Goal: Task Accomplishment & Management: Use online tool/utility

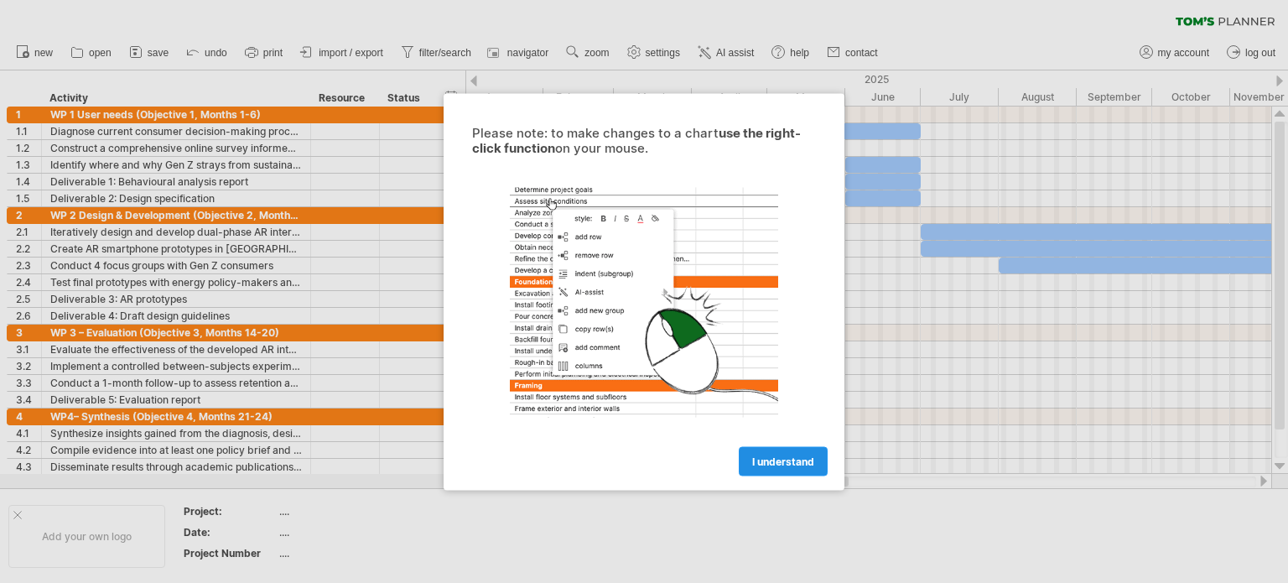
click at [794, 459] on span "I understand" at bounding box center [783, 460] width 62 height 13
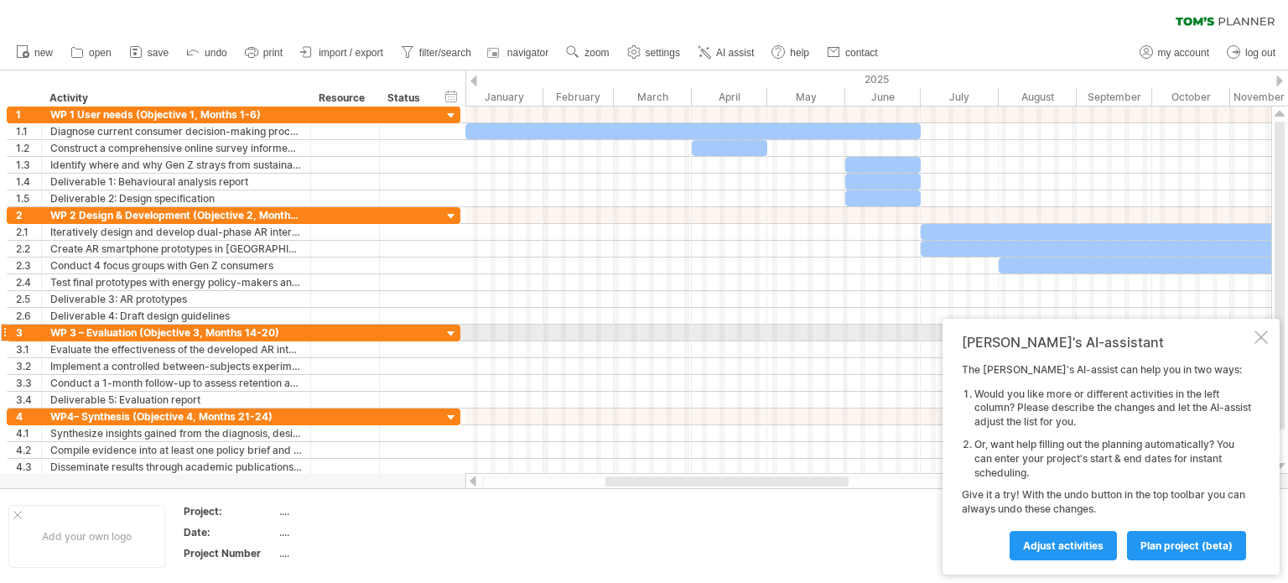
click at [1257, 337] on div at bounding box center [1260, 336] width 13 height 13
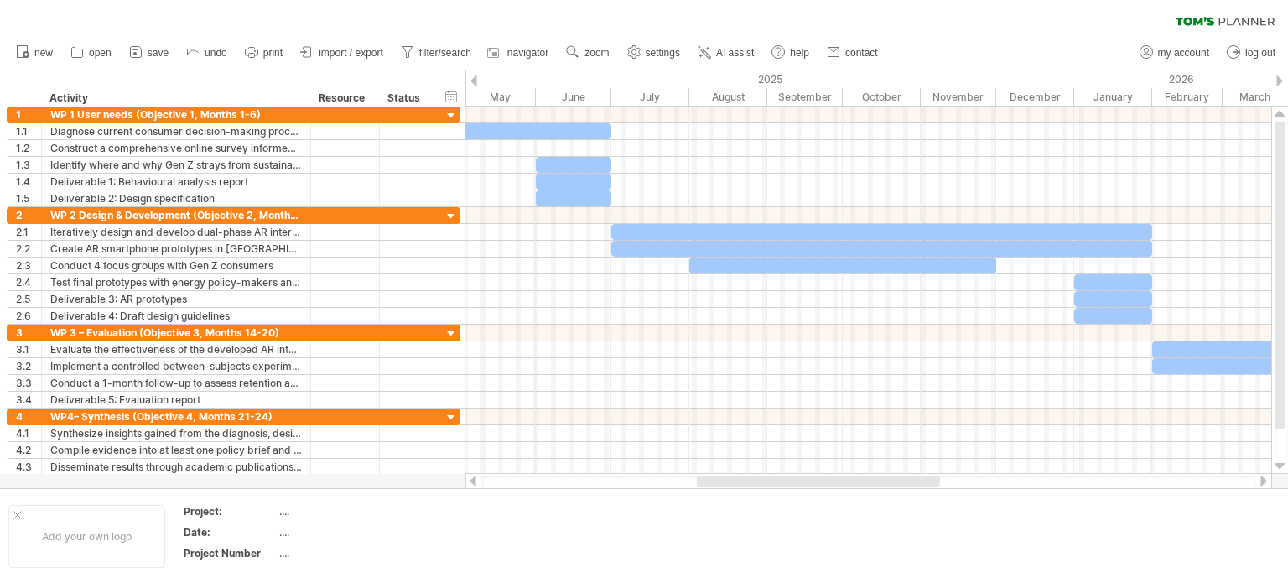
drag, startPoint x: 823, startPoint y: 486, endPoint x: 953, endPoint y: 474, distance: 129.7
click at [953, 474] on div at bounding box center [868, 481] width 807 height 17
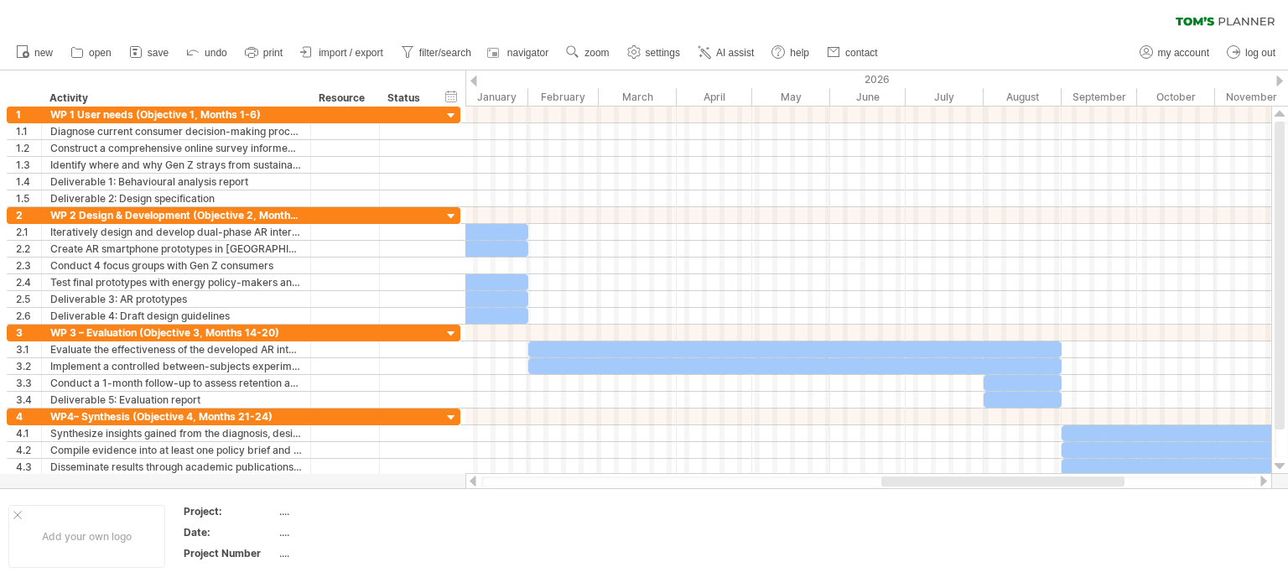
drag, startPoint x: 947, startPoint y: 478, endPoint x: 1093, endPoint y: 478, distance: 146.7
click at [1093, 478] on div at bounding box center [1002, 481] width 243 height 10
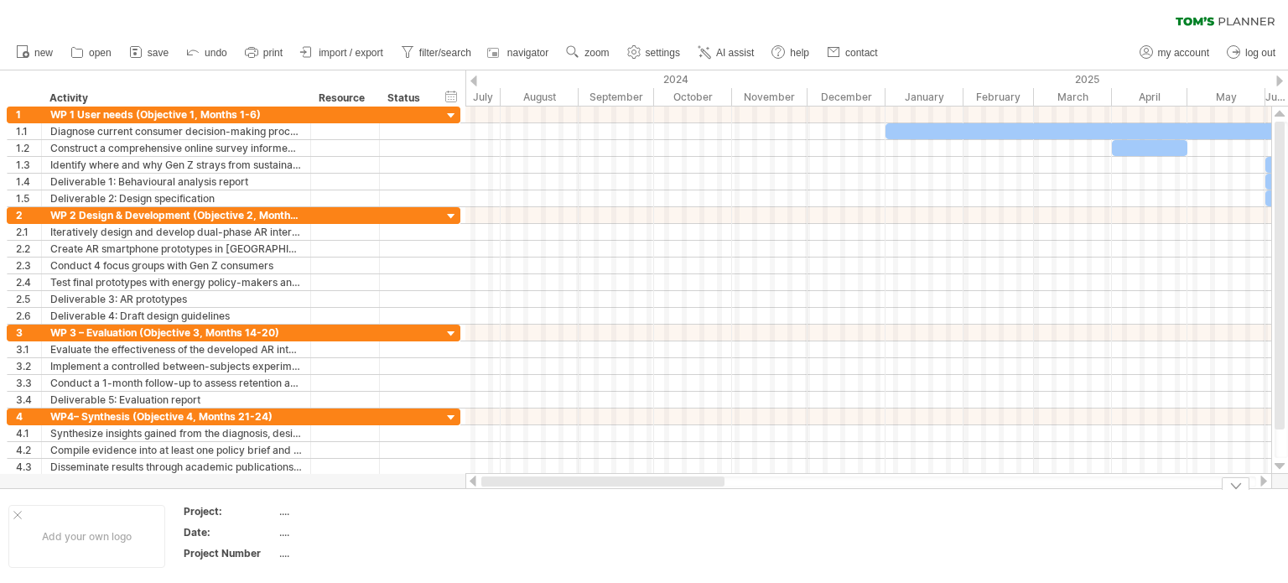
drag, startPoint x: 1093, startPoint y: 478, endPoint x: 571, endPoint y: 561, distance: 529.0
click at [571, 561] on div "Trying to reach [DOMAIN_NAME] Connected again... 0% clear filter new 1" at bounding box center [644, 291] width 1288 height 583
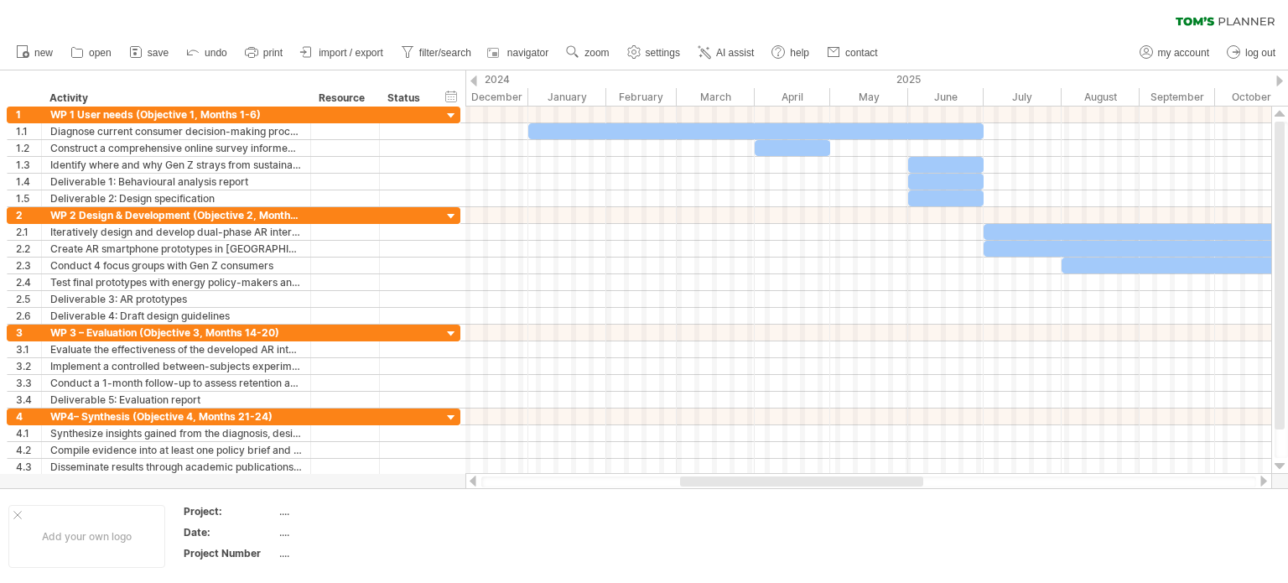
drag, startPoint x: 783, startPoint y: 486, endPoint x: 875, endPoint y: 483, distance: 91.4
click at [875, 483] on div at bounding box center [801, 481] width 243 height 10
click at [691, 481] on div at bounding box center [720, 481] width 236 height 10
click at [918, 73] on div "2025" at bounding box center [997, 79] width 918 height 18
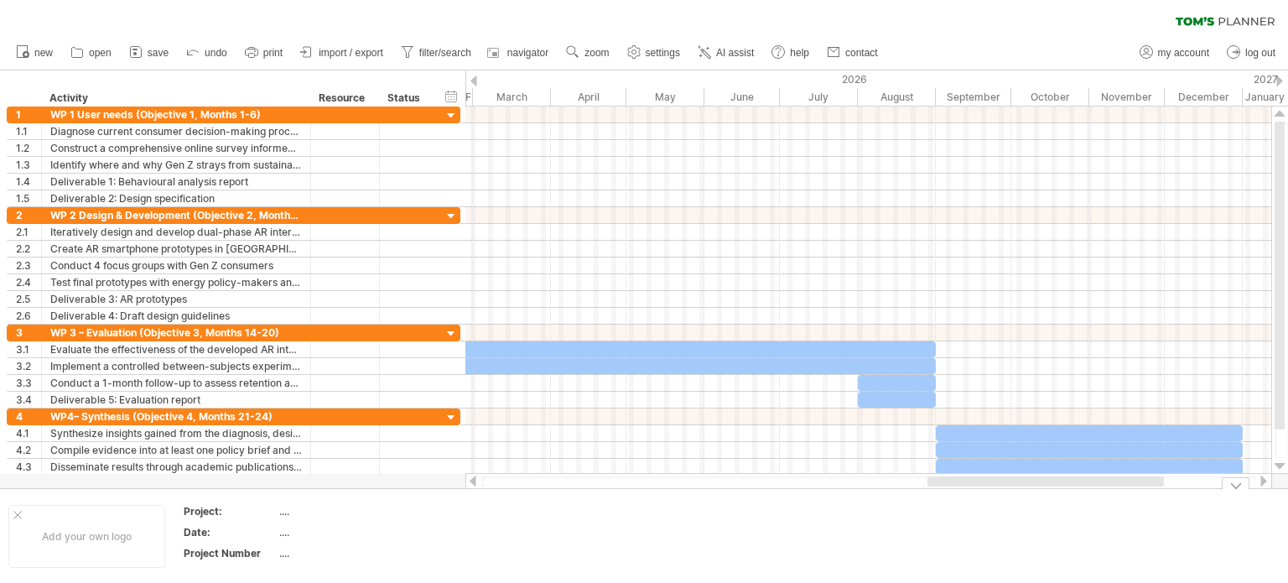
drag, startPoint x: 674, startPoint y: 480, endPoint x: 1000, endPoint y: 506, distance: 326.3
click at [1000, 506] on div "Trying to reach [DOMAIN_NAME] Connected again... 0% clear filter new 1" at bounding box center [644, 291] width 1288 height 583
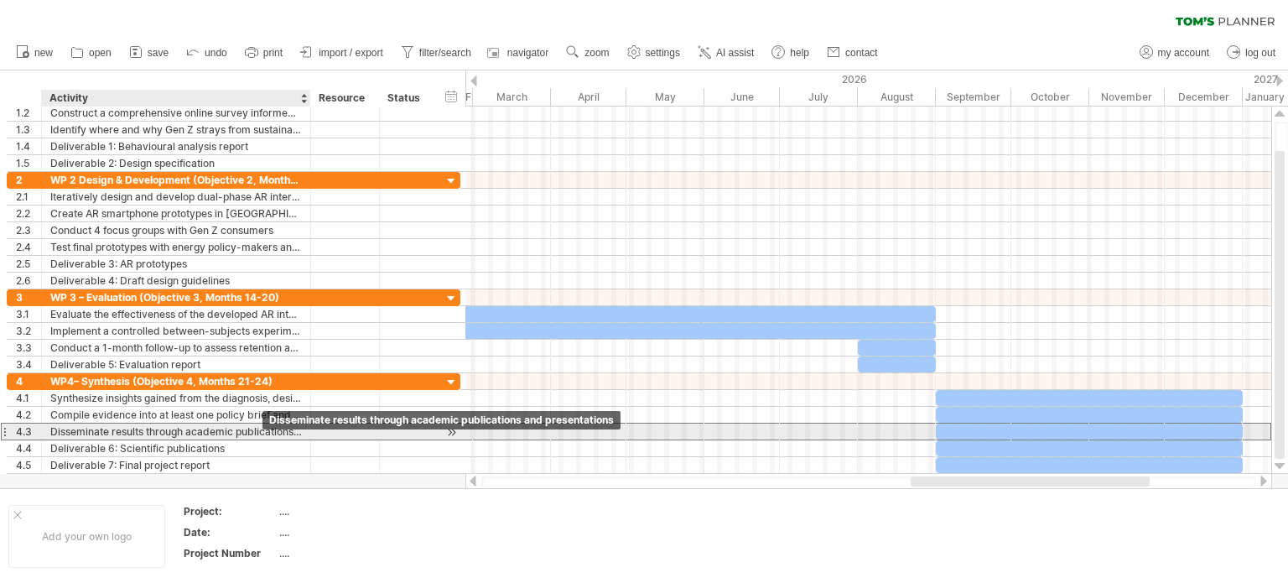
click at [267, 432] on div "Disseminate results through academic publications and presentations" at bounding box center [176, 431] width 252 height 16
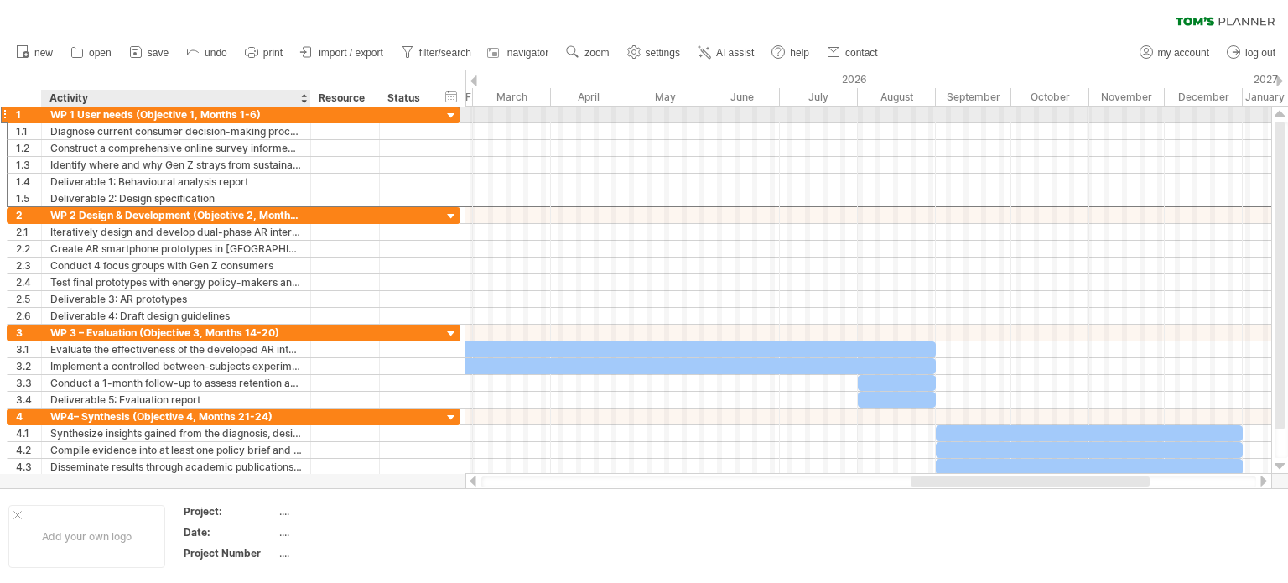
click at [258, 110] on div "WP 1 User needs (Objective 1, Months 1-6)" at bounding box center [176, 114] width 252 height 16
click at [444, 114] on div at bounding box center [452, 116] width 16 height 16
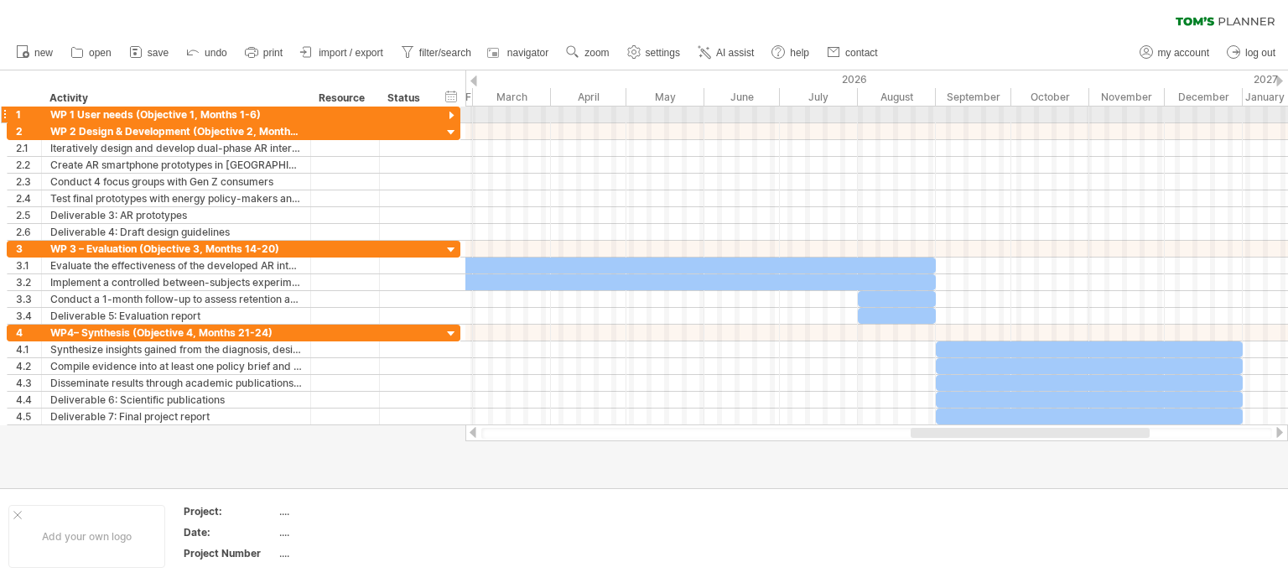
click at [444, 114] on div at bounding box center [452, 116] width 16 height 16
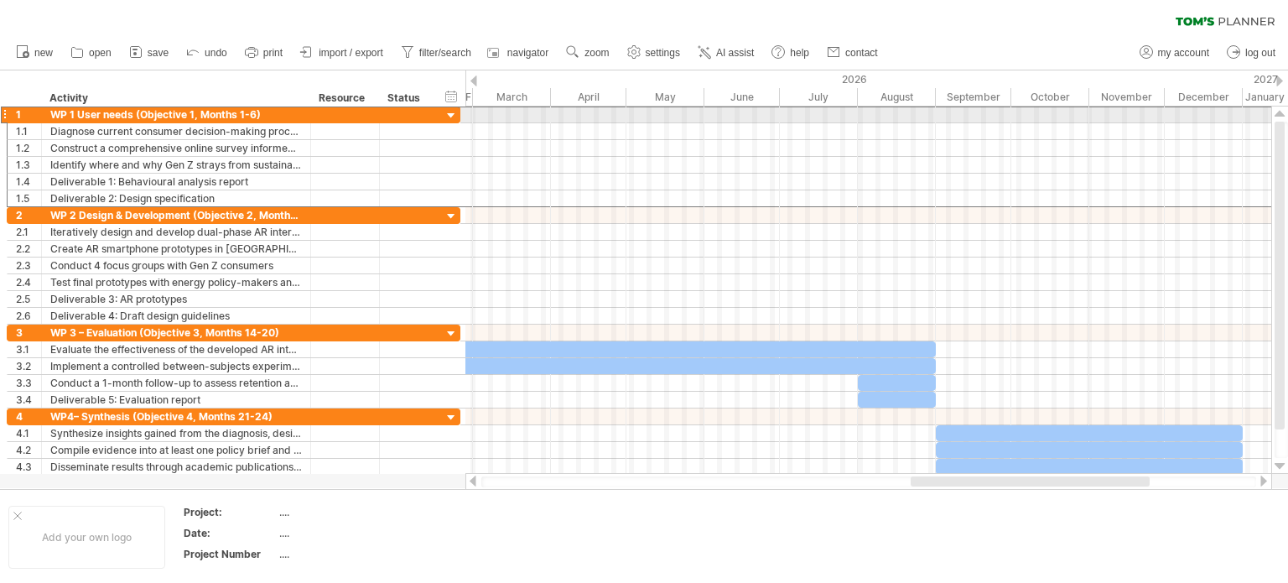
click at [1, 110] on div at bounding box center [4, 115] width 7 height 18
click at [3, 113] on div at bounding box center [4, 115] width 7 height 18
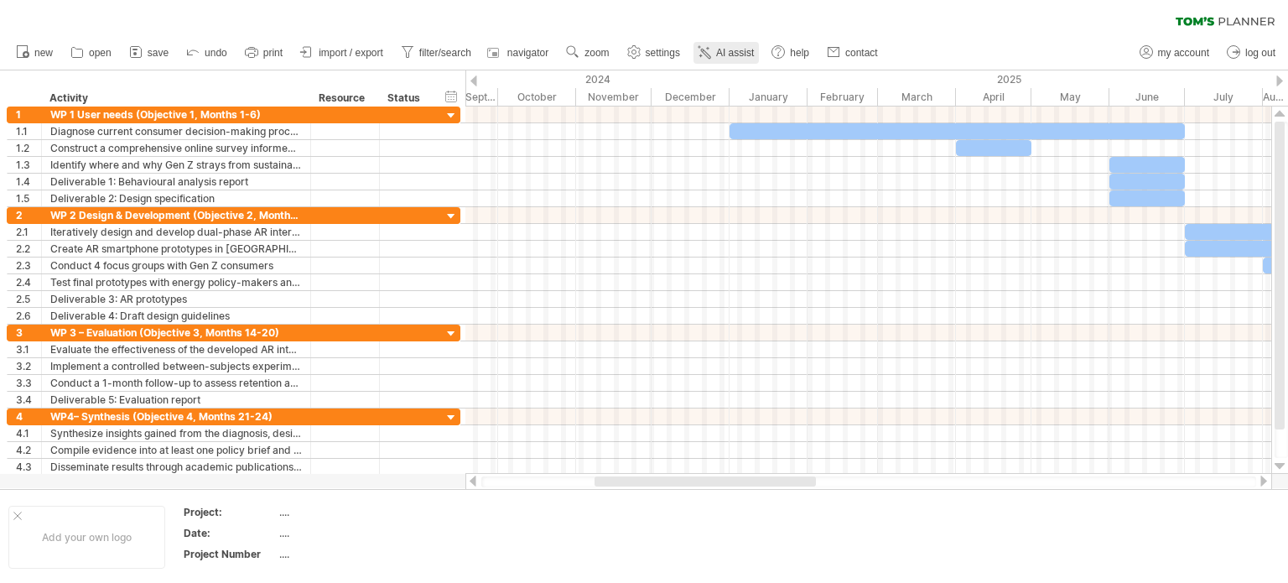
click at [725, 62] on link "AI assist" at bounding box center [725, 53] width 65 height 22
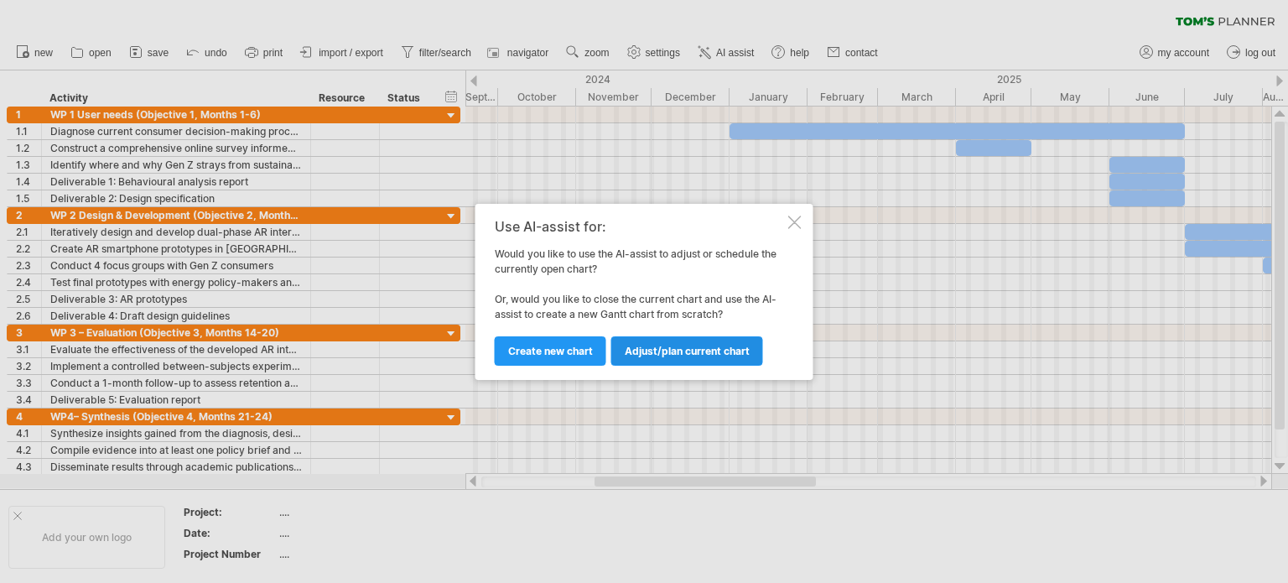
click at [719, 341] on link "Adjust/plan current chart" at bounding box center [687, 350] width 152 height 29
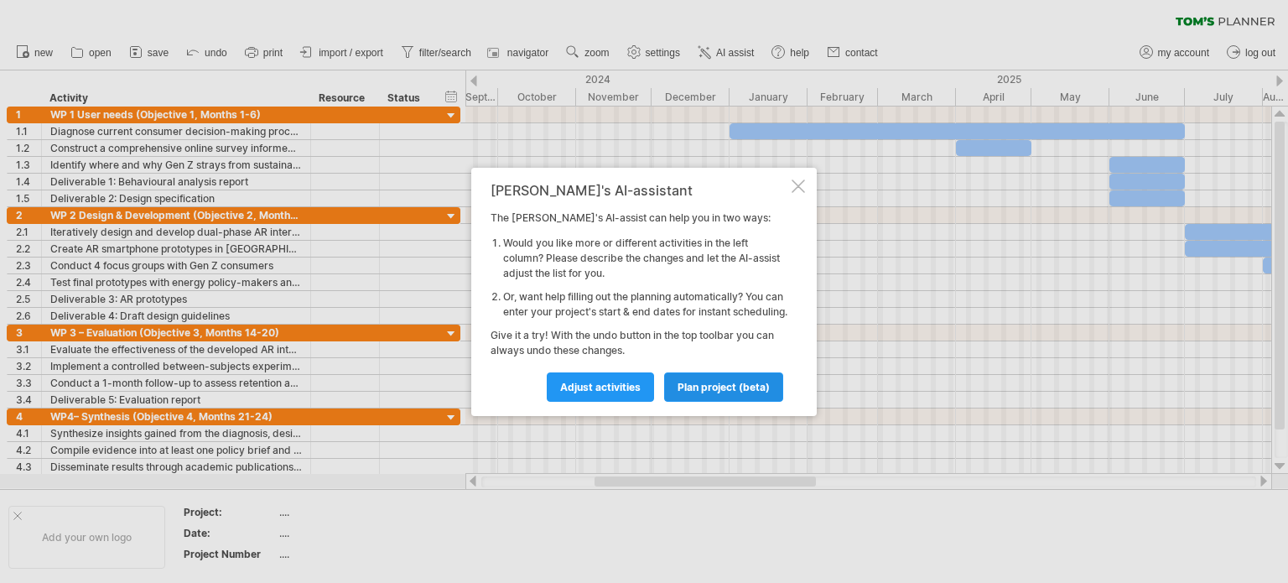
click at [752, 386] on link "plan project (beta)" at bounding box center [723, 386] width 119 height 29
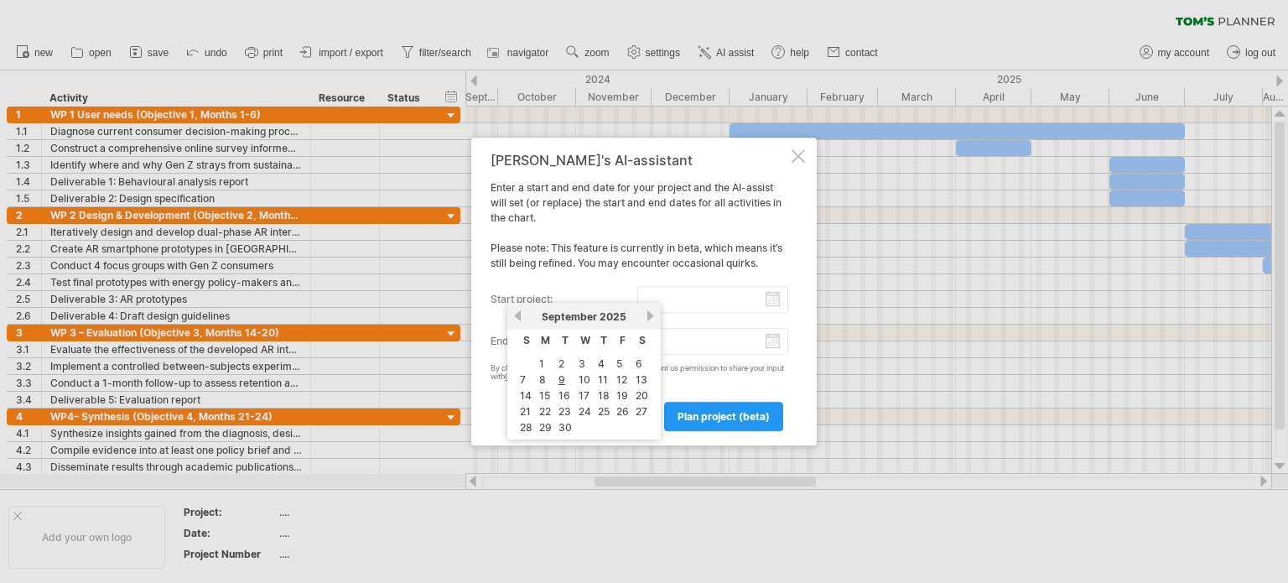
click at [699, 297] on input "start project:" at bounding box center [713, 299] width 152 height 27
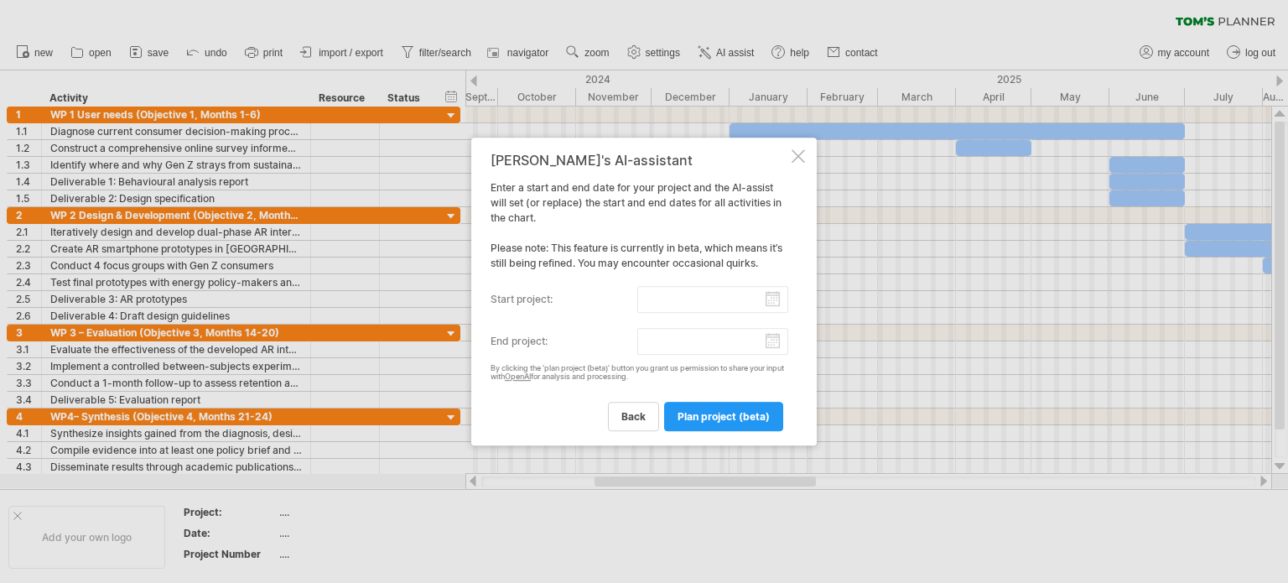
click at [741, 271] on div "[PERSON_NAME]'s AI-assistant Enter a start and end date for your project and th…" at bounding box center [640, 292] width 298 height 278
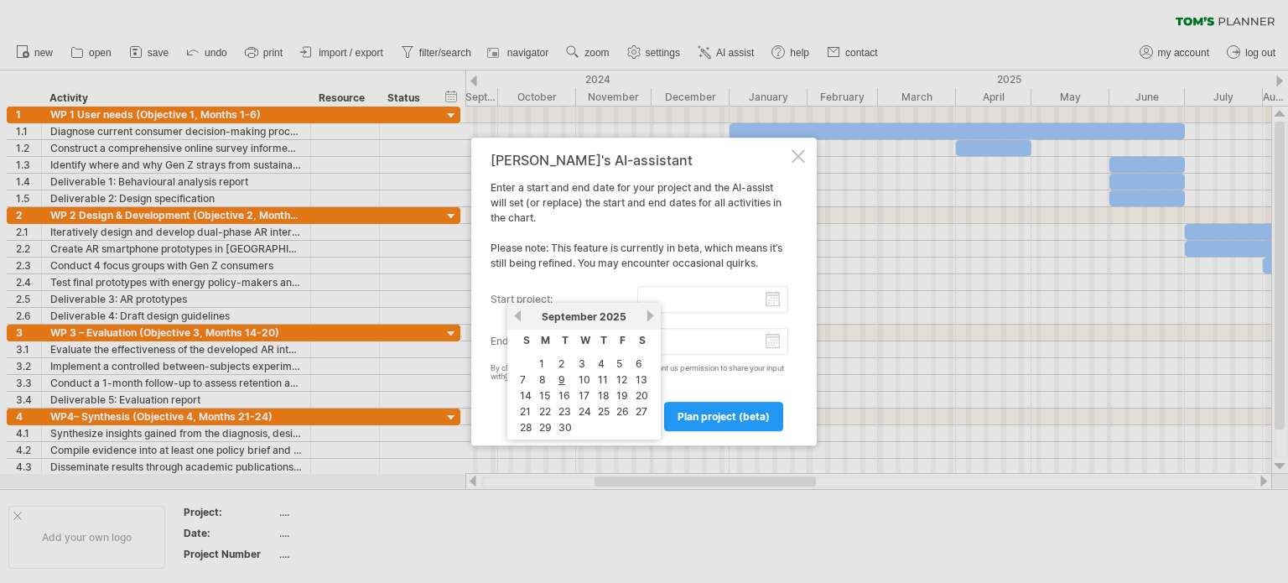
click at [735, 298] on input "start project:" at bounding box center [713, 299] width 152 height 27
click at [650, 311] on link "next" at bounding box center [650, 315] width 13 height 13
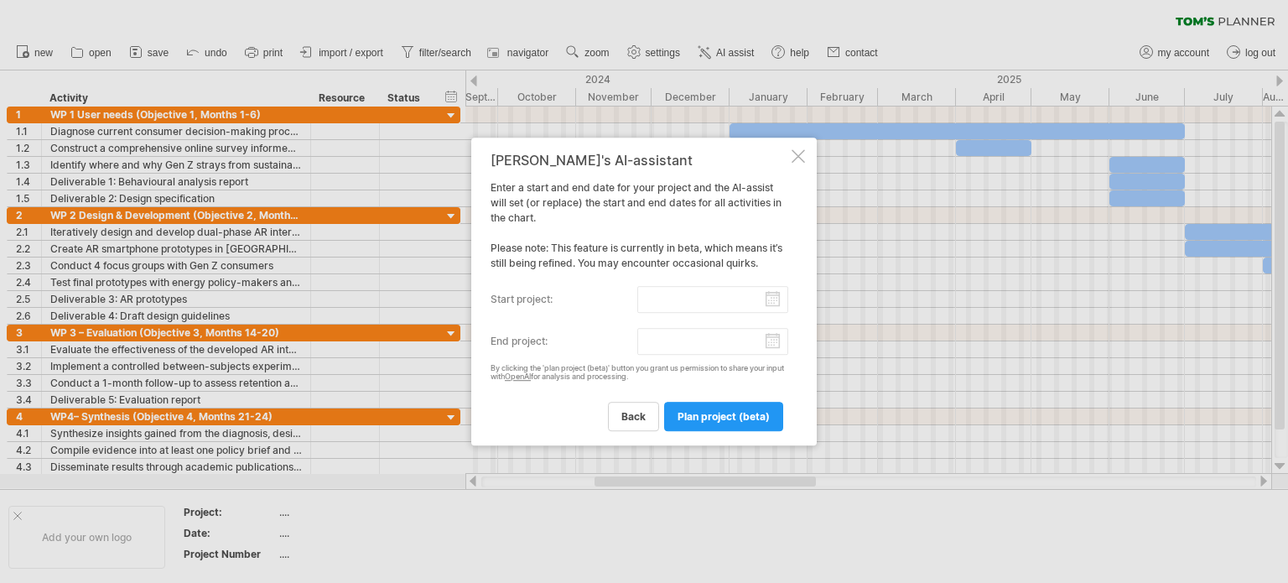
click at [704, 254] on div "[PERSON_NAME]'s AI-assistant Enter a start and end date for your project and th…" at bounding box center [640, 292] width 298 height 278
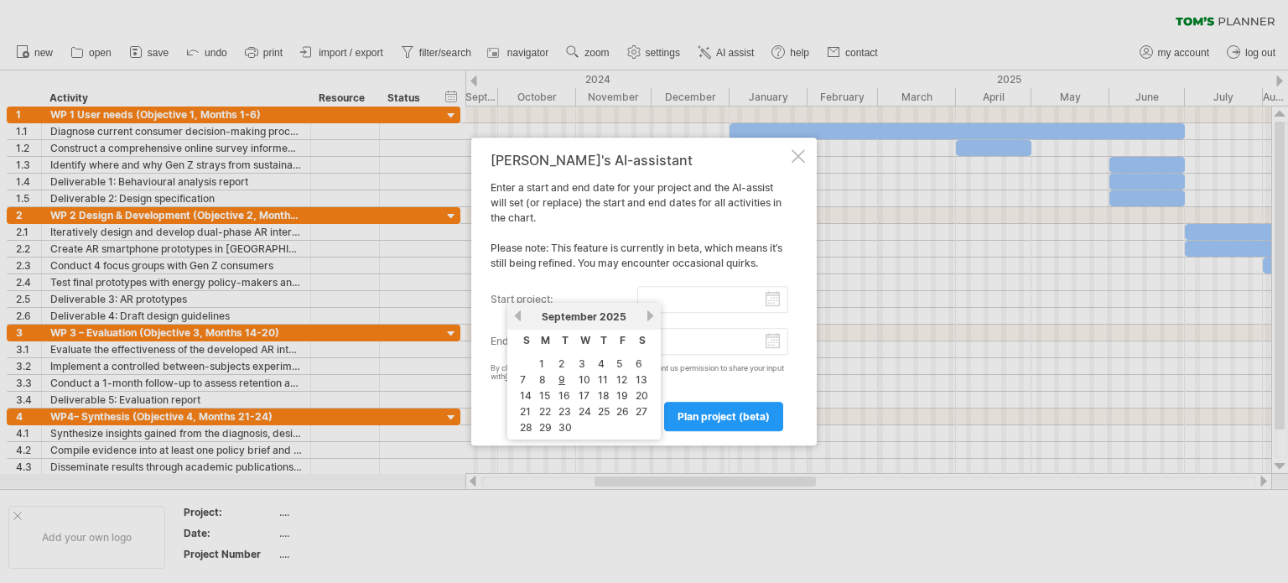
click at [768, 293] on input "start project:" at bounding box center [713, 299] width 152 height 27
click at [647, 311] on link "next" at bounding box center [650, 315] width 13 height 13
click at [650, 313] on link "next" at bounding box center [650, 315] width 13 height 13
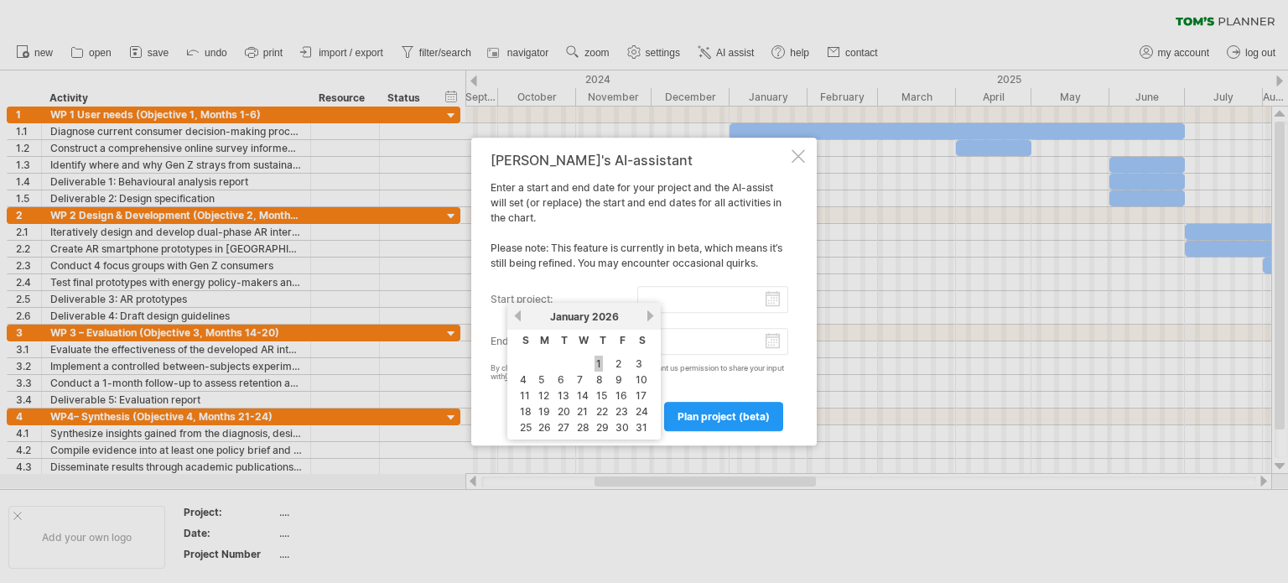
click at [600, 361] on link "1" at bounding box center [599, 364] width 8 height 16
type input "********"
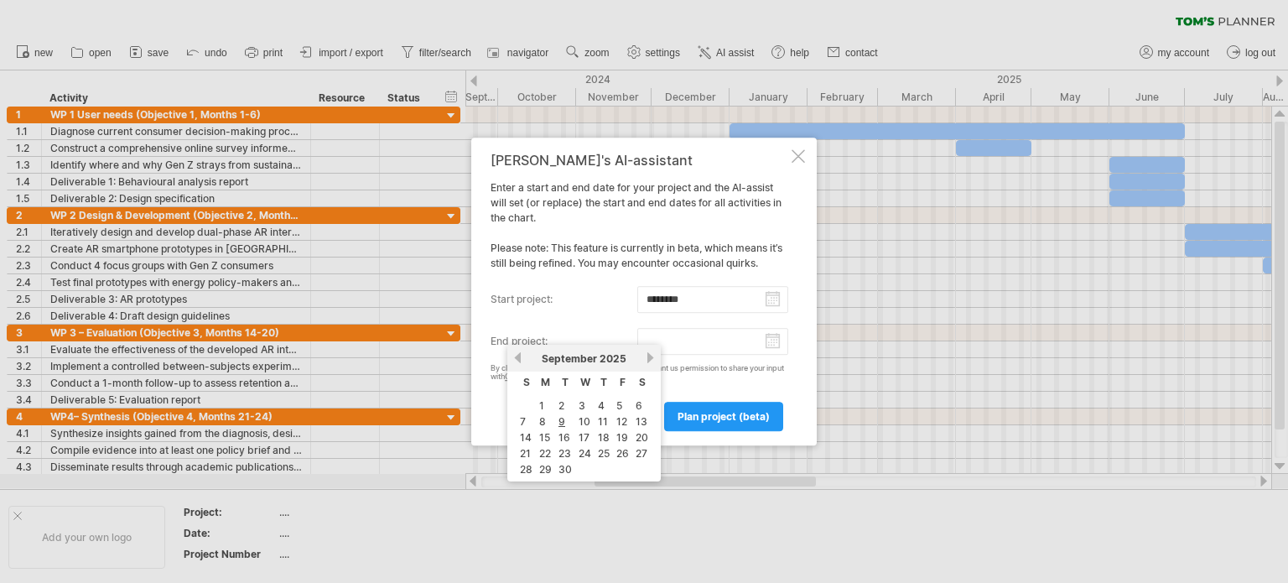
click at [768, 340] on input "end project:" at bounding box center [713, 341] width 152 height 27
click at [646, 355] on link "next" at bounding box center [650, 357] width 13 height 13
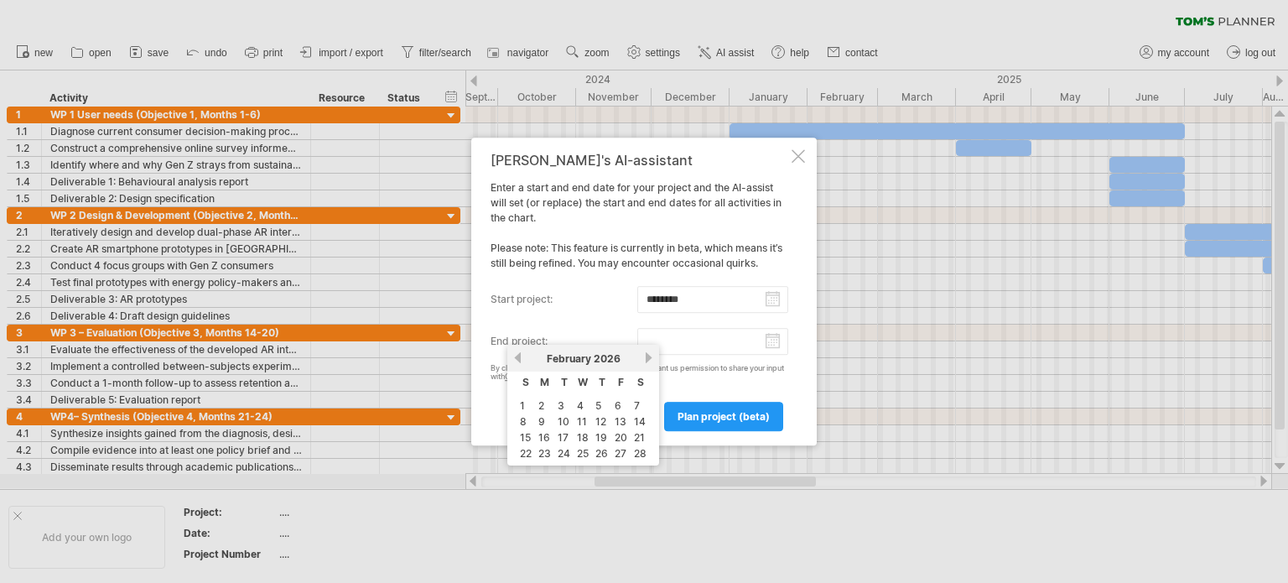
click at [646, 355] on link "next" at bounding box center [648, 357] width 13 height 13
click at [646, 355] on link "next" at bounding box center [650, 357] width 13 height 13
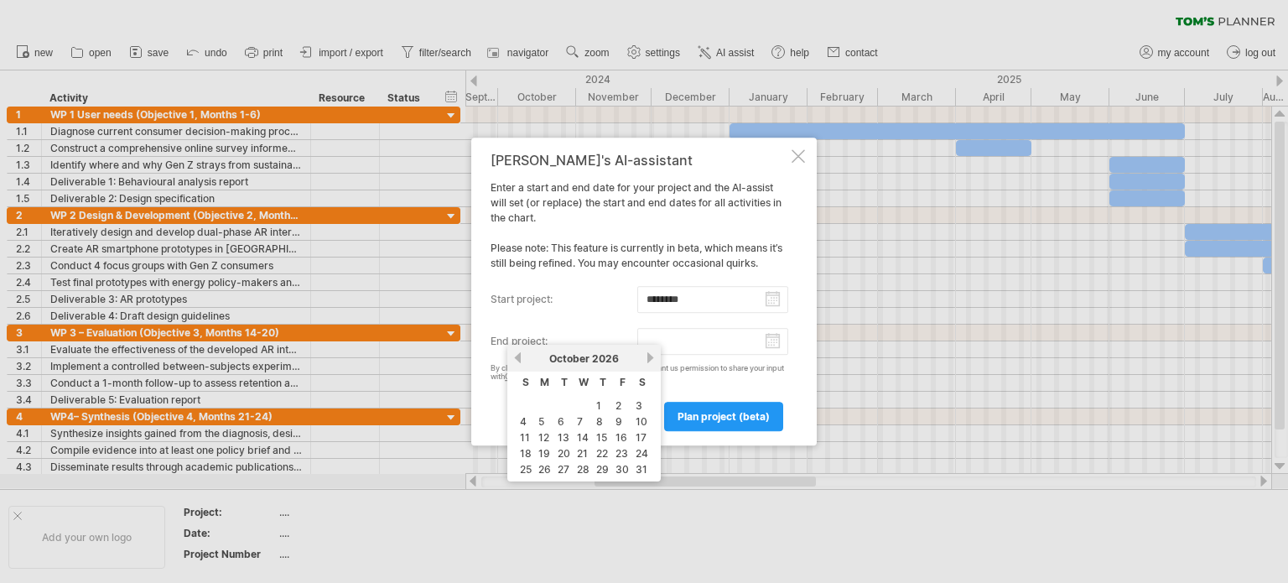
click at [646, 355] on link "next" at bounding box center [650, 357] width 13 height 13
click at [523, 356] on div "[DATE]" at bounding box center [584, 358] width 122 height 13
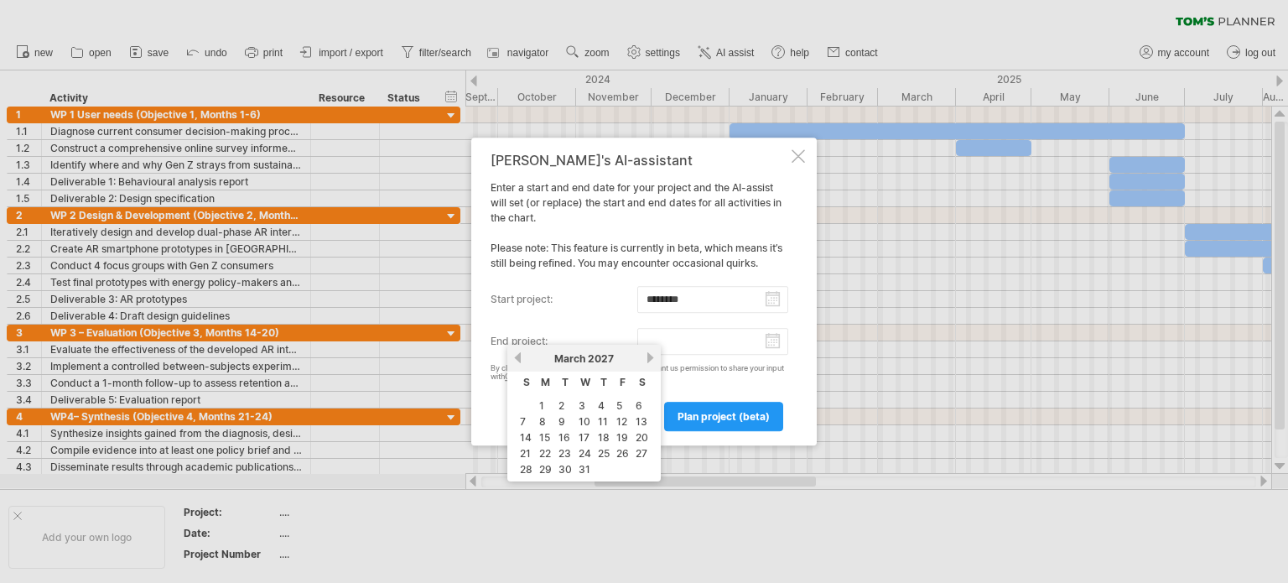
click at [523, 356] on div "[DATE]" at bounding box center [584, 358] width 122 height 13
click at [517, 355] on link "previous" at bounding box center [518, 357] width 13 height 13
click at [615, 405] on link "1" at bounding box center [618, 405] width 8 height 16
type input "********"
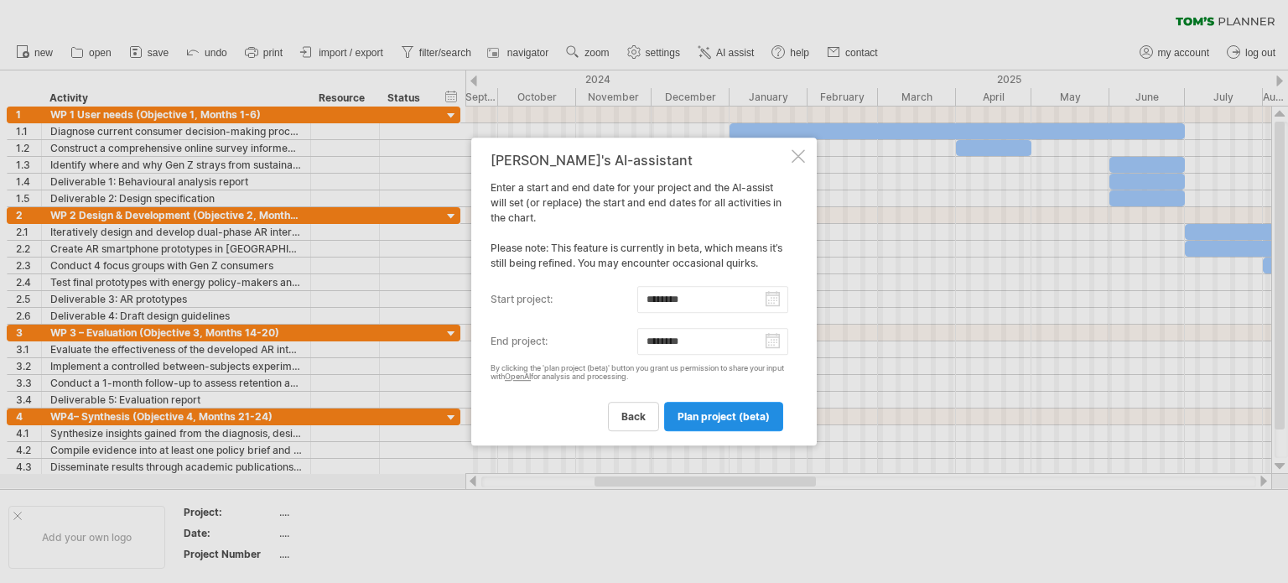
click at [700, 418] on span "plan project (beta)" at bounding box center [724, 416] width 92 height 13
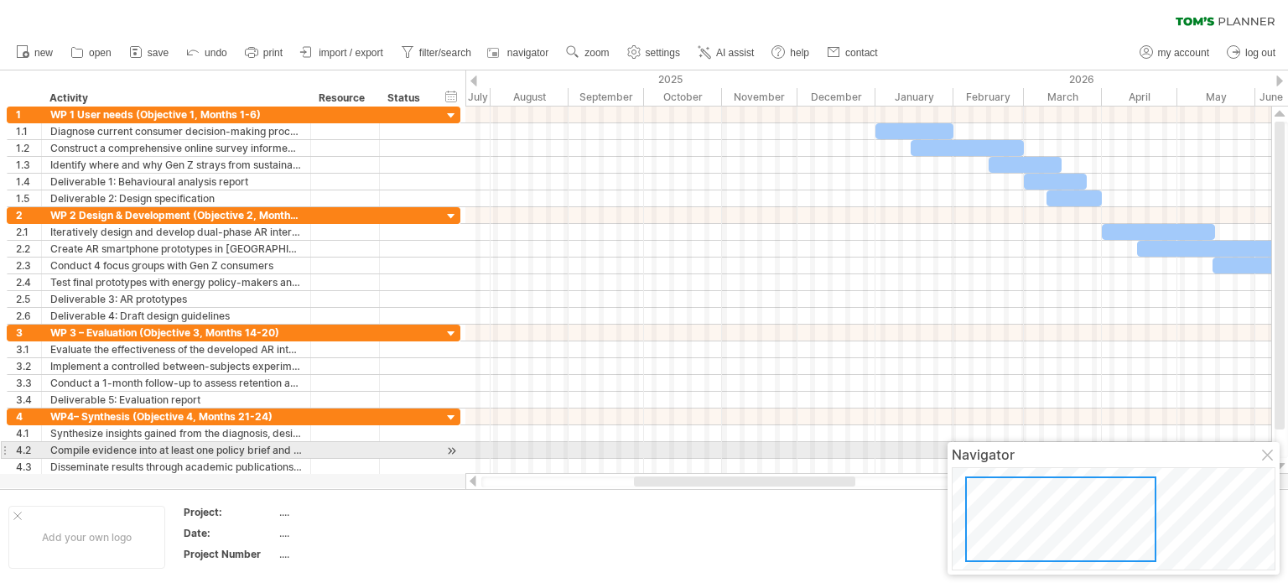
click at [1264, 449] on div at bounding box center [1268, 455] width 13 height 13
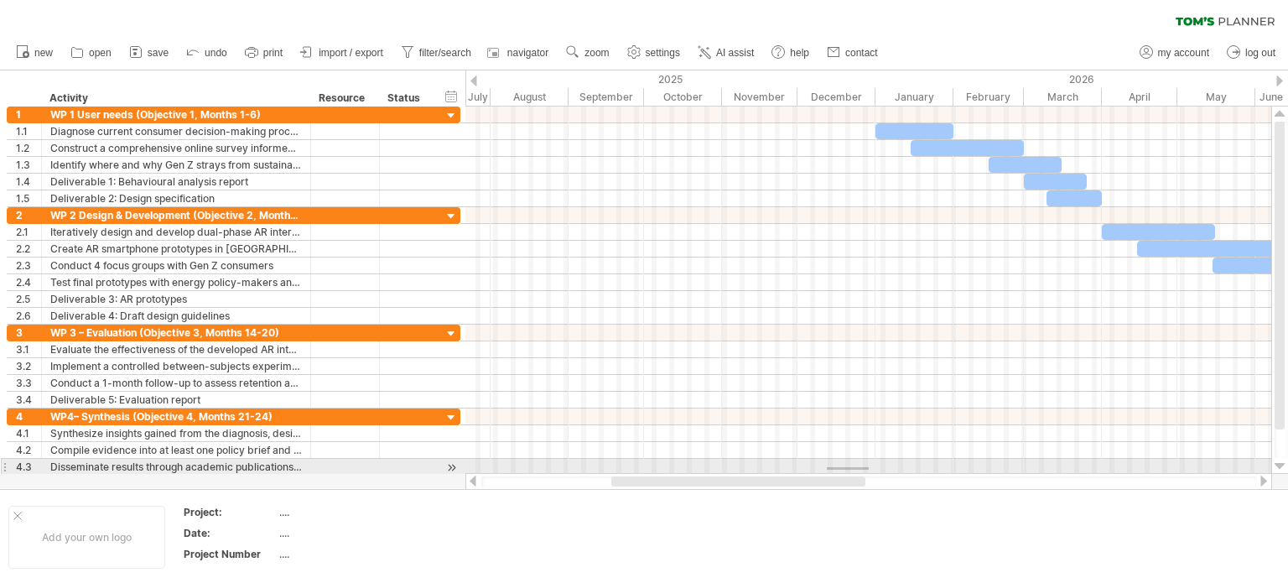
drag, startPoint x: 827, startPoint y: 470, endPoint x: 870, endPoint y: 467, distance: 42.8
click at [870, 467] on div at bounding box center [868, 467] width 806 height 17
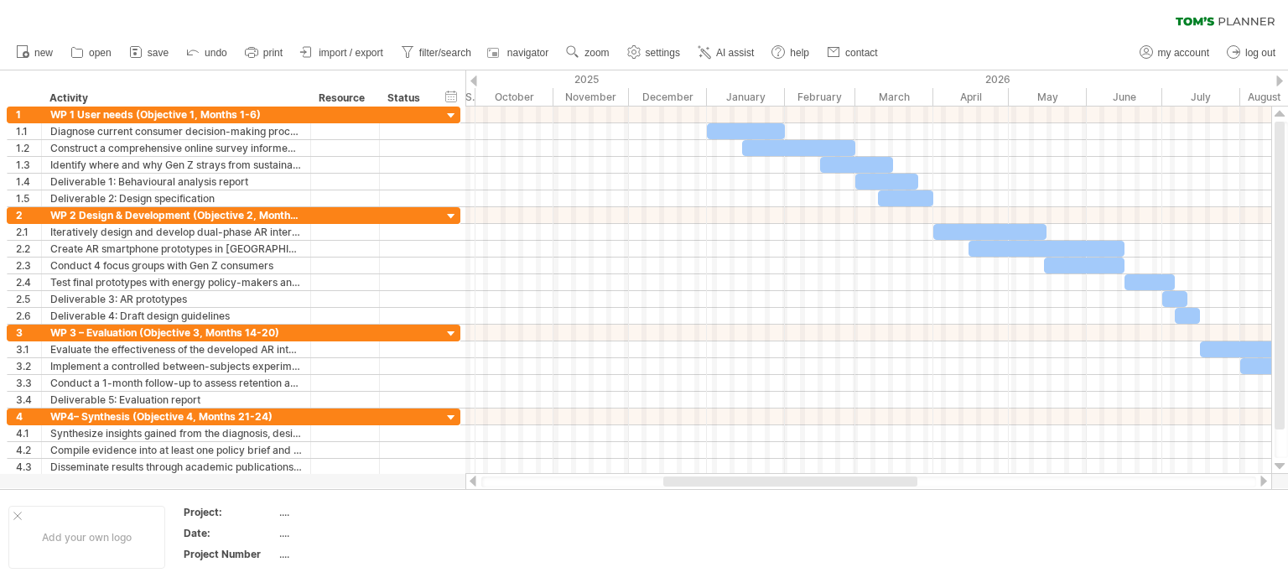
drag, startPoint x: 849, startPoint y: 486, endPoint x: 913, endPoint y: 482, distance: 64.7
click at [913, 482] on div at bounding box center [790, 481] width 254 height 10
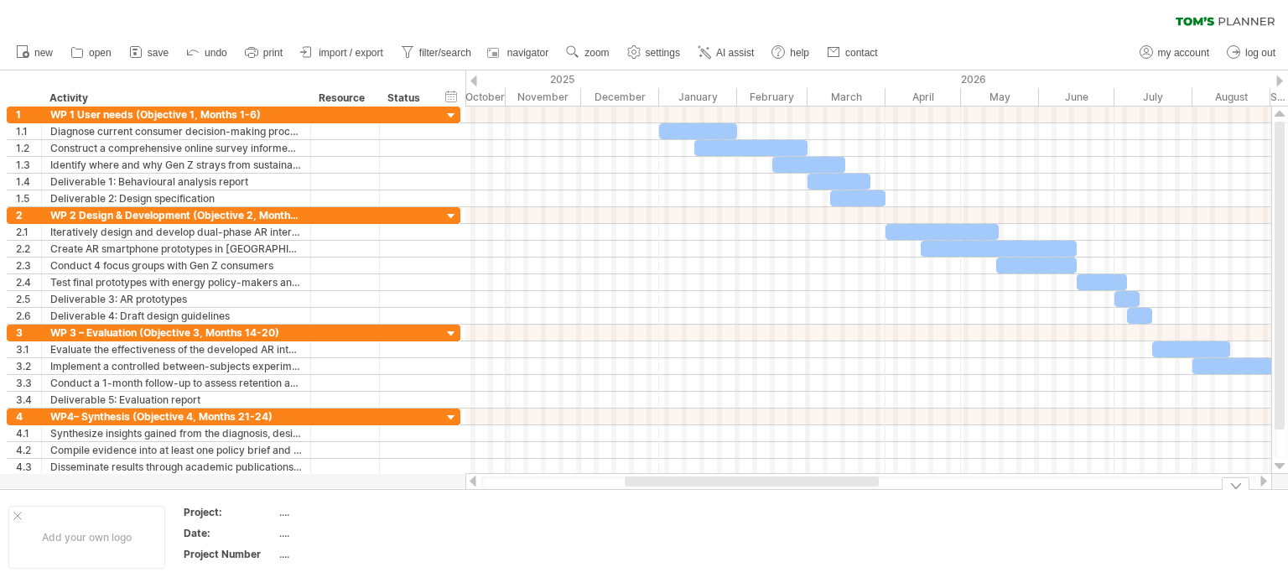
drag, startPoint x: 832, startPoint y: 482, endPoint x: 827, endPoint y: 491, distance: 9.8
click at [827, 491] on div "Trying to reach [DOMAIN_NAME] Connected again... 0% clear filter new 1" at bounding box center [644, 291] width 1288 height 583
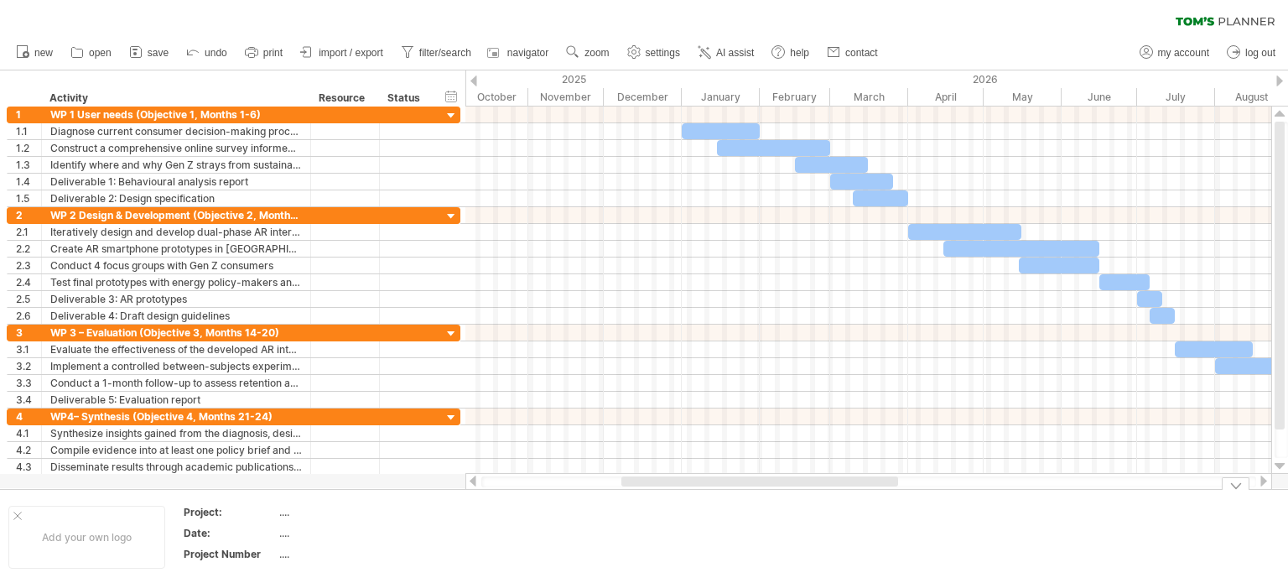
drag, startPoint x: 827, startPoint y: 491, endPoint x: 885, endPoint y: 492, distance: 57.9
click at [885, 492] on div "Add your own logo Project: .... Date: .... Project Number ...." at bounding box center [644, 537] width 1288 height 96
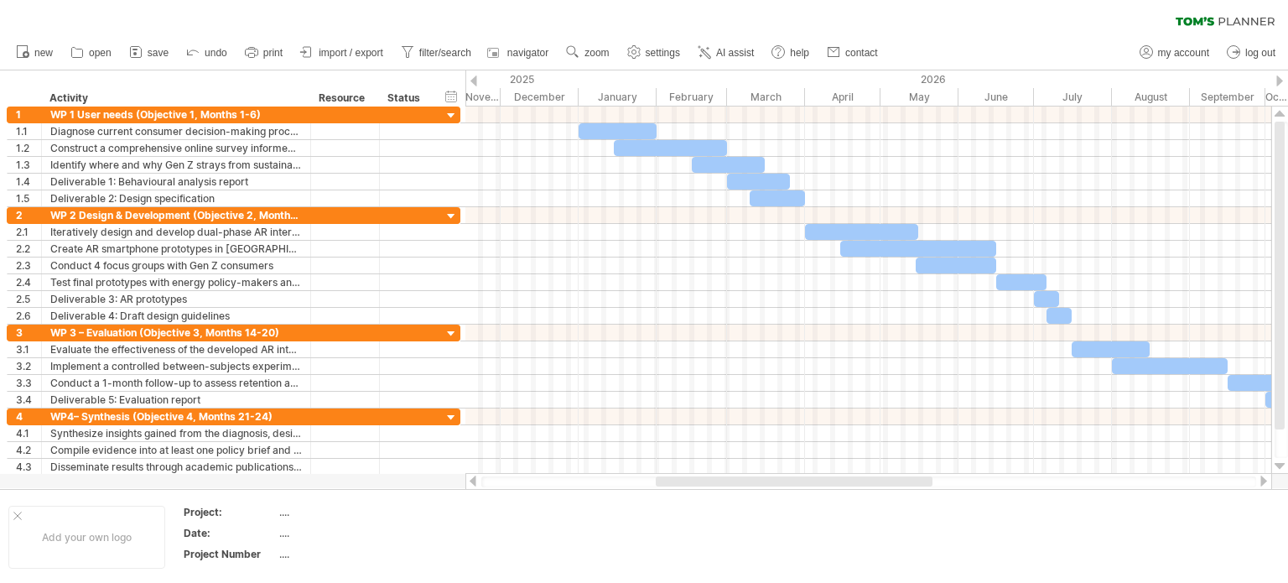
drag, startPoint x: 888, startPoint y: 482, endPoint x: 922, endPoint y: 477, distance: 34.7
click at [922, 477] on div at bounding box center [794, 481] width 277 height 10
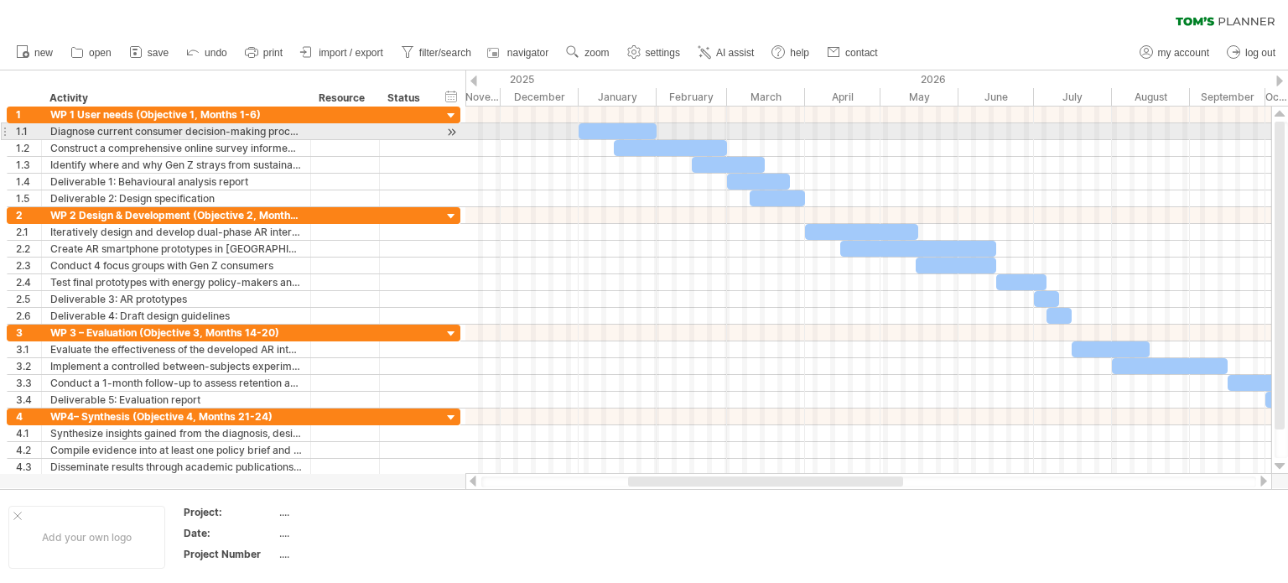
click at [643, 132] on div at bounding box center [618, 131] width 78 height 16
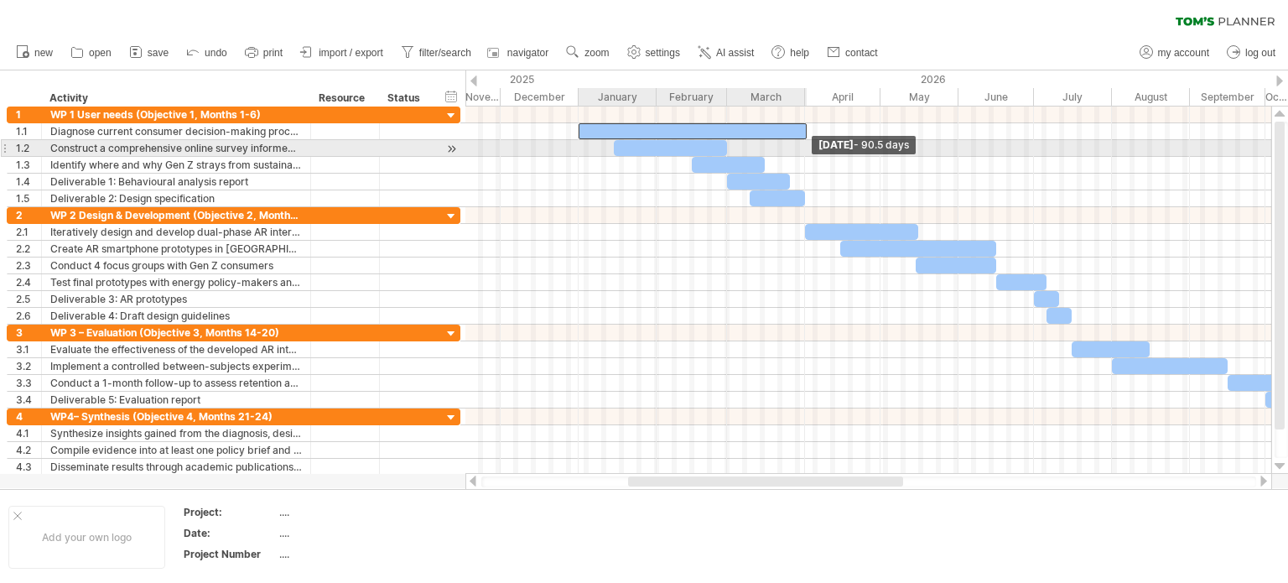
drag, startPoint x: 657, startPoint y: 132, endPoint x: 808, endPoint y: 142, distance: 150.4
click at [808, 142] on div "[DATE] - 90.5 days [DATE]" at bounding box center [868, 289] width 806 height 367
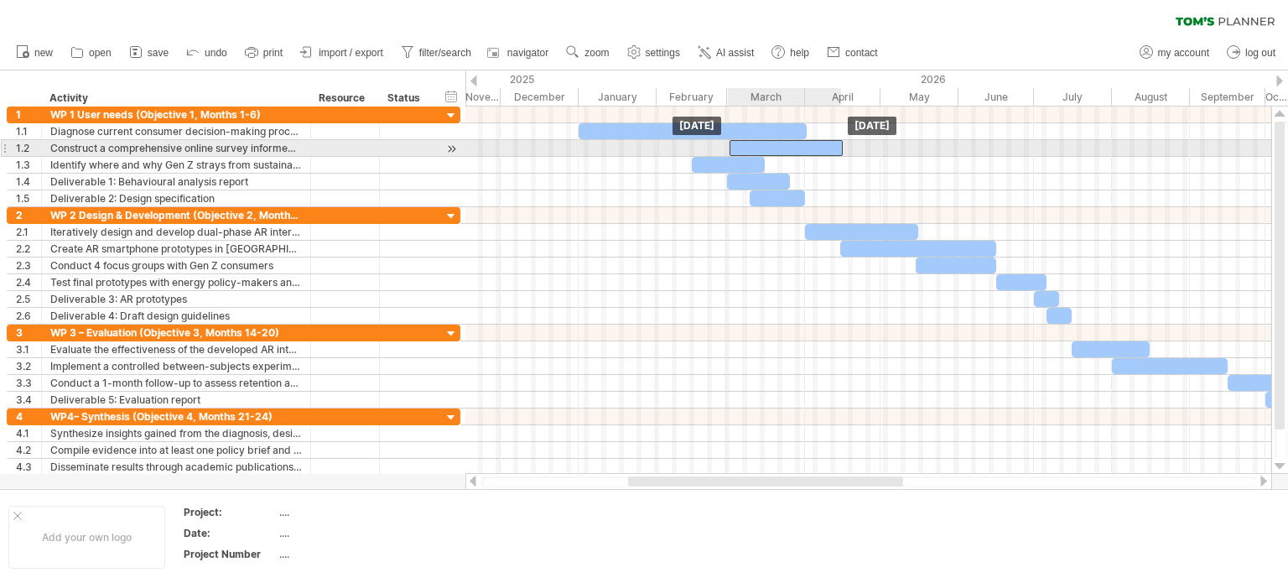
drag, startPoint x: 706, startPoint y: 146, endPoint x: 822, endPoint y: 148, distance: 115.7
click at [822, 148] on div at bounding box center [786, 148] width 113 height 16
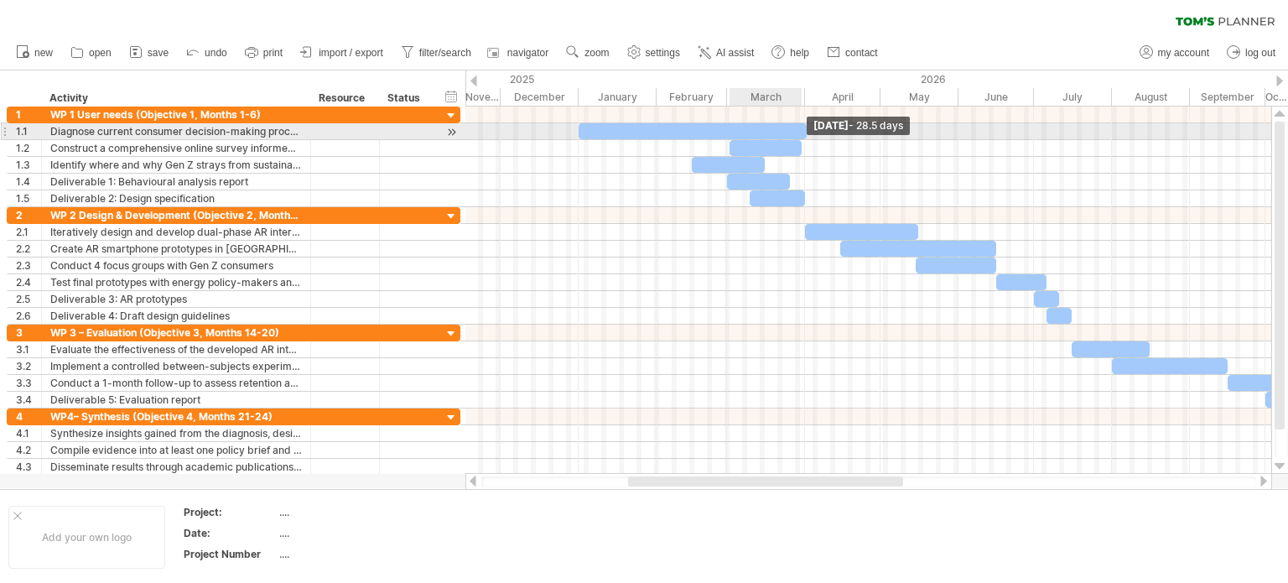
drag, startPoint x: 844, startPoint y: 147, endPoint x: 802, endPoint y: 132, distance: 44.6
click at [818, 132] on div at bounding box center [818, 156] width 0 height 101
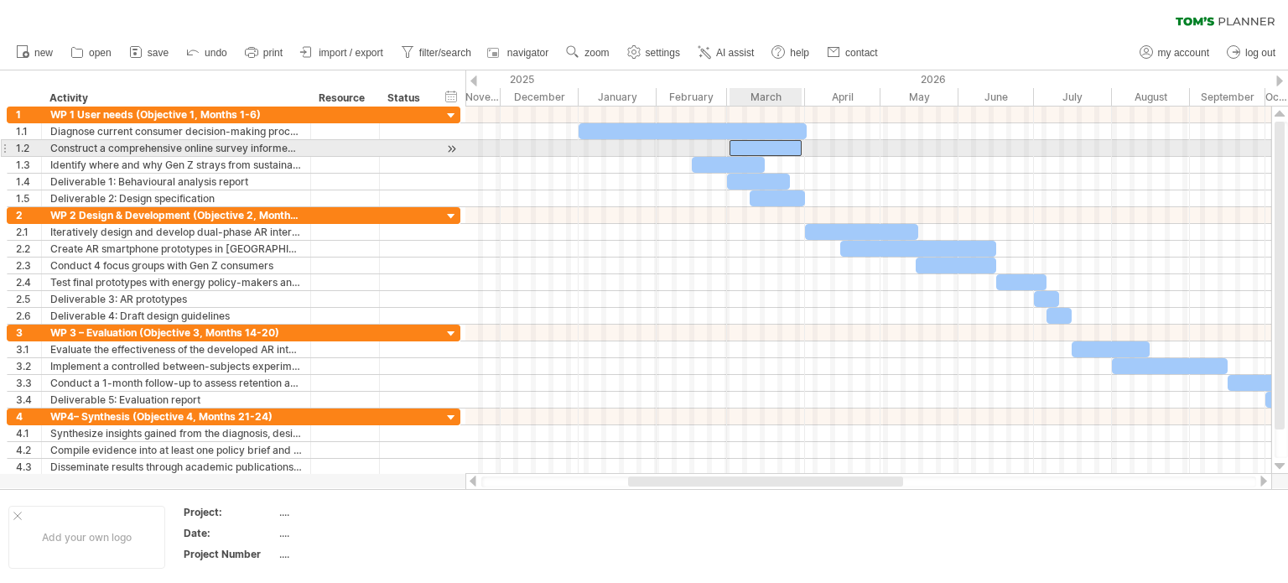
click at [733, 147] on div at bounding box center [766, 148] width 72 height 16
click at [720, 148] on span at bounding box center [723, 148] width 7 height 16
click at [723, 148] on span at bounding box center [726, 148] width 7 height 16
click at [803, 148] on span at bounding box center [805, 148] width 7 height 16
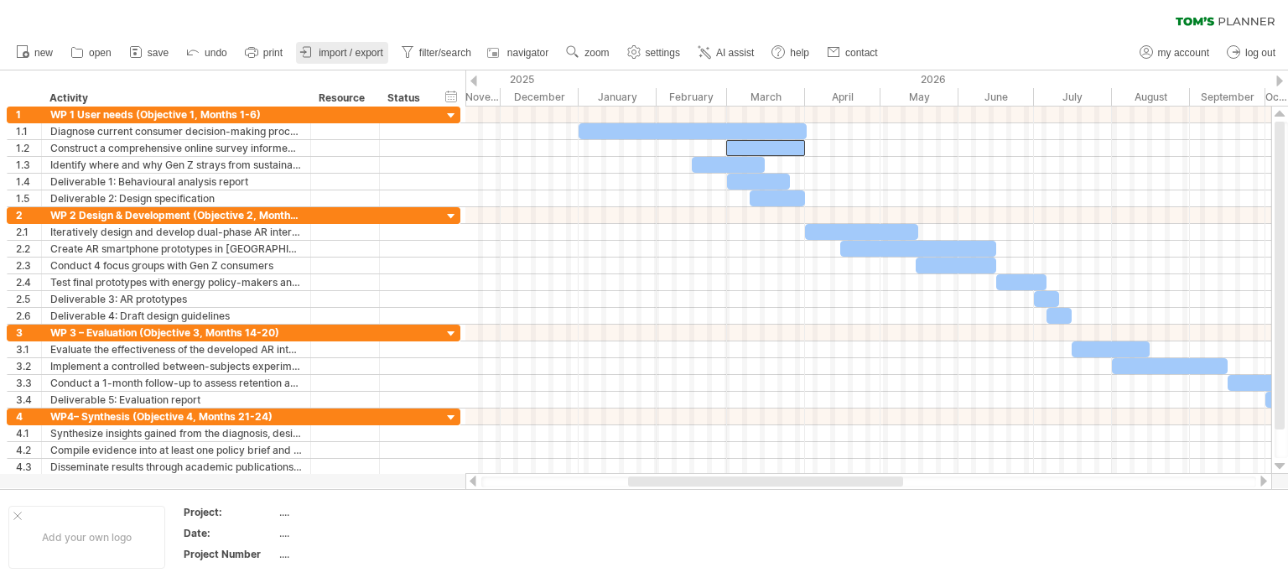
click at [305, 54] on icon at bounding box center [303, 51] width 5 height 4
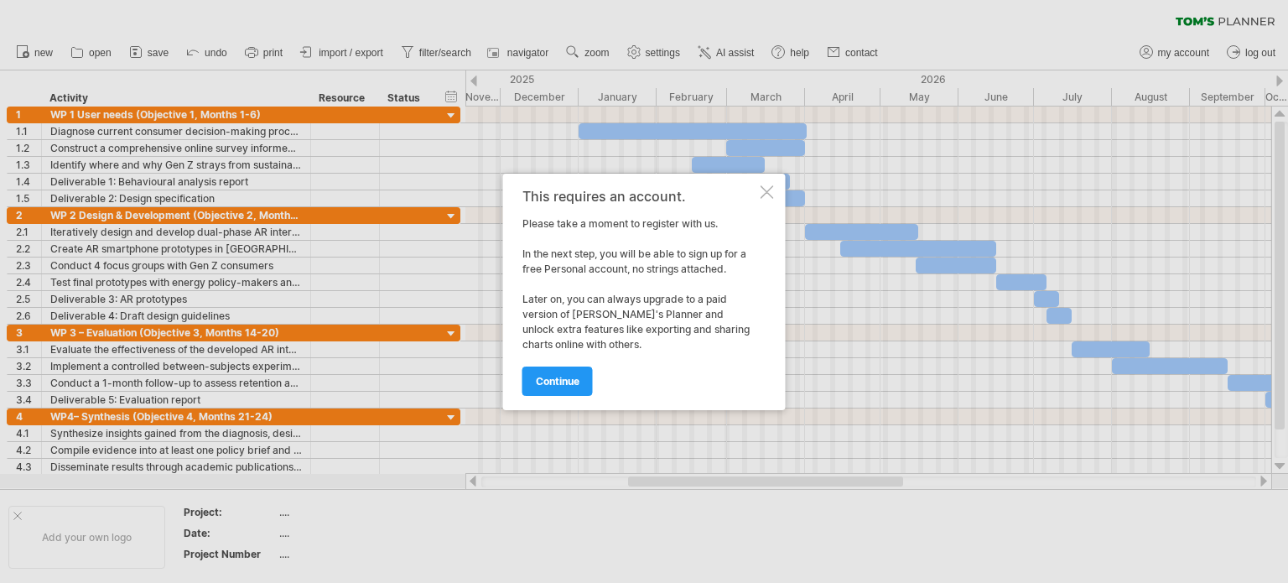
drag, startPoint x: 590, startPoint y: 267, endPoint x: 592, endPoint y: 283, distance: 15.2
click at [592, 283] on div "This requires an account. Please take a moment to register with us. In the next…" at bounding box center [639, 292] width 235 height 206
click at [556, 380] on span "continue" at bounding box center [558, 381] width 44 height 13
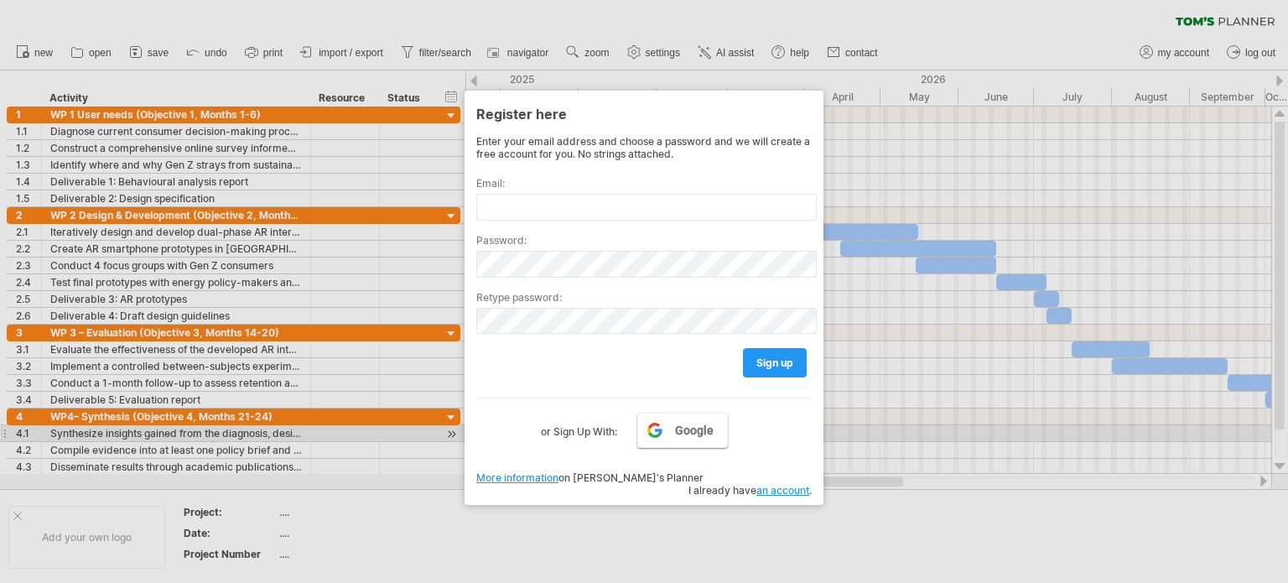
click at [664, 437] on link "Google" at bounding box center [682, 430] width 91 height 35
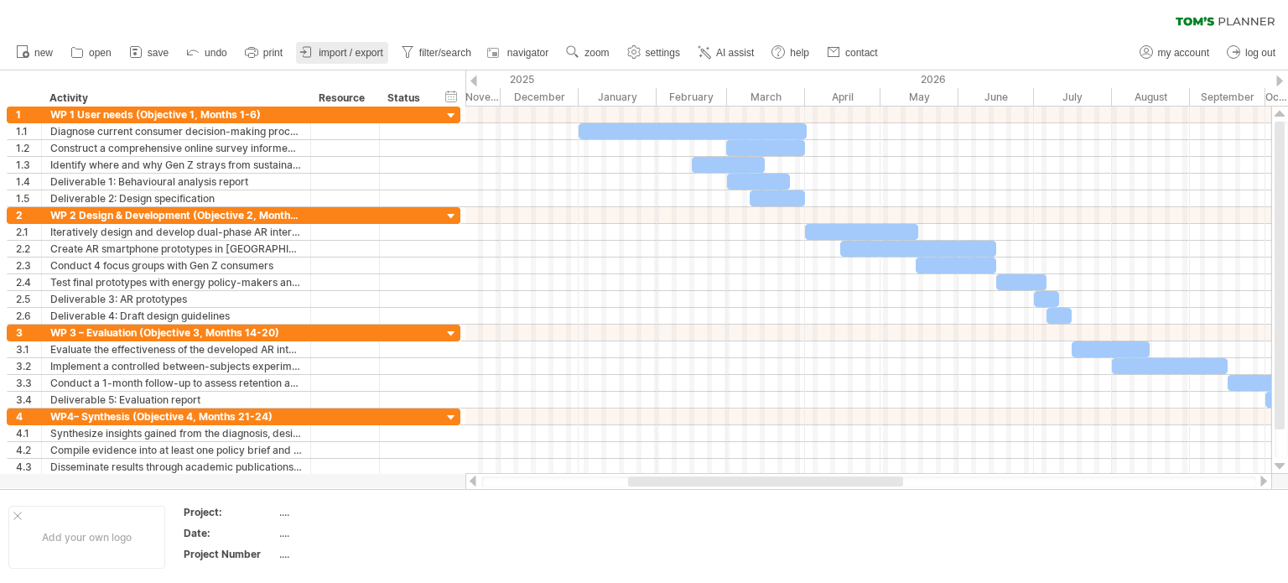
click at [367, 58] on span "import / export" at bounding box center [351, 53] width 65 height 12
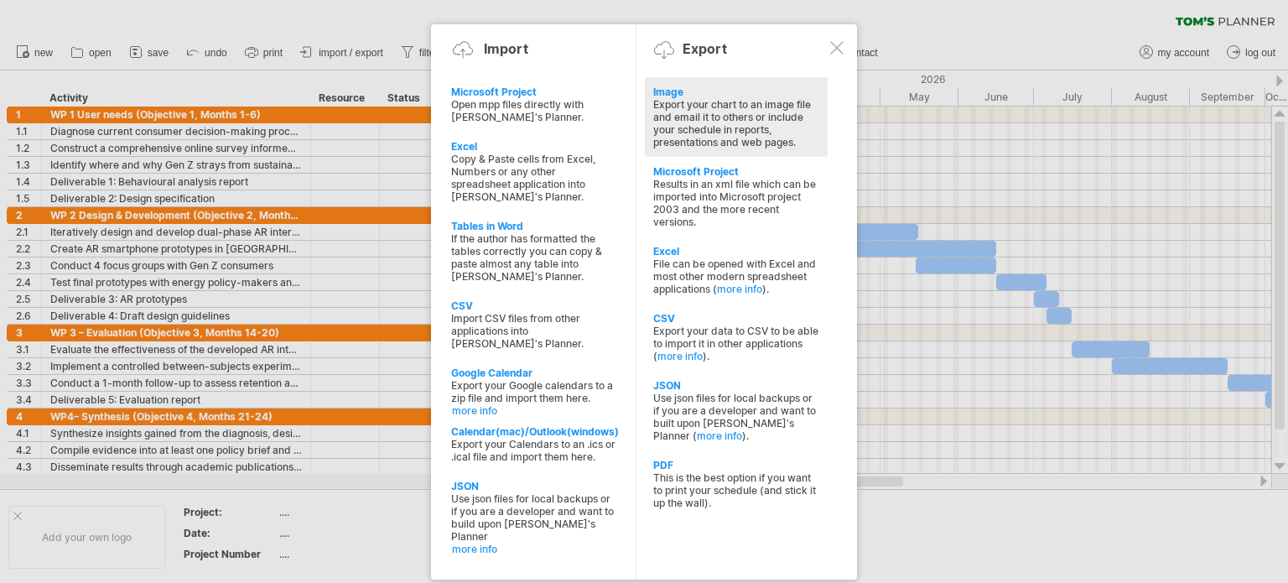
click at [651, 132] on div "Image Export your chart to an image file and email it to others or include your…" at bounding box center [736, 117] width 183 height 80
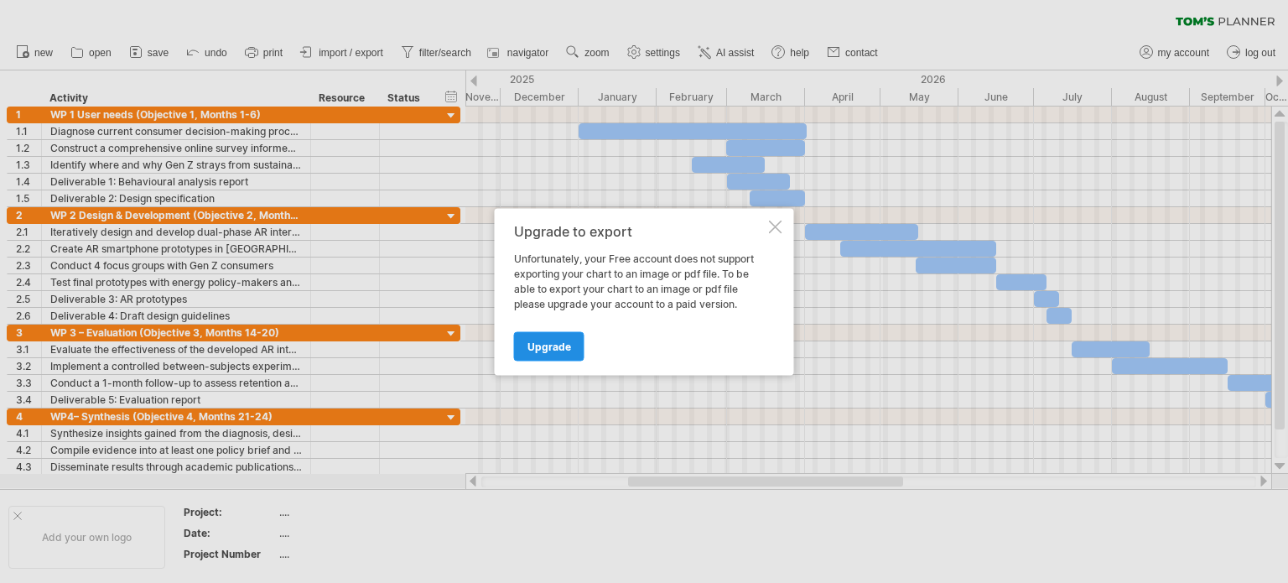
click at [563, 345] on span "Upgrade" at bounding box center [549, 346] width 44 height 13
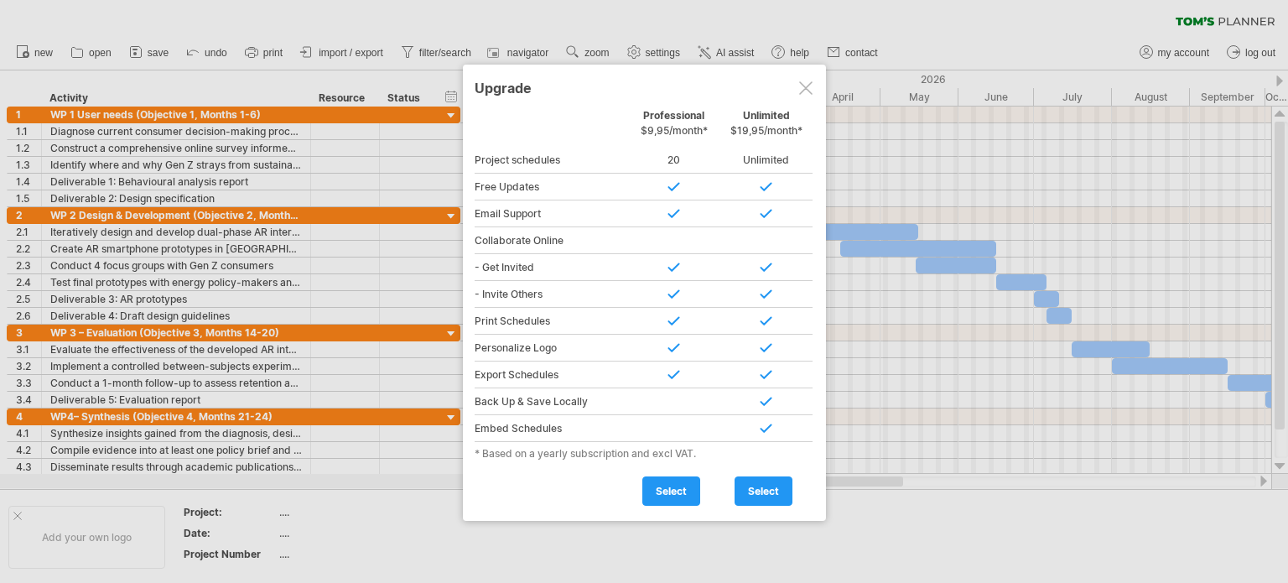
click at [807, 83] on div at bounding box center [805, 87] width 13 height 13
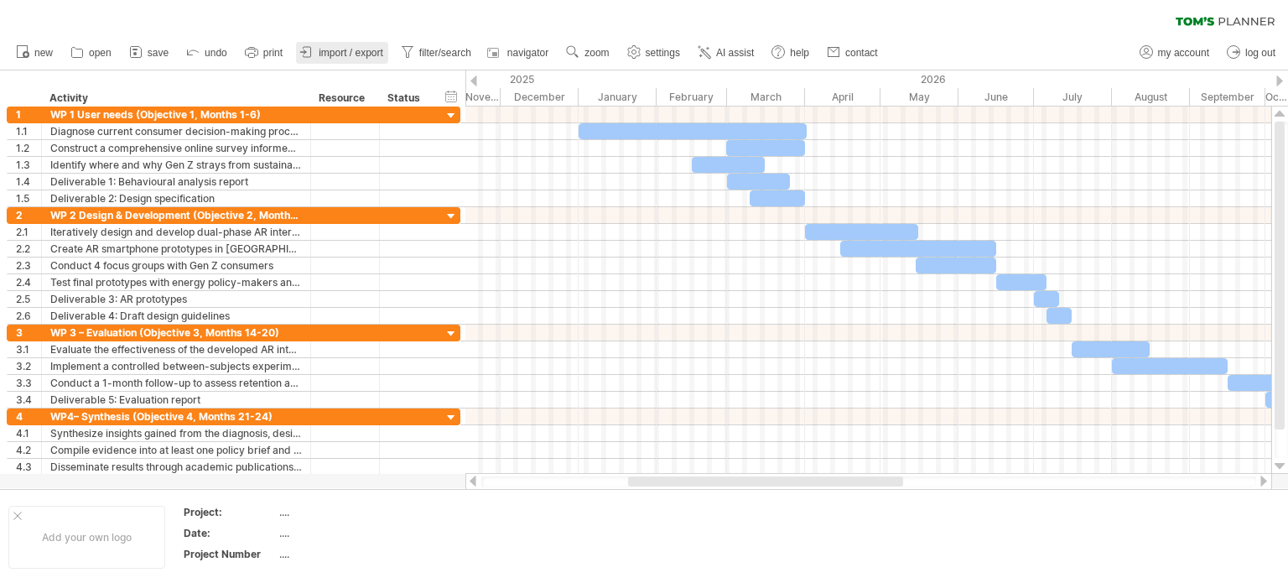
click at [323, 47] on span "import / export" at bounding box center [351, 53] width 65 height 12
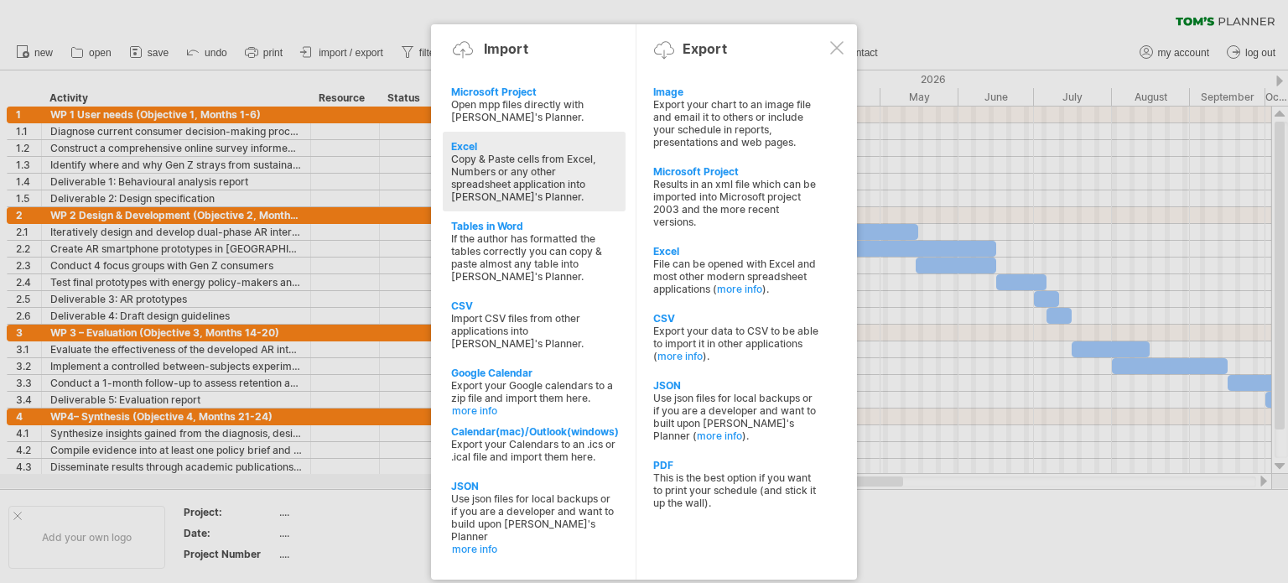
click at [595, 153] on div "Copy & Paste cells from Excel, Numbers or any other spreadsheet application int…" at bounding box center [534, 178] width 166 height 50
type textarea "**********"
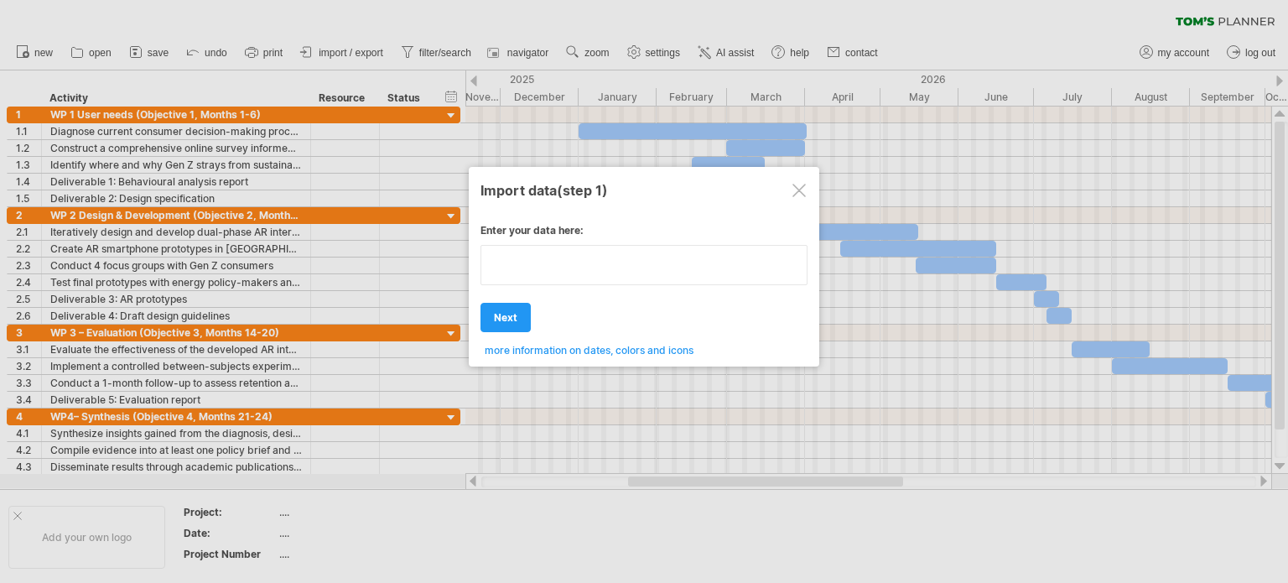
click at [584, 267] on textarea at bounding box center [643, 265] width 327 height 40
type textarea "**********"
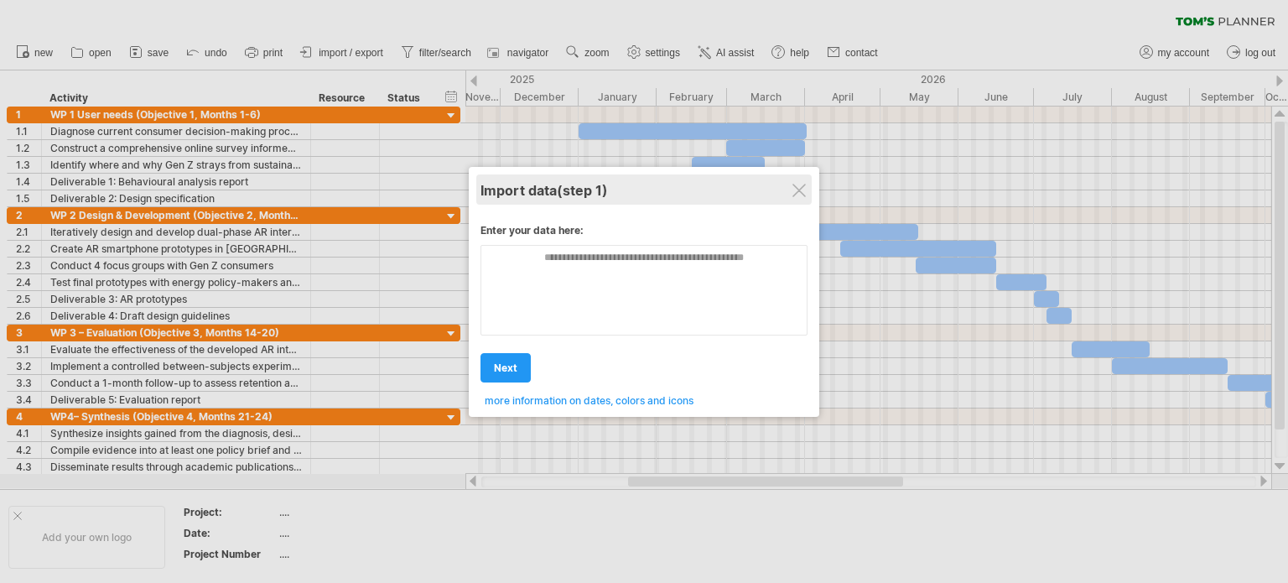
drag, startPoint x: 802, startPoint y: 173, endPoint x: 795, endPoint y: 197, distance: 25.2
click at [795, 197] on div "Import data (step 1) Enter your data here: Your data: Weekend days ' mon tue ne…" at bounding box center [644, 292] width 351 height 250
click at [795, 197] on div "Import data (step 1)" at bounding box center [643, 189] width 327 height 30
click at [800, 196] on div at bounding box center [798, 190] width 13 height 13
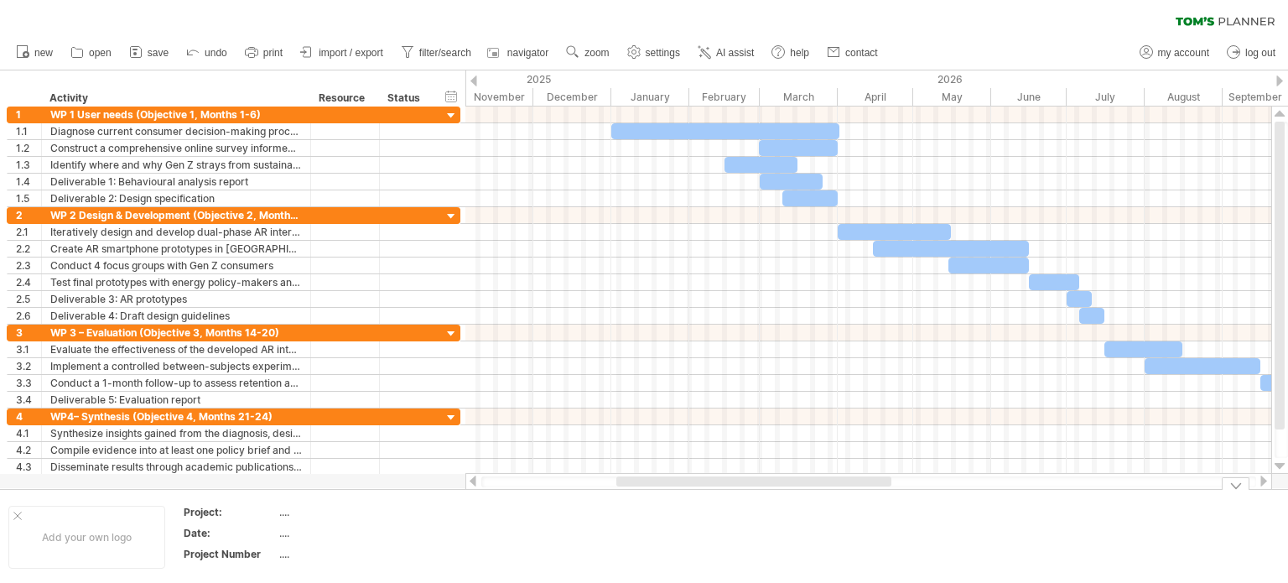
drag, startPoint x: 787, startPoint y: 479, endPoint x: 775, endPoint y: 490, distance: 16.0
click at [775, 490] on div "Trying to reach [DOMAIN_NAME] Connected again... 0% clear filter new 1" at bounding box center [644, 291] width 1288 height 583
click at [589, 59] on link "zoom" at bounding box center [588, 53] width 52 height 22
click at [611, 80] on div "Month" at bounding box center [643, 80] width 93 height 27
click at [599, 44] on link "zoom" at bounding box center [588, 53] width 52 height 22
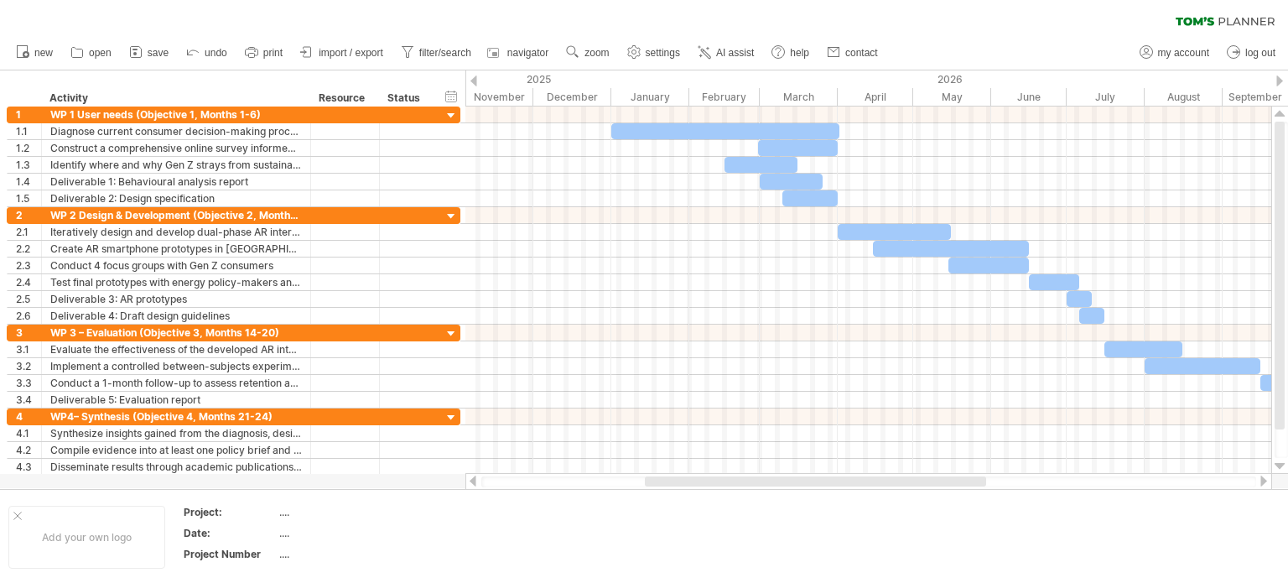
click at [537, 35] on ul "new open" at bounding box center [446, 52] width 877 height 35
click at [654, 47] on span "settings" at bounding box center [663, 53] width 34 height 12
select select "*"
select select "**"
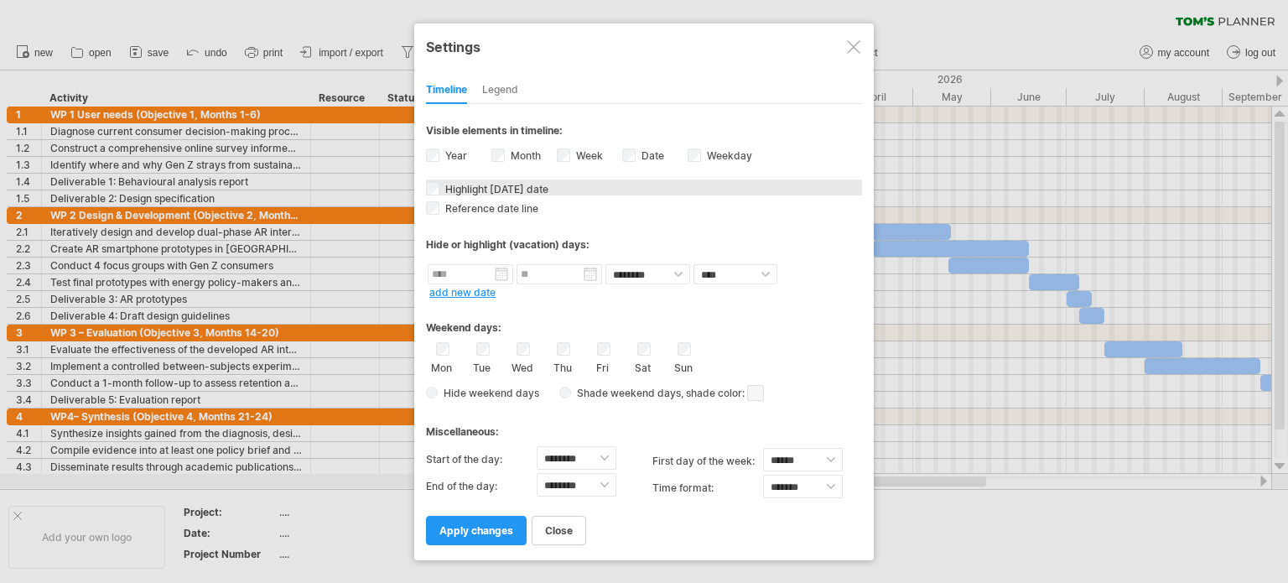
click at [637, 180] on div "Highlight [DATE] date [DATE] date in the timeline will be colored blue and, whe…" at bounding box center [644, 187] width 436 height 16
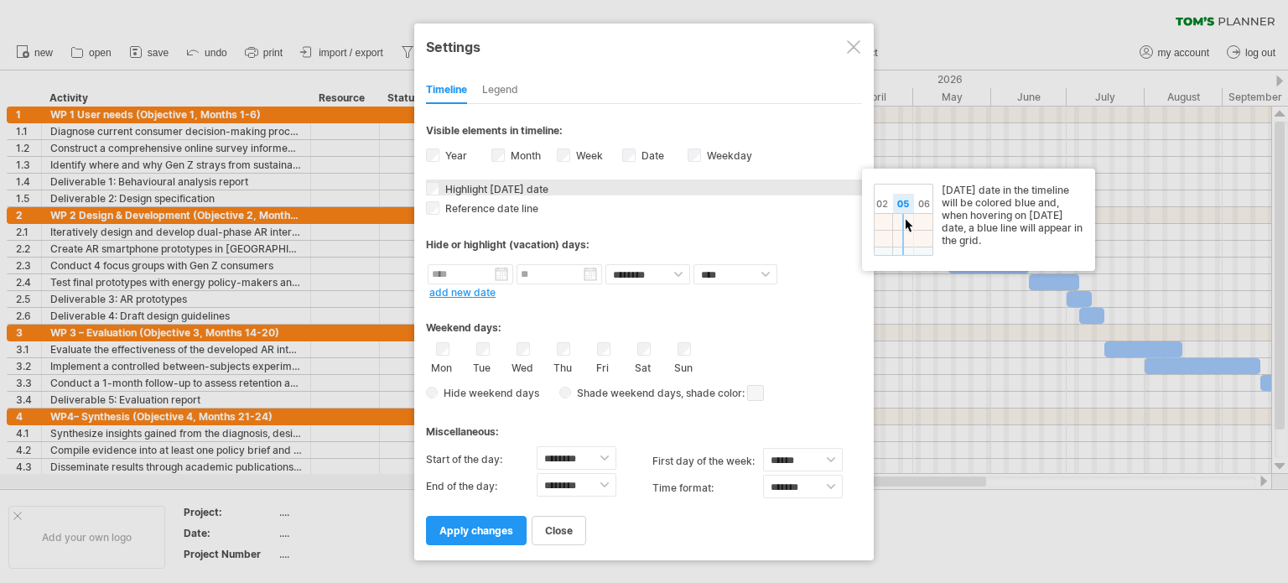
click at [466, 187] on span "Highlight [DATE] date" at bounding box center [495, 189] width 106 height 13
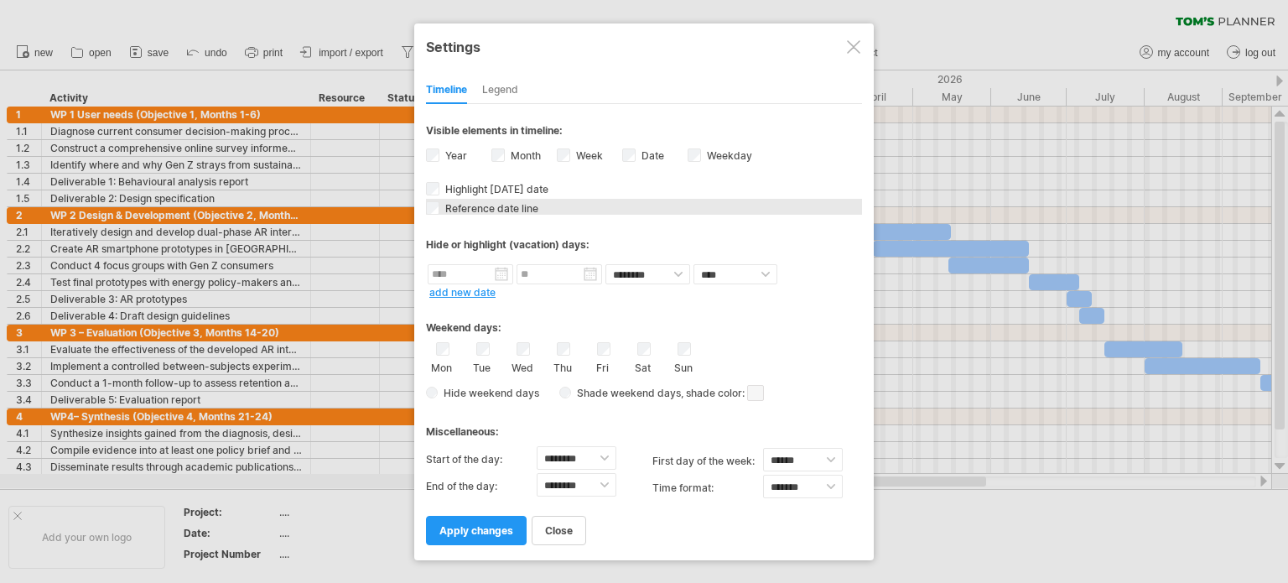
click at [490, 199] on div "Reference date line The reference dateline is a darker vertical line in the cha…" at bounding box center [644, 207] width 436 height 16
click at [657, 413] on div "Miscellaneous:" at bounding box center [644, 425] width 436 height 33
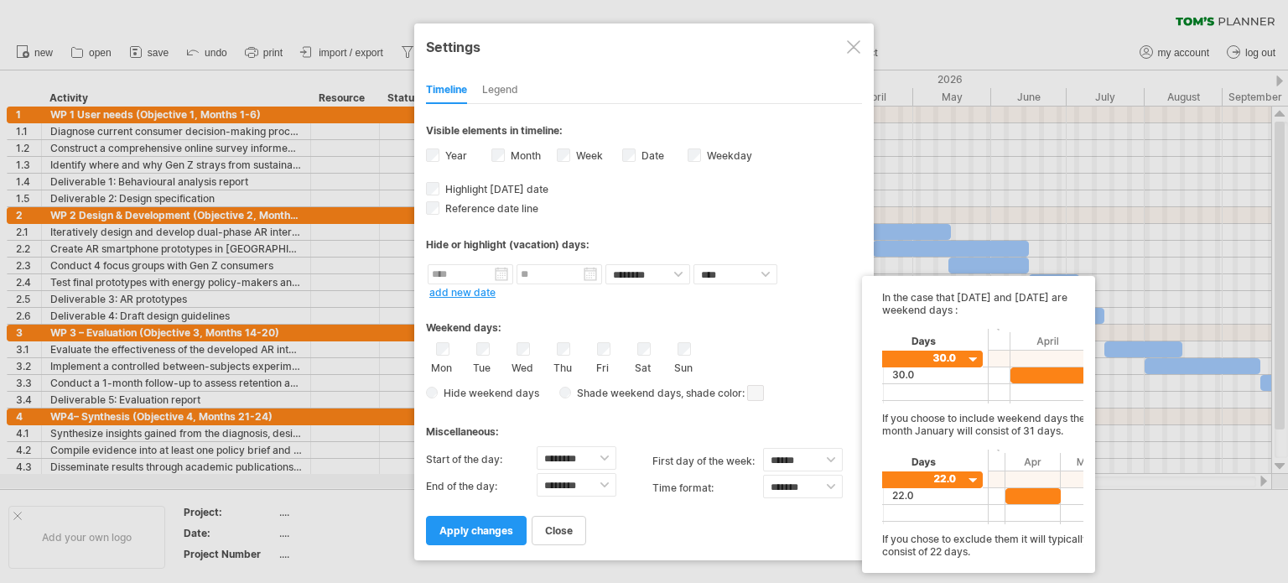
click at [754, 392] on span at bounding box center [755, 393] width 17 height 16
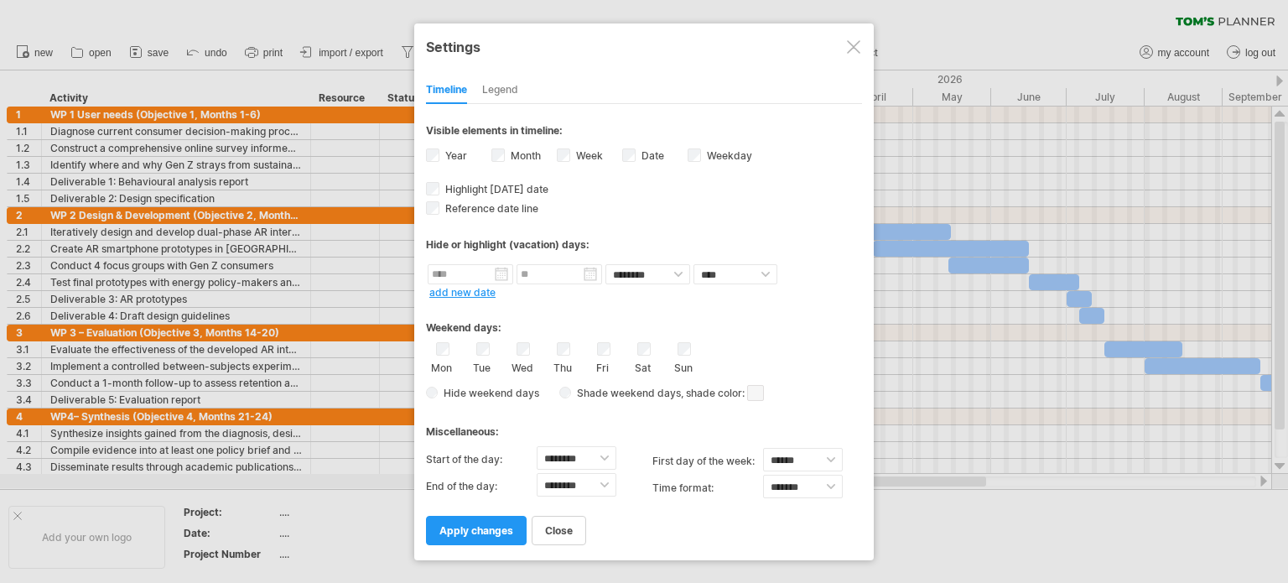
click at [627, 434] on div "Miscellaneous:" at bounding box center [644, 425] width 436 height 33
click at [489, 94] on div "Legend" at bounding box center [500, 90] width 36 height 27
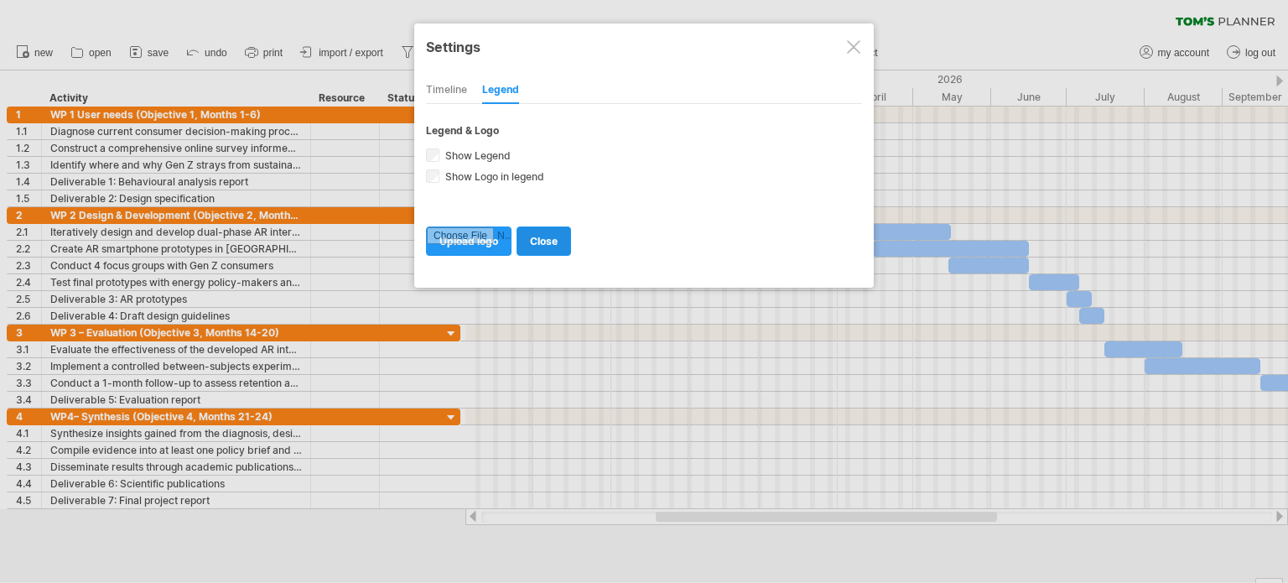
click at [525, 237] on link "close" at bounding box center [544, 240] width 55 height 29
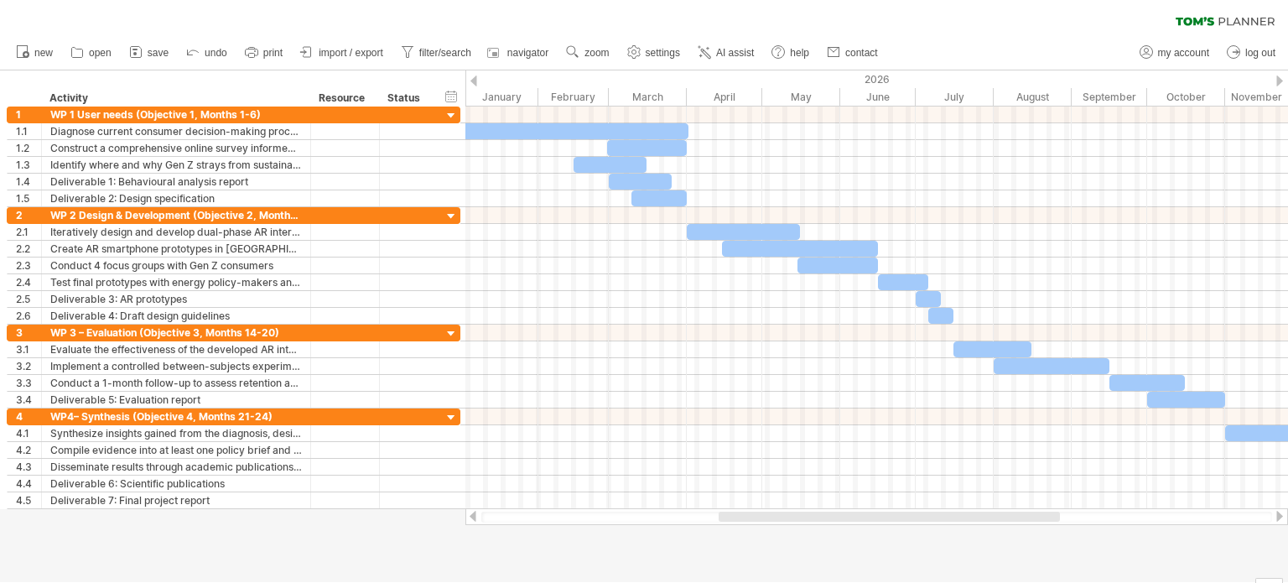
drag, startPoint x: 785, startPoint y: 513, endPoint x: 847, endPoint y: 530, distance: 64.3
click at [847, 530] on div "Trying to reach [DOMAIN_NAME] Connected again... 0% clear filter new 1" at bounding box center [644, 291] width 1288 height 583
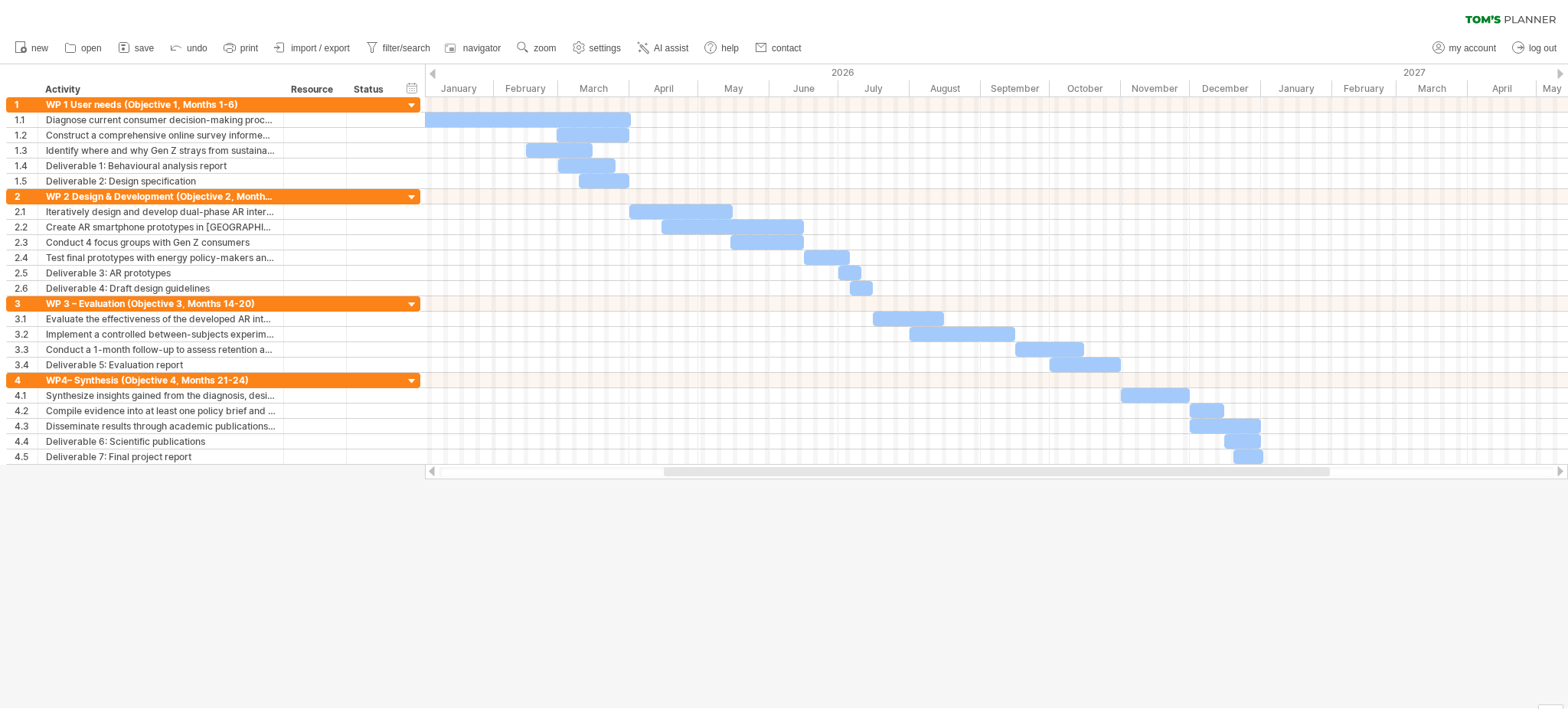
drag, startPoint x: 1155, startPoint y: 3, endPoint x: 999, endPoint y: 600, distance: 617.0
click at [999, 532] on div at bounding box center [784, 386] width 1568 height 644
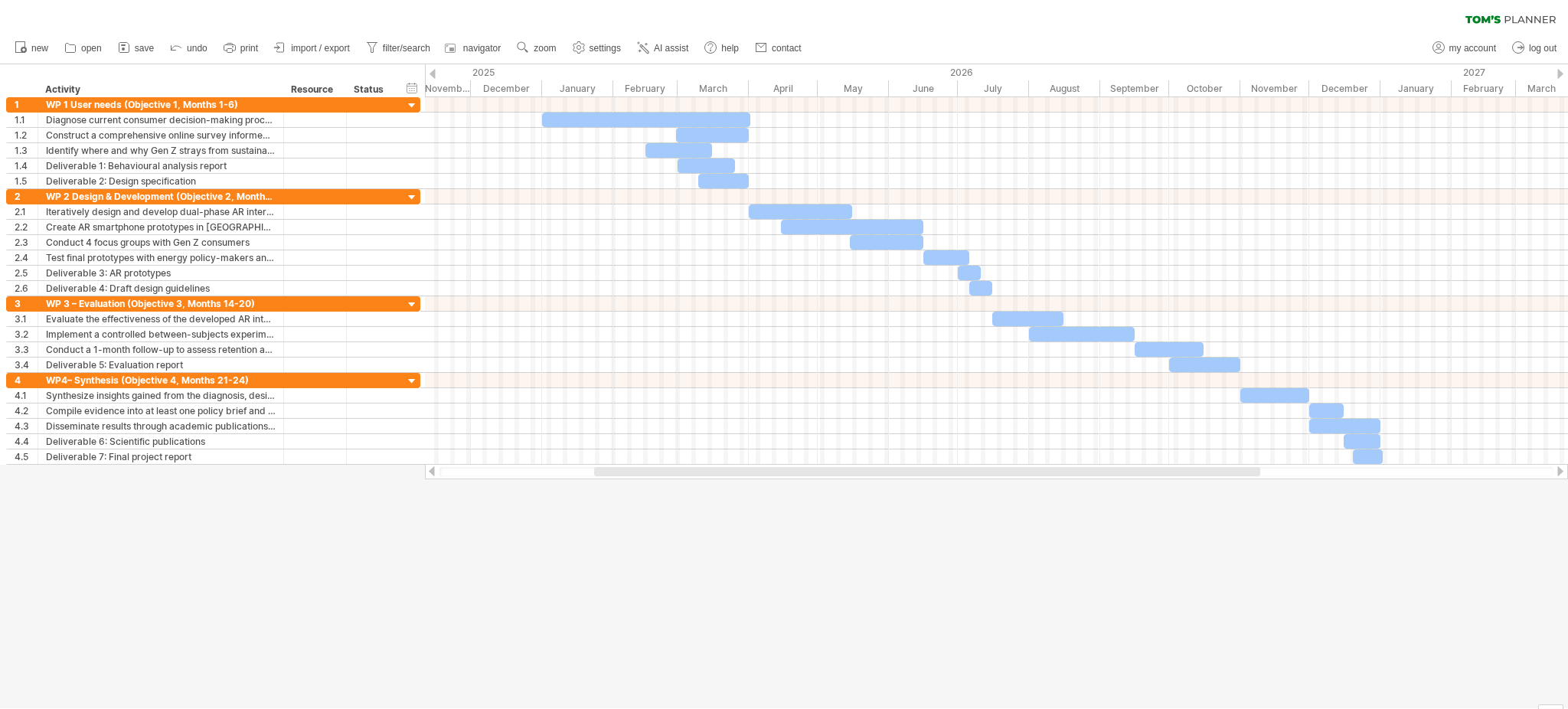
drag, startPoint x: 994, startPoint y: 473, endPoint x: 874, endPoint y: 494, distance: 121.8
click at [874, 494] on div "Trying to reach [DOMAIN_NAME] Connected again... 0% clear filter new 1" at bounding box center [784, 354] width 1568 height 709
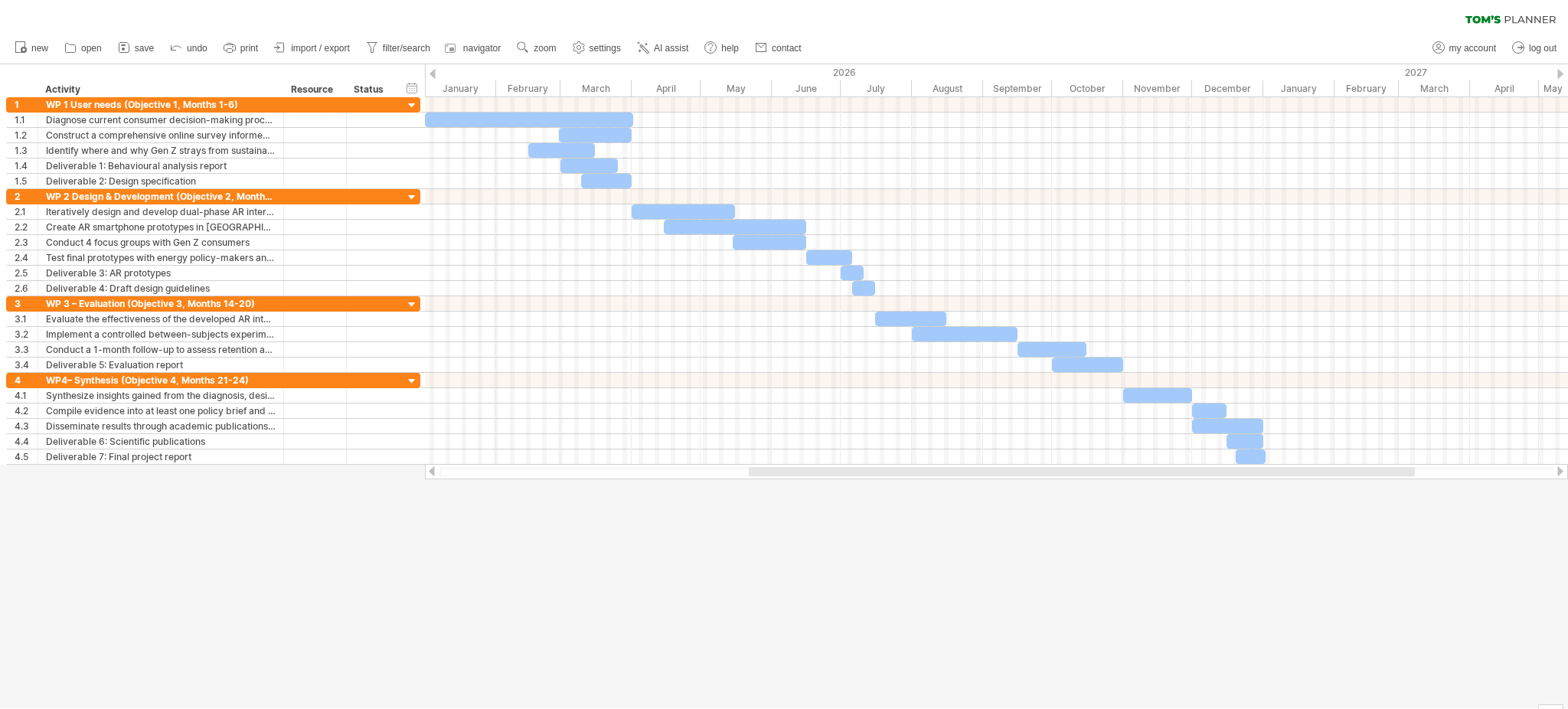
drag, startPoint x: 704, startPoint y: 468, endPoint x: 812, endPoint y: 483, distance: 109.0
click at [812, 483] on div "Trying to reach [DOMAIN_NAME] Connected again... 0% clear filter new 1" at bounding box center [784, 354] width 1568 height 709
click at [410, 90] on div "hide start/end/duration show start/end/duration" at bounding box center [413, 88] width 15 height 16
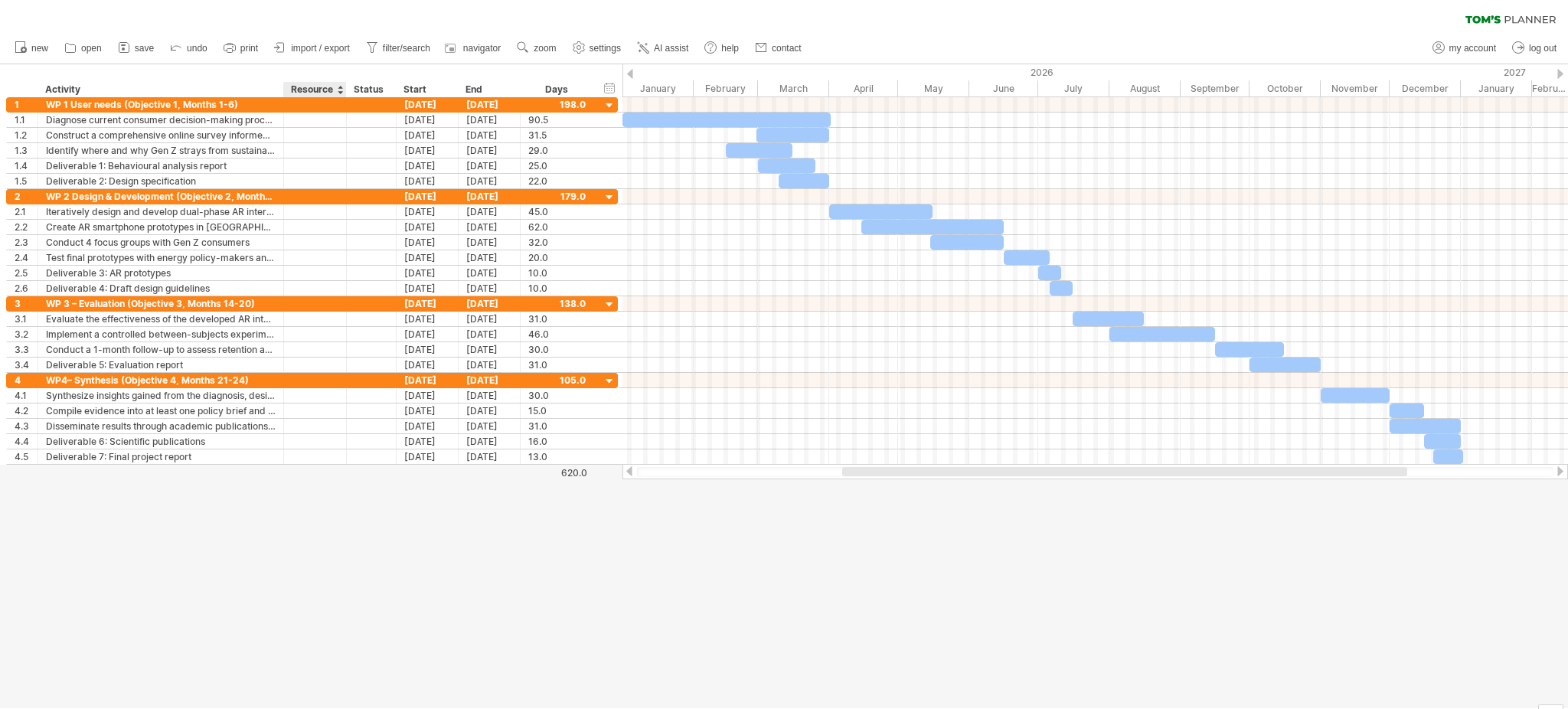
click at [324, 84] on div "Resource" at bounding box center [314, 90] width 47 height 16
click at [331, 93] on input "********" at bounding box center [314, 90] width 47 height 16
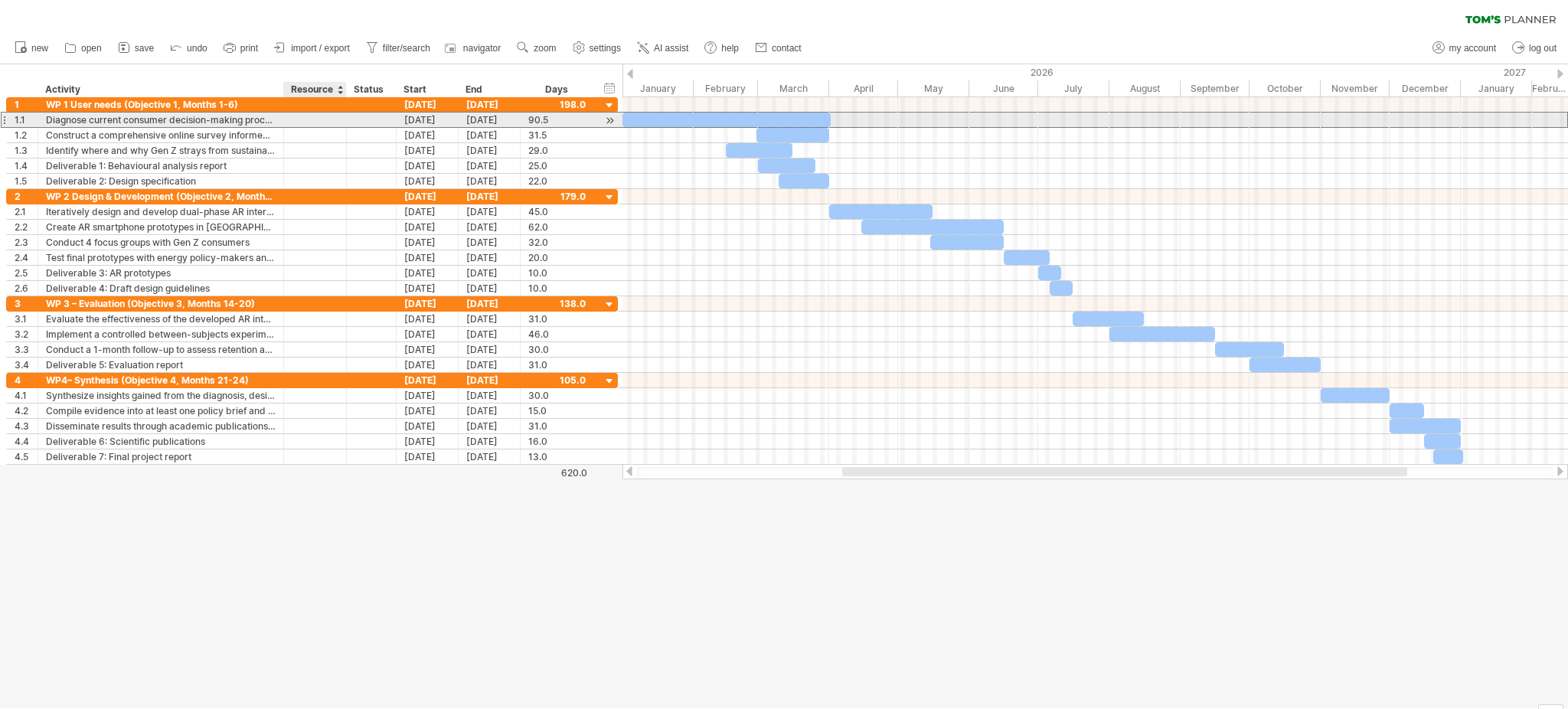
click at [331, 119] on div at bounding box center [314, 120] width 47 height 15
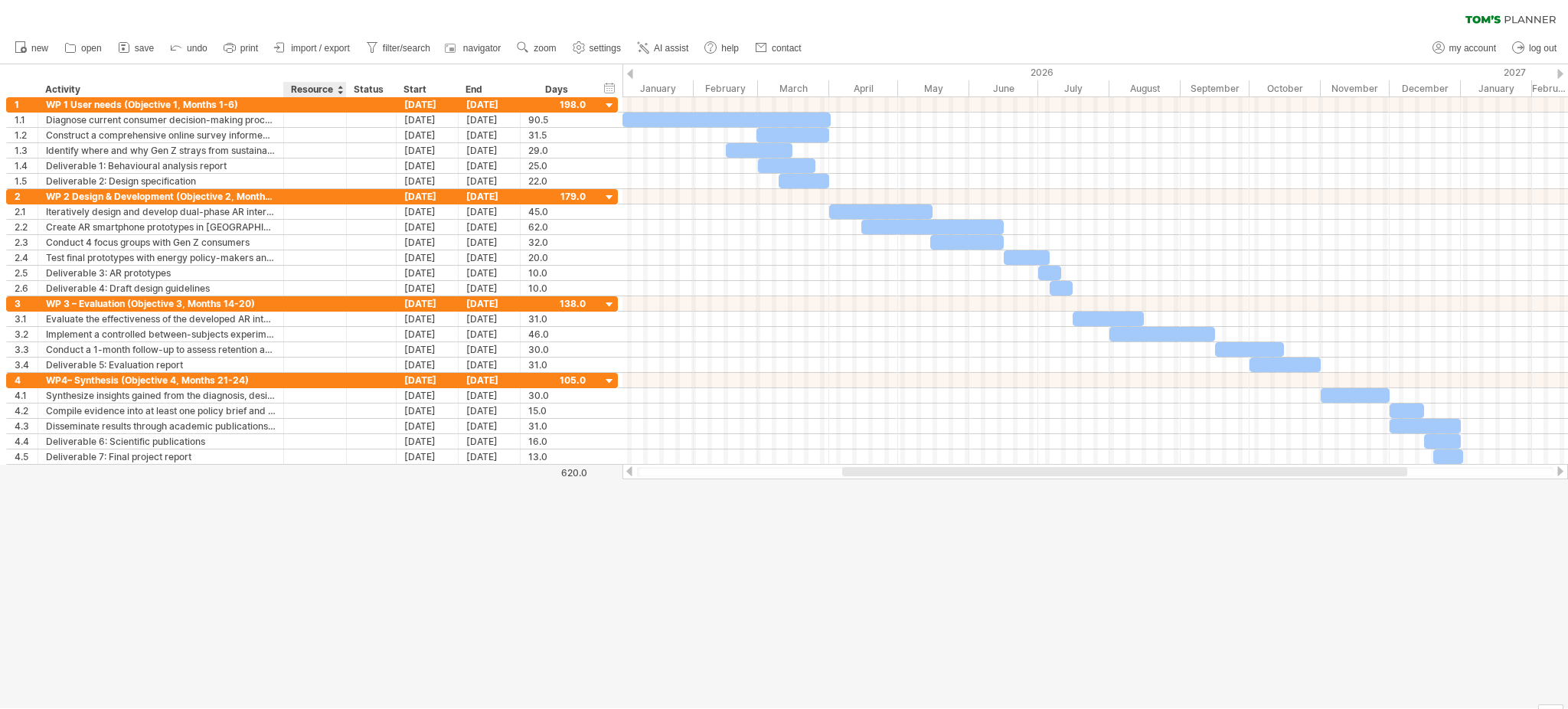
click at [319, 65] on div "hide start/end/duration show start/end/duration ******** Activity ******** Reso…" at bounding box center [311, 80] width 623 height 33
click at [481, 46] on span "navigator" at bounding box center [481, 48] width 37 height 11
click at [632, 70] on div at bounding box center [630, 73] width 6 height 10
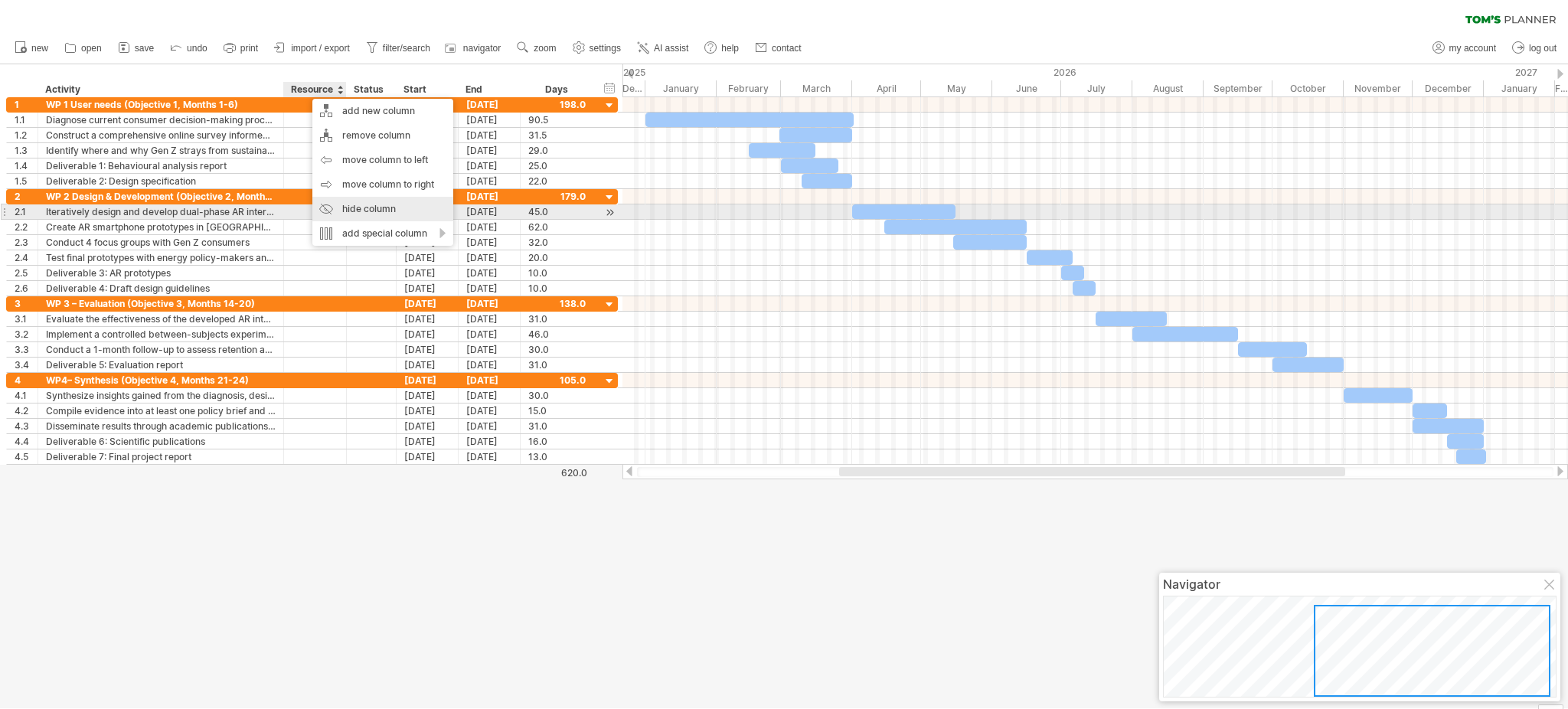
click at [363, 206] on div "hide column" at bounding box center [383, 209] width 141 height 25
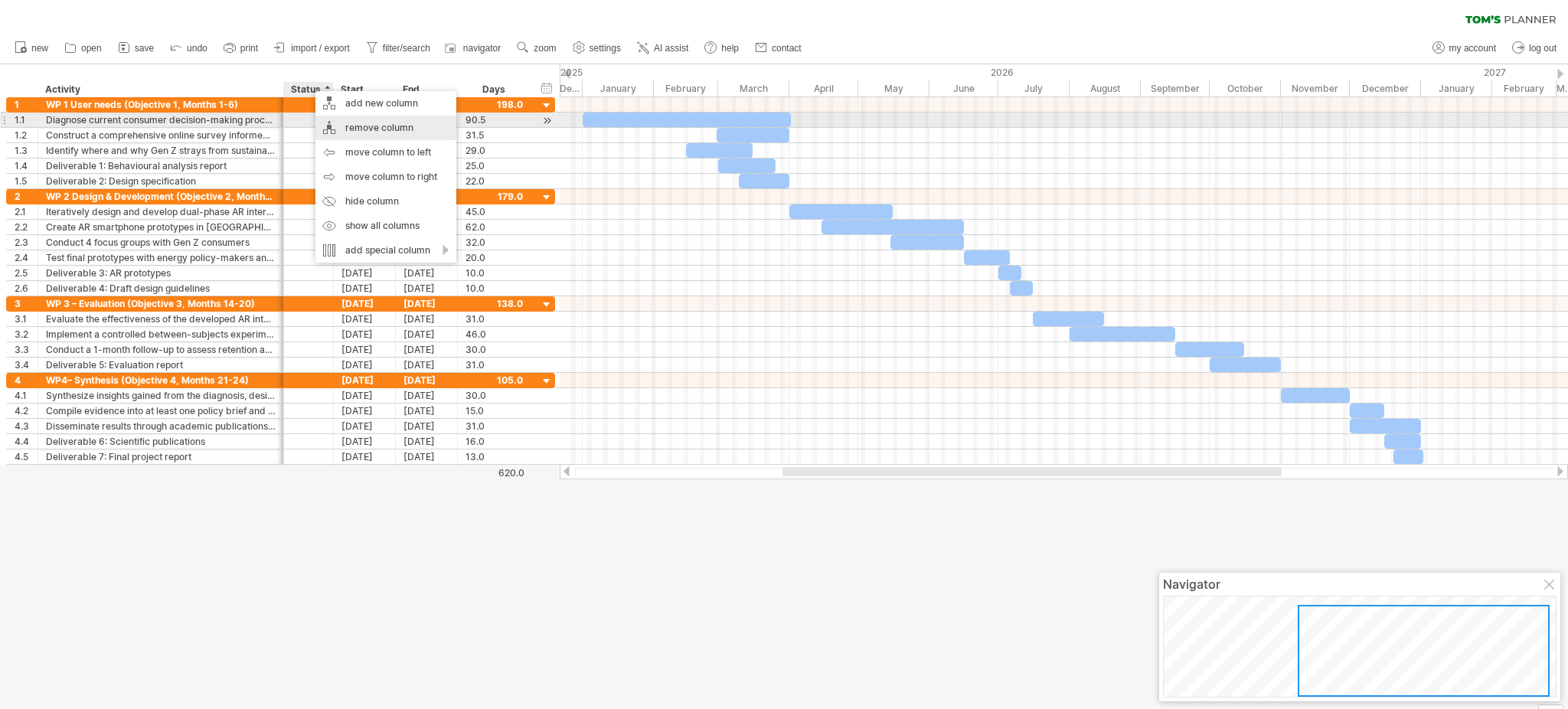
click at [346, 122] on div "remove column" at bounding box center [385, 128] width 141 height 25
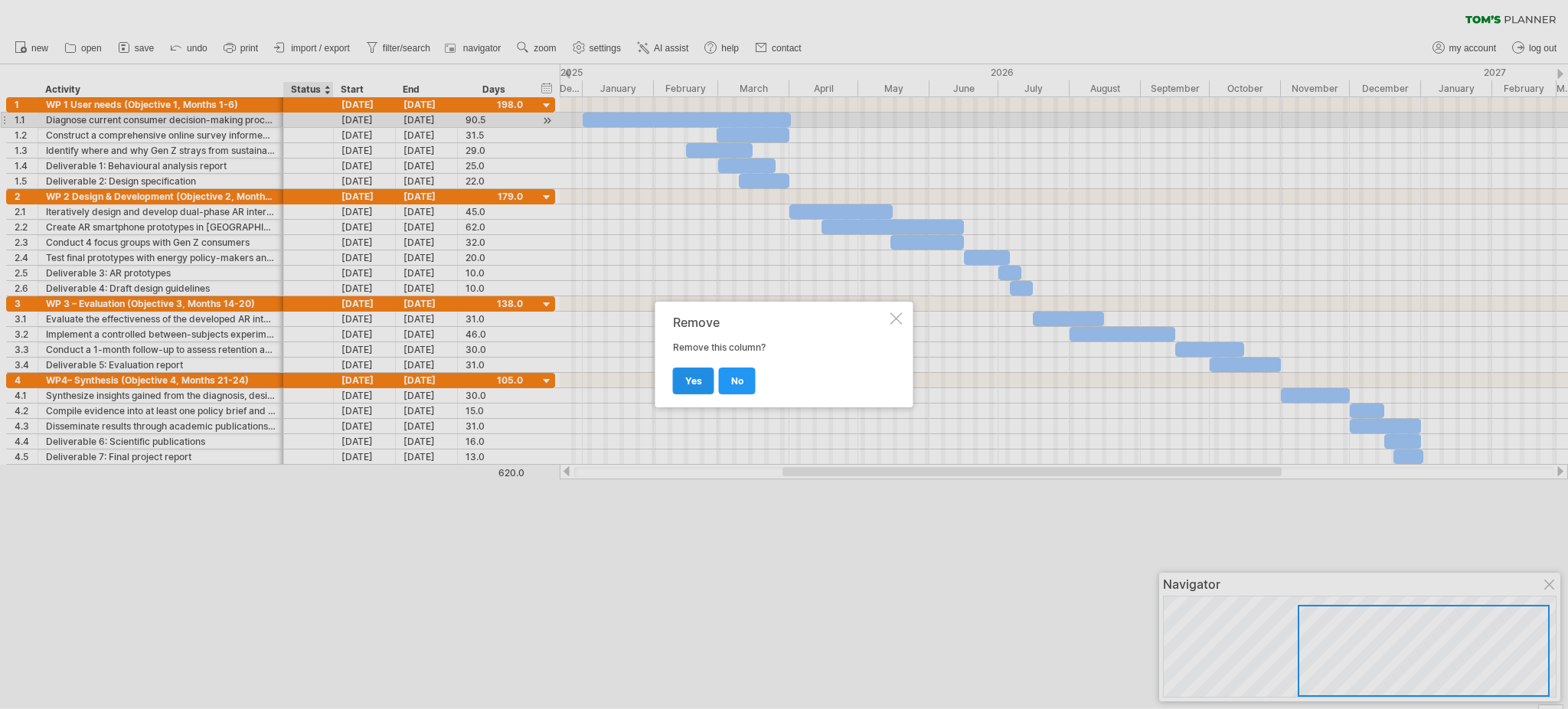
click at [689, 379] on span "yes" at bounding box center [693, 381] width 16 height 12
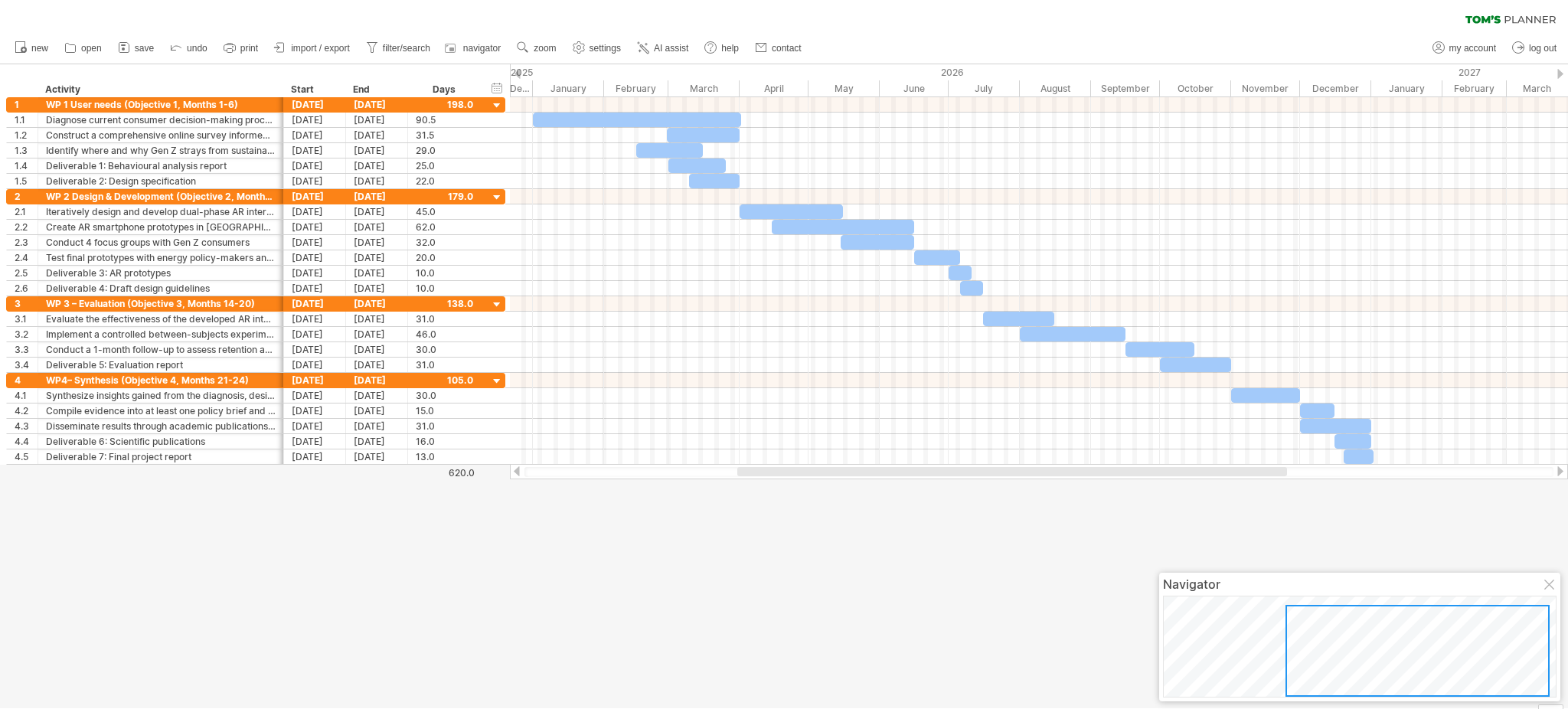
click at [689, 379] on div at bounding box center [1038, 380] width 1058 height 16
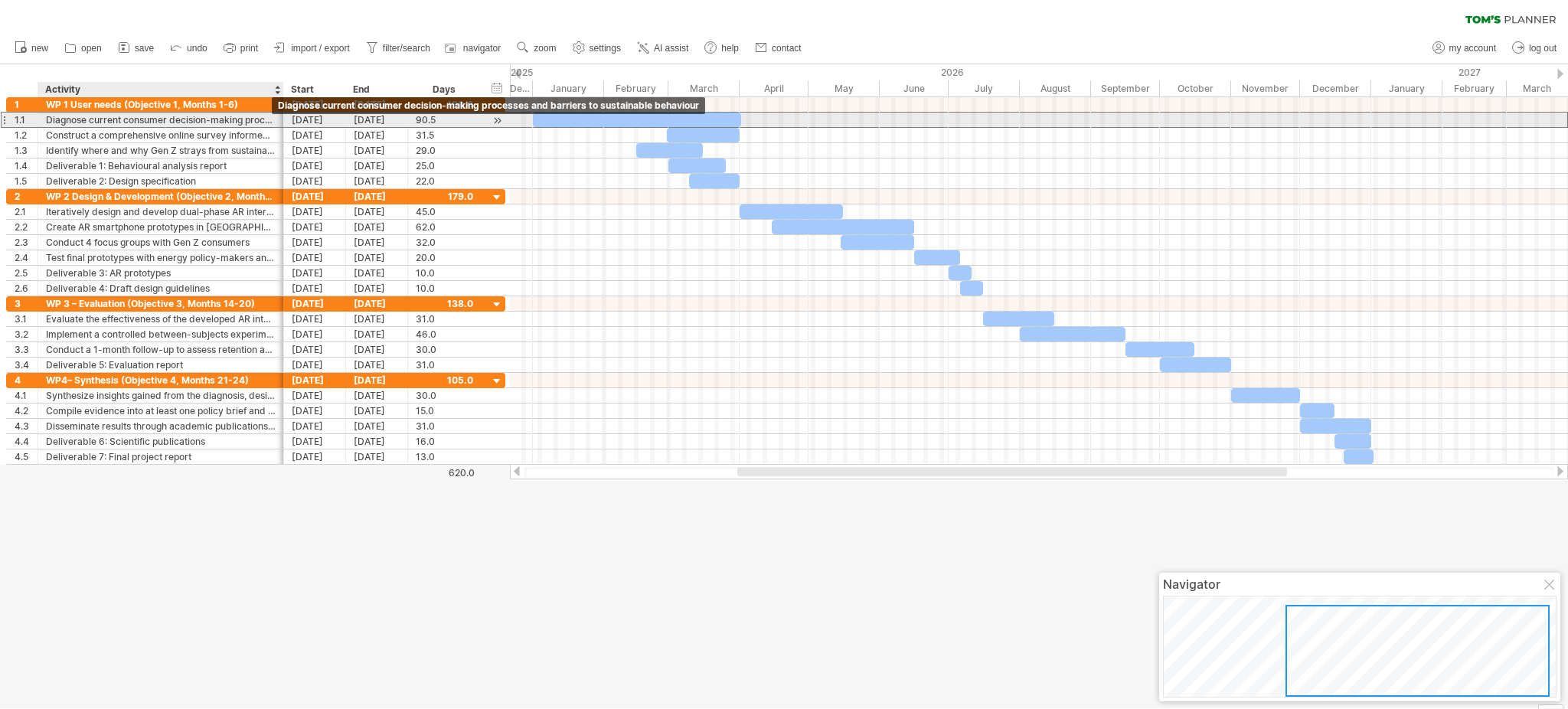
click at [239, 115] on div "Diagnose current consumer decision-making processes and barriers to sustainable…" at bounding box center [161, 120] width 230 height 15
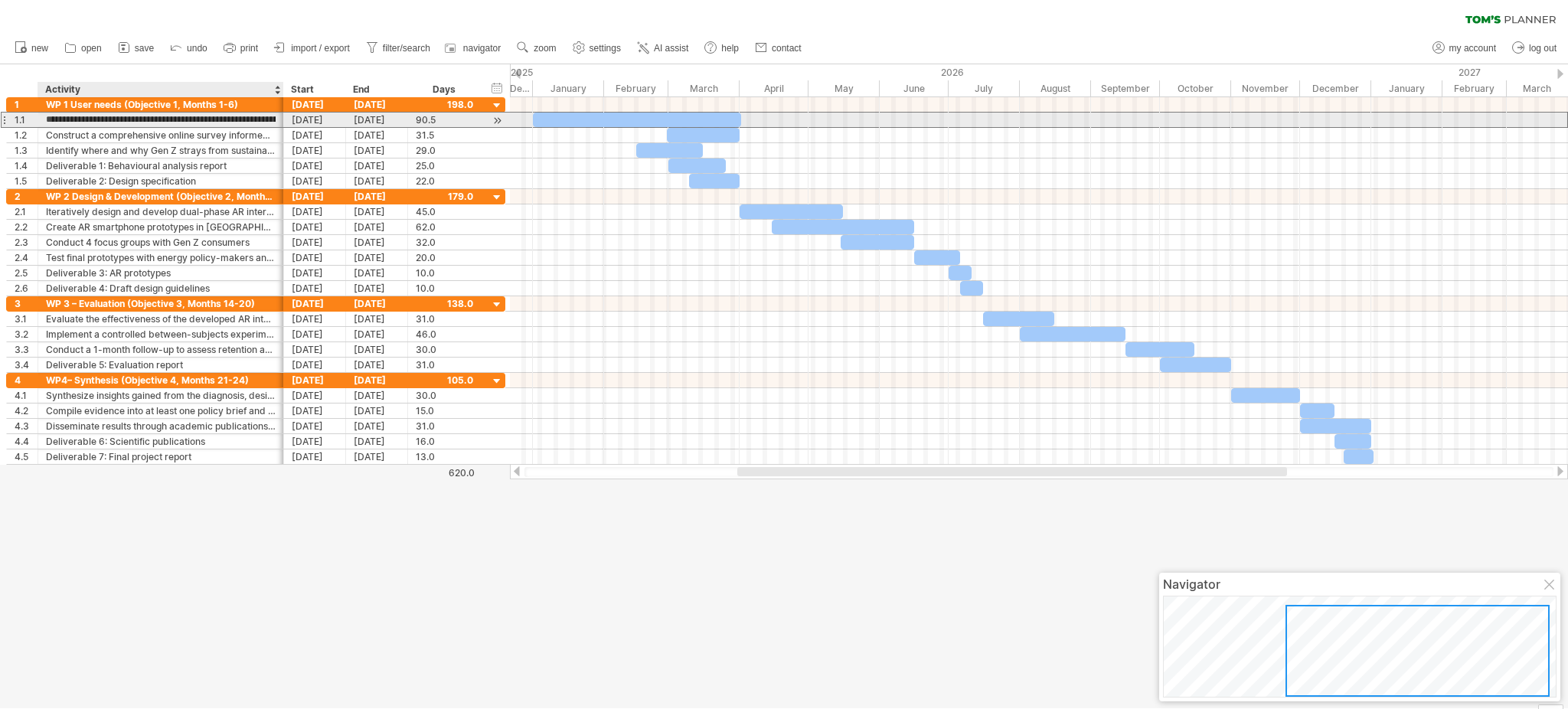
click at [239, 115] on input "**********" at bounding box center [161, 120] width 230 height 15
click at [237, 116] on input "**********" at bounding box center [161, 120] width 230 height 15
click at [176, 116] on input "**********" at bounding box center [161, 120] width 230 height 15
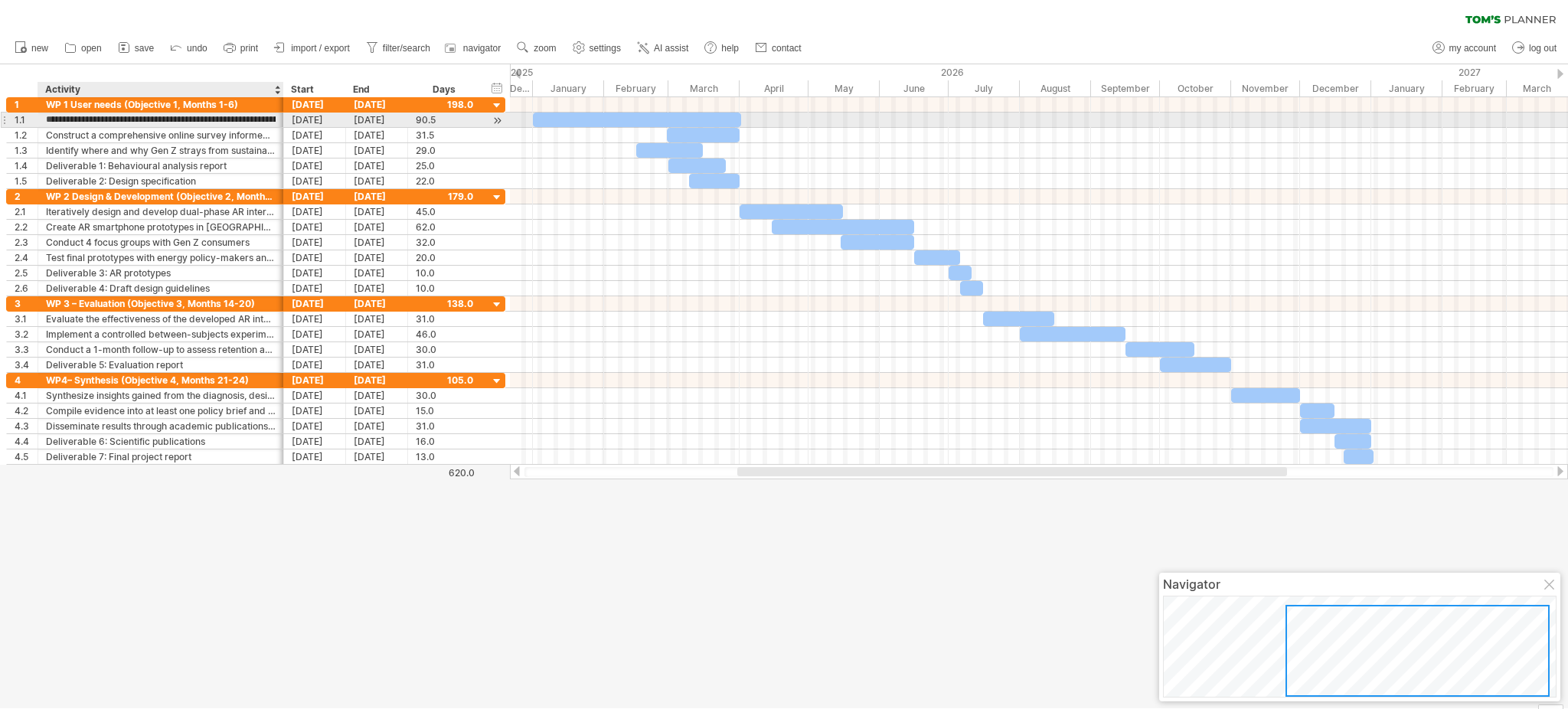
click at [183, 114] on input "**********" at bounding box center [161, 120] width 230 height 15
type input "**********"
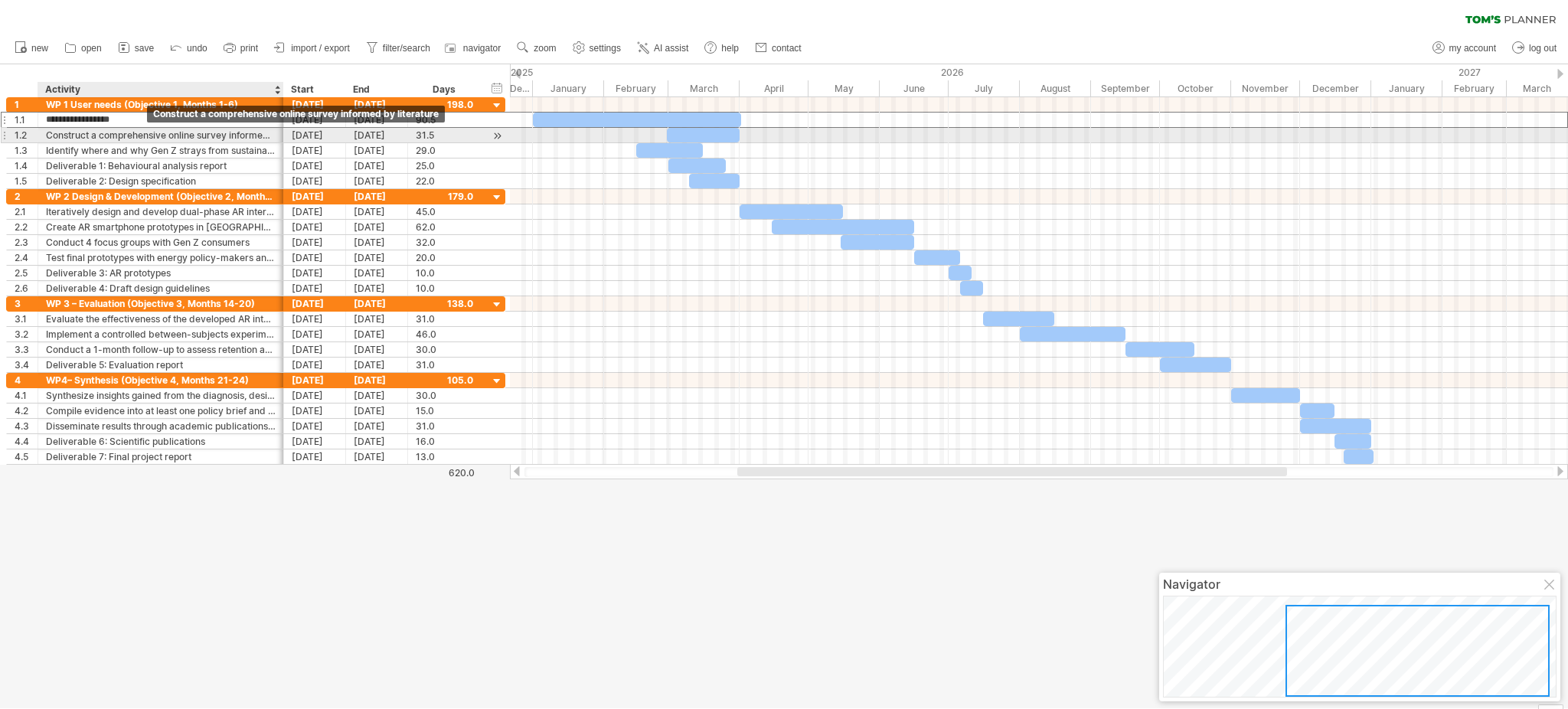
click at [144, 138] on div "Construct a comprehensive online survey informed by literature" at bounding box center [161, 135] width 230 height 15
click at [144, 138] on input "**********" at bounding box center [161, 135] width 230 height 15
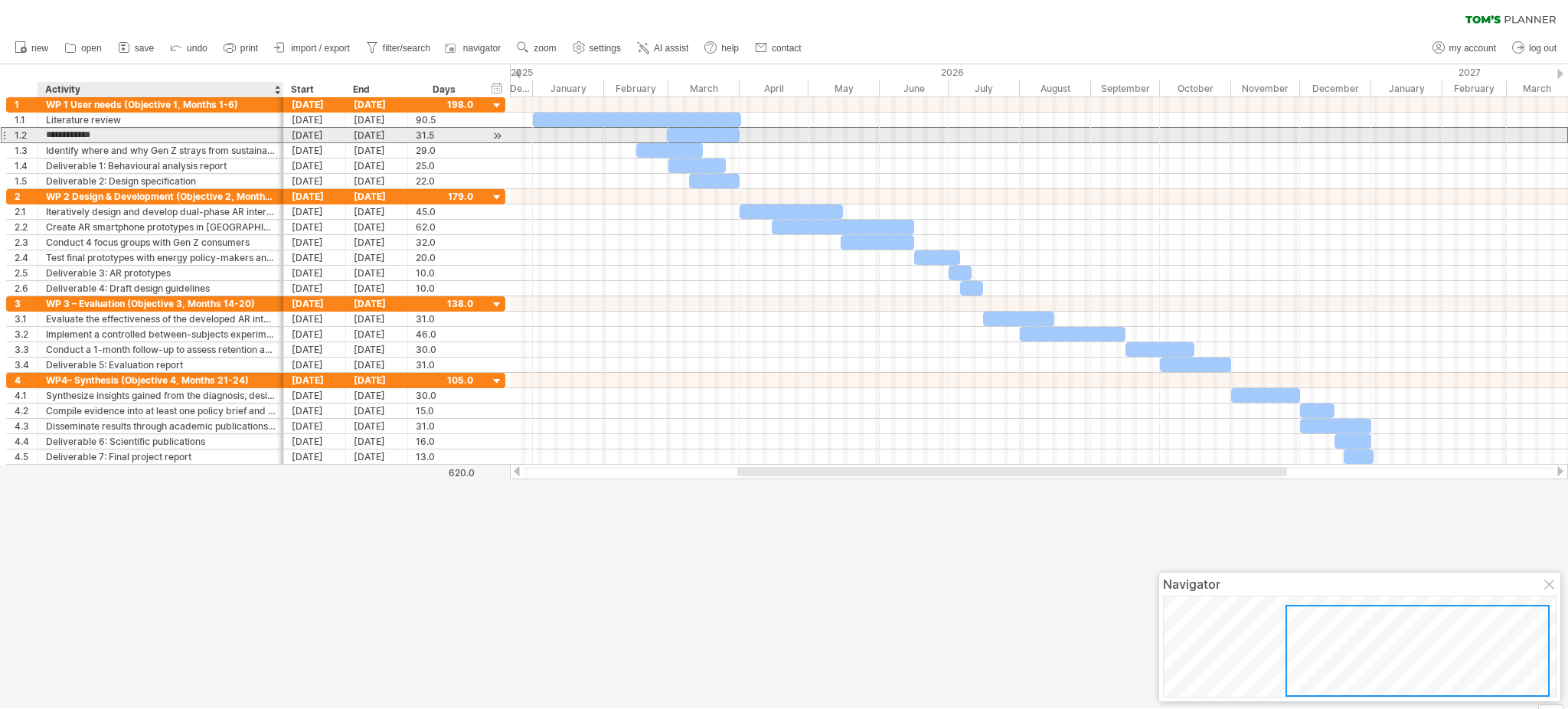
type input "**********"
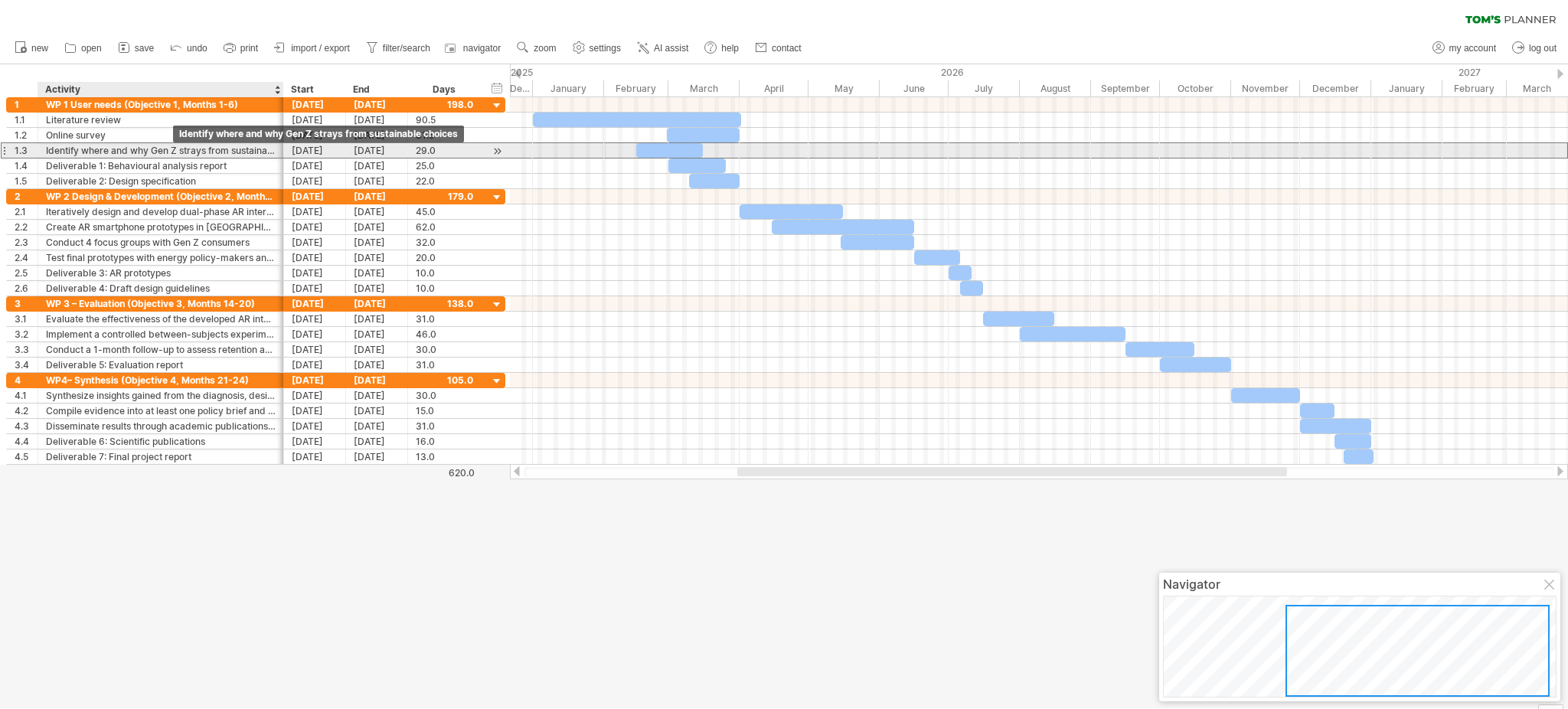
click at [174, 148] on div "Identify where and why Gen Z strays from sustainable choices" at bounding box center [161, 151] width 230 height 15
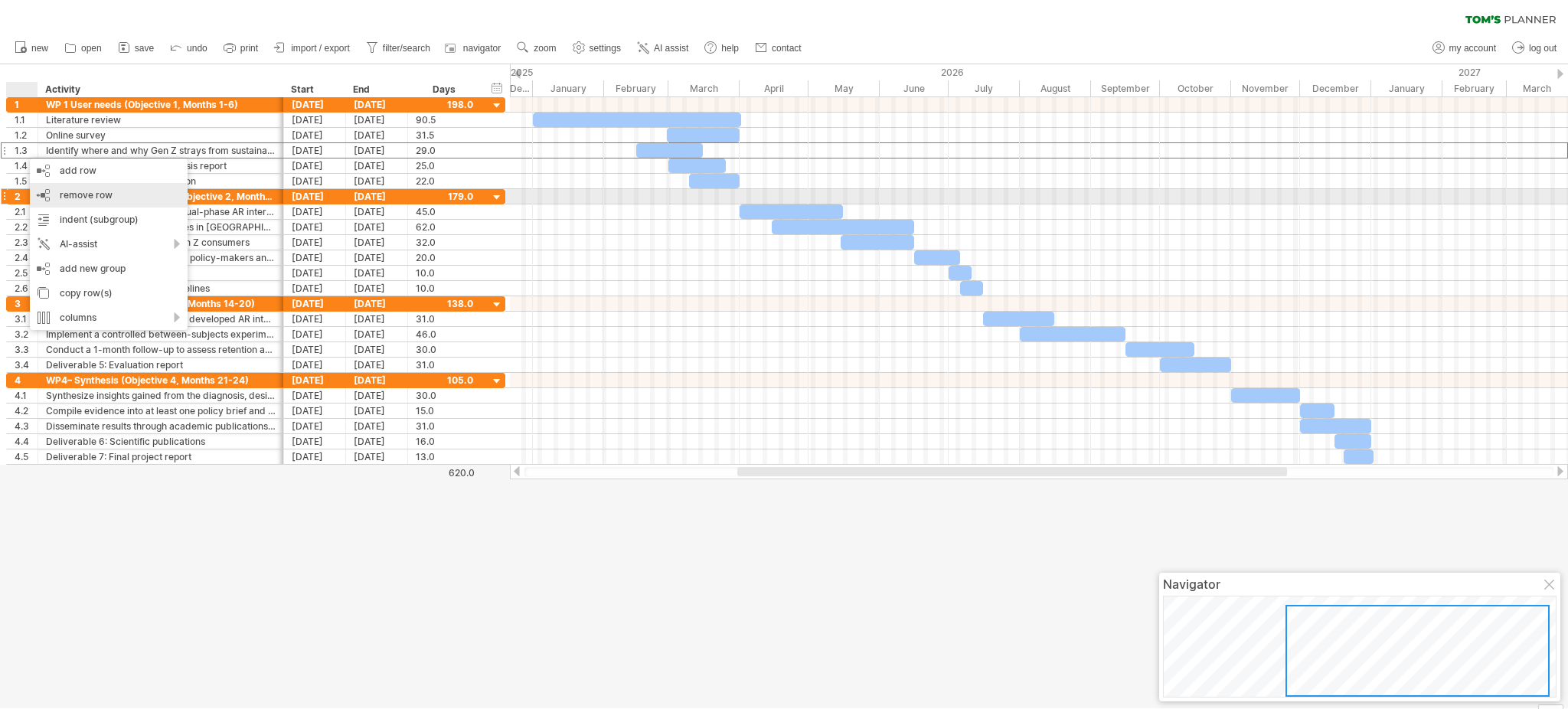
click at [126, 201] on div "remove row remove selected rows" at bounding box center [109, 195] width 158 height 25
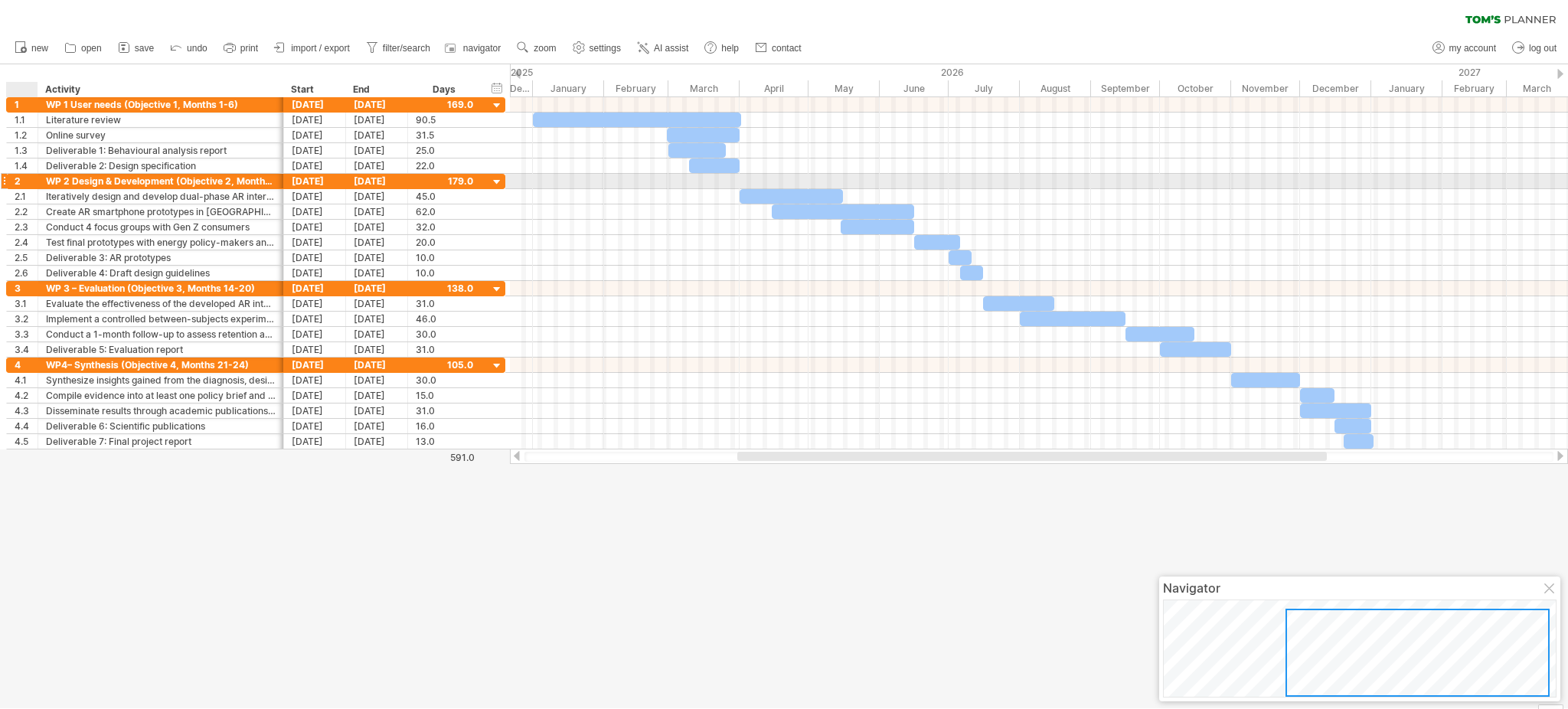
click at [126, 201] on div "Iteratively design and develop dual-phase AR intervention" at bounding box center [161, 196] width 230 height 15
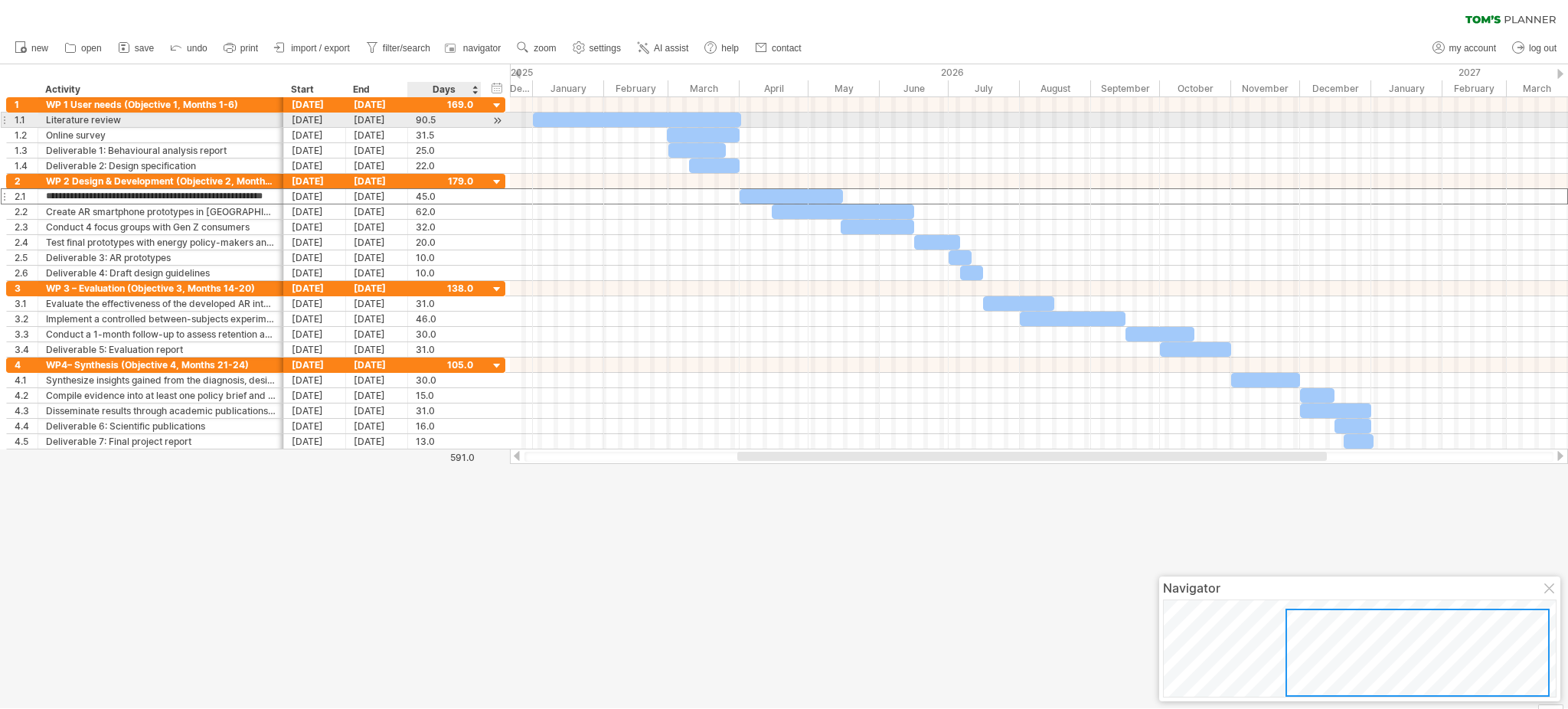
click at [469, 122] on div "90.5" at bounding box center [444, 120] width 58 height 15
click at [473, 121] on div "90.5 90.5" at bounding box center [445, 120] width 73 height 15
click at [468, 120] on div "90.5" at bounding box center [444, 120] width 58 height 15
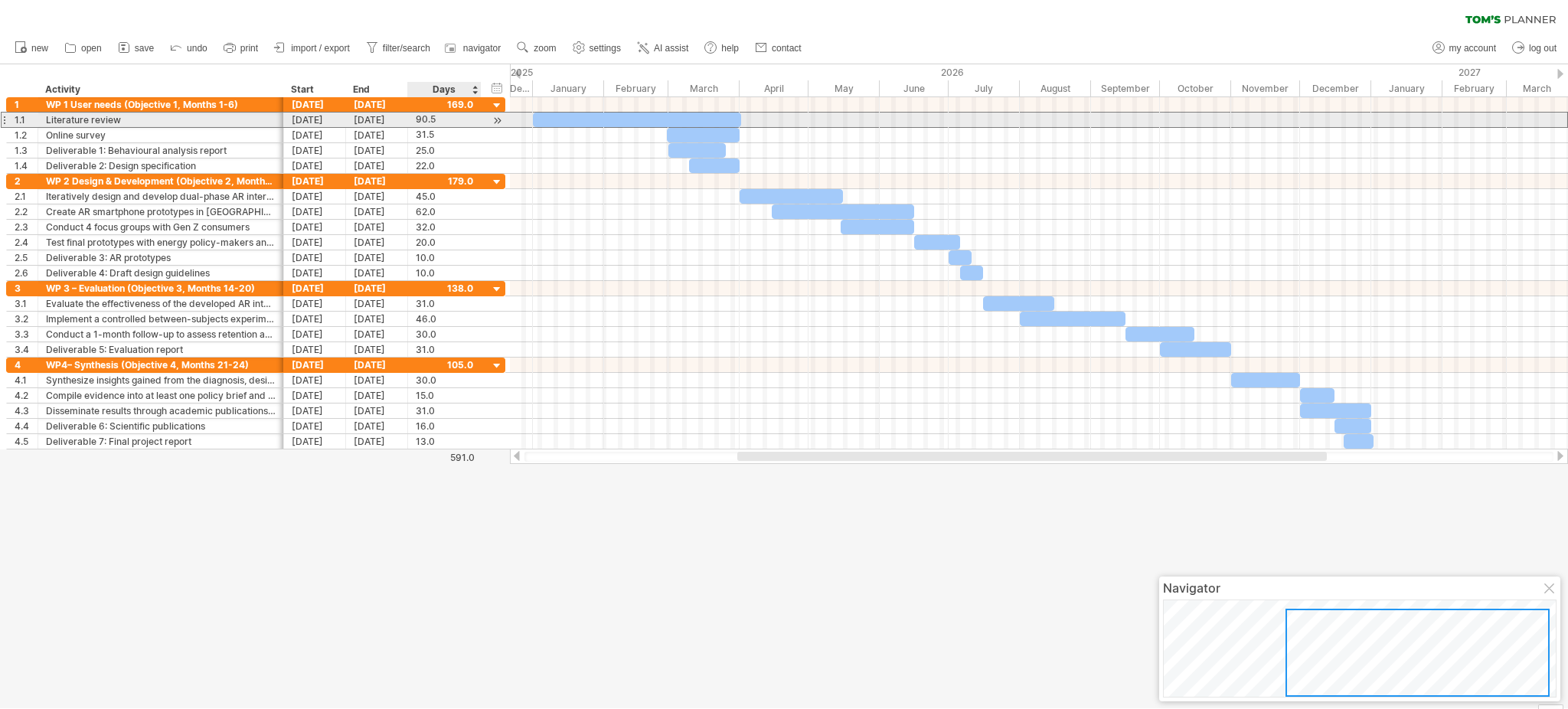
click at [468, 120] on div "90.5" at bounding box center [444, 120] width 58 height 15
click at [468, 120] on div "****" at bounding box center [444, 120] width 58 height 15
click at [468, 120] on div "90.5" at bounding box center [444, 120] width 58 height 15
click at [423, 120] on input "****" at bounding box center [430, 120] width 29 height 15
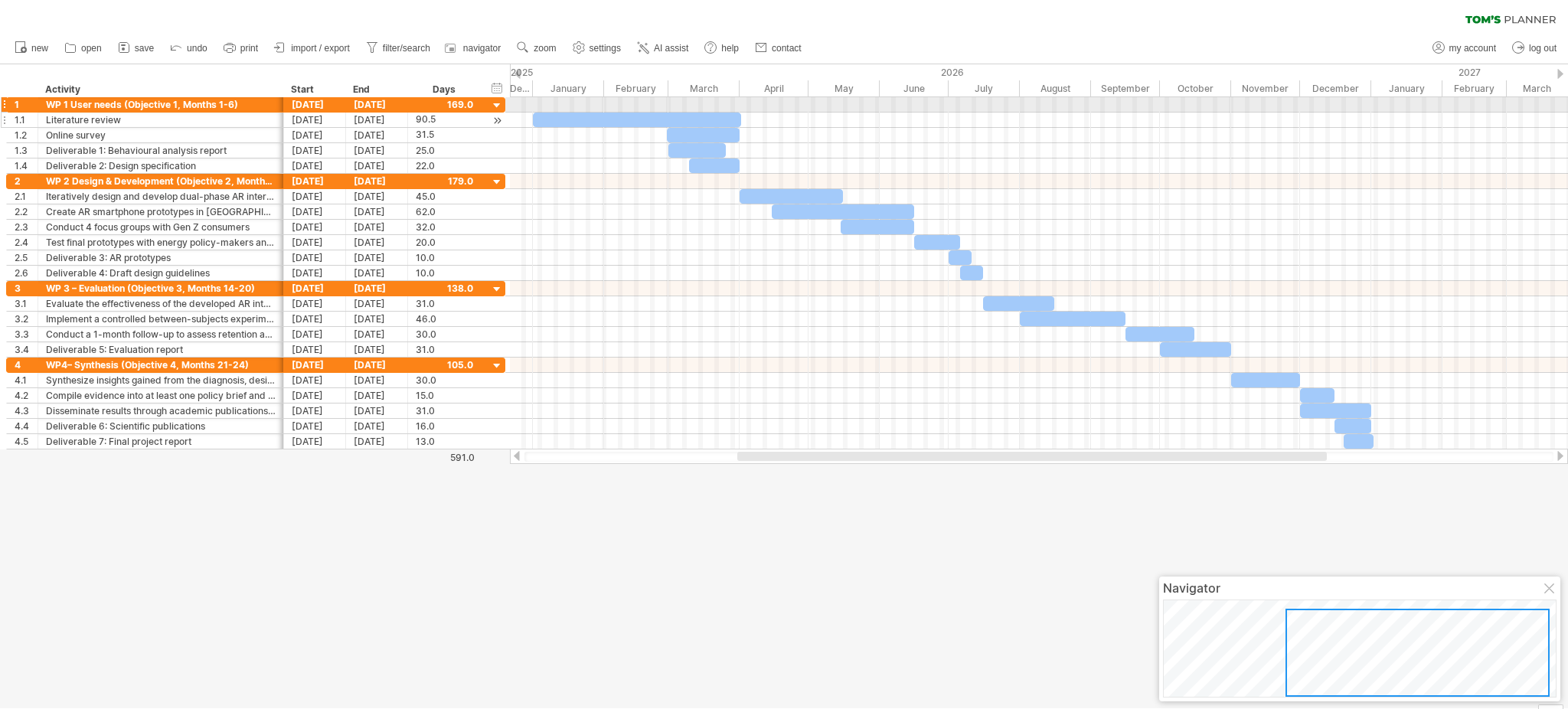
scroll to position [0, 0]
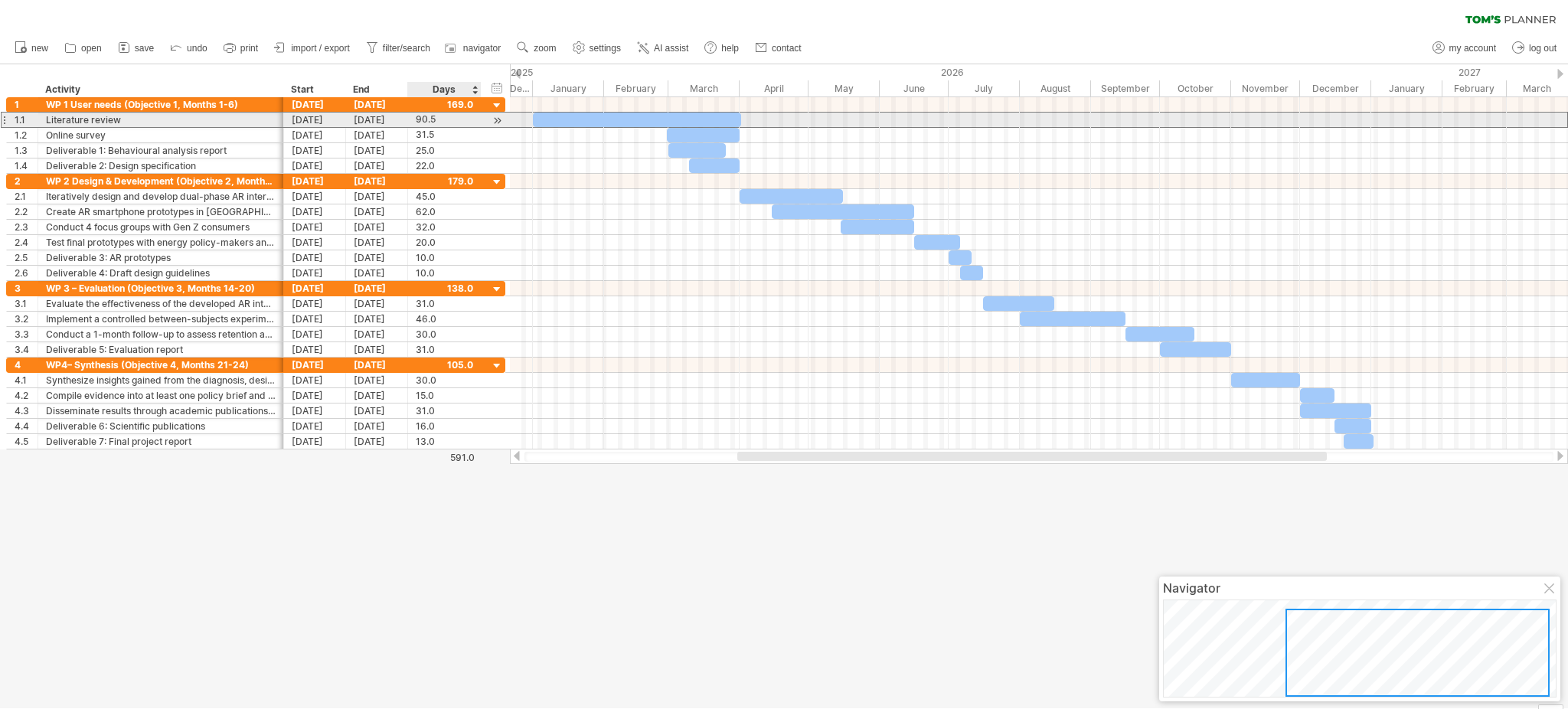
click at [447, 119] on div "90.5" at bounding box center [444, 120] width 58 height 15
type input "**"
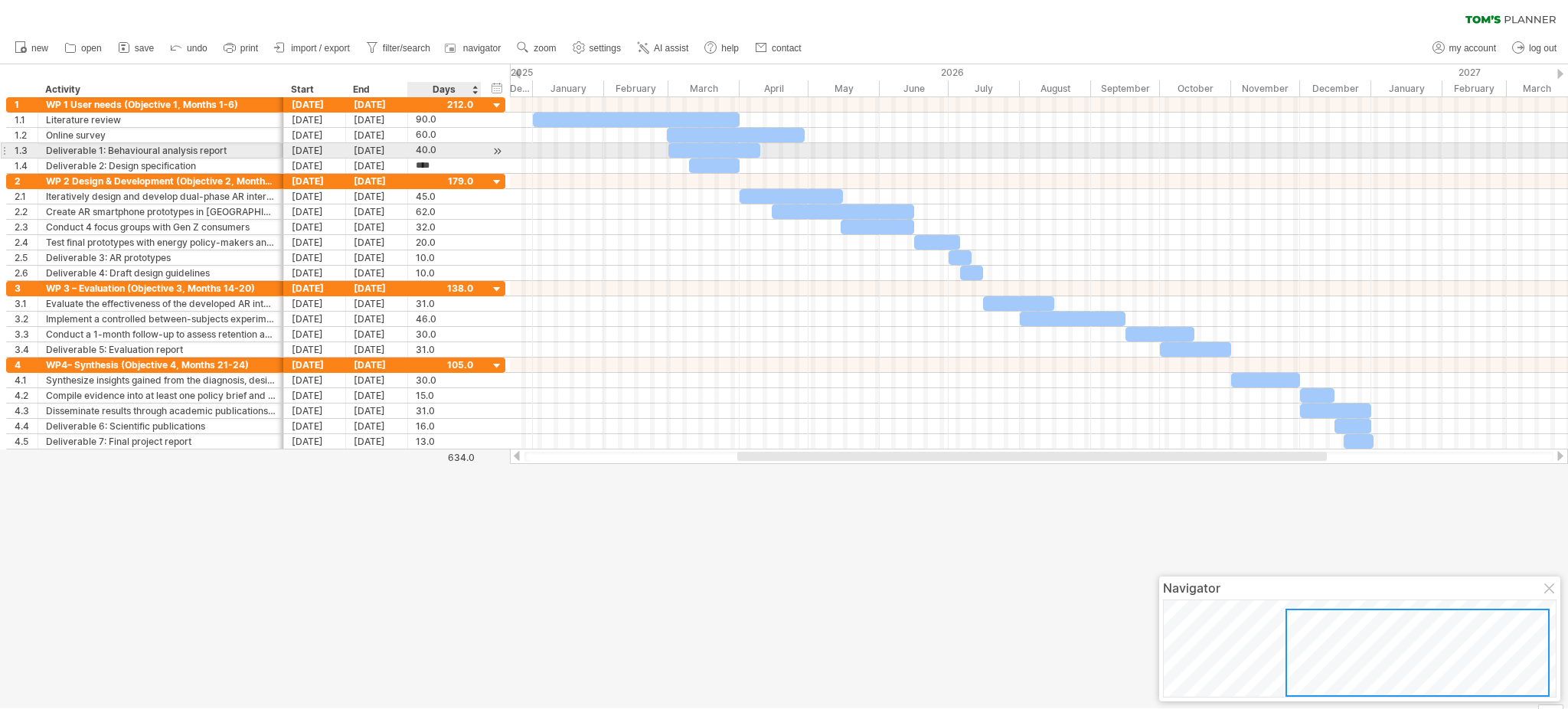
click at [425, 148] on div "40.0" at bounding box center [444, 151] width 58 height 15
click at [425, 148] on input "****" at bounding box center [430, 151] width 29 height 15
type input "**"
click at [425, 148] on div "10.0" at bounding box center [444, 151] width 58 height 15
click at [425, 148] on input "****" at bounding box center [430, 151] width 29 height 15
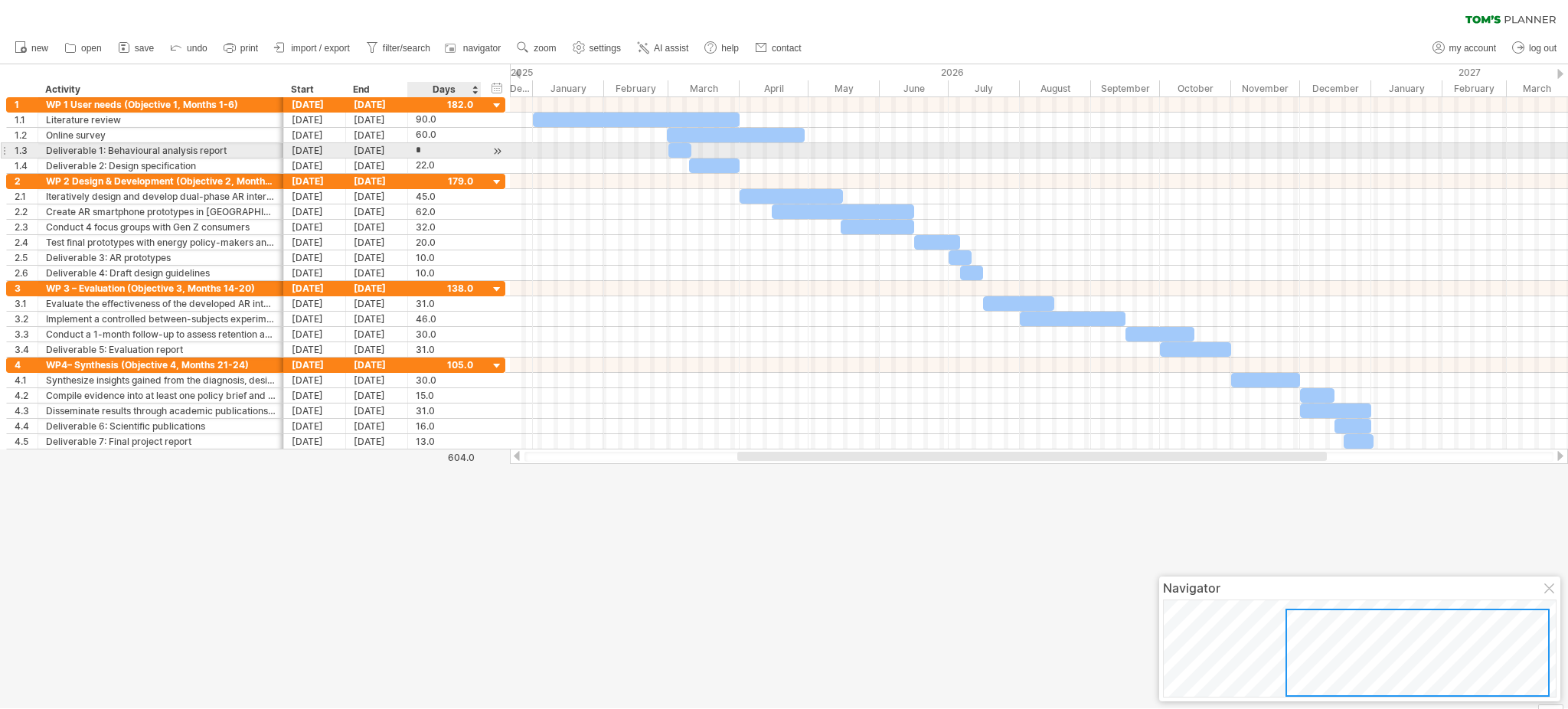
type input "**"
drag, startPoint x: 706, startPoint y: 151, endPoint x: 850, endPoint y: 153, distance: 144.0
click at [850, 153] on div at bounding box center [846, 151] width 68 height 15
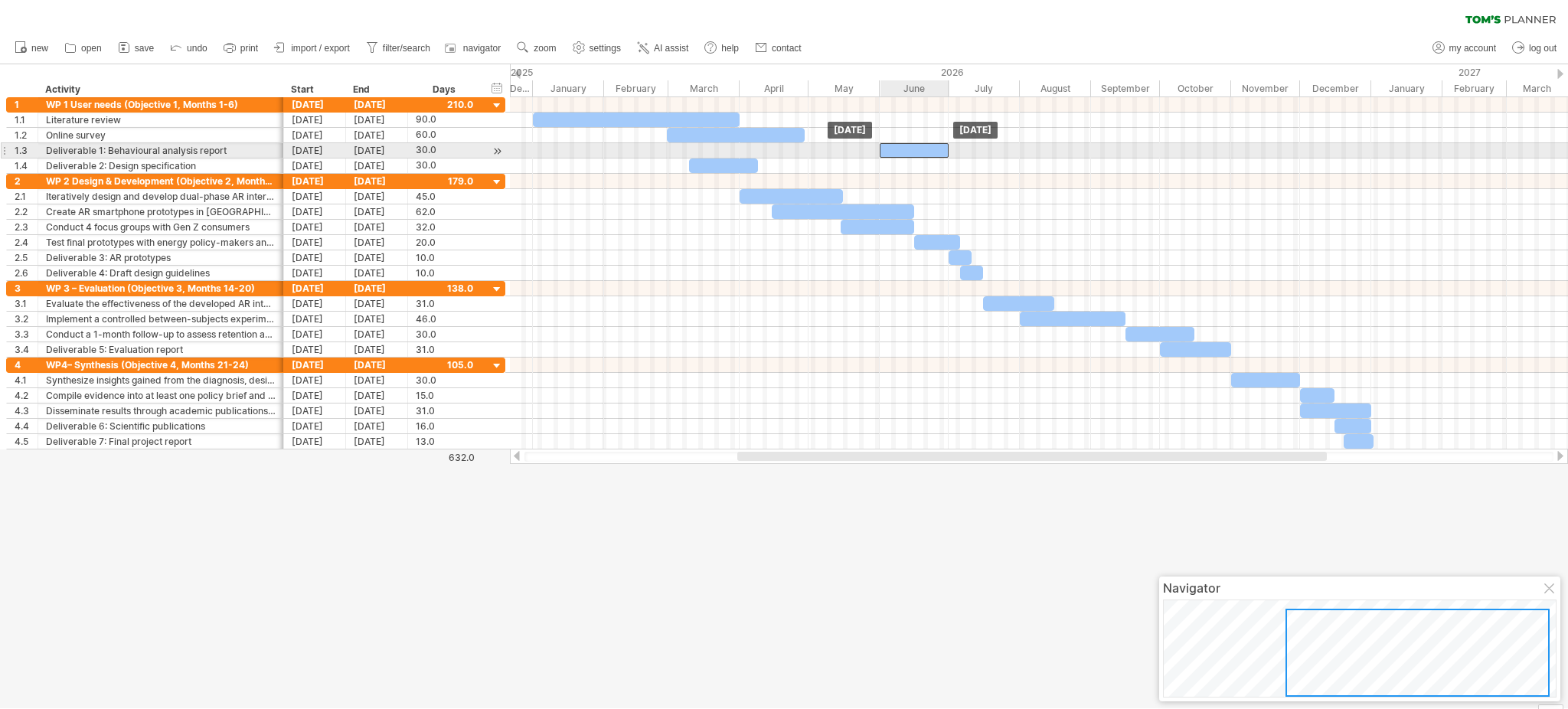
drag, startPoint x: 850, startPoint y: 153, endPoint x: 918, endPoint y: 146, distance: 68.4
click at [918, 146] on div at bounding box center [913, 151] width 68 height 15
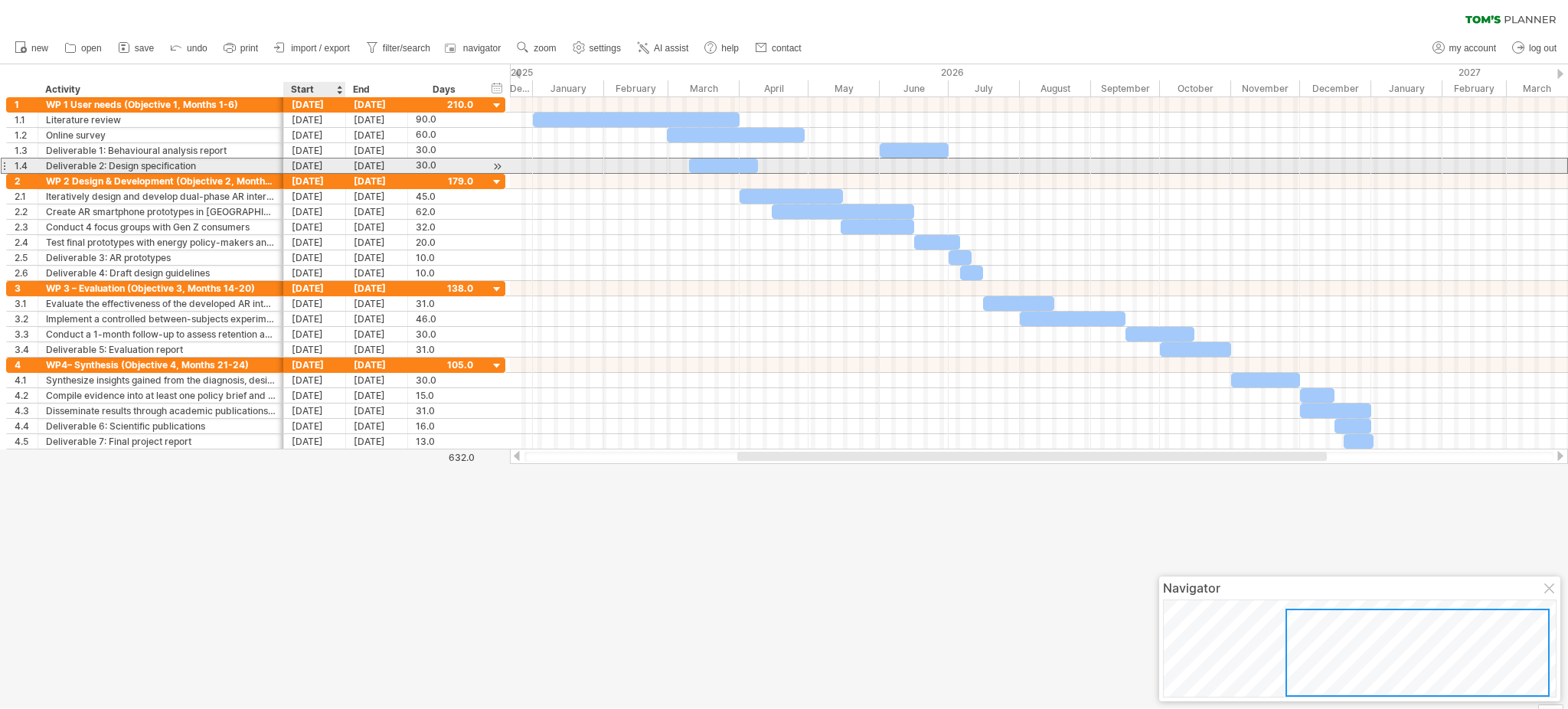
click at [296, 165] on div "[DATE]" at bounding box center [315, 166] width 62 height 15
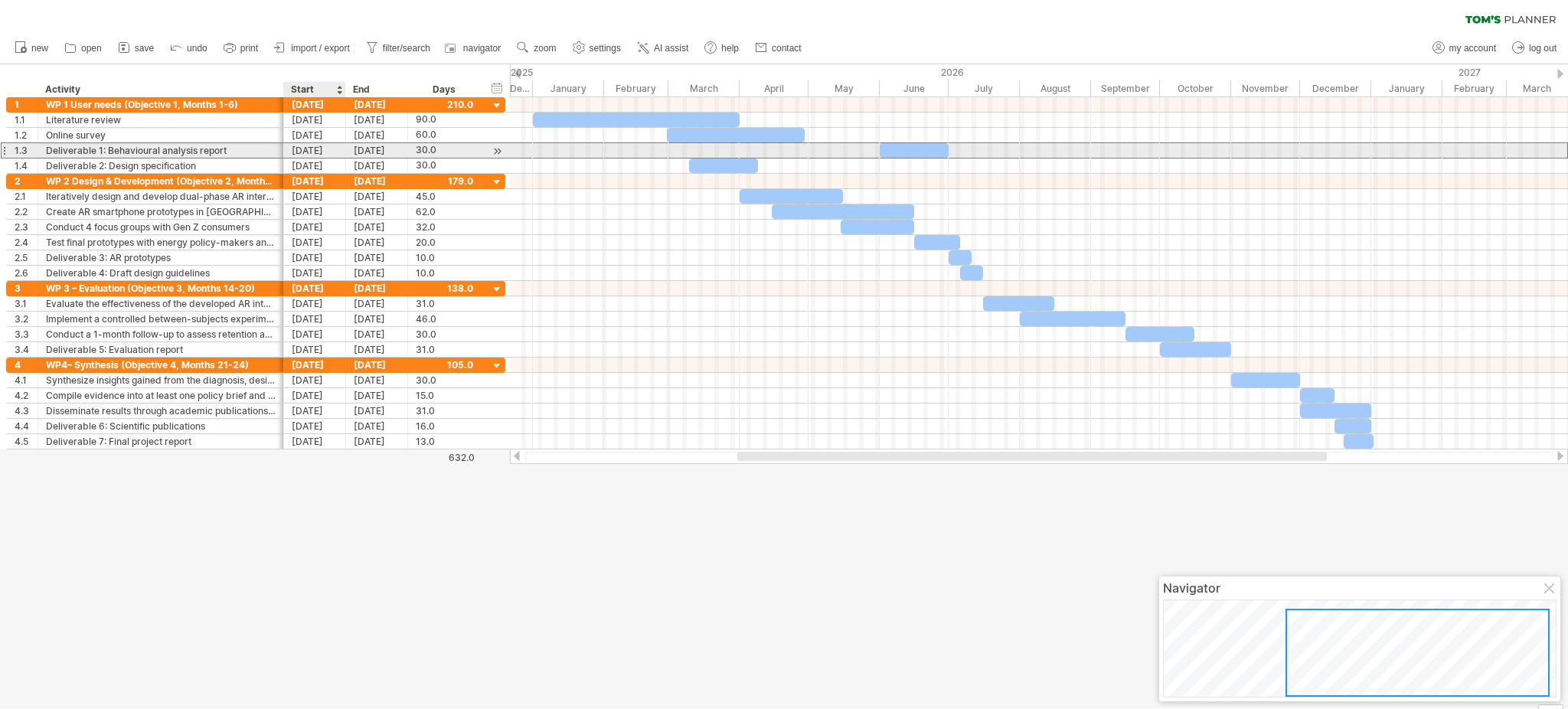
click at [305, 153] on div "[DATE]" at bounding box center [315, 151] width 62 height 15
click at [715, 159] on div at bounding box center [723, 166] width 68 height 15
drag, startPoint x: 916, startPoint y: 144, endPoint x: 841, endPoint y: 144, distance: 75.0
click at [841, 144] on div at bounding box center [838, 151] width 68 height 15
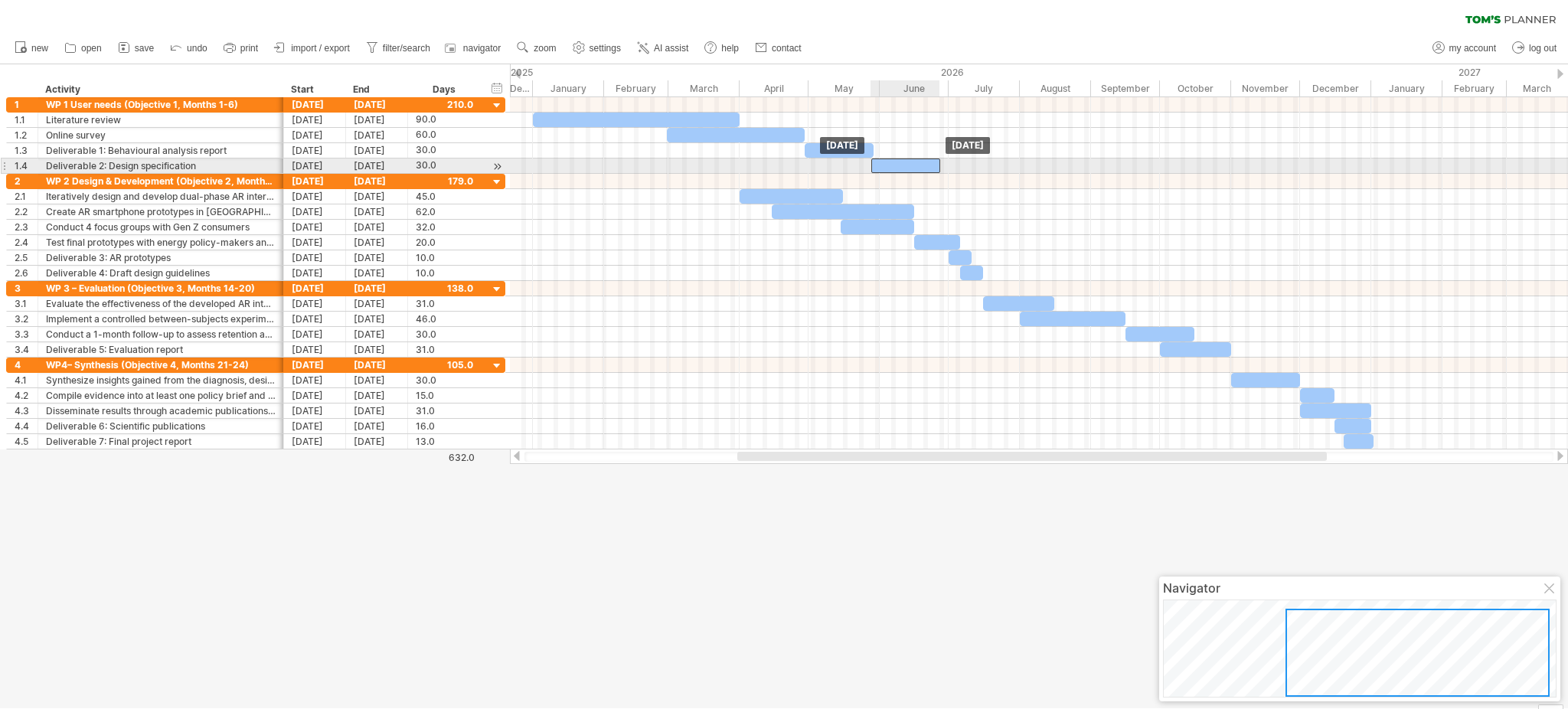
drag, startPoint x: 733, startPoint y: 167, endPoint x: 916, endPoint y: 171, distance: 183.0
click at [916, 171] on div at bounding box center [905, 166] width 68 height 15
click at [306, 167] on div "[DATE]" at bounding box center [315, 166] width 62 height 15
click at [302, 167] on div "[DATE]" at bounding box center [315, 166] width 62 height 15
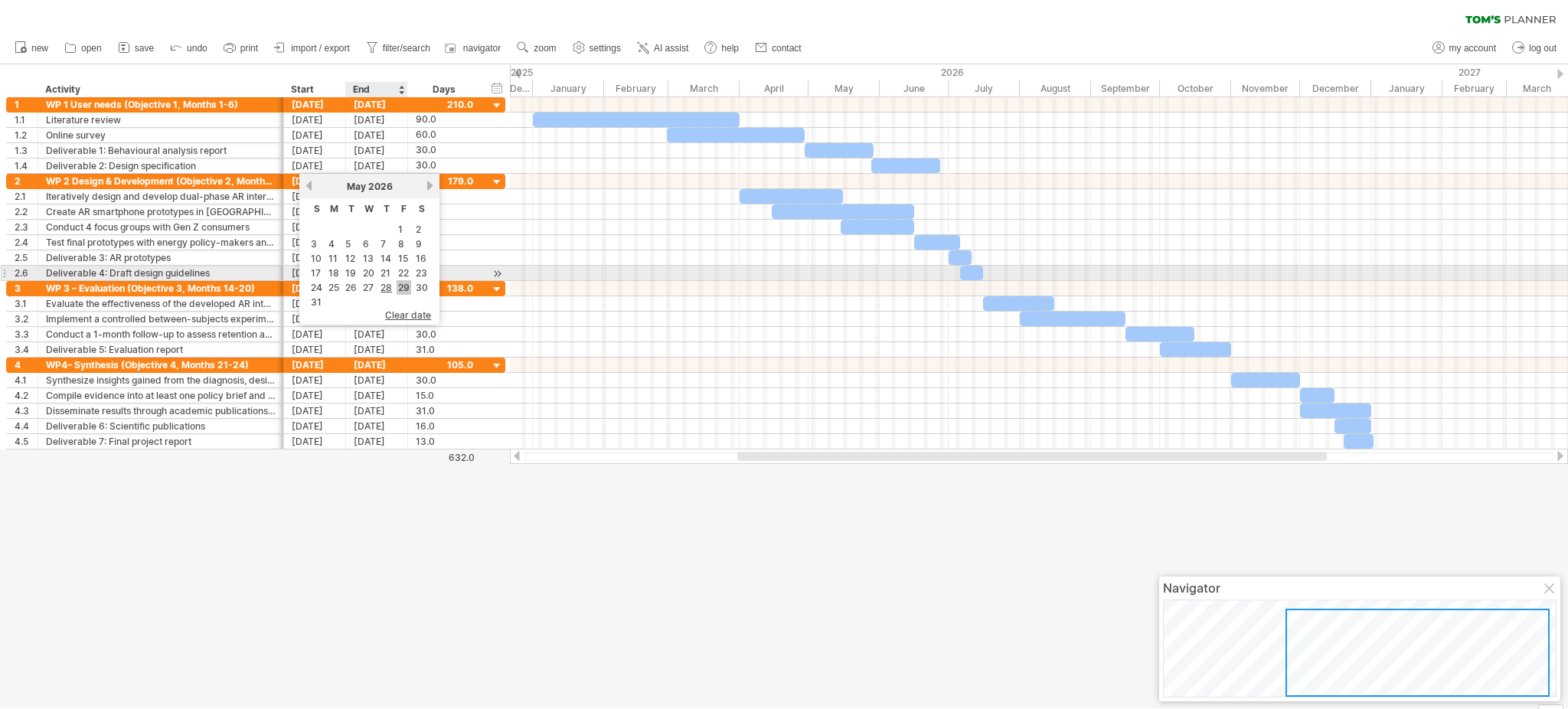
click at [398, 280] on link "29" at bounding box center [404, 288] width 15 height 15
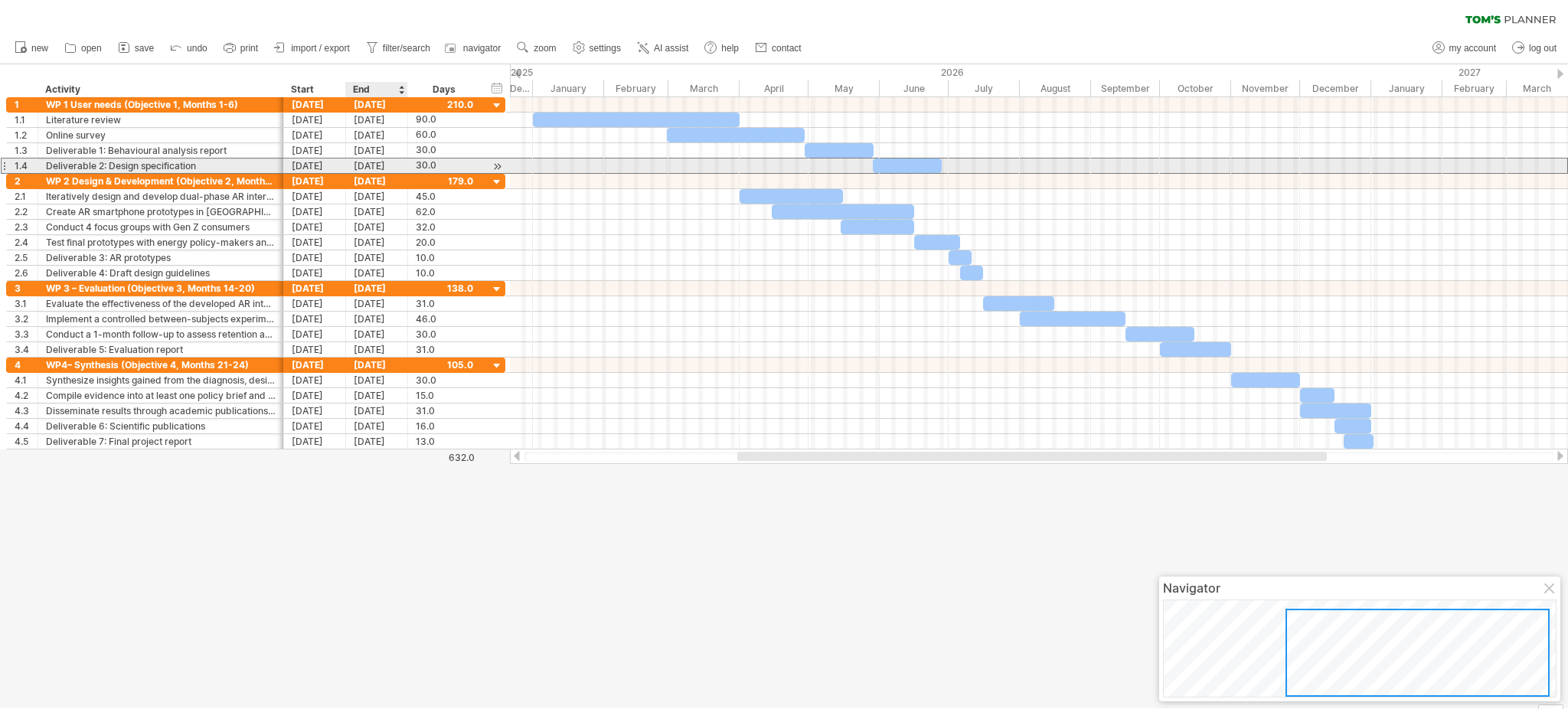
click at [355, 160] on div "[DATE]" at bounding box center [377, 166] width 62 height 15
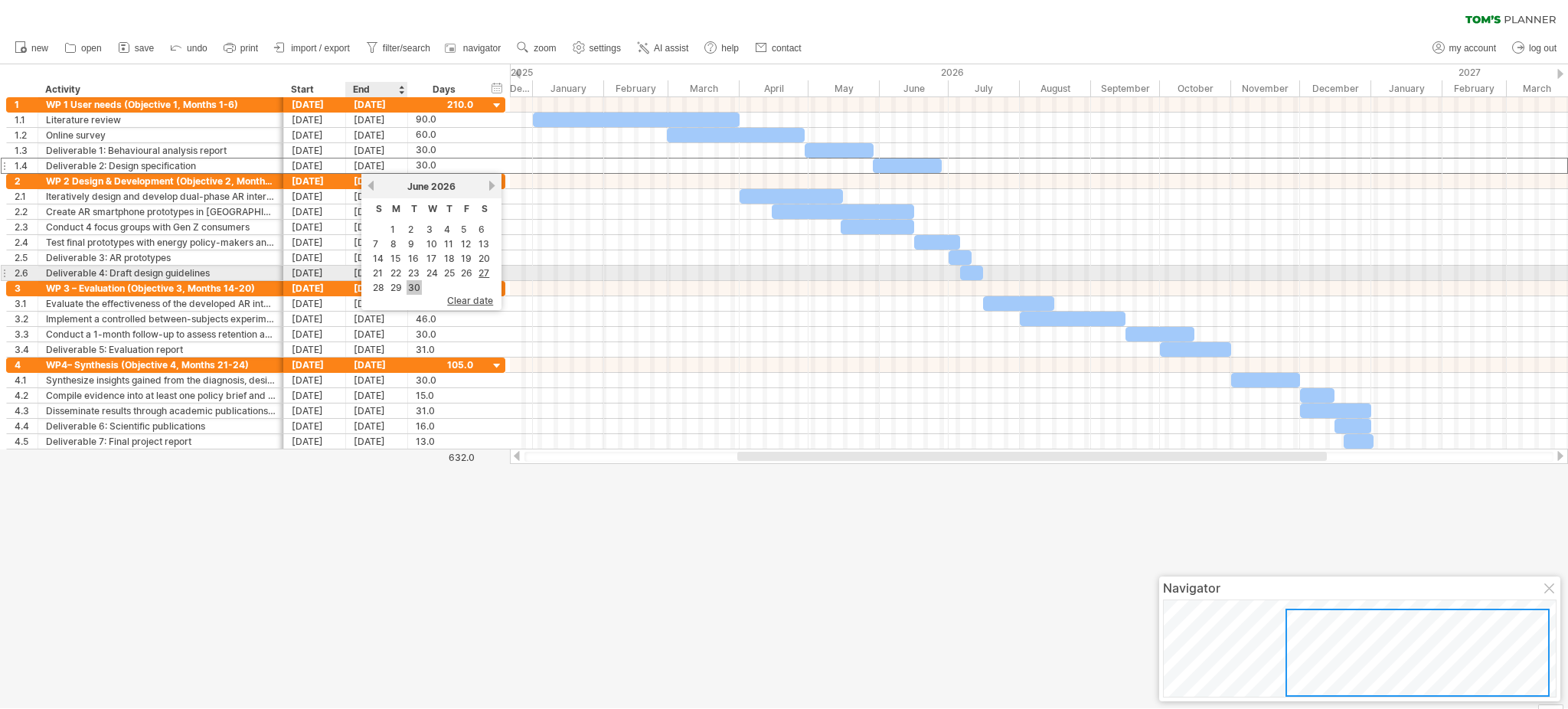
click at [410, 280] on link "30" at bounding box center [414, 288] width 16 height 15
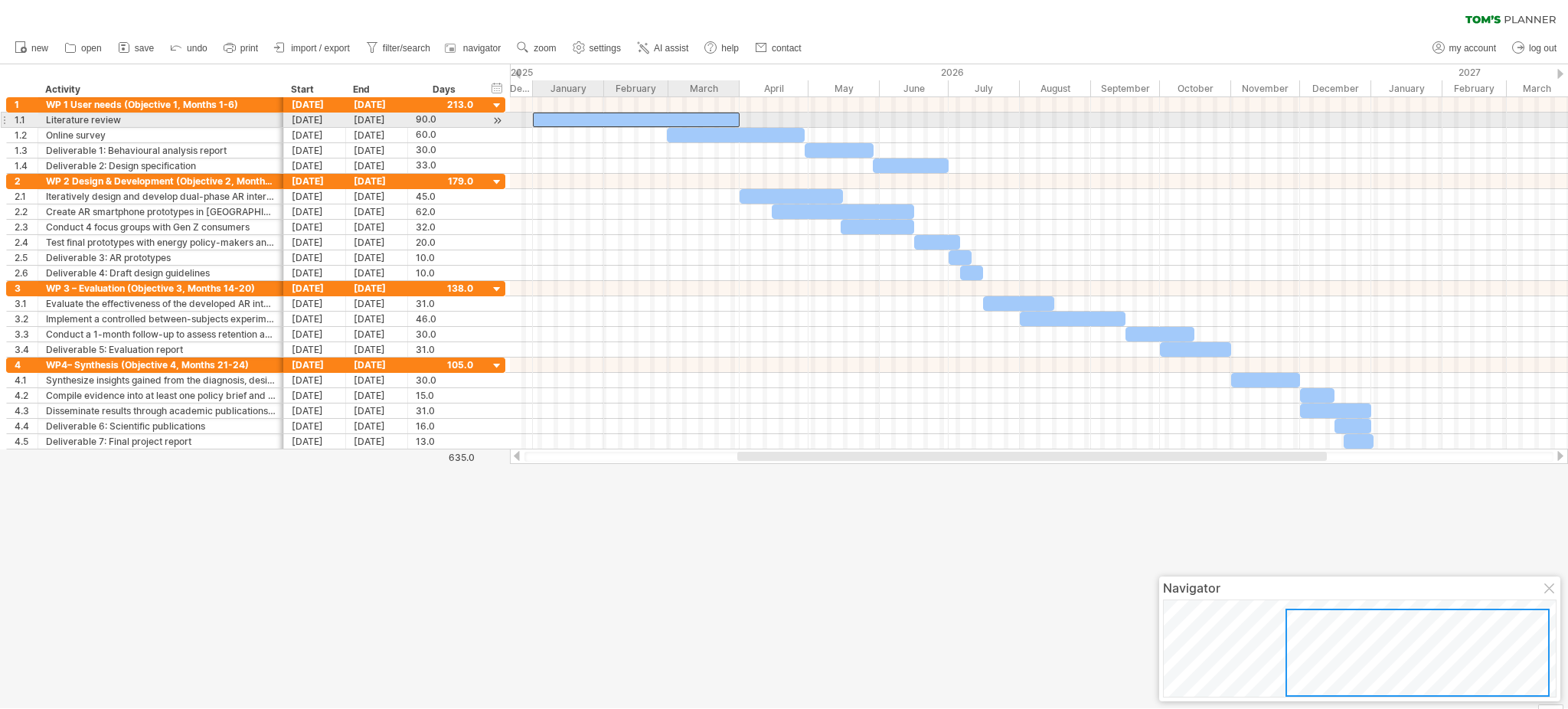
click at [700, 117] on div at bounding box center [637, 120] width 206 height 15
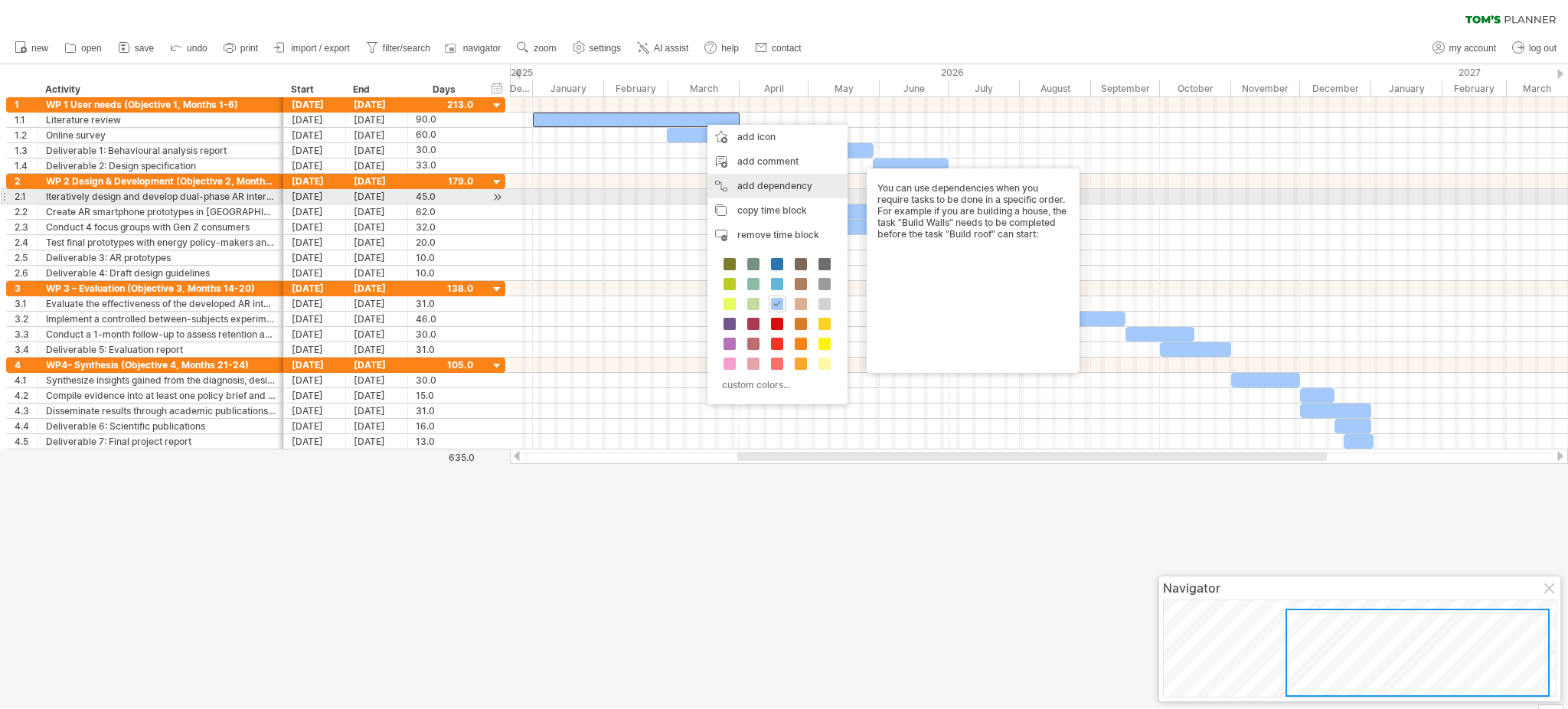
click at [823, 191] on div "add dependency You can use dependencies when you require tasks to be done in a …" at bounding box center [777, 185] width 140 height 25
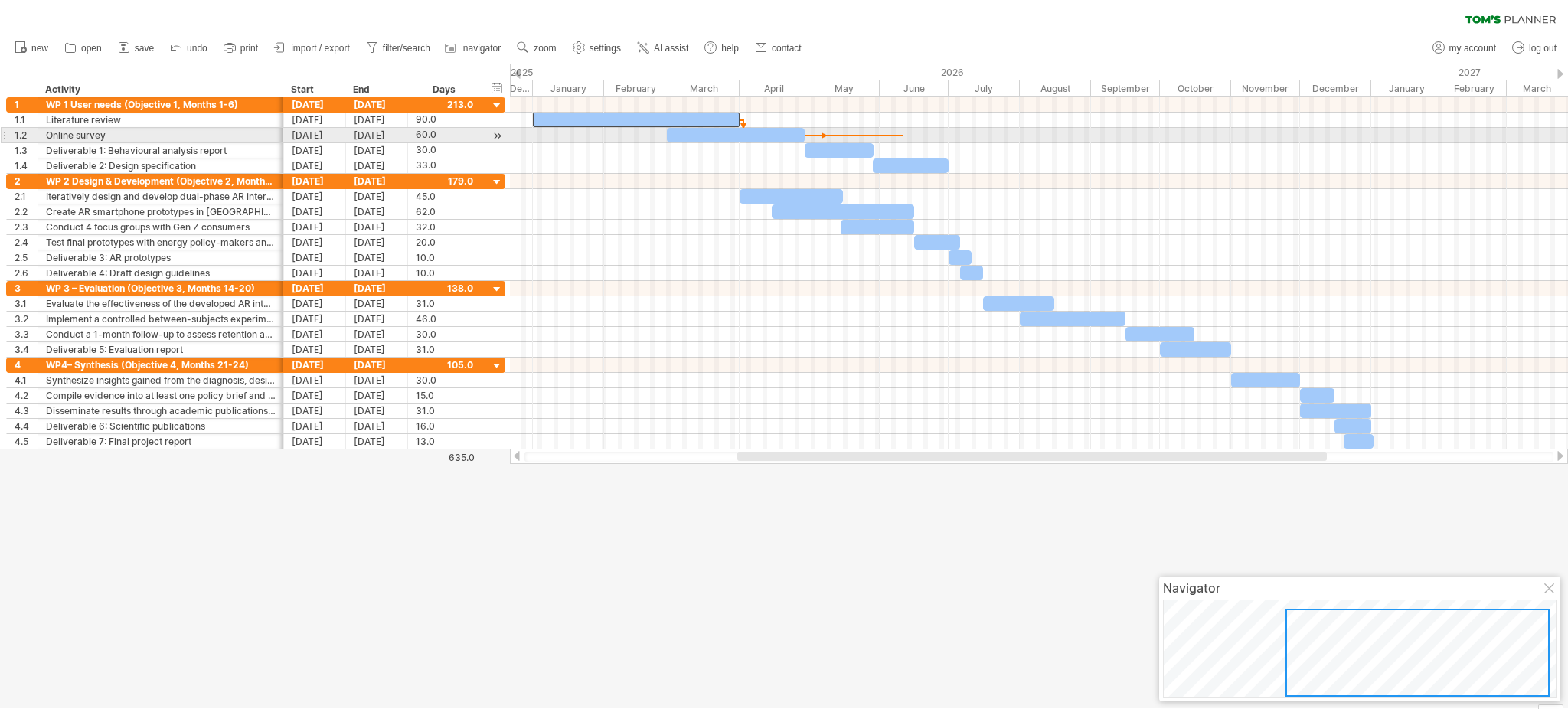
click at [903, 134] on div at bounding box center [1038, 135] width 1058 height 16
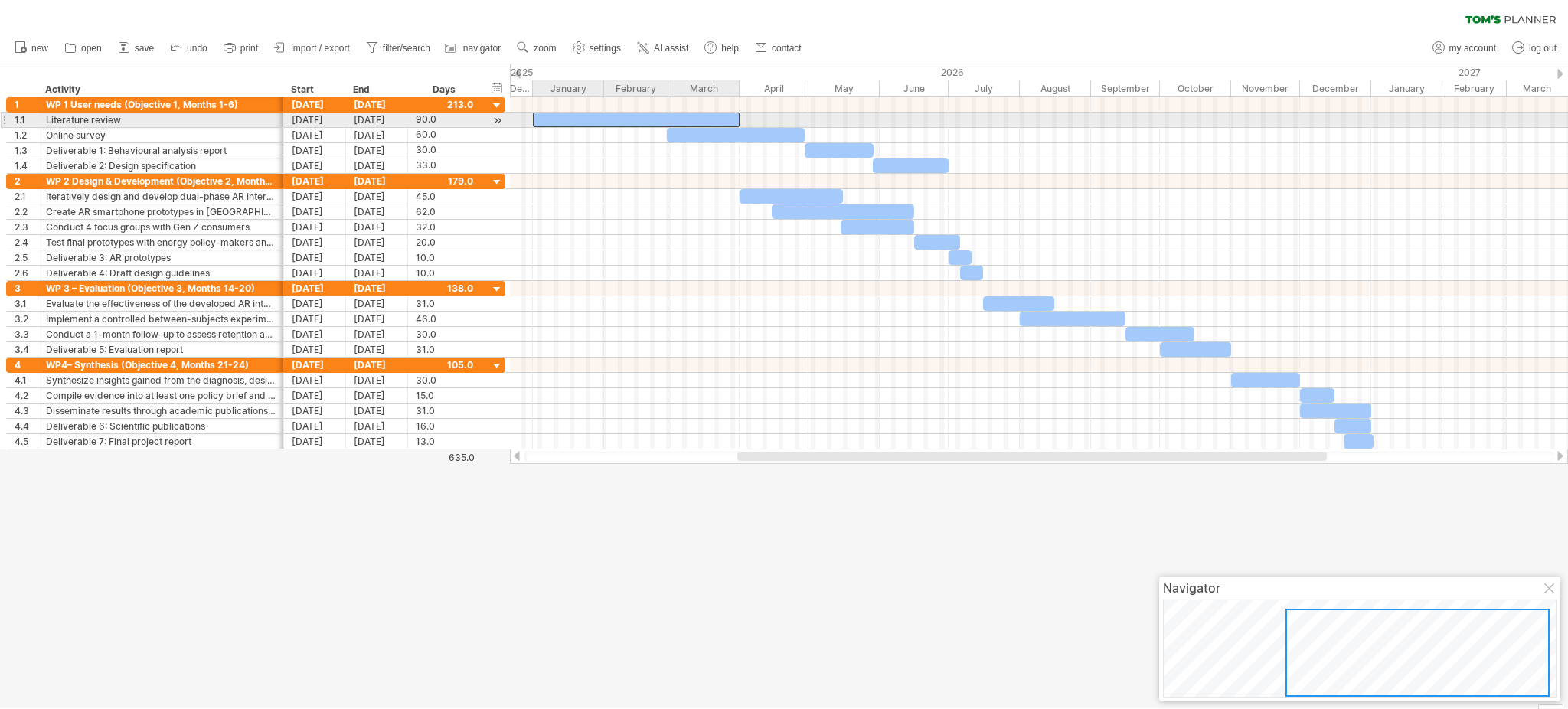
click at [723, 120] on div at bounding box center [637, 120] width 206 height 15
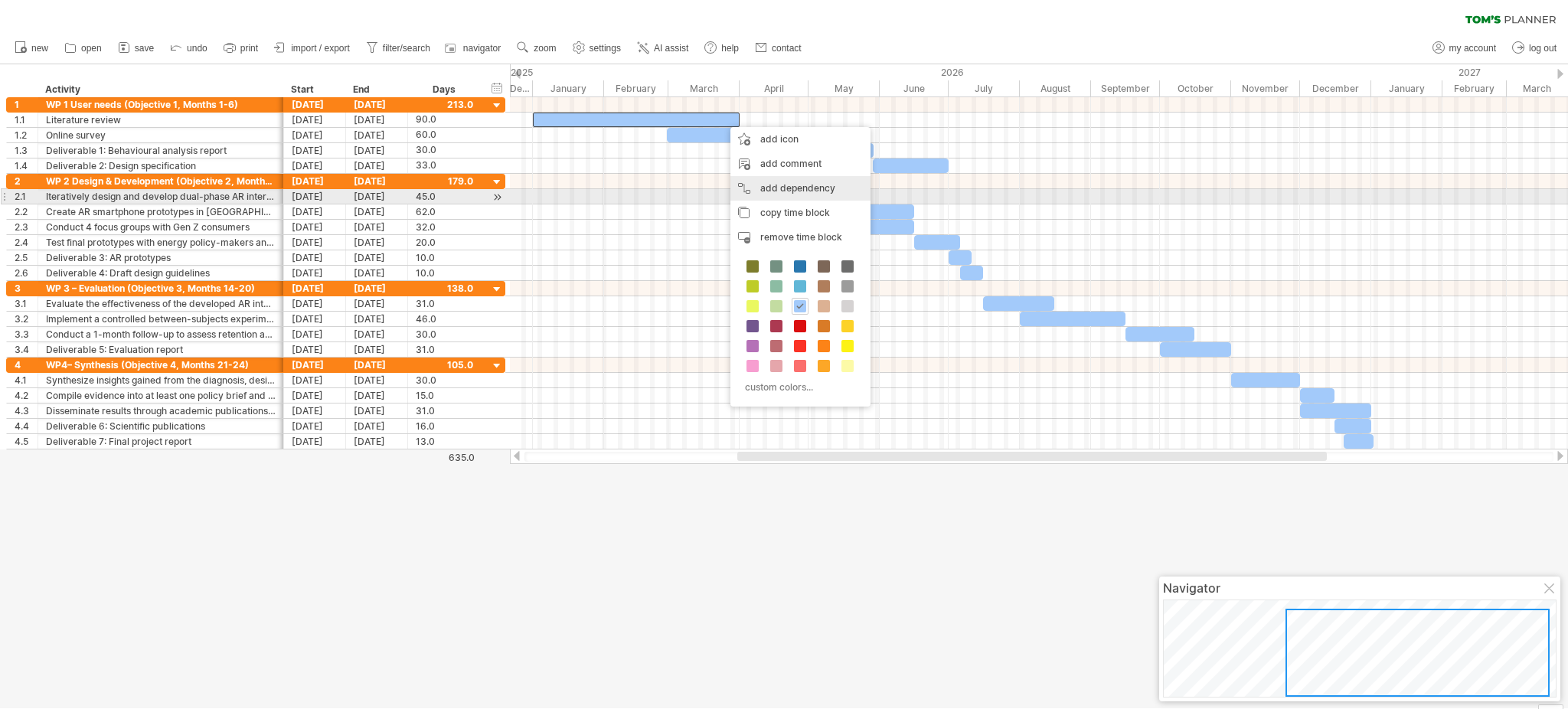
click at [746, 191] on div "add dependency You can use dependencies when you require tasks to be done in a …" at bounding box center [800, 188] width 140 height 25
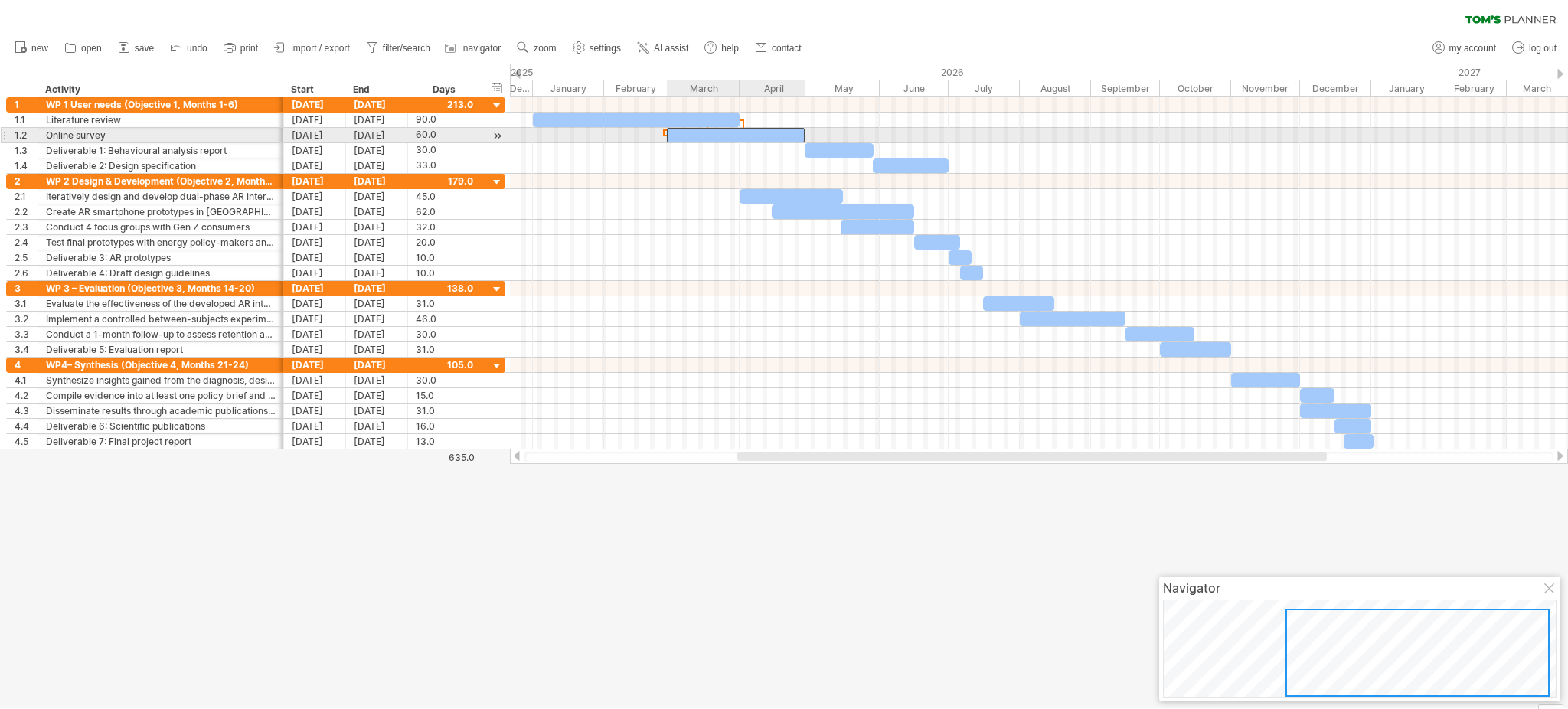
click at [785, 129] on div at bounding box center [735, 135] width 138 height 15
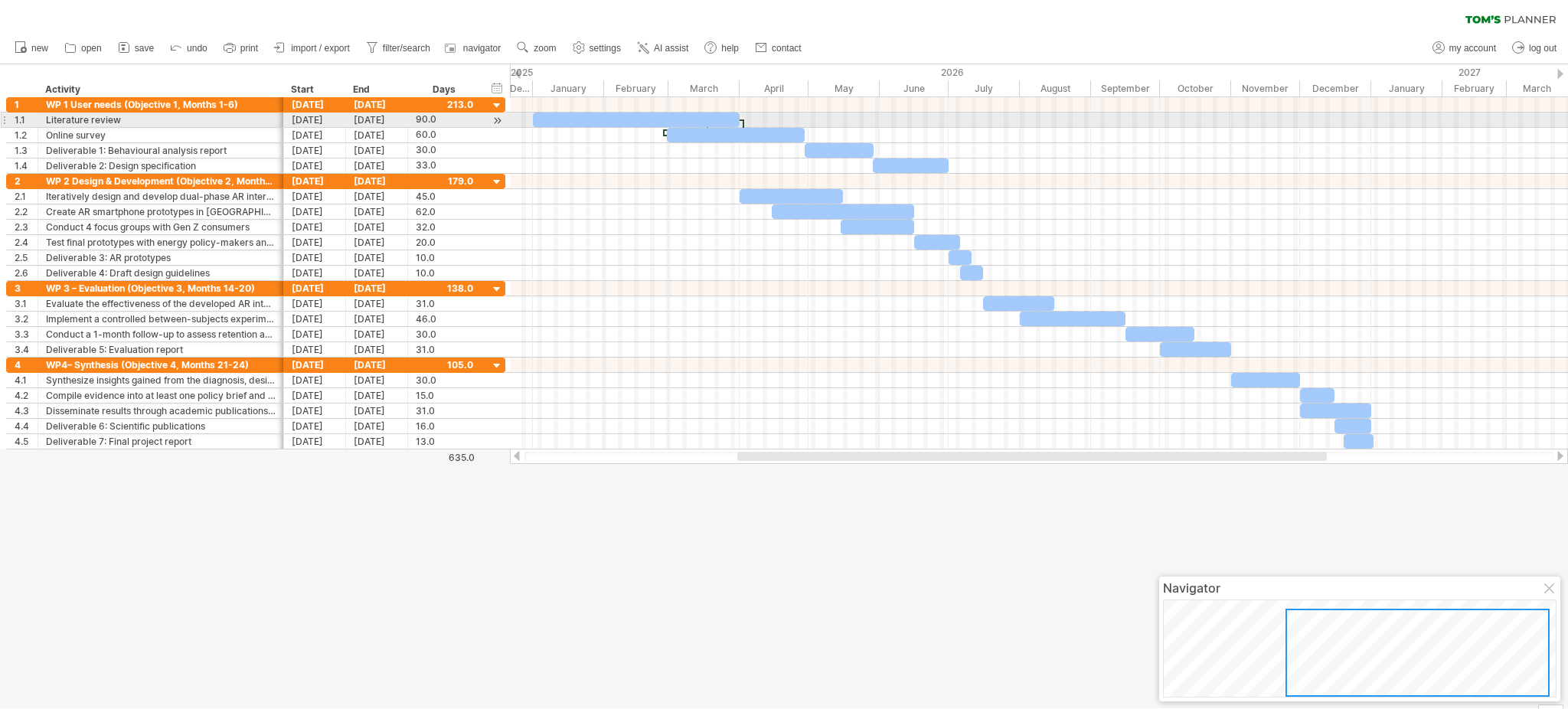
click at [742, 122] on div at bounding box center [743, 124] width 5 height 10
click at [719, 121] on div at bounding box center [637, 120] width 206 height 15
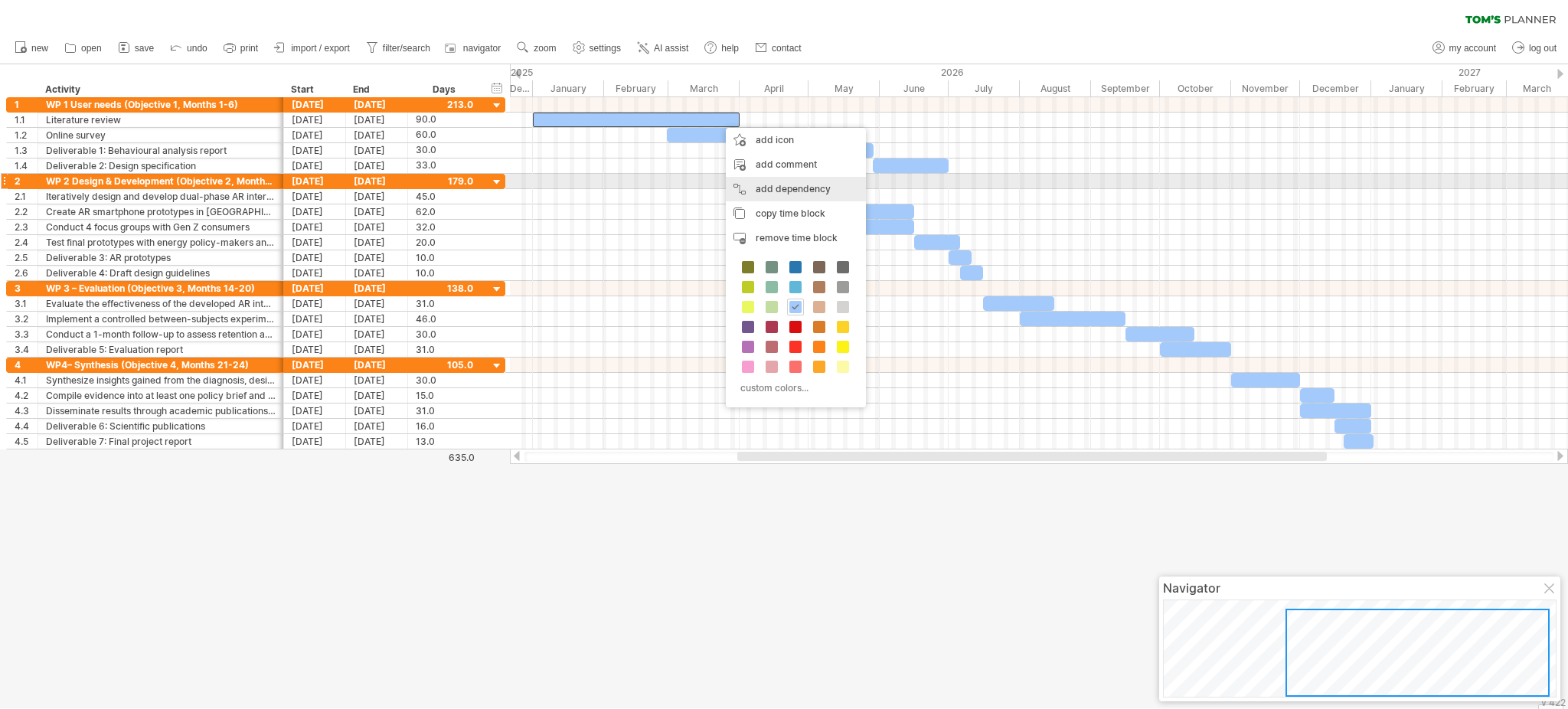
click at [761, 187] on div "add dependency You can use dependencies when you require tasks to be done in a …" at bounding box center [795, 189] width 140 height 25
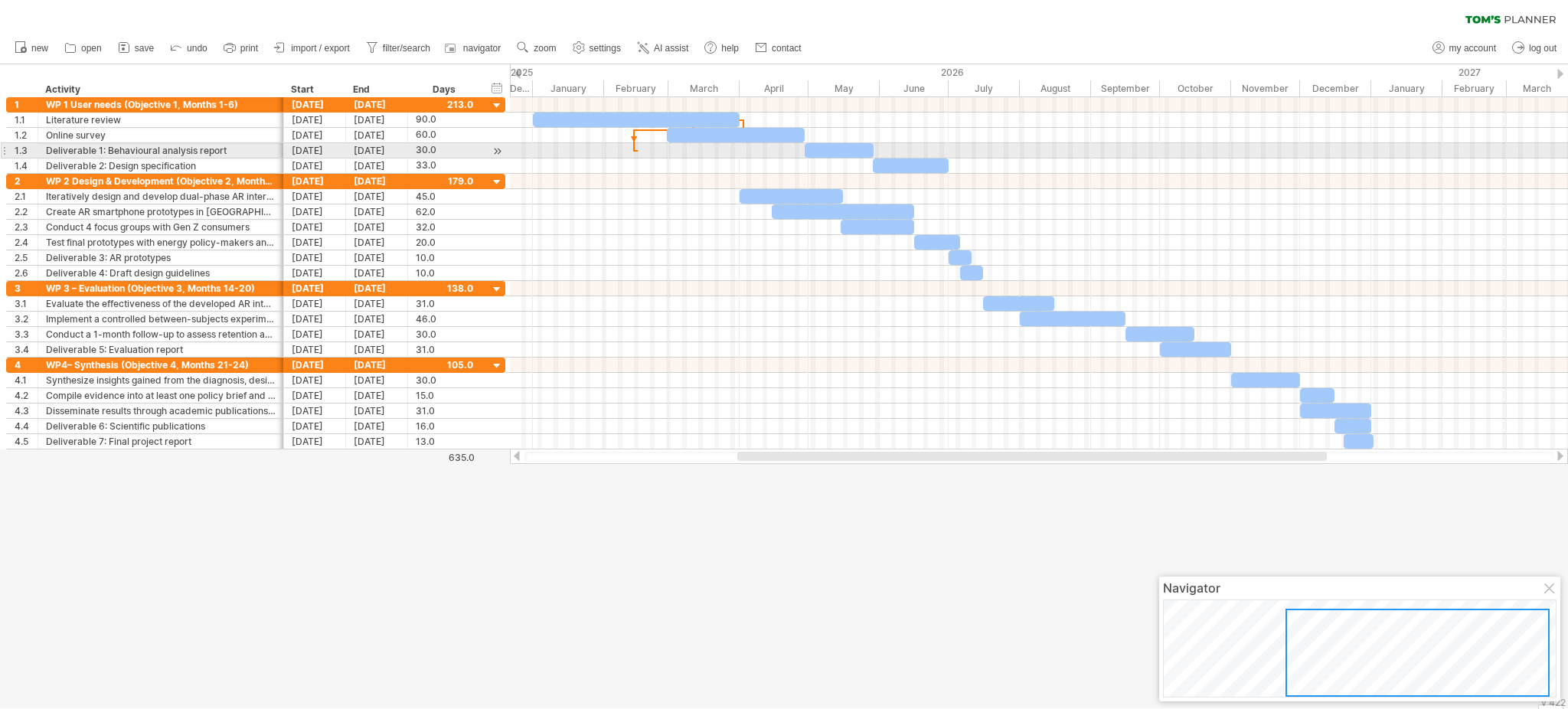
click at [638, 154] on div at bounding box center [1038, 151] width 1058 height 16
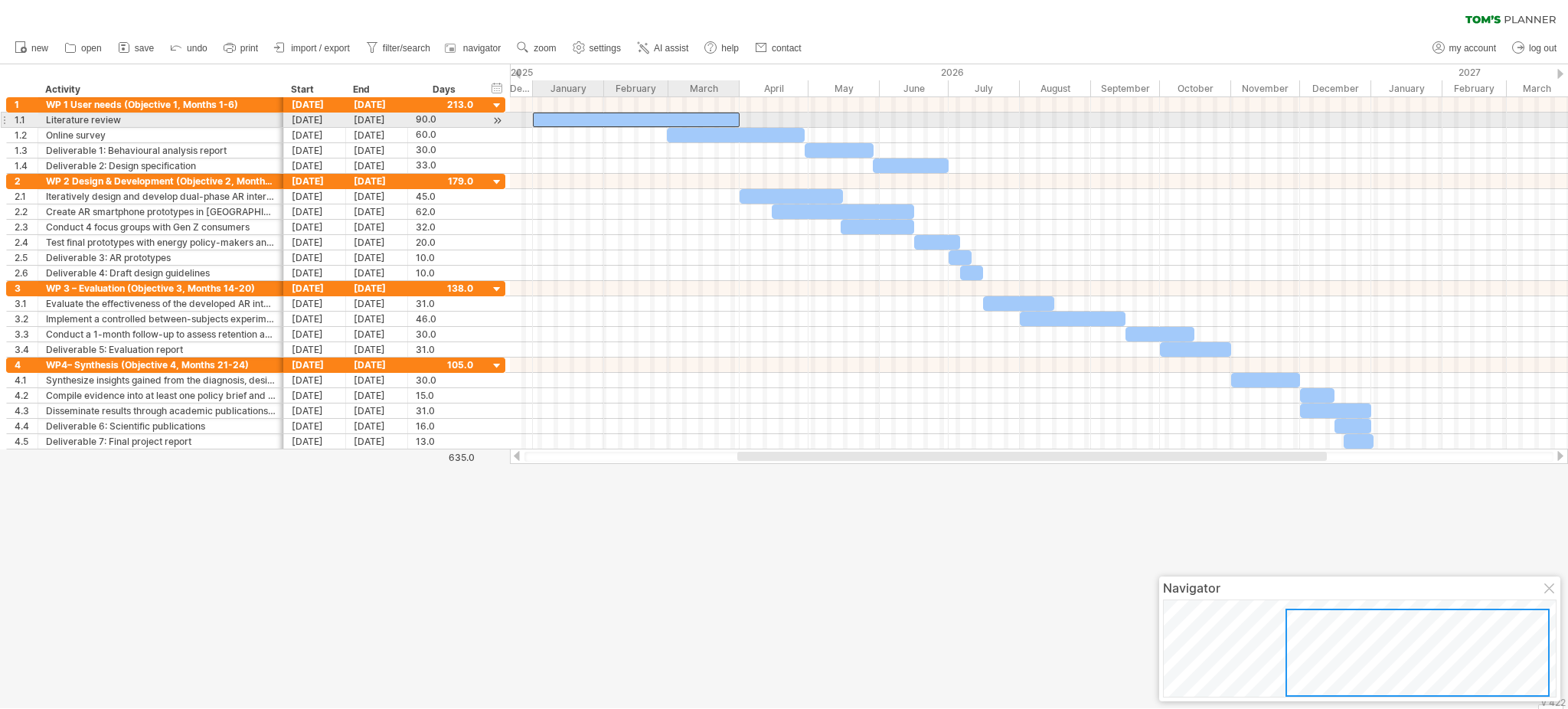
click at [721, 116] on div at bounding box center [637, 120] width 206 height 15
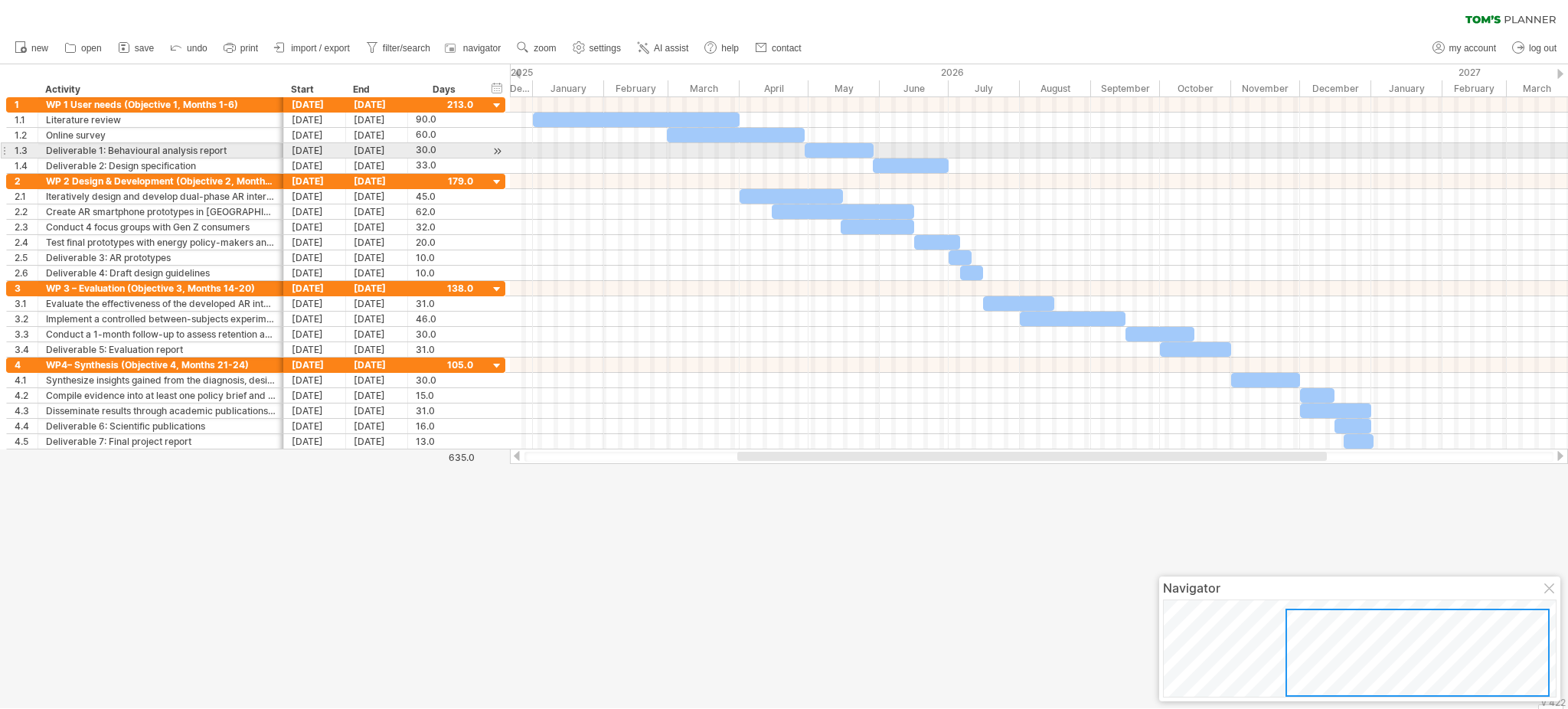
click at [677, 157] on div at bounding box center [1038, 151] width 1058 height 16
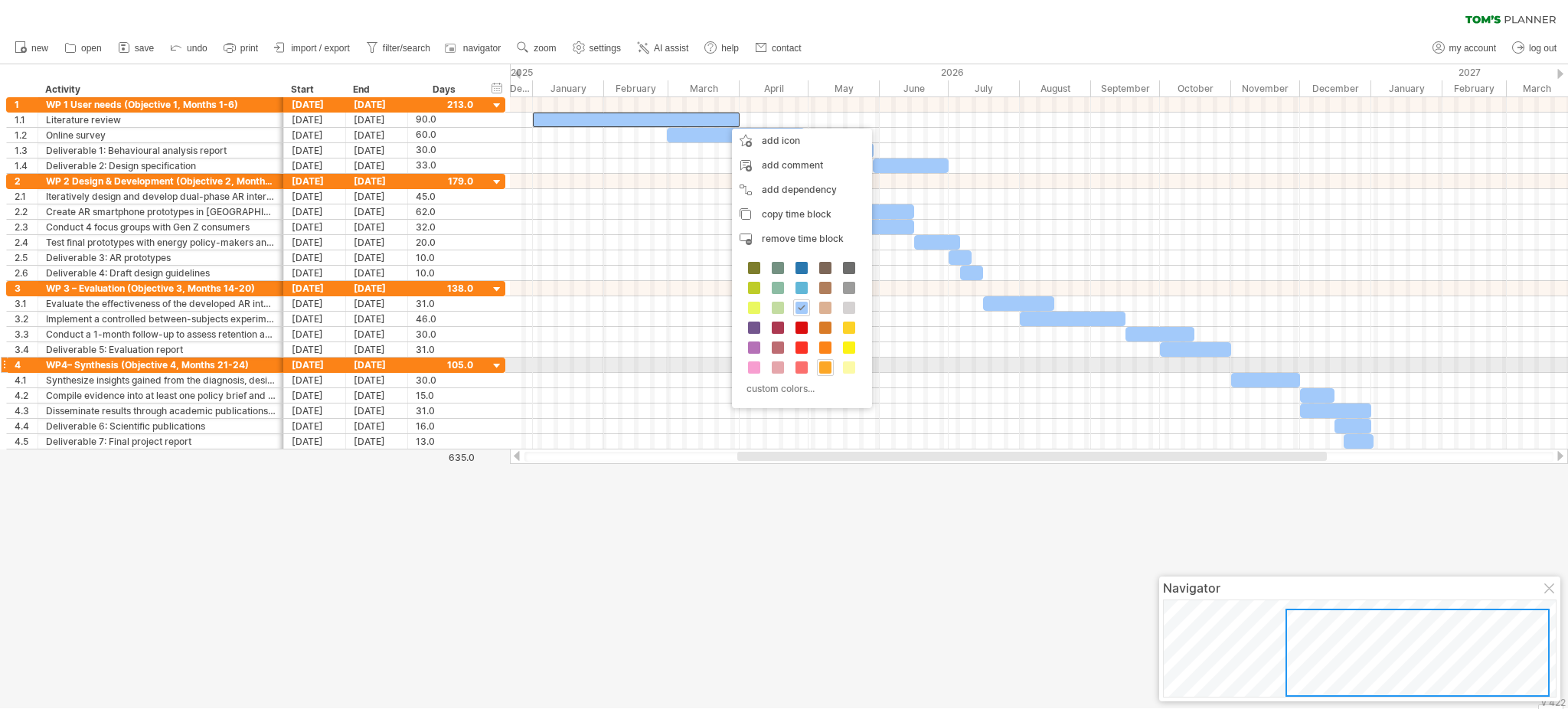
click at [817, 369] on div at bounding box center [826, 367] width 16 height 16
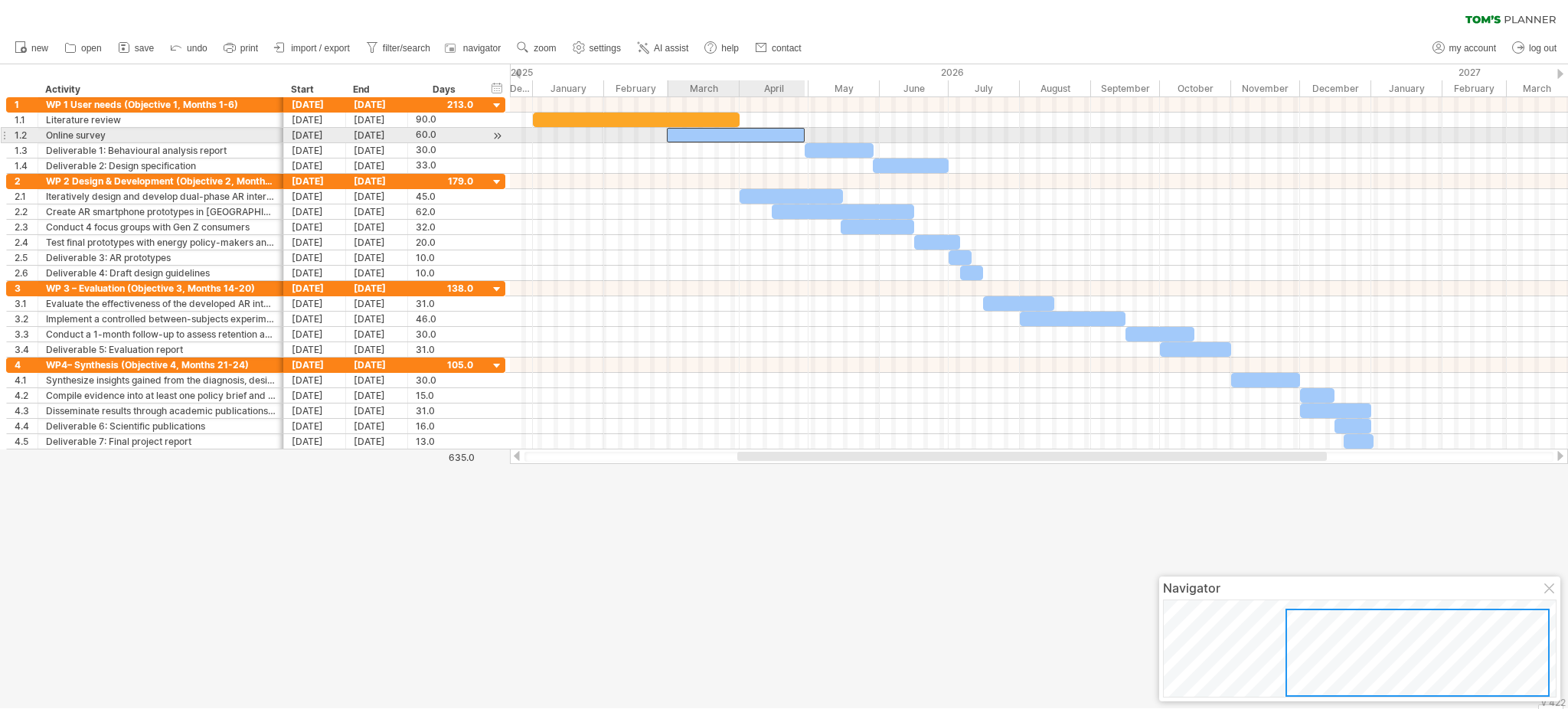
click at [777, 140] on div at bounding box center [735, 135] width 138 height 15
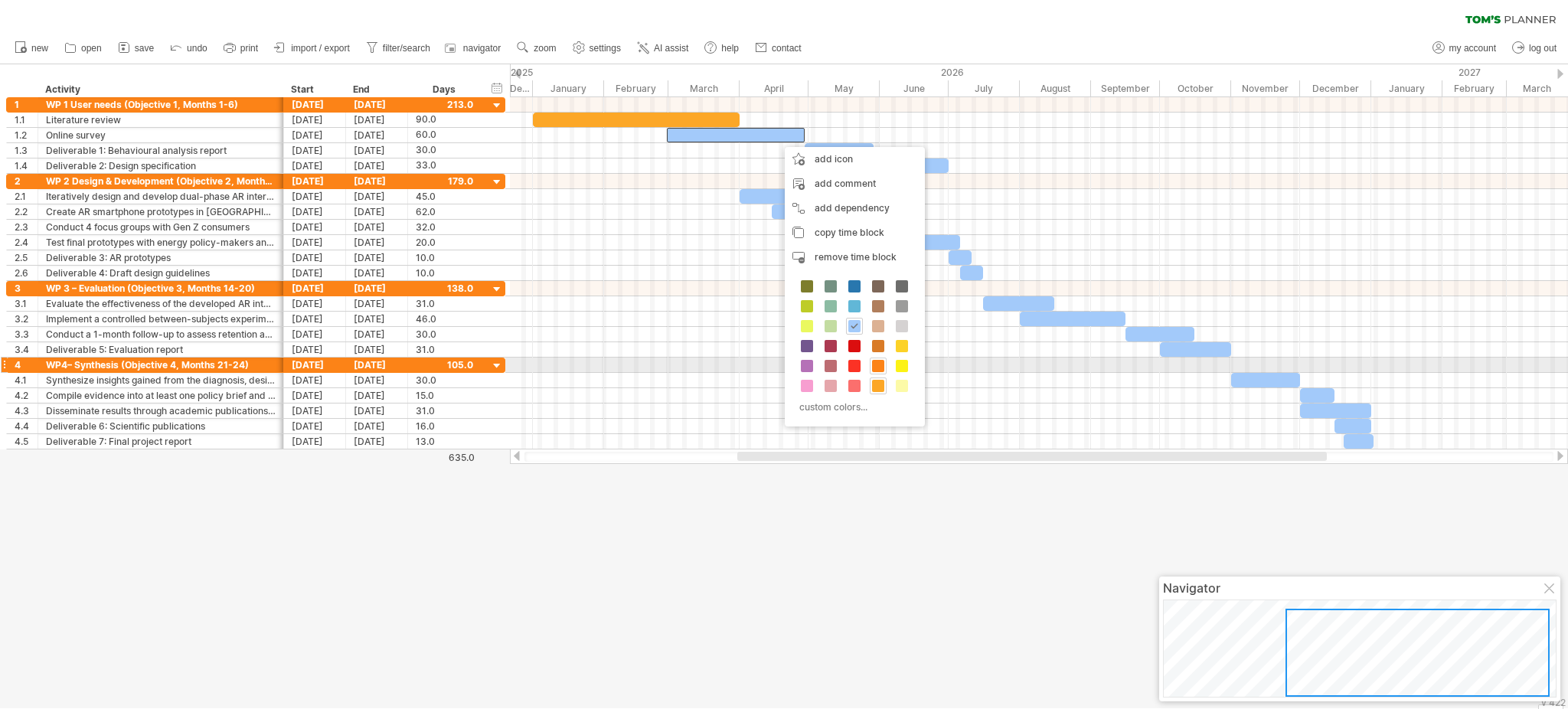
click at [883, 363] on span at bounding box center [878, 365] width 12 height 12
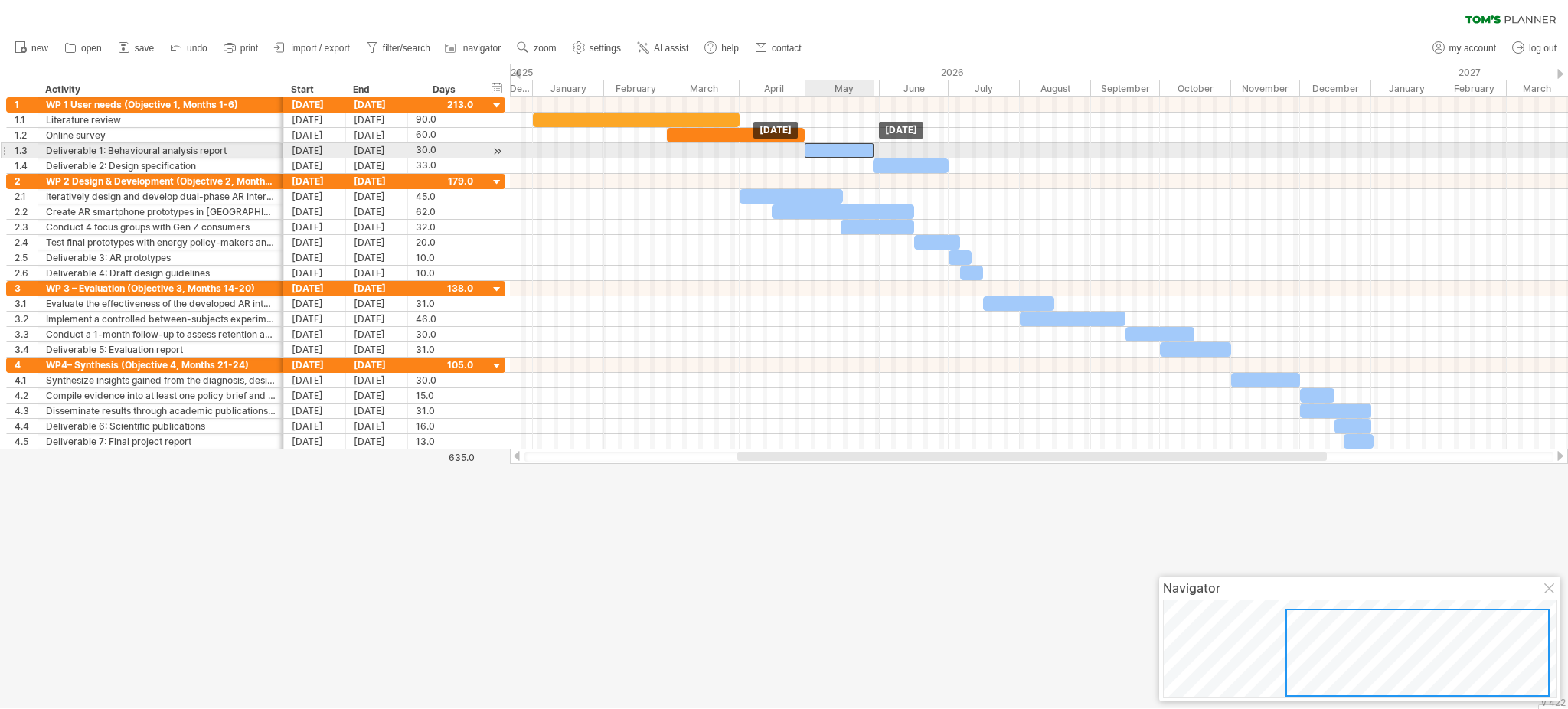
click at [842, 153] on div at bounding box center [838, 151] width 68 height 15
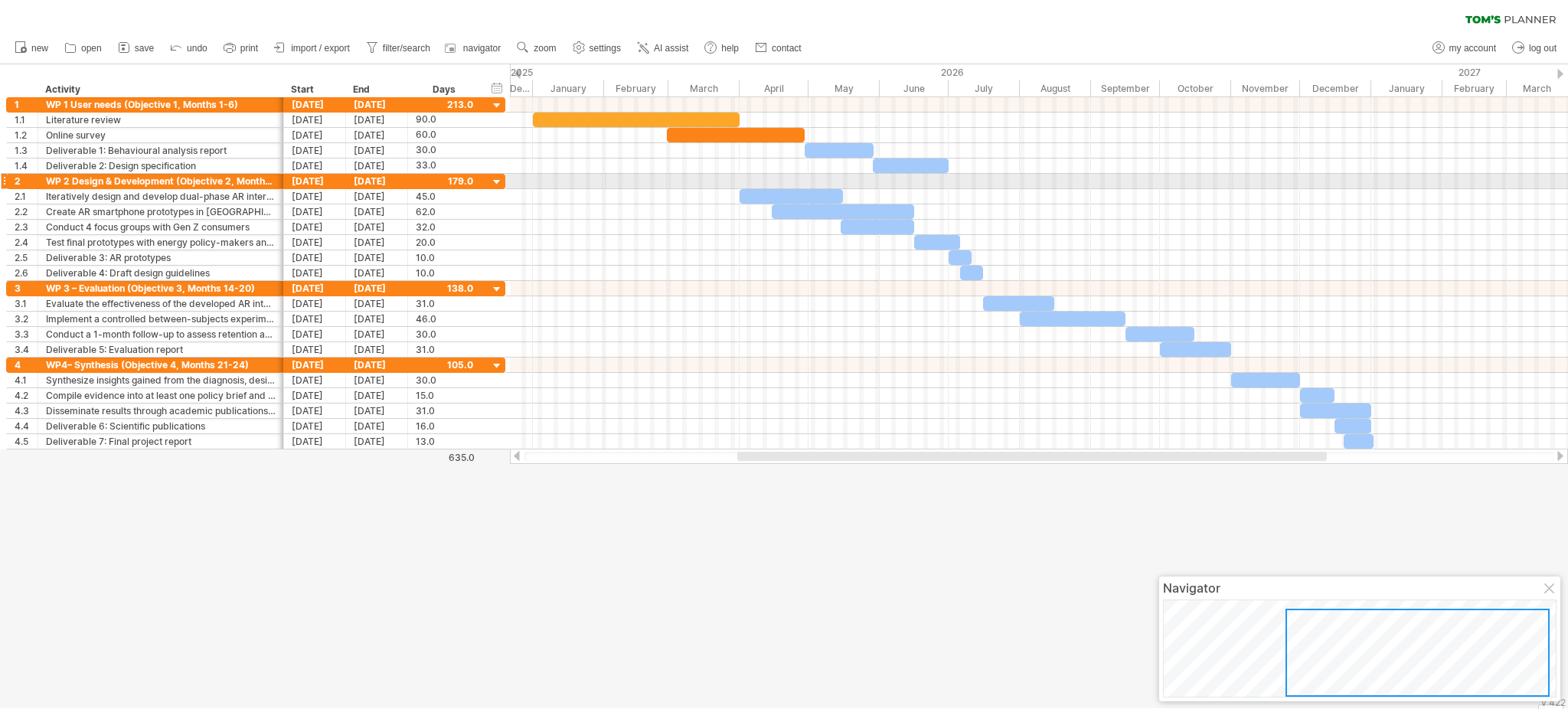
click at [831, 177] on div at bounding box center [1038, 181] width 1058 height 16
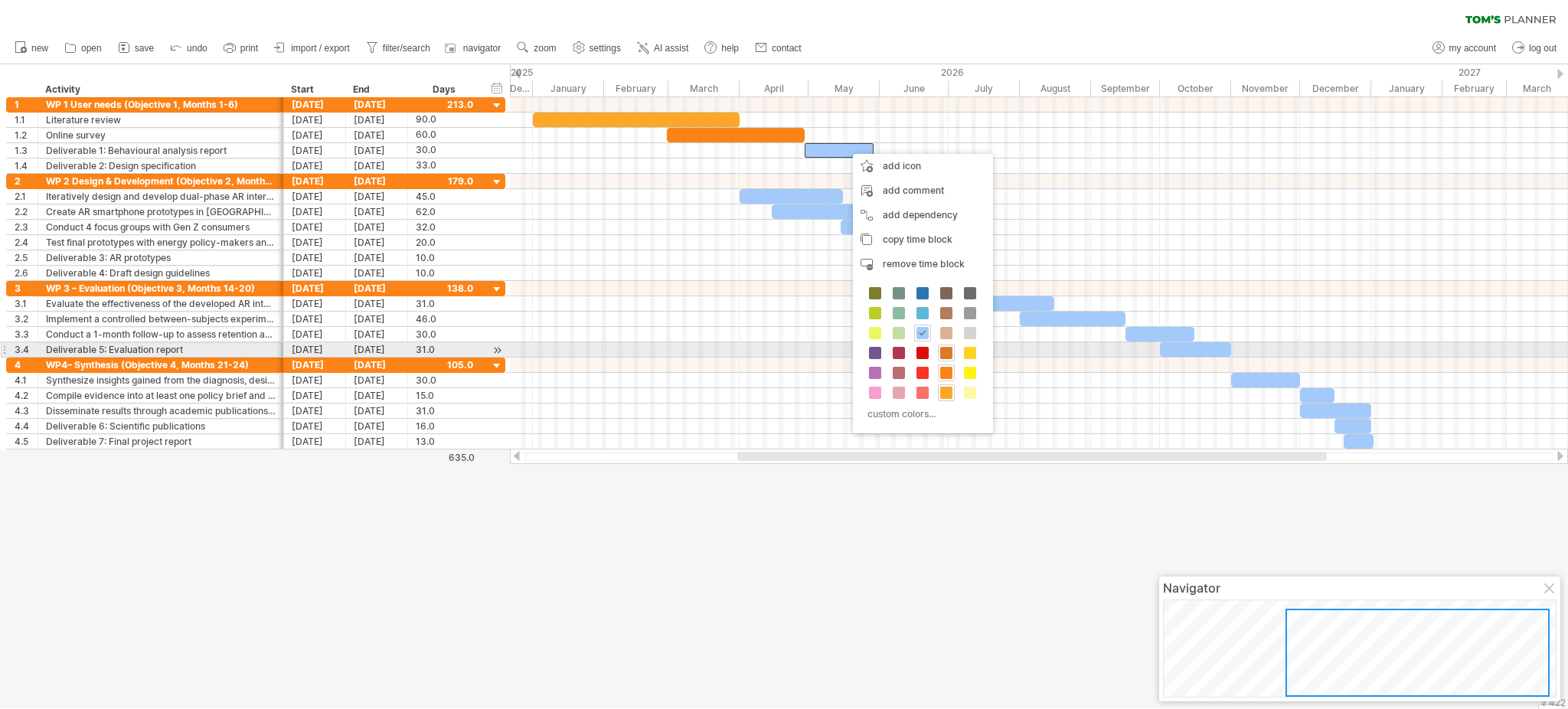
click at [942, 344] on div at bounding box center [946, 353] width 16 height 16
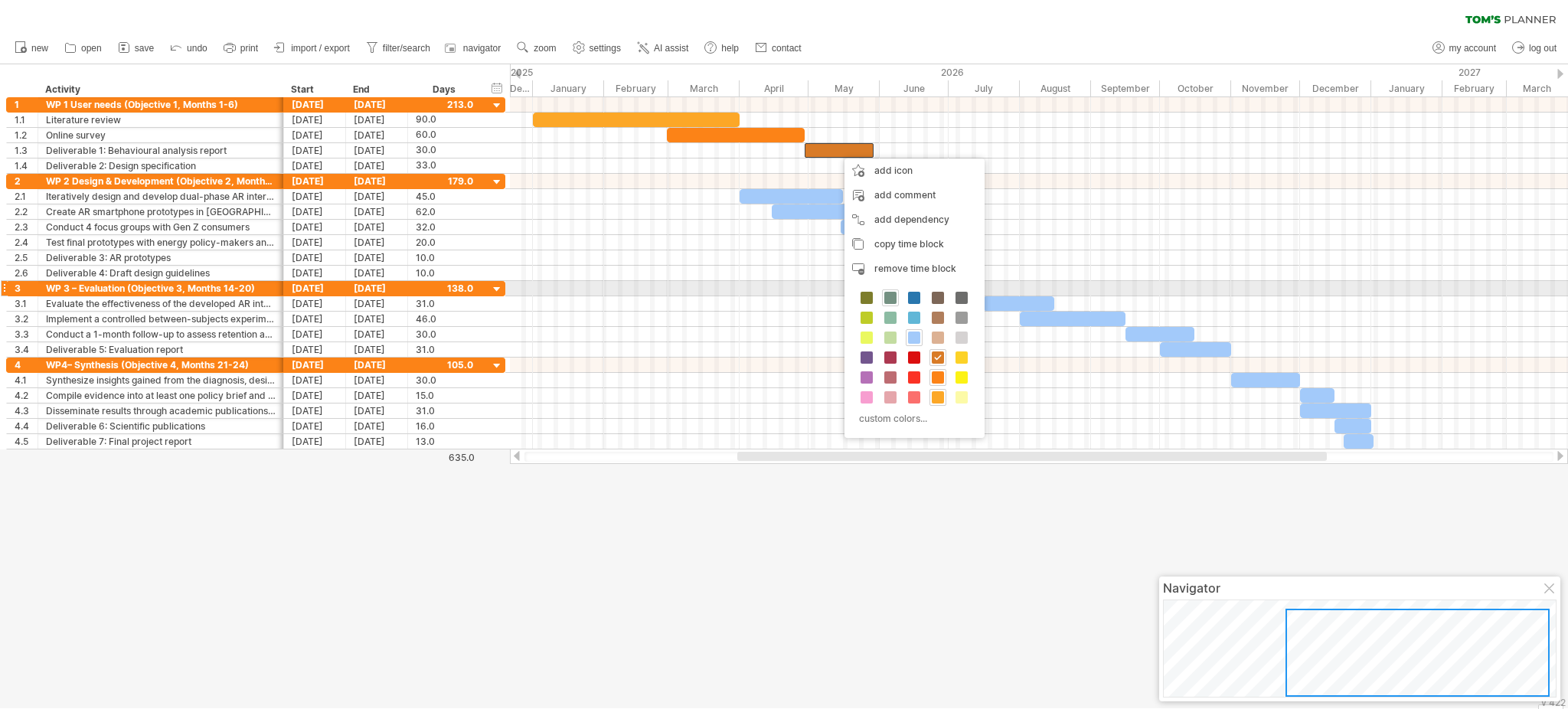
click at [899, 295] on div at bounding box center [890, 298] width 16 height 16
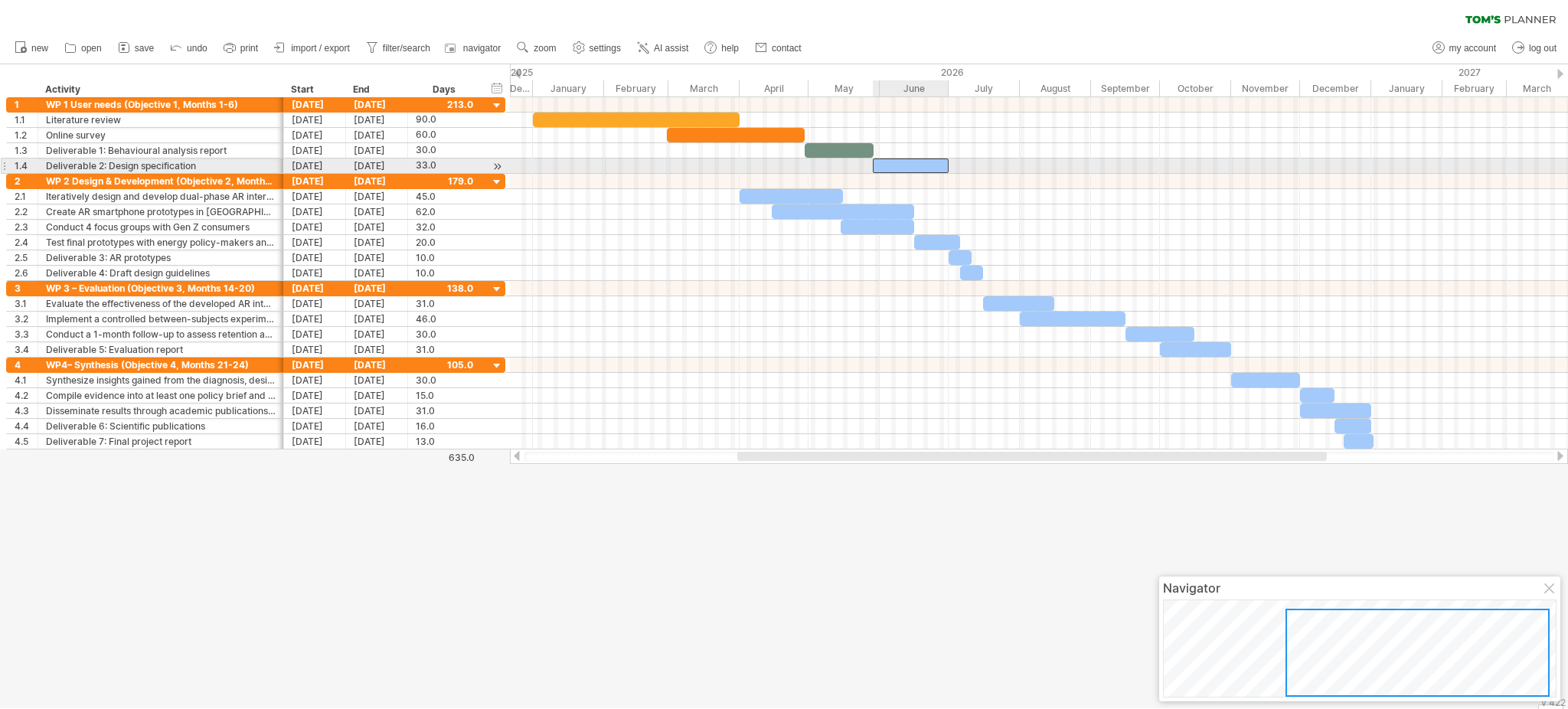
click at [934, 163] on div at bounding box center [910, 166] width 76 height 15
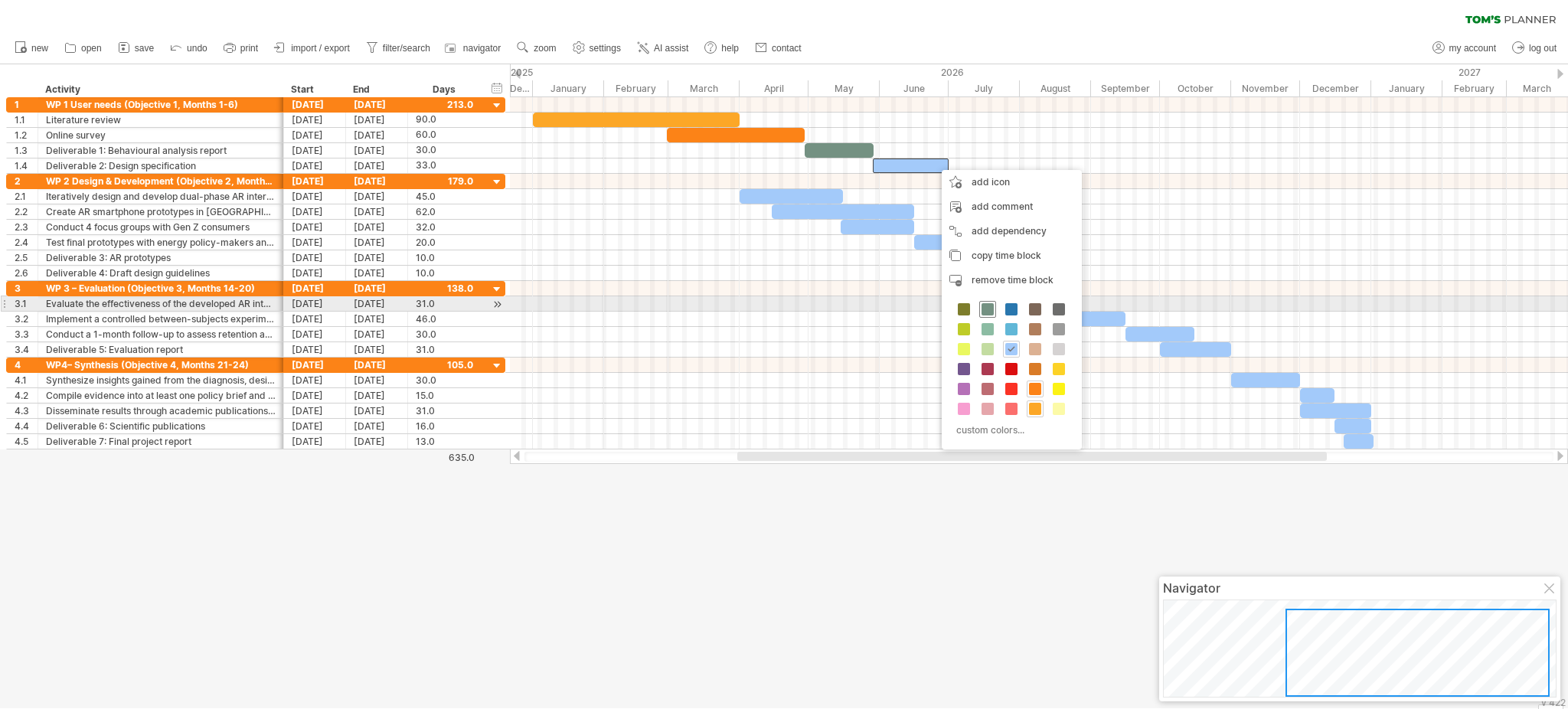
click at [991, 303] on span at bounding box center [987, 309] width 12 height 12
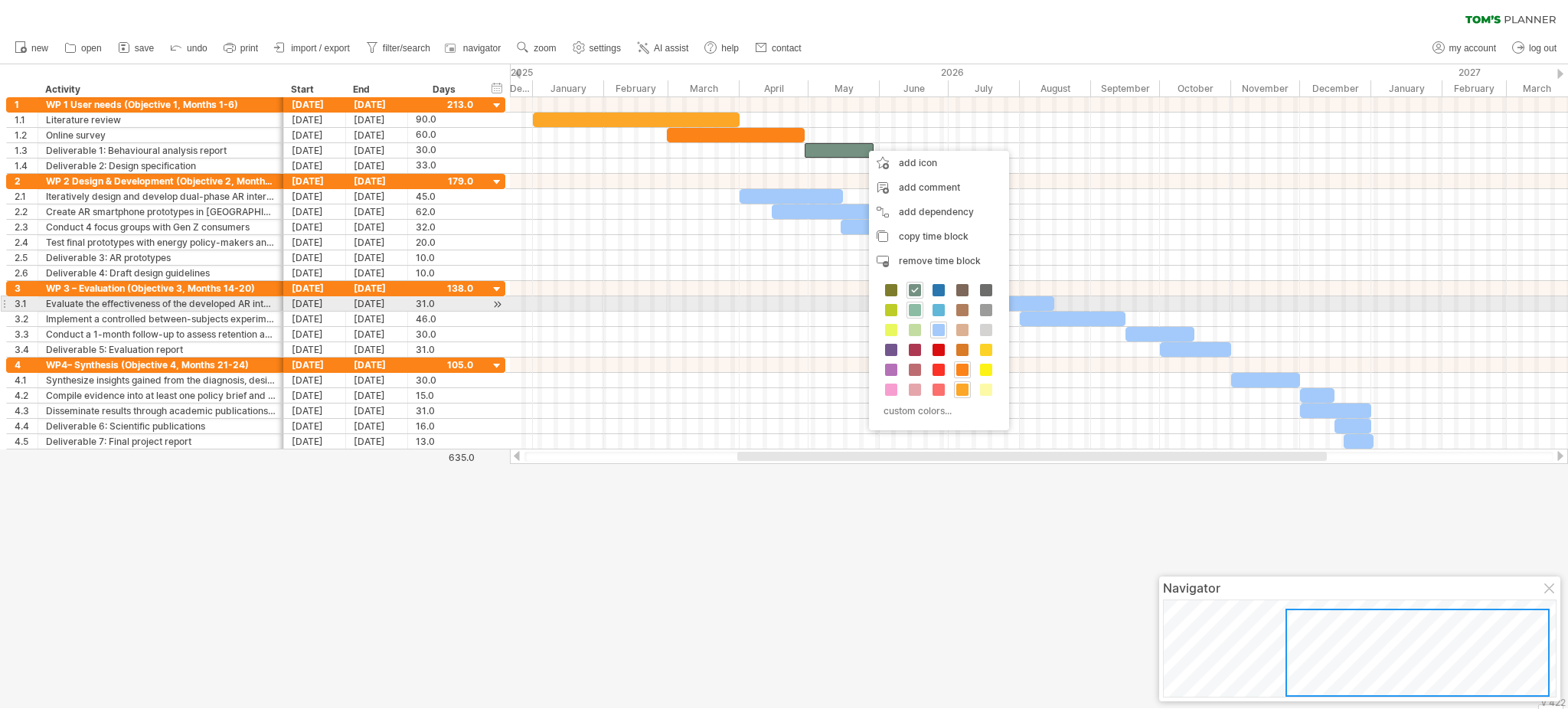
click at [913, 302] on div at bounding box center [915, 310] width 16 height 16
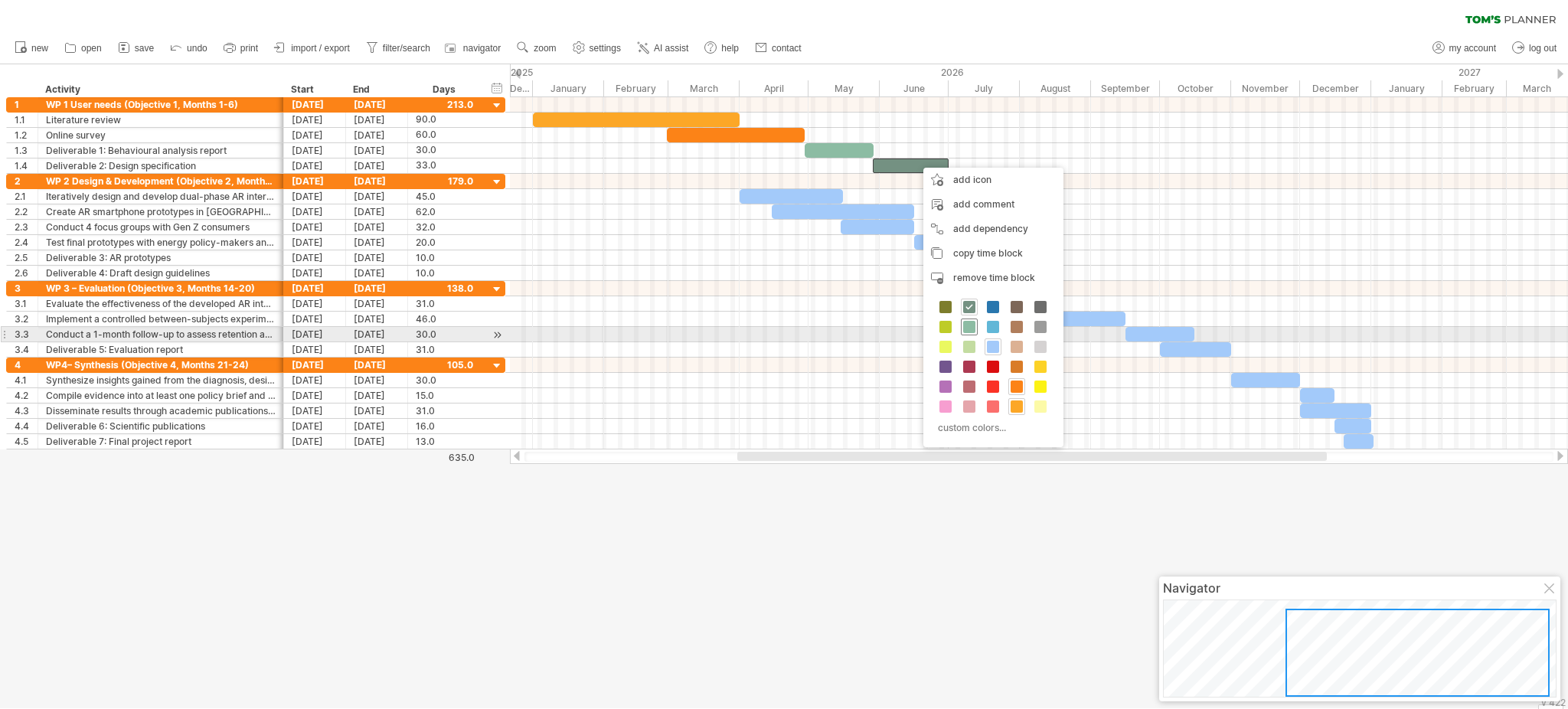
click at [966, 332] on span at bounding box center [969, 326] width 12 height 12
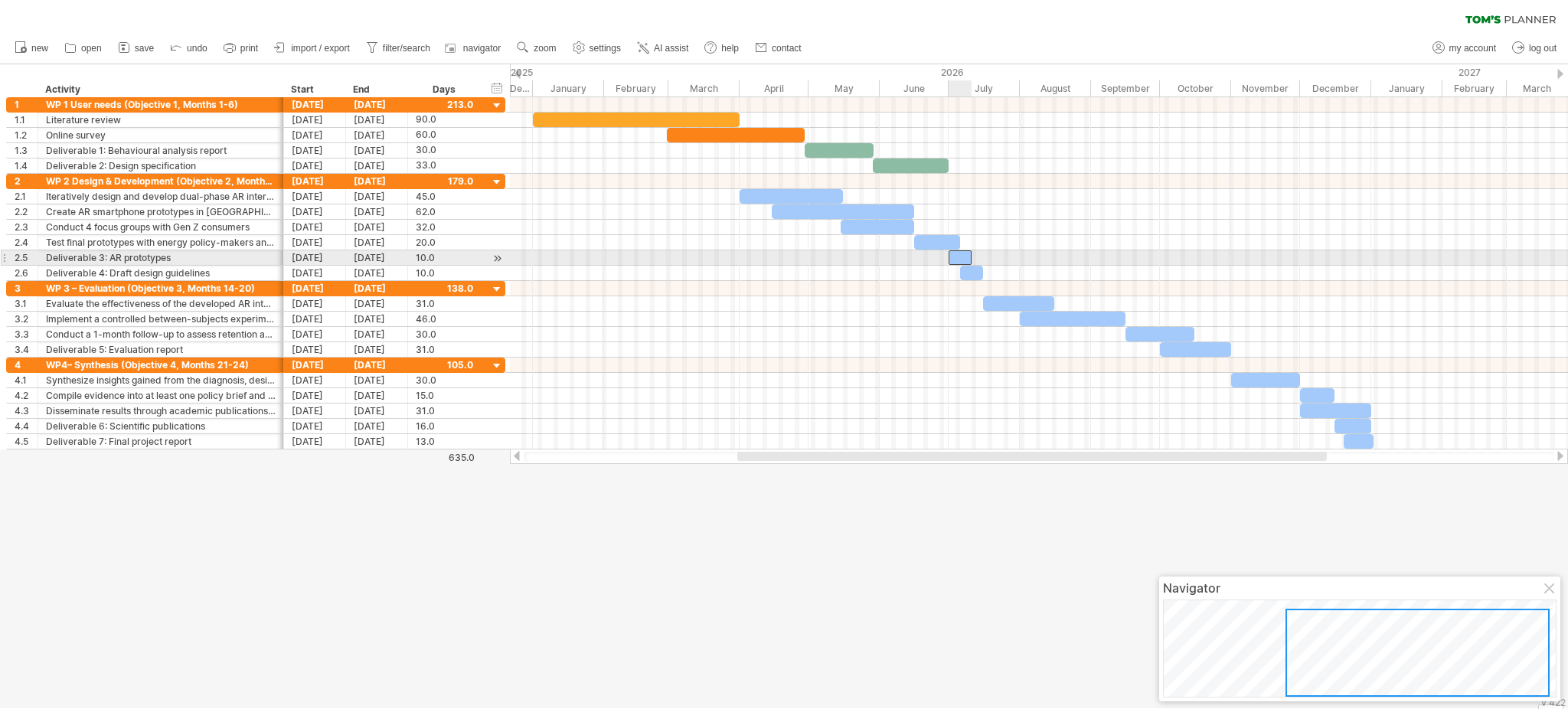
click at [952, 259] on div at bounding box center [960, 258] width 23 height 15
click at [937, 263] on div at bounding box center [1038, 258] width 1058 height 16
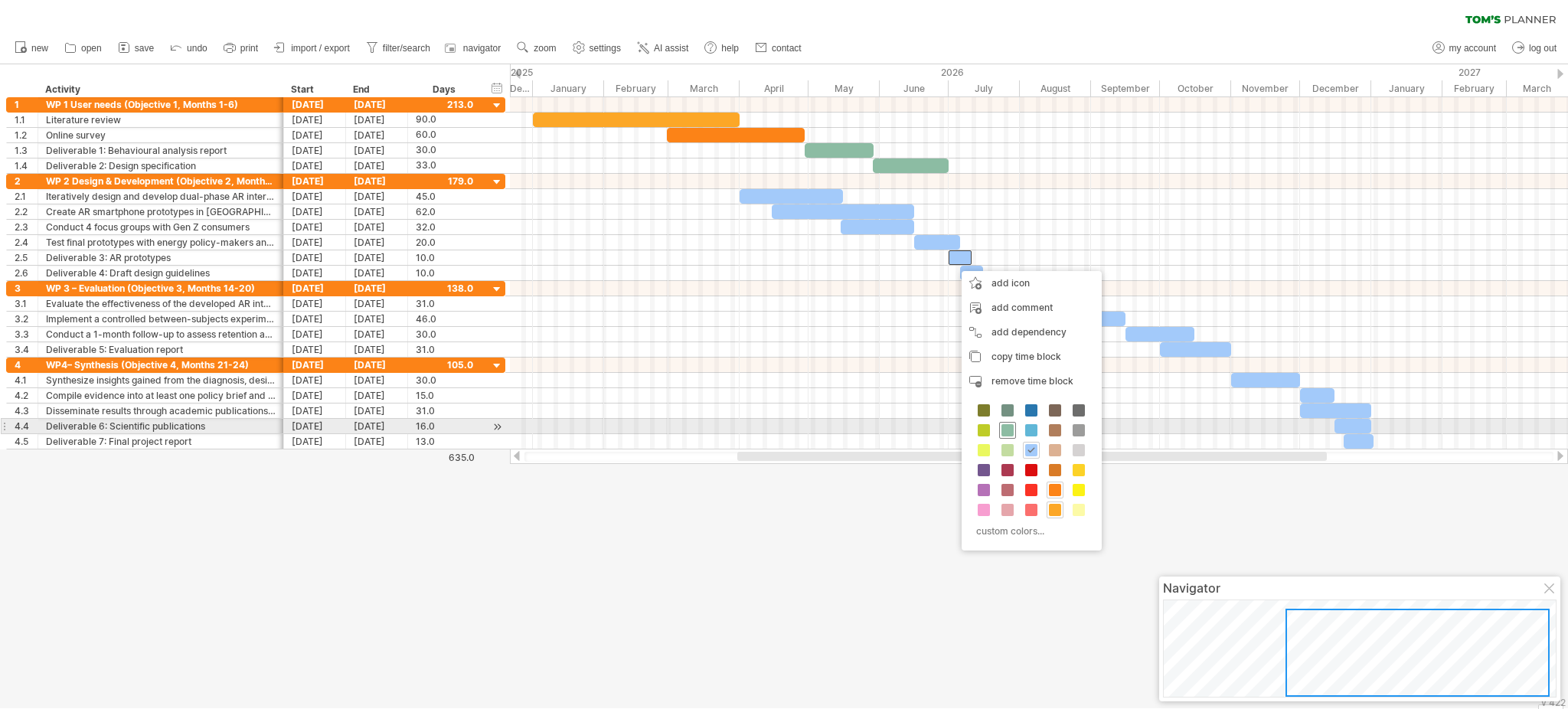
click at [1002, 429] on span at bounding box center [1007, 430] width 12 height 12
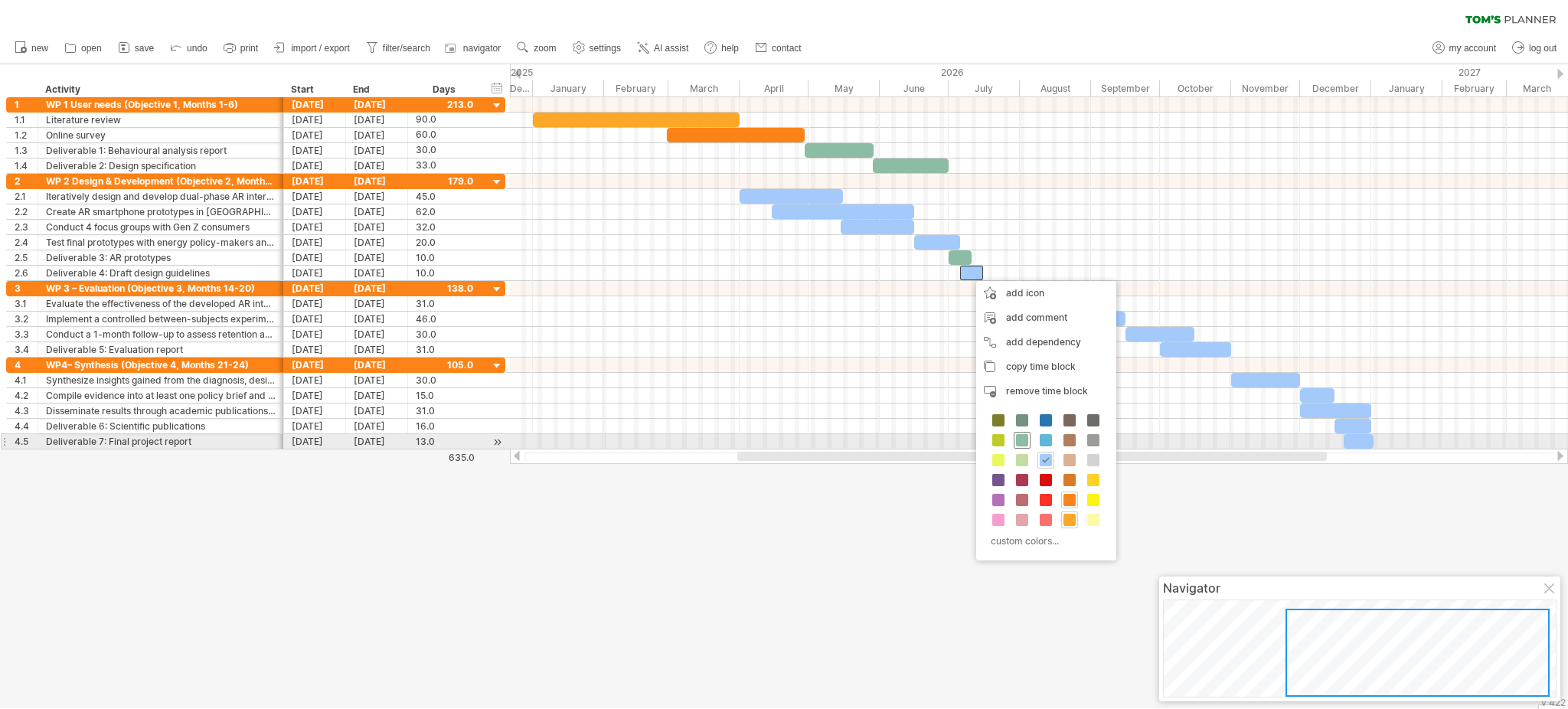
click at [1027, 440] on span at bounding box center [1022, 439] width 12 height 12
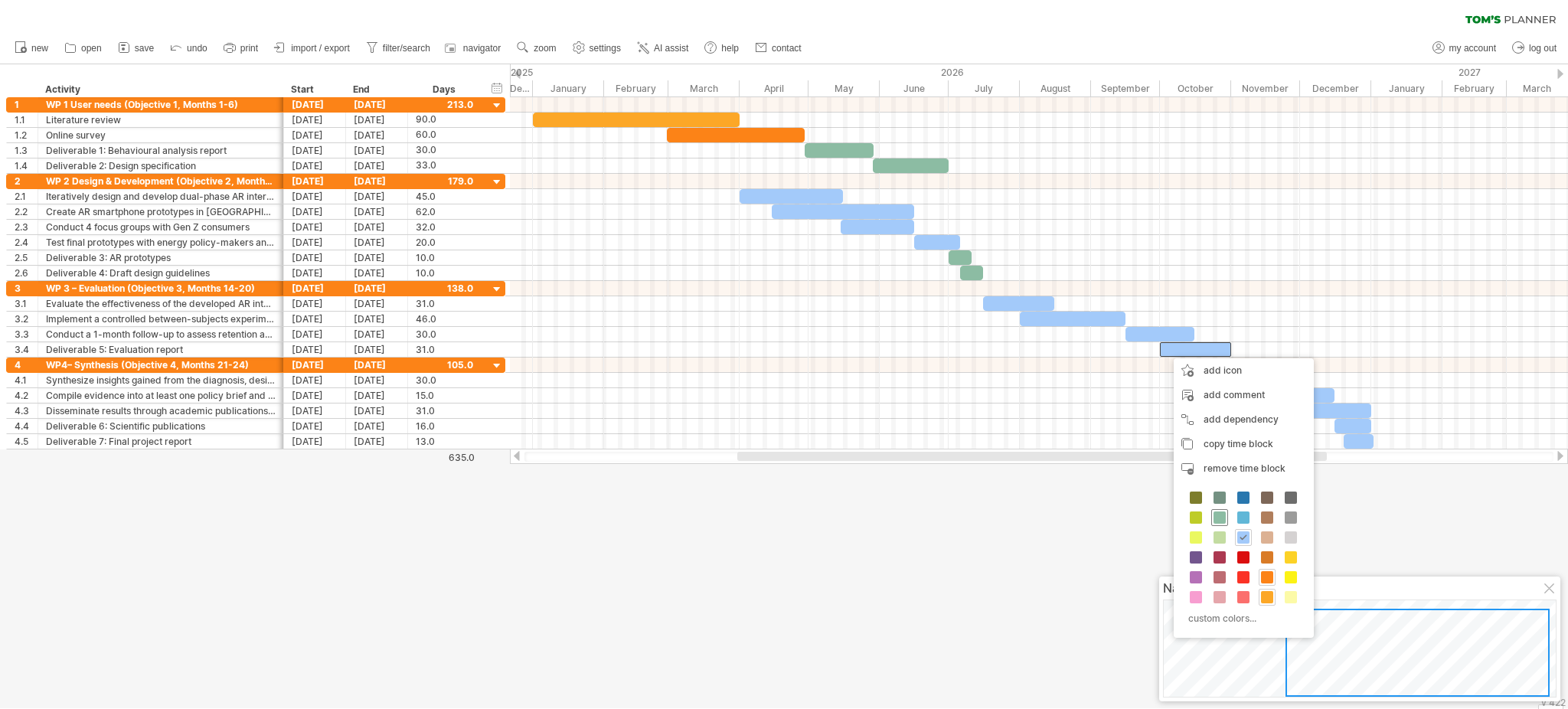
click at [1175, 520] on span at bounding box center [1219, 517] width 12 height 12
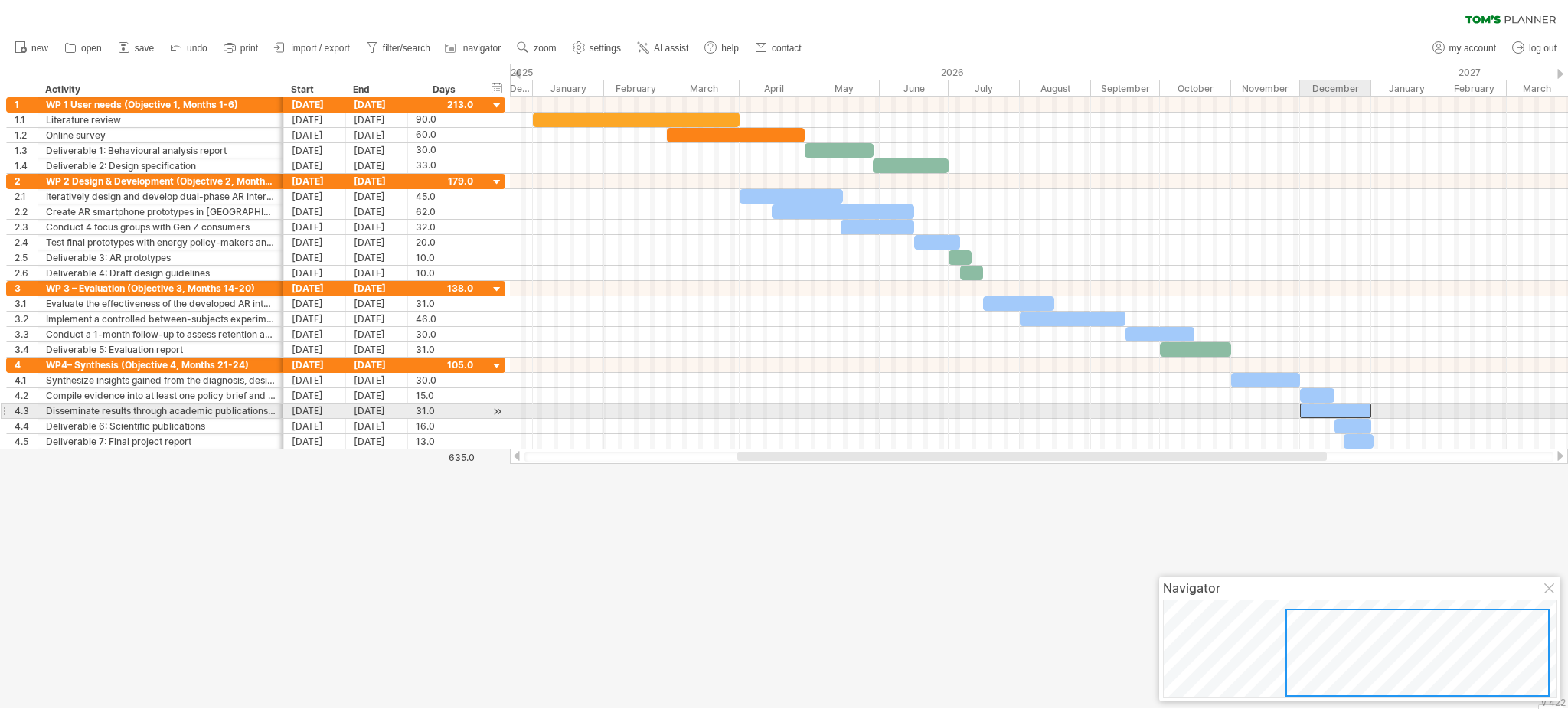
click at [1175, 418] on div at bounding box center [1336, 411] width 71 height 15
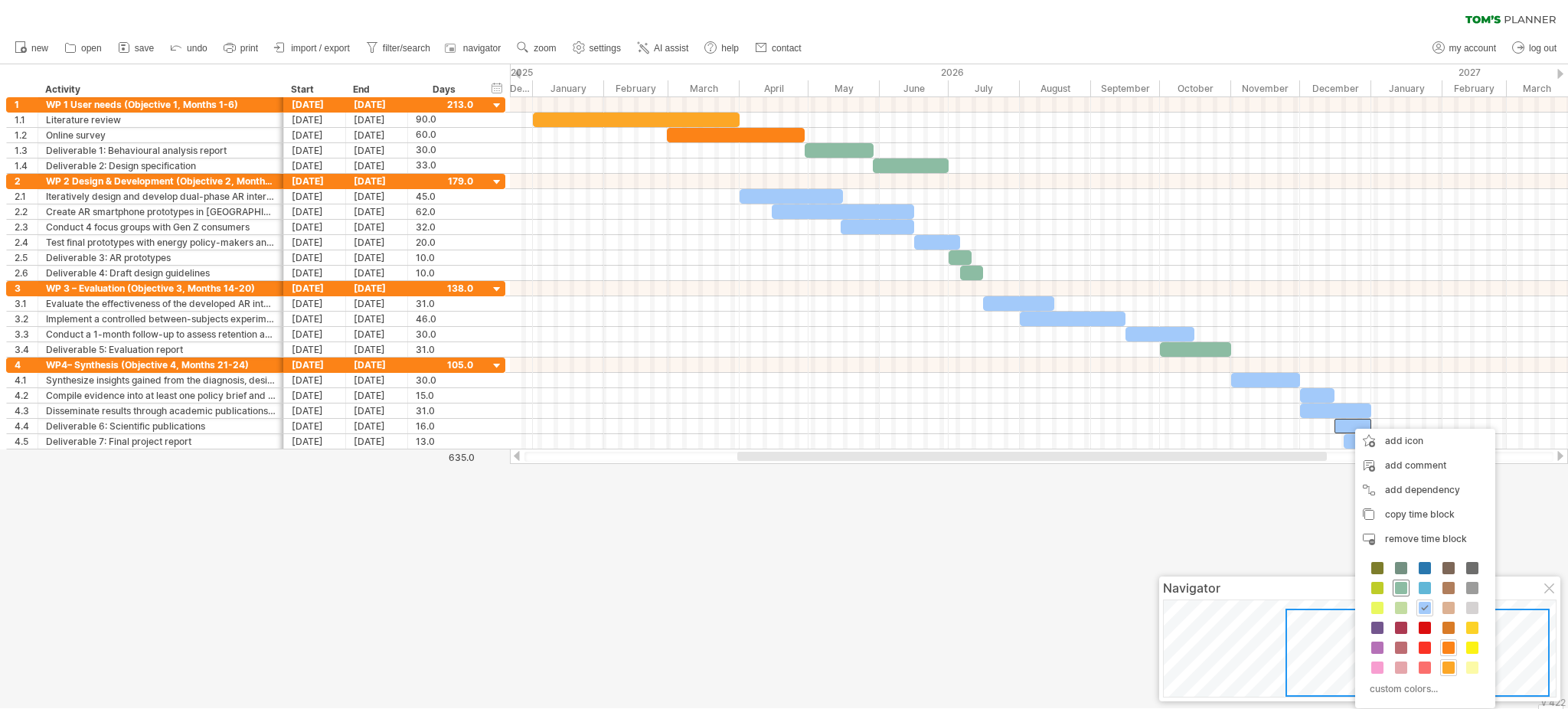
click at [1175, 532] on div at bounding box center [1401, 588] width 16 height 16
click at [1175, 532] on span at bounding box center [1407, 587] width 12 height 12
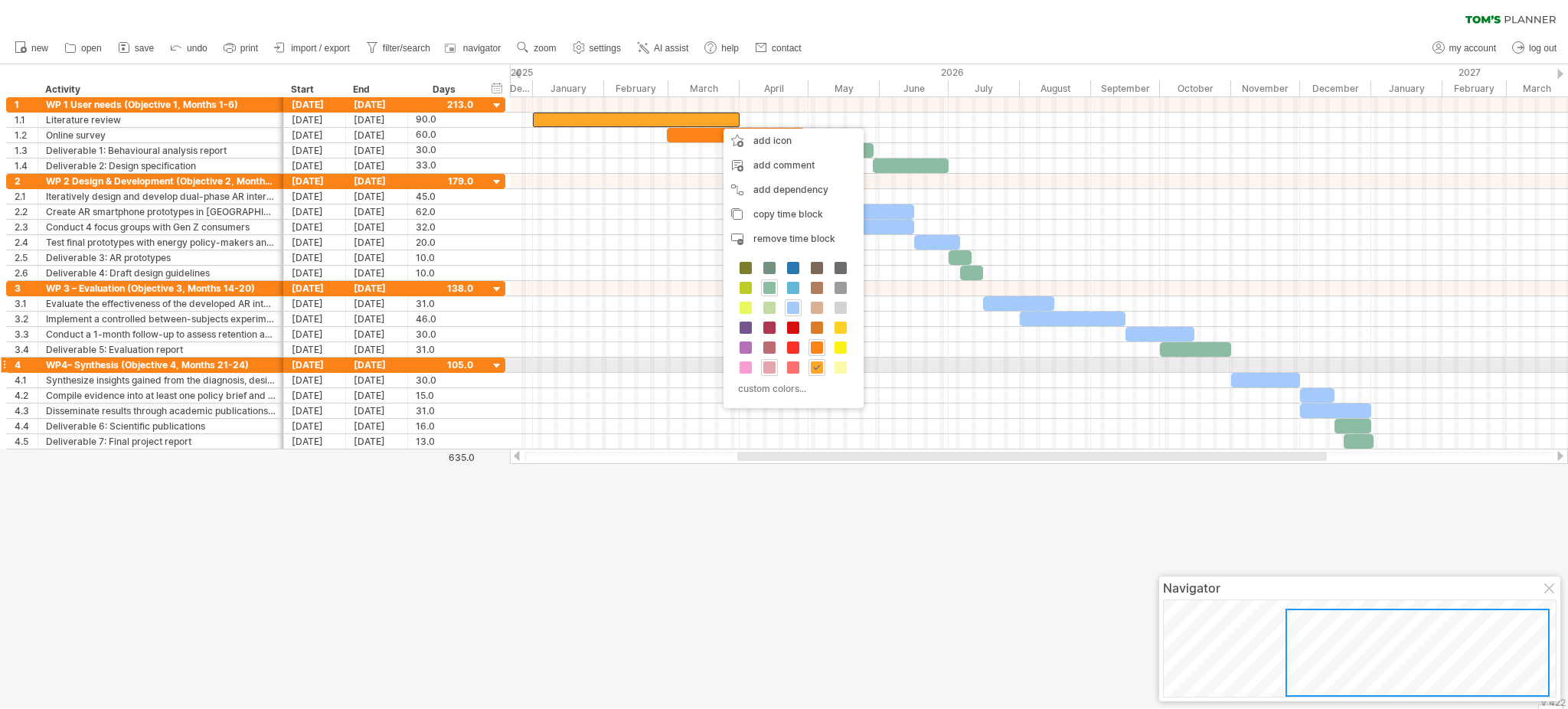
click at [773, 366] on span at bounding box center [769, 367] width 12 height 12
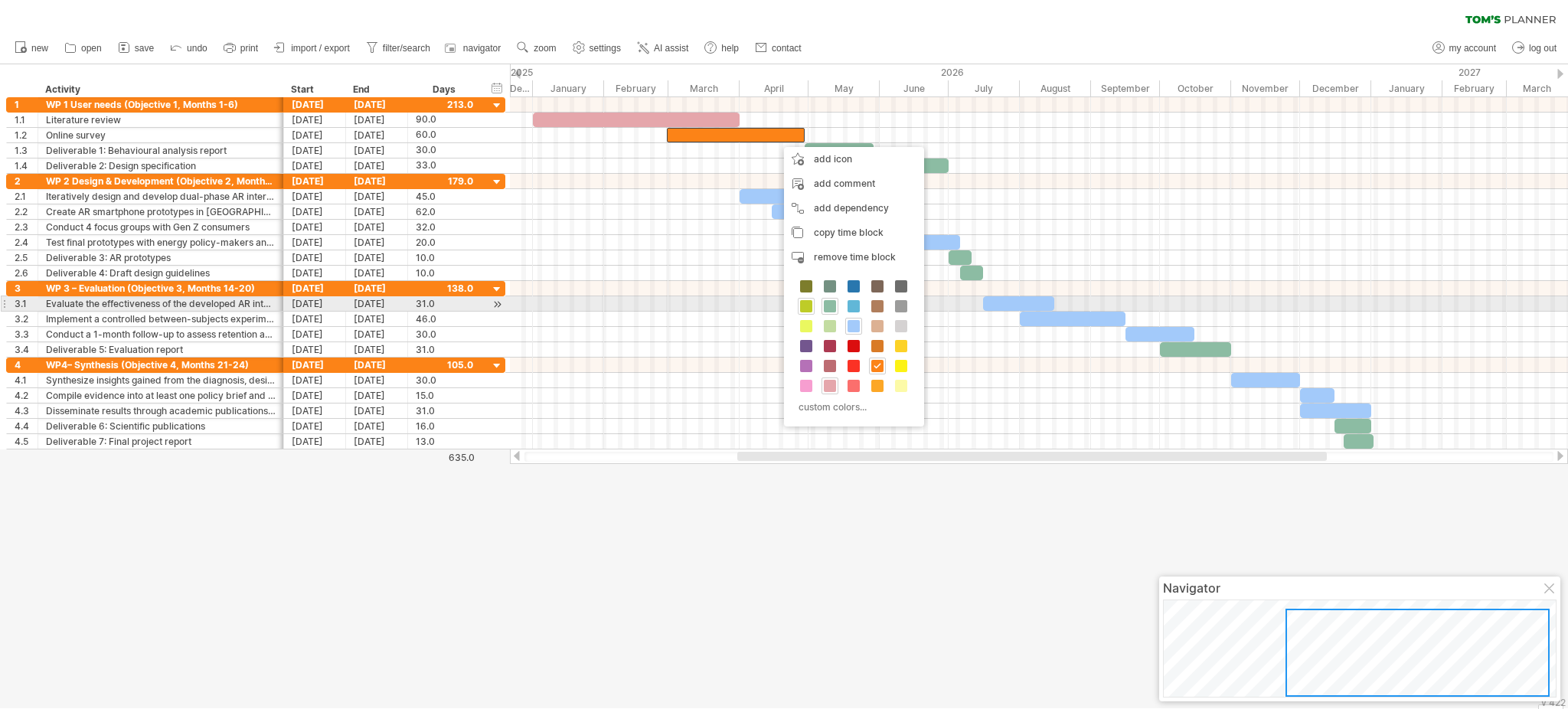
click at [807, 302] on span at bounding box center [805, 306] width 12 height 12
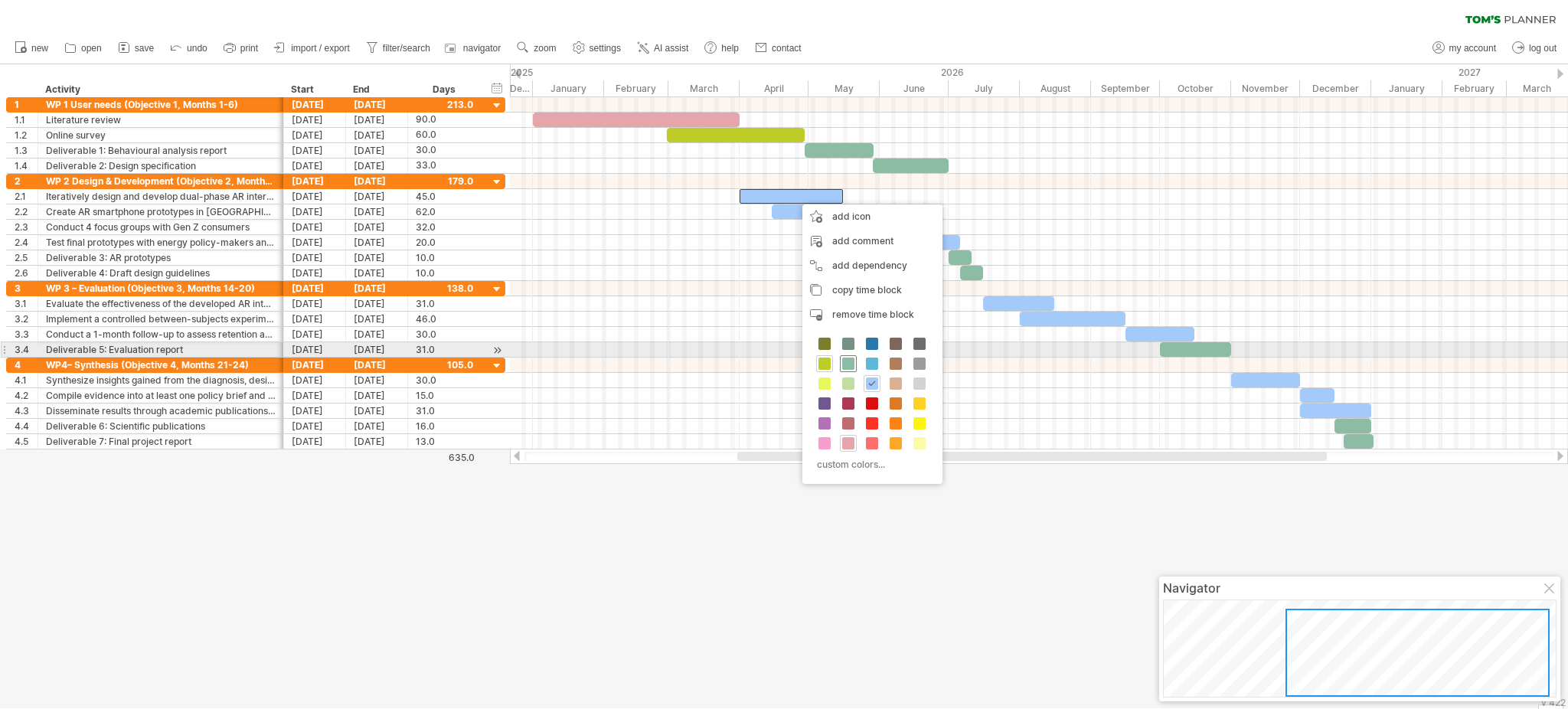
click at [843, 358] on span at bounding box center [847, 364] width 12 height 12
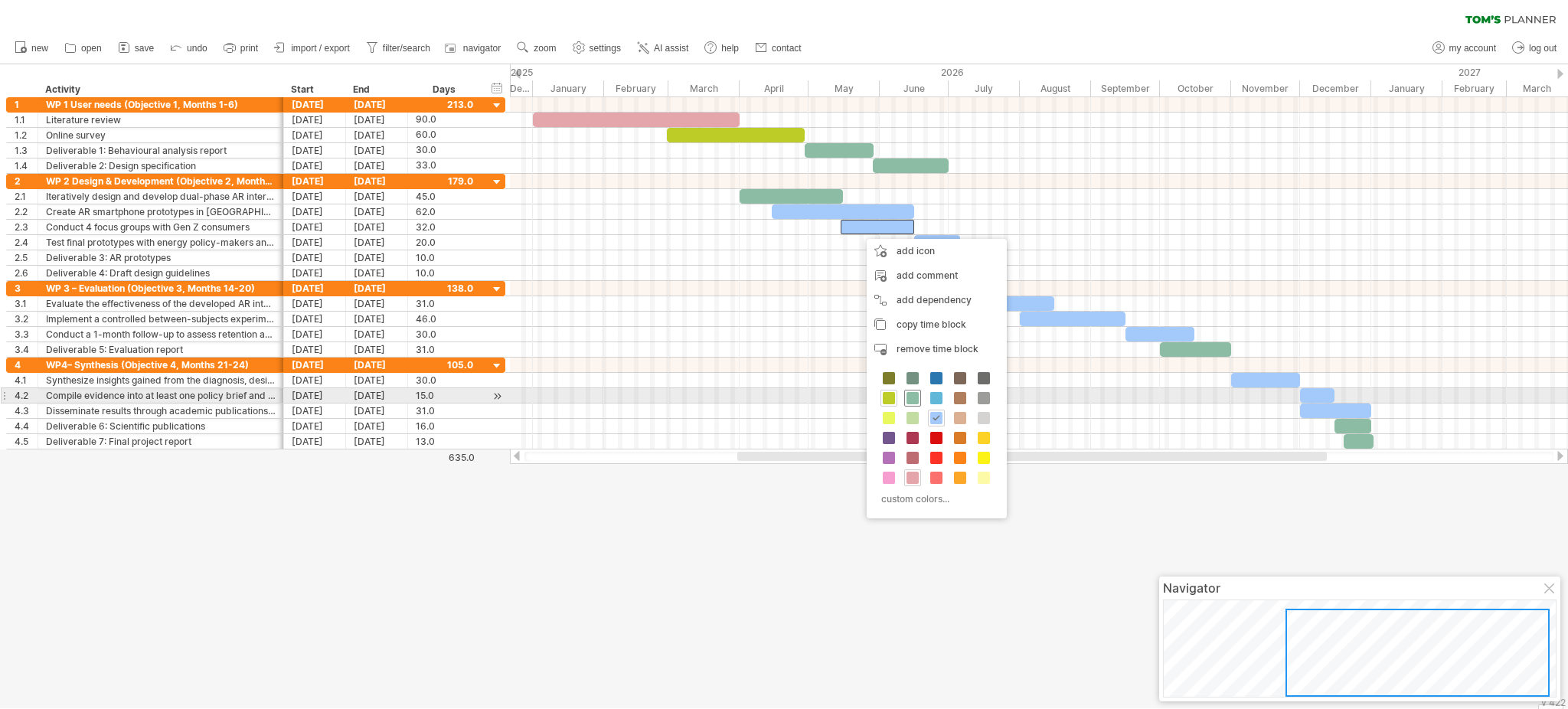
click at [912, 398] on span at bounding box center [912, 397] width 12 height 12
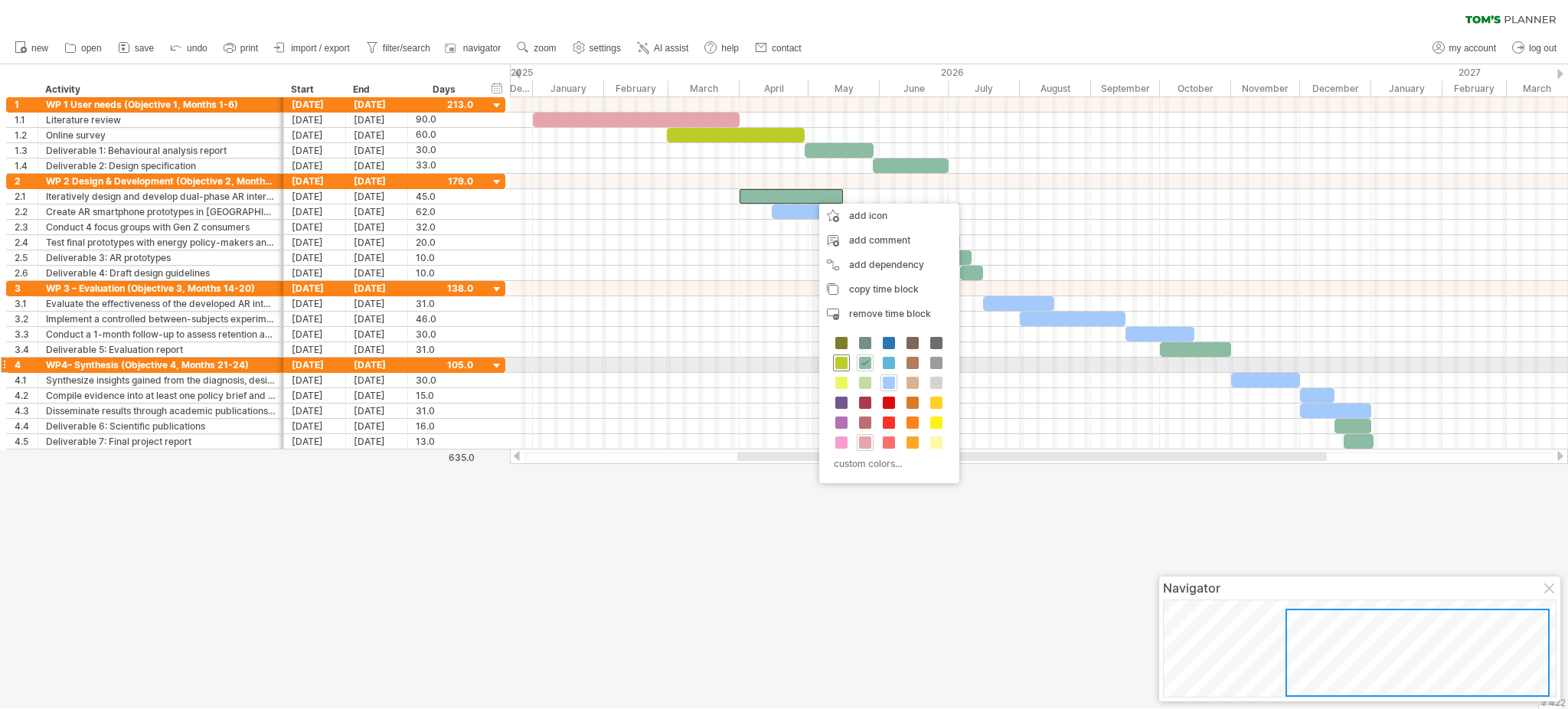
click at [842, 364] on span at bounding box center [841, 363] width 12 height 12
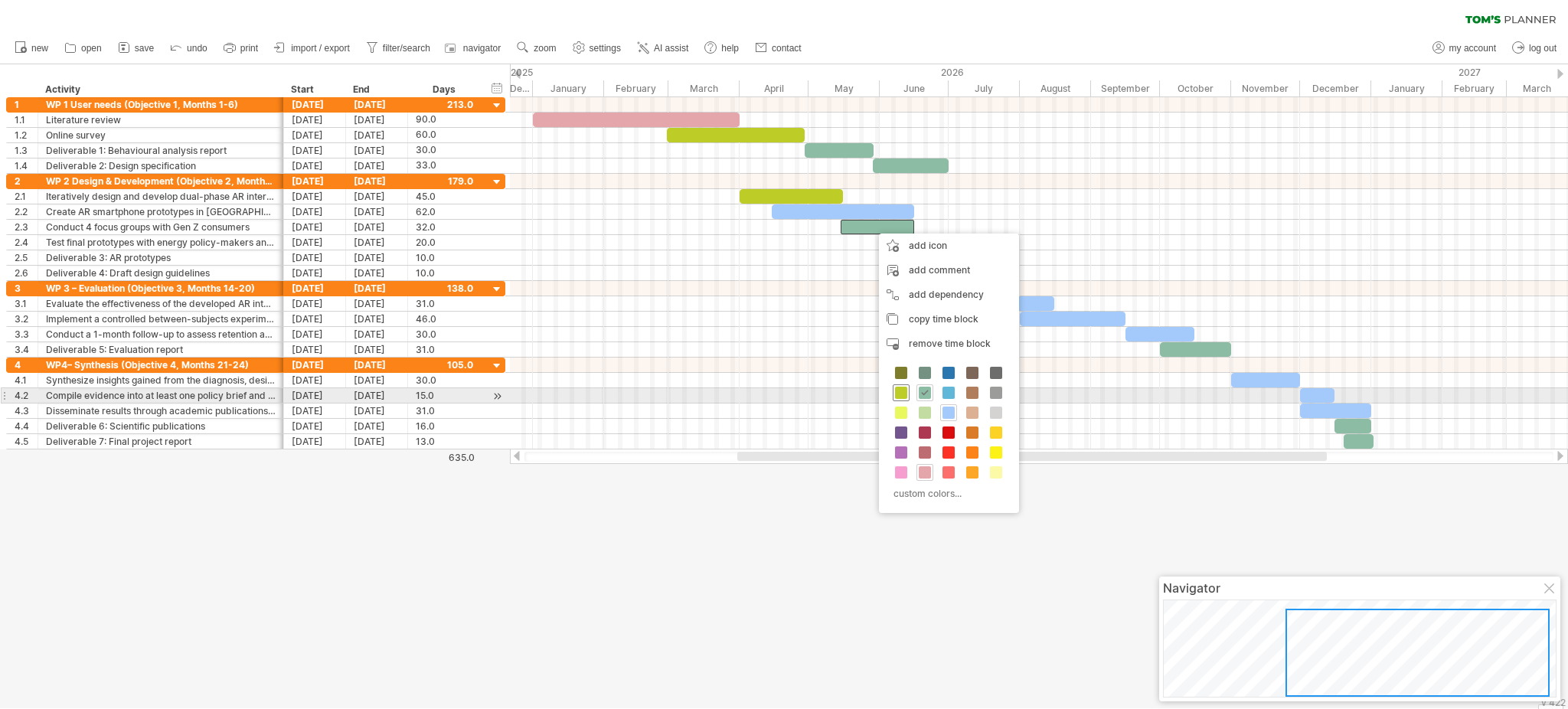
click at [904, 397] on span at bounding box center [900, 392] width 12 height 12
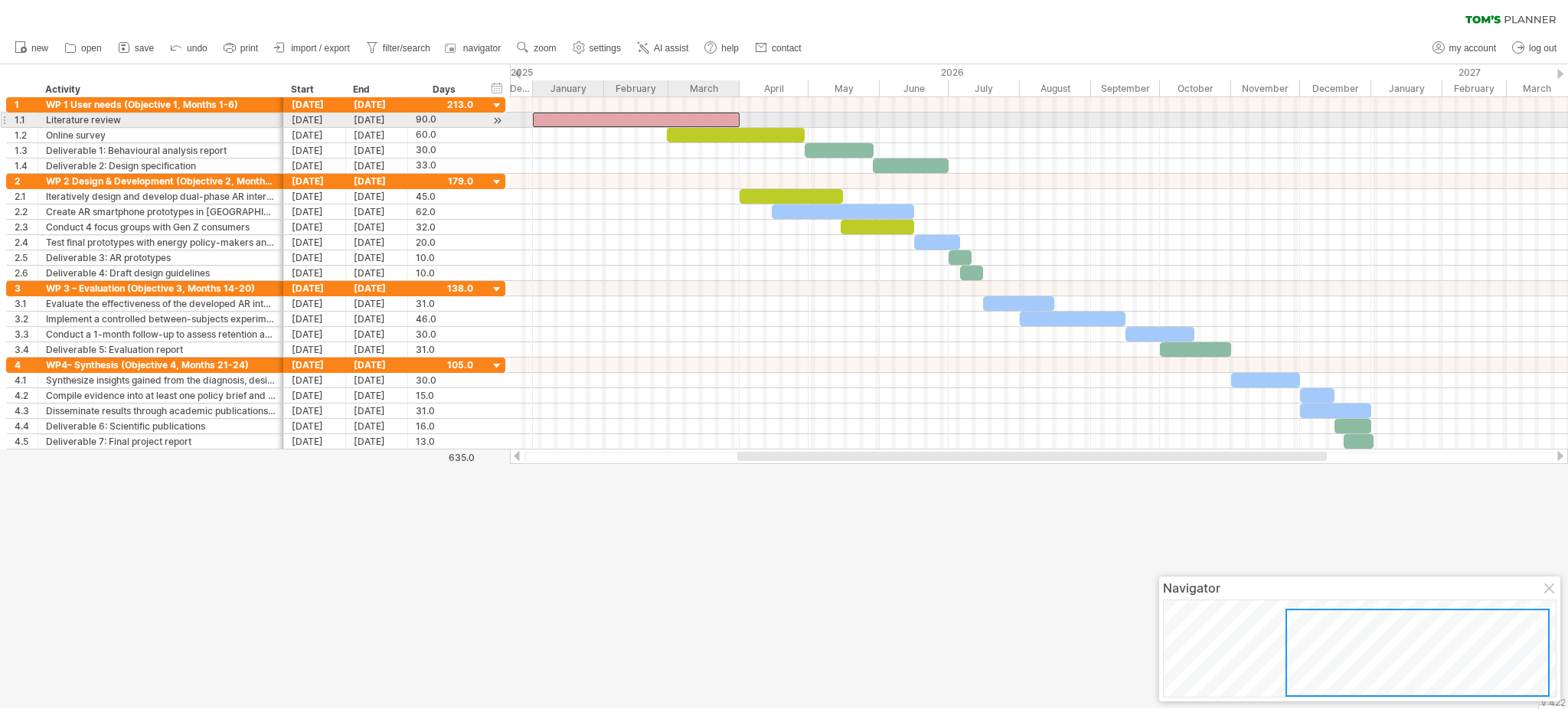
click at [723, 113] on div at bounding box center [637, 120] width 206 height 15
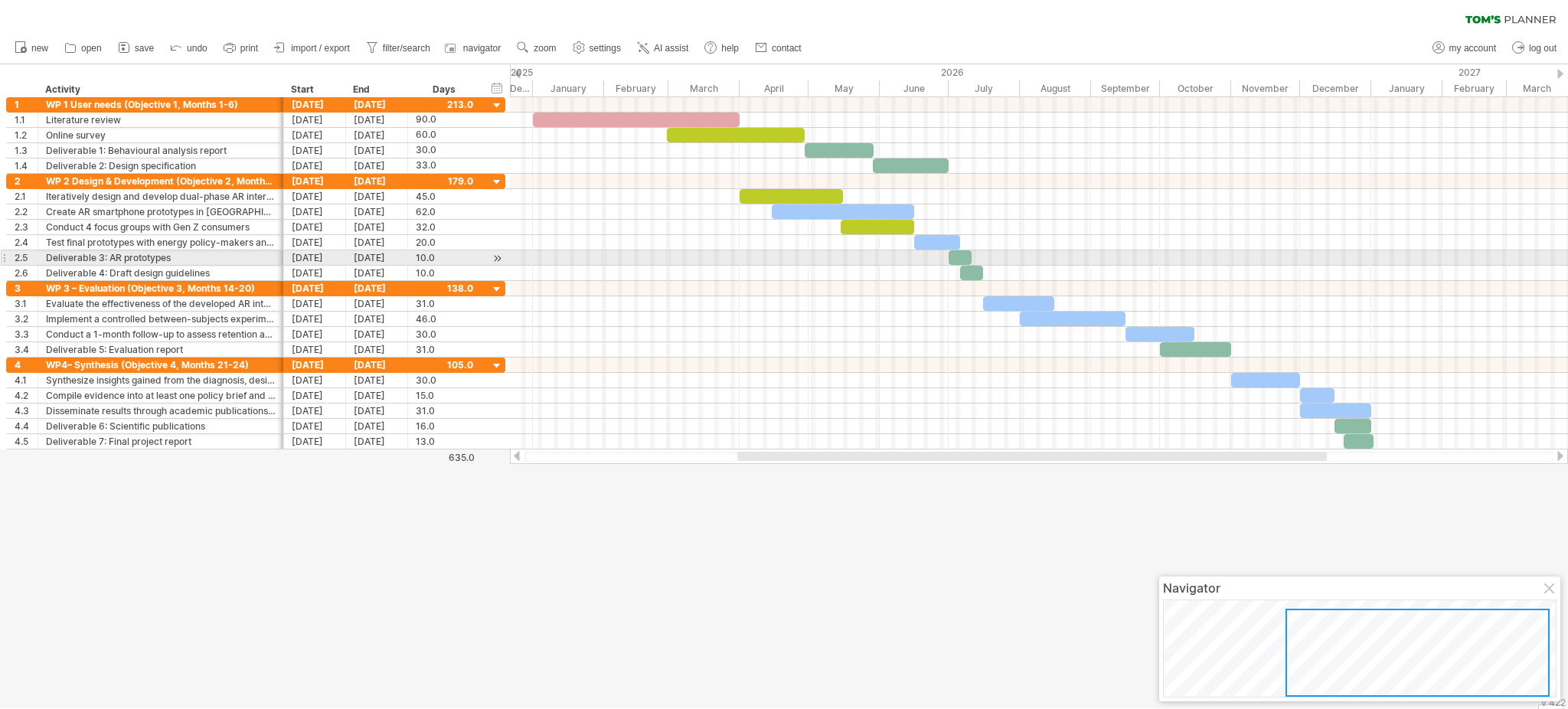
click at [1084, 257] on div at bounding box center [1038, 258] width 1058 height 16
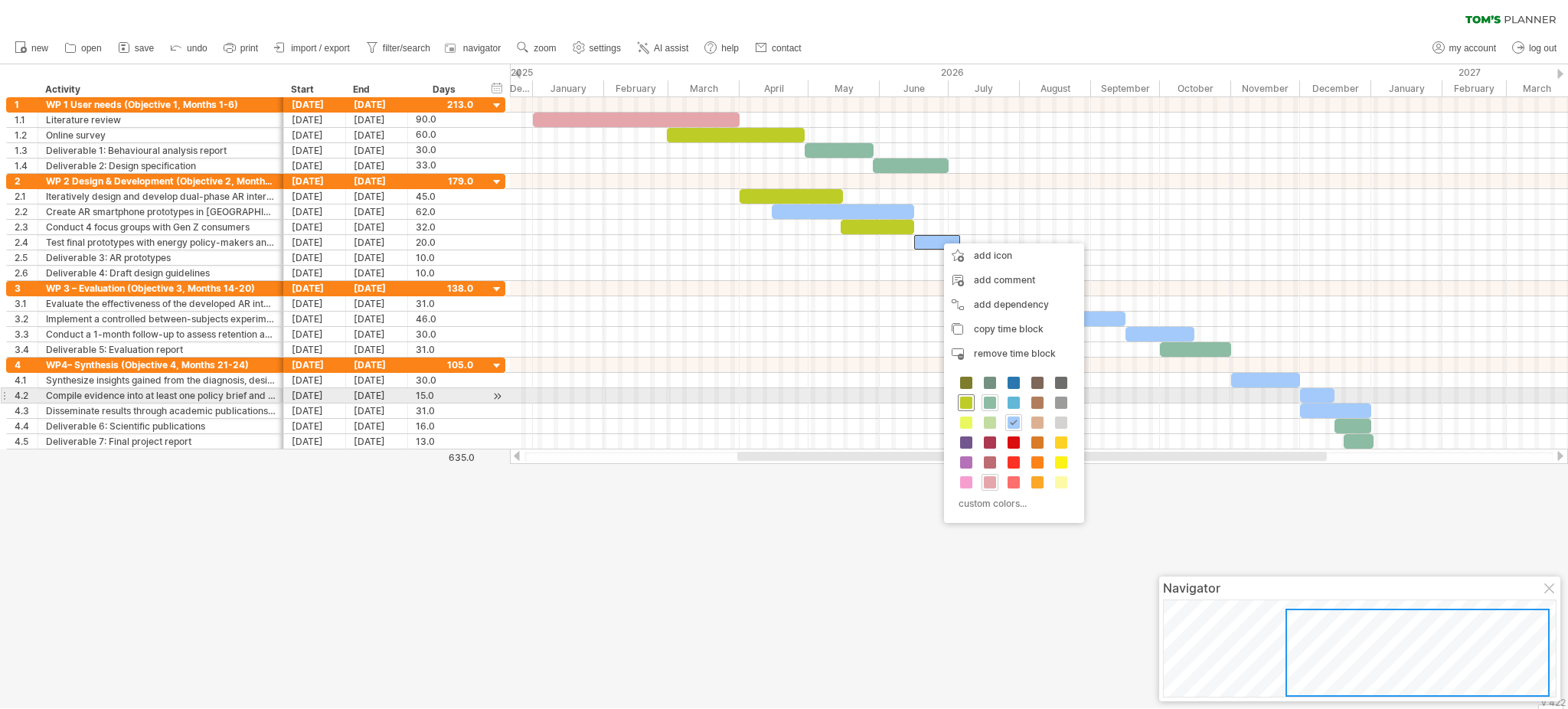
click at [968, 401] on span at bounding box center [966, 402] width 12 height 12
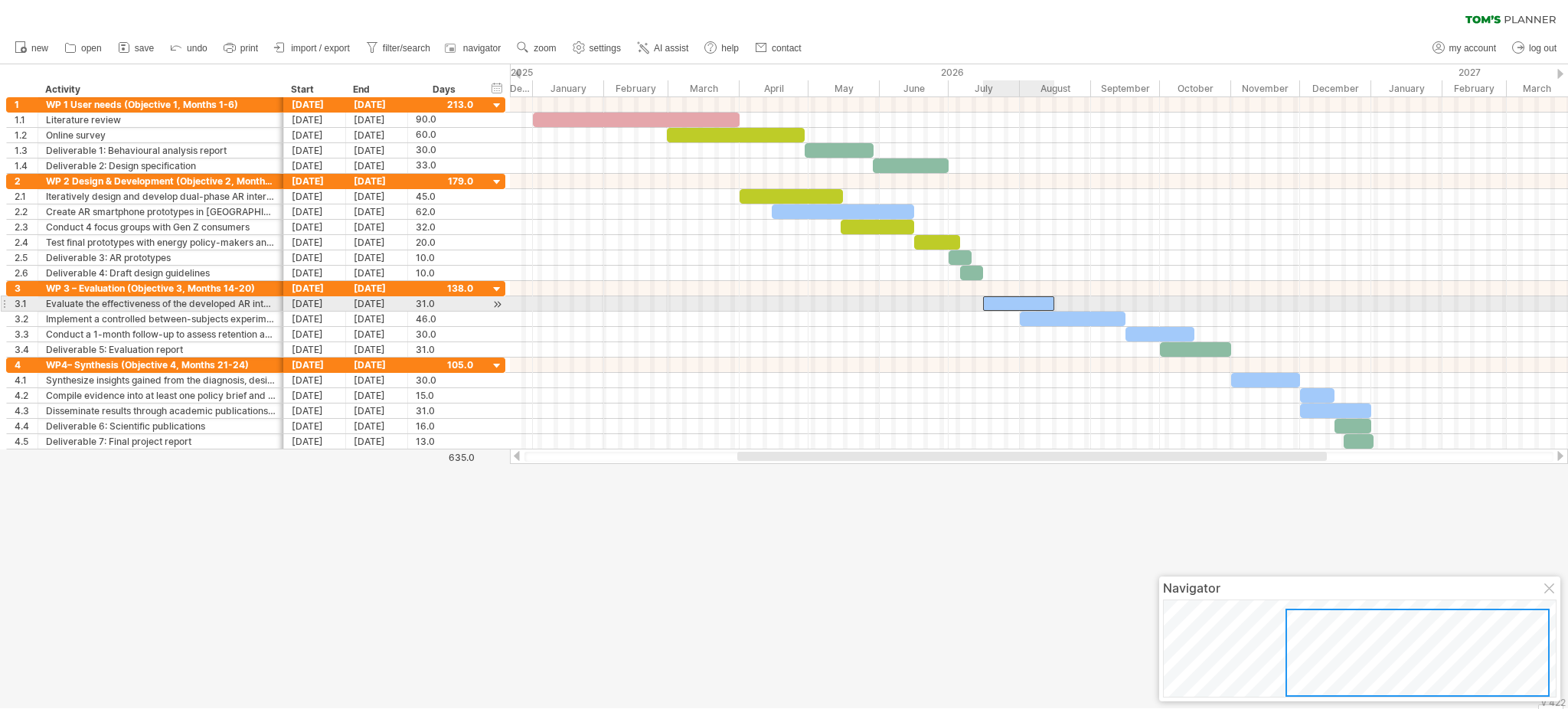
click at [1033, 302] on div at bounding box center [1019, 304] width 71 height 15
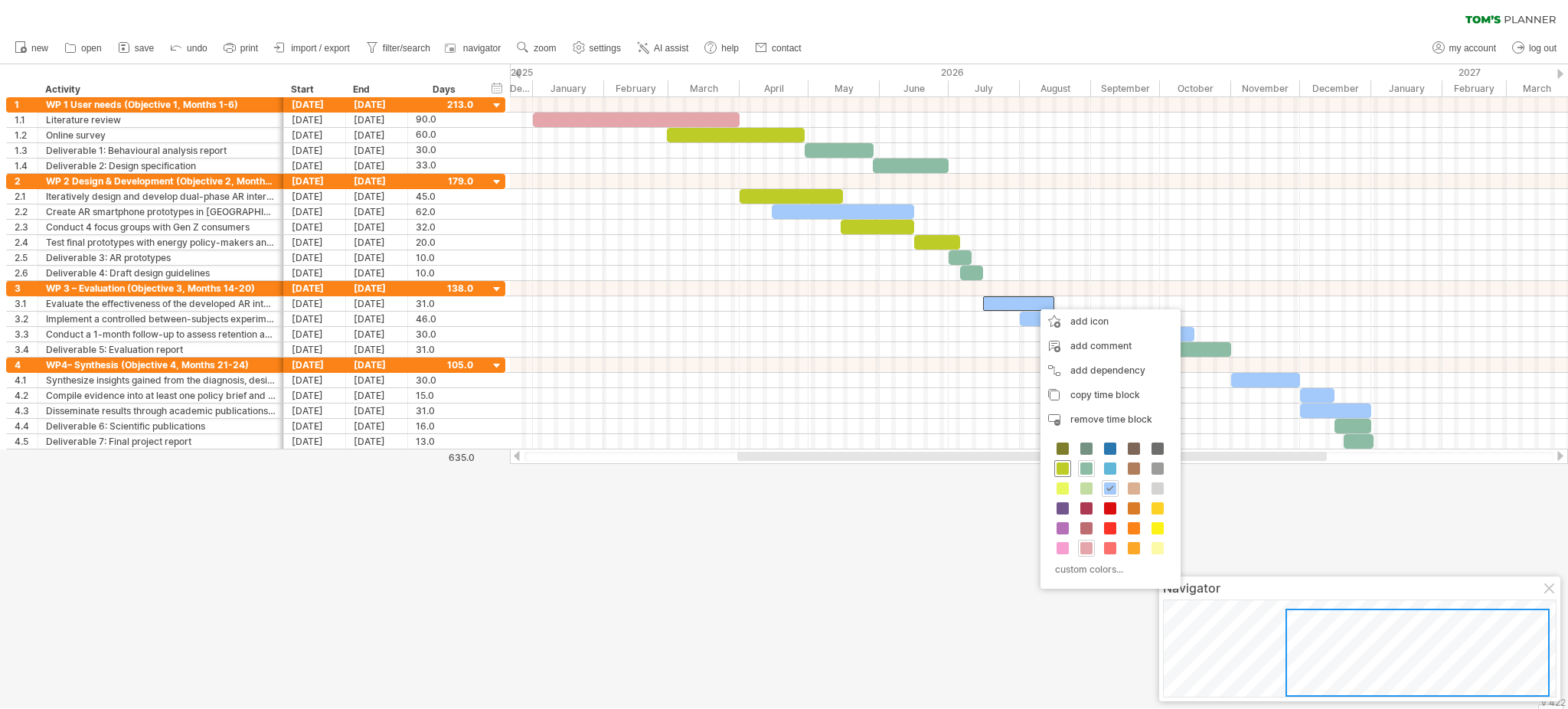
click at [1066, 467] on span at bounding box center [1062, 468] width 12 height 12
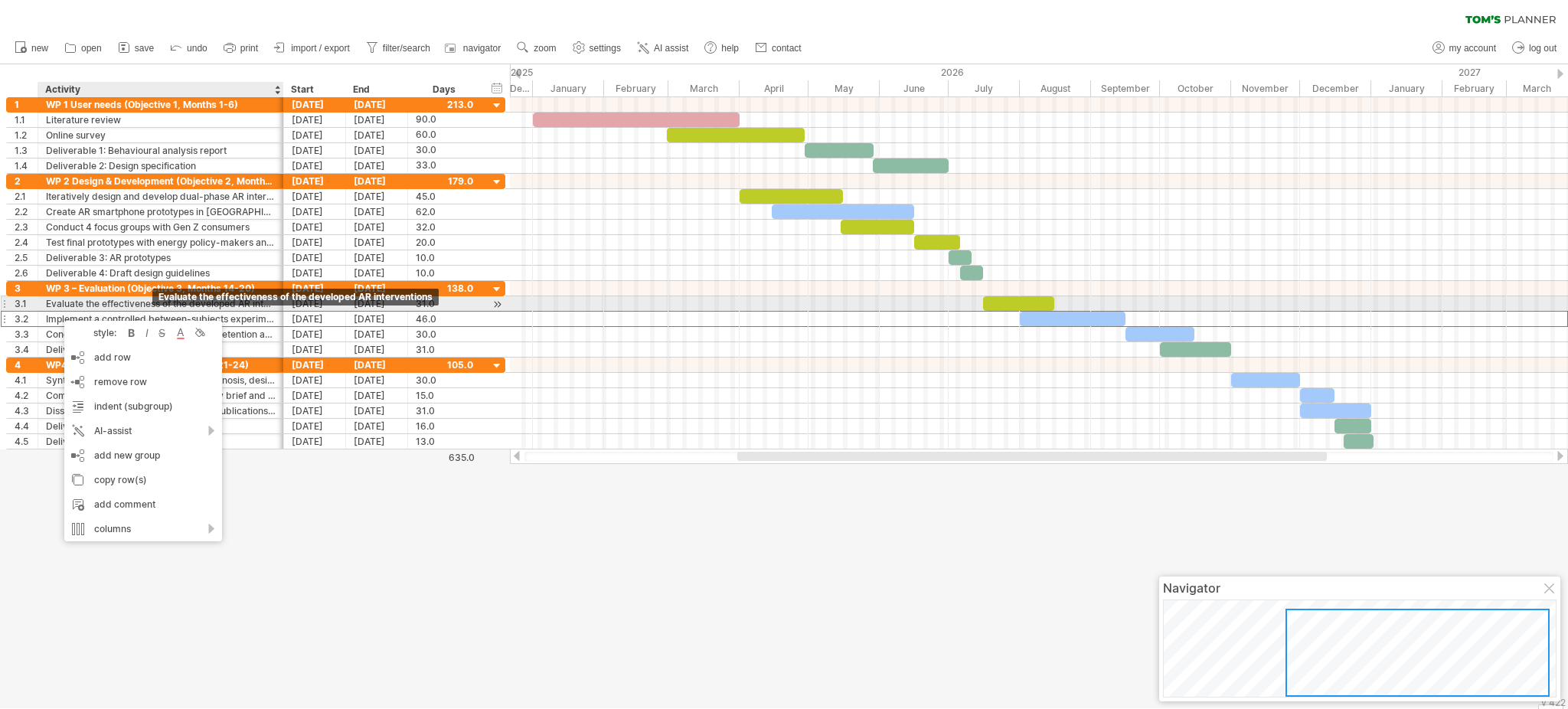
click at [159, 310] on div "Evaluate the effectiveness of the developed AR interventions" at bounding box center [161, 304] width 230 height 15
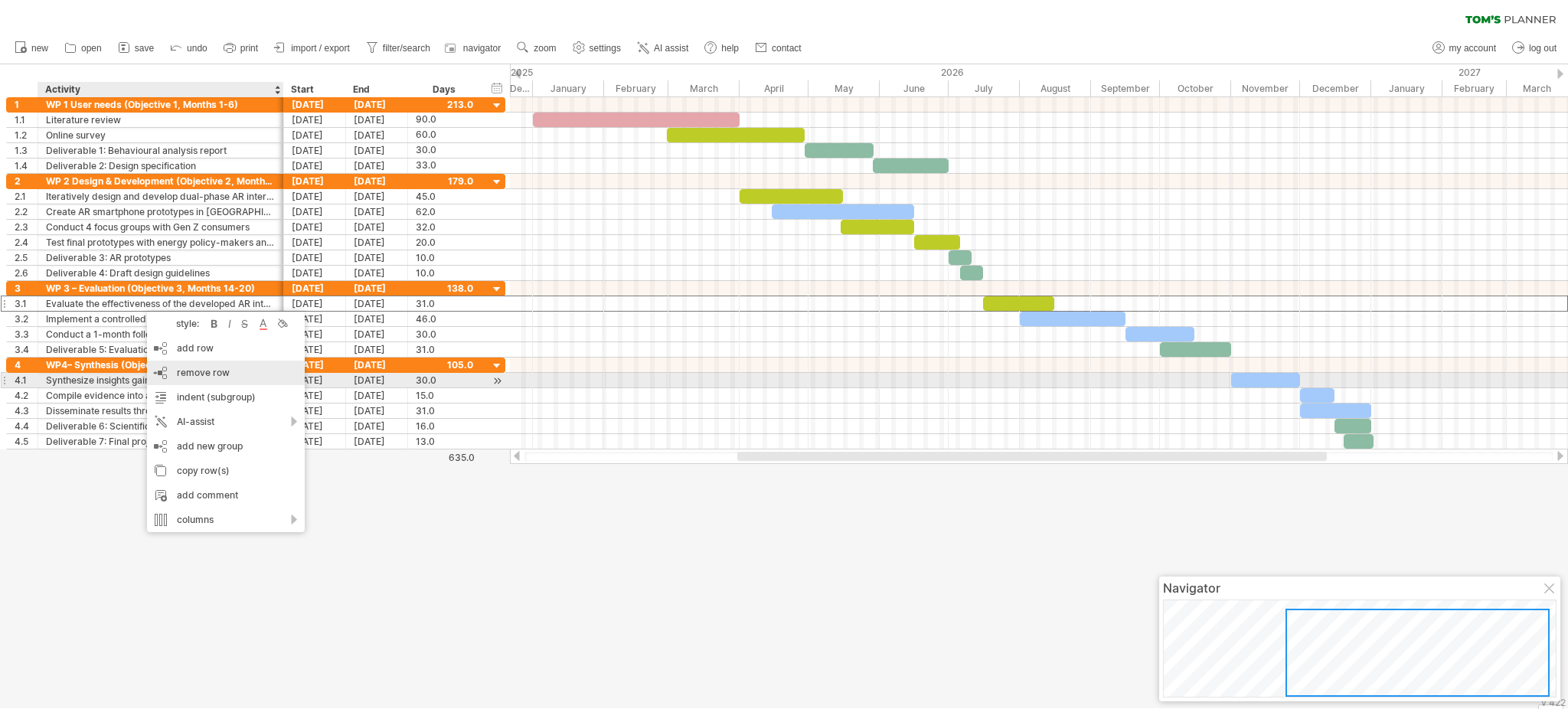
click at [166, 376] on div "remove row remove selected rows" at bounding box center [226, 373] width 158 height 25
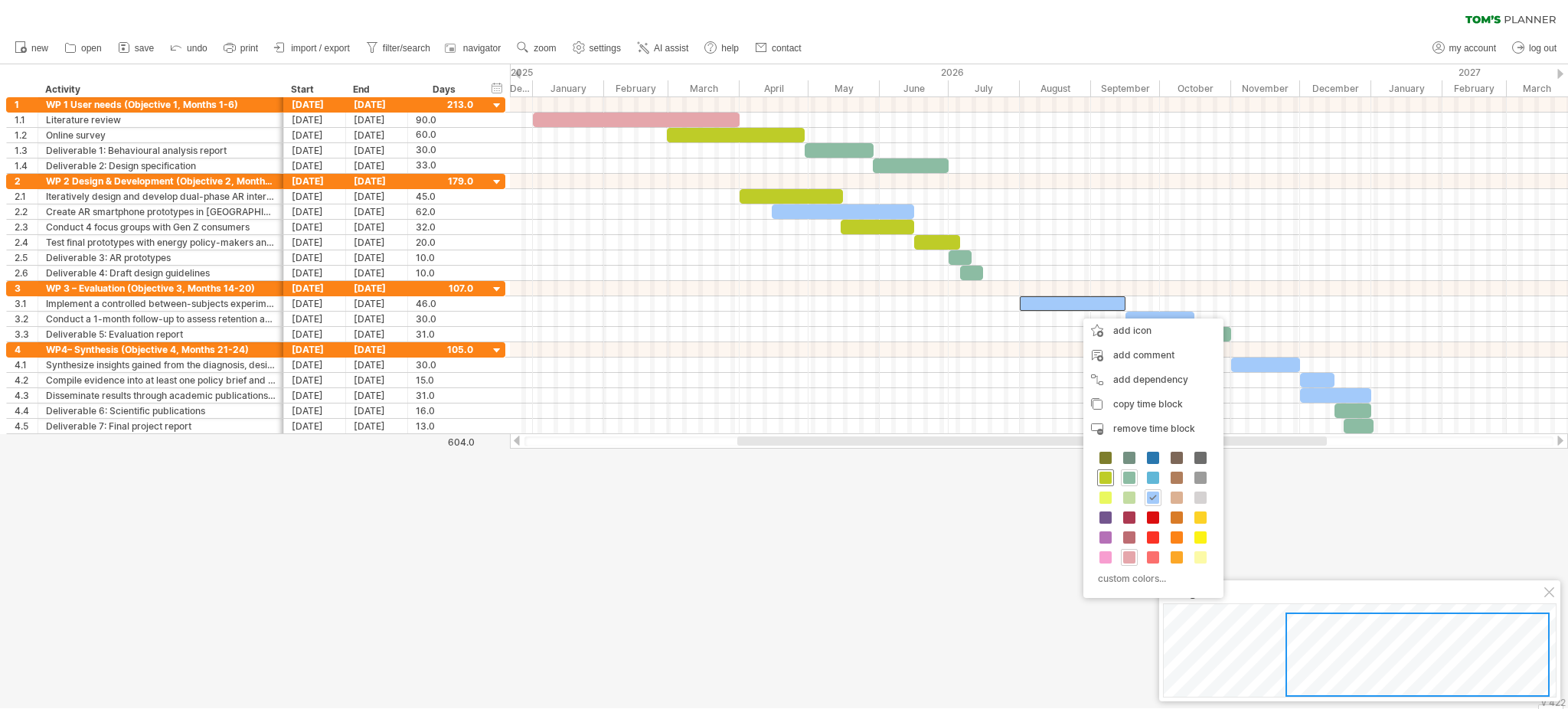
click at [1100, 472] on span at bounding box center [1105, 478] width 12 height 12
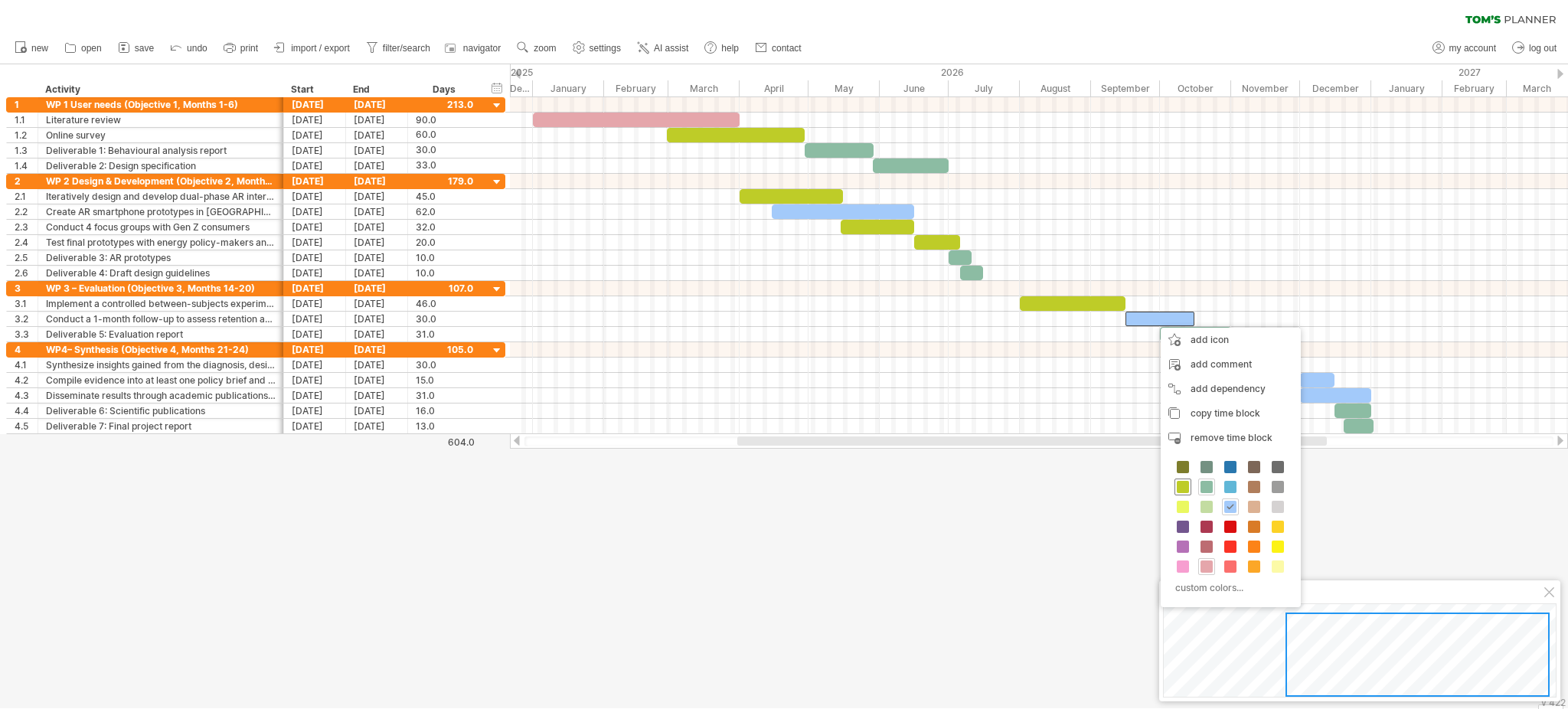
click at [1175, 486] on span at bounding box center [1183, 487] width 12 height 12
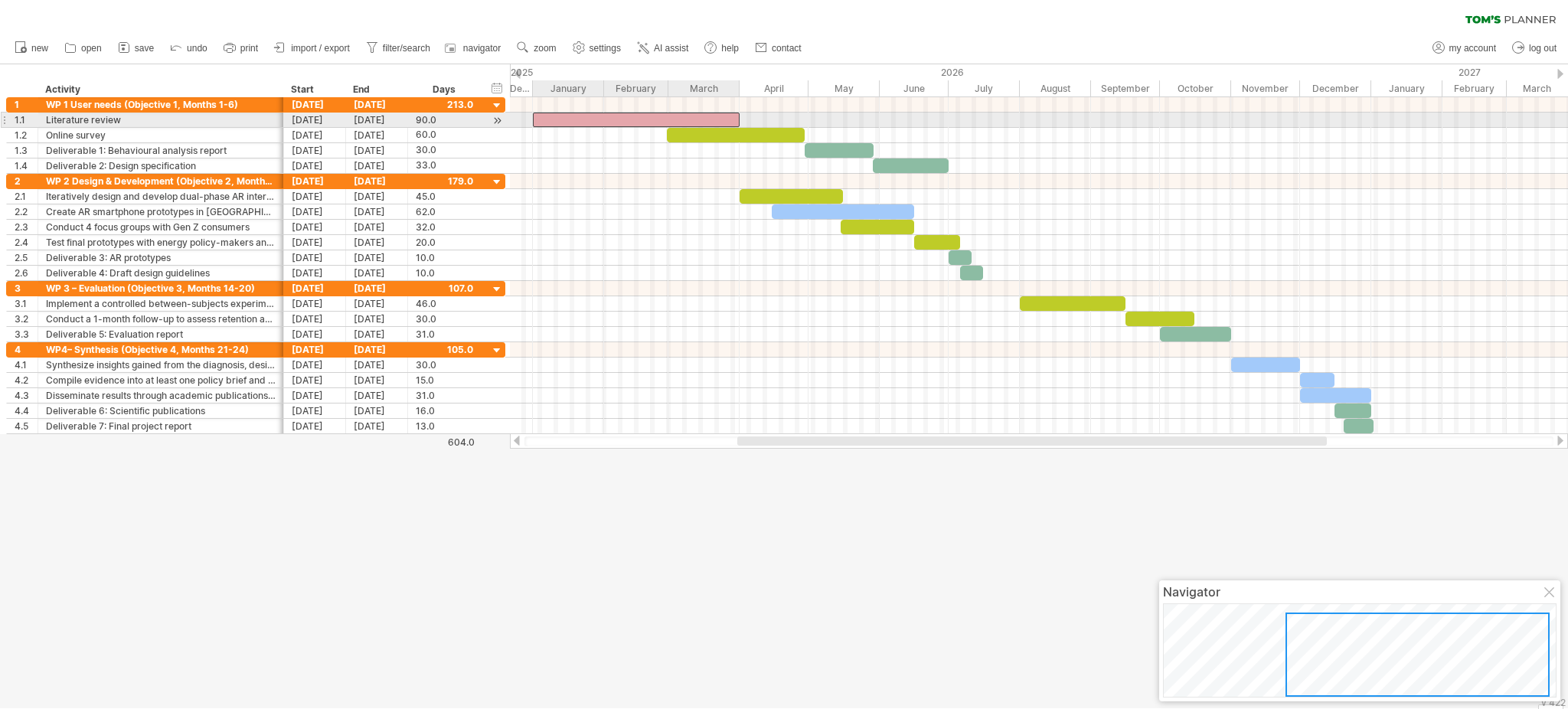
click at [710, 116] on div at bounding box center [637, 120] width 206 height 15
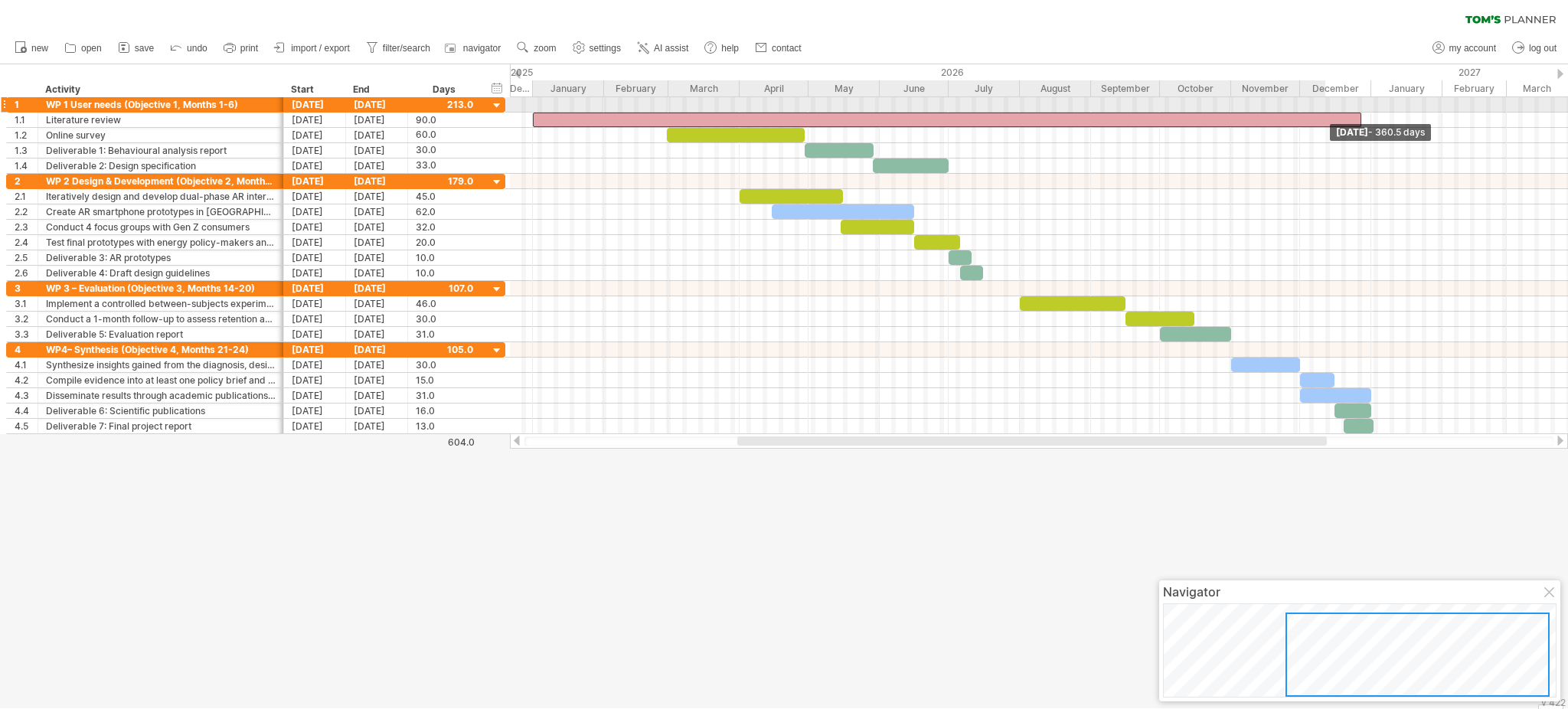
drag, startPoint x: 742, startPoint y: 117, endPoint x: 1500, endPoint y: 115, distance: 758.0
click at [1175, 115] on span at bounding box center [1362, 120] width 6 height 15
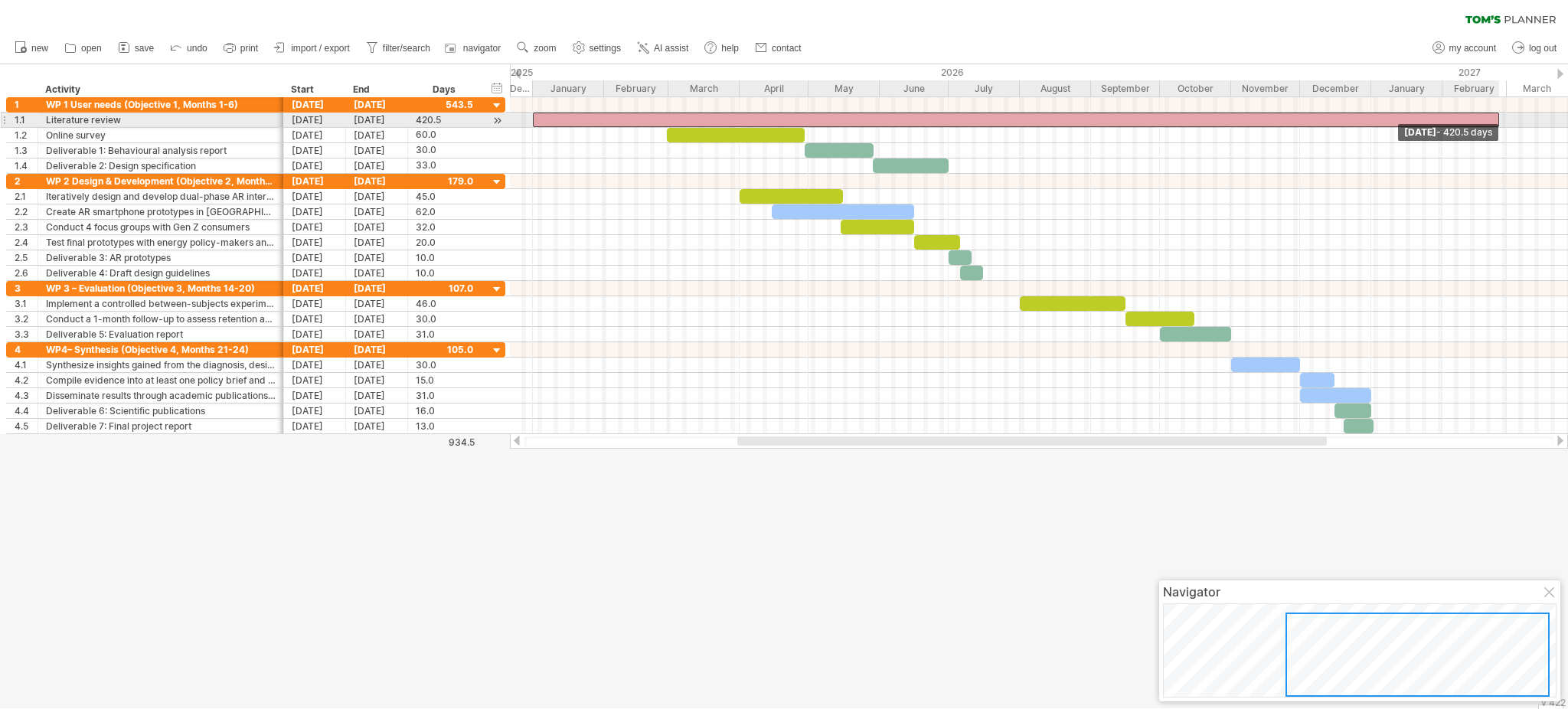
click at [1175, 115] on span at bounding box center [1500, 120] width 6 height 15
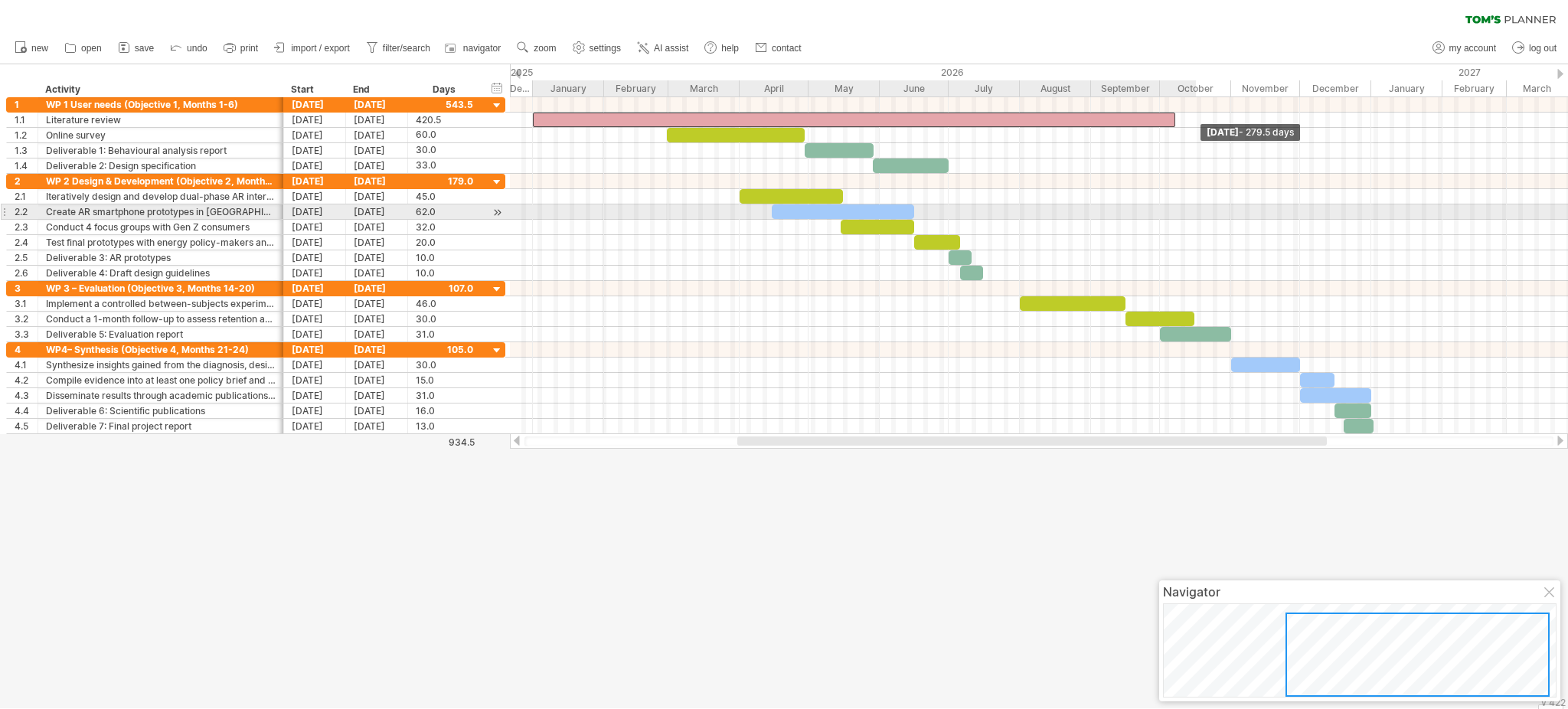
drag, startPoint x: 1500, startPoint y: 115, endPoint x: 1147, endPoint y: 208, distance: 365.0
click at [1147, 208] on div "[DATE] - 279.5 days [DATE]" at bounding box center [1038, 265] width 1058 height 337
click at [1147, 208] on div at bounding box center [1038, 212] width 1058 height 16
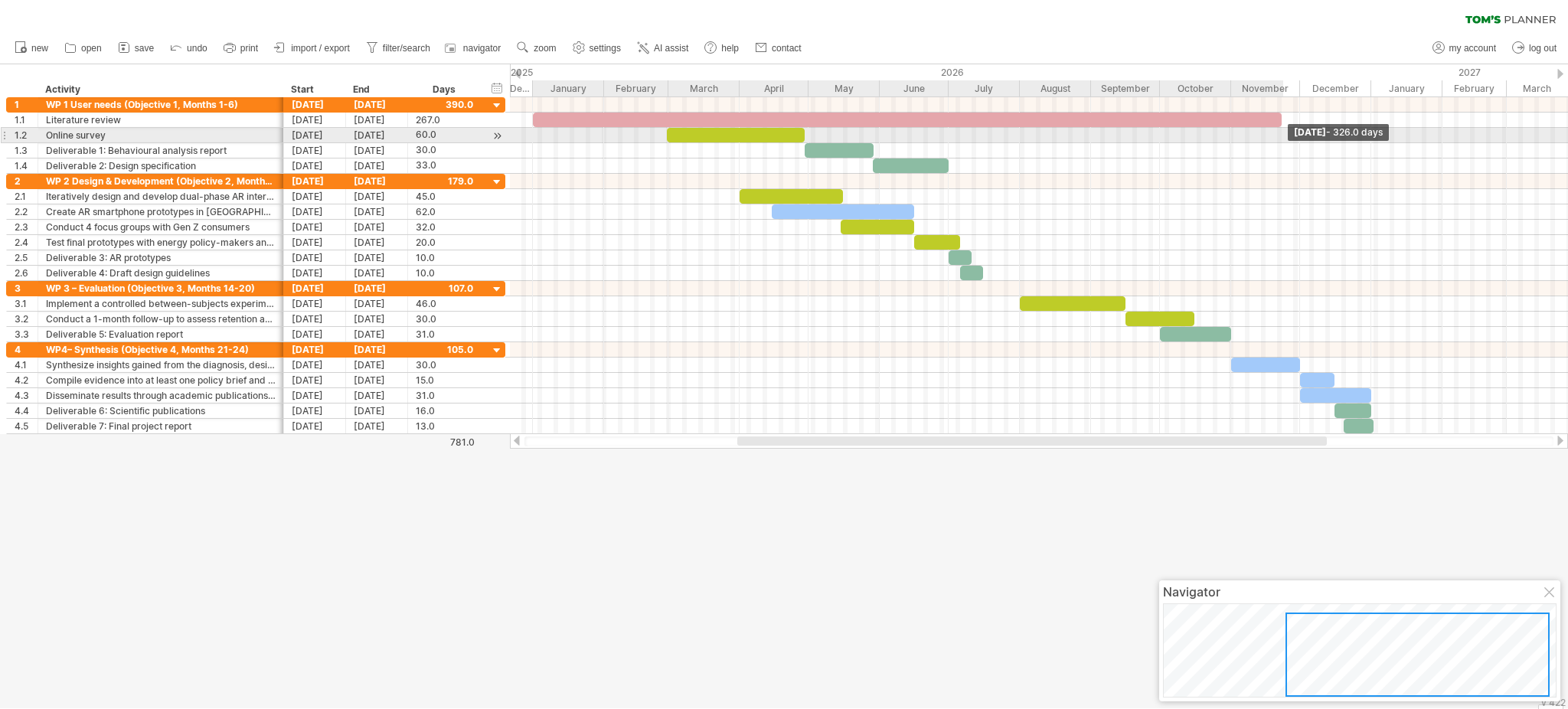
drag, startPoint x: 1145, startPoint y: 123, endPoint x: 1281, endPoint y: 134, distance: 136.4
click at [1175, 134] on div "[DATE] - 326.0 days [DATE]" at bounding box center [1038, 265] width 1058 height 337
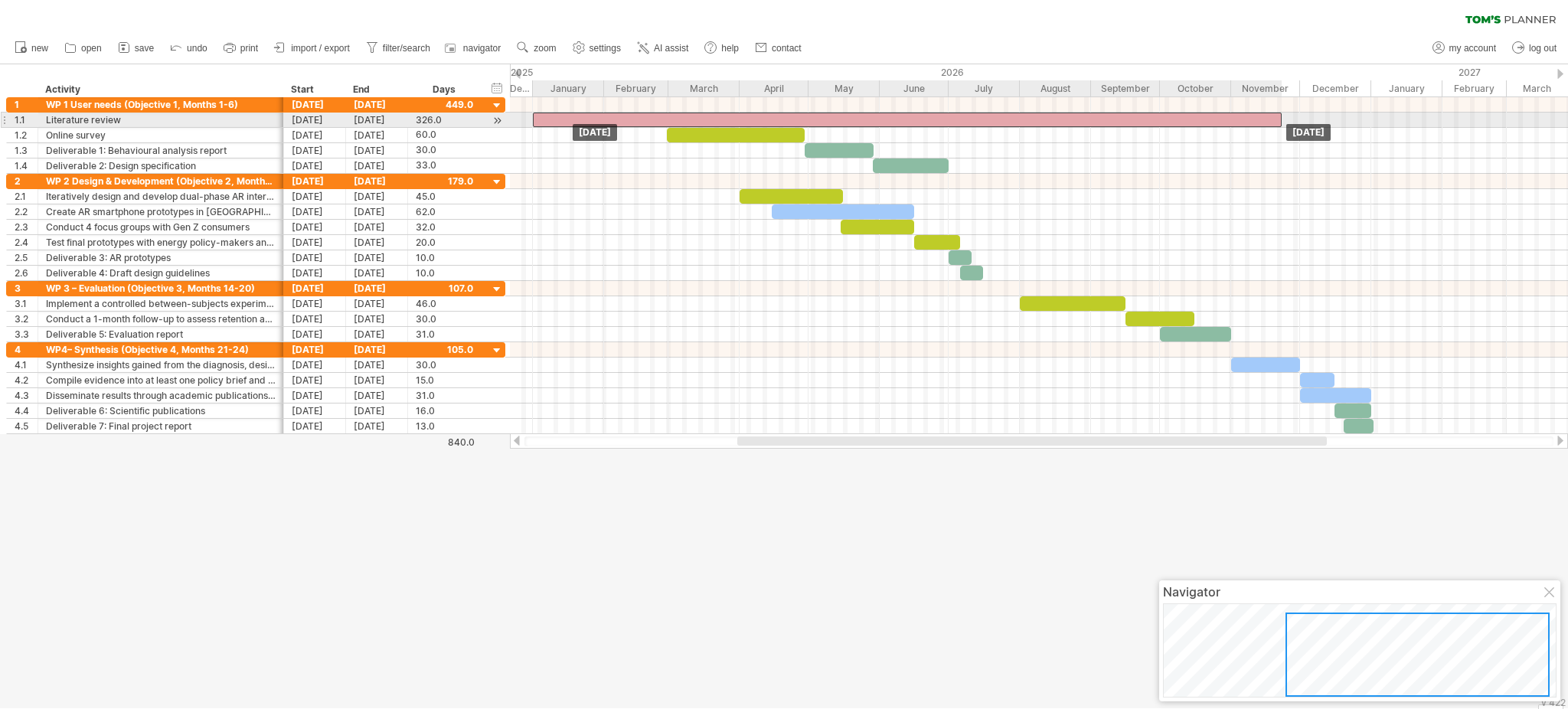
click at [1175, 117] on div at bounding box center [908, 120] width 749 height 15
click at [1119, 126] on div at bounding box center [908, 120] width 749 height 15
click at [1106, 115] on div at bounding box center [908, 120] width 749 height 15
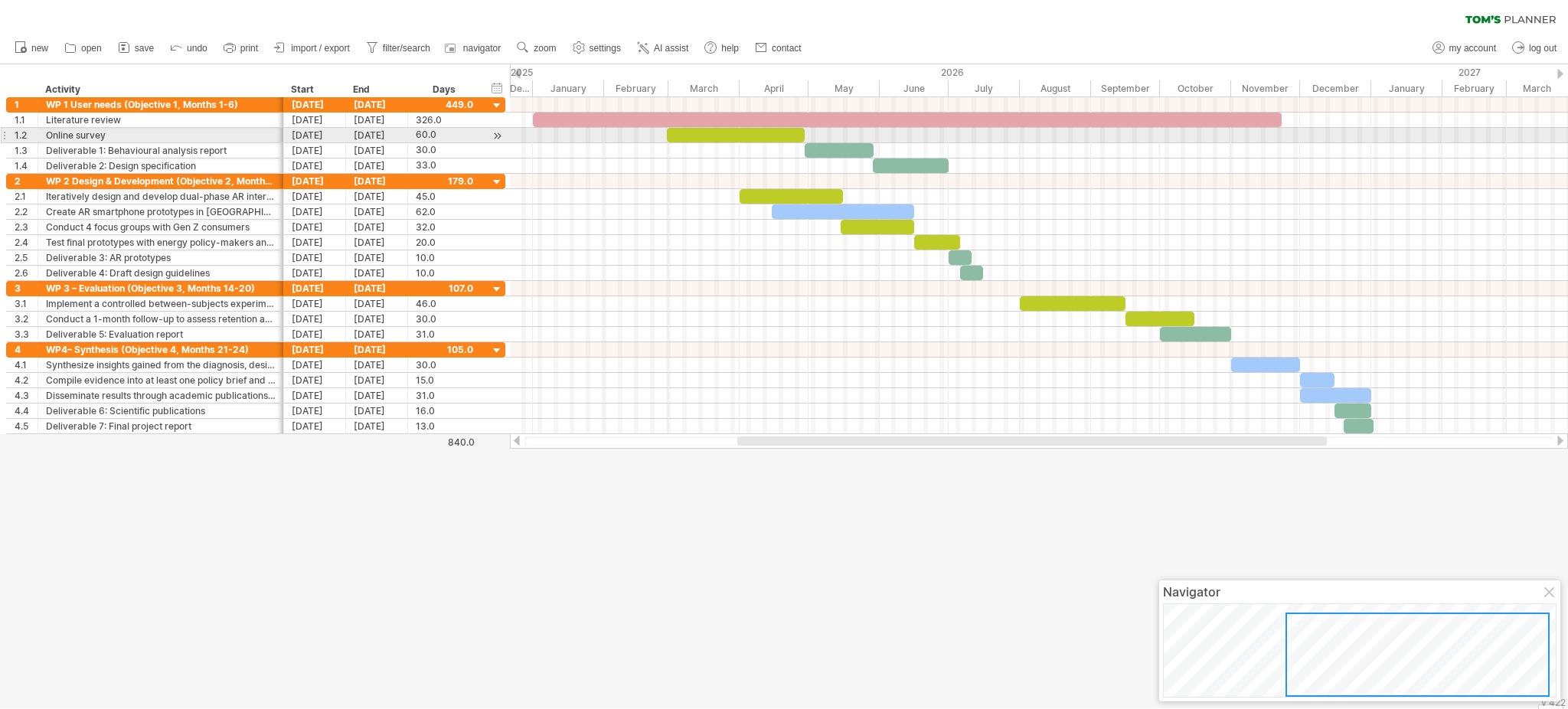
click at [1090, 132] on div at bounding box center [1038, 135] width 1058 height 16
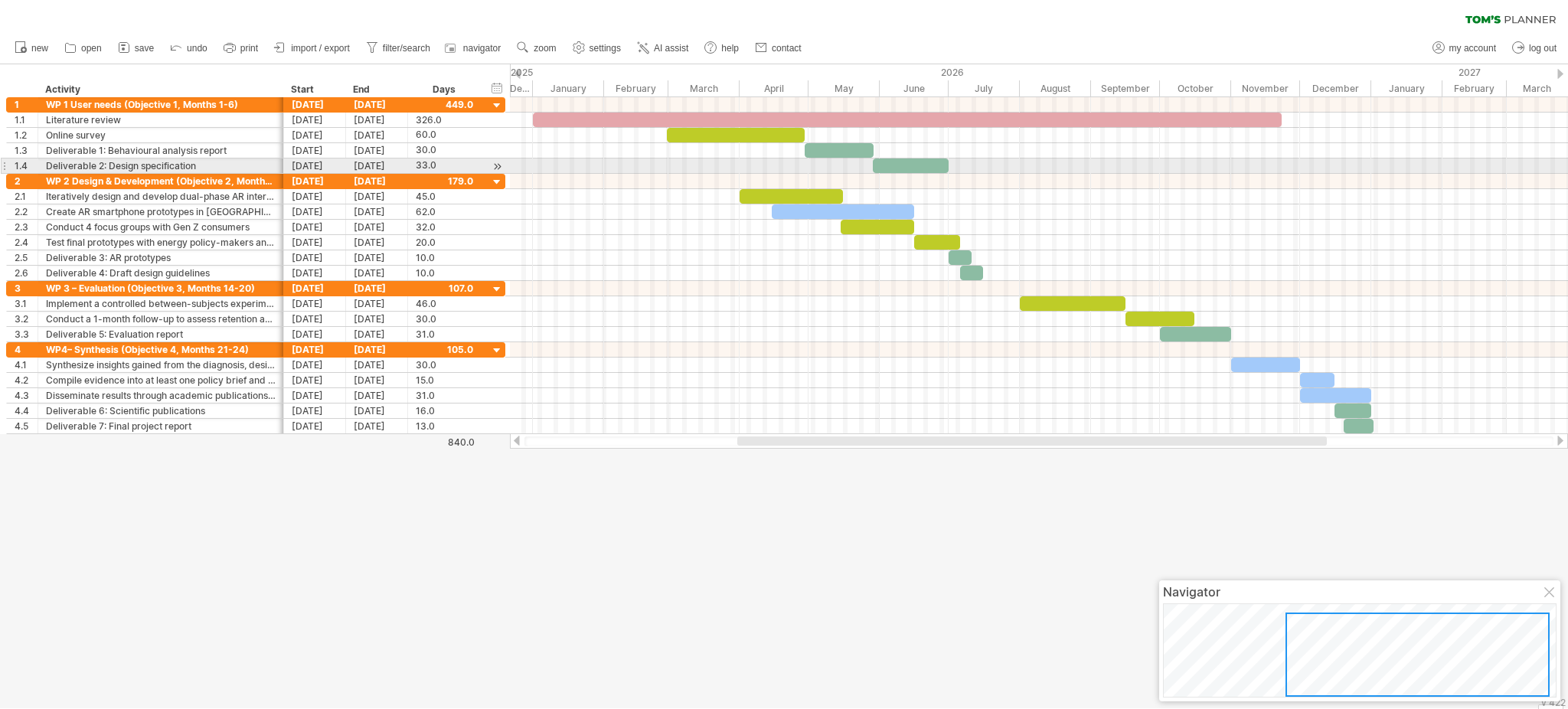
click at [1095, 163] on div at bounding box center [1038, 166] width 1058 height 16
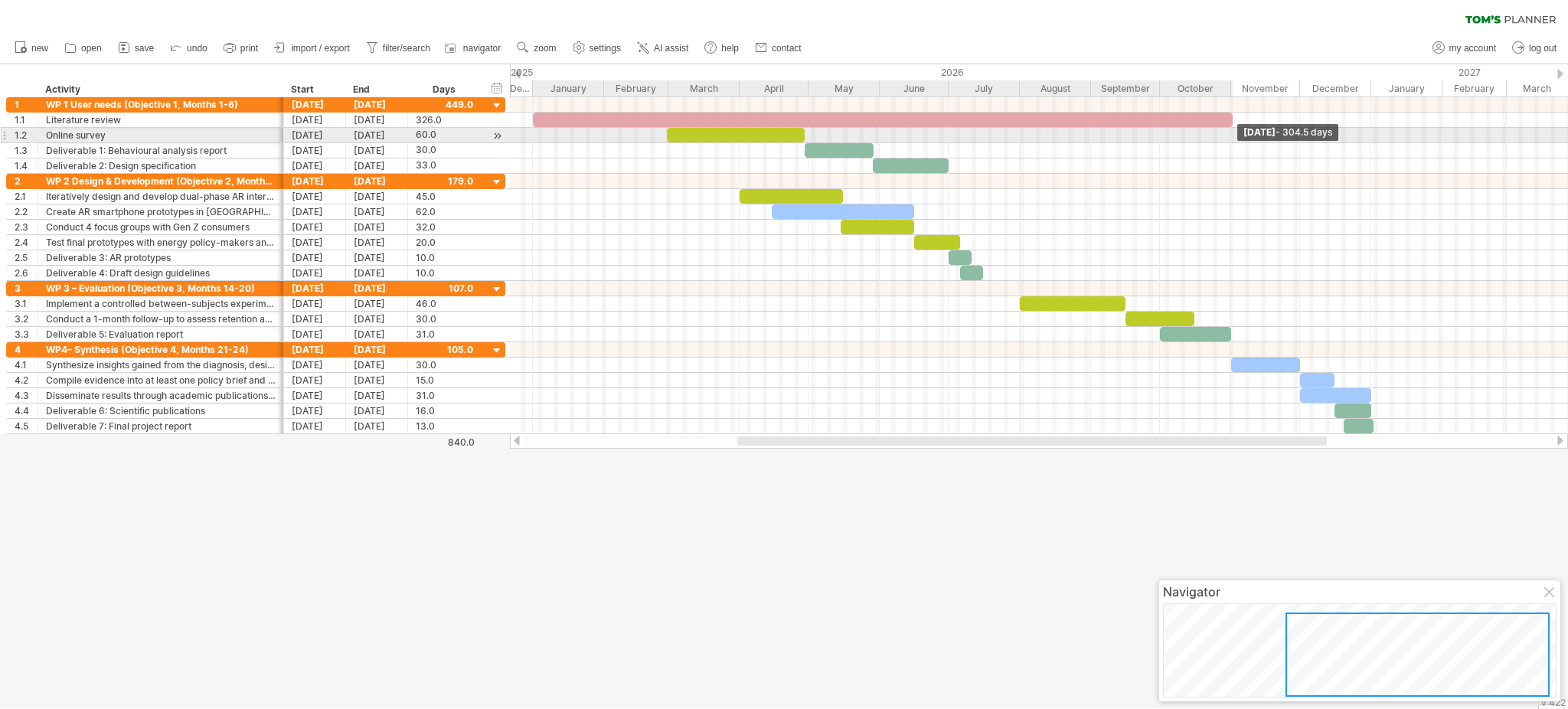
drag, startPoint x: 1281, startPoint y: 122, endPoint x: 1231, endPoint y: 130, distance: 50.6
click at [1175, 130] on div "[DATE] - 304.5 days [DATE]" at bounding box center [1038, 265] width 1058 height 337
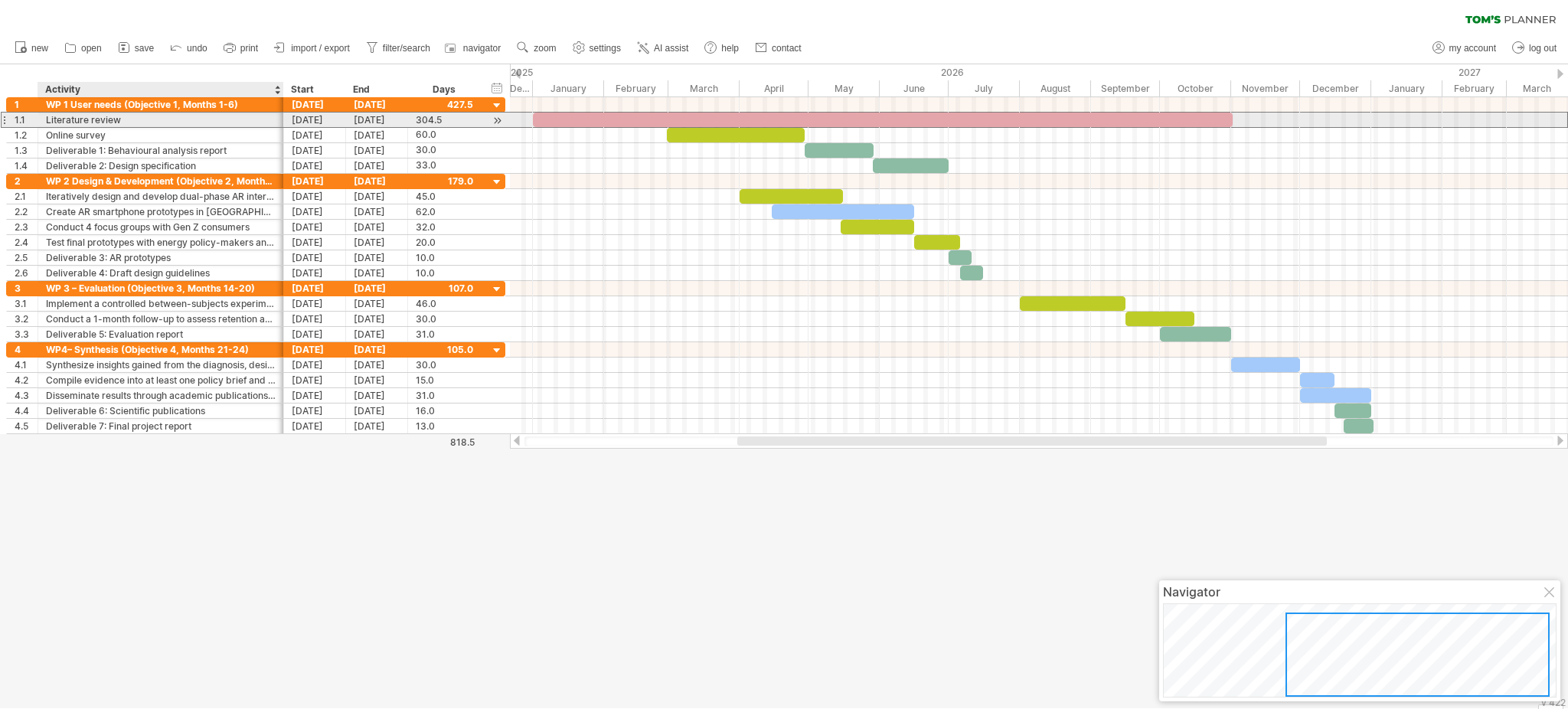
click at [262, 119] on div "Literature review" at bounding box center [161, 120] width 230 height 15
click at [262, 119] on input "**********" at bounding box center [161, 120] width 230 height 15
type input "**********"
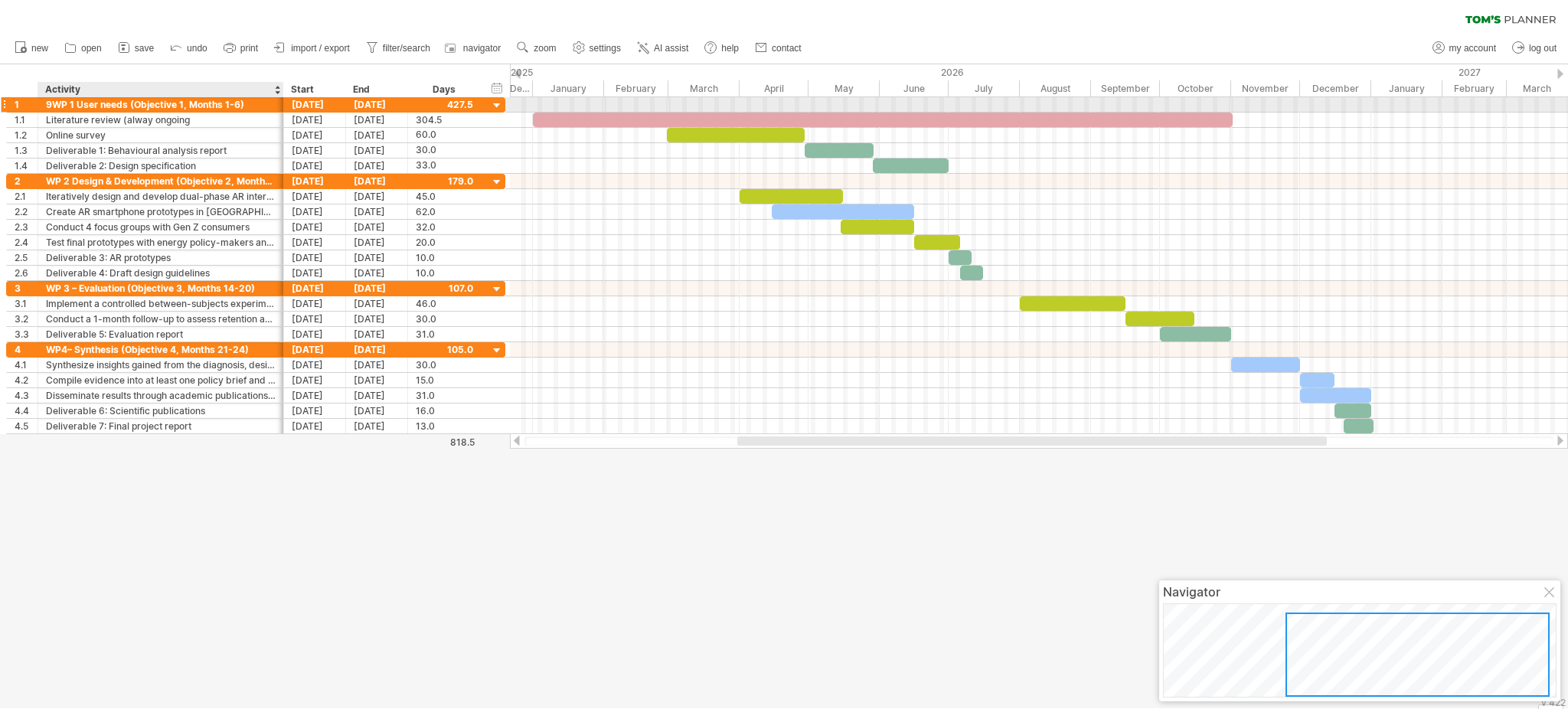
click at [52, 105] on div "9WP 1 User needs (Objective 1, Months 1-6)" at bounding box center [161, 104] width 230 height 15
click at [52, 105] on input "**********" at bounding box center [161, 104] width 230 height 15
click at [51, 102] on input "**********" at bounding box center [161, 104] width 230 height 15
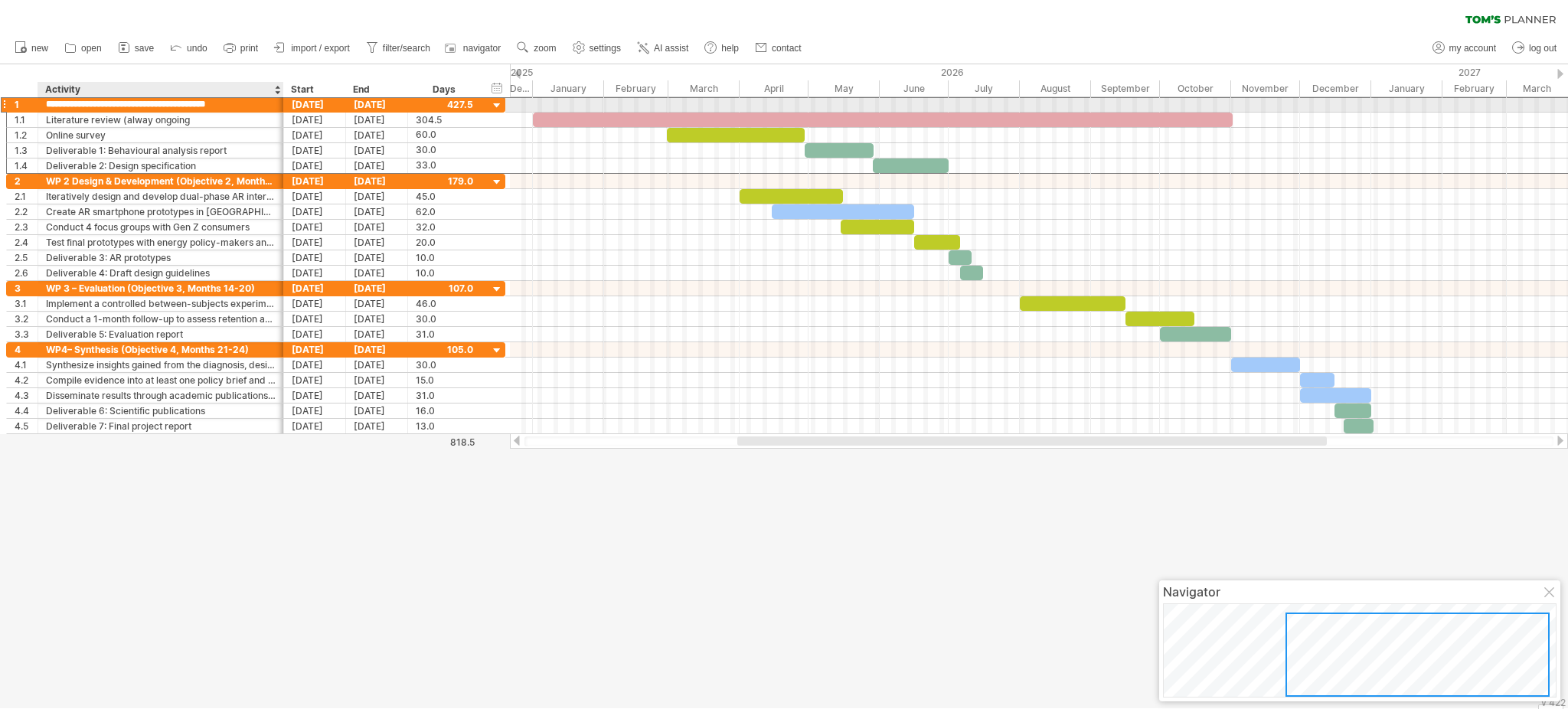
type input "**********"
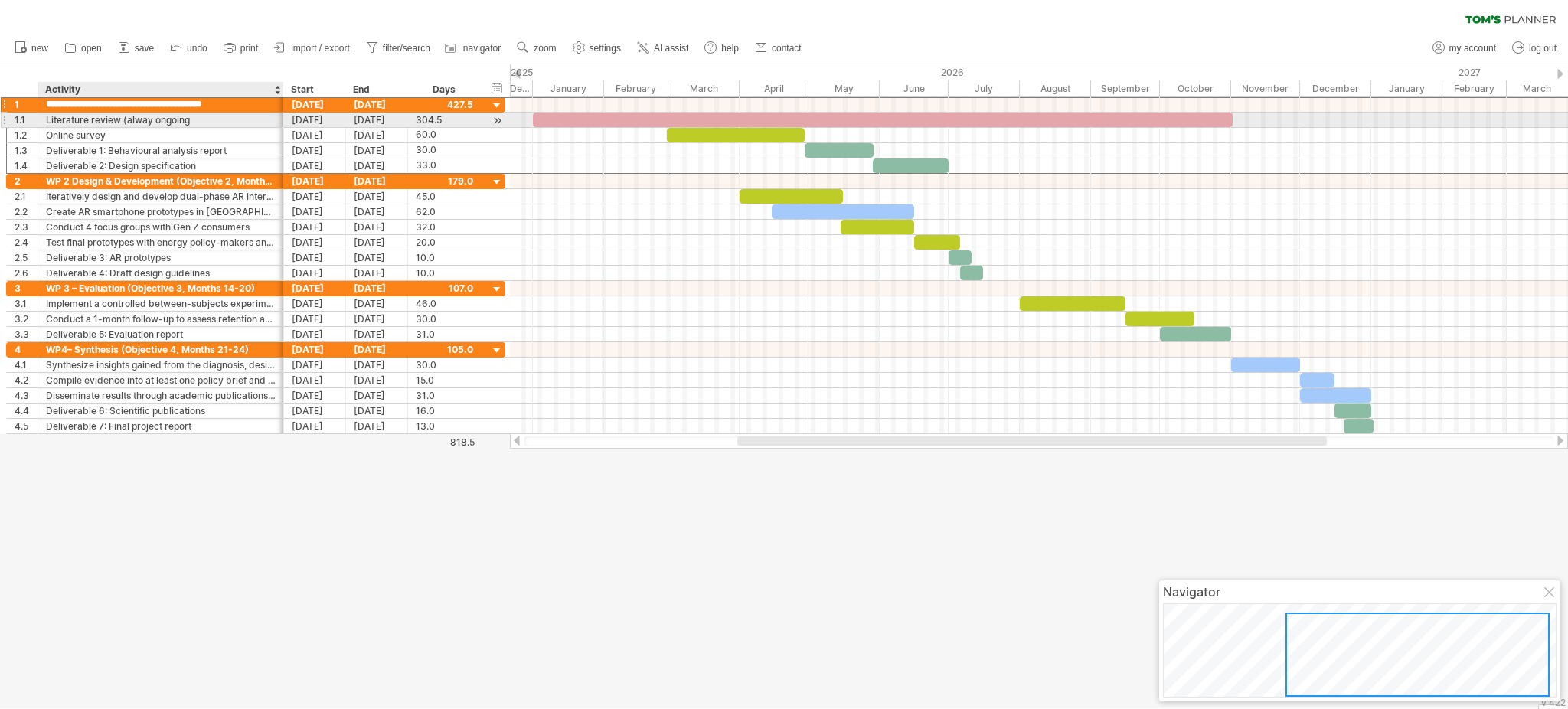
click at [156, 120] on div "Literature review (alway ongoing" at bounding box center [161, 120] width 230 height 15
click at [224, 119] on input "**********" at bounding box center [161, 120] width 230 height 15
type input "**********"
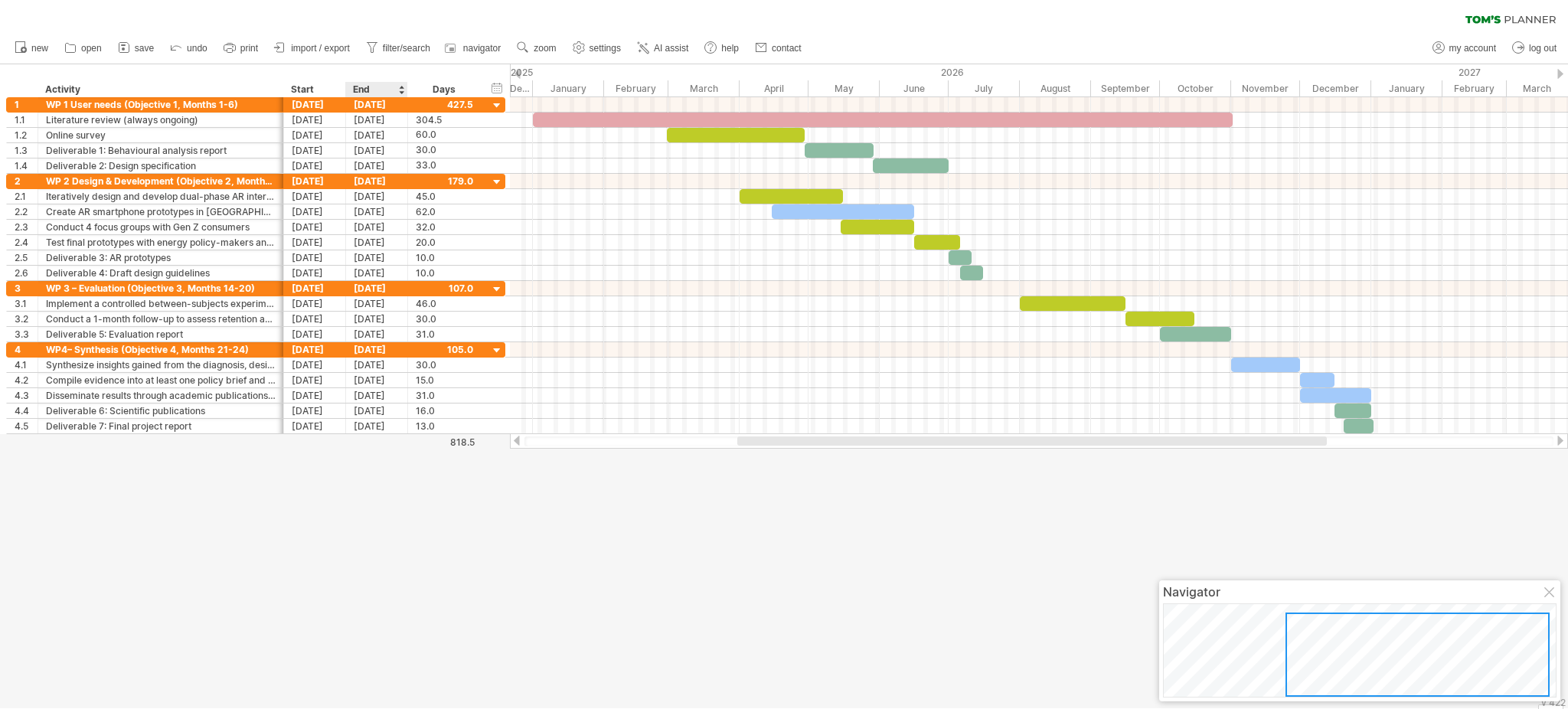
click at [406, 478] on div at bounding box center [784, 386] width 1568 height 644
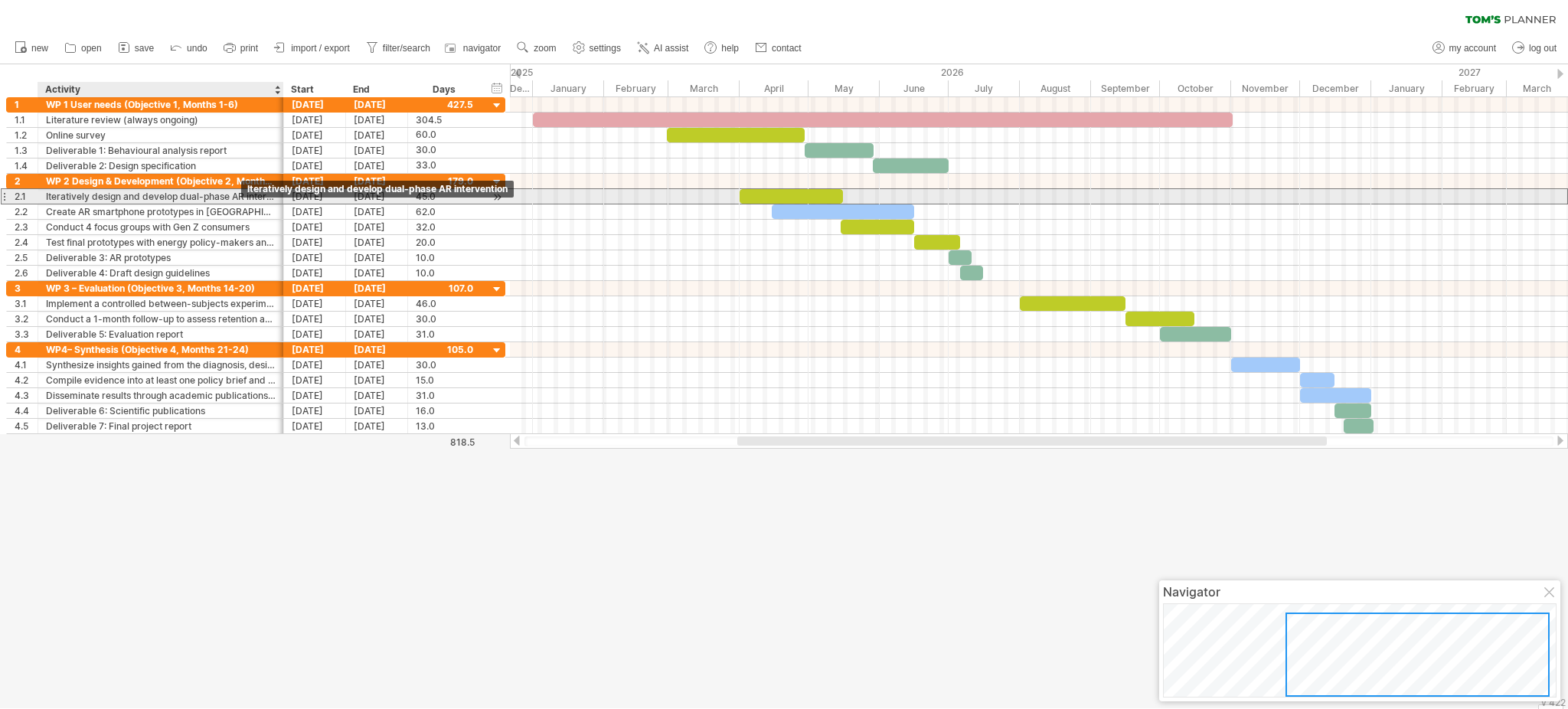
click at [192, 196] on div "Iteratively design and develop dual-phase AR intervention" at bounding box center [161, 196] width 230 height 15
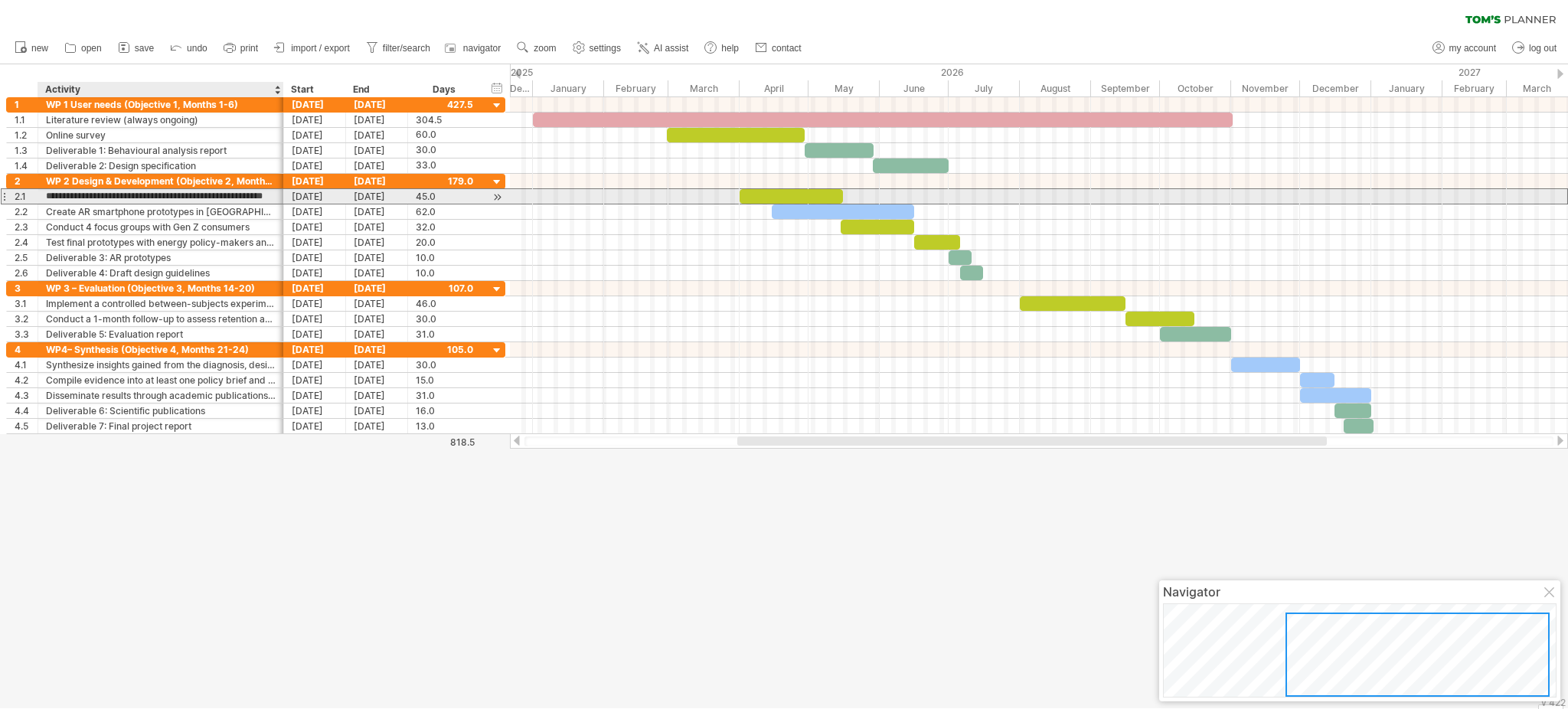
click at [192, 196] on input "**********" at bounding box center [161, 196] width 230 height 15
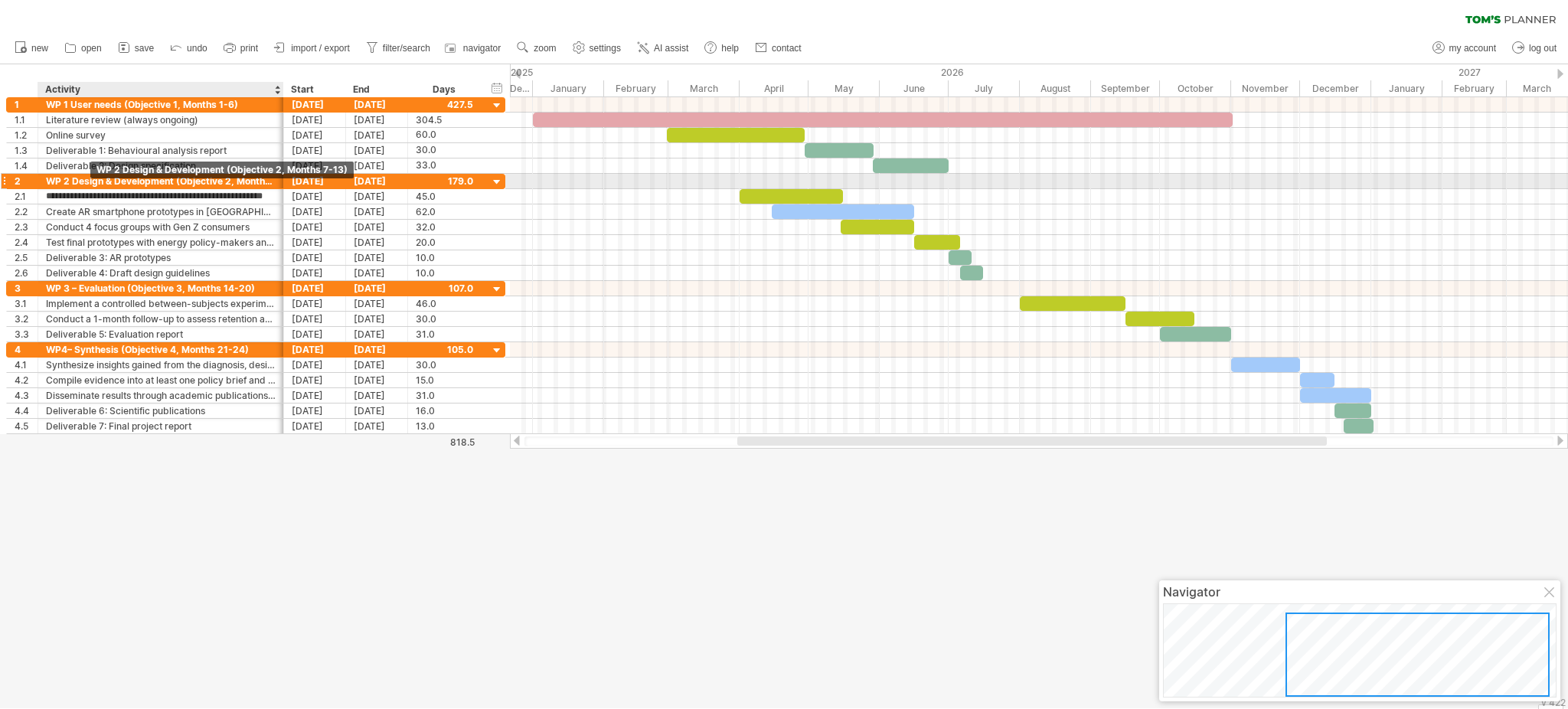
click at [99, 188] on div "WP 2 Design & Development (Objective 2, Months 7-13)" at bounding box center [161, 181] width 230 height 15
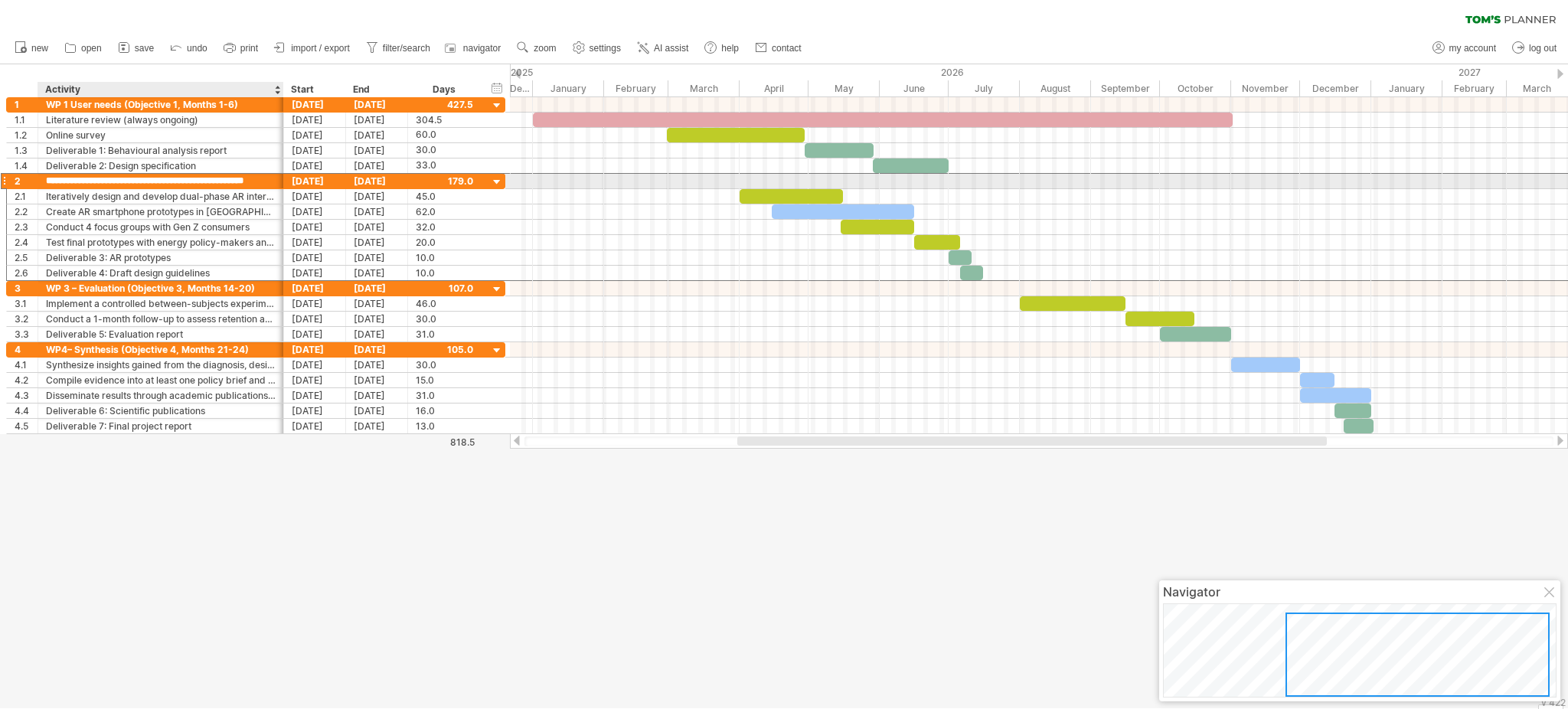
click at [99, 188] on input "**********" at bounding box center [161, 181] width 230 height 15
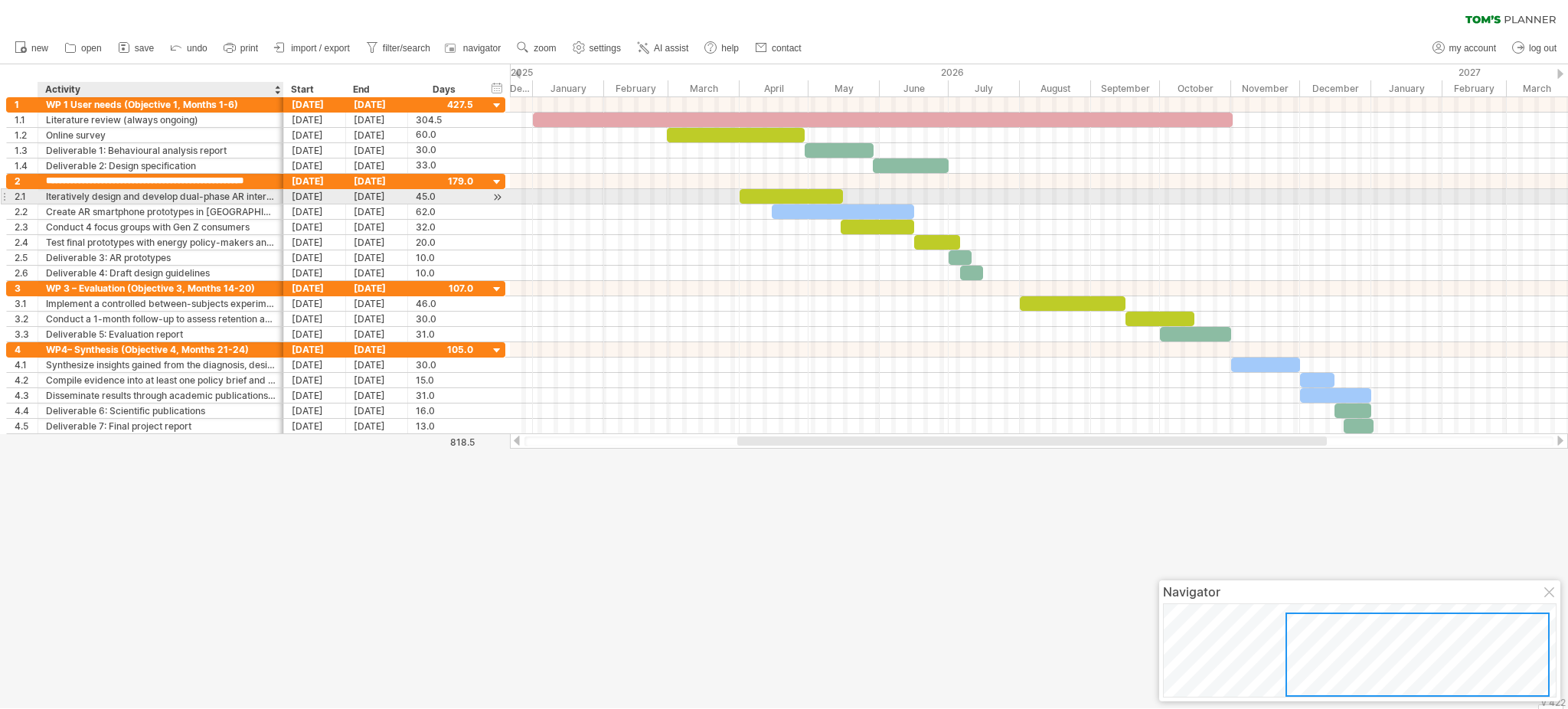
click at [99, 192] on div "Iteratively design and develop dual-phase AR intervention" at bounding box center [161, 196] width 230 height 15
click at [99, 192] on input "**********" at bounding box center [161, 196] width 230 height 15
type input "*"
type input "*********"
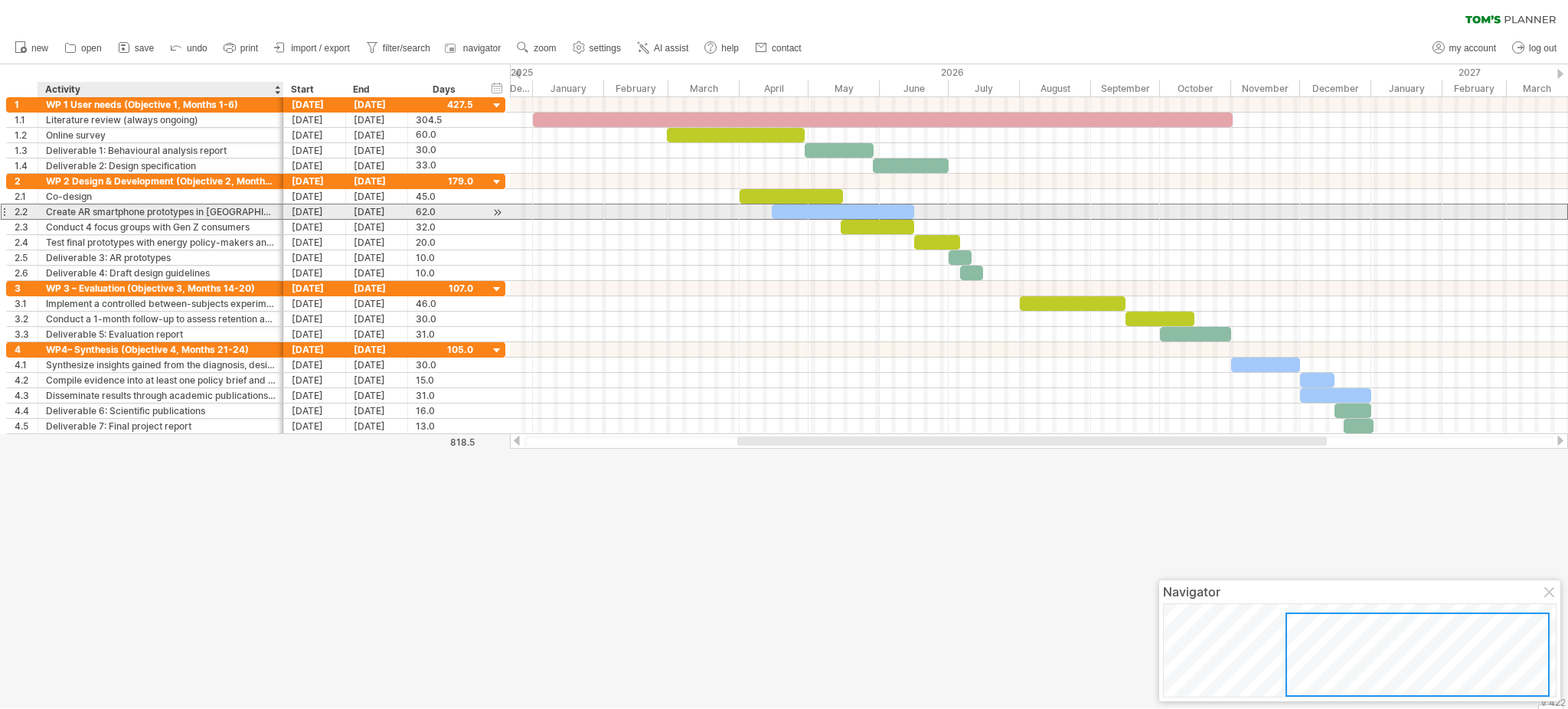
click at [97, 213] on div "Create AR smartphone prototypes in [GEOGRAPHIC_DATA]" at bounding box center [161, 212] width 230 height 15
click at [97, 213] on input "**********" at bounding box center [161, 212] width 230 height 15
click at [79, 211] on input "**********" at bounding box center [161, 212] width 230 height 15
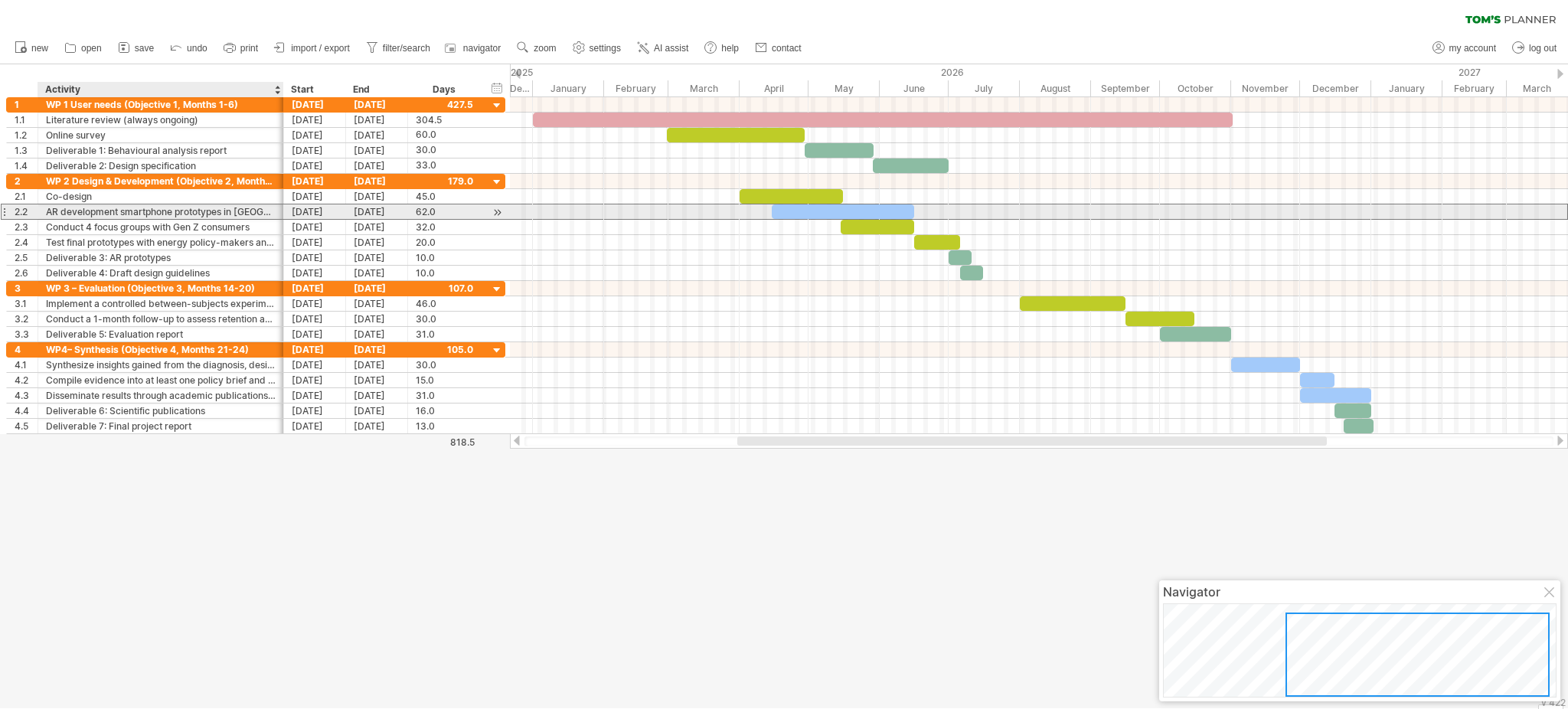
click at [121, 213] on div "AR development smartphone prototypes in [GEOGRAPHIC_DATA]" at bounding box center [161, 212] width 230 height 15
drag, startPoint x: 121, startPoint y: 213, endPoint x: 222, endPoint y: 210, distance: 101.0
click at [222, 210] on input "**********" at bounding box center [161, 212] width 230 height 15
type input "**********"
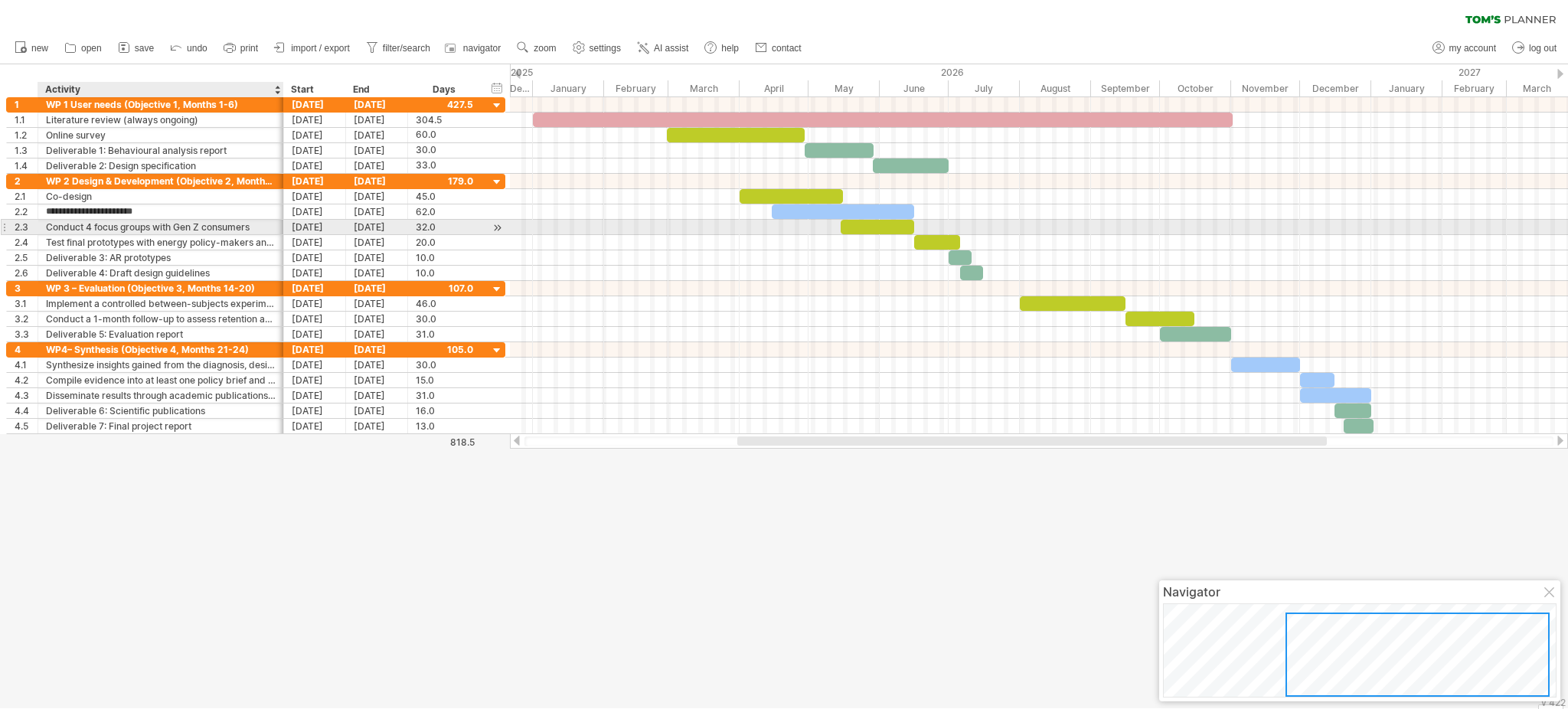
click at [145, 228] on div "Conduct 4 focus groups with Gen Z consumers" at bounding box center [161, 228] width 230 height 15
click at [145, 228] on input "**********" at bounding box center [161, 228] width 230 height 15
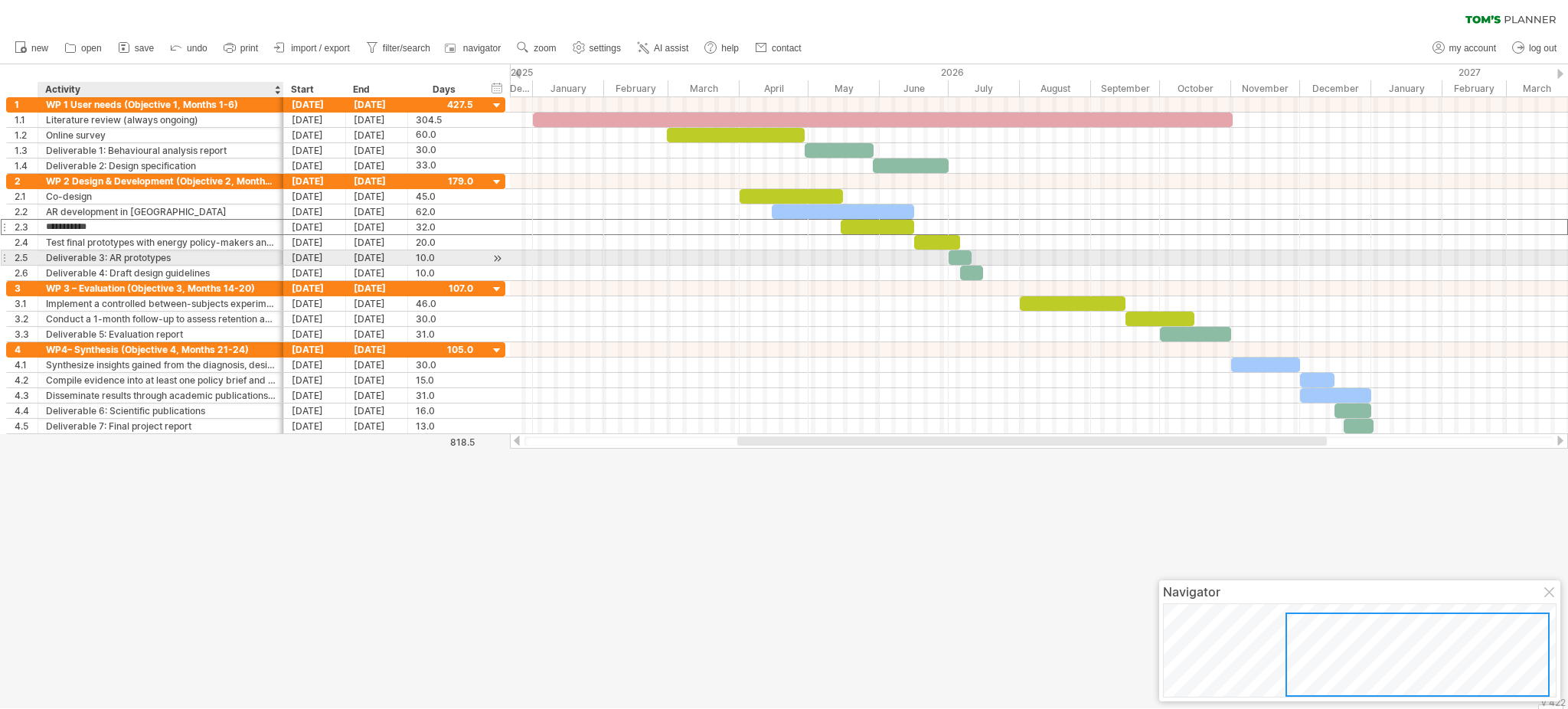
type input "**********"
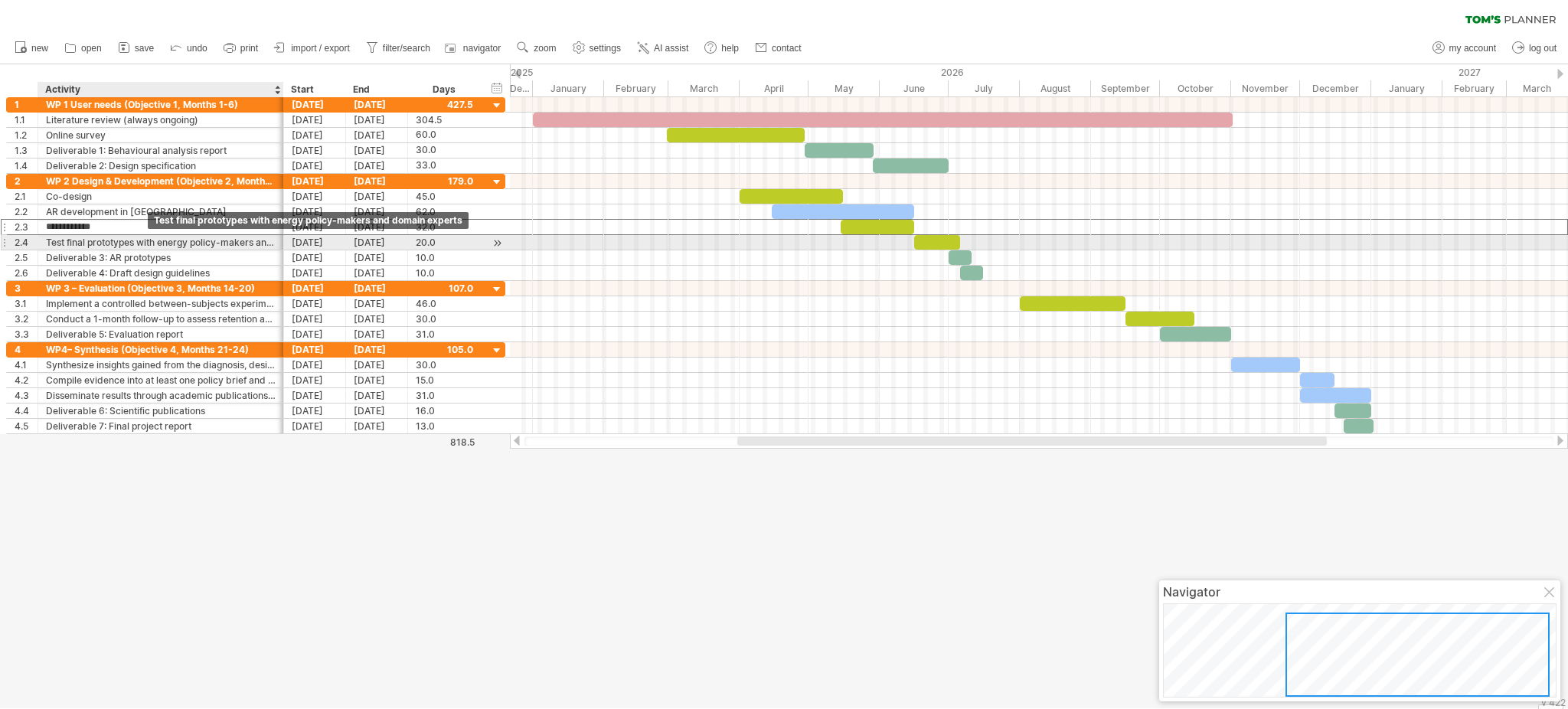
click at [145, 247] on div "Test final prototypes with energy policy-makers and domain experts" at bounding box center [161, 242] width 230 height 15
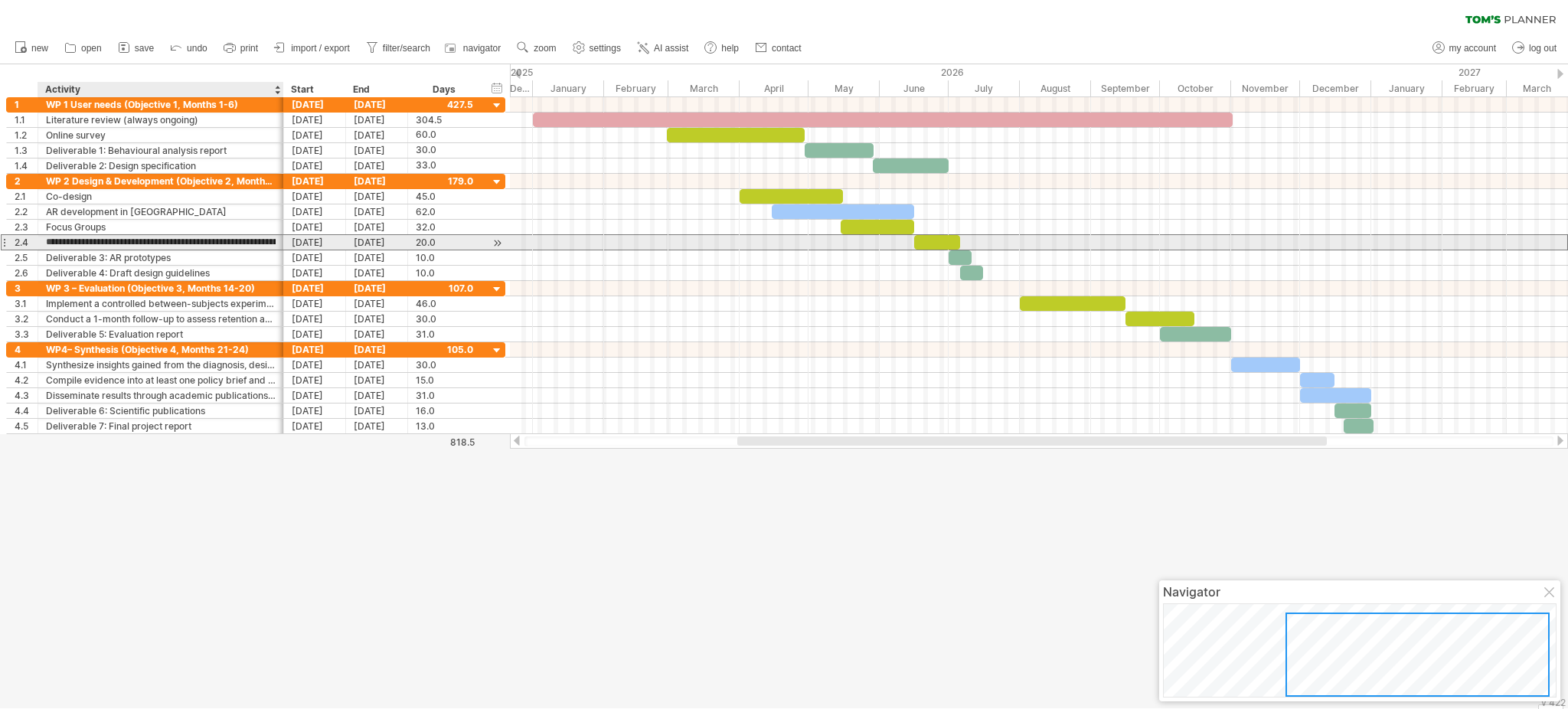
click at [145, 247] on input "**********" at bounding box center [161, 242] width 230 height 15
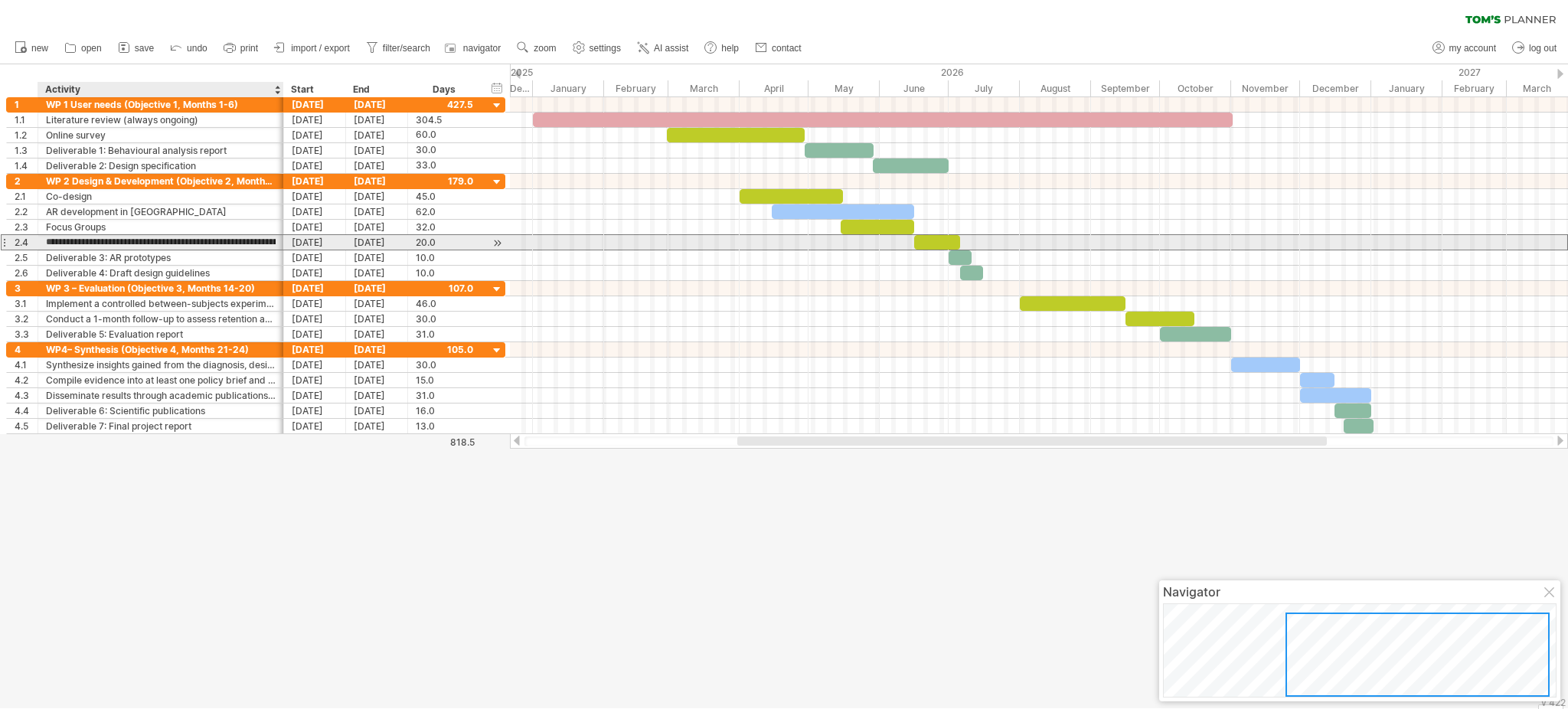
click at [145, 247] on input "**********" at bounding box center [161, 242] width 230 height 15
click at [77, 236] on input "**********" at bounding box center [161, 242] width 230 height 15
drag, startPoint x: 137, startPoint y: 243, endPoint x: 356, endPoint y: 242, distance: 219.0
click at [356, 242] on div "**********" at bounding box center [256, 243] width 500 height 16
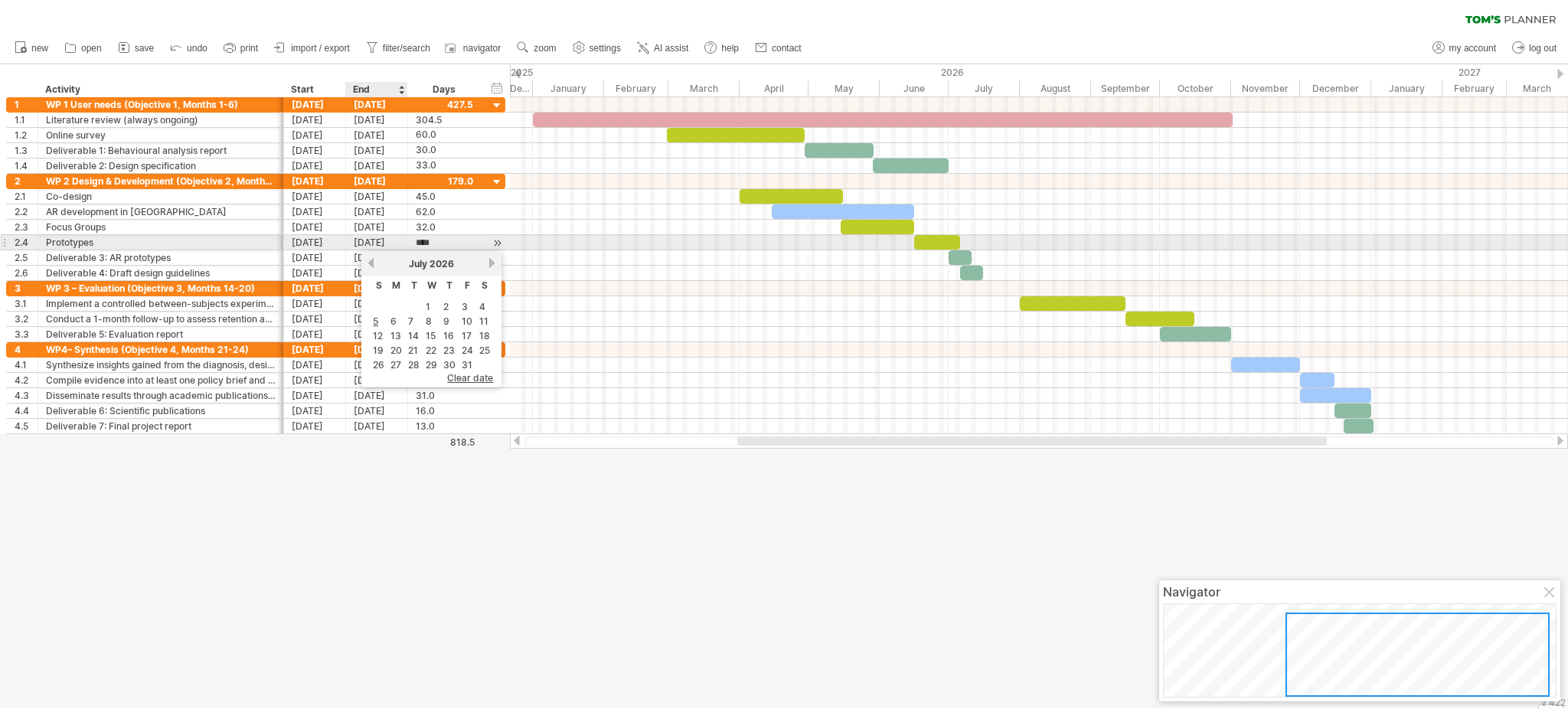
scroll to position [1, 0]
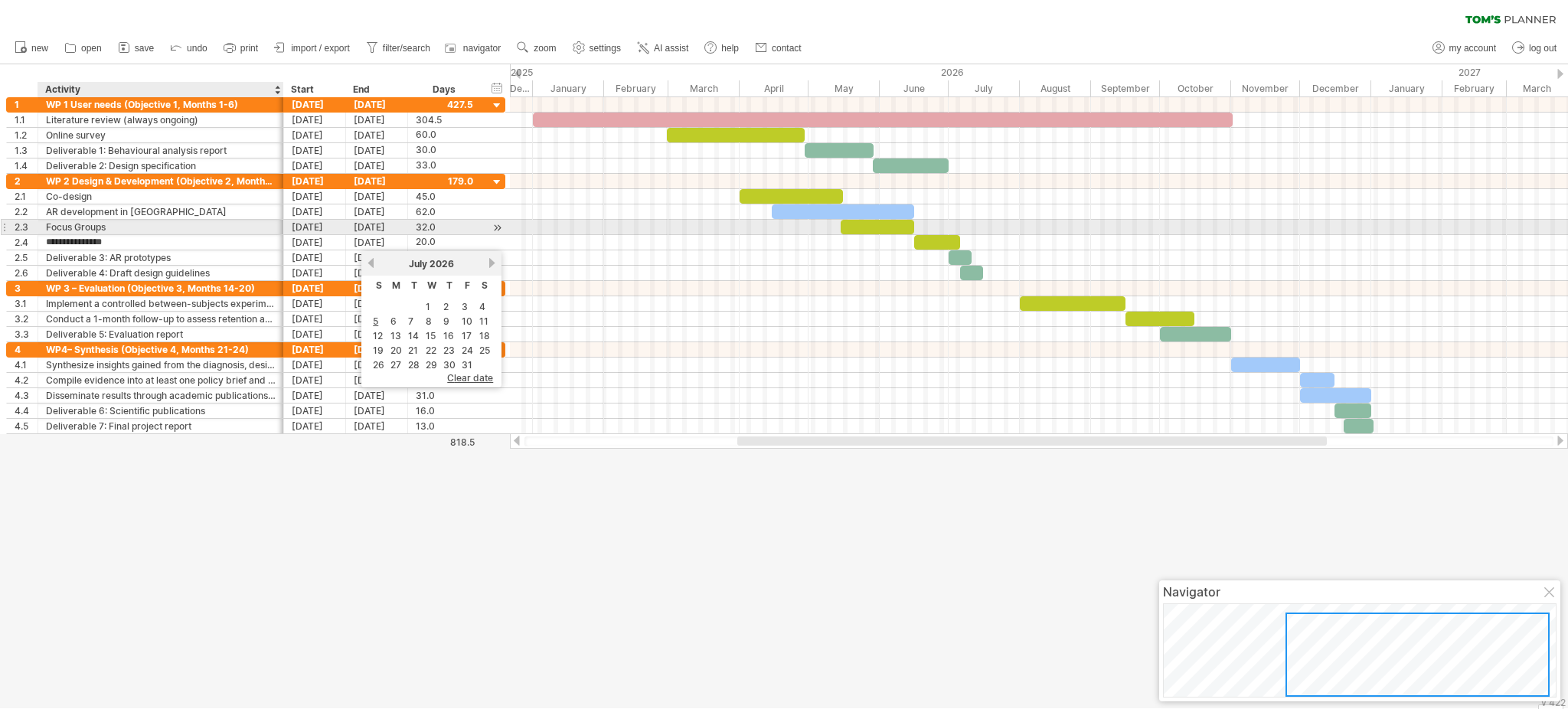
type input "**********"
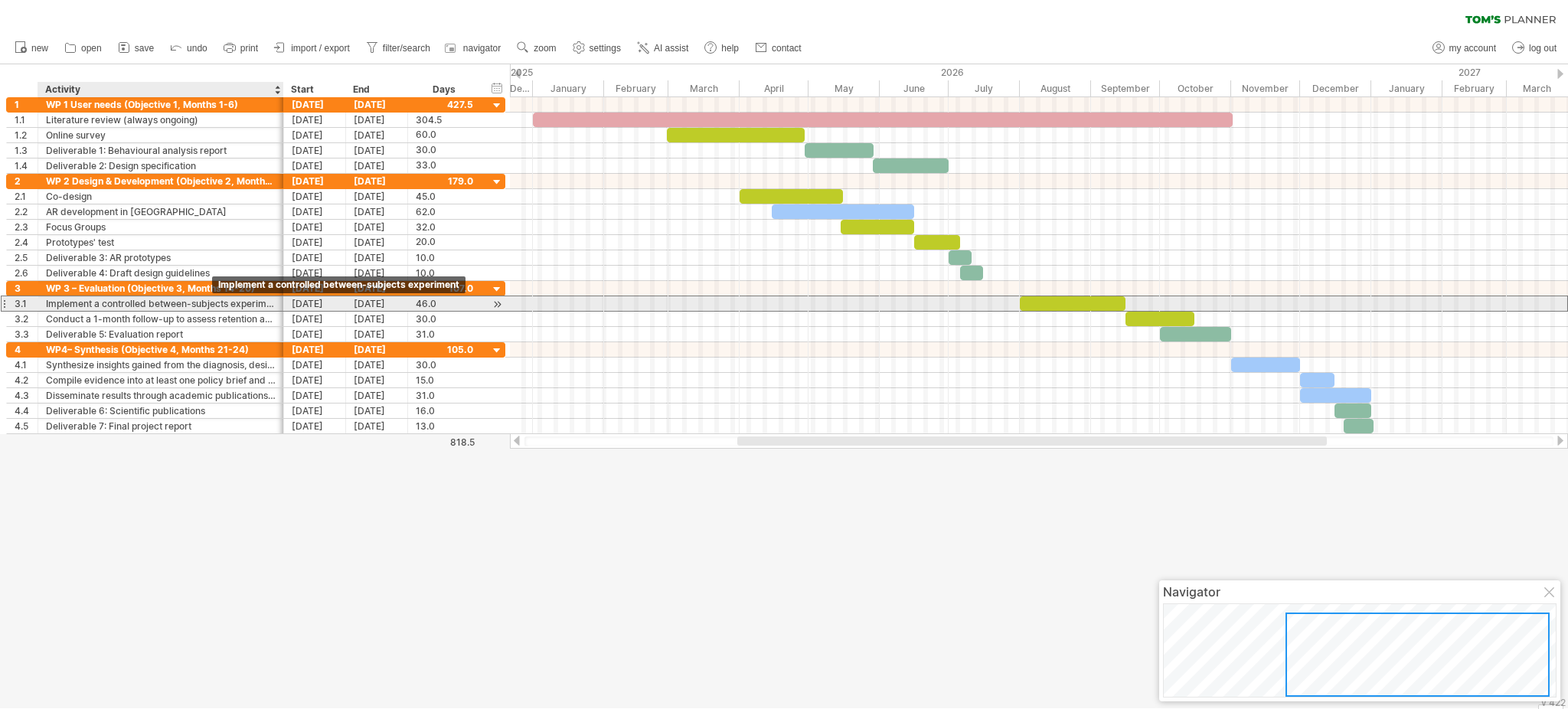
click at [211, 306] on div "Implement a controlled between-subjects experiment" at bounding box center [161, 304] width 230 height 15
click at [211, 306] on input "**********" at bounding box center [161, 304] width 230 height 15
click at [152, 302] on input "**********" at bounding box center [161, 304] width 230 height 15
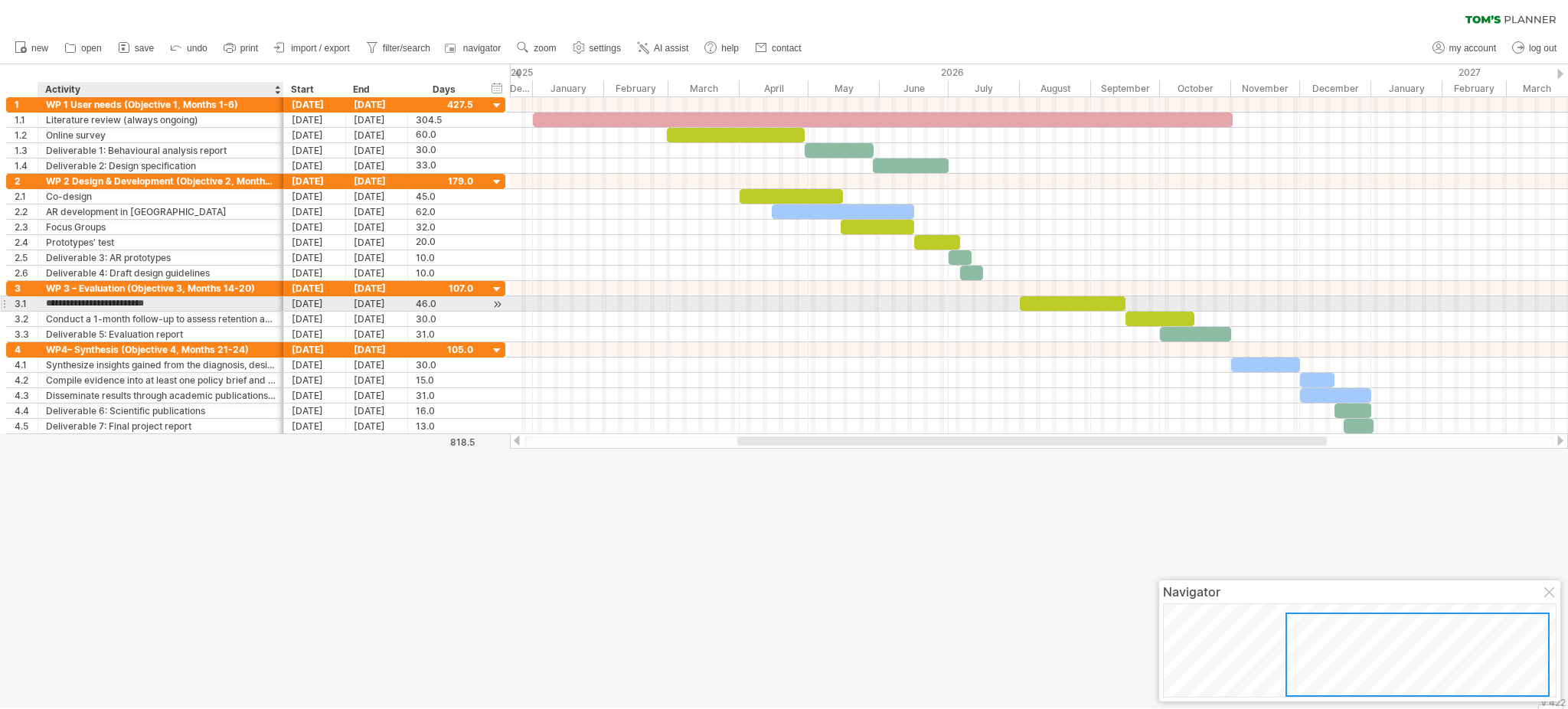
type input "**********"
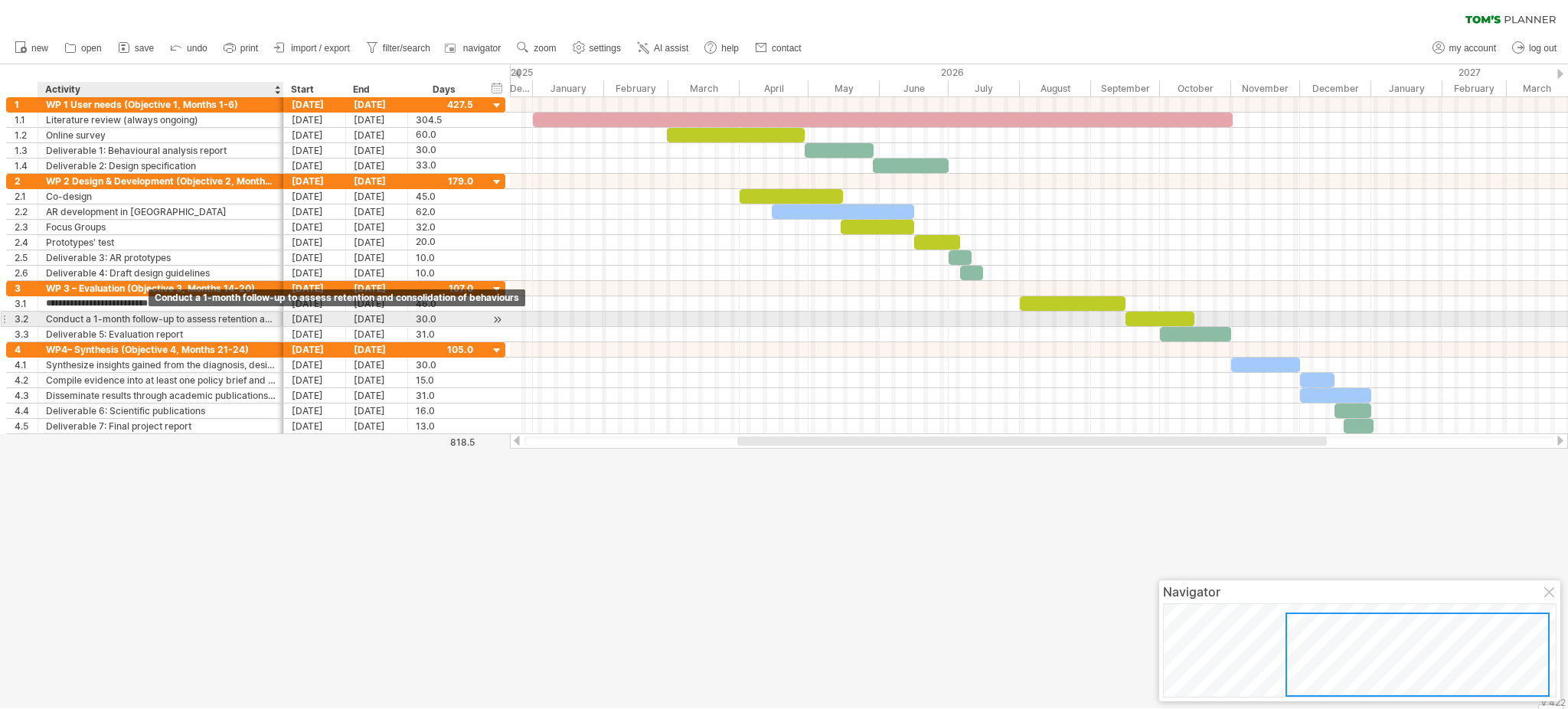
click at [142, 325] on div "Conduct a 1-month follow-up to assess retention and consolidation of behaviours" at bounding box center [161, 319] width 230 height 15
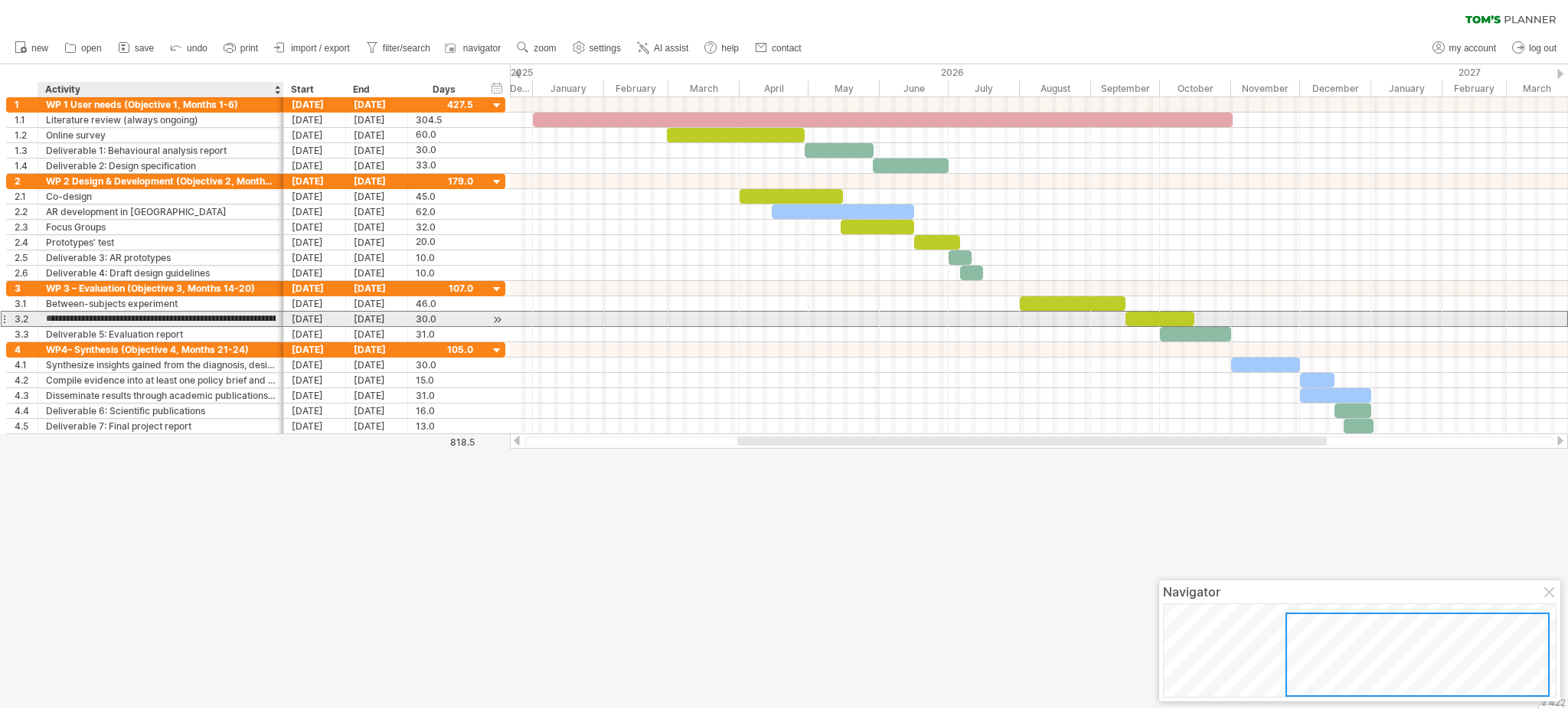
click at [142, 325] on input "**********" at bounding box center [161, 319] width 230 height 15
click at [131, 314] on input "**********" at bounding box center [161, 319] width 230 height 15
drag, startPoint x: 92, startPoint y: 315, endPoint x: 329, endPoint y: 317, distance: 237.0
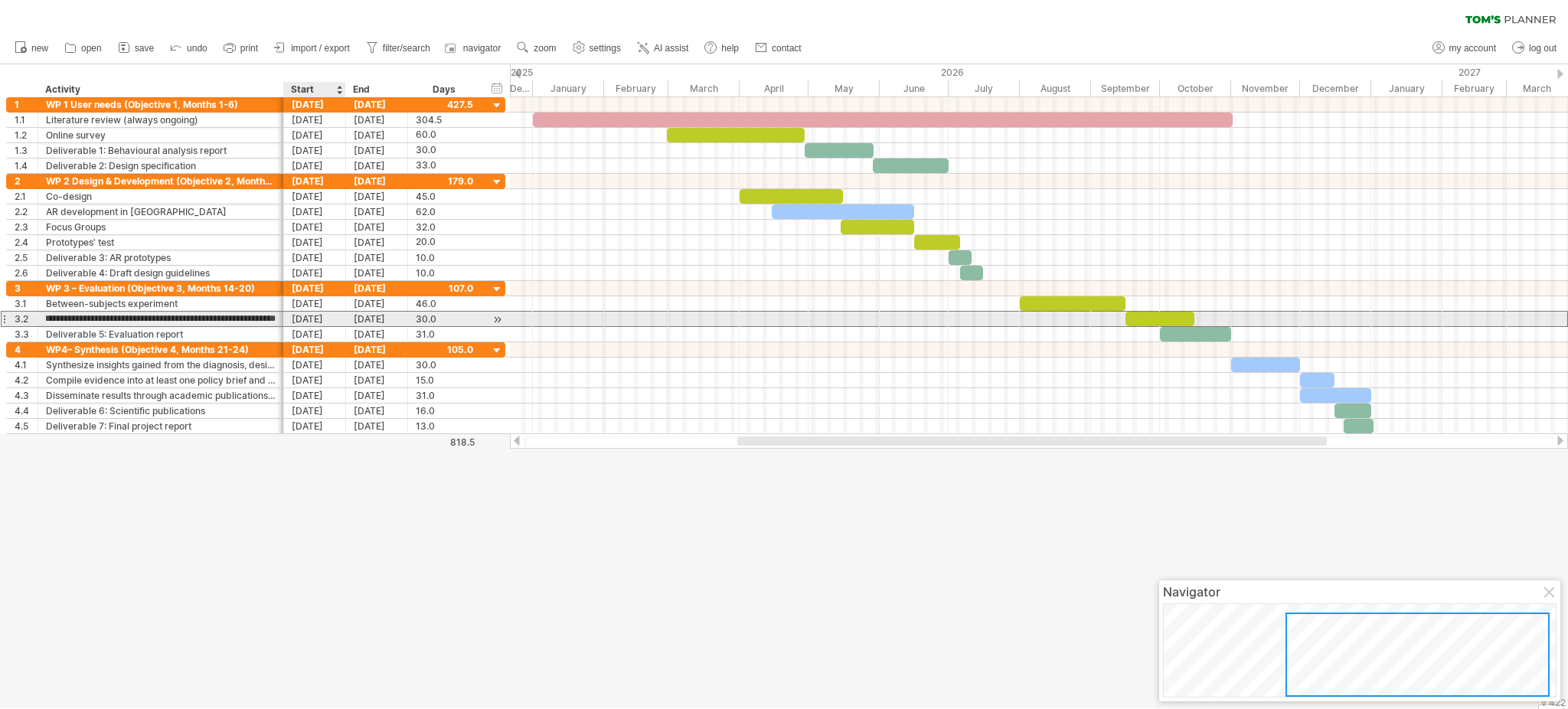
click at [329, 317] on div "**********" at bounding box center [256, 319] width 500 height 16
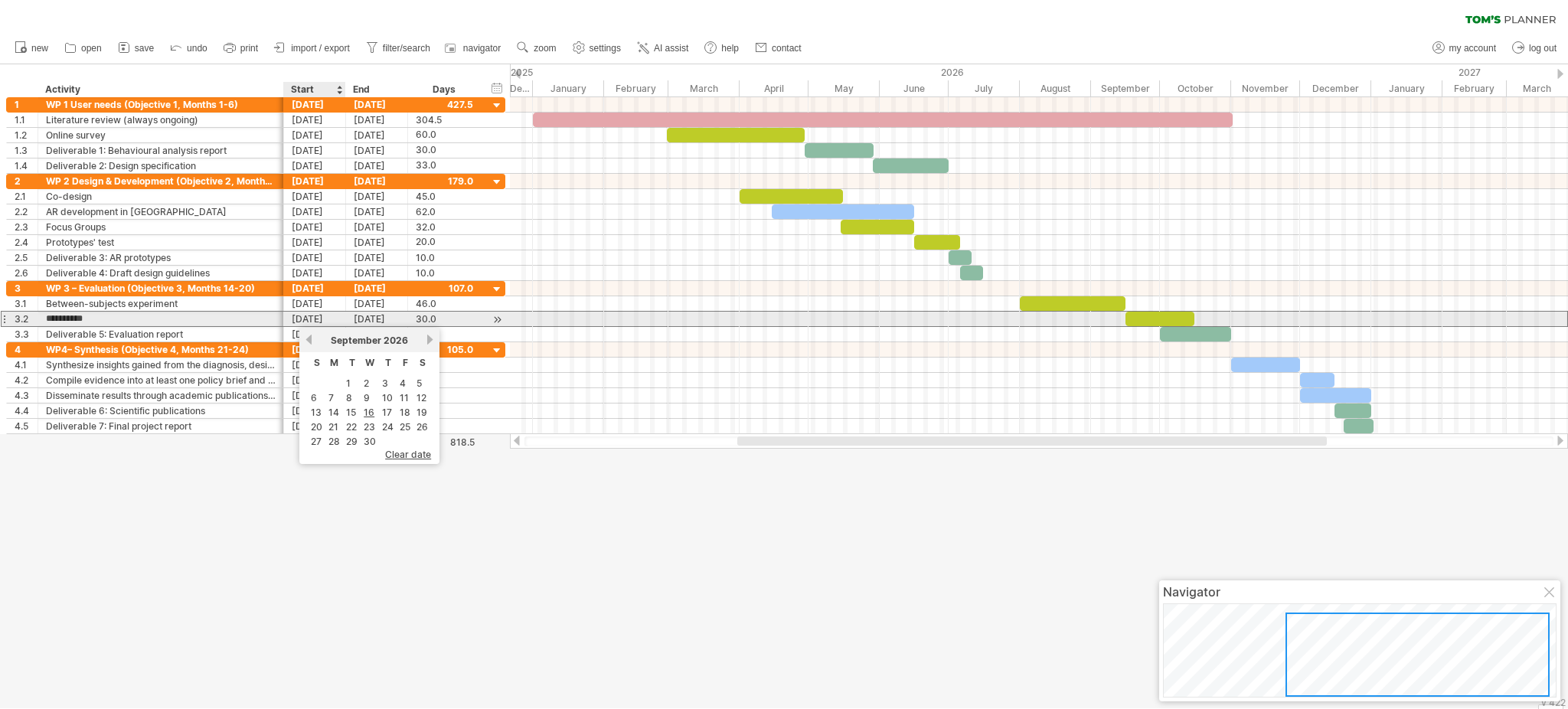
scroll to position [0, 0]
type input "*********"
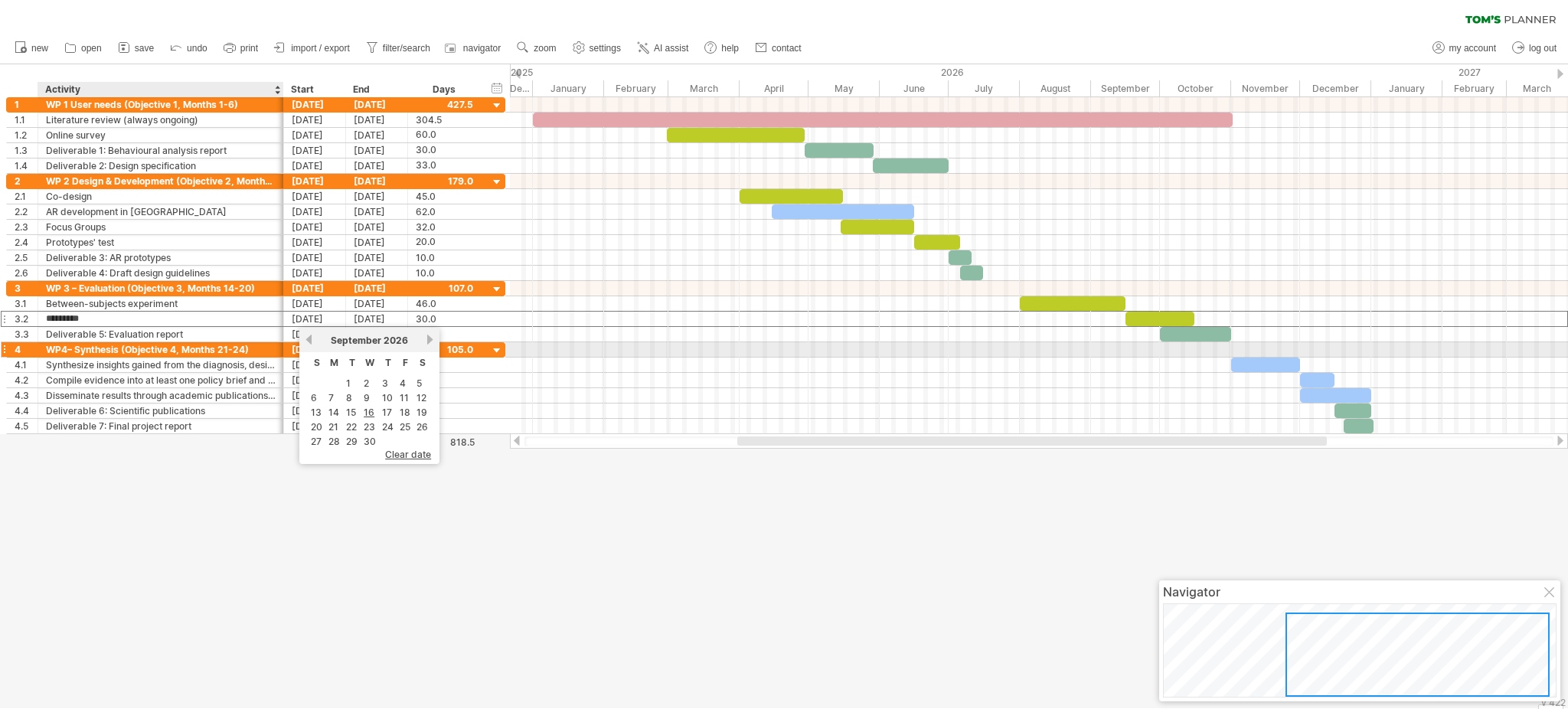
click at [132, 355] on div "WP4– Synthesis (Objective 4, Months 21-24)" at bounding box center [161, 350] width 230 height 15
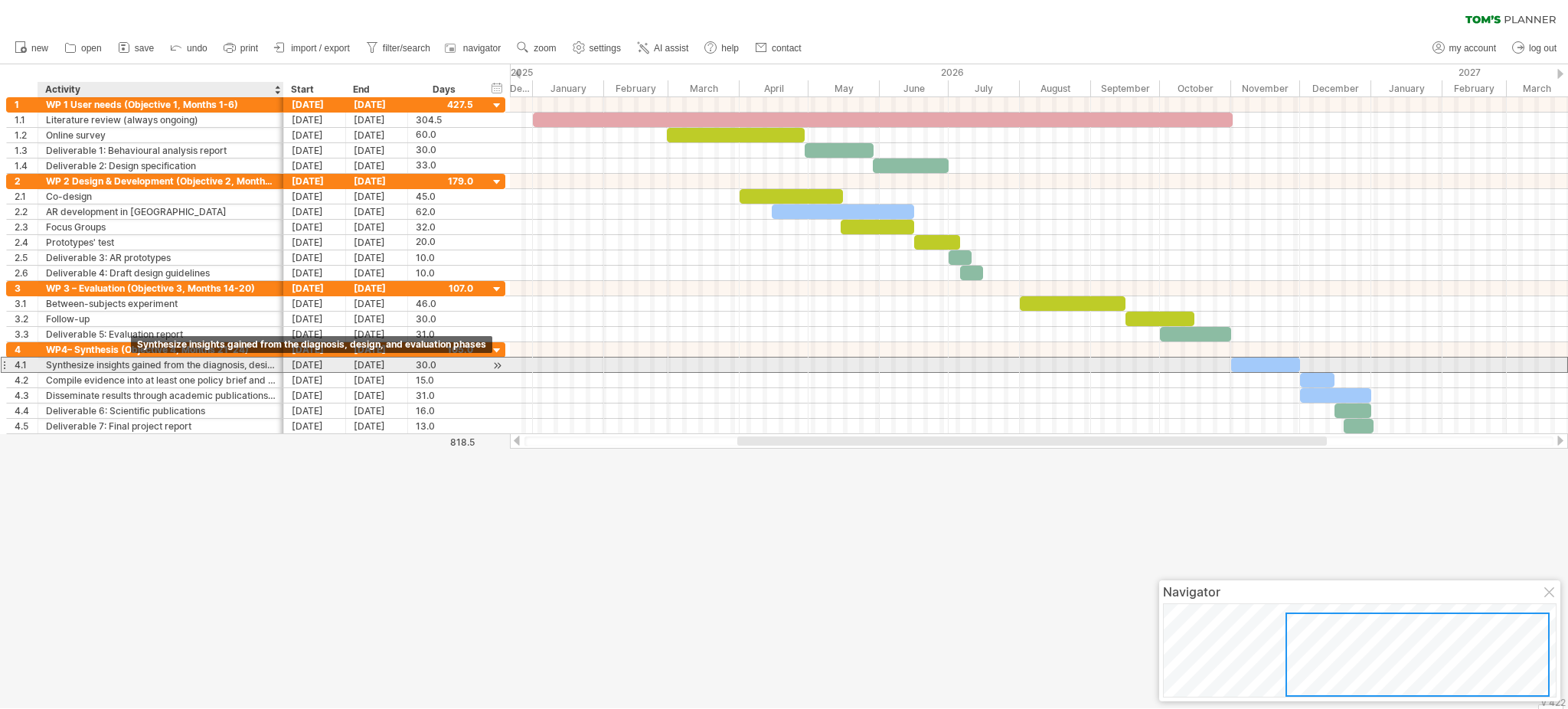
click at [131, 363] on div "Synthesize insights gained from the diagnosis, design, and evaluation phases" at bounding box center [161, 365] width 230 height 15
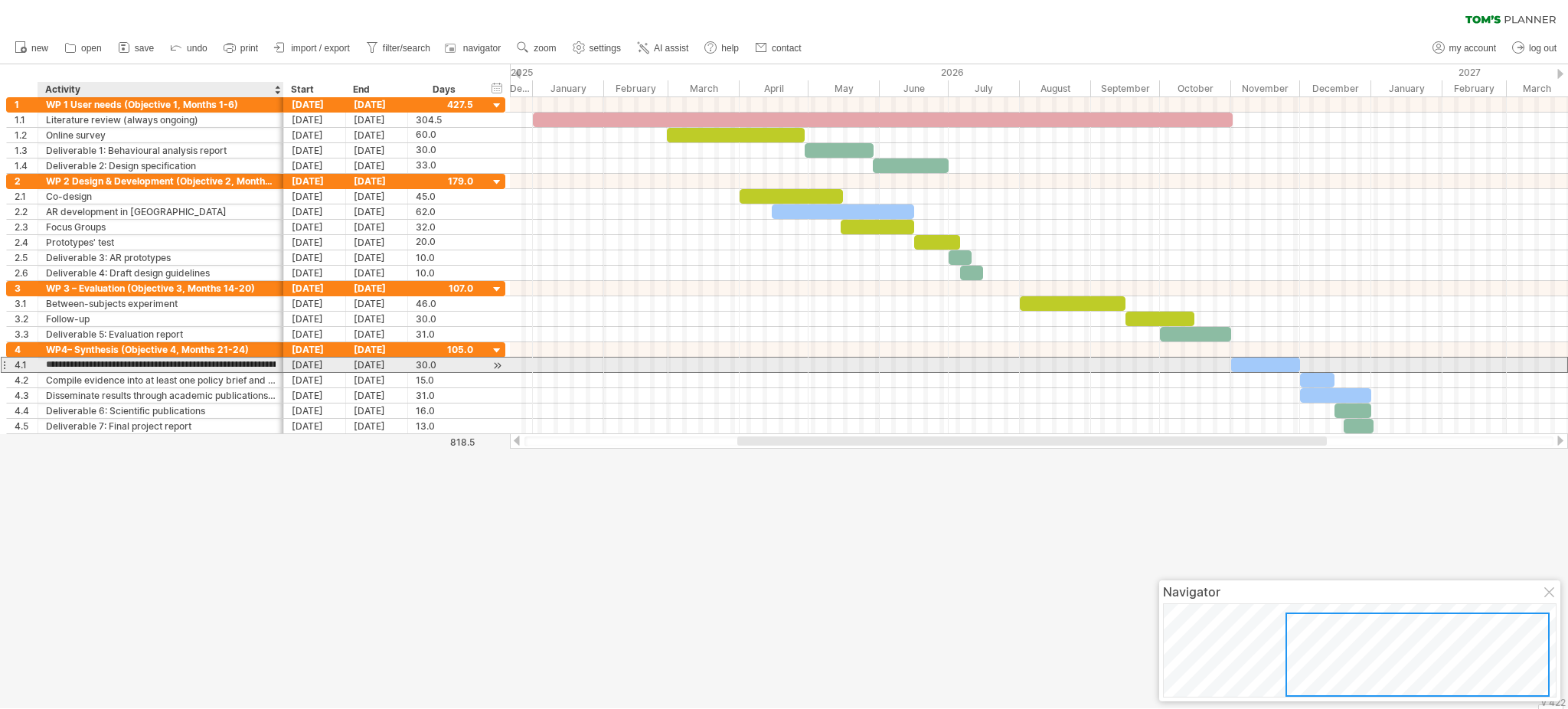
click at [131, 363] on input "**********" at bounding box center [161, 365] width 230 height 15
click at [89, 367] on input "**********" at bounding box center [161, 365] width 230 height 15
type input "**********"
click at [131, 363] on input "**********" at bounding box center [161, 365] width 230 height 15
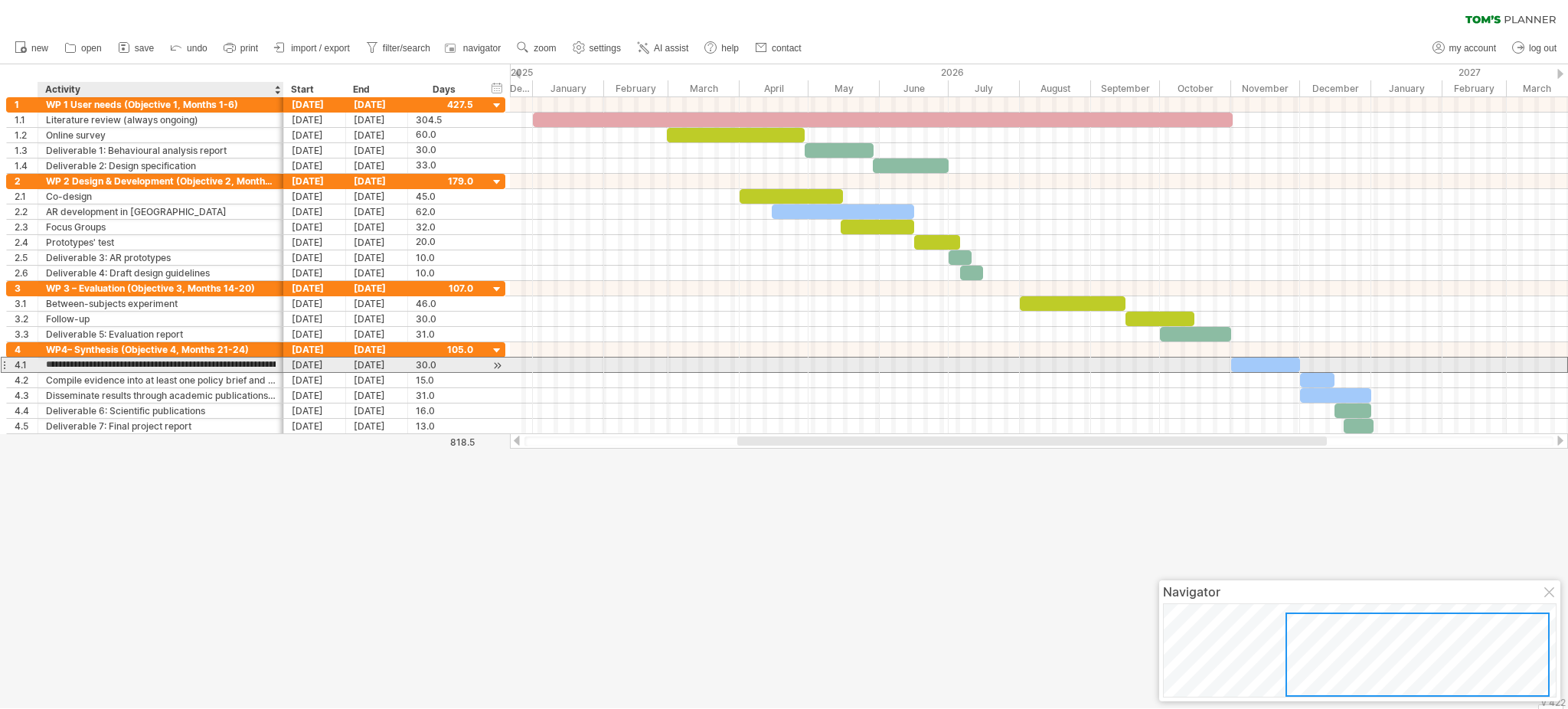
click at [131, 363] on input "**********" at bounding box center [161, 365] width 230 height 15
click at [13, 373] on div "4.1" at bounding box center [23, 365] width 31 height 15
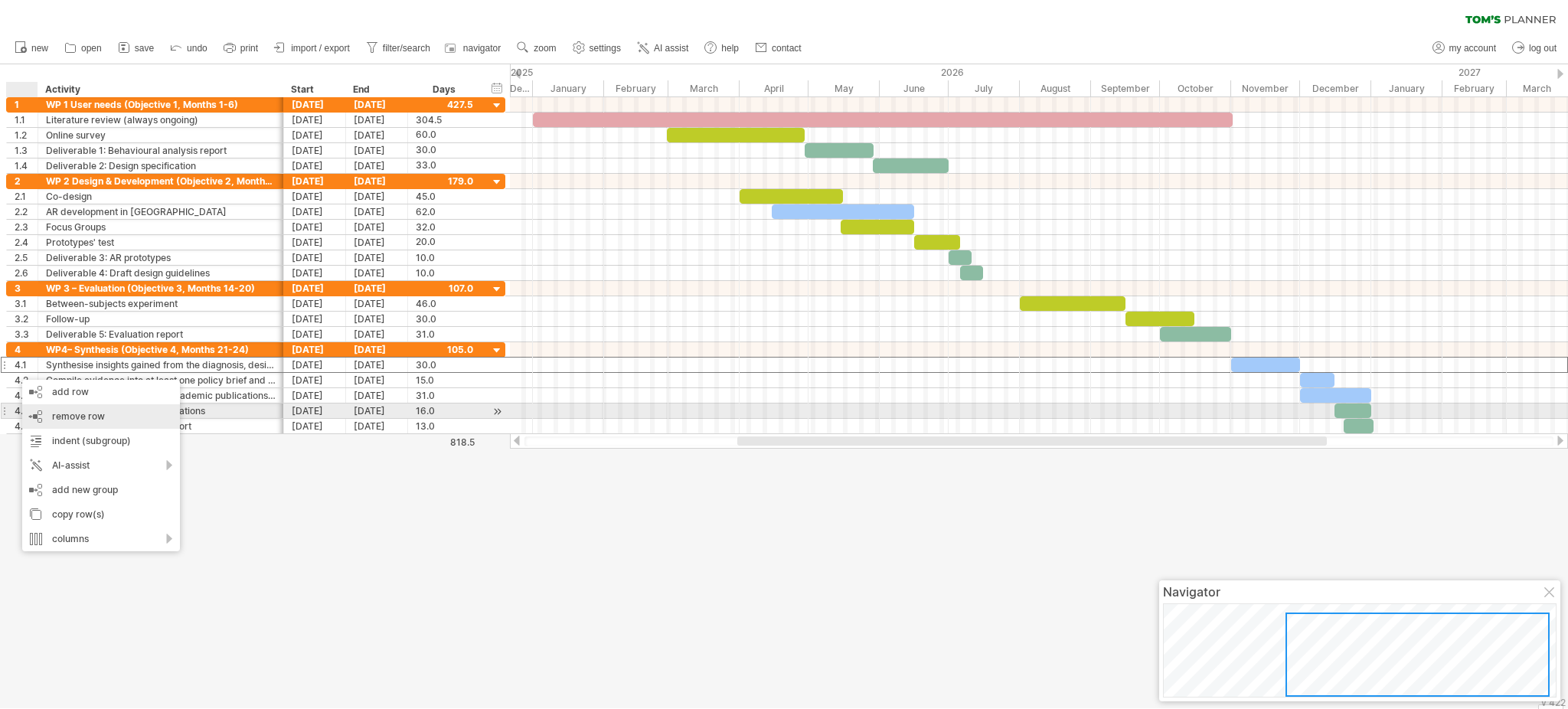
click at [59, 410] on div "remove row remove selected rows" at bounding box center [100, 417] width 158 height 25
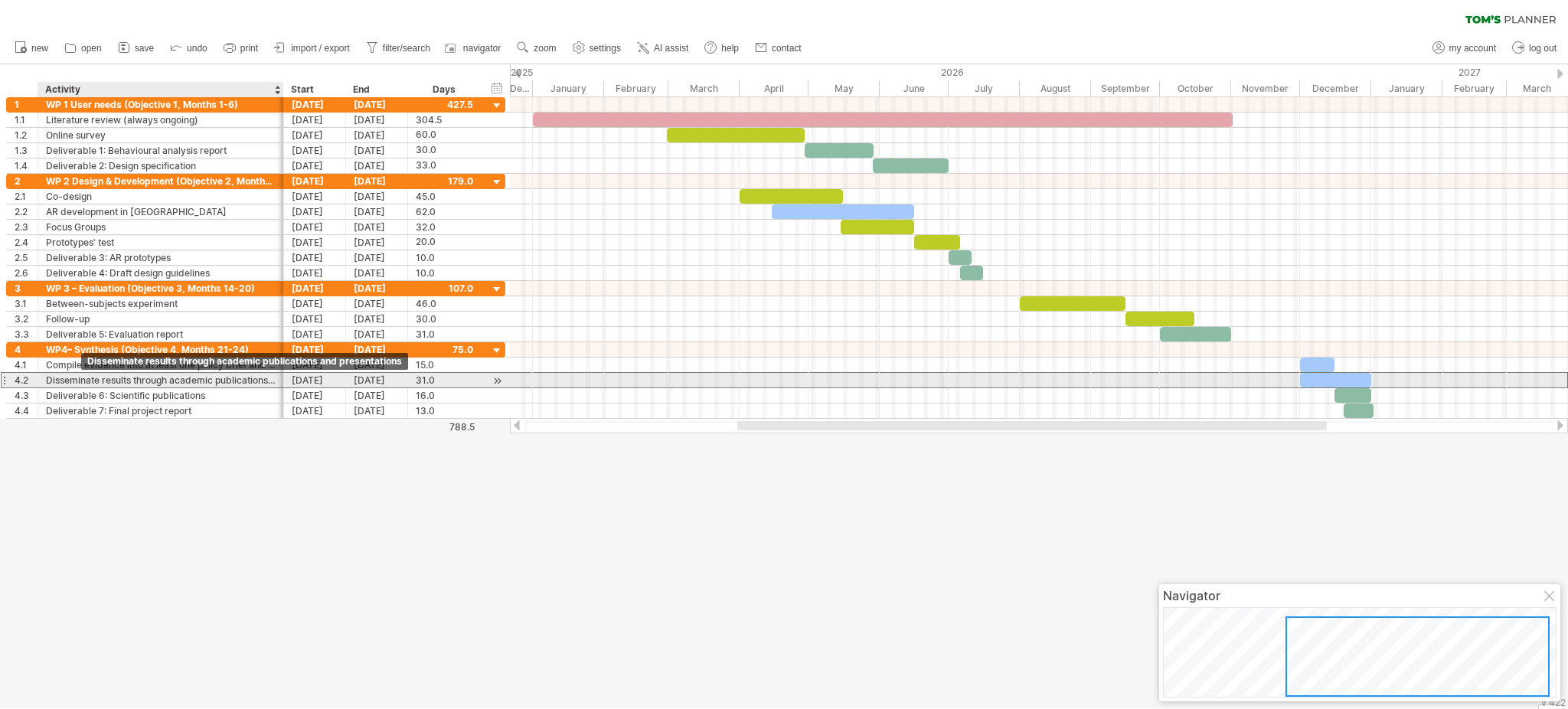
click at [81, 376] on div "Disseminate results through academic publications and presentations" at bounding box center [161, 380] width 230 height 15
click at [0, 0] on input "**********" at bounding box center [0, 0] width 0 height 0
click at [81, 376] on input "**********" at bounding box center [161, 380] width 230 height 15
click at [96, 380] on input "**********" at bounding box center [161, 380] width 230 height 15
click at [188, 385] on div "Dissemination results through academic publications and presentations" at bounding box center [161, 380] width 230 height 15
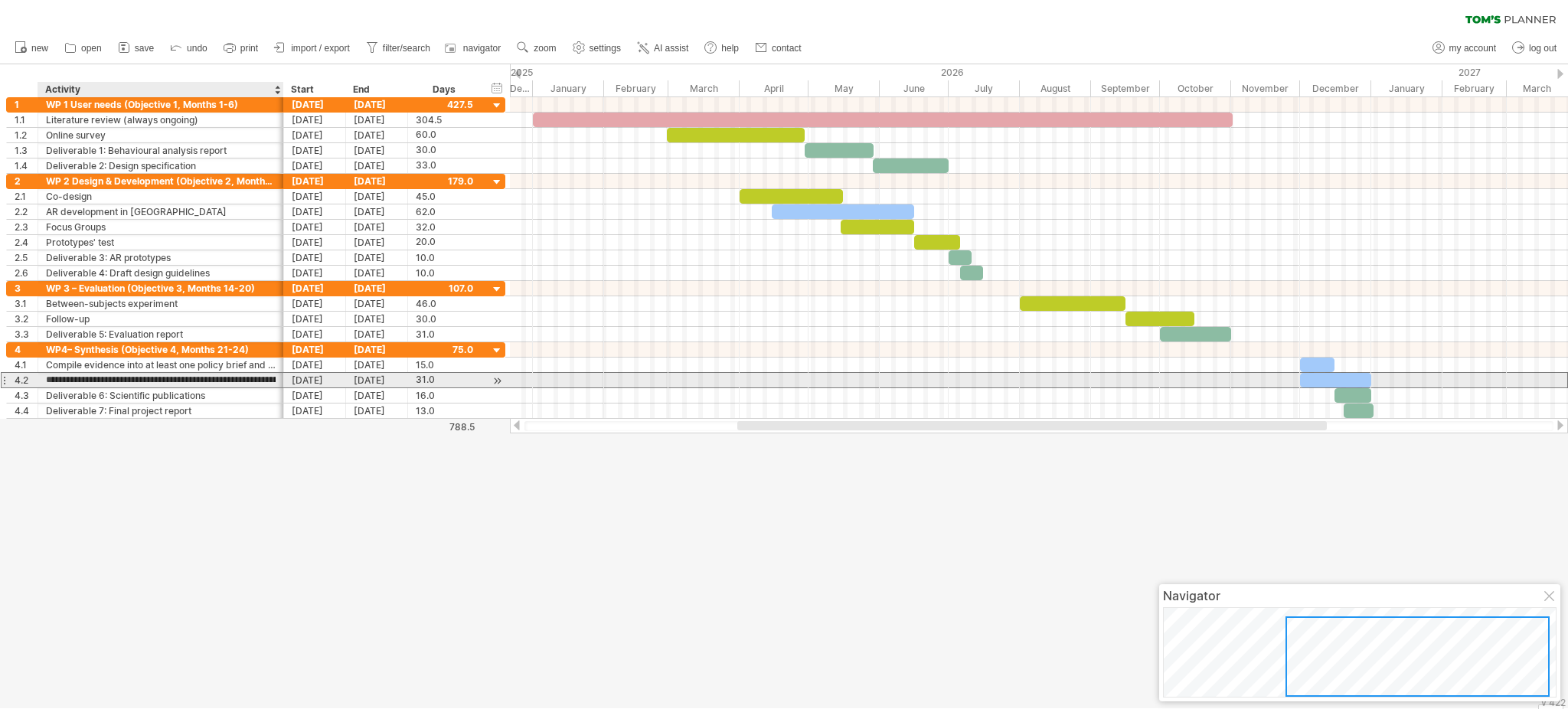
click at [188, 385] on input "**********" at bounding box center [161, 380] width 230 height 15
click at [217, 385] on input "**********" at bounding box center [161, 380] width 230 height 15
click at [114, 382] on input "**********" at bounding box center [161, 380] width 230 height 15
drag, startPoint x: 109, startPoint y: 383, endPoint x: 181, endPoint y: 376, distance: 72.3
click at [181, 376] on input "**********" at bounding box center [161, 380] width 230 height 15
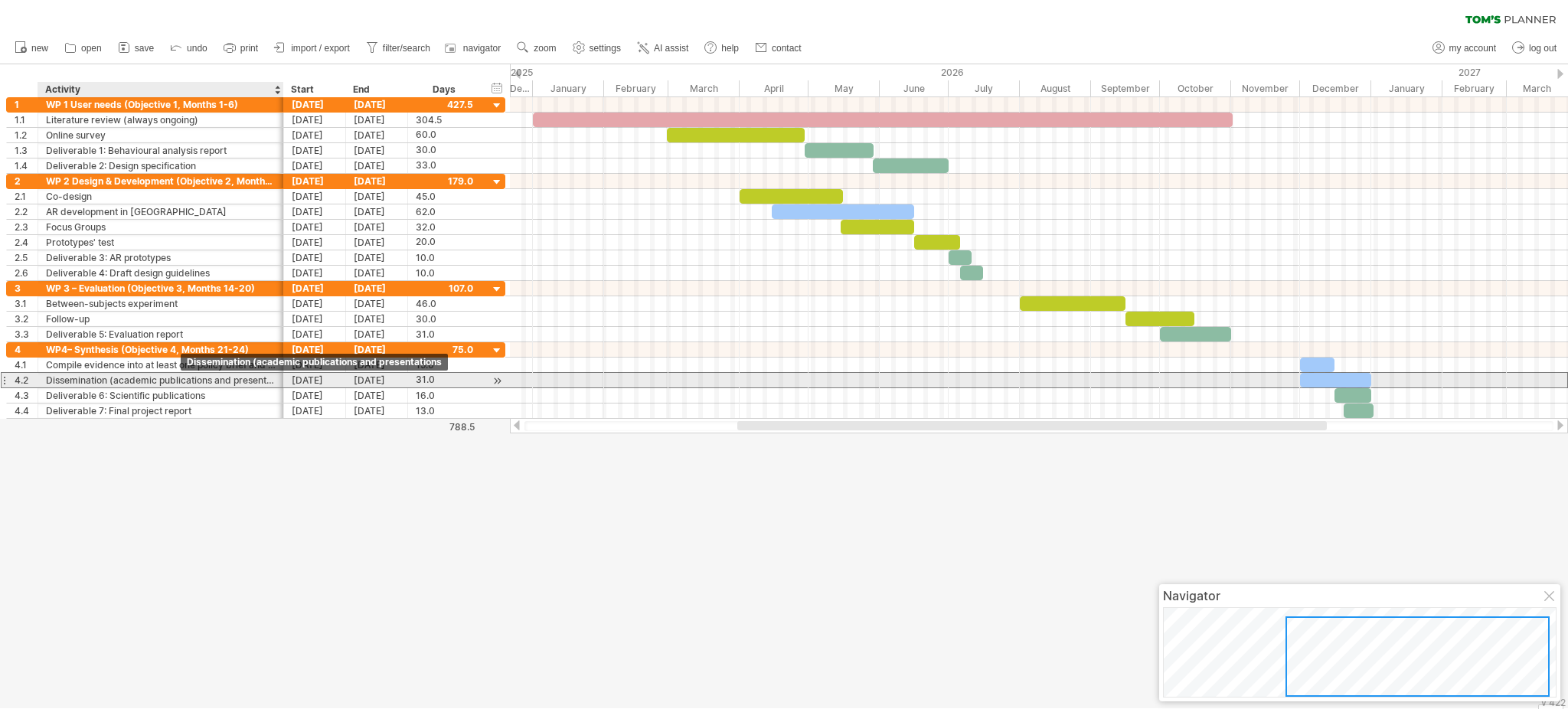
click at [192, 379] on div "Dissemination (academic publications and presentations" at bounding box center [161, 380] width 230 height 15
click at [192, 379] on input "**********" at bounding box center [161, 380] width 230 height 15
click at [111, 384] on input "**********" at bounding box center [161, 380] width 230 height 15
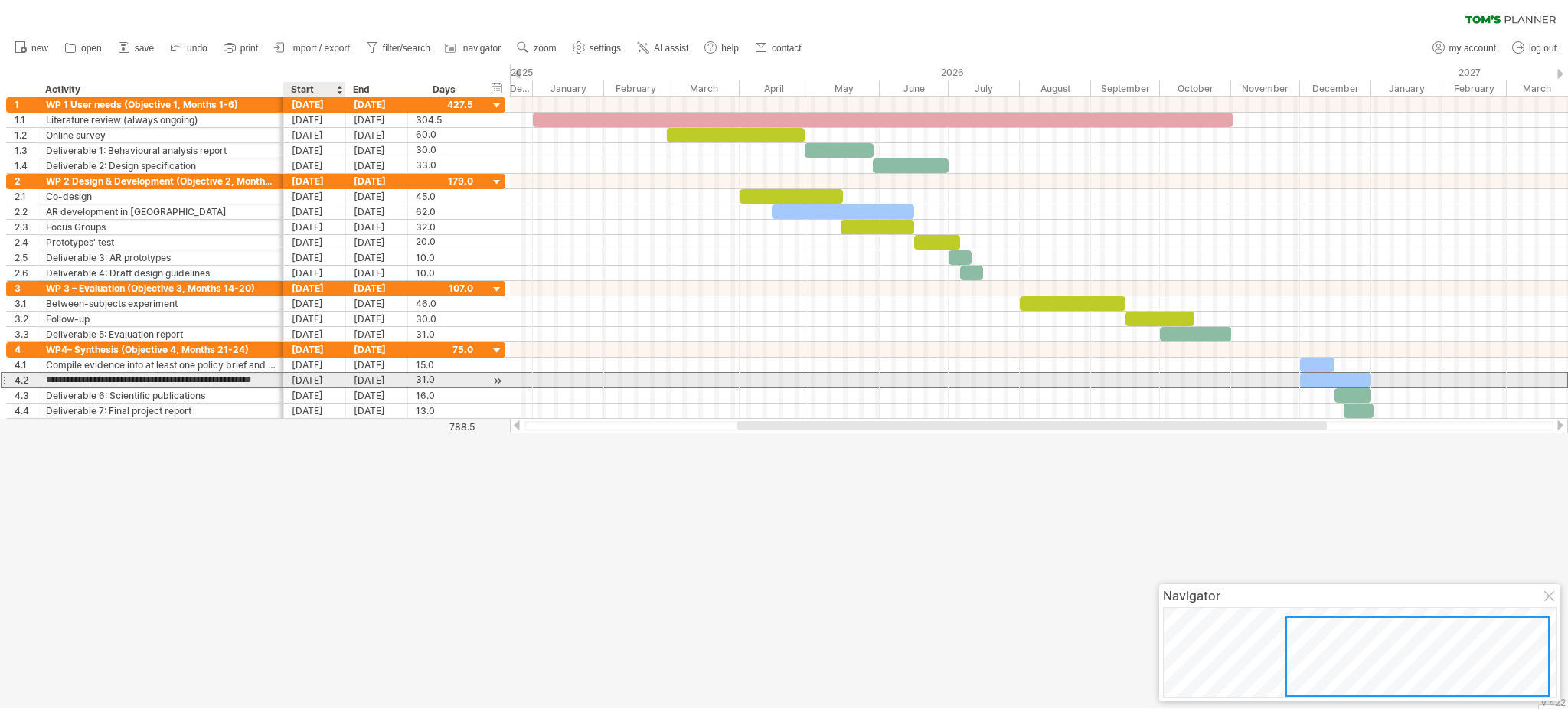
scroll to position [0, 18]
drag, startPoint x: 111, startPoint y: 384, endPoint x: 358, endPoint y: 380, distance: 247.0
click at [358, 380] on div "**********" at bounding box center [256, 381] width 500 height 16
type input "**********"
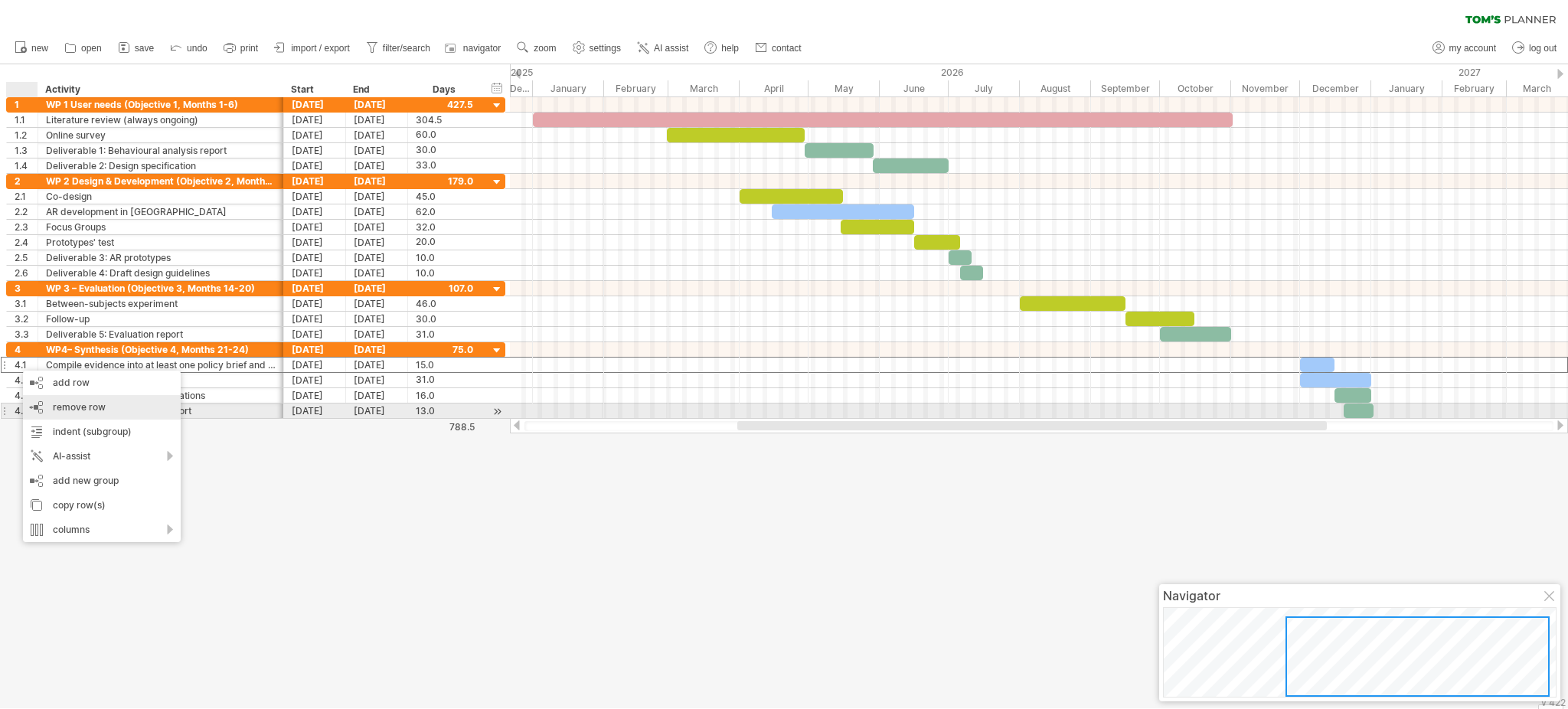
click at [59, 411] on span "remove row" at bounding box center [79, 407] width 53 height 12
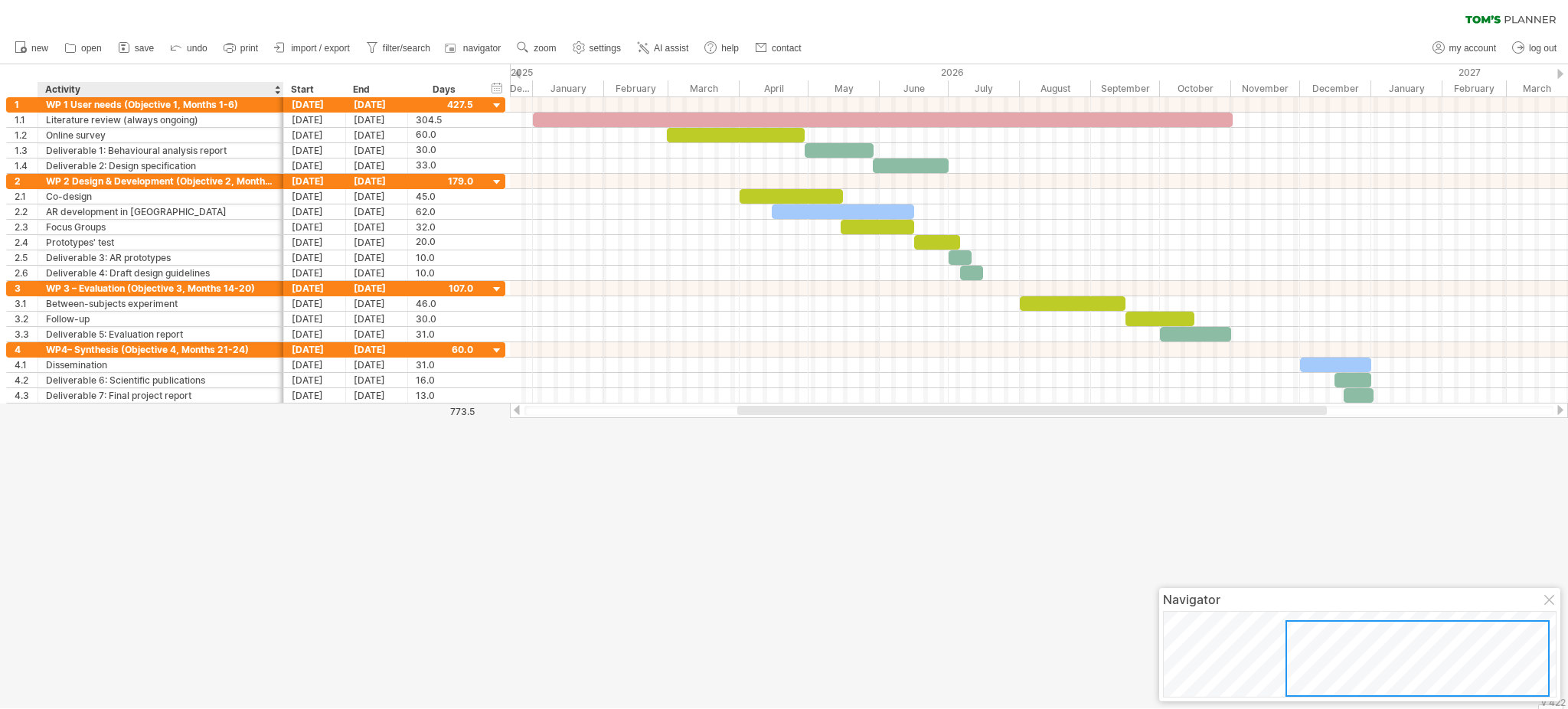
click at [135, 461] on div at bounding box center [784, 386] width 1568 height 644
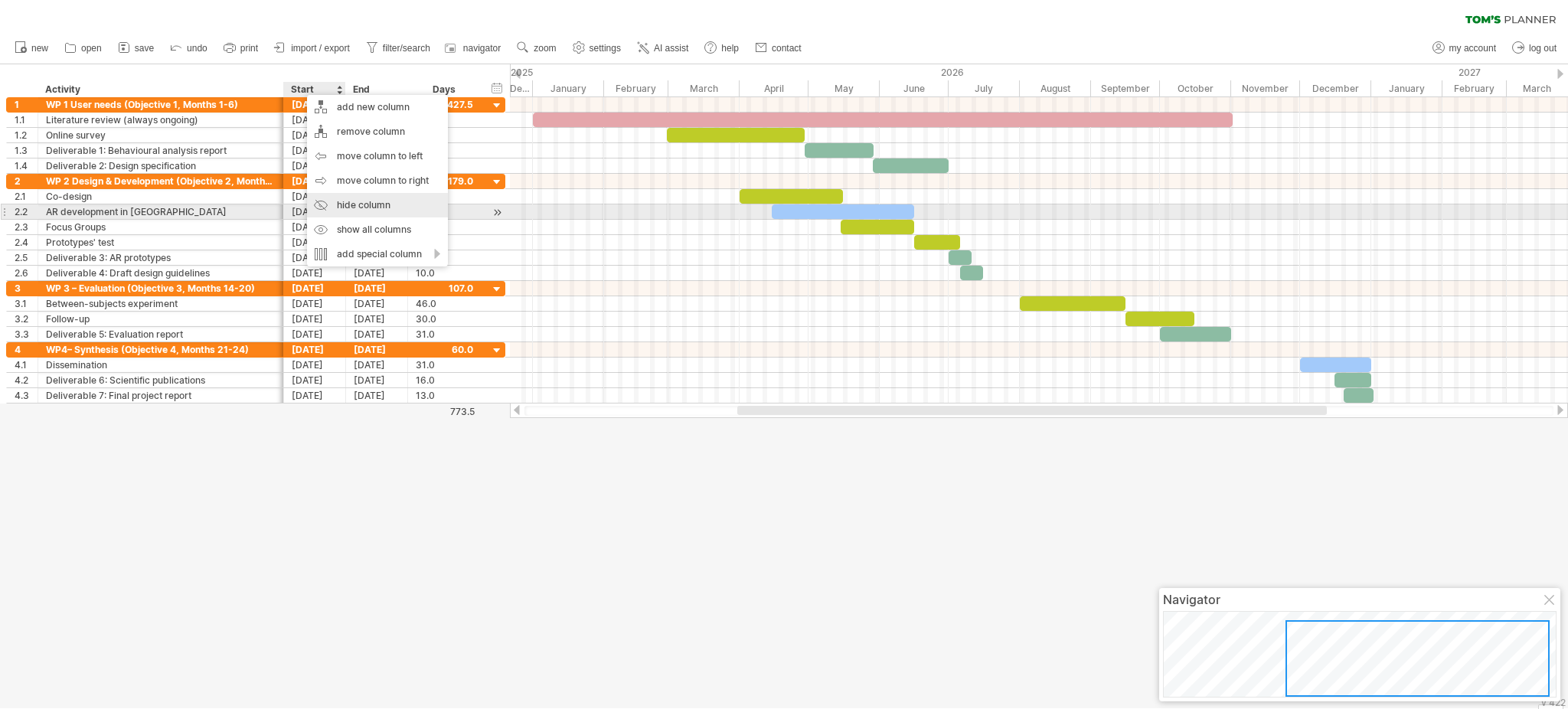
click at [341, 209] on div "hide column" at bounding box center [377, 205] width 141 height 25
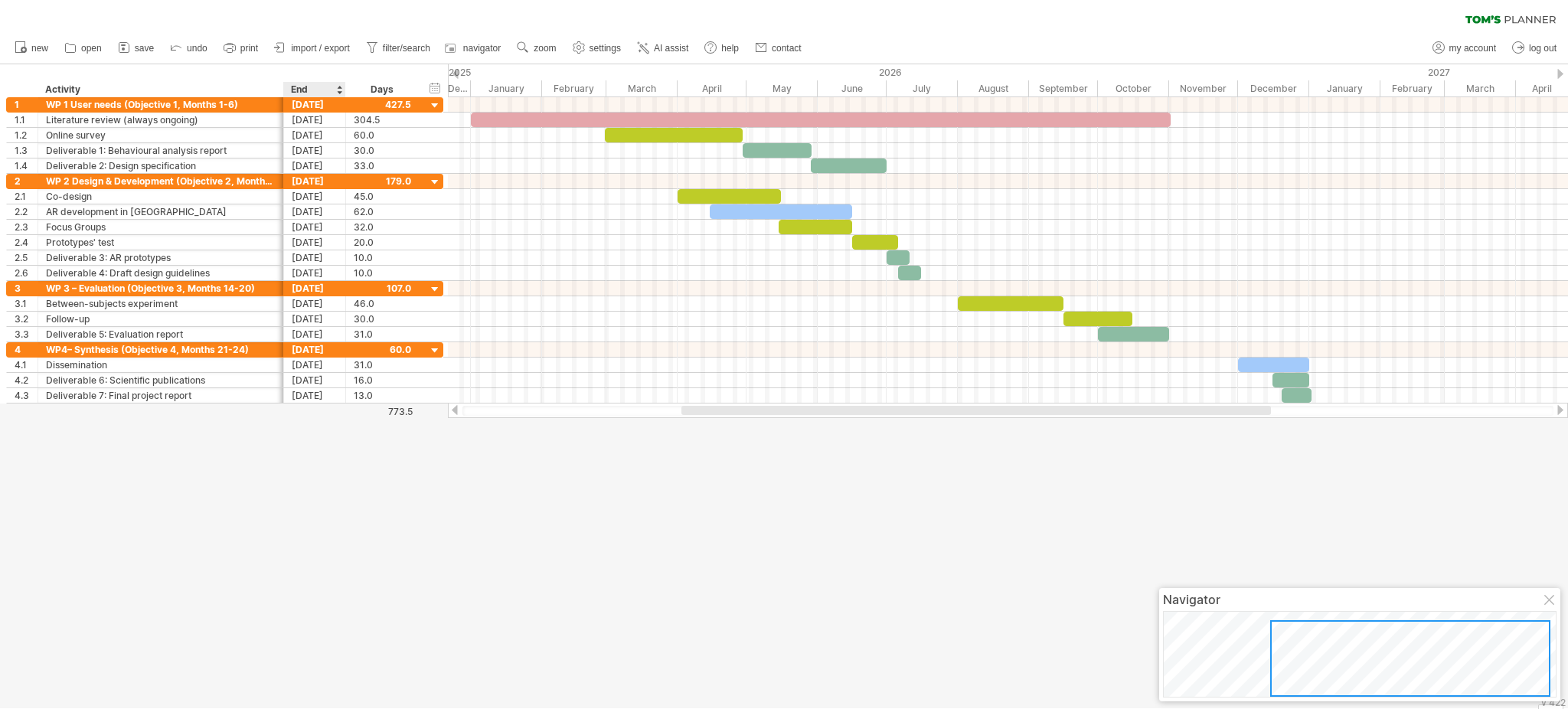
click at [314, 90] on div "End" at bounding box center [314, 90] width 46 height 16
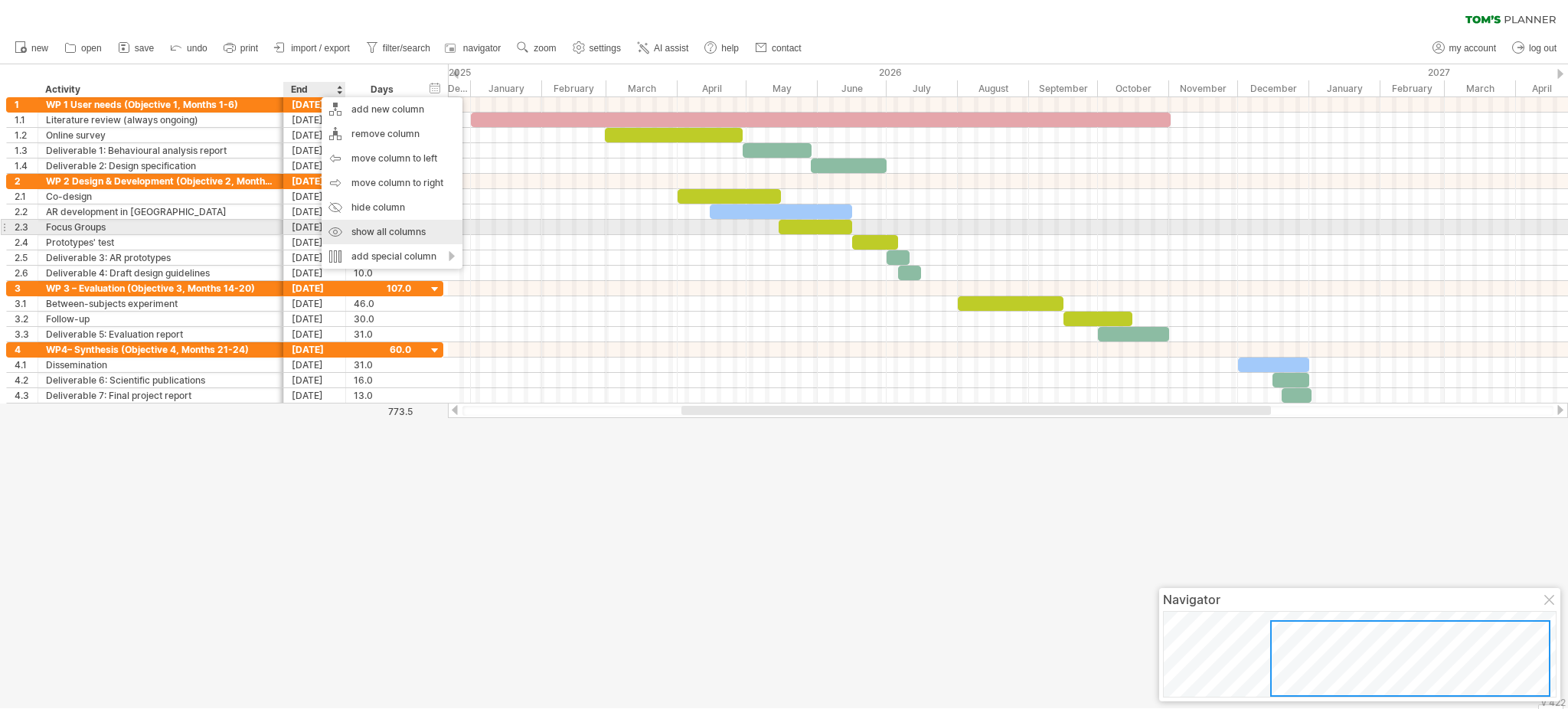
click at [371, 234] on div "show all columns" at bounding box center [392, 232] width 141 height 25
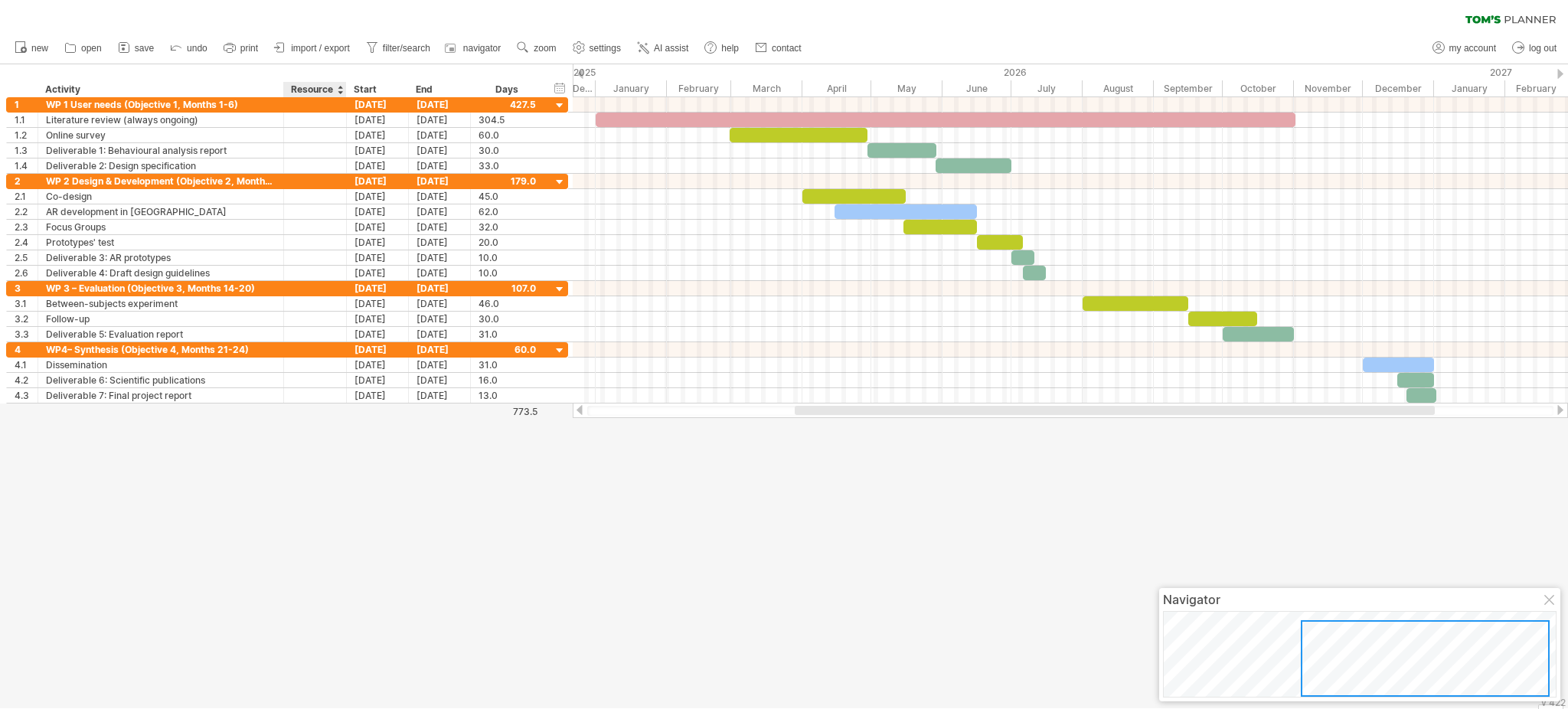
click at [310, 89] on div "Resource" at bounding box center [314, 90] width 47 height 16
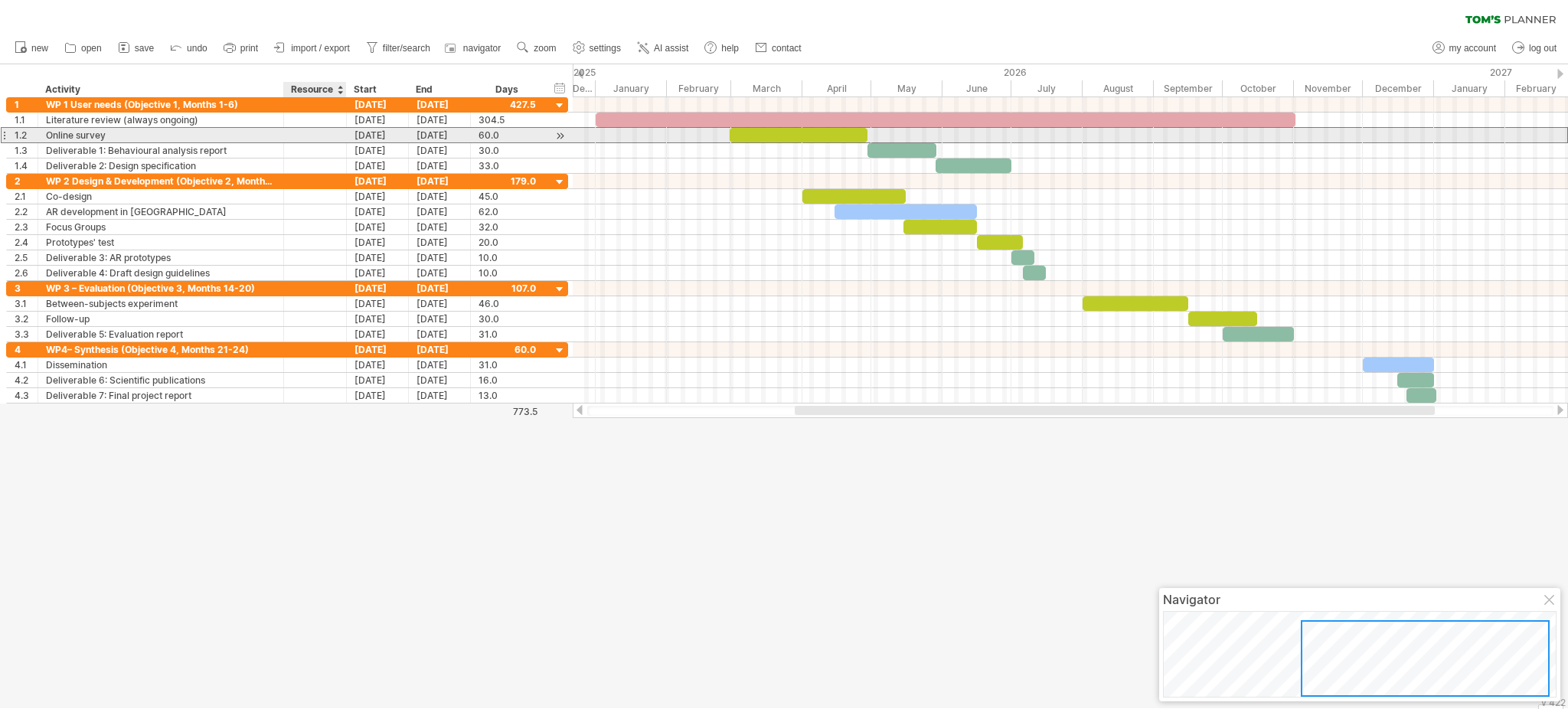
click at [305, 142] on div at bounding box center [314, 135] width 47 height 15
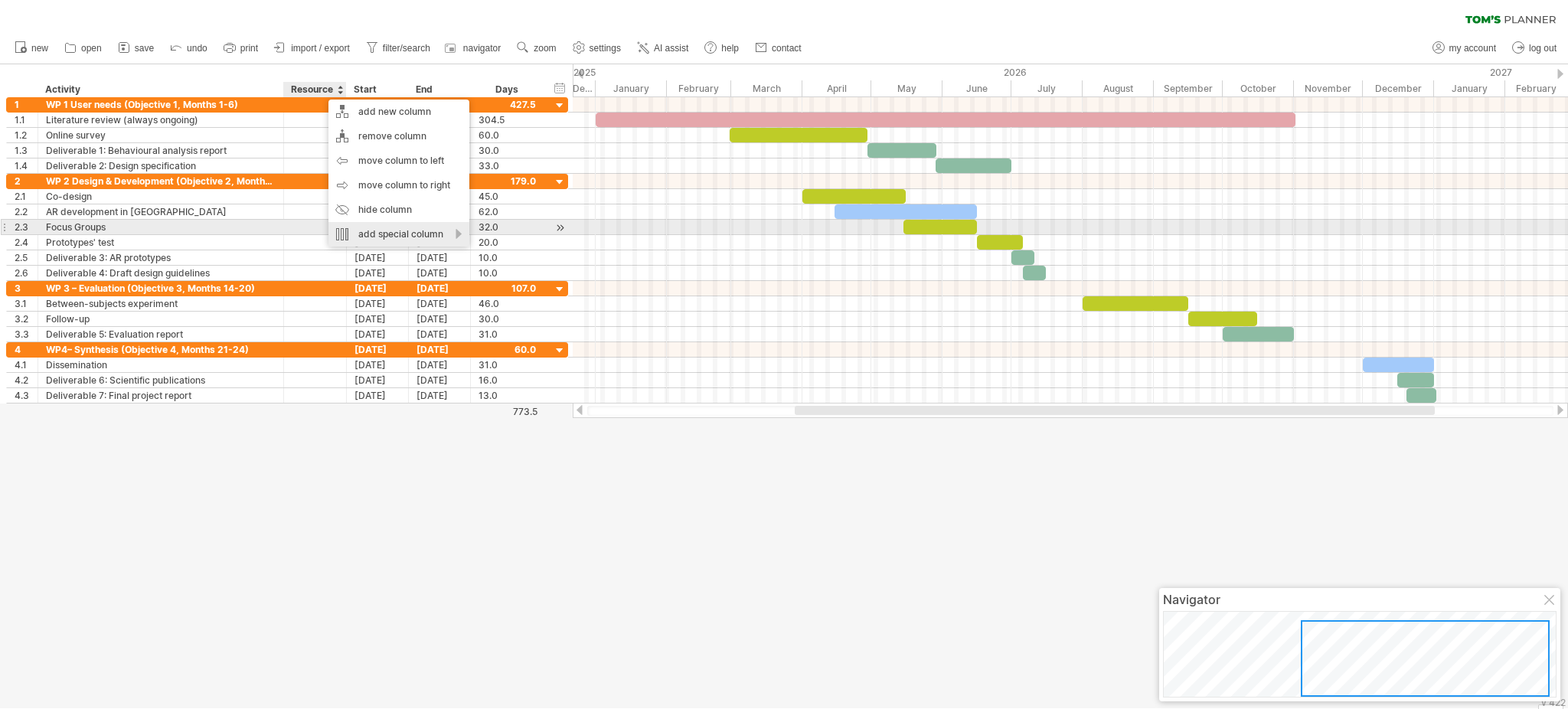
click at [396, 229] on div "add special column" at bounding box center [399, 234] width 141 height 25
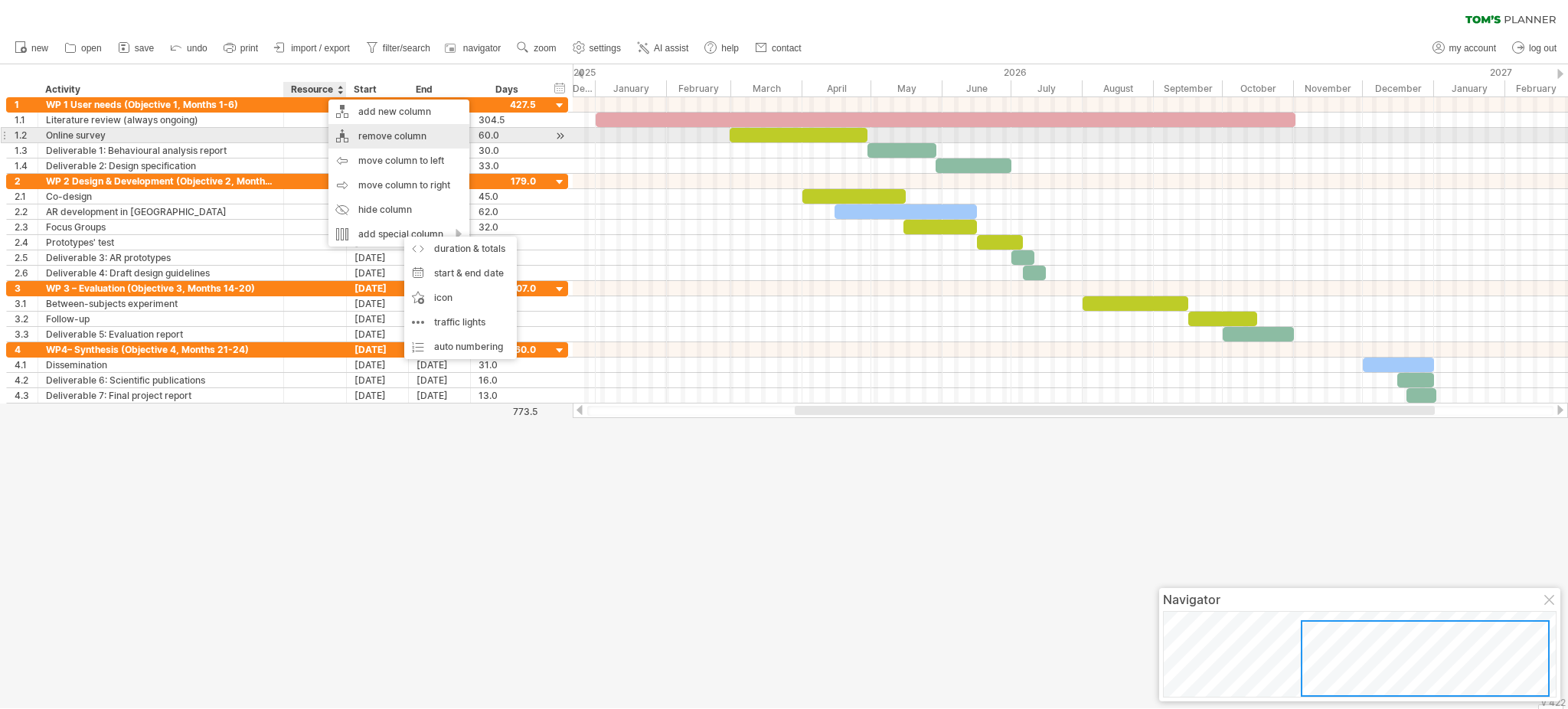
click at [396, 143] on div "remove column" at bounding box center [399, 136] width 141 height 25
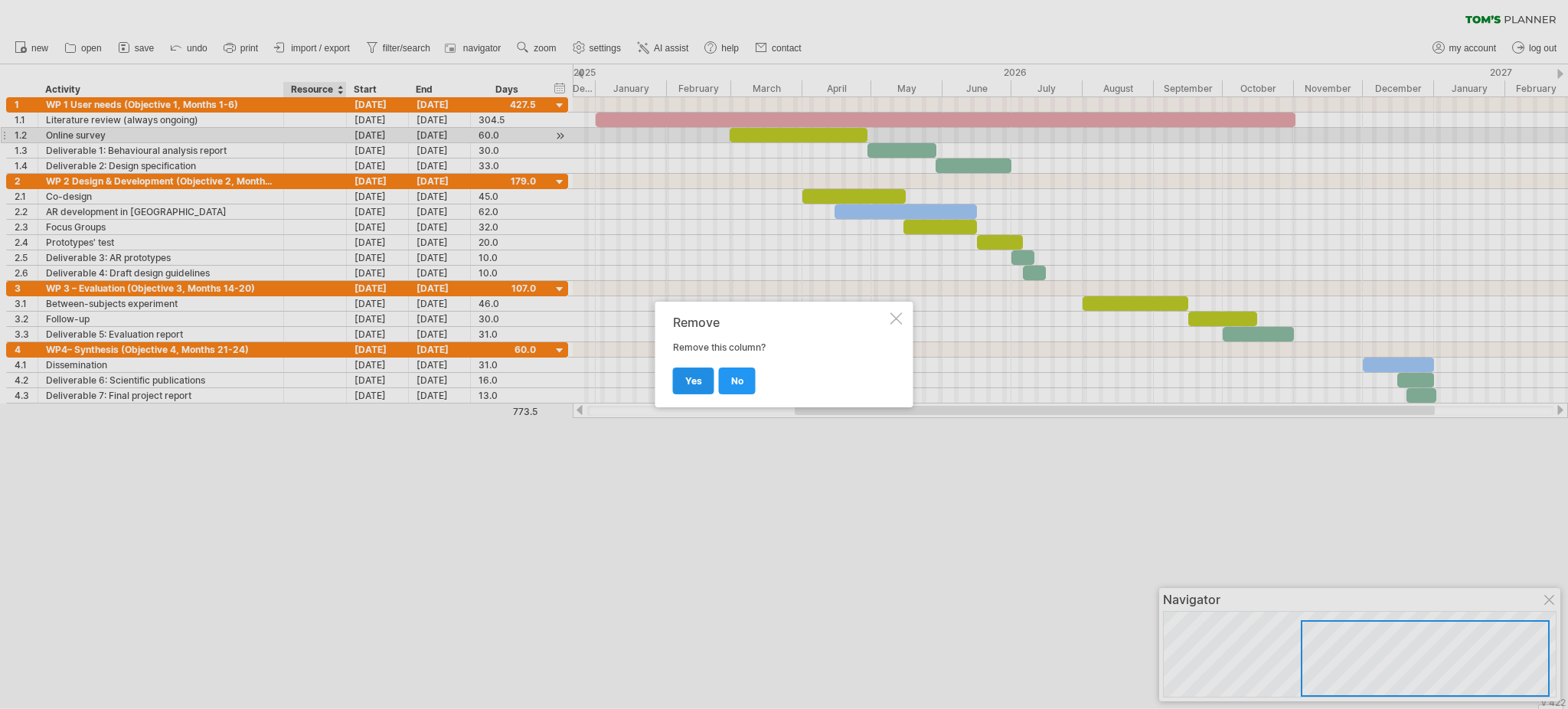
click at [705, 375] on link "yes" at bounding box center [693, 380] width 41 height 26
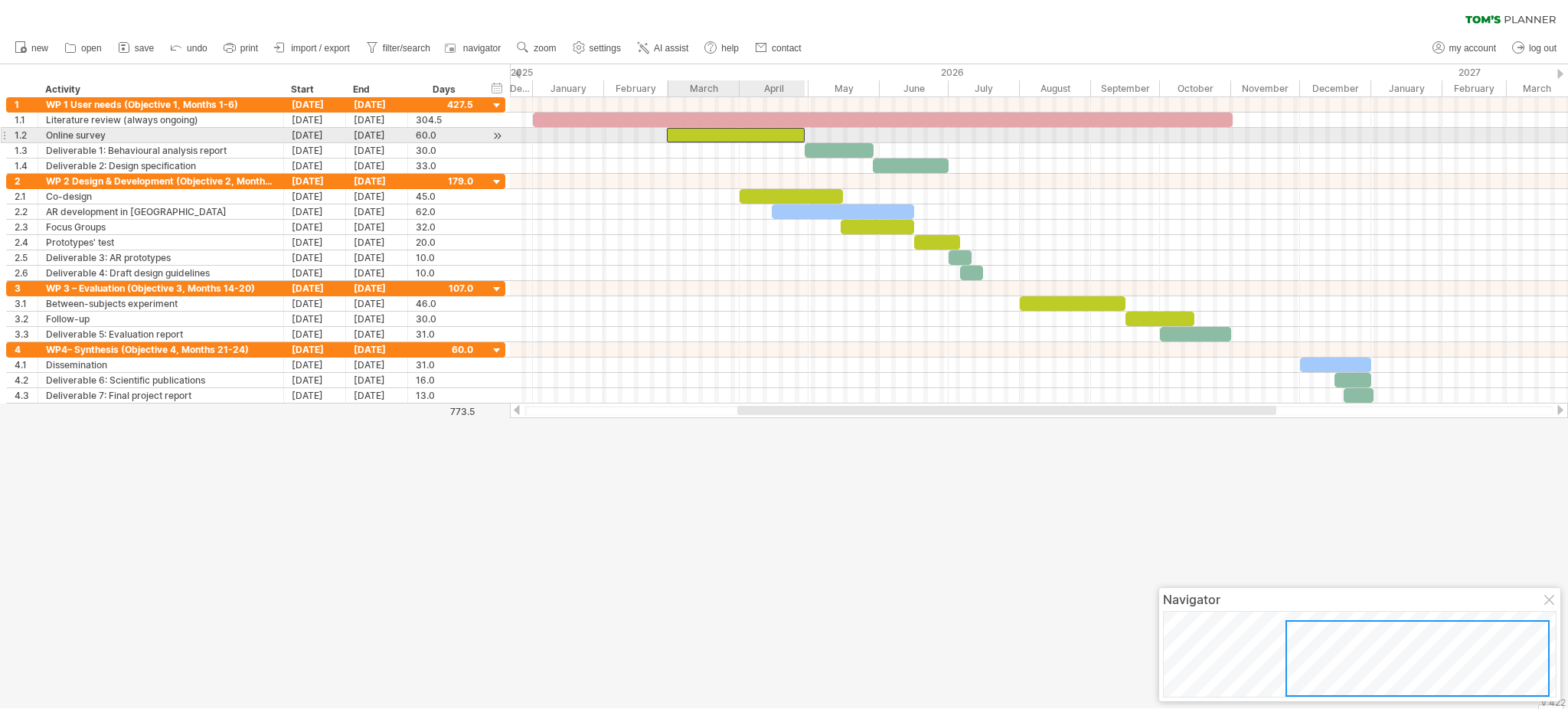
click at [729, 131] on div at bounding box center [735, 135] width 138 height 15
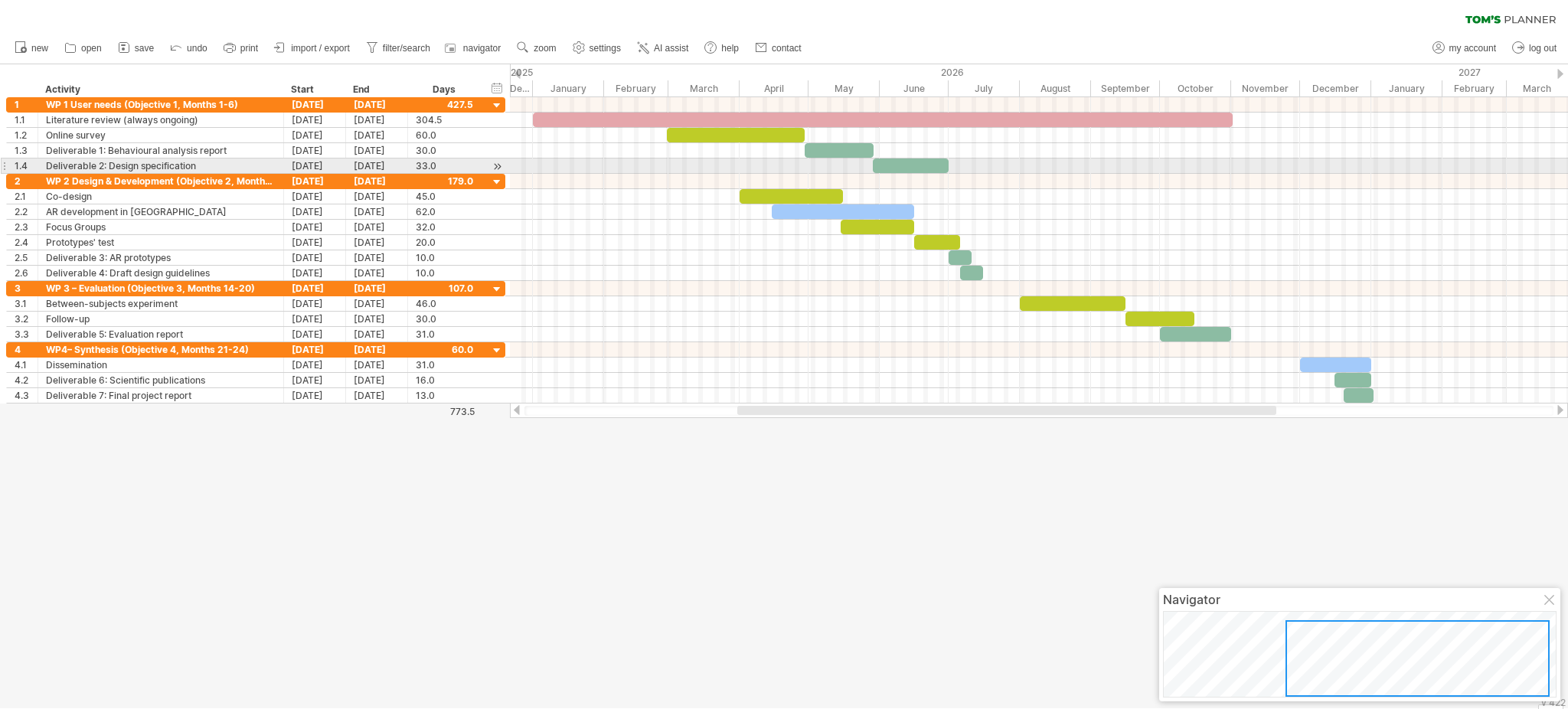
click at [655, 172] on div at bounding box center [1038, 166] width 1058 height 16
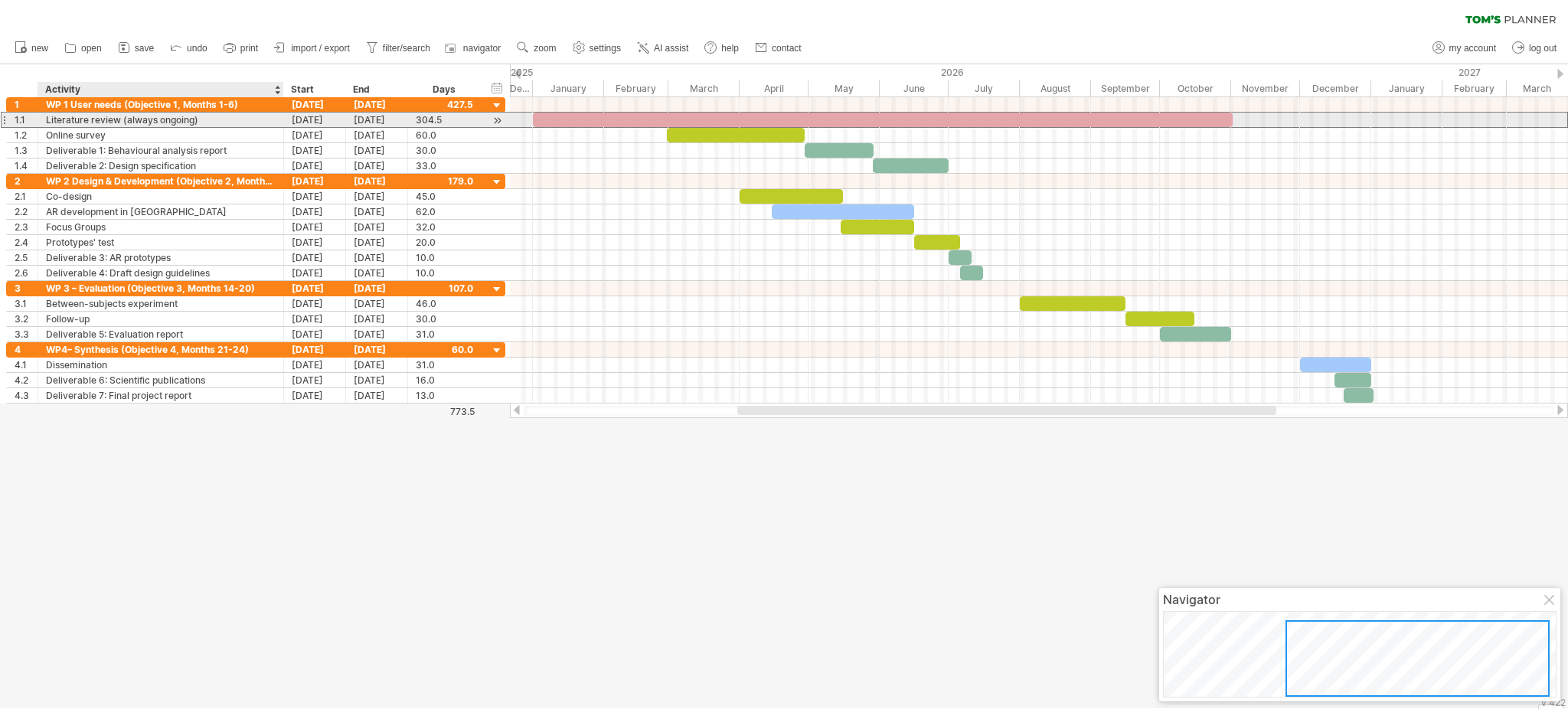
click at [127, 118] on div "Literature review (always ongoing)" at bounding box center [161, 120] width 230 height 15
click at [127, 118] on input "**********" at bounding box center [161, 120] width 230 height 15
type input "**********"
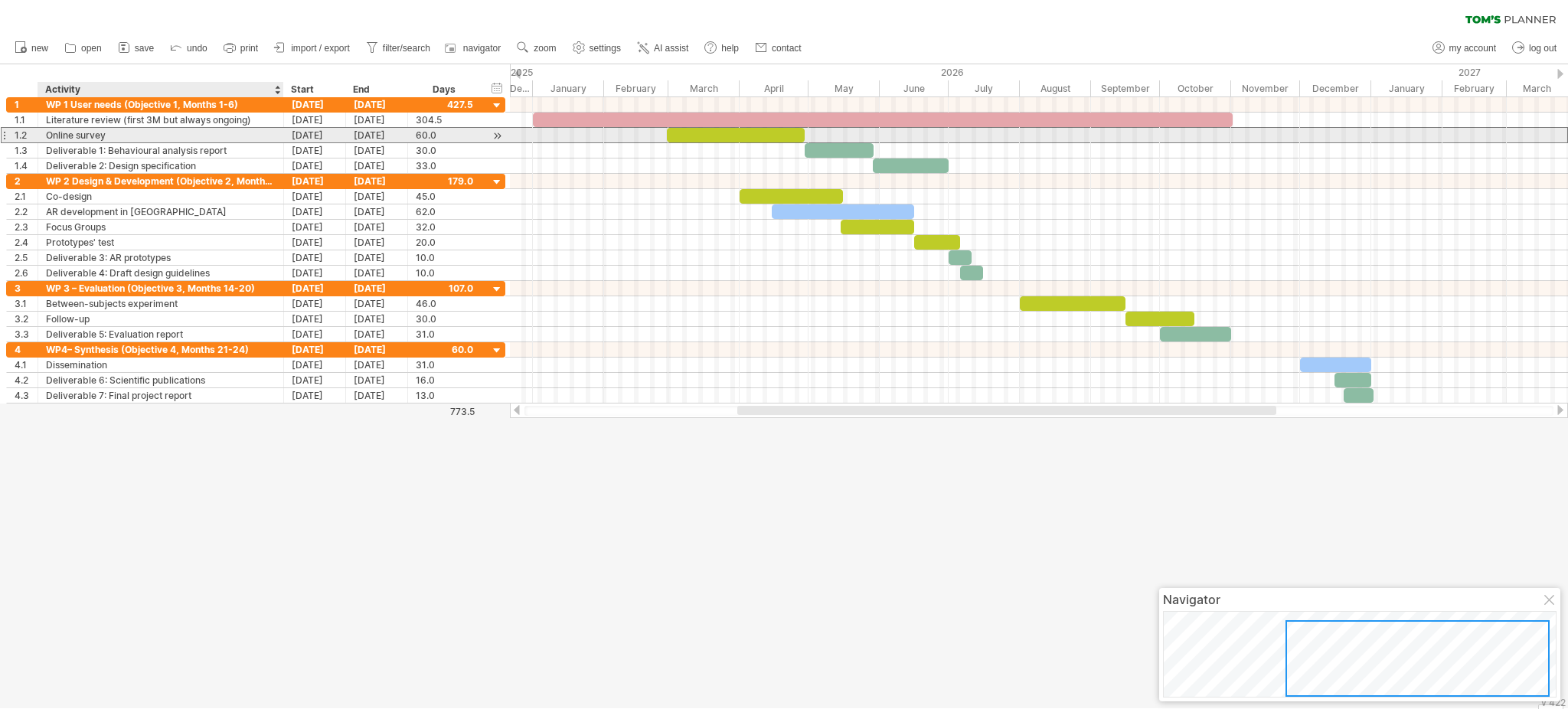
click at [150, 135] on div "Online survey" at bounding box center [161, 135] width 230 height 15
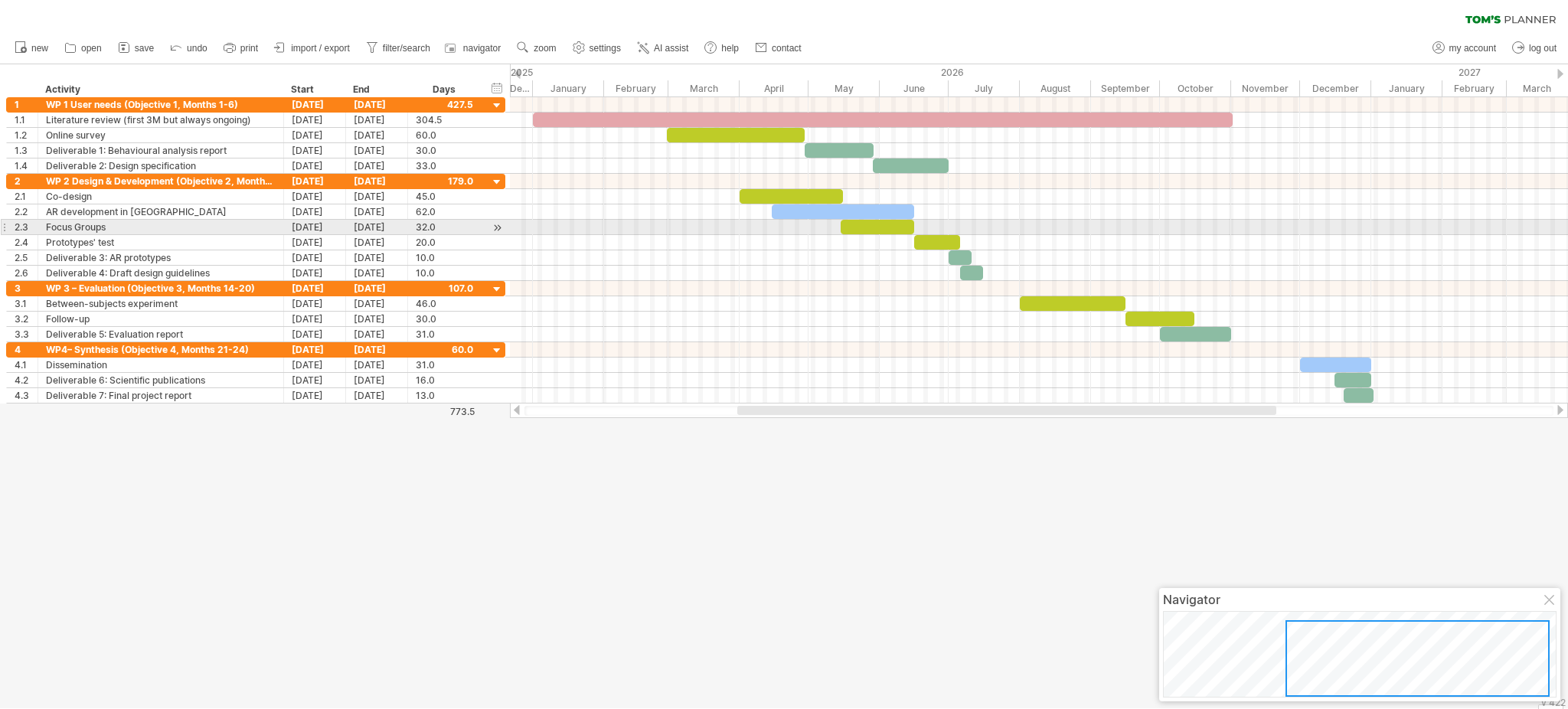
click at [571, 229] on div at bounding box center [1038, 228] width 1058 height 16
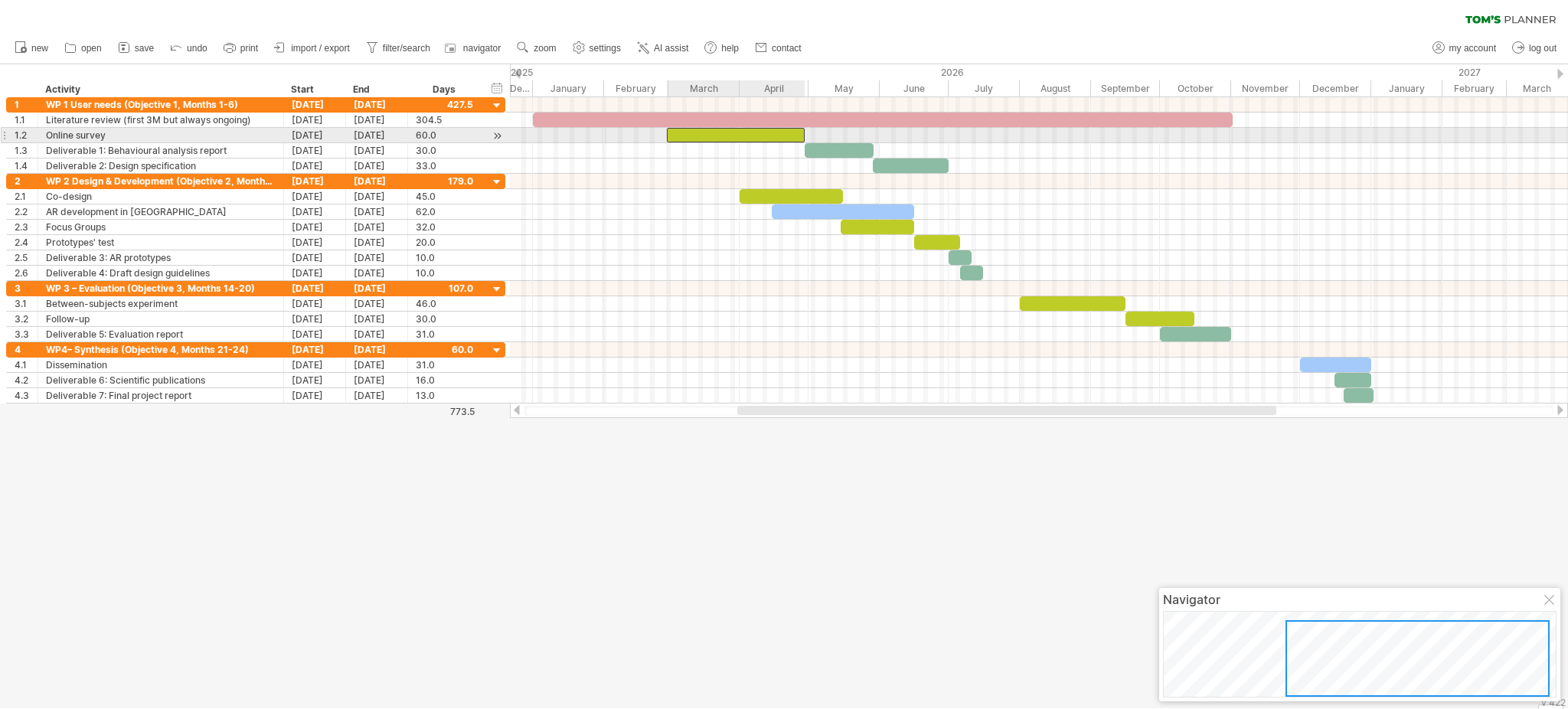
click at [704, 140] on div at bounding box center [735, 135] width 138 height 15
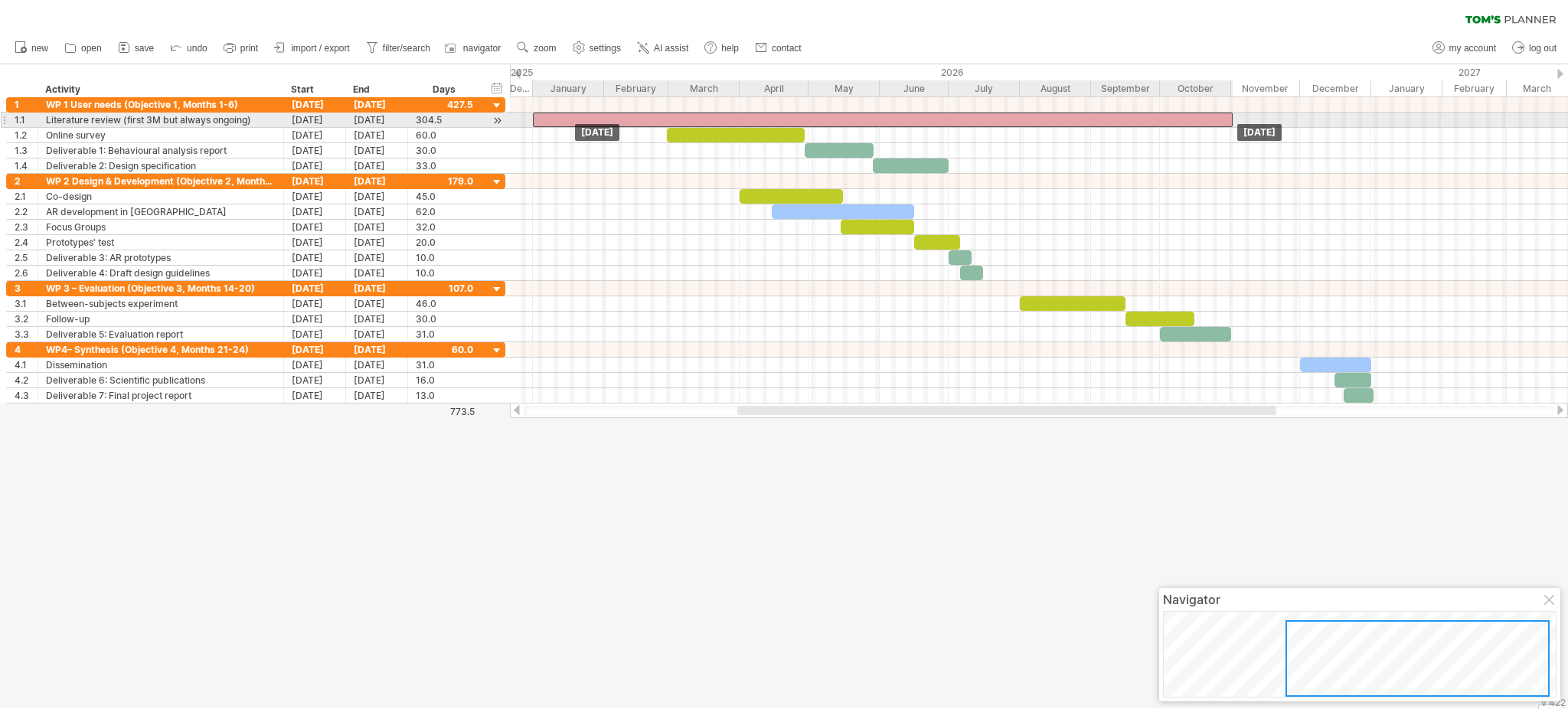
click at [714, 116] on div at bounding box center [883, 120] width 700 height 15
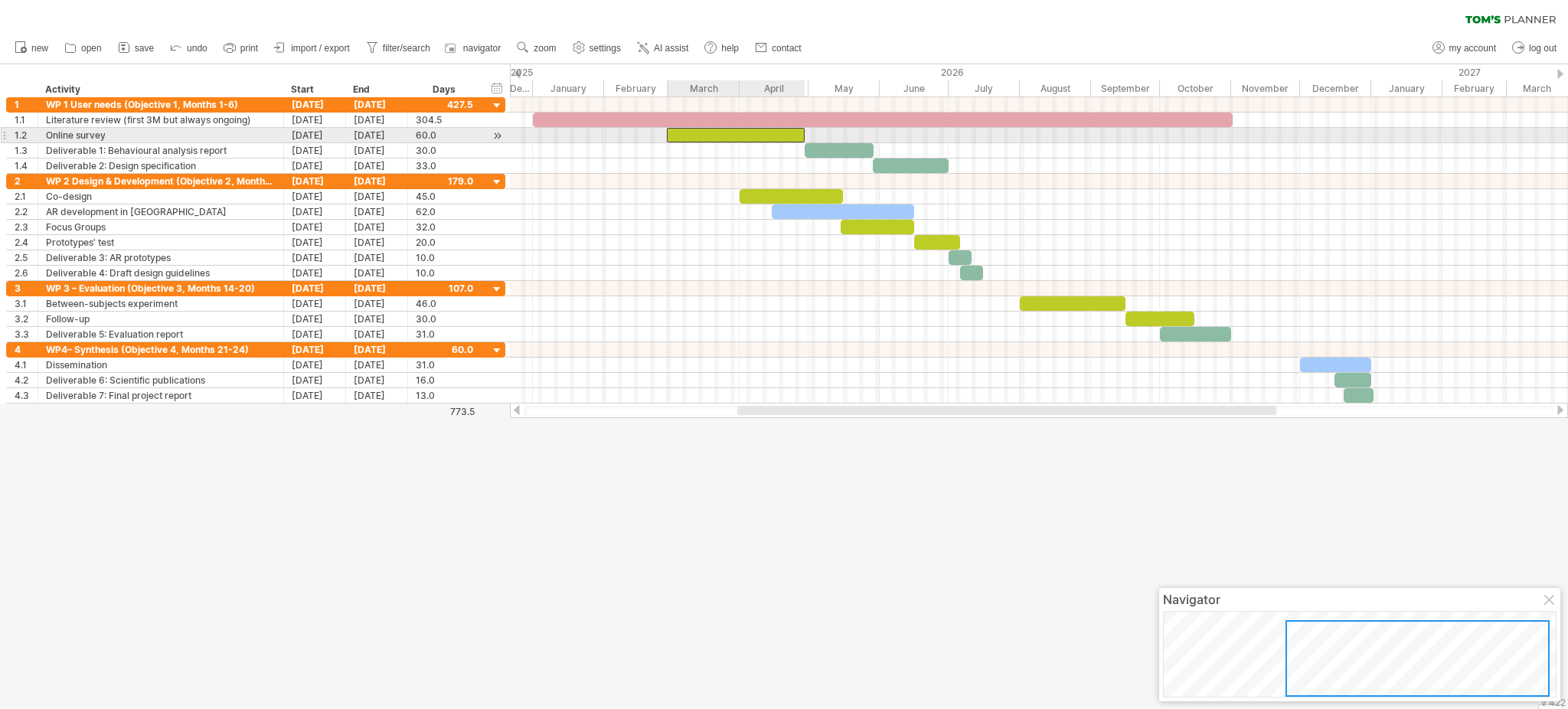
click at [704, 135] on div at bounding box center [735, 135] width 138 height 15
drag, startPoint x: 805, startPoint y: 131, endPoint x: 879, endPoint y: 128, distance: 74.1
click at [879, 128] on span at bounding box center [879, 135] width 6 height 15
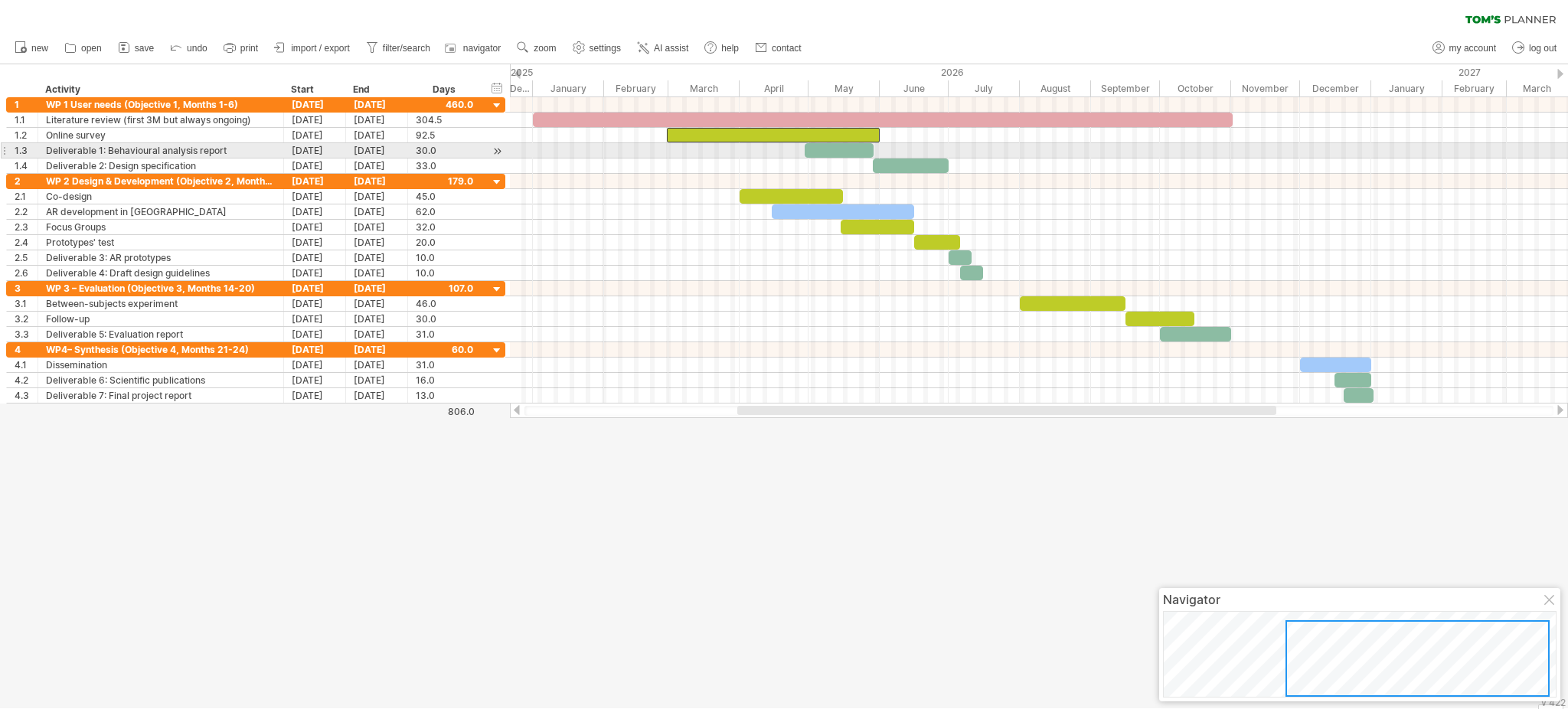
click at [862, 147] on div at bounding box center [838, 151] width 68 height 15
click at [876, 152] on span at bounding box center [876, 151] width 6 height 15
click at [879, 150] on span at bounding box center [879, 151] width 6 height 15
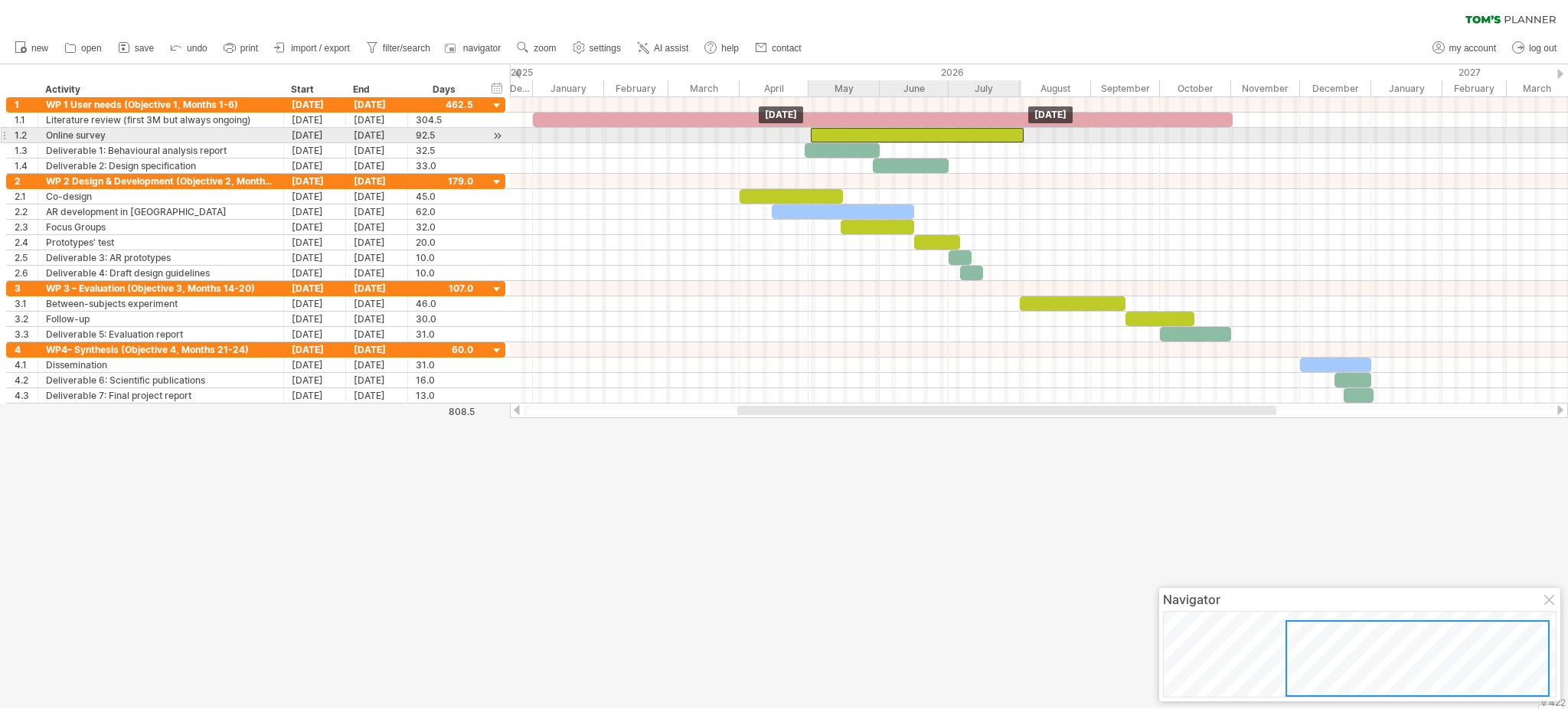
drag, startPoint x: 755, startPoint y: 138, endPoint x: 899, endPoint y: 132, distance: 144.1
click at [899, 132] on div at bounding box center [917, 135] width 213 height 15
drag, startPoint x: 899, startPoint y: 132, endPoint x: 826, endPoint y: 140, distance: 73.4
click at [826, 140] on div at bounding box center [844, 135] width 213 height 15
drag, startPoint x: 950, startPoint y: 132, endPoint x: 879, endPoint y: 132, distance: 71.0
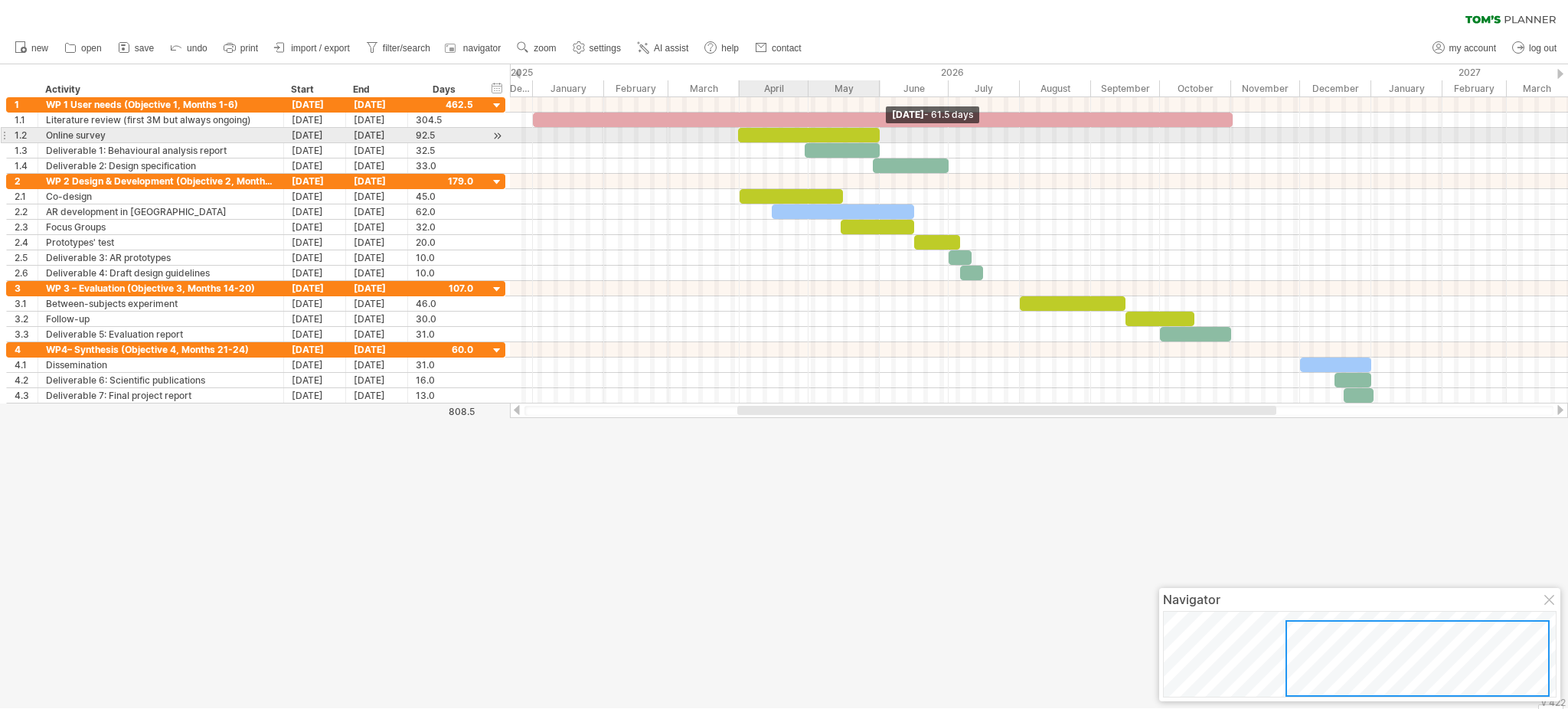
click at [879, 132] on span at bounding box center [879, 135] width 6 height 15
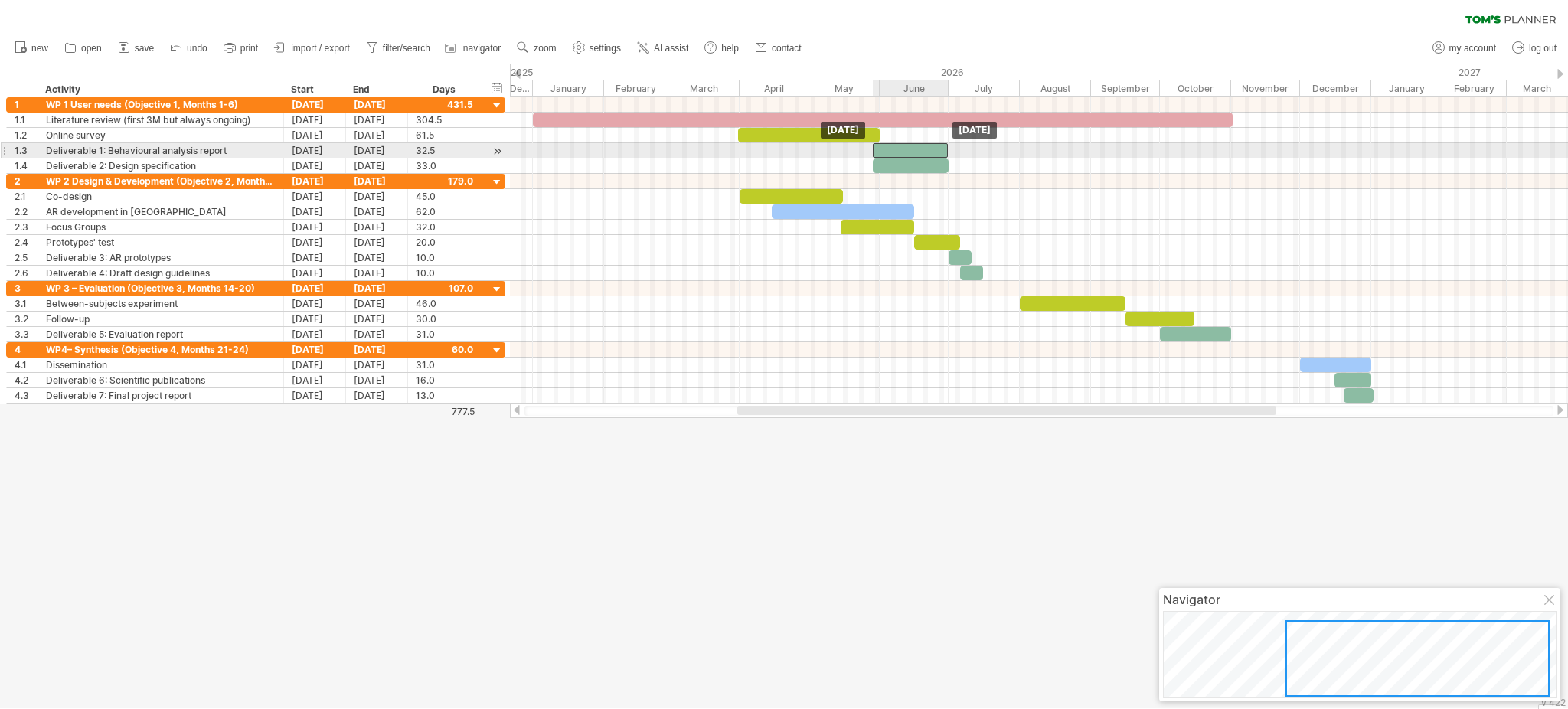
drag, startPoint x: 855, startPoint y: 151, endPoint x: 922, endPoint y: 152, distance: 67.0
click at [922, 152] on div at bounding box center [910, 151] width 75 height 15
drag, startPoint x: 930, startPoint y: 149, endPoint x: 885, endPoint y: 153, distance: 45.2
click at [885, 153] on div at bounding box center [865, 151] width 75 height 15
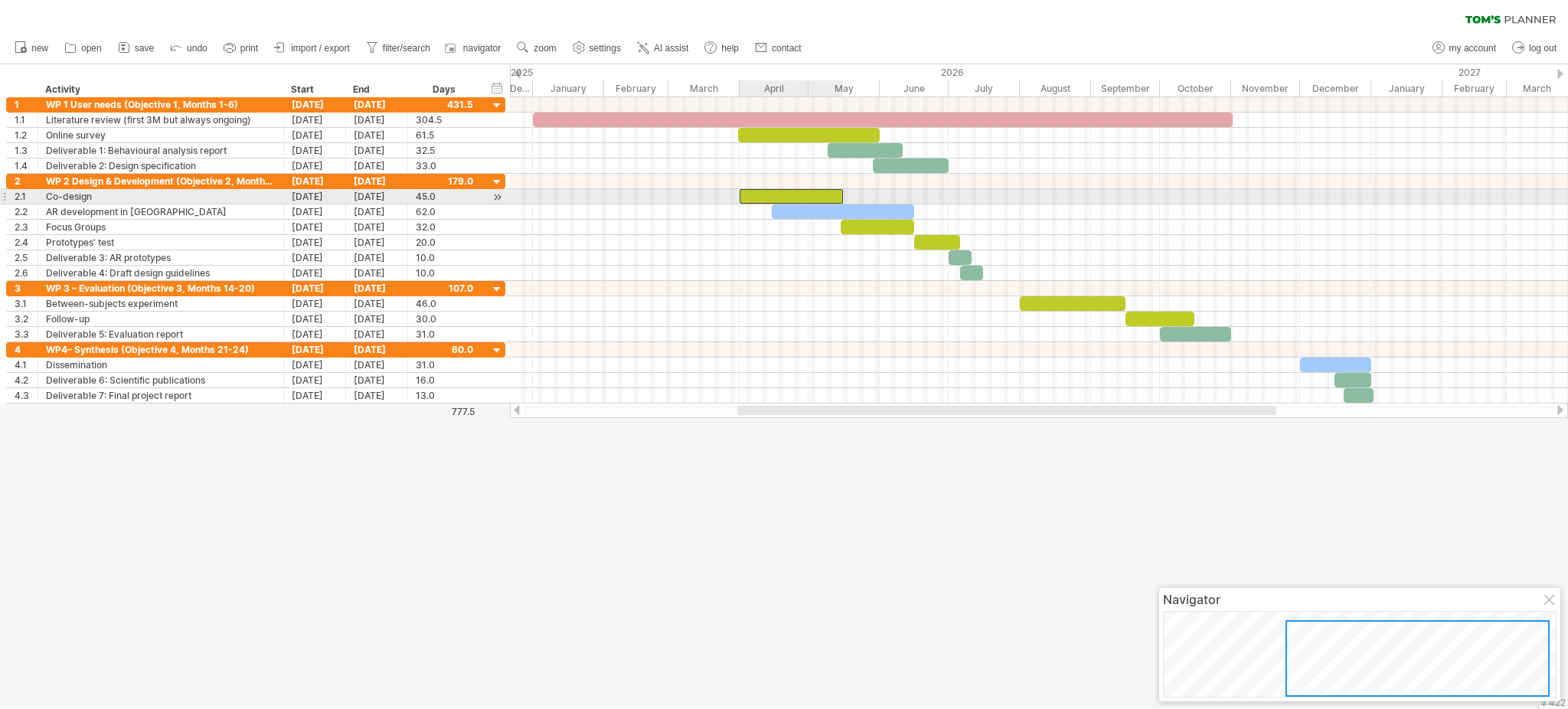
click at [783, 191] on div at bounding box center [791, 196] width 103 height 15
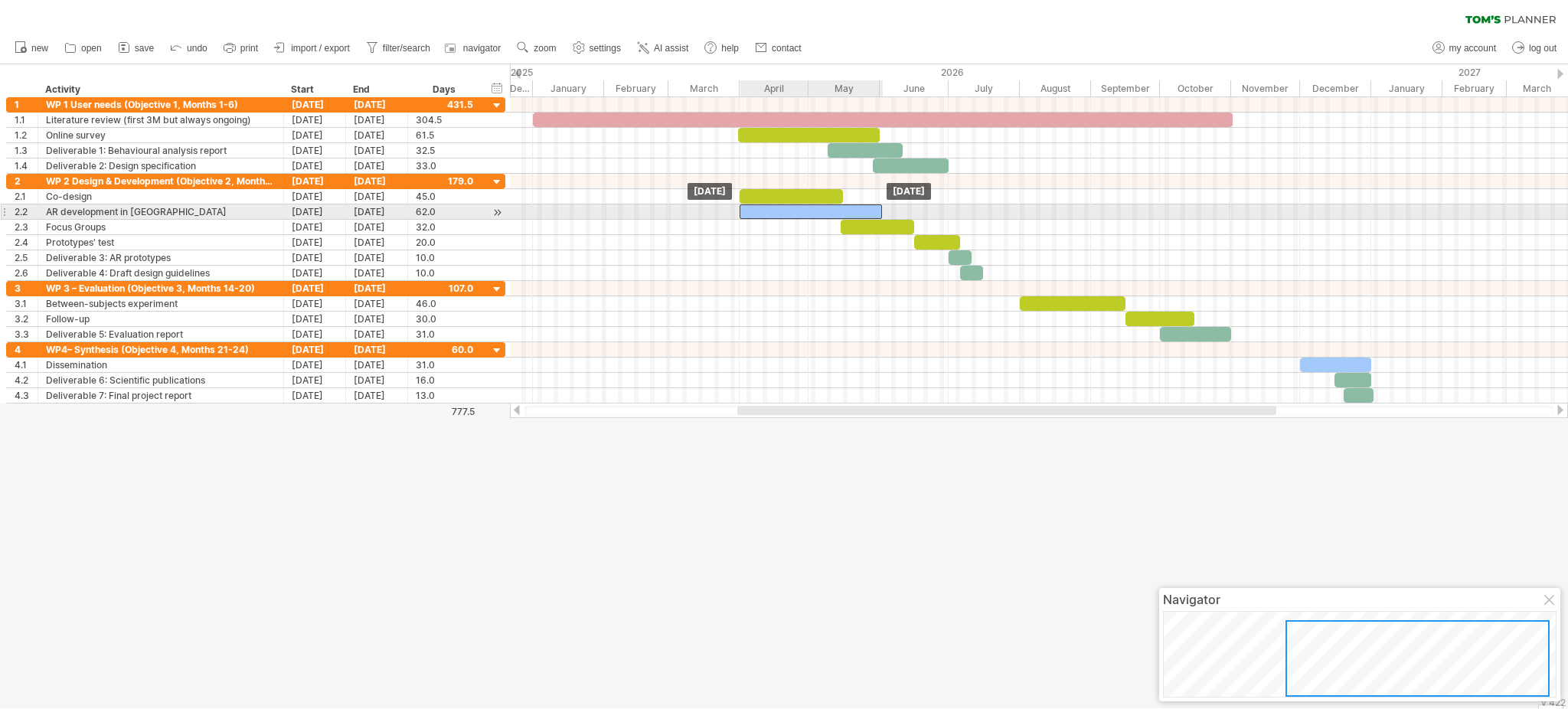
drag, startPoint x: 826, startPoint y: 206, endPoint x: 794, endPoint y: 206, distance: 32.0
click at [794, 206] on div at bounding box center [811, 212] width 142 height 15
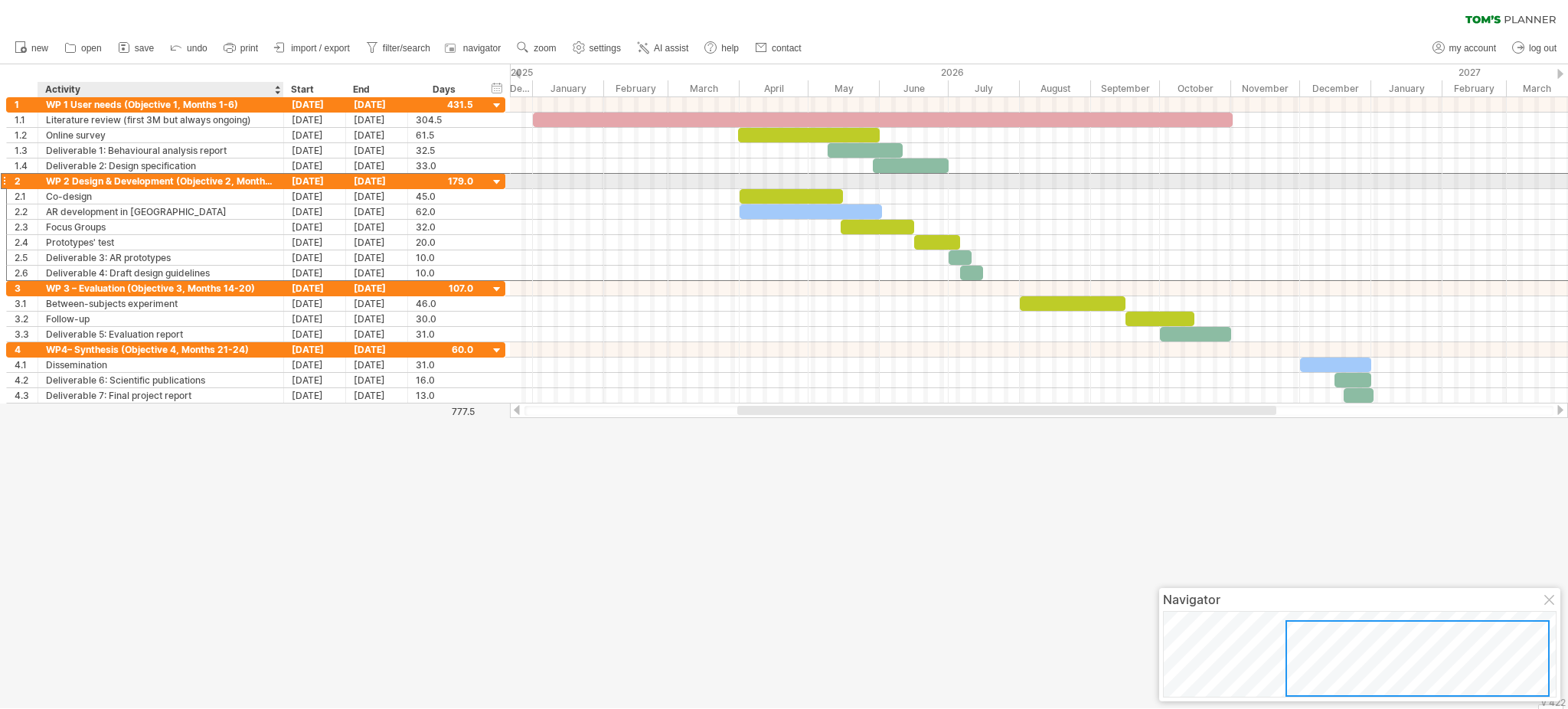
click at [258, 178] on div "WP 2 Design & Development (Objective 2, Months 7-13)" at bounding box center [161, 181] width 230 height 15
click at [258, 178] on input "**********" at bounding box center [161, 181] width 230 height 15
click at [251, 178] on input "**********" at bounding box center [161, 181] width 230 height 15
click at [249, 184] on input "**********" at bounding box center [161, 181] width 230 height 15
click at [270, 179] on input "**********" at bounding box center [161, 181] width 230 height 15
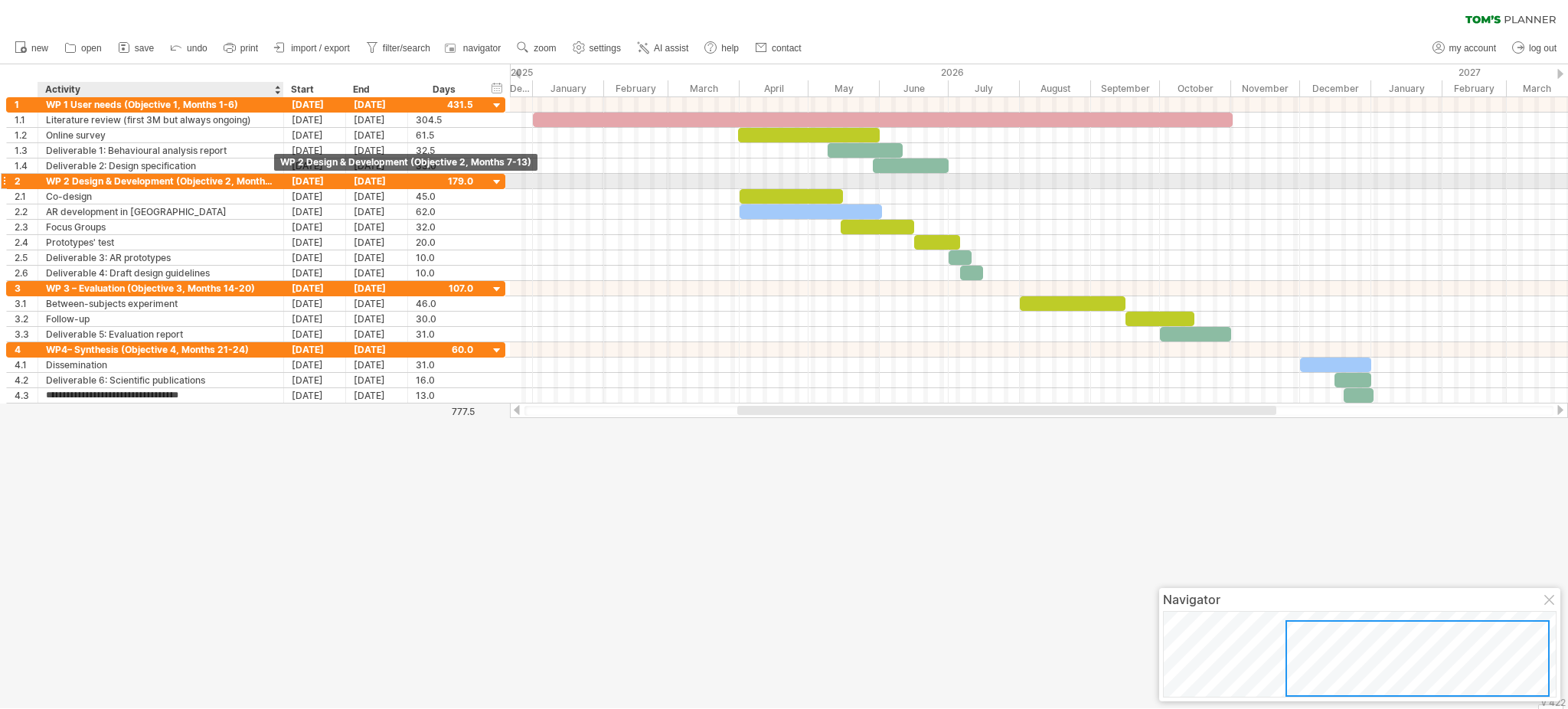
click at [256, 181] on div "WP 2 Design & Development (Objective 2, Months 7-13)" at bounding box center [161, 181] width 230 height 15
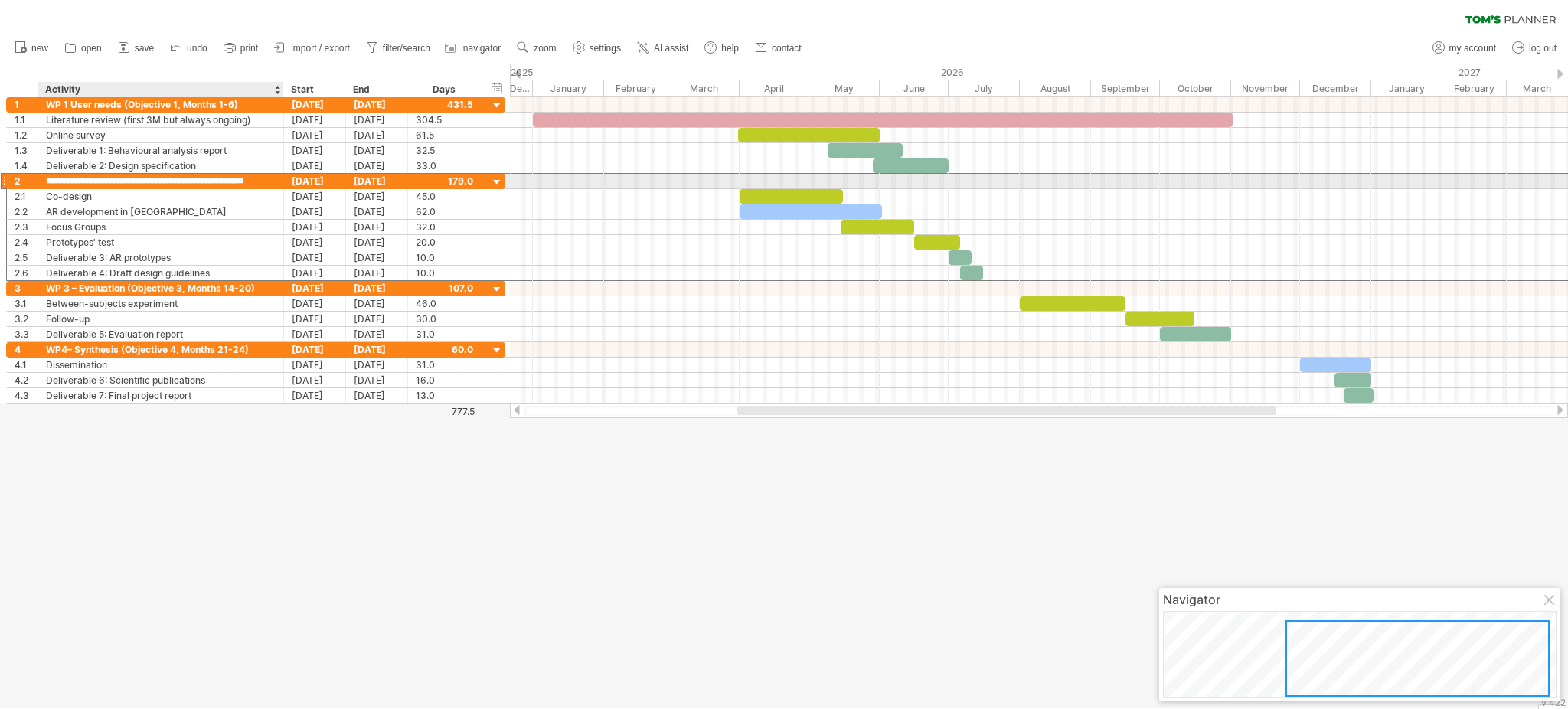
click at [256, 181] on input "**********" at bounding box center [161, 181] width 230 height 15
click at [263, 181] on input "**********" at bounding box center [161, 181] width 230 height 15
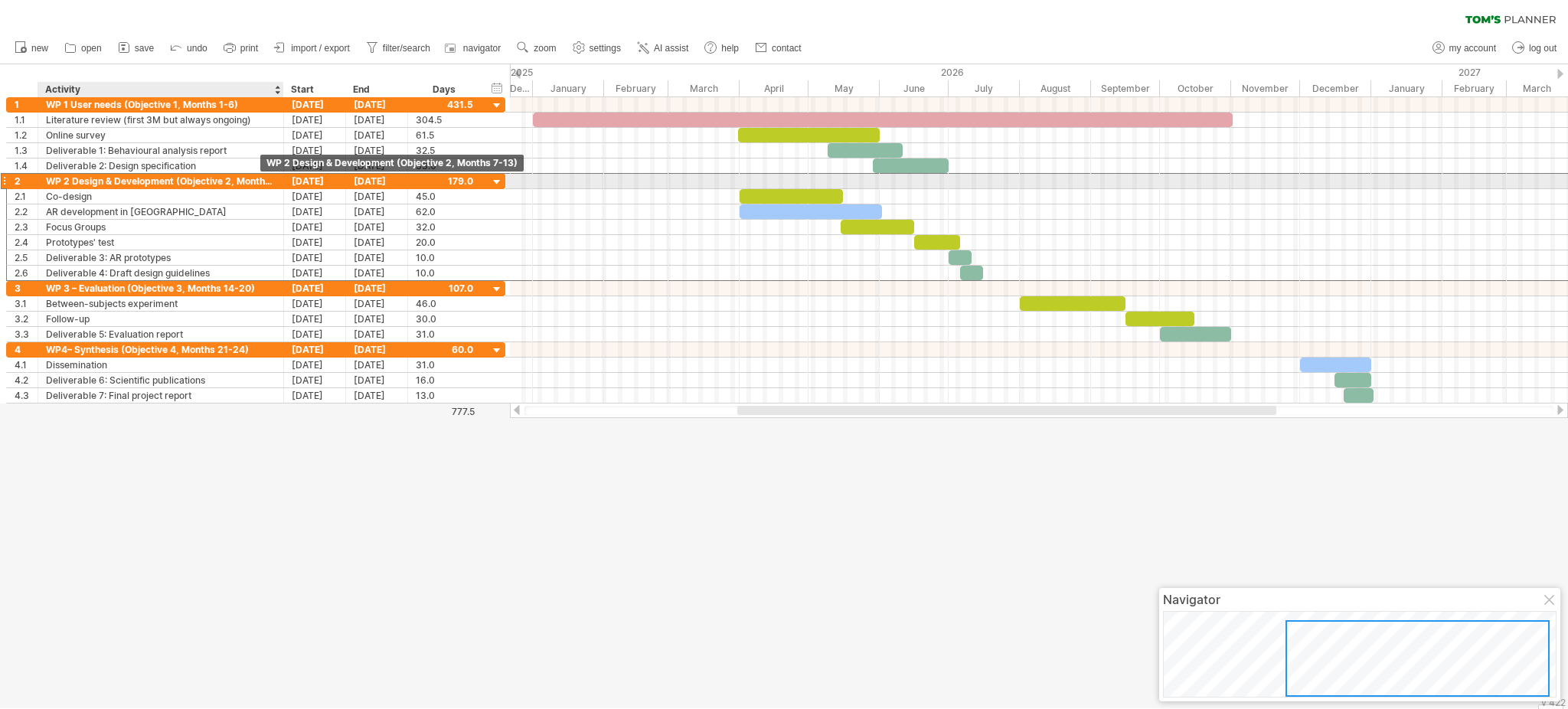
click at [255, 182] on div "WP 2 Design & Development (Objective 2, Months 7-13)" at bounding box center [161, 181] width 230 height 15
click at [0, 0] on input "**********" at bounding box center [0, 0] width 0 height 0
click at [255, 182] on input "**********" at bounding box center [161, 181] width 230 height 15
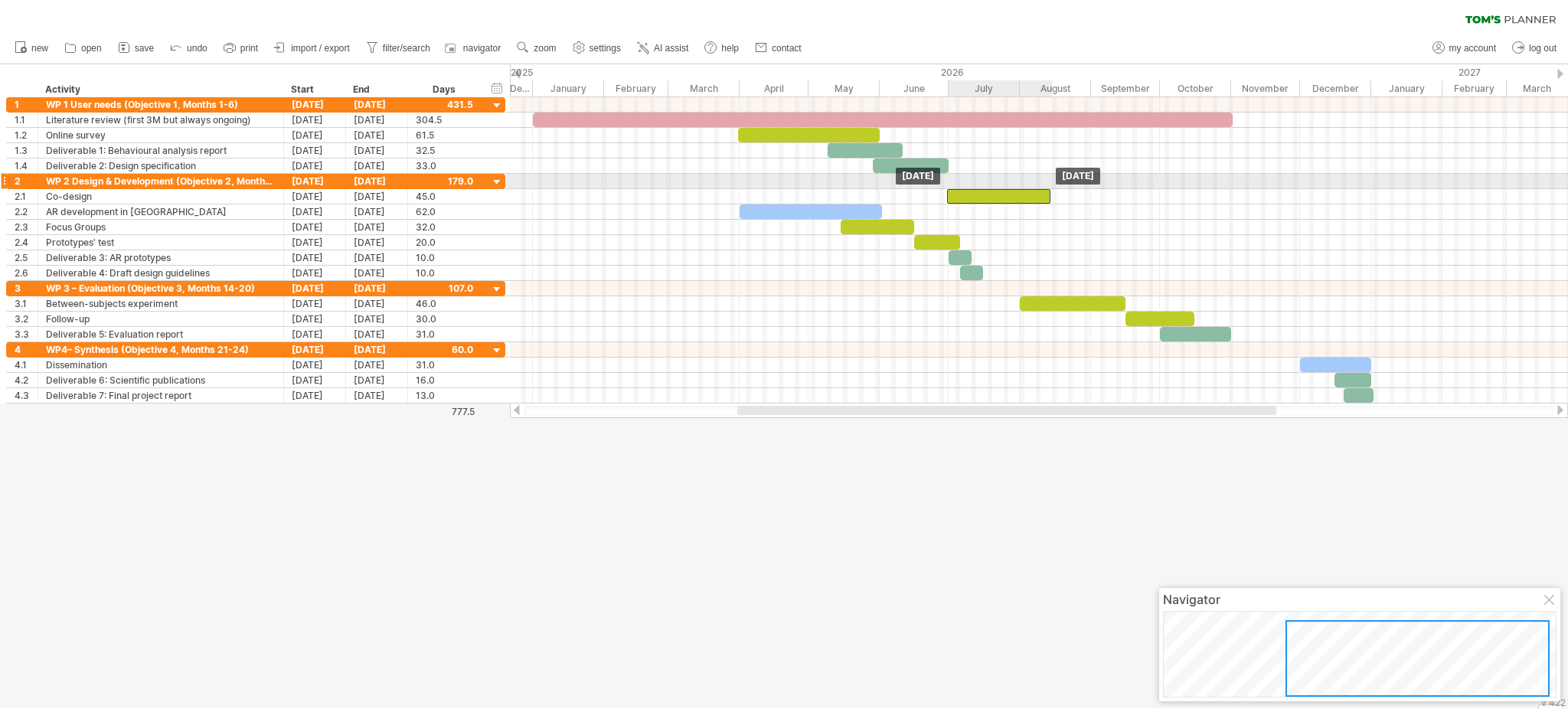
drag, startPoint x: 804, startPoint y: 196, endPoint x: 1012, endPoint y: 189, distance: 208.1
click at [1012, 189] on div at bounding box center [998, 196] width 103 height 15
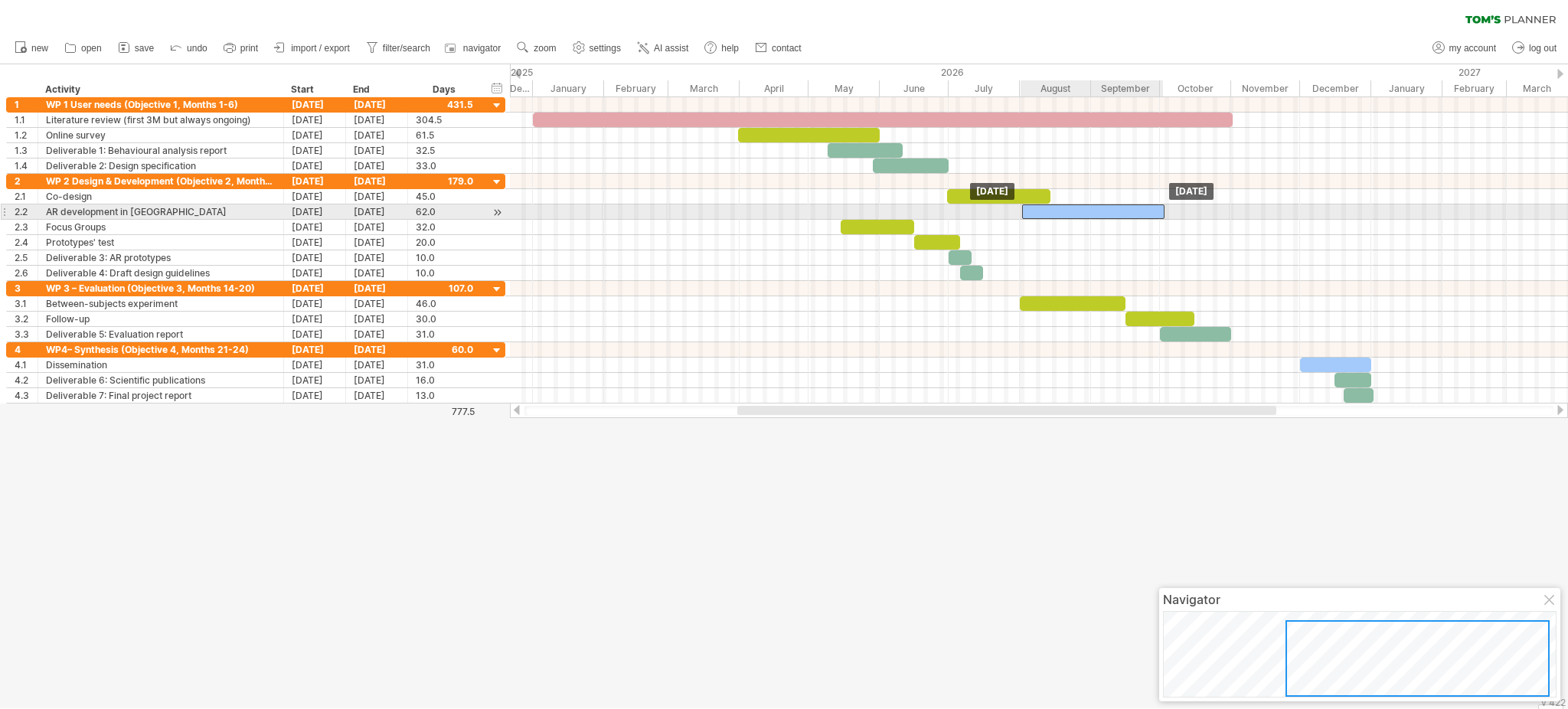
drag, startPoint x: 862, startPoint y: 213, endPoint x: 1145, endPoint y: 207, distance: 283.1
click at [1145, 207] on div at bounding box center [1093, 212] width 142 height 15
drag, startPoint x: 1022, startPoint y: 208, endPoint x: 947, endPoint y: 206, distance: 75.0
click at [947, 206] on span at bounding box center [948, 212] width 6 height 15
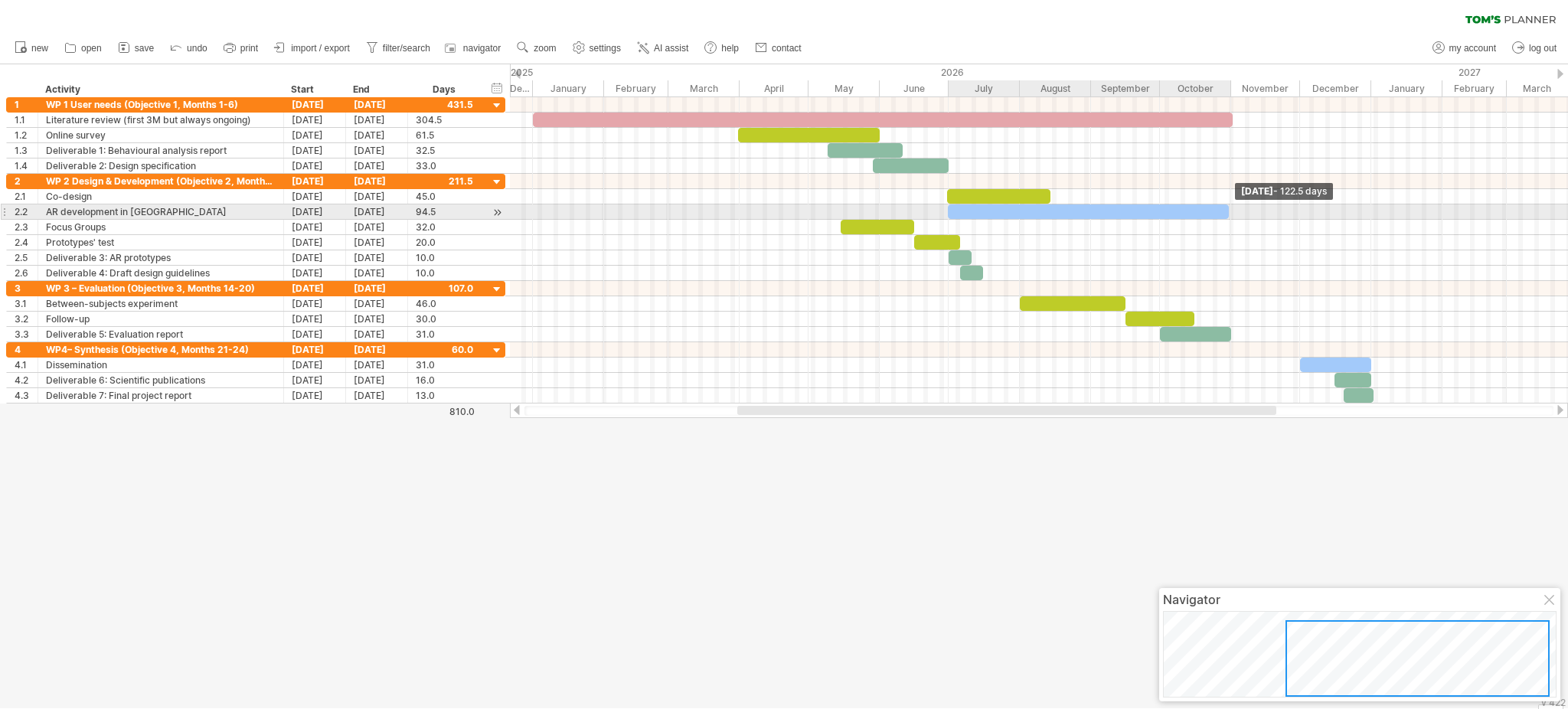
drag, startPoint x: 1166, startPoint y: 209, endPoint x: 1230, endPoint y: 212, distance: 64.1
click at [1175, 212] on span at bounding box center [1229, 212] width 6 height 15
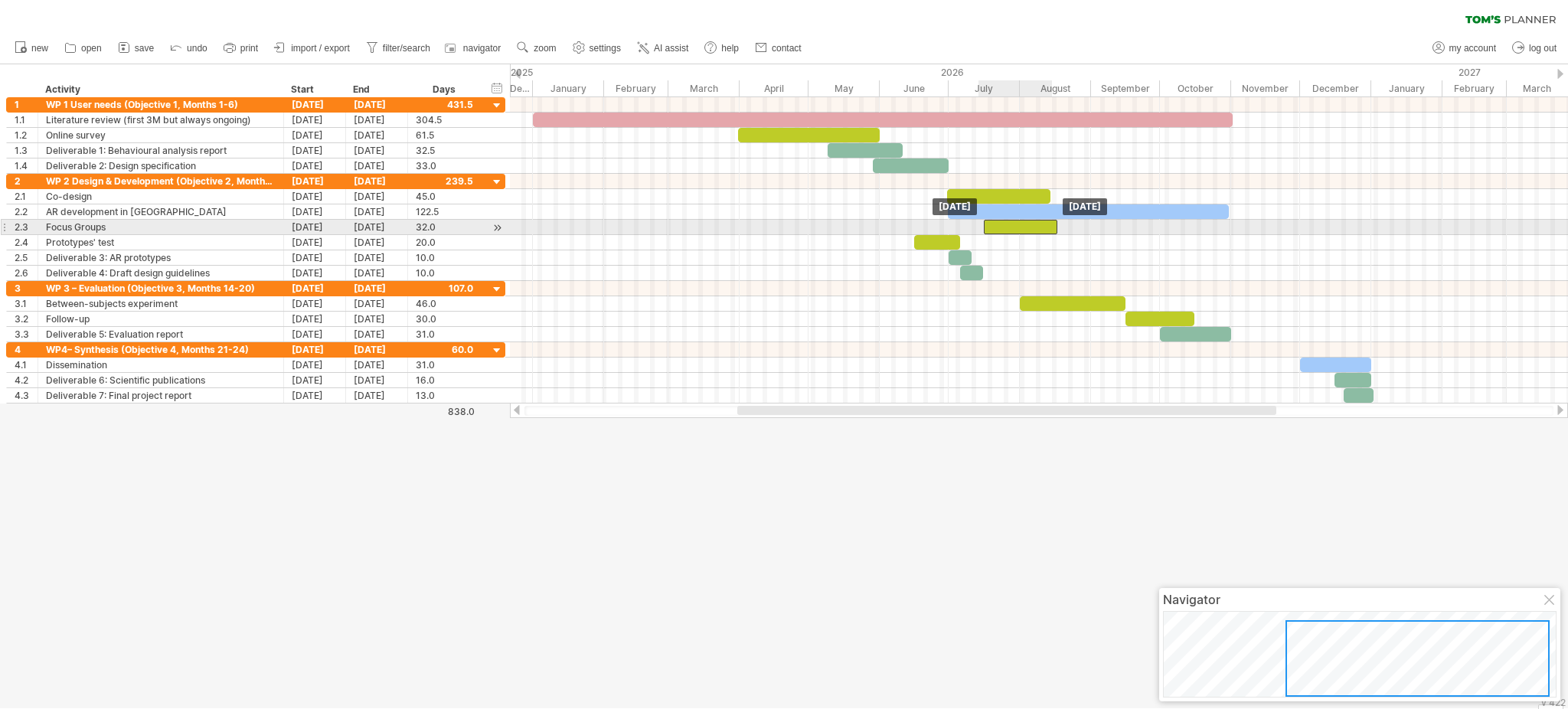
drag, startPoint x: 856, startPoint y: 226, endPoint x: 998, endPoint y: 224, distance: 142.0
click at [998, 224] on div at bounding box center [1021, 228] width 73 height 15
click at [1005, 224] on div at bounding box center [1027, 228] width 73 height 15
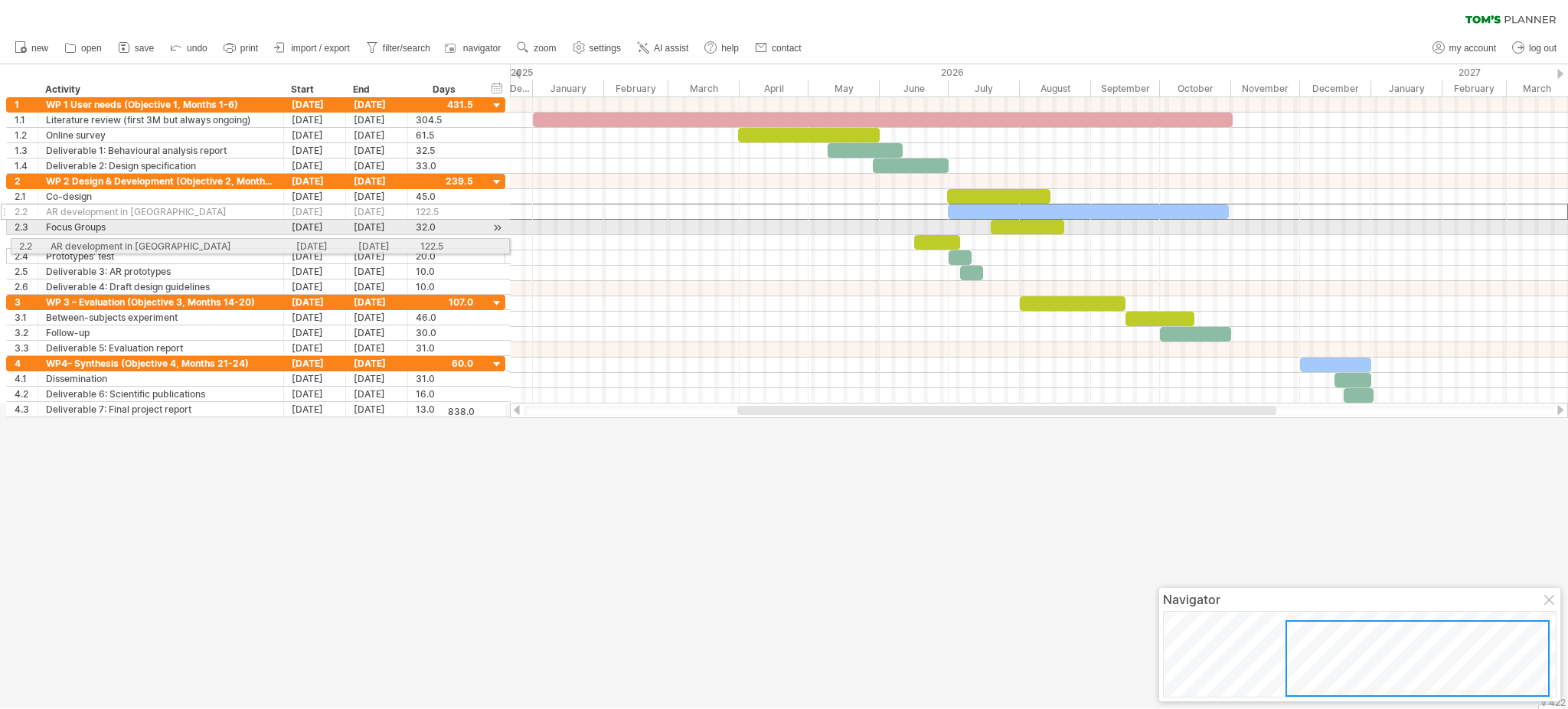
drag, startPoint x: 3, startPoint y: 211, endPoint x: 3, endPoint y: 244, distance: 33.0
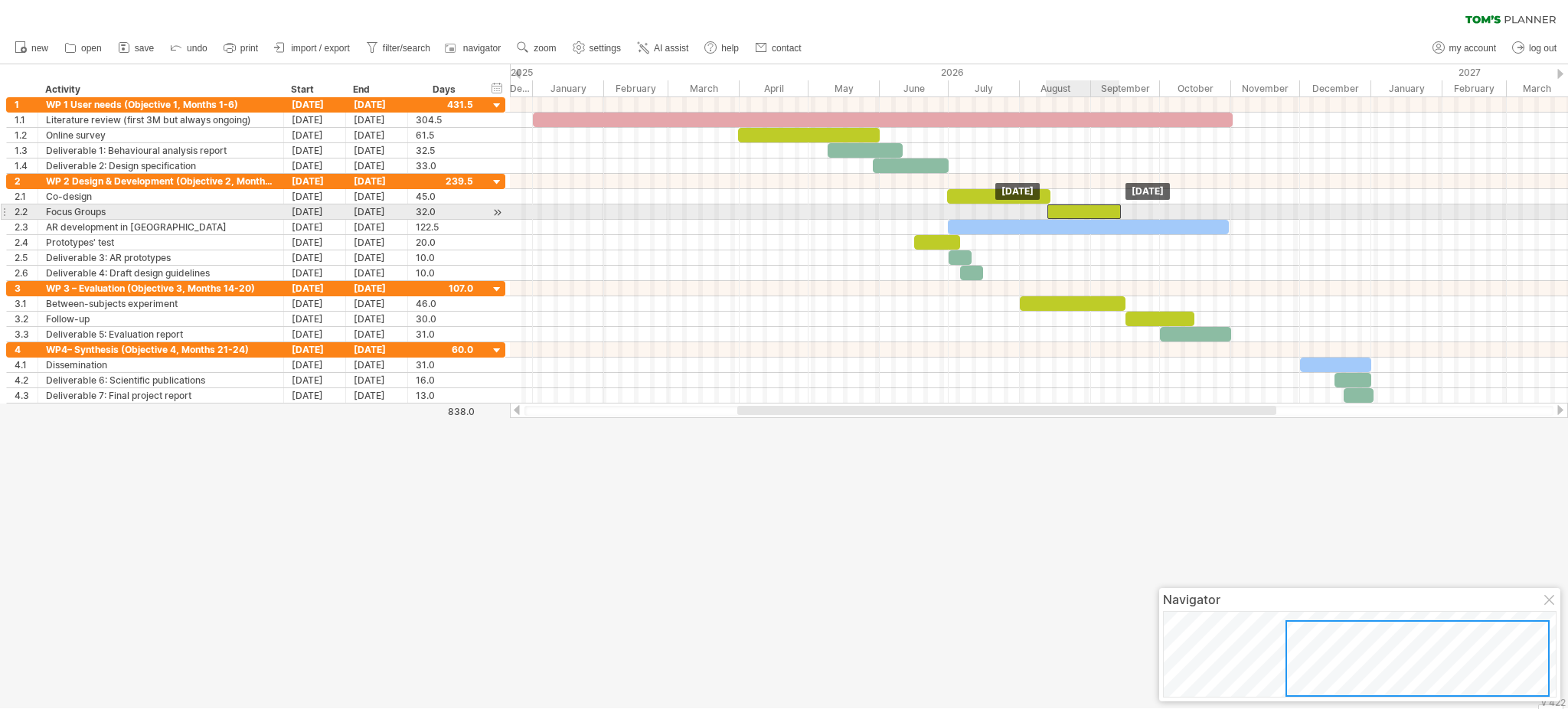
drag, startPoint x: 1037, startPoint y: 211, endPoint x: 1093, endPoint y: 205, distance: 56.3
click at [1093, 205] on div at bounding box center [1084, 212] width 73 height 15
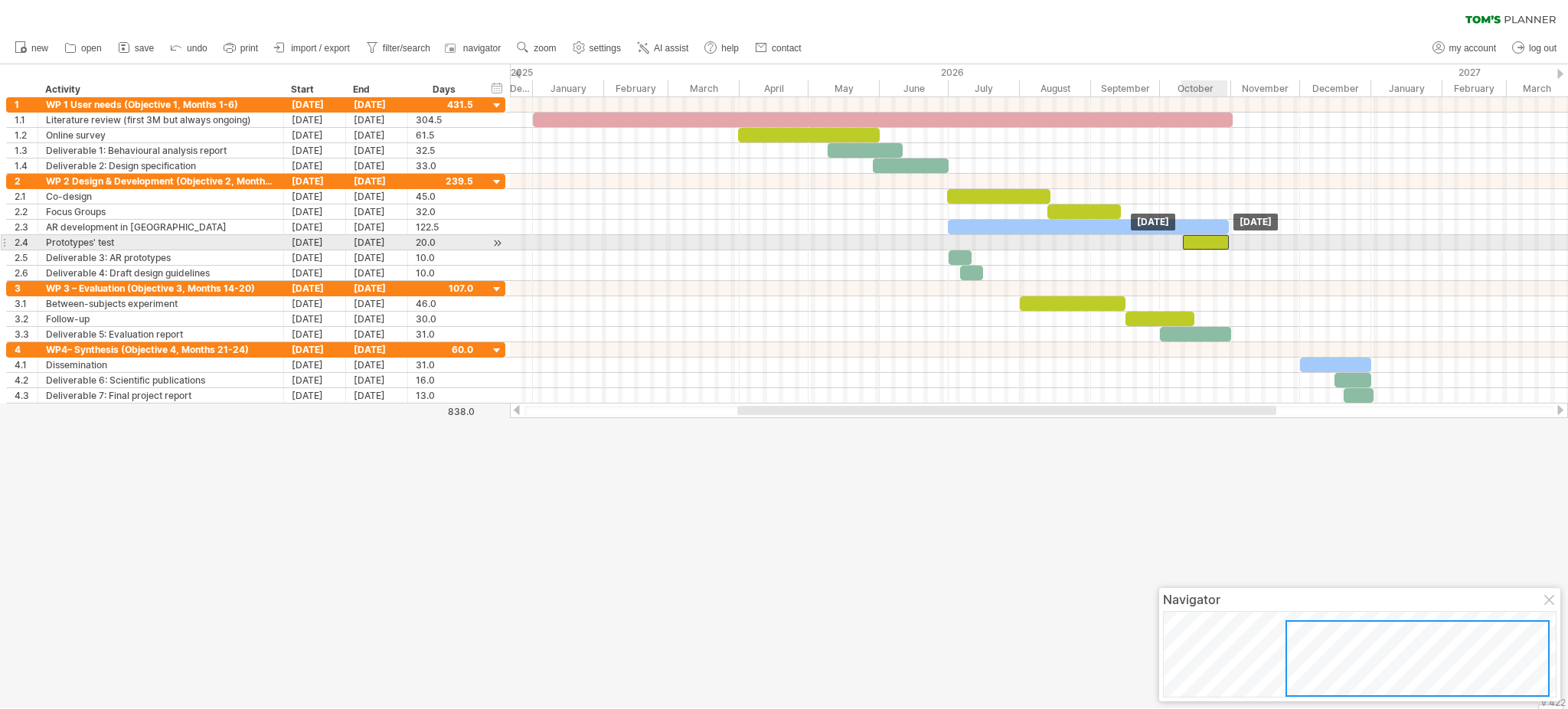
drag, startPoint x: 938, startPoint y: 244, endPoint x: 1207, endPoint y: 242, distance: 269.0
click at [1175, 242] on div at bounding box center [1206, 242] width 46 height 15
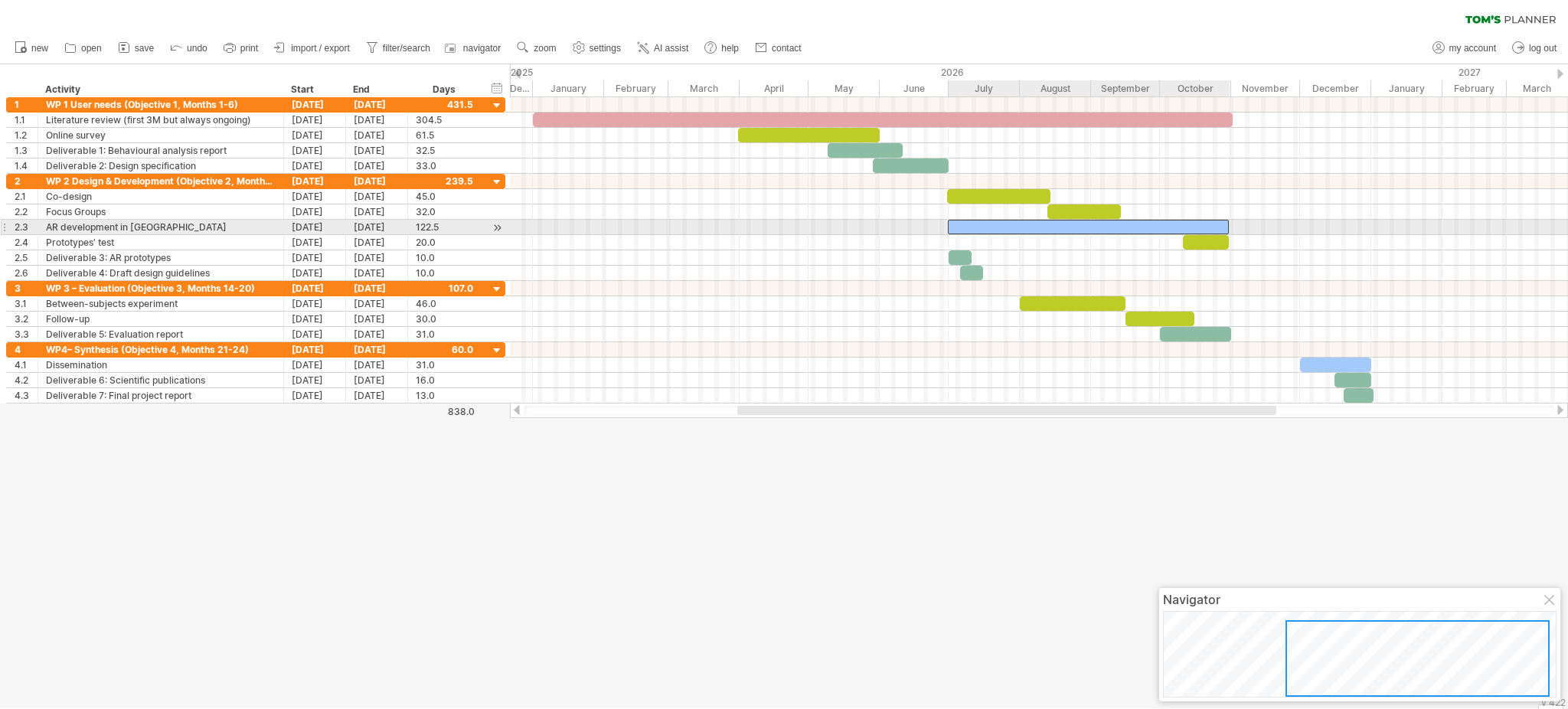
click at [1175, 221] on div at bounding box center [1089, 228] width 282 height 15
drag, startPoint x: 1229, startPoint y: 224, endPoint x: 1157, endPoint y: 233, distance: 72.6
click at [1157, 233] on span at bounding box center [1158, 228] width 6 height 15
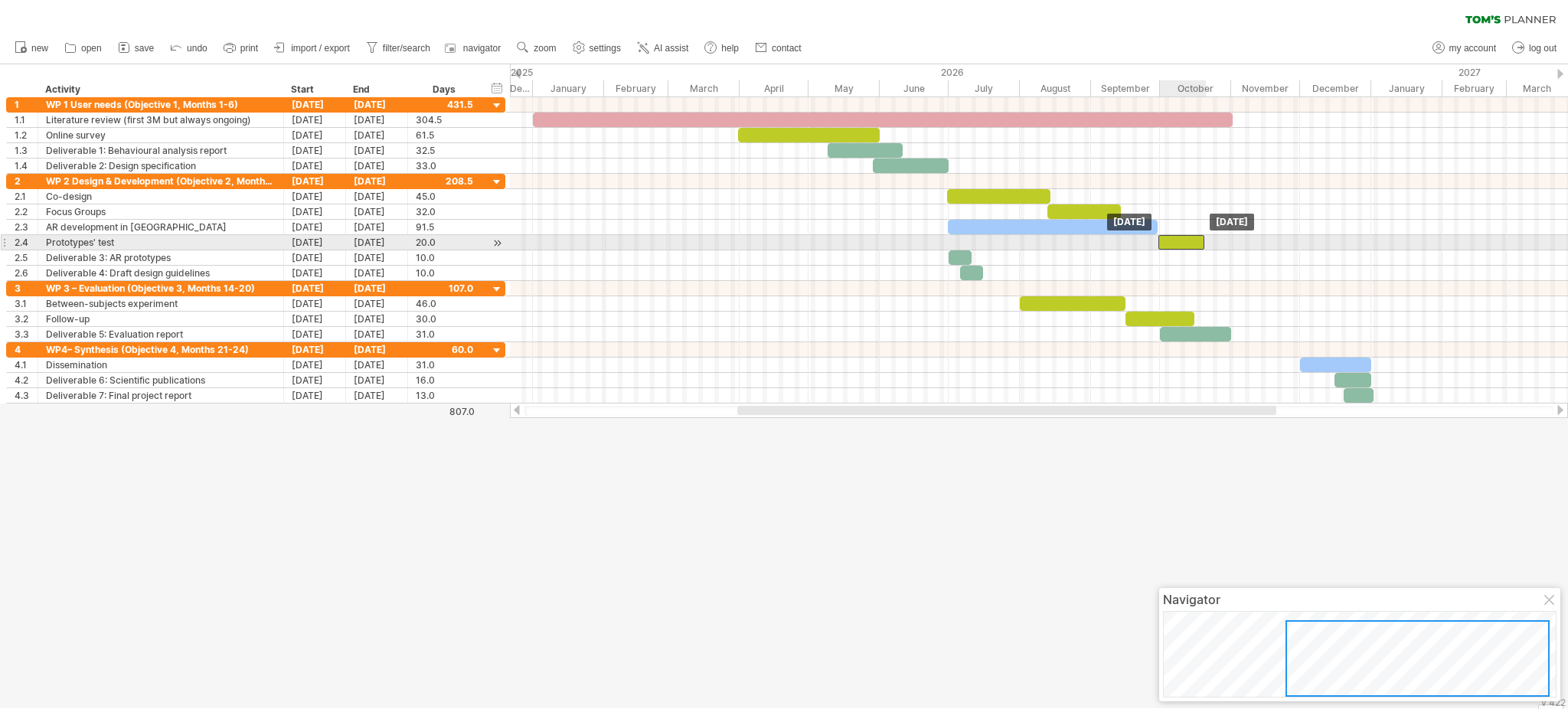
drag, startPoint x: 1187, startPoint y: 241, endPoint x: 1163, endPoint y: 244, distance: 24.2
click at [1163, 244] on div at bounding box center [1182, 242] width 46 height 15
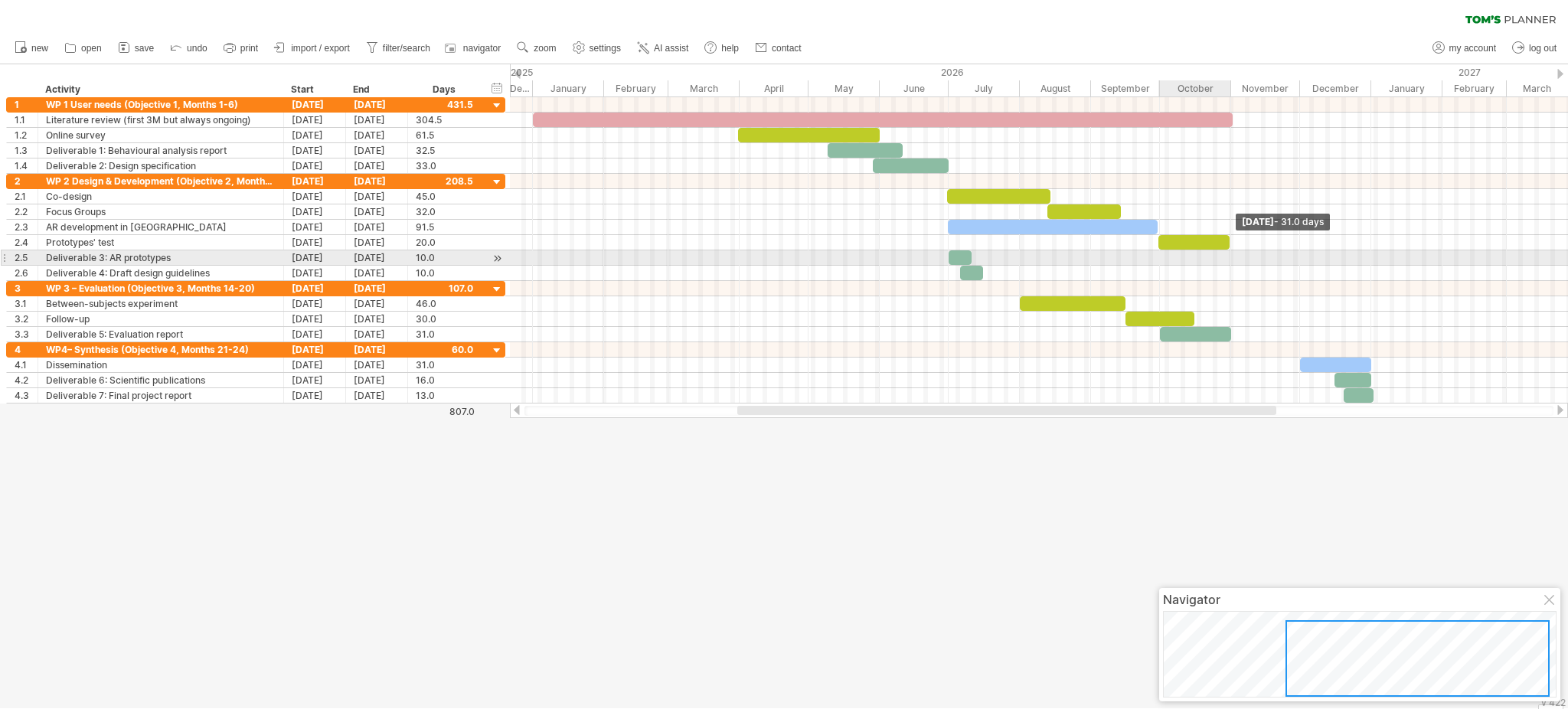
drag, startPoint x: 1203, startPoint y: 244, endPoint x: 1226, endPoint y: 255, distance: 25.5
click at [1175, 255] on div "[DATE] - 31.0 days [DATE]" at bounding box center [1038, 249] width 1058 height 306
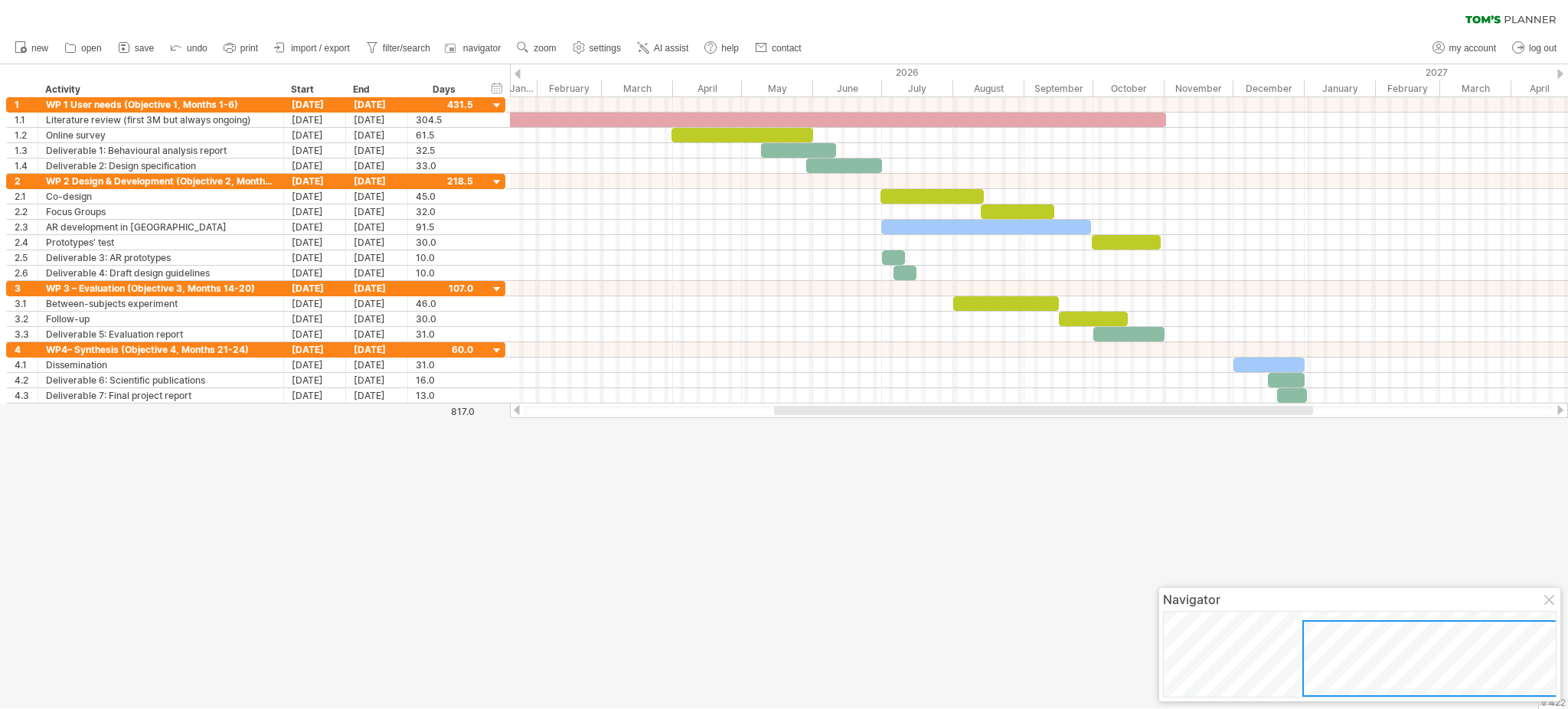
drag, startPoint x: 1214, startPoint y: 406, endPoint x: 1250, endPoint y: 411, distance: 36.3
click at [1175, 411] on div at bounding box center [1044, 410] width 539 height 9
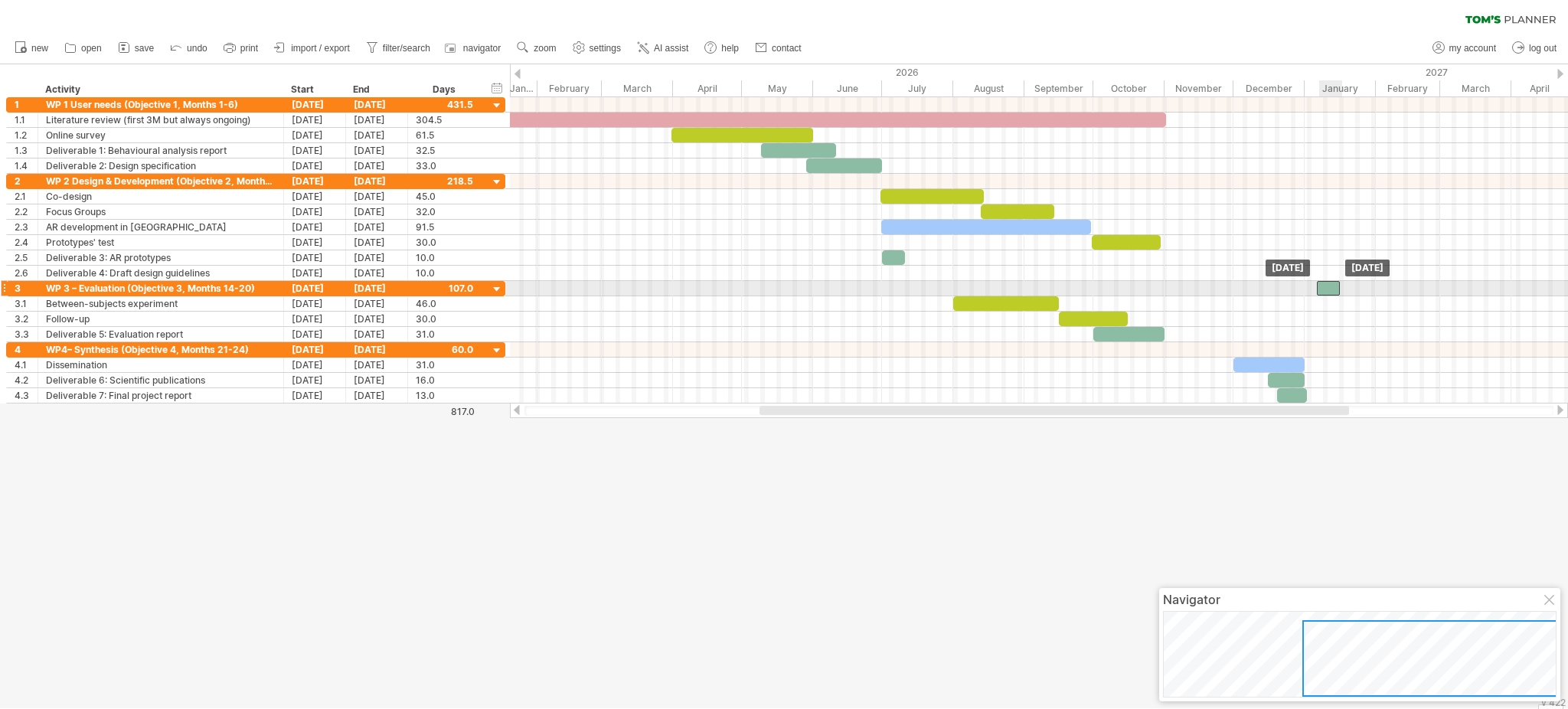
drag, startPoint x: 900, startPoint y: 275, endPoint x: 1324, endPoint y: 293, distance: 424.4
drag, startPoint x: 1331, startPoint y: 288, endPoint x: 1368, endPoint y: 290, distance: 37.1
click at [1175, 290] on div at bounding box center [1365, 289] width 23 height 15
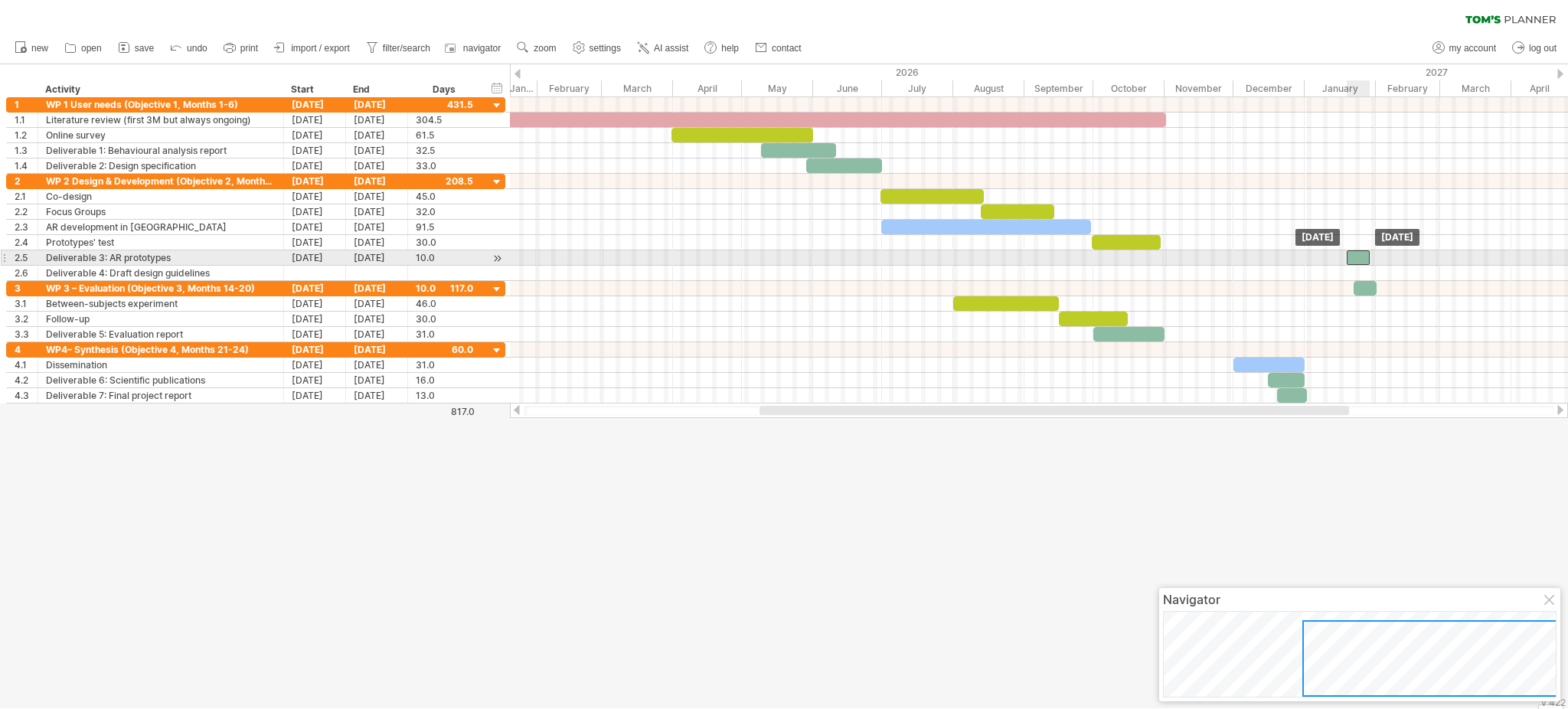
drag, startPoint x: 885, startPoint y: 257, endPoint x: 1350, endPoint y: 262, distance: 465.0
click at [1175, 262] on div at bounding box center [1358, 258] width 23 height 15
click at [1175, 261] on div at bounding box center [1364, 258] width 23 height 15
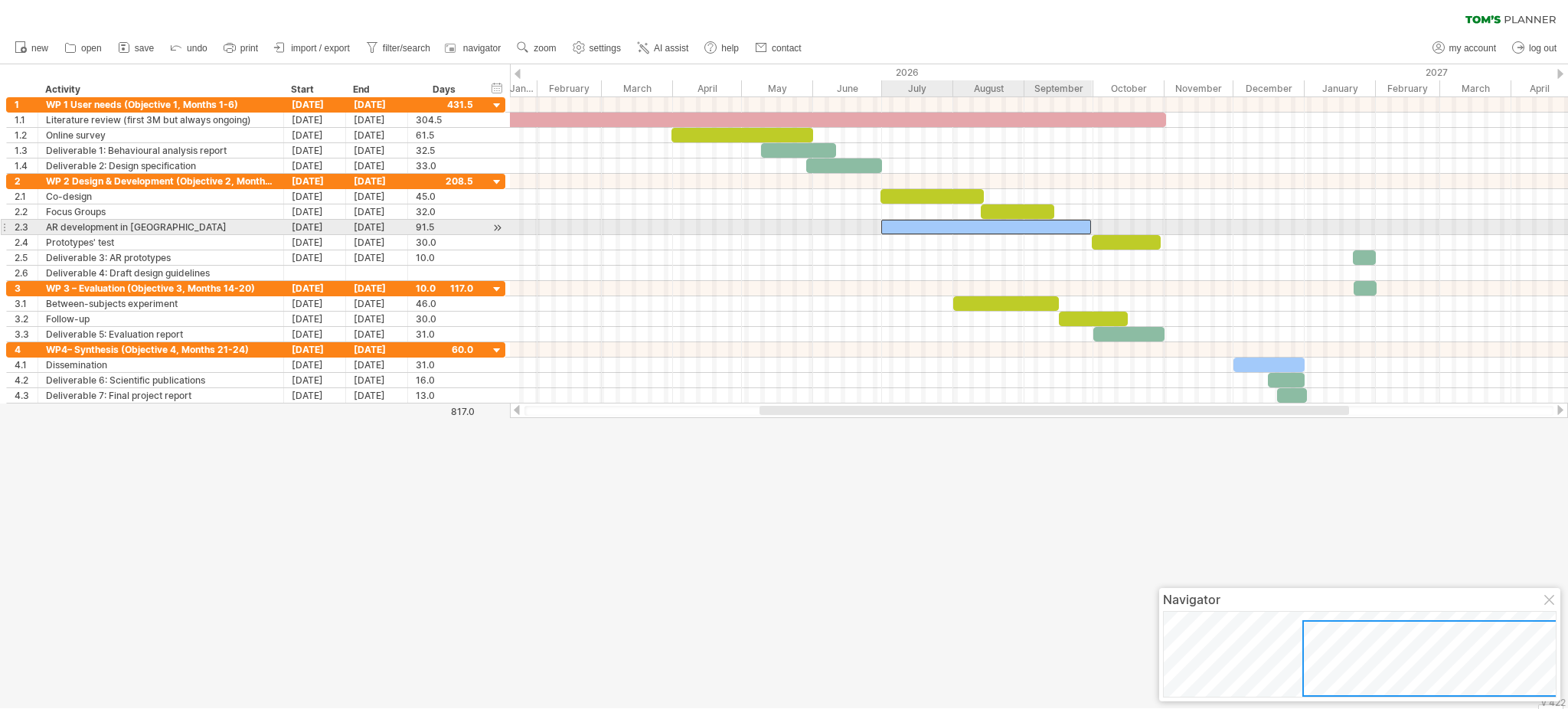
click at [1067, 231] on div at bounding box center [986, 228] width 211 height 15
drag, startPoint x: 1092, startPoint y: 228, endPoint x: 1235, endPoint y: 229, distance: 143.0
click at [1175, 229] on span at bounding box center [1234, 228] width 6 height 15
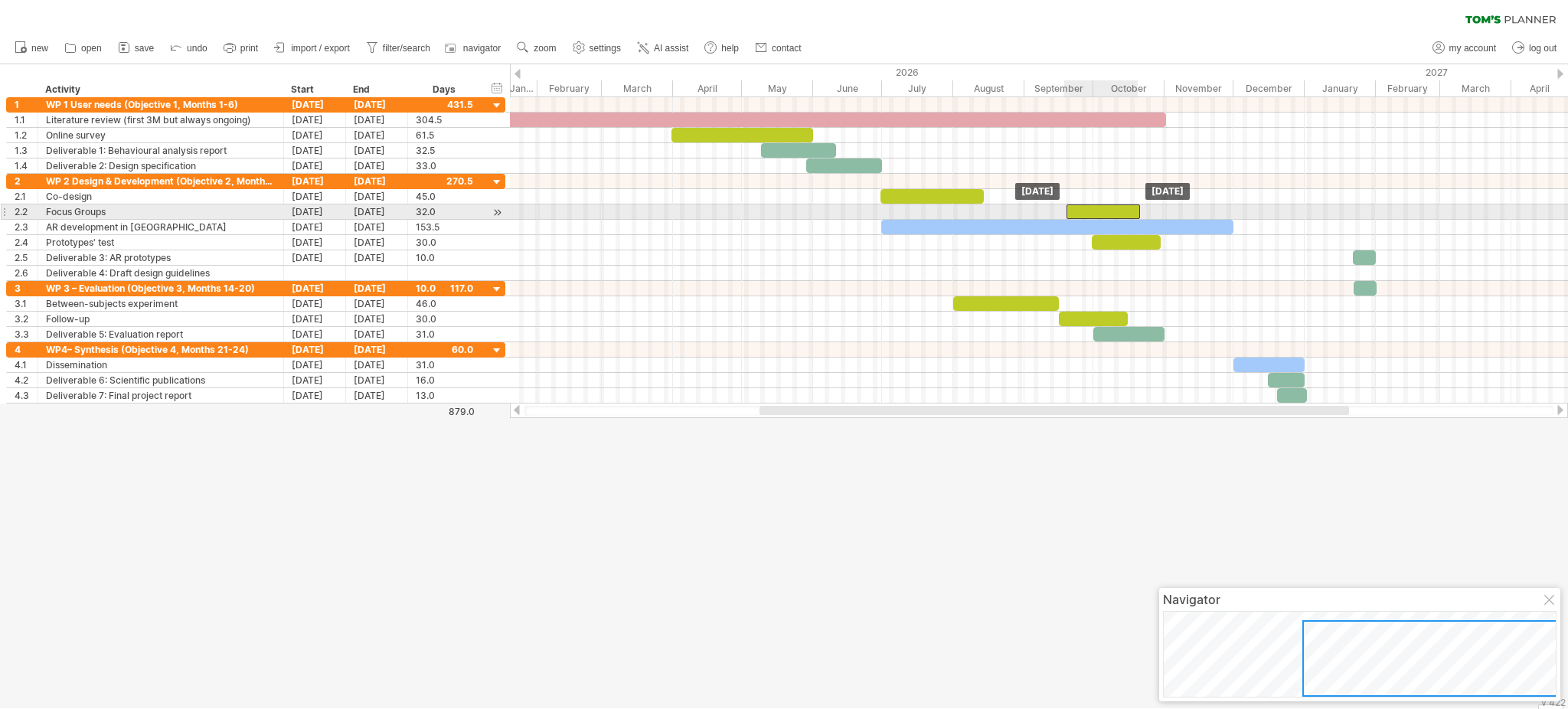
drag, startPoint x: 1003, startPoint y: 209, endPoint x: 1089, endPoint y: 209, distance: 86.0
click at [1089, 209] on div at bounding box center [1103, 212] width 73 height 15
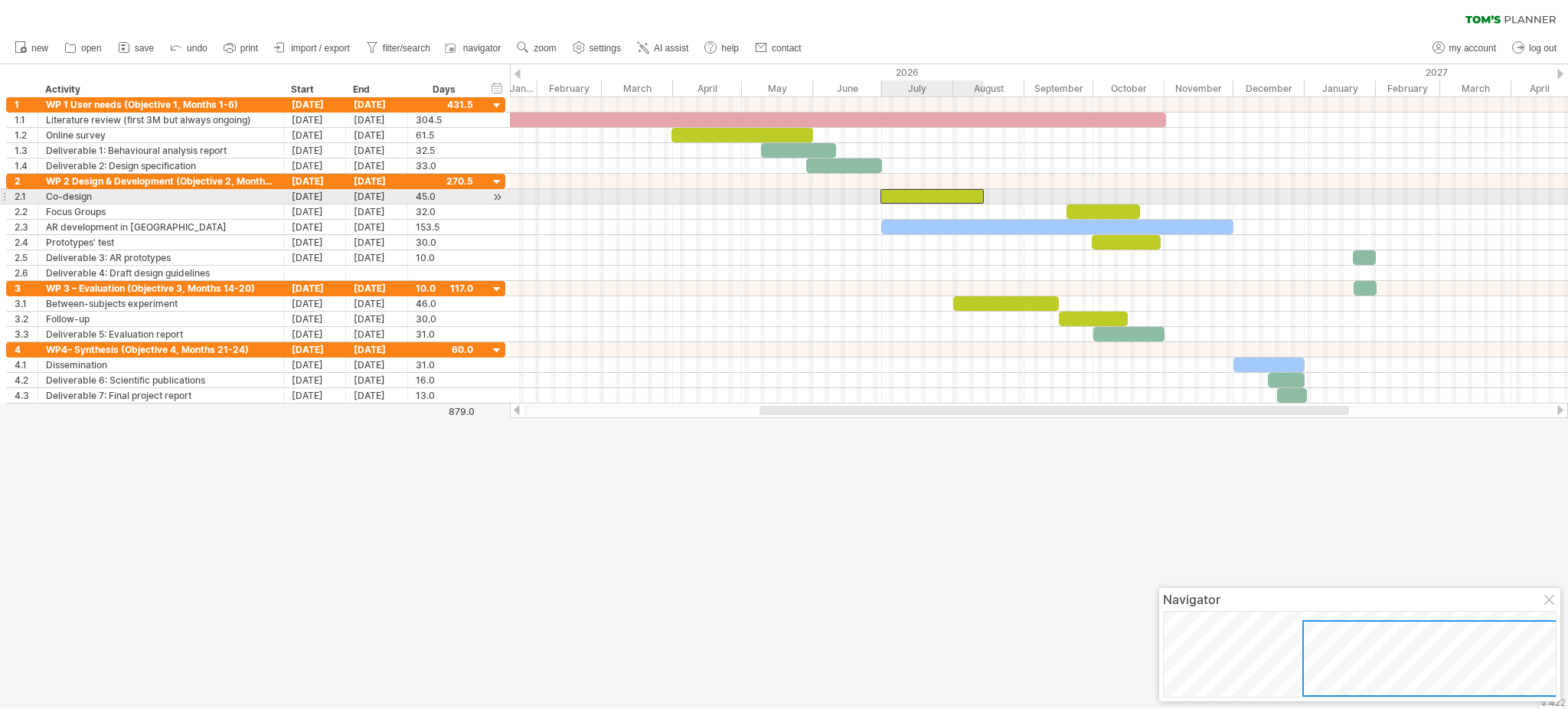
click at [958, 194] on div at bounding box center [931, 196] width 103 height 15
drag, startPoint x: 984, startPoint y: 196, endPoint x: 1020, endPoint y: 204, distance: 36.9
click at [1020, 204] on div "[DATE] - 61.0 days [DATE]" at bounding box center [1038, 249] width 1058 height 306
click at [1010, 197] on div at bounding box center [950, 196] width 140 height 15
drag, startPoint x: 1022, startPoint y: 197, endPoint x: 1093, endPoint y: 202, distance: 71.2
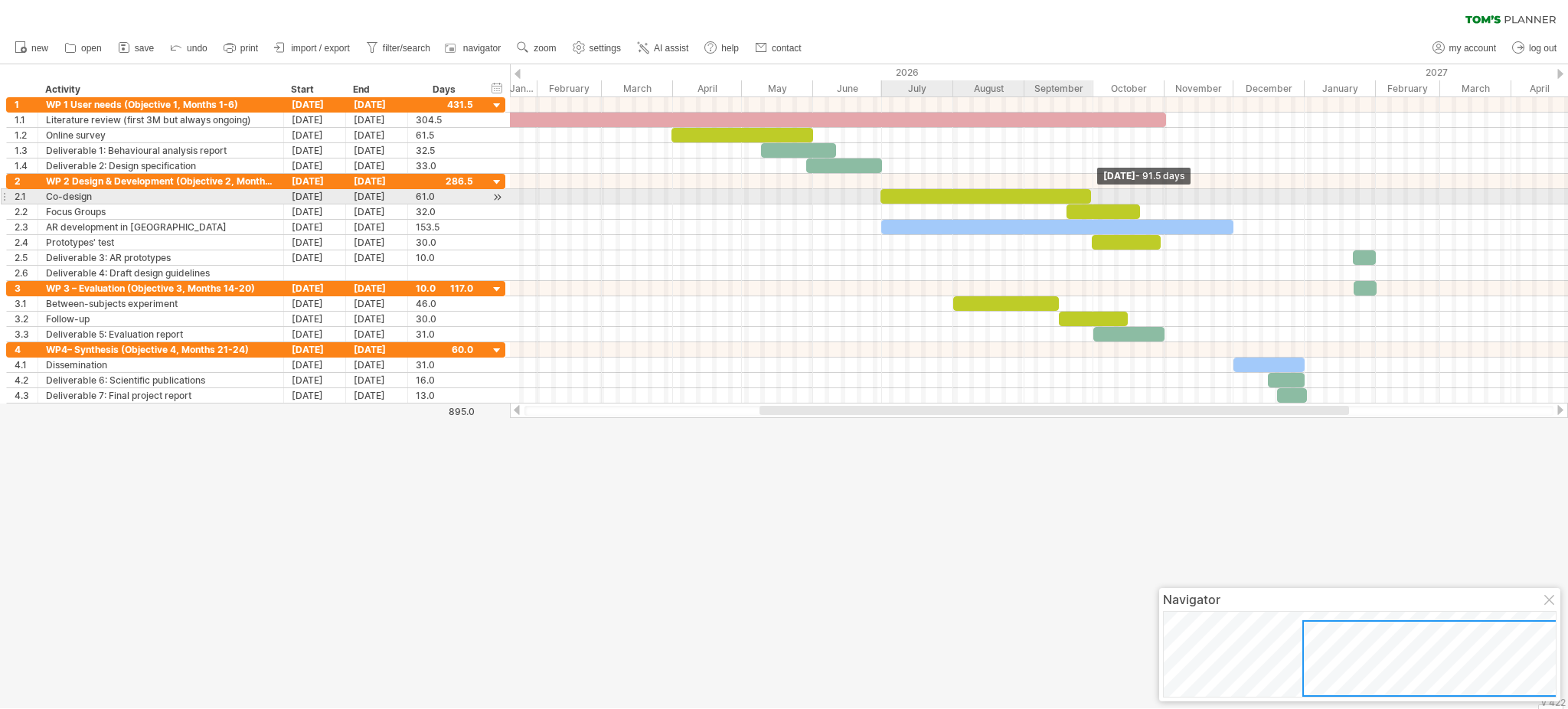
click at [1093, 202] on span at bounding box center [1091, 196] width 6 height 15
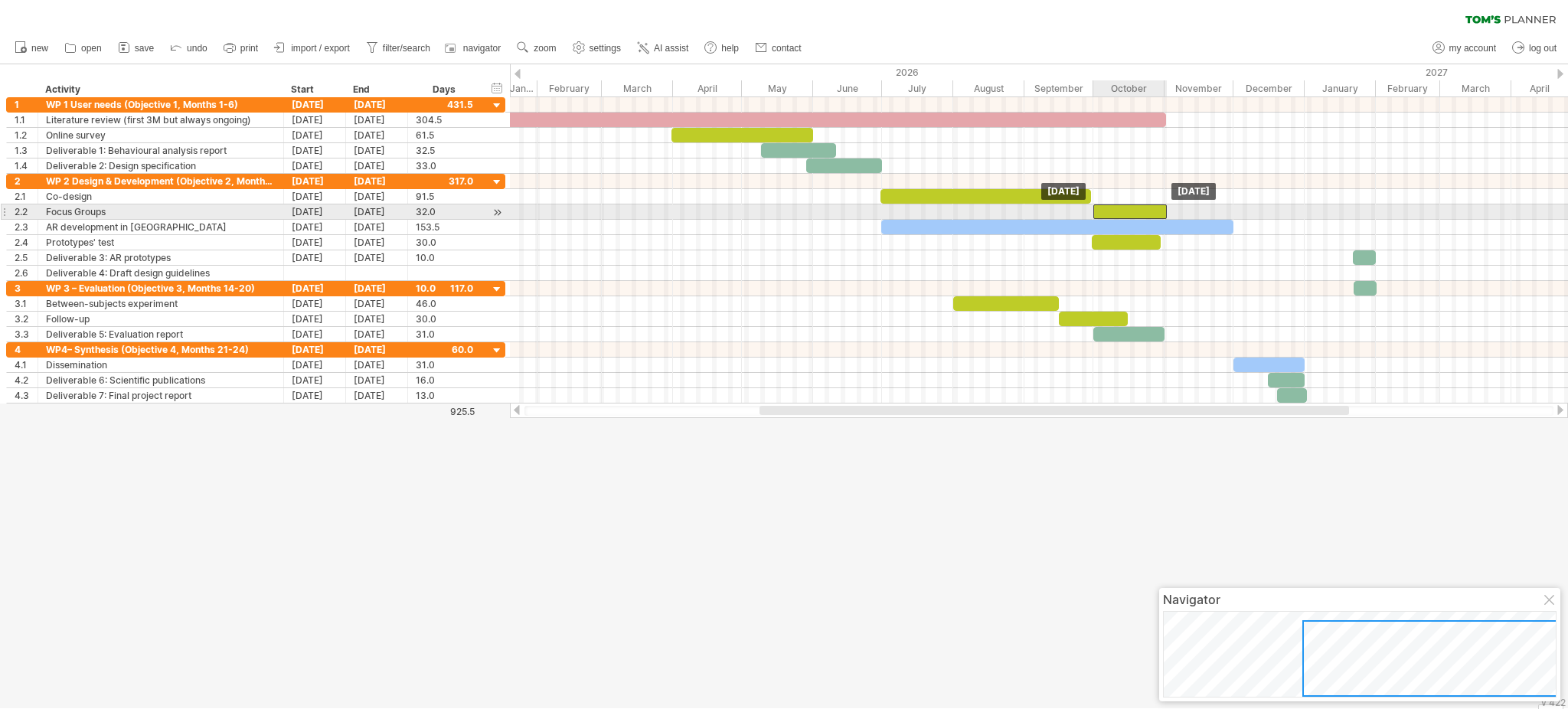
drag, startPoint x: 1093, startPoint y: 211, endPoint x: 1120, endPoint y: 214, distance: 27.2
click at [1120, 214] on div at bounding box center [1130, 212] width 73 height 15
click at [1119, 213] on div at bounding box center [1128, 212] width 73 height 15
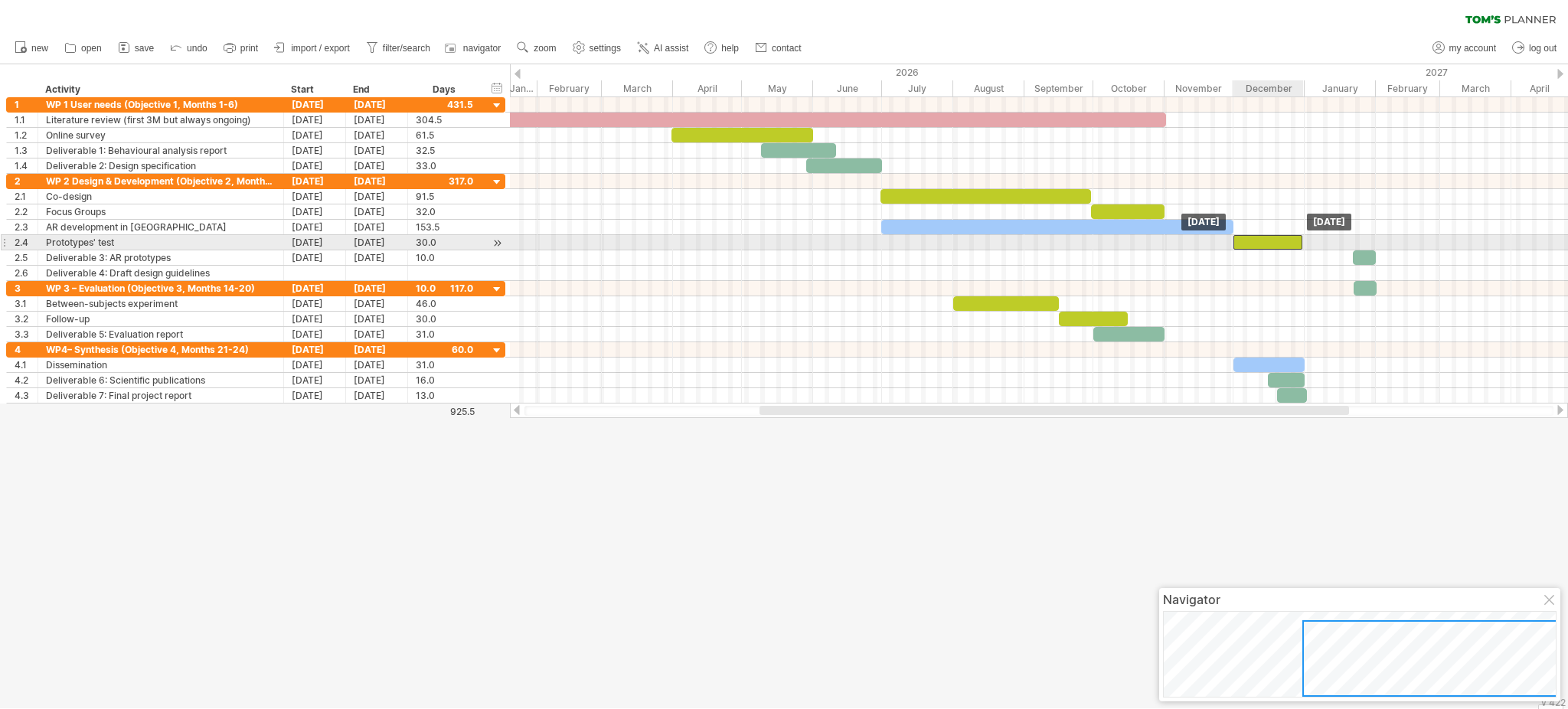
drag, startPoint x: 1132, startPoint y: 238, endPoint x: 1274, endPoint y: 237, distance: 142.0
click at [1175, 237] on div at bounding box center [1268, 242] width 68 height 15
click at [1175, 241] on span at bounding box center [1306, 242] width 6 height 15
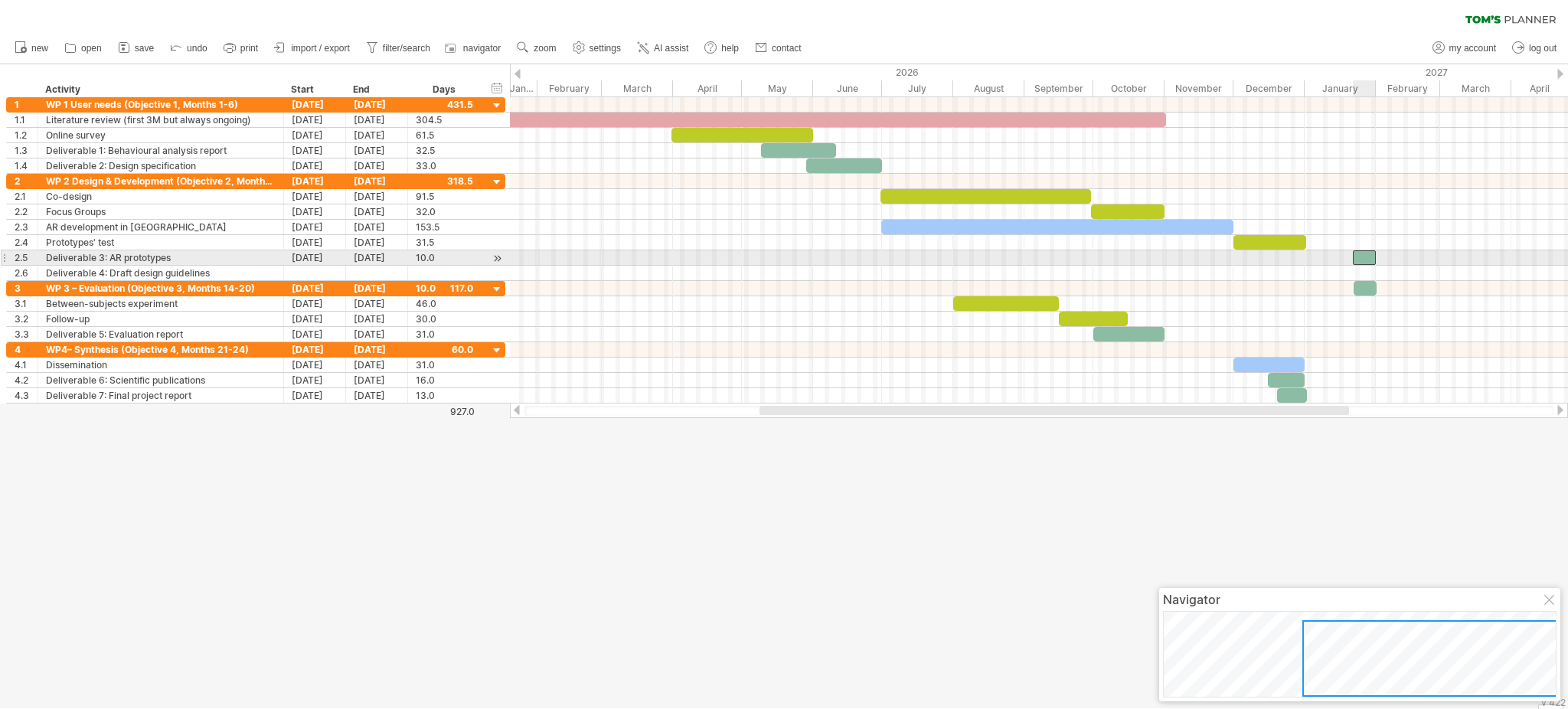
click at [1175, 257] on div at bounding box center [1364, 258] width 23 height 15
drag, startPoint x: 1352, startPoint y: 257, endPoint x: 1308, endPoint y: 258, distance: 44.0
click at [1175, 258] on span at bounding box center [1309, 258] width 6 height 15
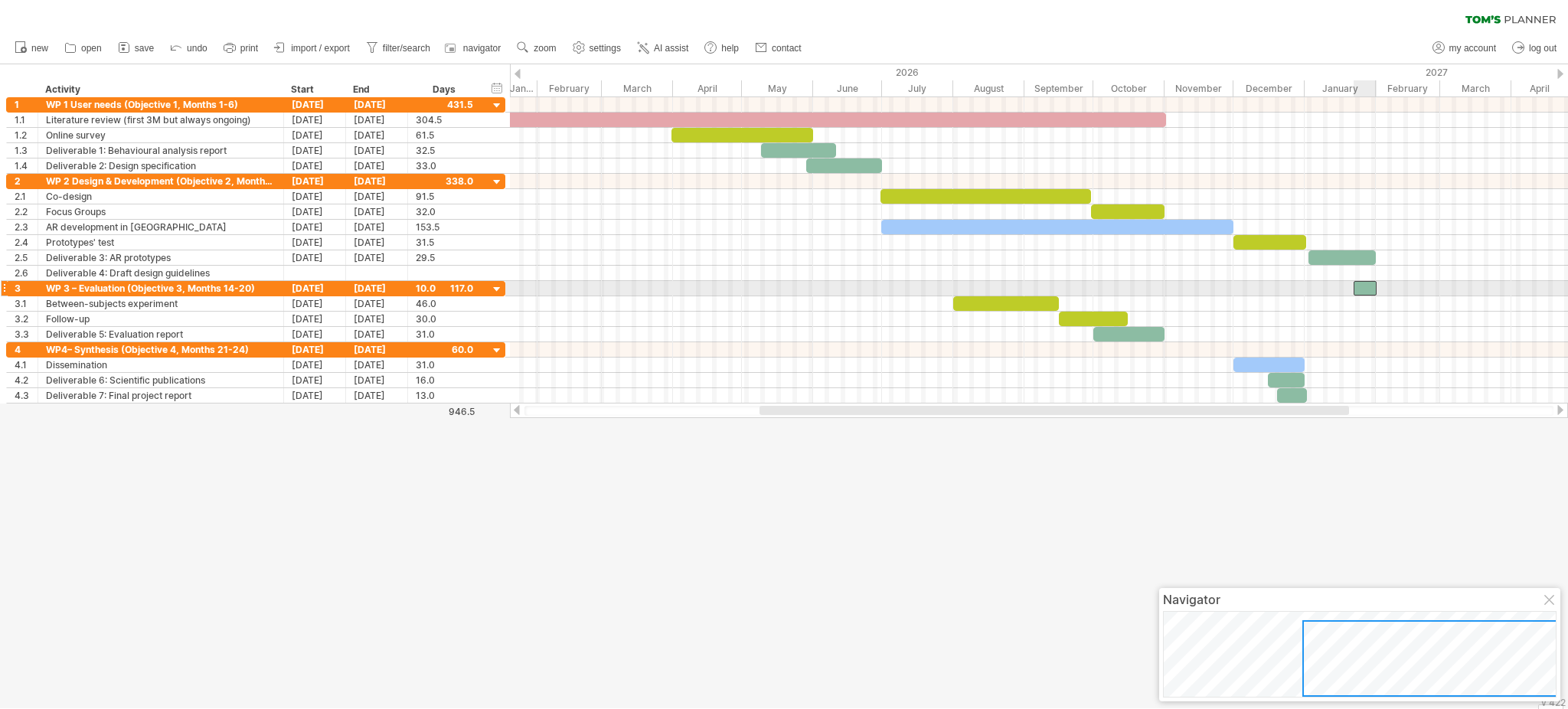
click at [1175, 288] on div at bounding box center [1365, 289] width 23 height 15
drag, startPoint x: 1352, startPoint y: 289, endPoint x: 1310, endPoint y: 291, distance: 42.0
click at [1175, 291] on span at bounding box center [1310, 289] width 6 height 15
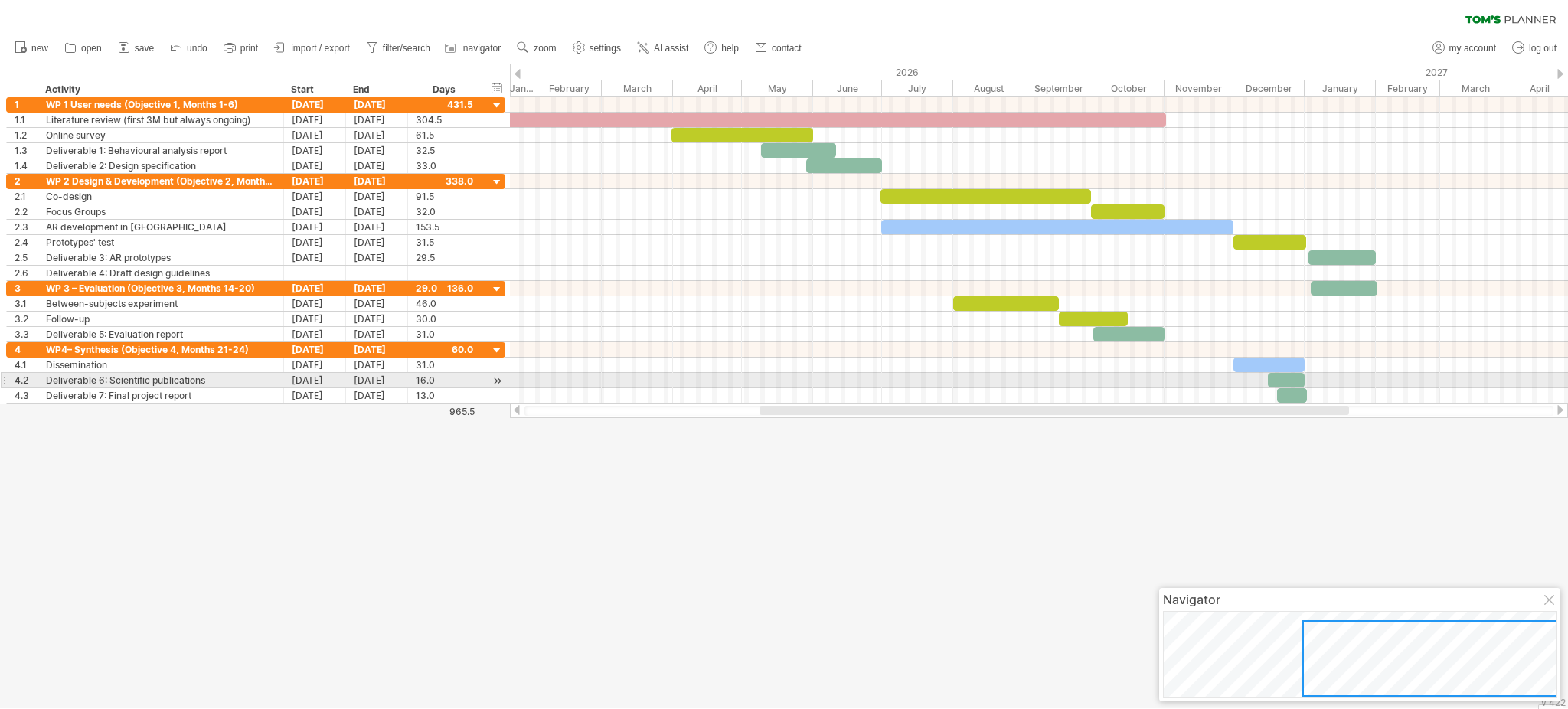
click at [1175, 374] on div at bounding box center [1038, 380] width 1058 height 16
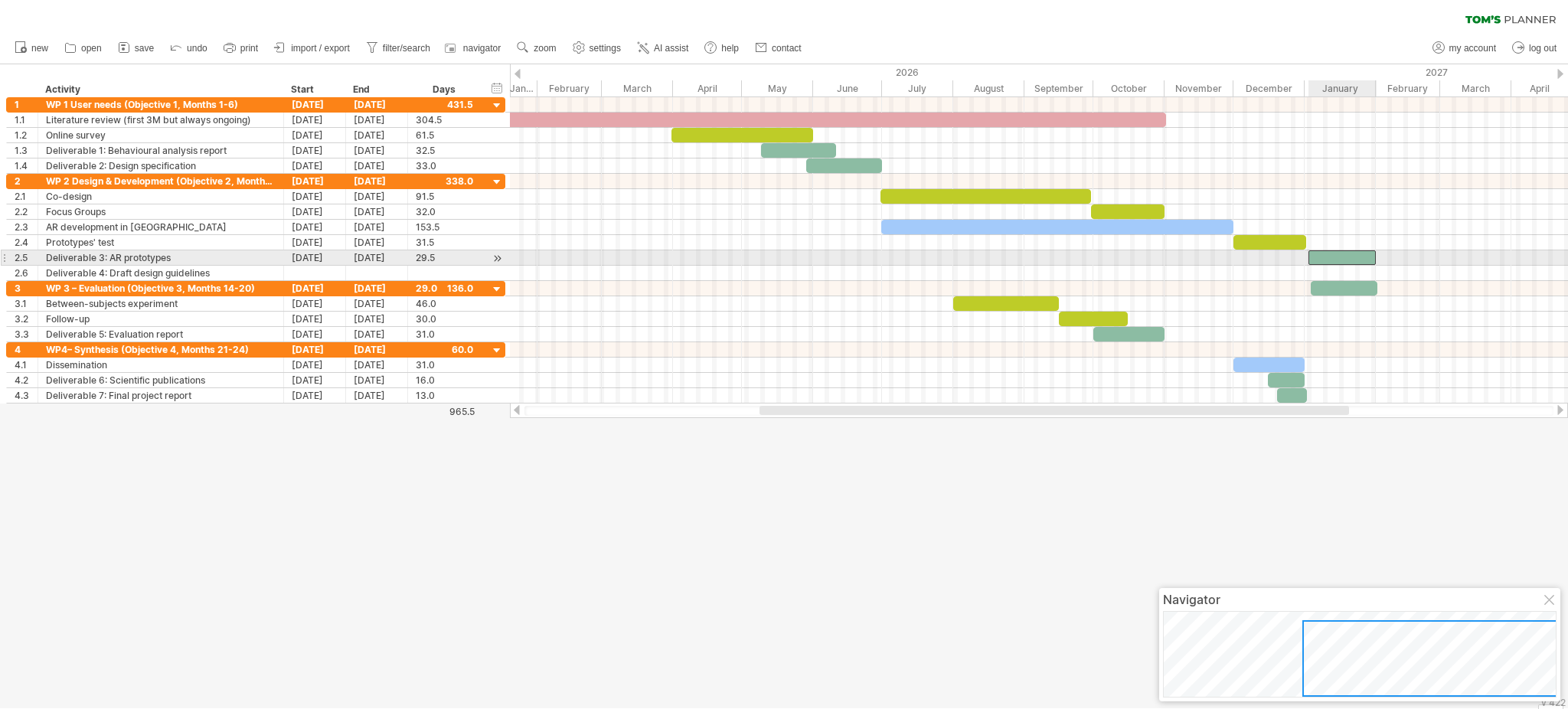
click at [1175, 257] on div at bounding box center [1342, 258] width 68 height 15
click at [1175, 258] on span at bounding box center [1309, 258] width 6 height 15
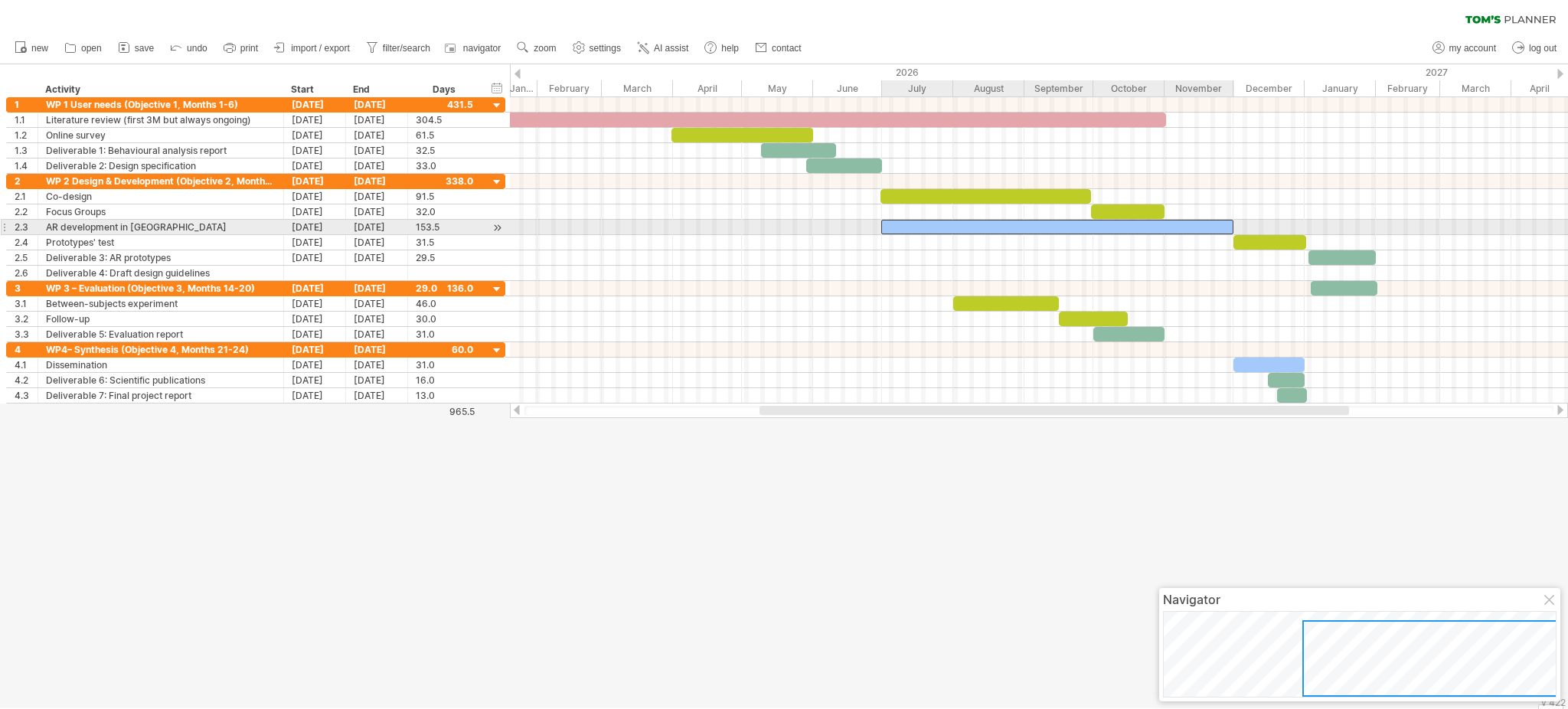
click at [1175, 230] on div at bounding box center [1058, 228] width 353 height 15
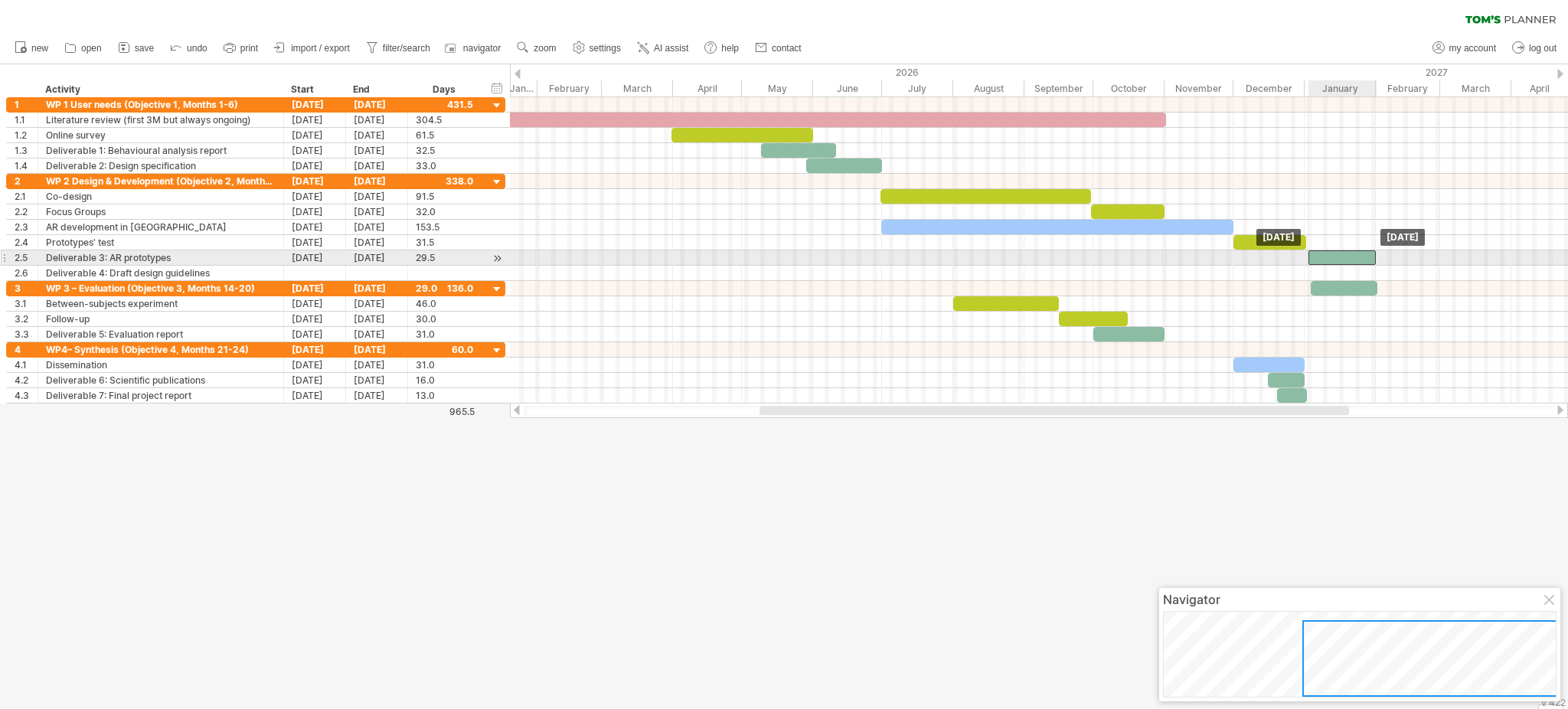
click at [1175, 262] on div at bounding box center [1342, 258] width 68 height 15
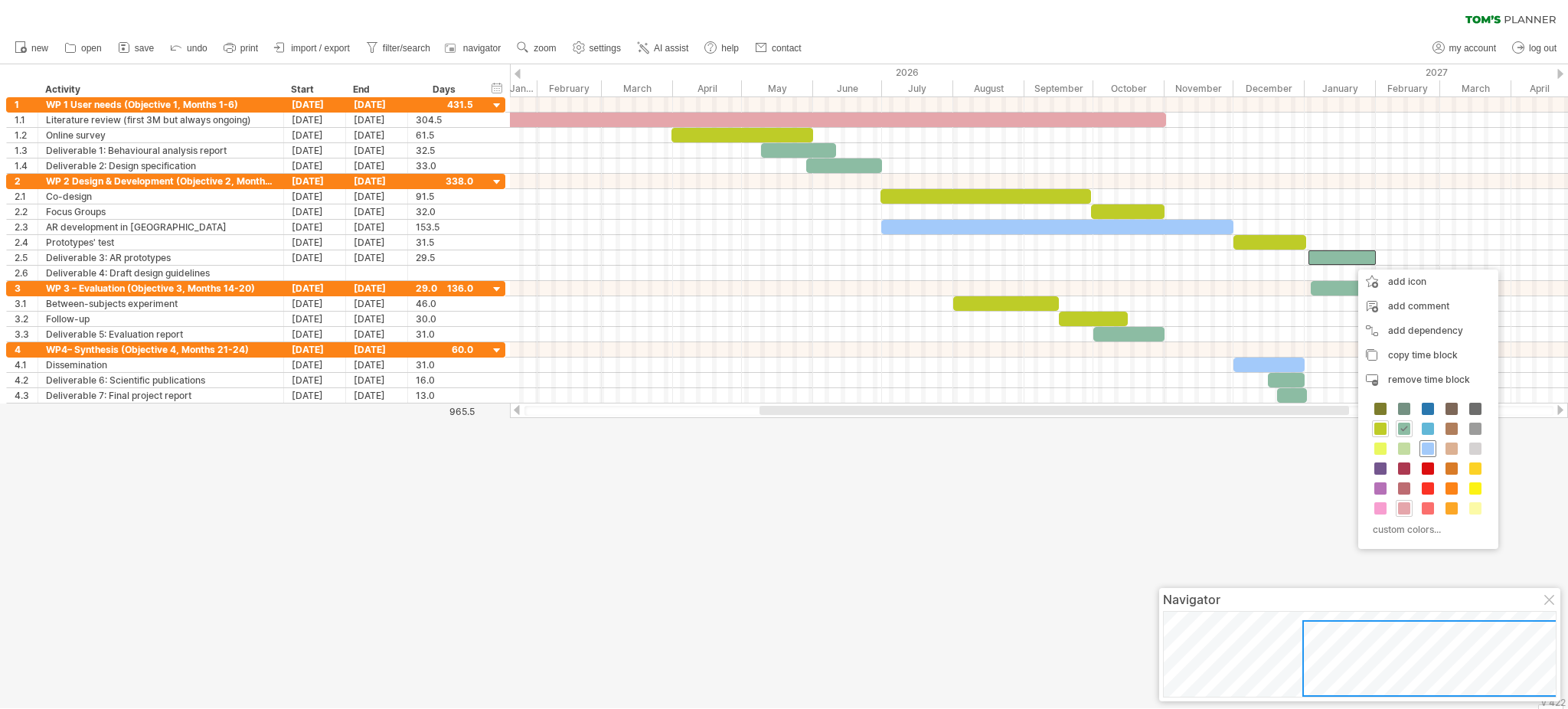
click at [1175, 451] on span at bounding box center [1427, 449] width 12 height 12
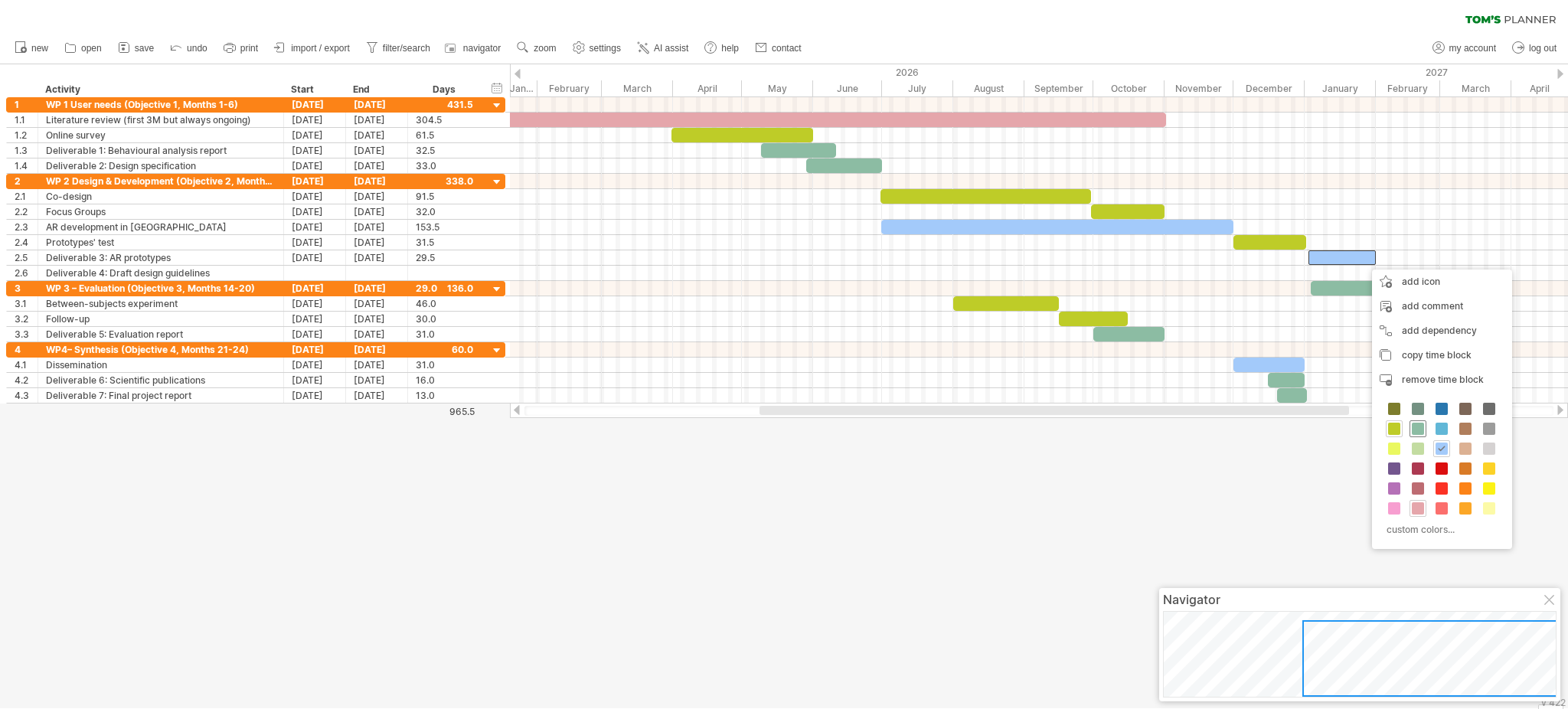
click at [1175, 421] on div at bounding box center [1418, 429] width 16 height 16
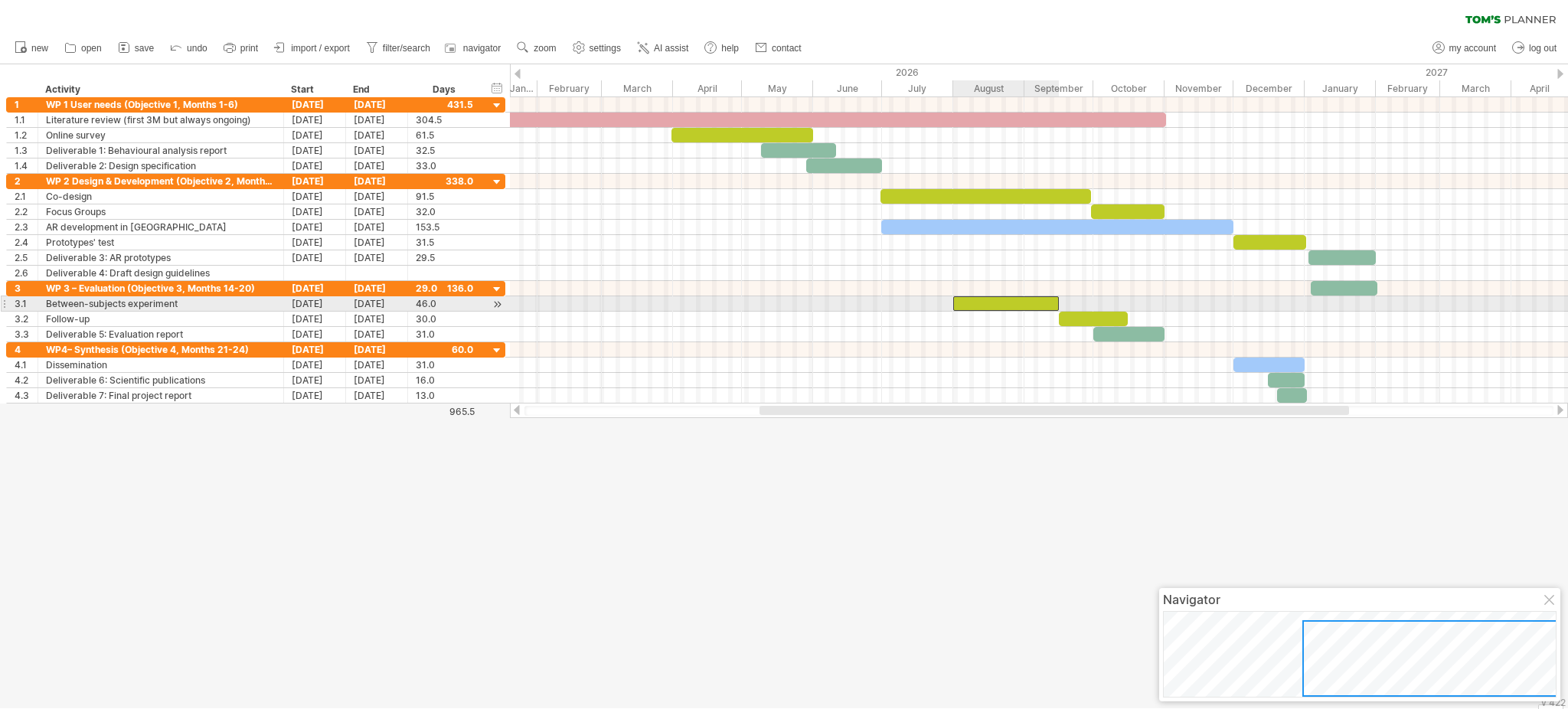
click at [1032, 305] on div at bounding box center [1006, 304] width 106 height 15
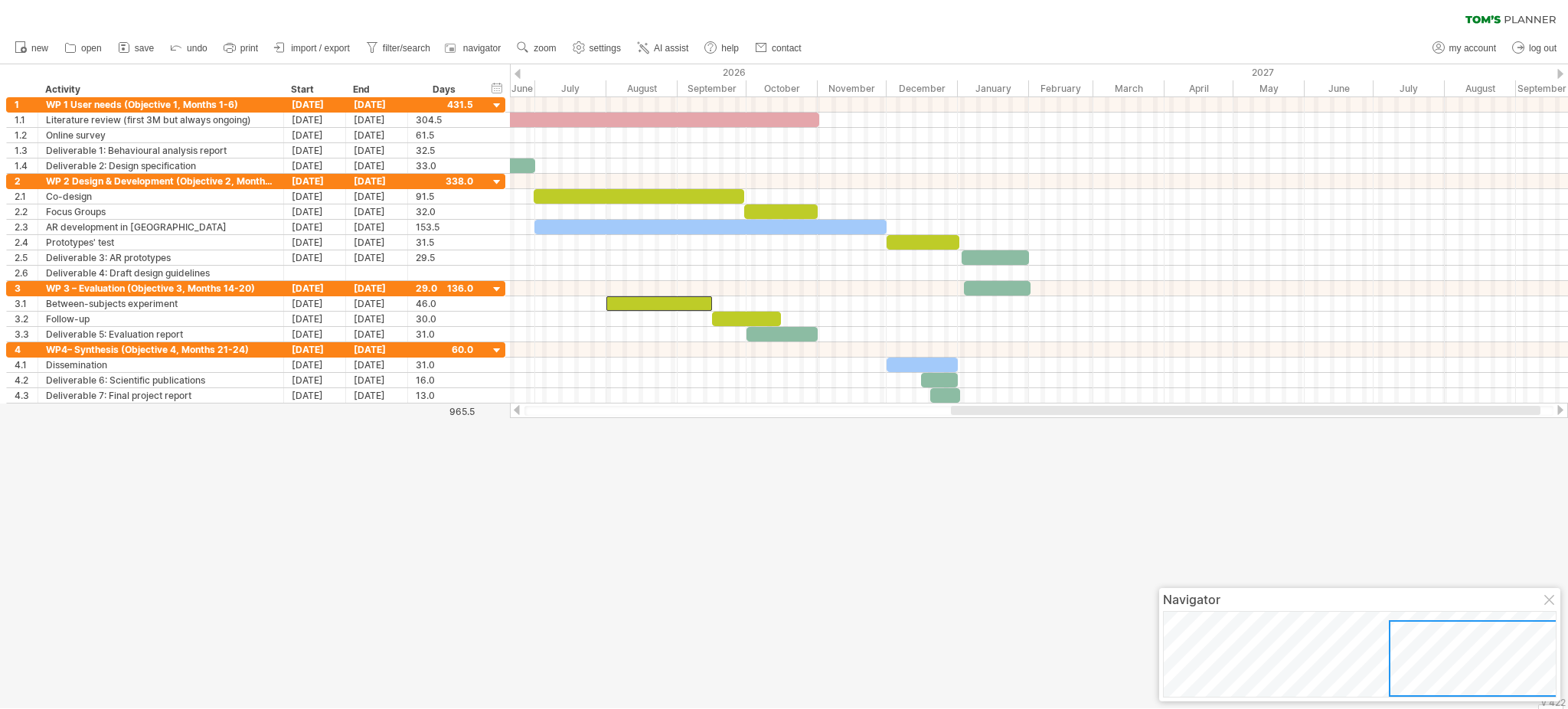
drag, startPoint x: 1131, startPoint y: 410, endPoint x: 1323, endPoint y: 430, distance: 193.0
click at [1175, 430] on div "Trying to reach [DOMAIN_NAME] Connected again... 0% clear filter new 1" at bounding box center [784, 354] width 1568 height 709
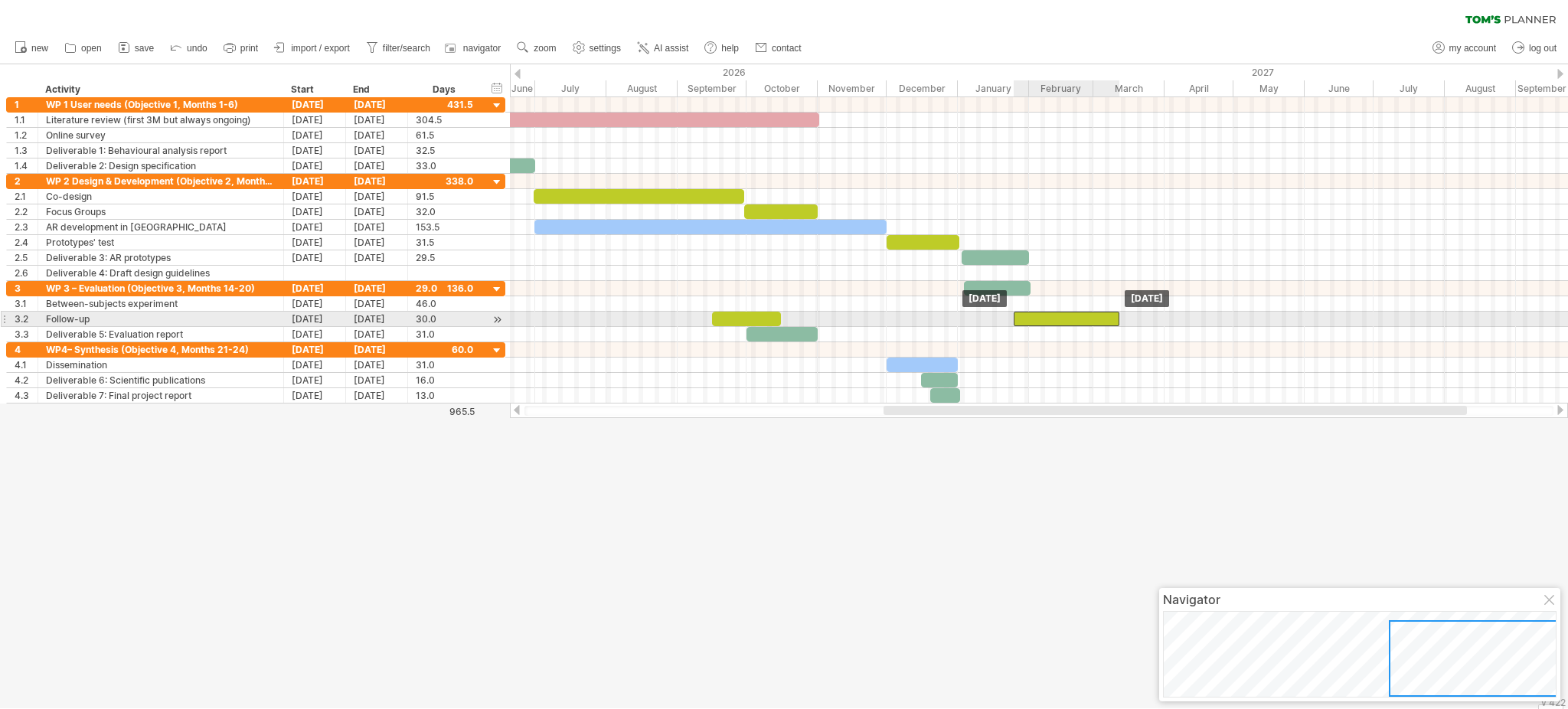
drag, startPoint x: 685, startPoint y: 304, endPoint x: 1092, endPoint y: 318, distance: 407.2
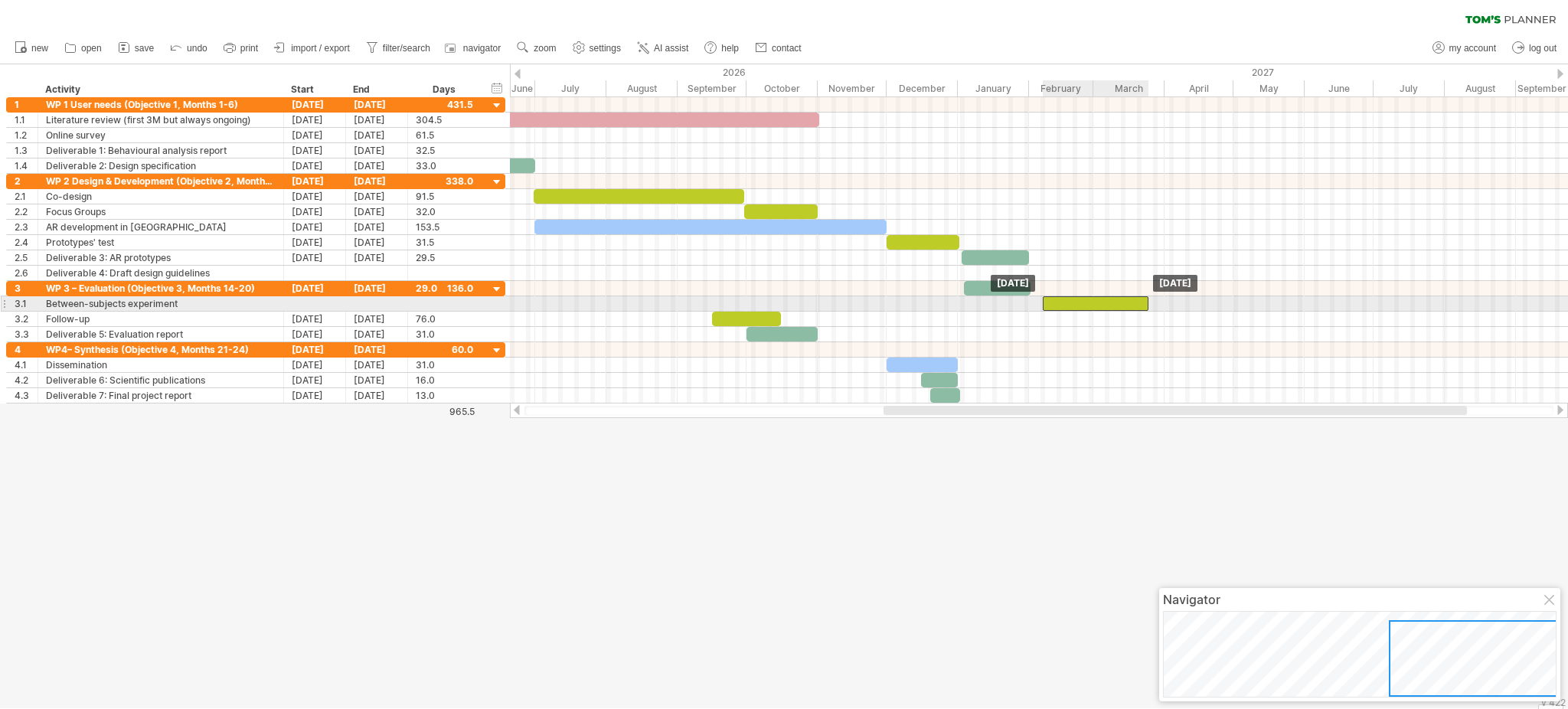
drag, startPoint x: 1092, startPoint y: 318, endPoint x: 1121, endPoint y: 307, distance: 31.0
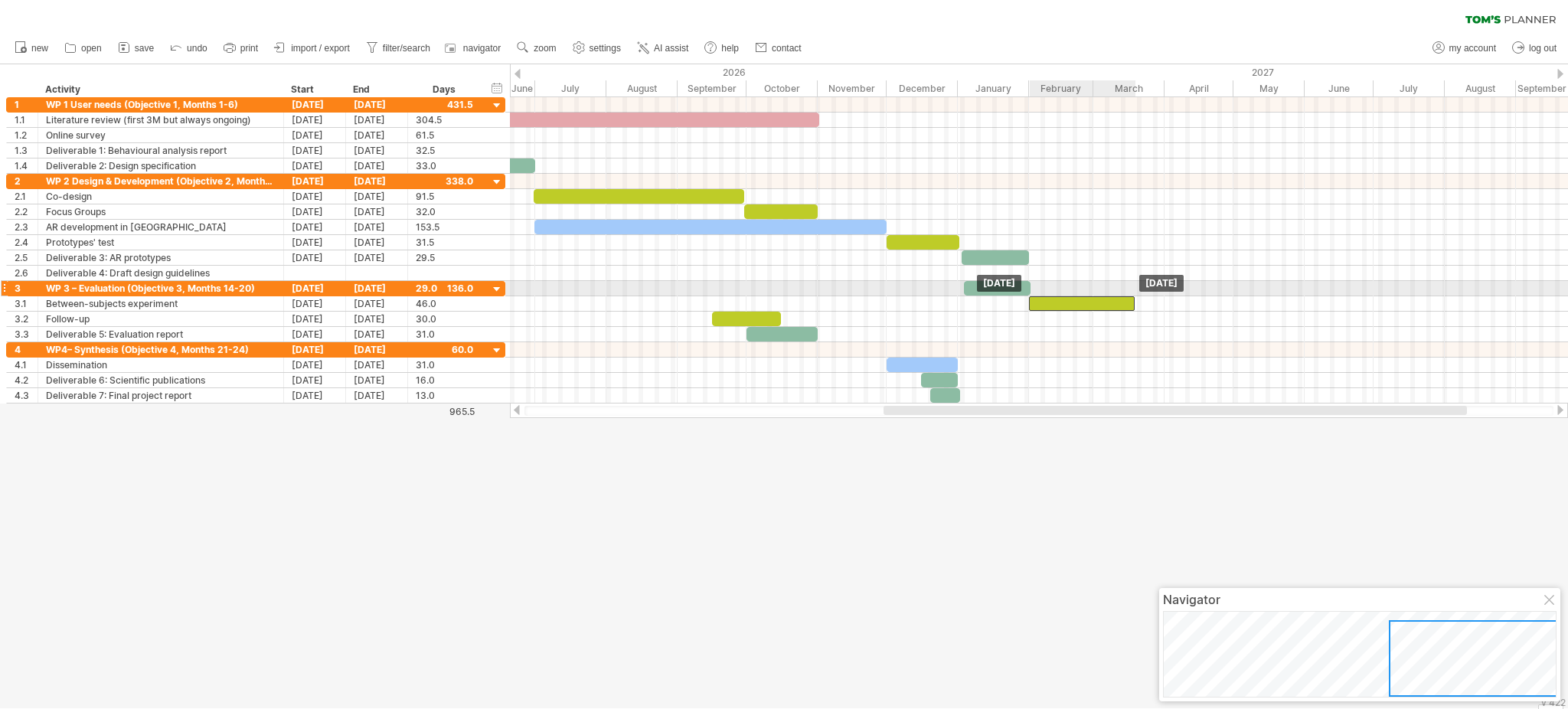
drag, startPoint x: 1086, startPoint y: 299, endPoint x: 1072, endPoint y: 295, distance: 14.6
click at [1072, 295] on div "[DATE] [DATE]" at bounding box center [1038, 249] width 1058 height 306
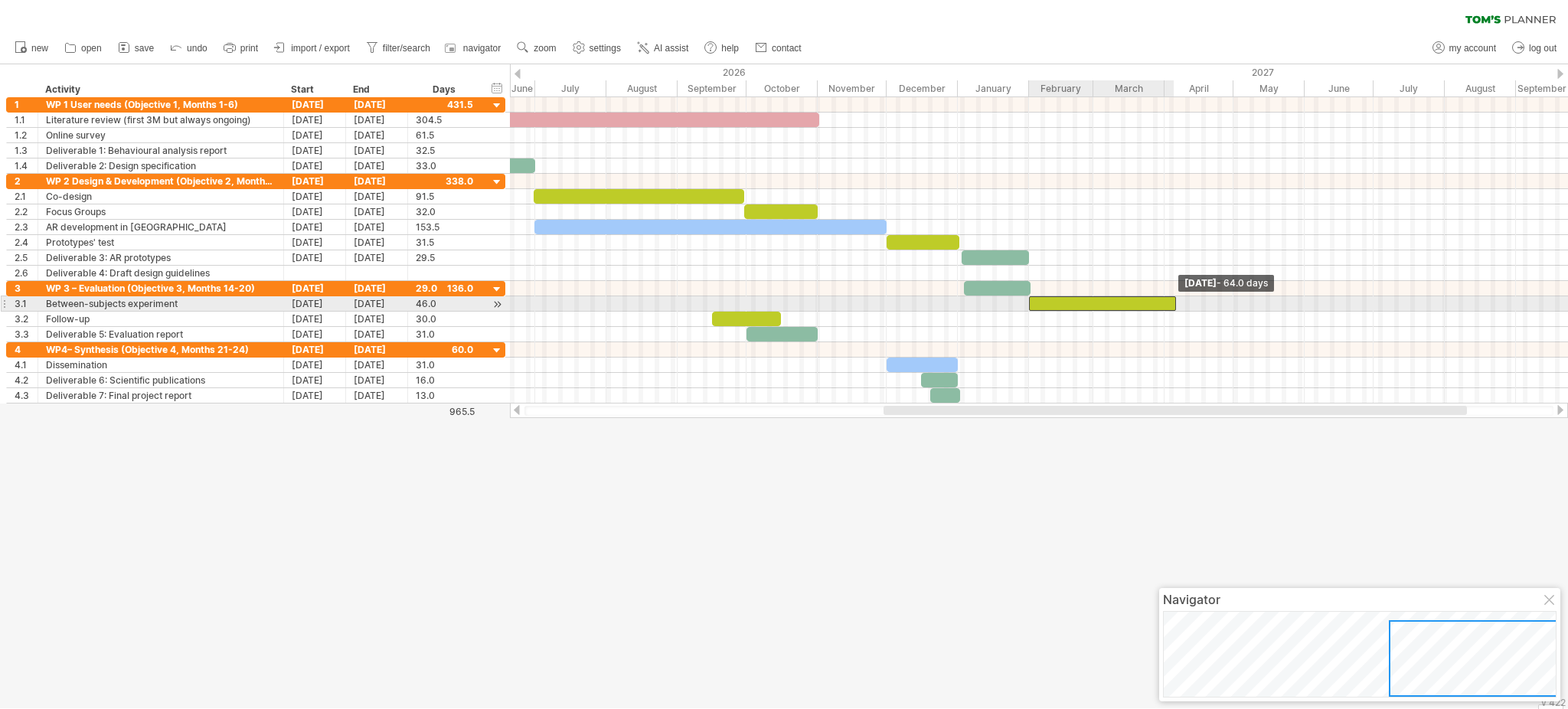
drag, startPoint x: 1136, startPoint y: 306, endPoint x: 1177, endPoint y: 303, distance: 41.1
click at [1175, 303] on span at bounding box center [1176, 304] width 6 height 15
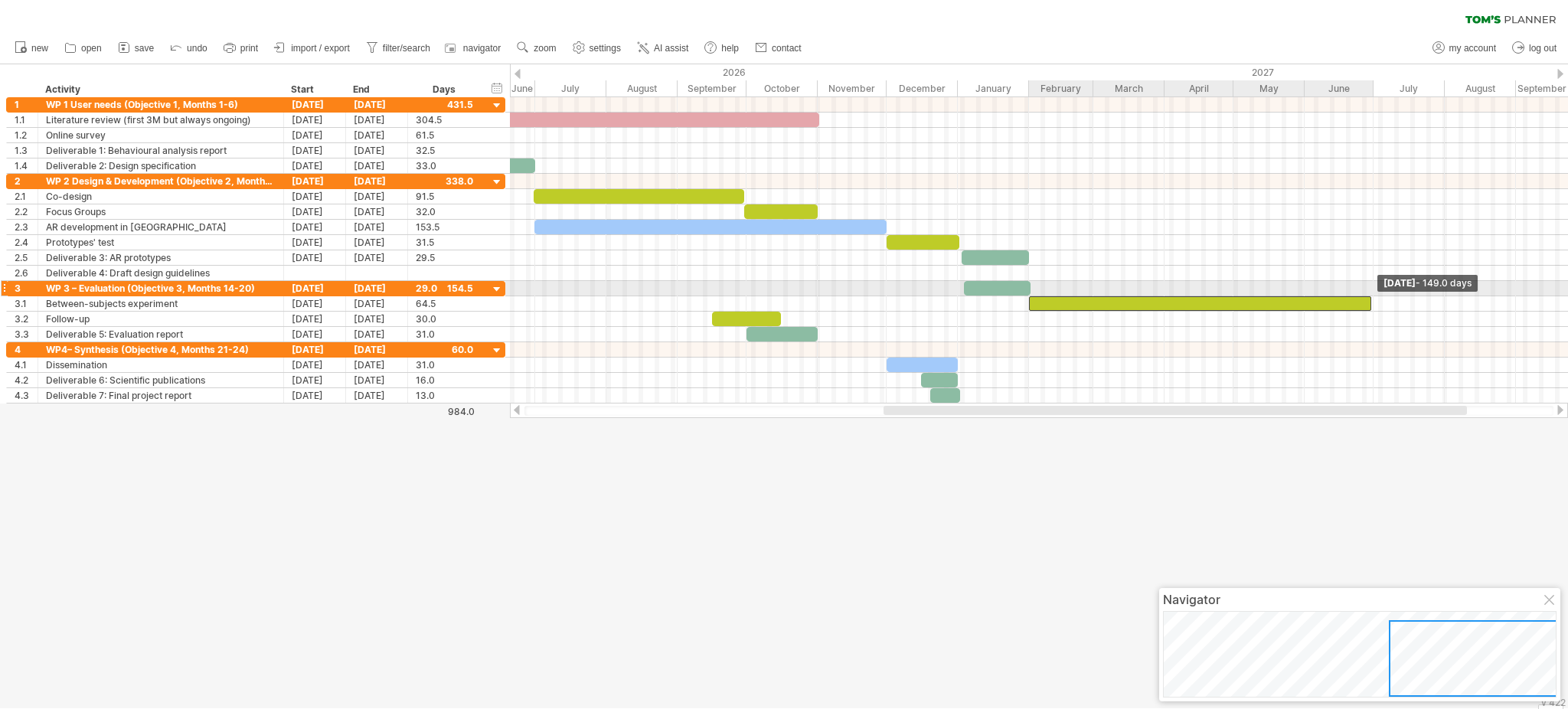
drag, startPoint x: 1177, startPoint y: 303, endPoint x: 1371, endPoint y: 289, distance: 194.5
click at [1175, 289] on div "[DATE] - 149.0 days [DATE]" at bounding box center [1038, 249] width 1058 height 306
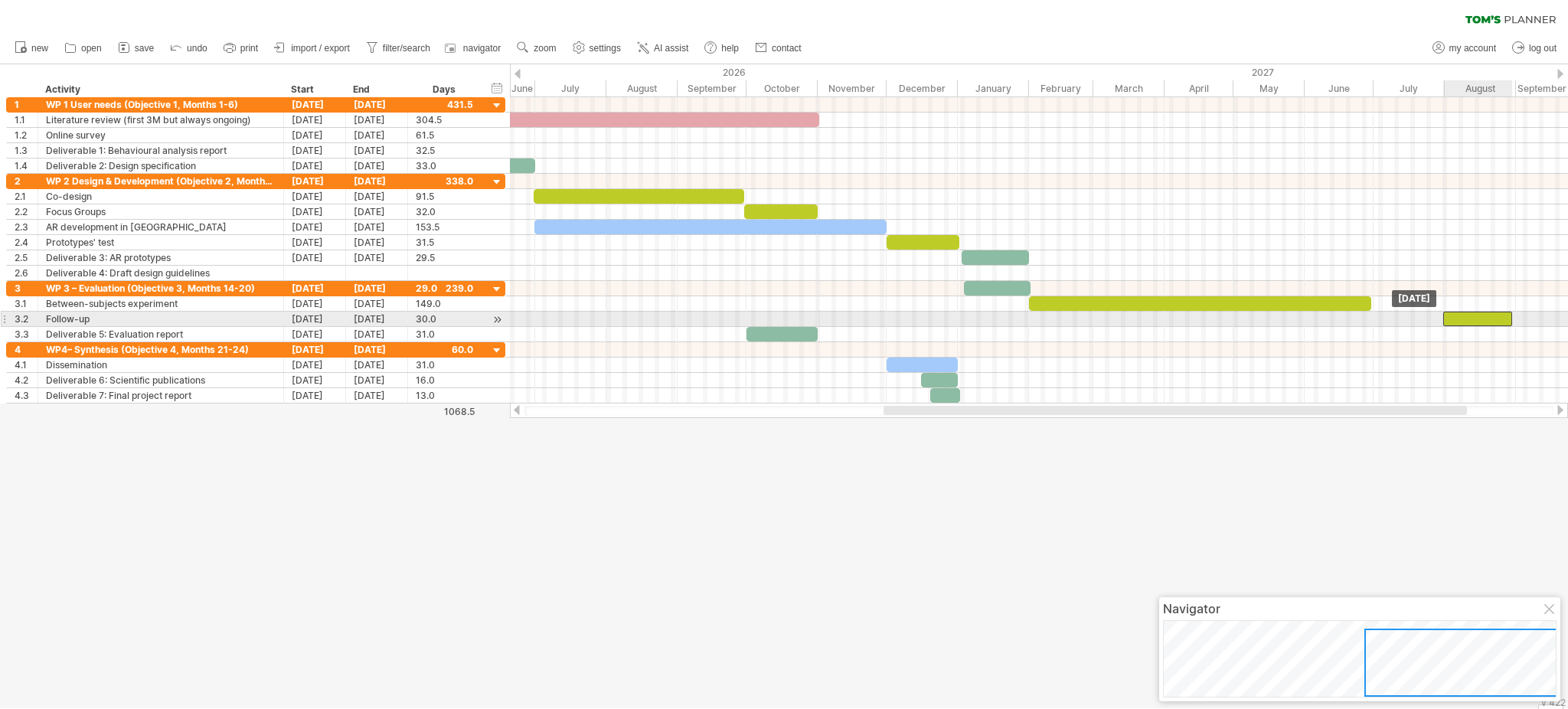
drag, startPoint x: 766, startPoint y: 323, endPoint x: 1498, endPoint y: 323, distance: 732.0
click at [1175, 323] on div at bounding box center [1478, 319] width 68 height 15
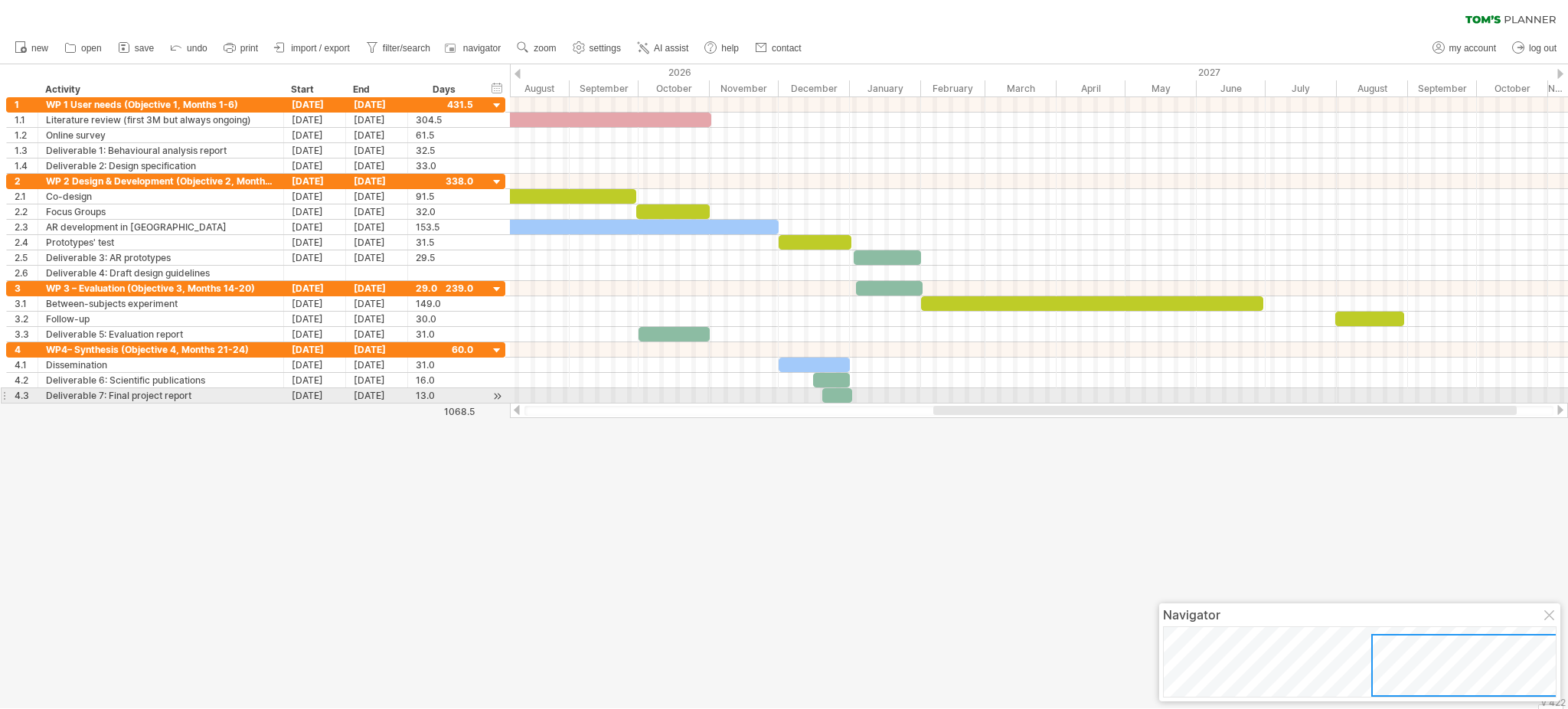
drag, startPoint x: 1358, startPoint y: 412, endPoint x: 1407, endPoint y: 403, distance: 49.8
click at [1175, 403] on div at bounding box center [1038, 410] width 1058 height 16
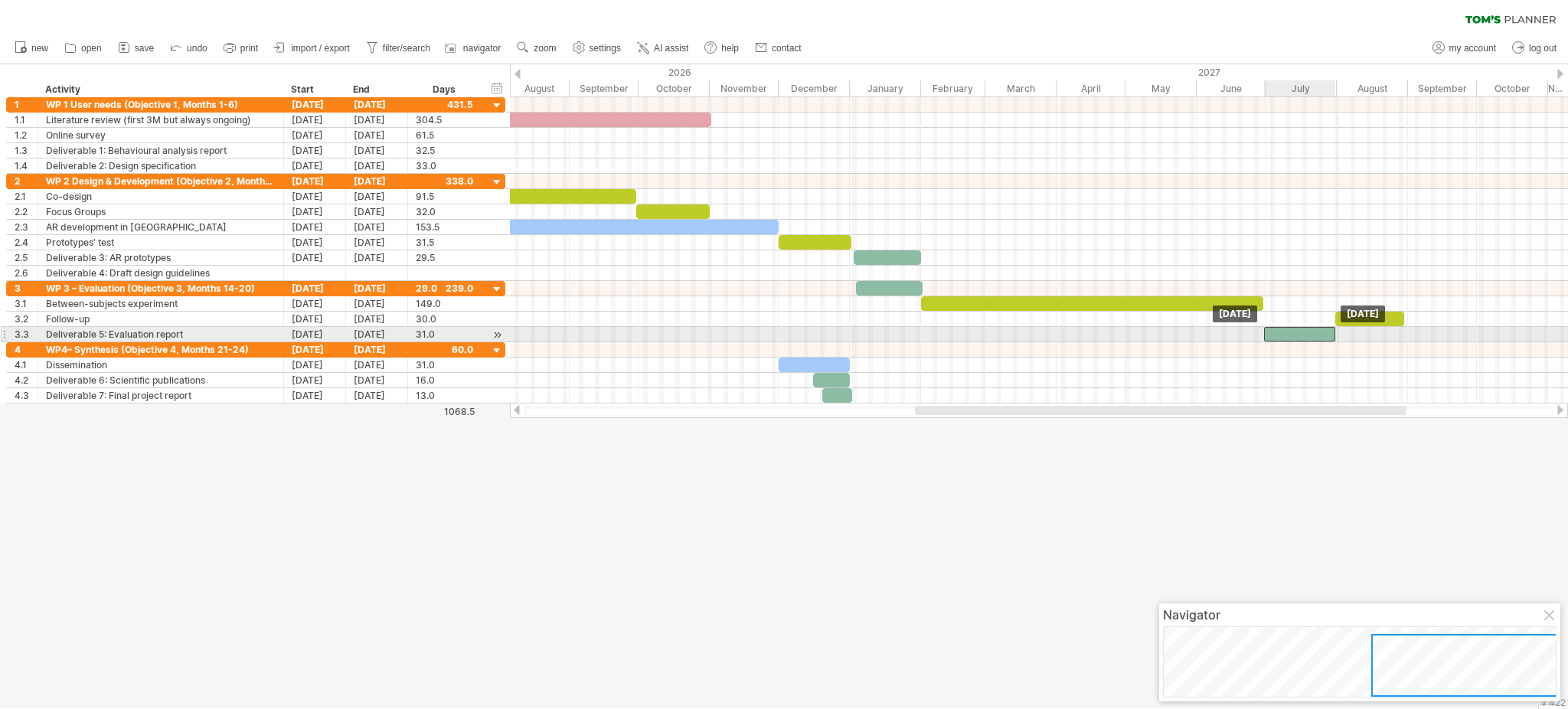
drag, startPoint x: 700, startPoint y: 340, endPoint x: 1325, endPoint y: 342, distance: 625.0
click at [1175, 342] on div at bounding box center [1300, 334] width 71 height 15
drag, startPoint x: 1335, startPoint y: 334, endPoint x: 1409, endPoint y: 334, distance: 74.0
click at [1175, 334] on span at bounding box center [1409, 334] width 6 height 15
click at [1175, 332] on span at bounding box center [1405, 334] width 6 height 15
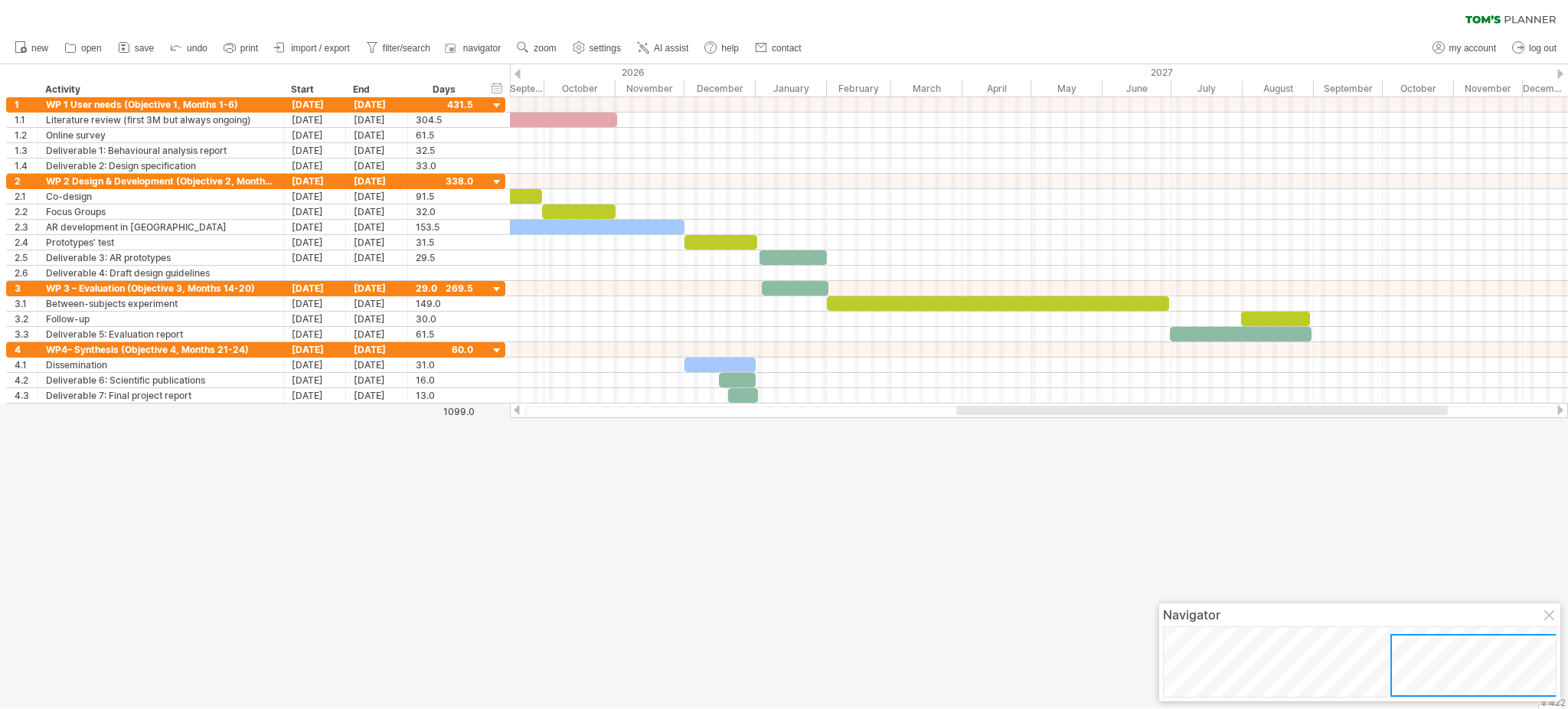
drag, startPoint x: 1388, startPoint y: 409, endPoint x: 1434, endPoint y: 426, distance: 49.0
click at [1175, 426] on div "Trying to reach [DOMAIN_NAME] Connected again... 0% clear filter new 1" at bounding box center [784, 354] width 1568 height 709
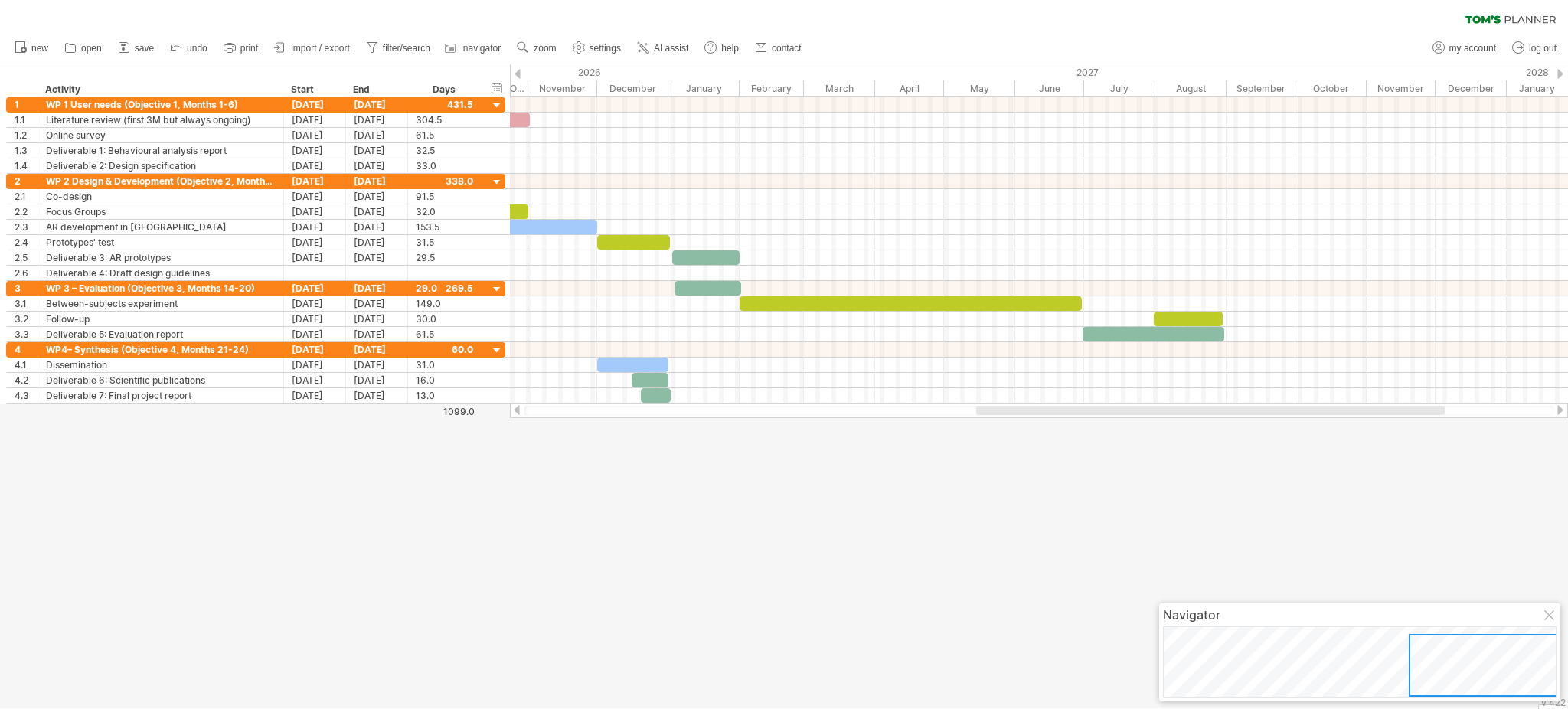
drag, startPoint x: 1387, startPoint y: 410, endPoint x: 1421, endPoint y: 414, distance: 34.2
click at [1175, 414] on div at bounding box center [1210, 410] width 468 height 9
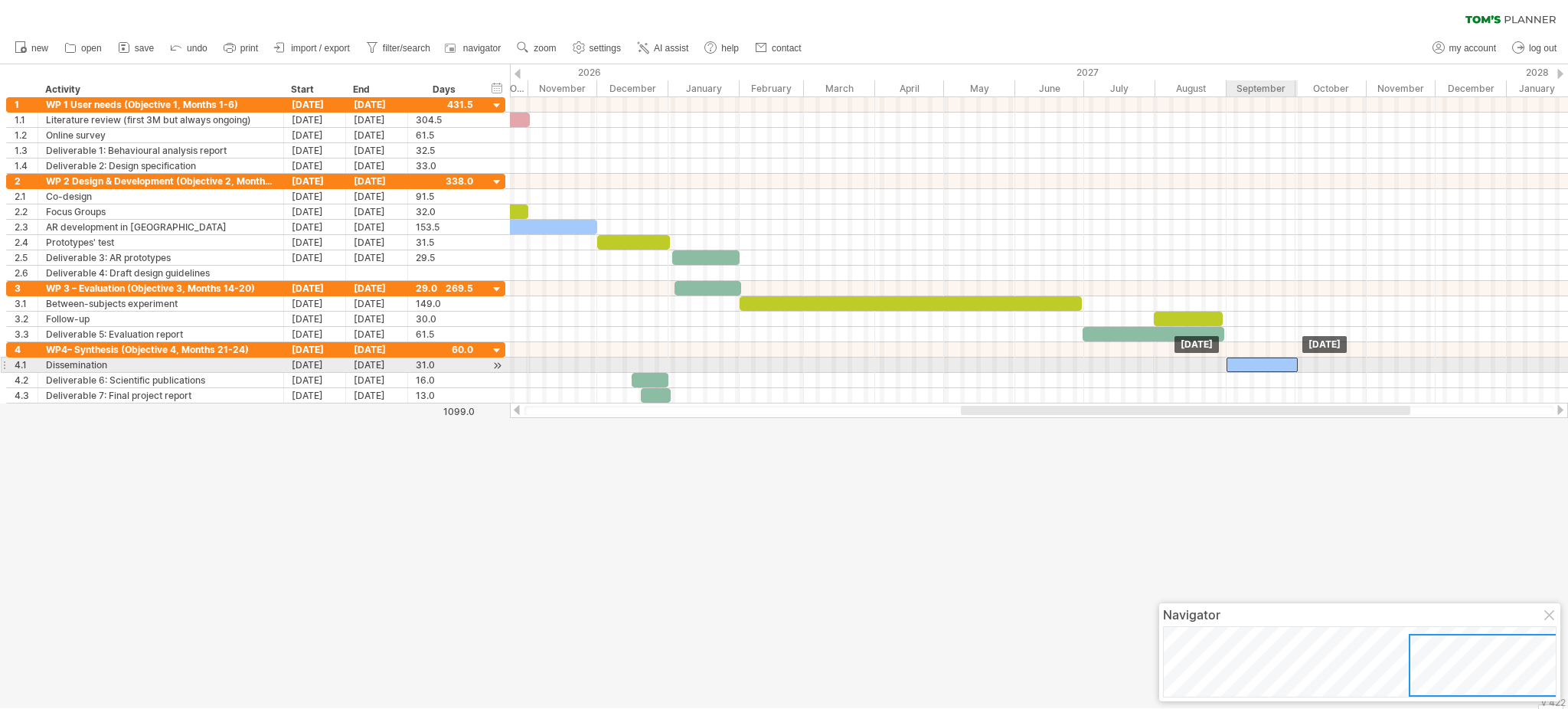
drag, startPoint x: 650, startPoint y: 367, endPoint x: 1279, endPoint y: 361, distance: 629.0
click at [1175, 361] on div at bounding box center [1262, 365] width 71 height 15
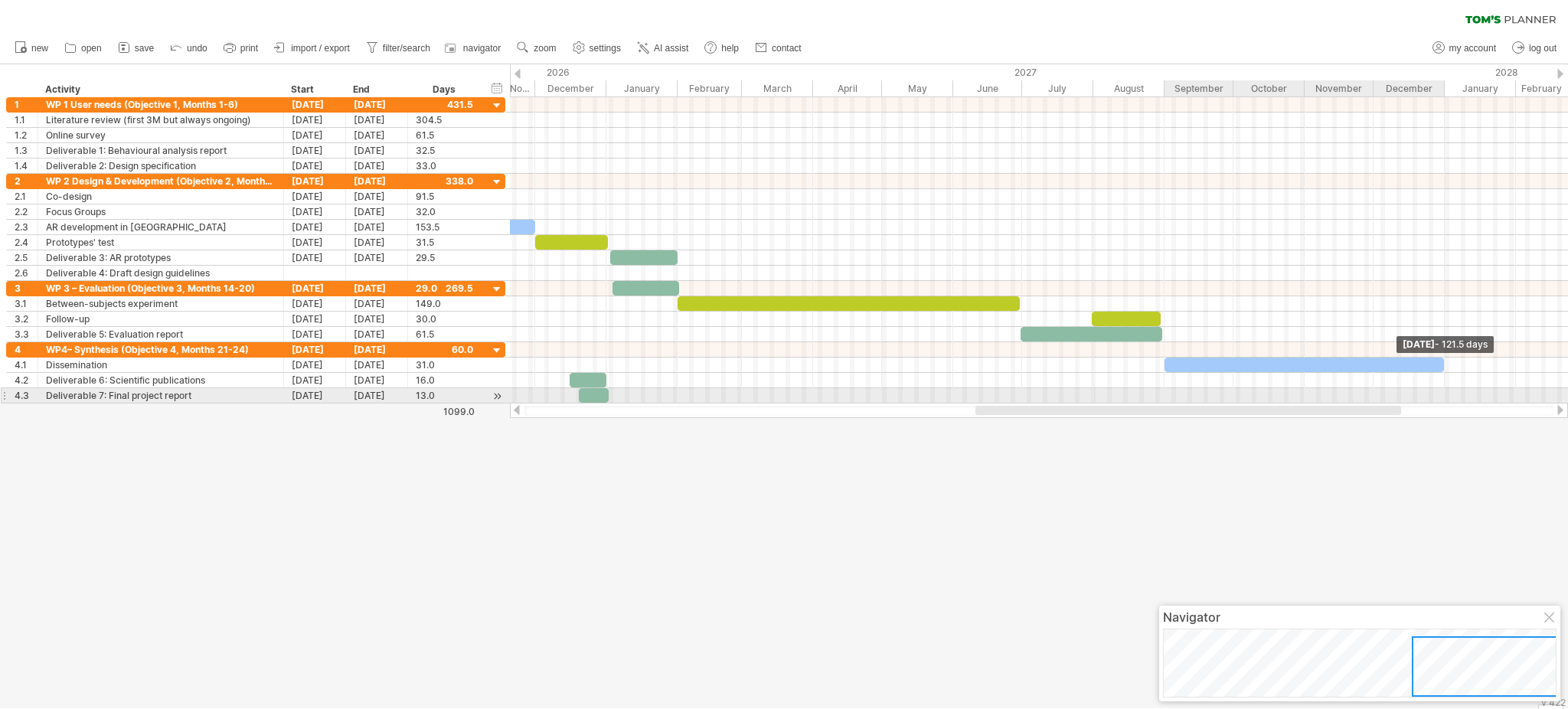
drag, startPoint x: 1294, startPoint y: 367, endPoint x: 1440, endPoint y: 391, distance: 148.0
click at [1175, 391] on div "[DATE] - 121.5 days [DATE]" at bounding box center [1038, 249] width 1058 height 306
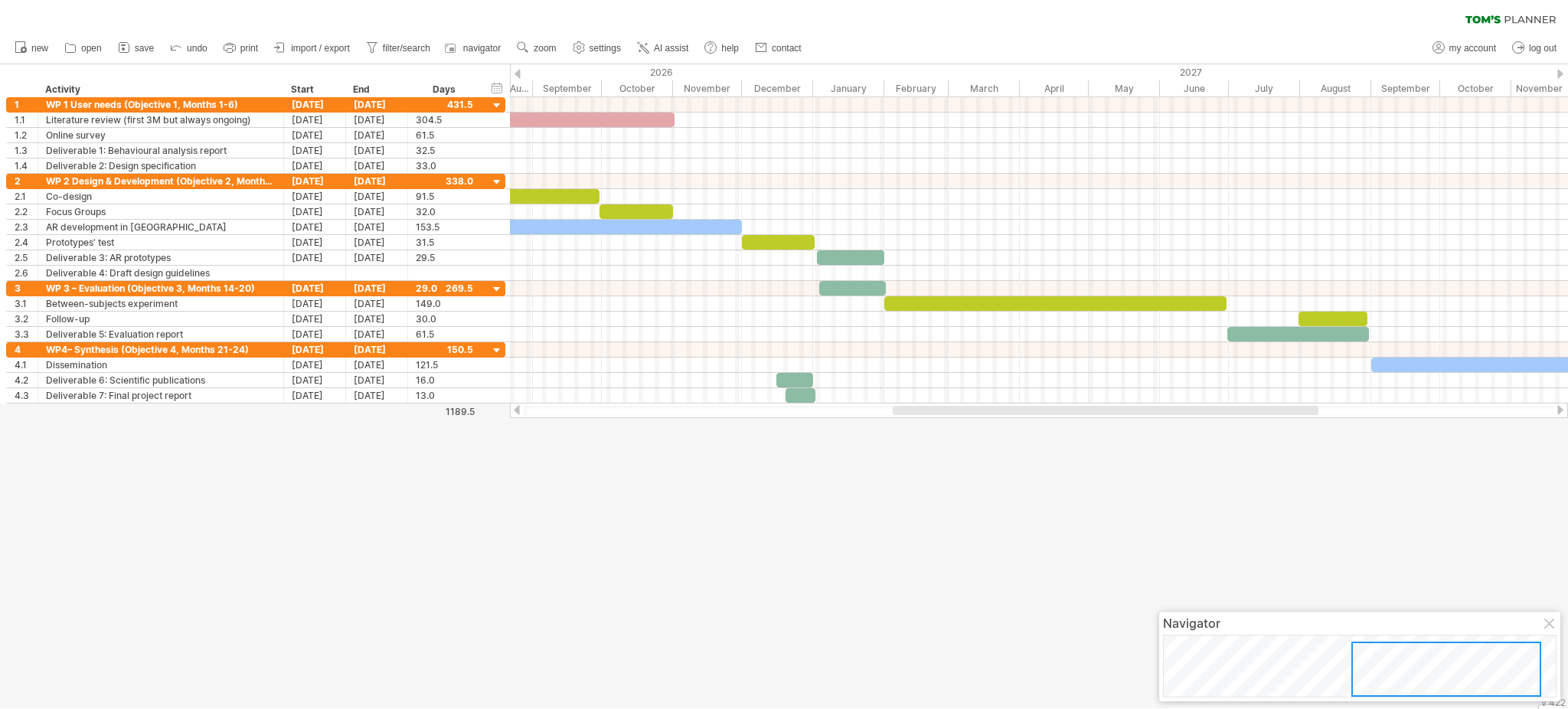
drag, startPoint x: 1017, startPoint y: 413, endPoint x: 935, endPoint y: 429, distance: 83.5
click at [935, 429] on div "Trying to reach [DOMAIN_NAME] Connected again... 0% clear filter new 1" at bounding box center [784, 354] width 1568 height 709
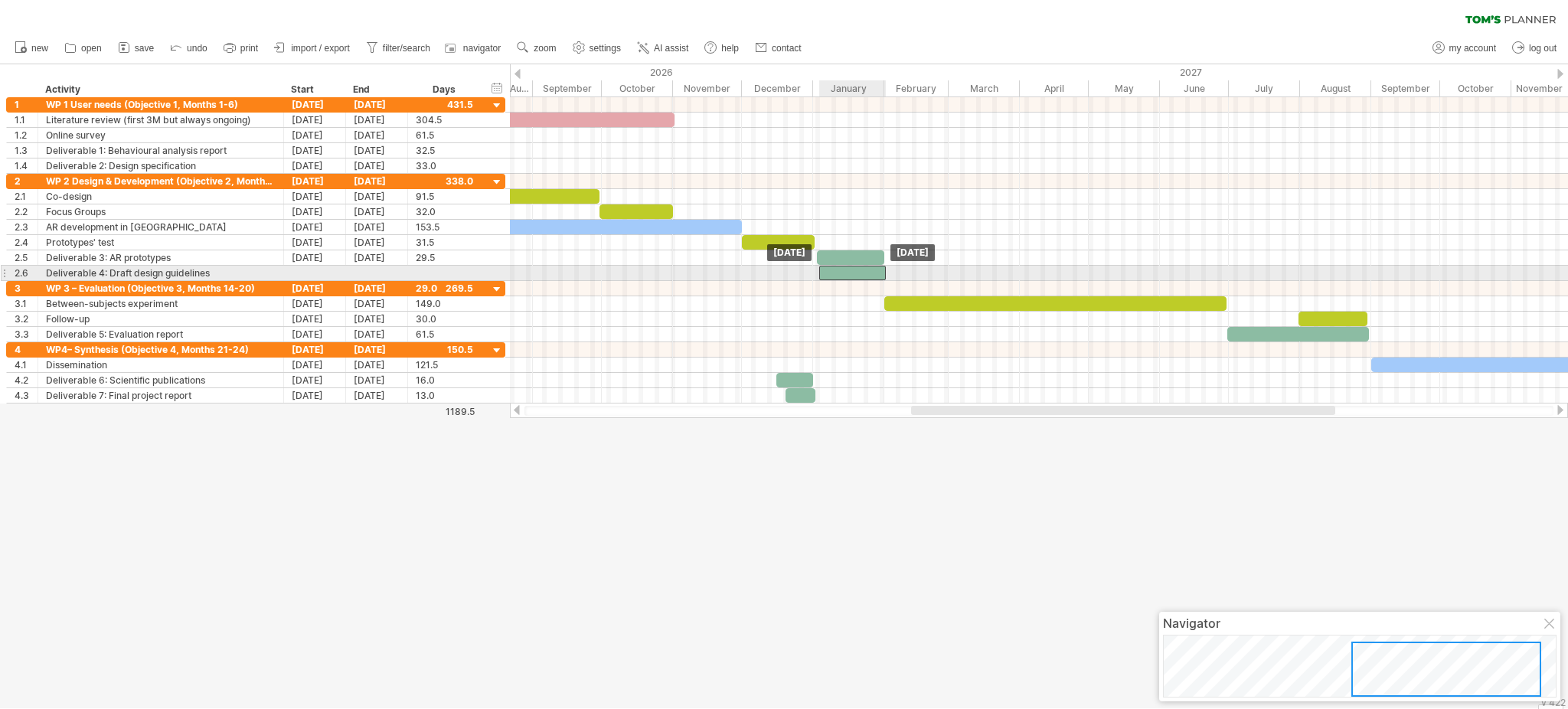
drag, startPoint x: 843, startPoint y: 290, endPoint x: 843, endPoint y: 278, distance: 12.0
click at [842, 278] on div at bounding box center [851, 273] width 67 height 15
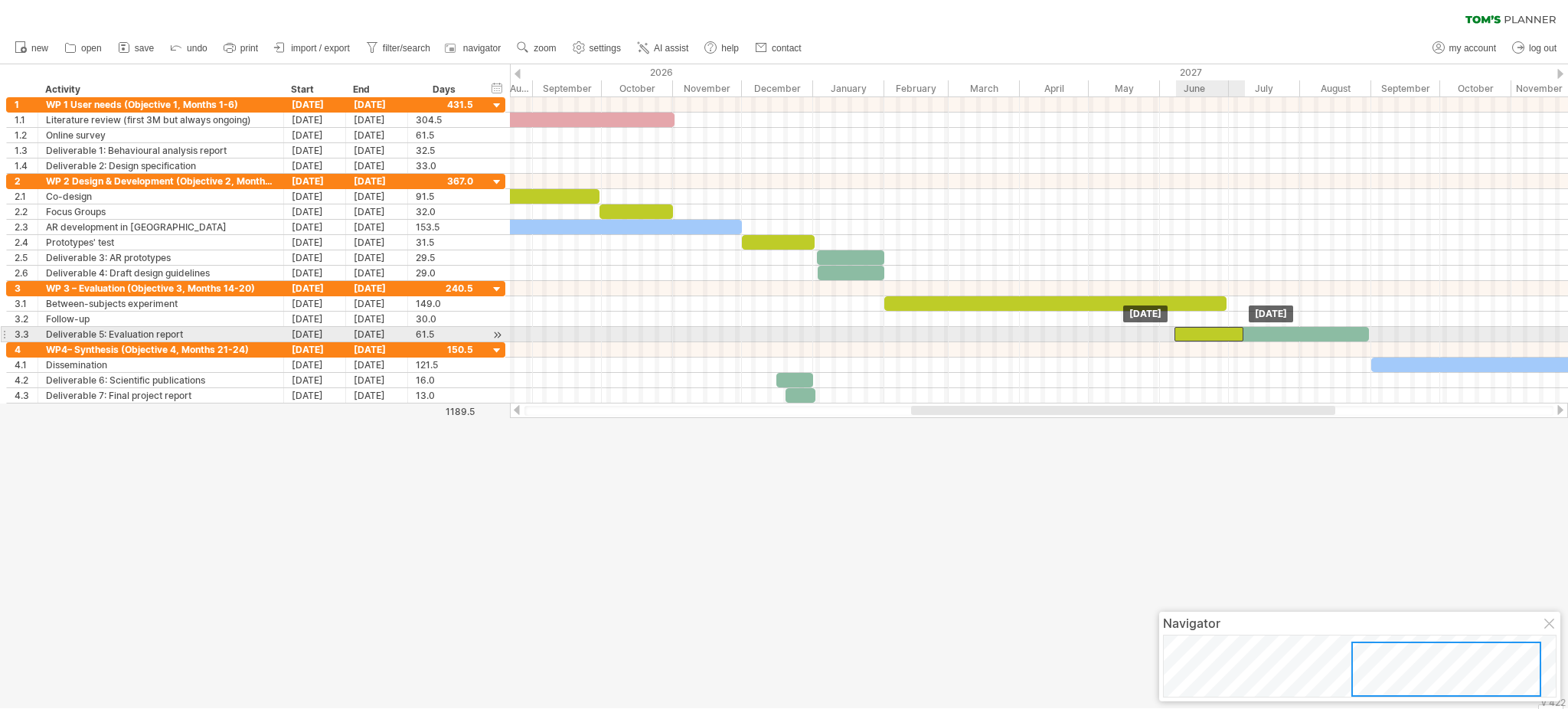
drag, startPoint x: 1313, startPoint y: 312, endPoint x: 1189, endPoint y: 327, distance: 124.9
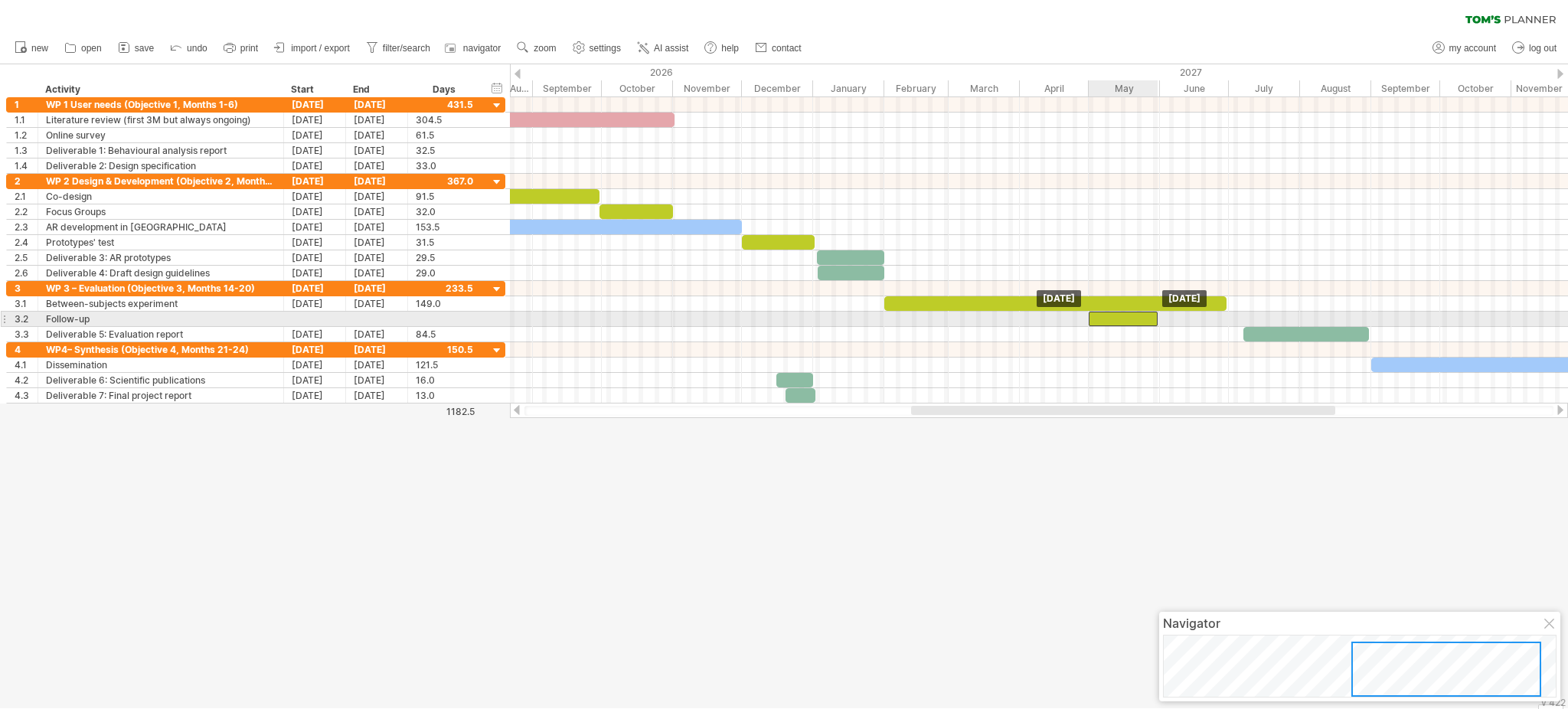
drag, startPoint x: 1189, startPoint y: 327, endPoint x: 1103, endPoint y: 317, distance: 86.6
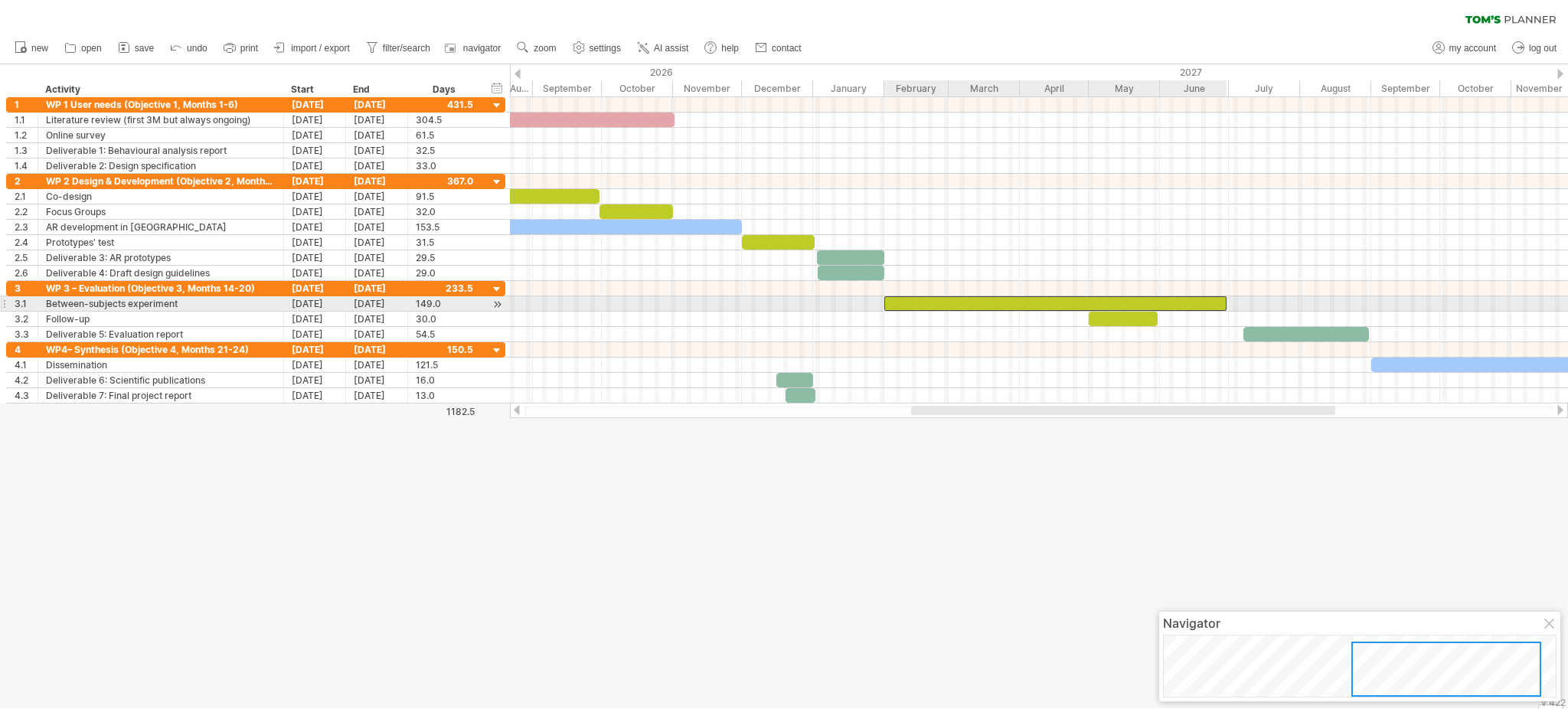
click at [1140, 298] on div at bounding box center [1056, 304] width 342 height 15
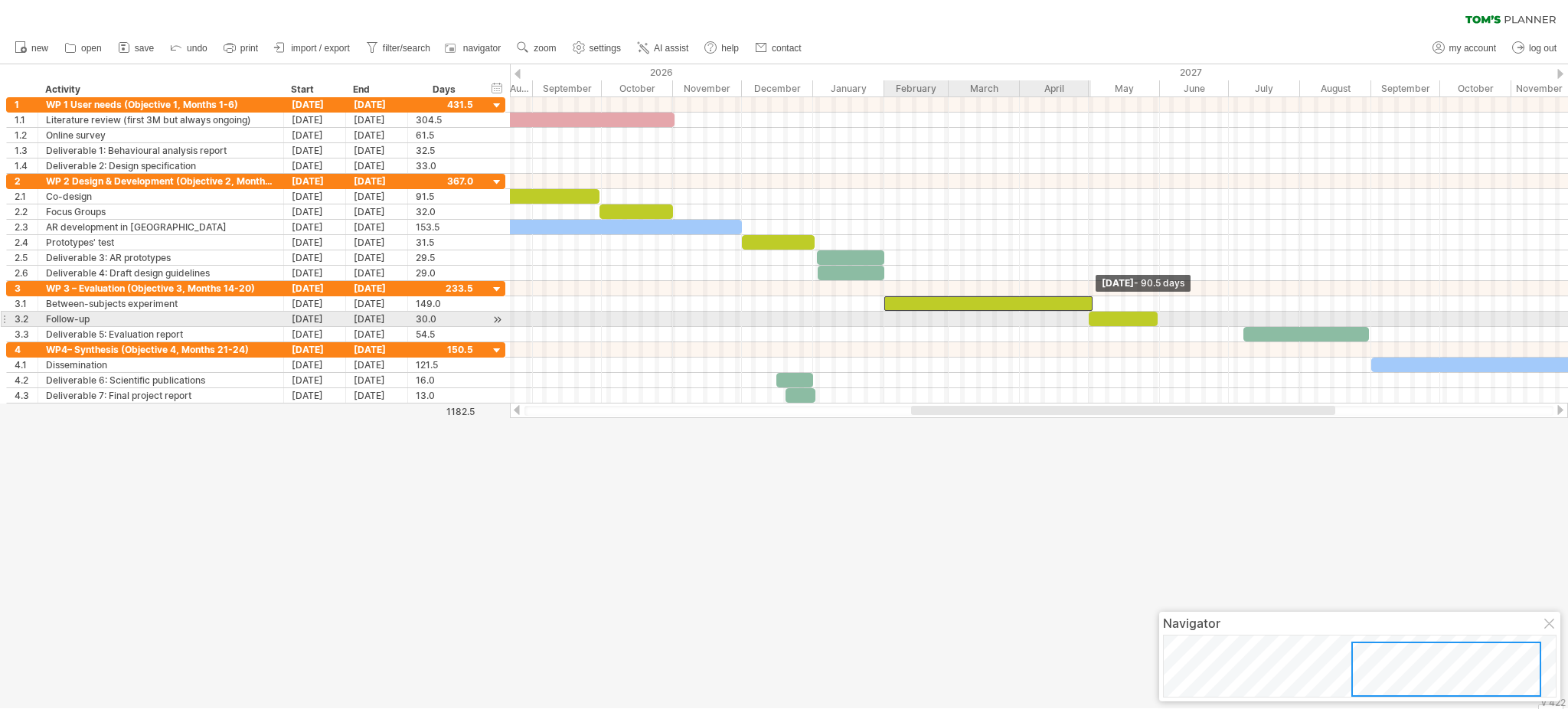
drag, startPoint x: 1226, startPoint y: 303, endPoint x: 1091, endPoint y: 318, distance: 135.8
click at [353, 318] on div at bounding box center [353, 312] width 0 height 61
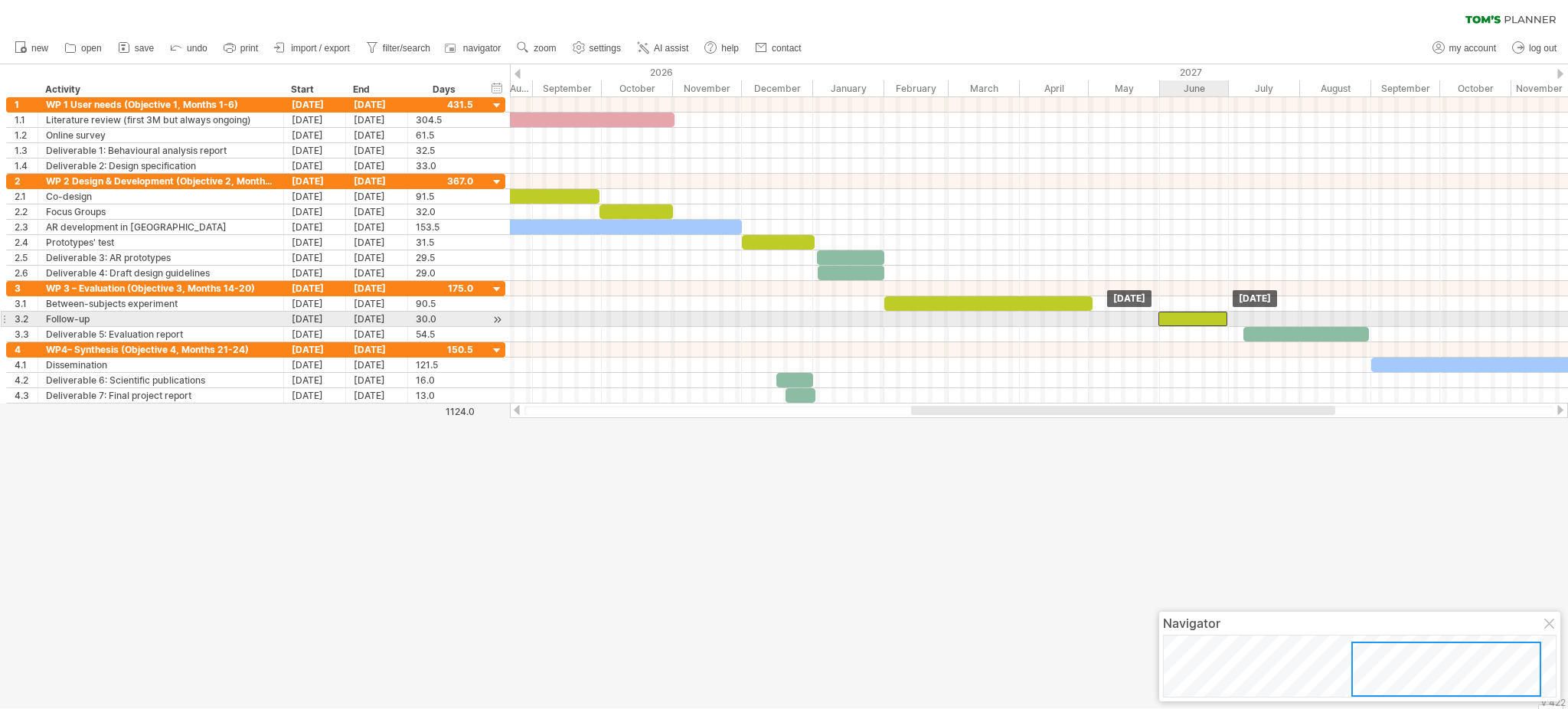
drag, startPoint x: 1098, startPoint y: 318, endPoint x: 1169, endPoint y: 315, distance: 71.1
click at [1169, 315] on div at bounding box center [1193, 319] width 68 height 15
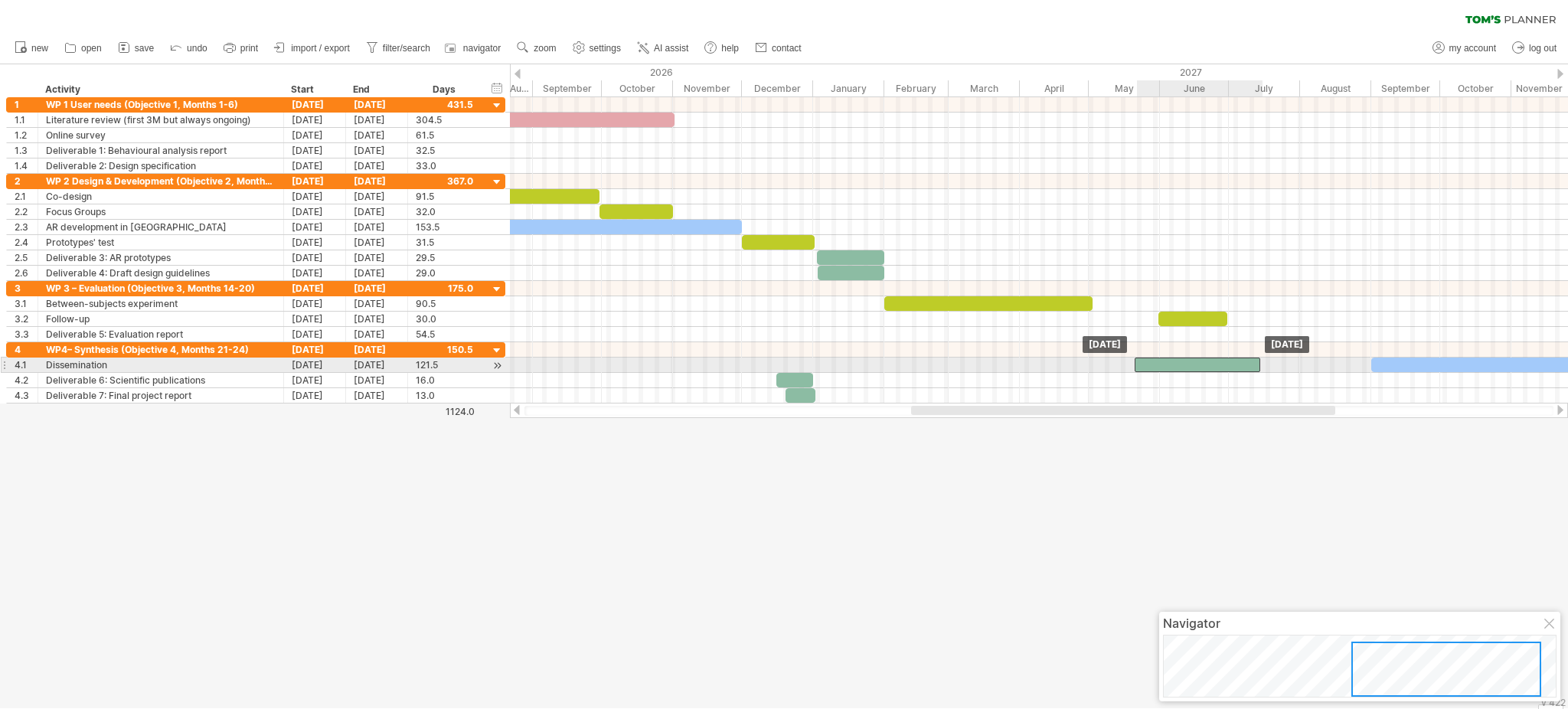
drag, startPoint x: 1259, startPoint y: 332, endPoint x: 1148, endPoint y: 360, distance: 114.5
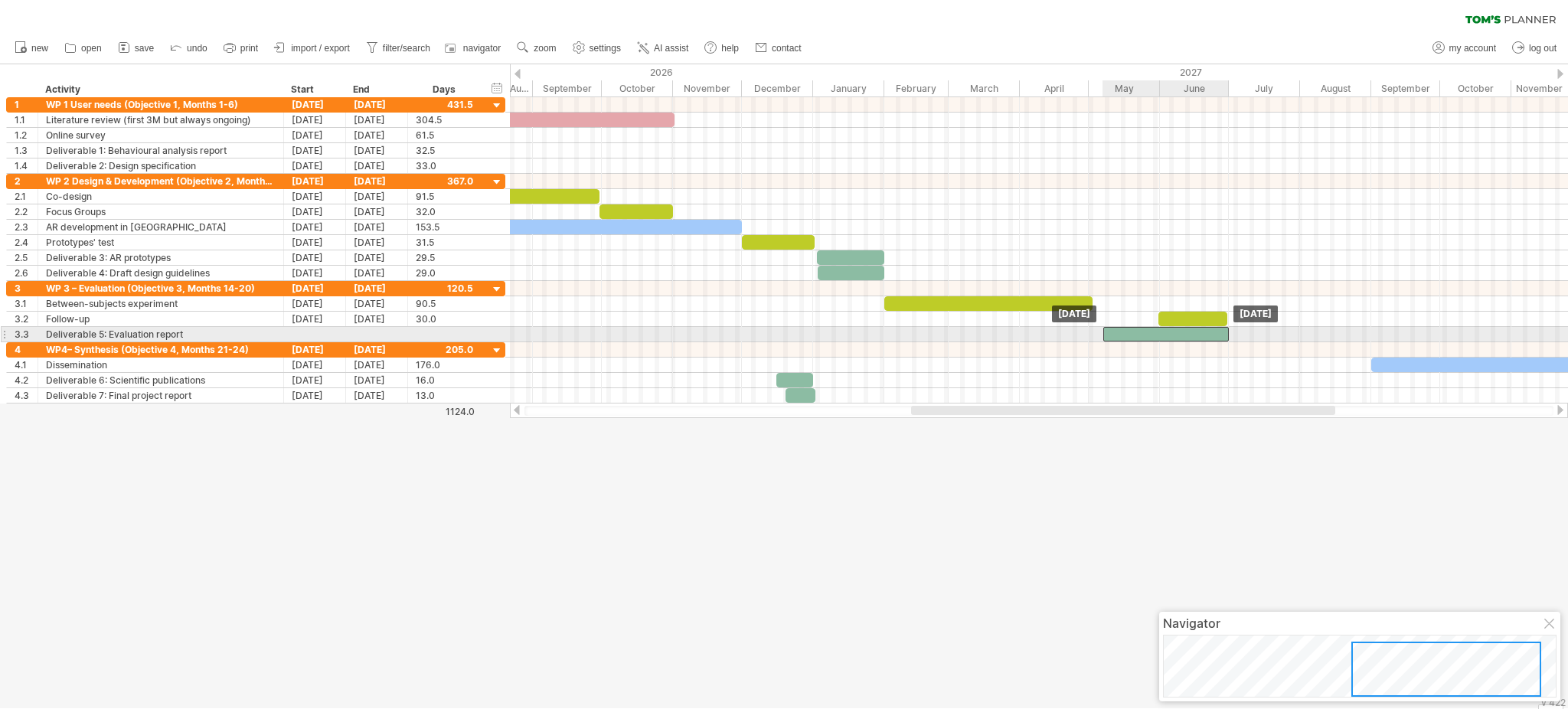
drag, startPoint x: 1148, startPoint y: 360, endPoint x: 1119, endPoint y: 327, distance: 43.9
drag, startPoint x: 1105, startPoint y: 333, endPoint x: 1093, endPoint y: 332, distance: 12.0
click at [1093, 332] on span at bounding box center [1092, 334] width 6 height 15
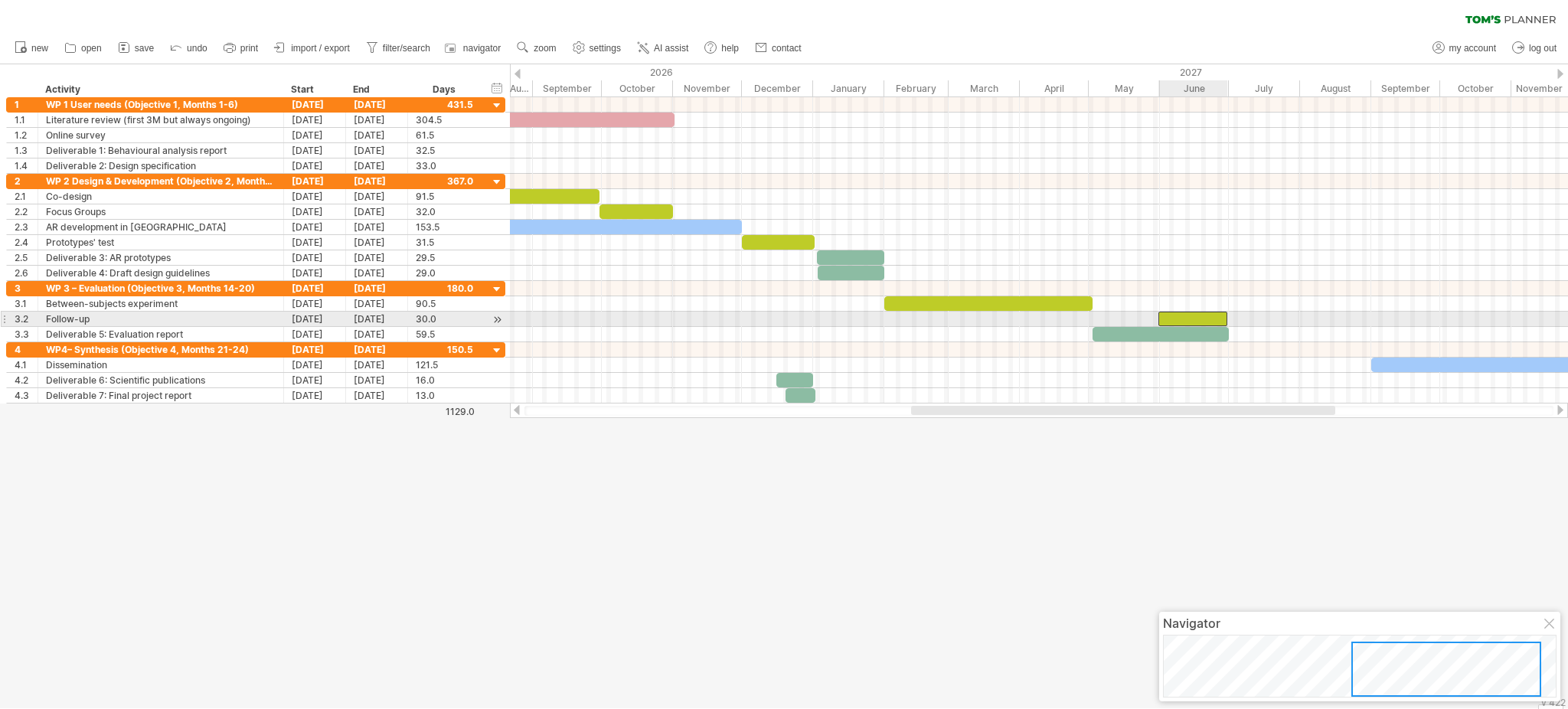
click at [1175, 324] on div at bounding box center [1193, 319] width 68 height 15
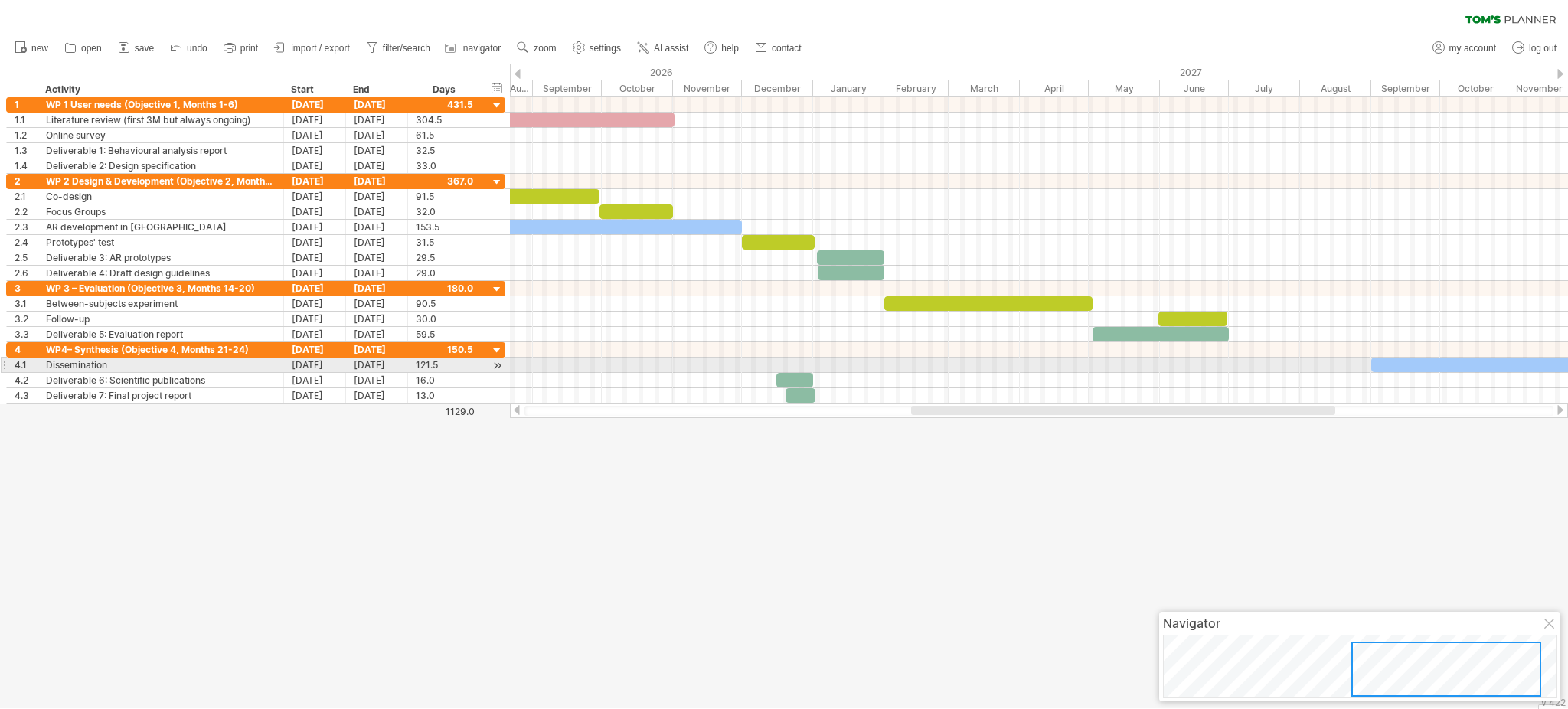
click at [1175, 369] on div at bounding box center [1038, 365] width 1058 height 16
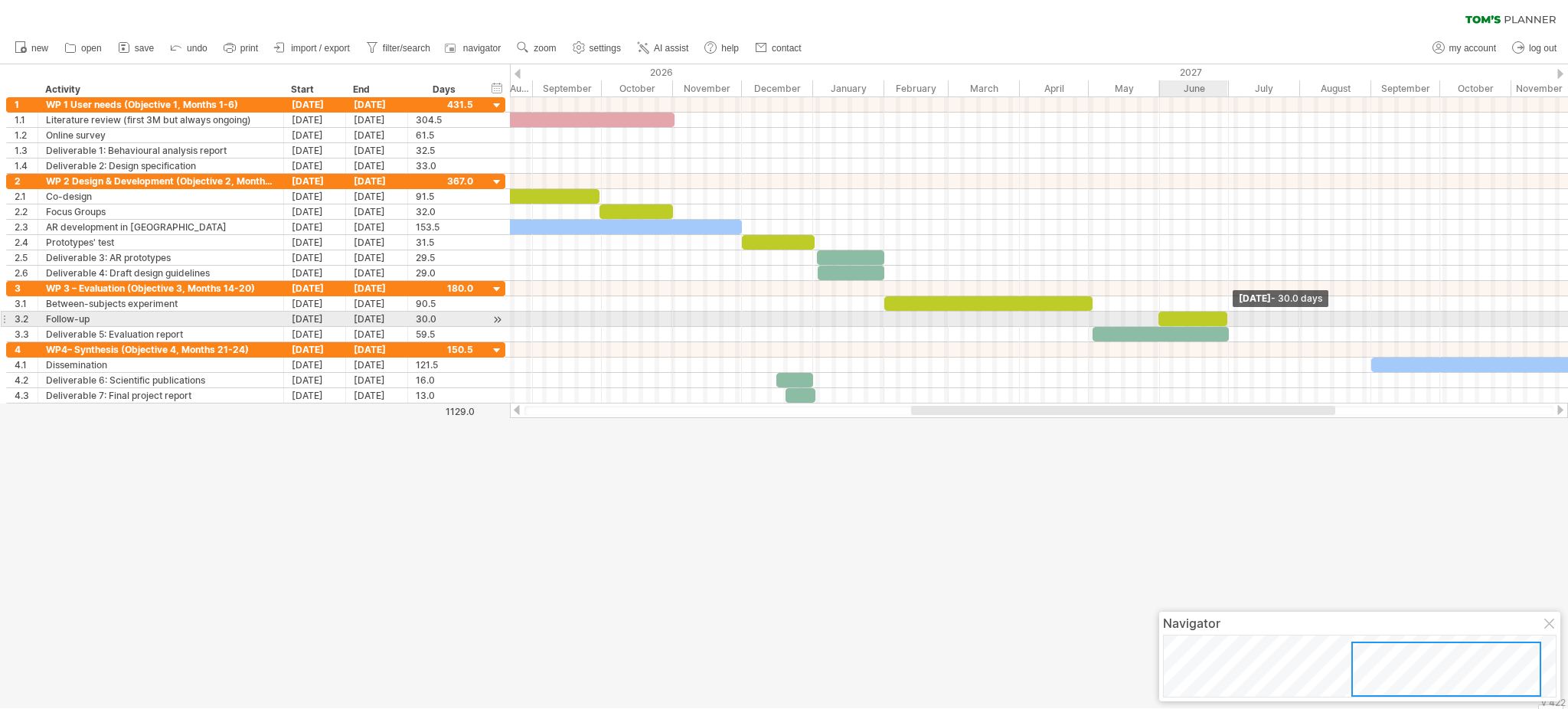
click at [1175, 323] on span at bounding box center [1227, 319] width 6 height 15
drag, startPoint x: 1226, startPoint y: 323, endPoint x: 1194, endPoint y: 319, distance: 32.2
click at [1175, 319] on span at bounding box center [1196, 319] width 6 height 15
click at [1175, 319] on span at bounding box center [1204, 319] width 6 height 15
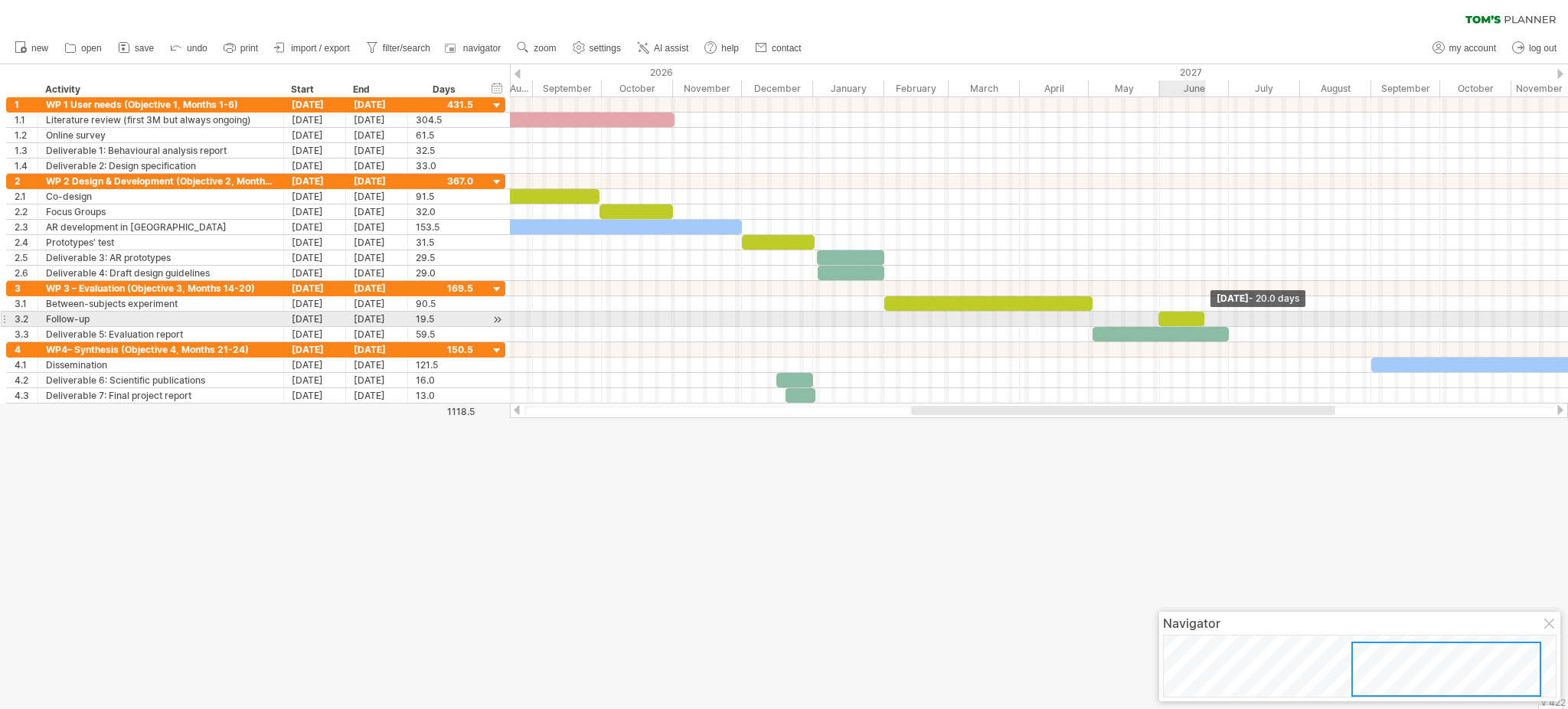
click at [1175, 319] on span at bounding box center [1205, 319] width 6 height 15
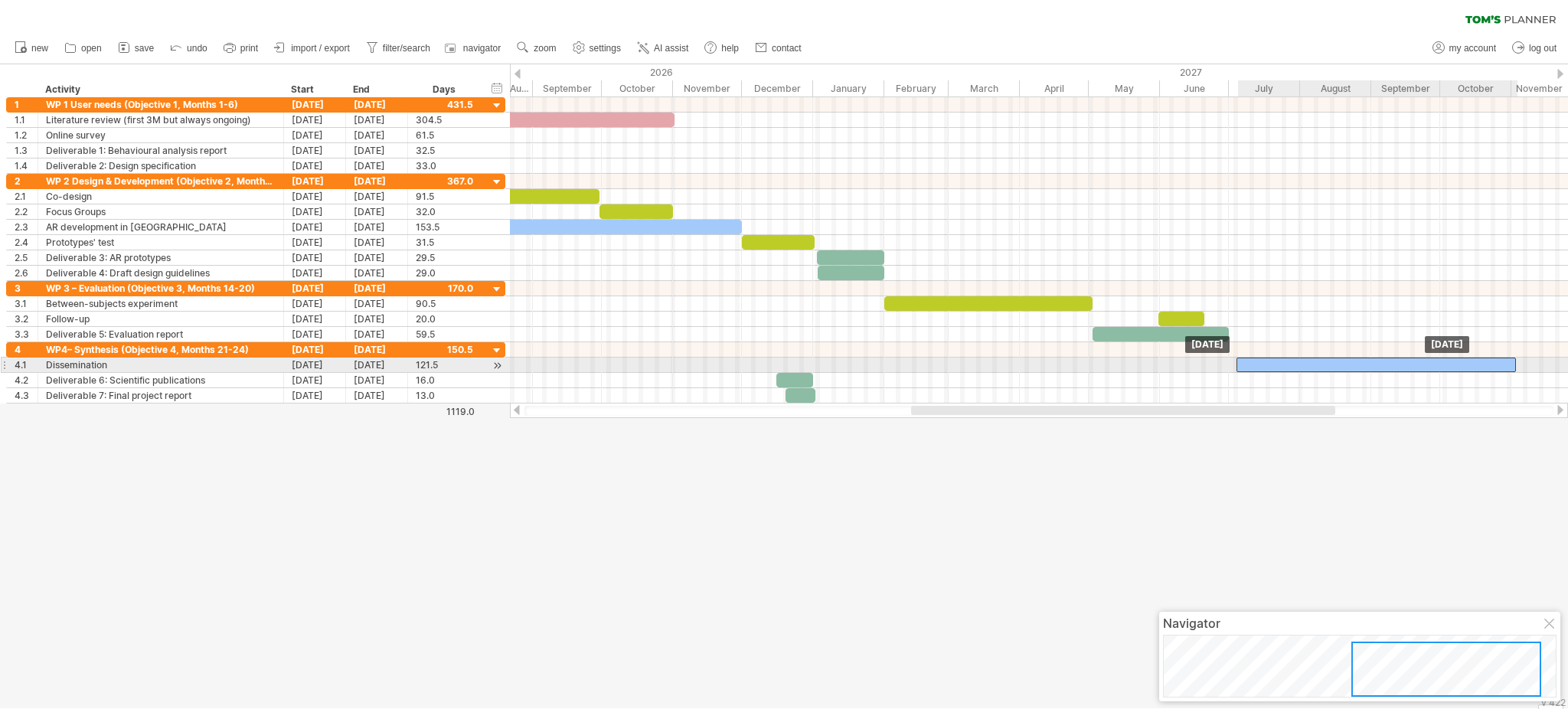
drag, startPoint x: 1395, startPoint y: 365, endPoint x: 1260, endPoint y: 367, distance: 135.0
click at [1175, 367] on div at bounding box center [1376, 365] width 279 height 15
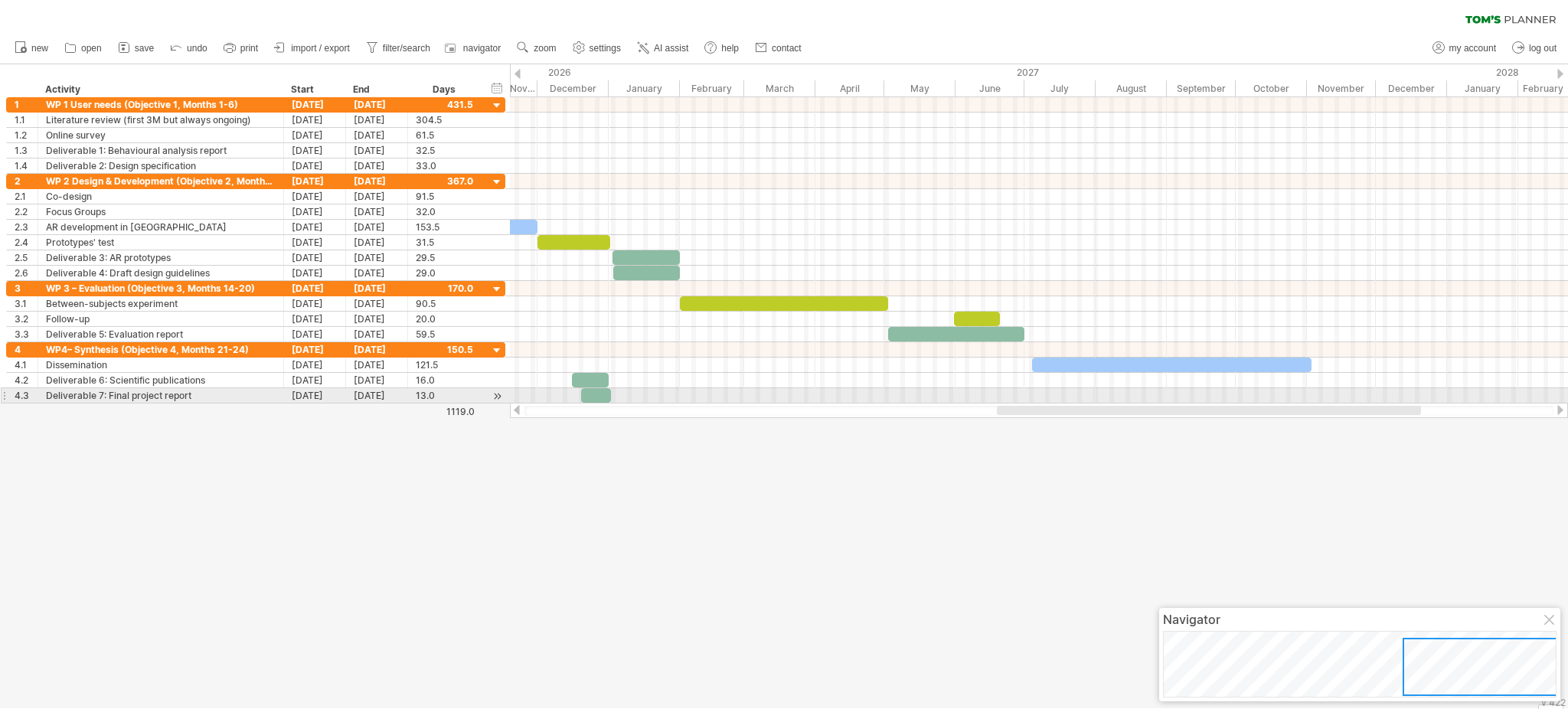
drag, startPoint x: 1307, startPoint y: 406, endPoint x: 1397, endPoint y: 402, distance: 90.1
click at [1175, 403] on div at bounding box center [1038, 410] width 1058 height 16
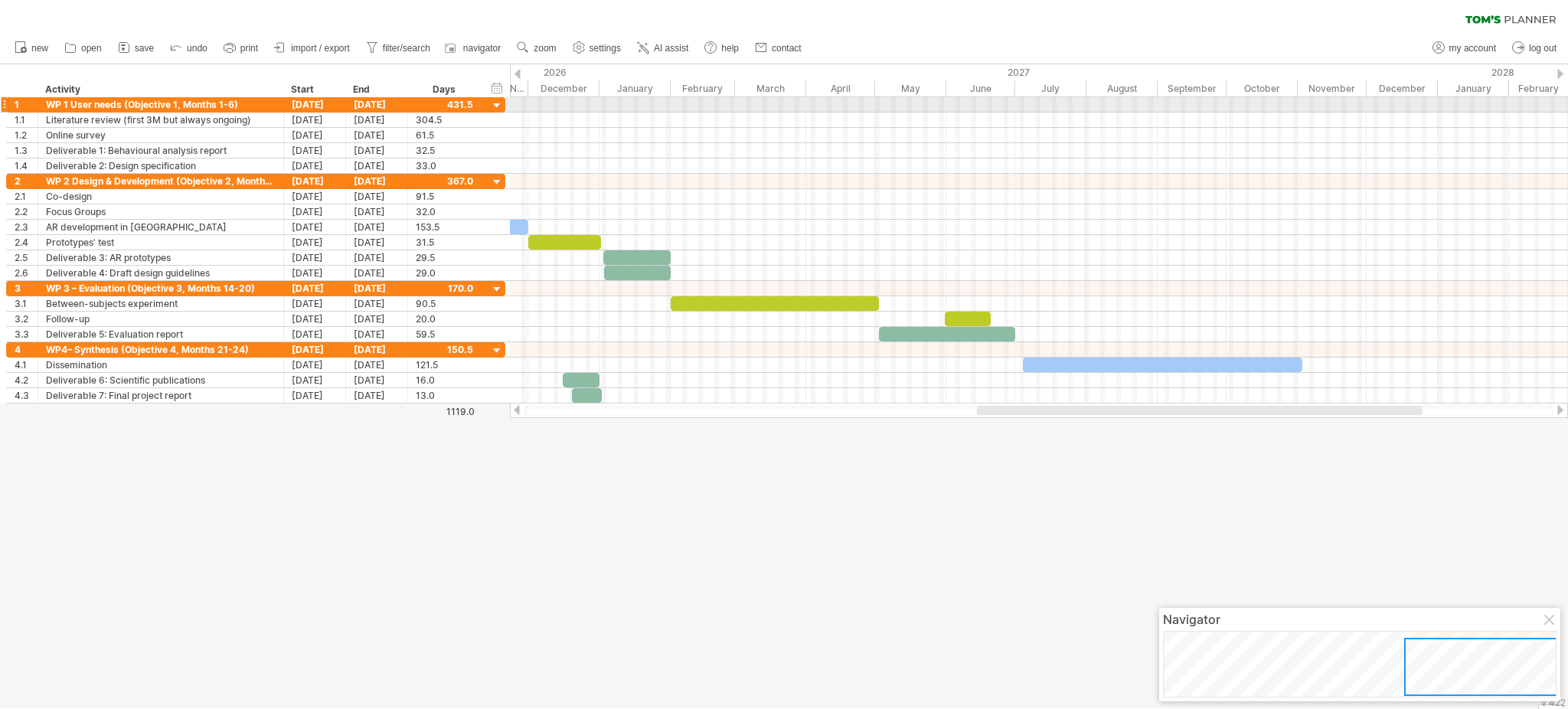
click at [1175, 100] on div at bounding box center [1038, 104] width 1058 height 16
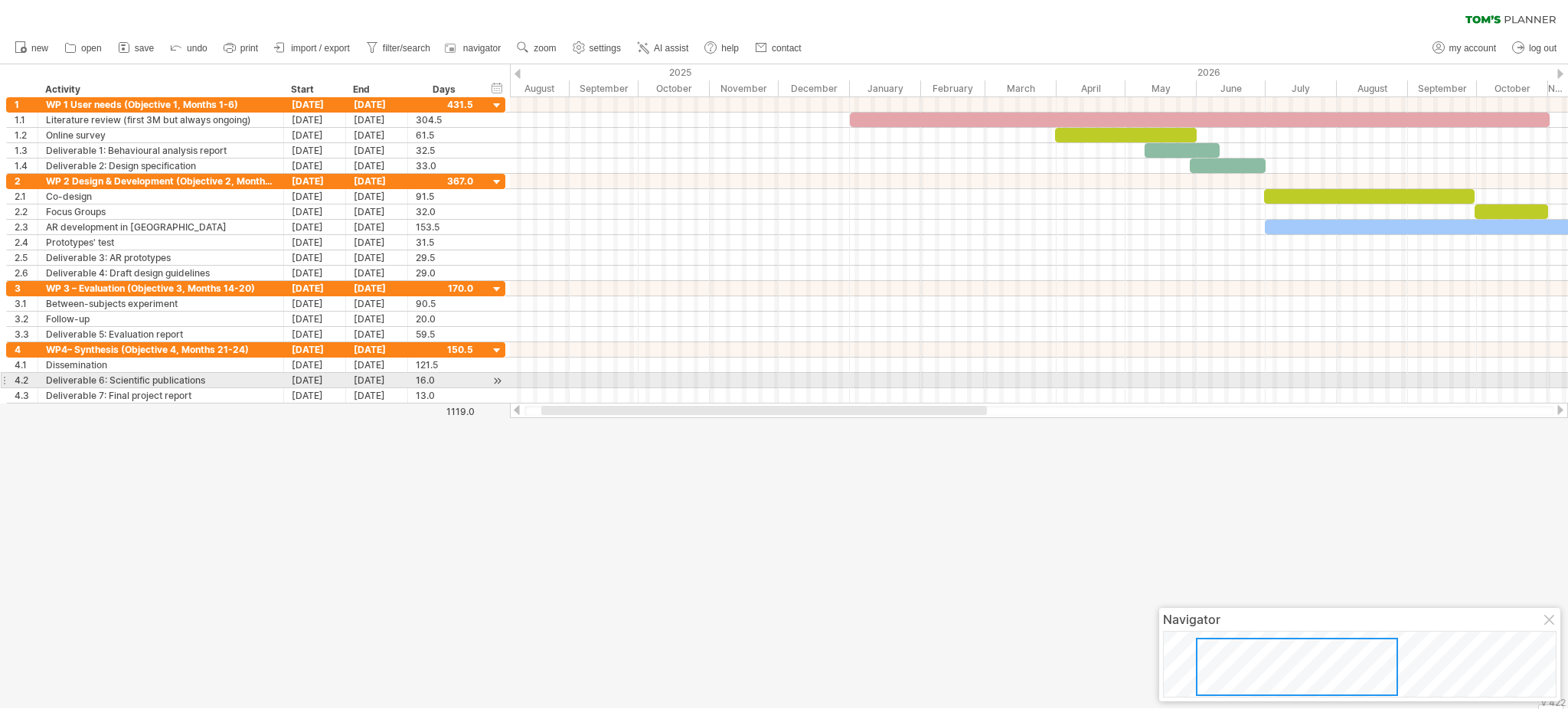
drag, startPoint x: 1182, startPoint y: 406, endPoint x: 746, endPoint y: 379, distance: 436.8
click at [746, 379] on div "Trying to reach [DOMAIN_NAME] Connected again... 0% clear filter new 1" at bounding box center [784, 354] width 1568 height 709
drag, startPoint x: 746, startPoint y: 379, endPoint x: 804, endPoint y: 378, distance: 58.0
click at [804, 378] on div at bounding box center [1038, 380] width 1058 height 16
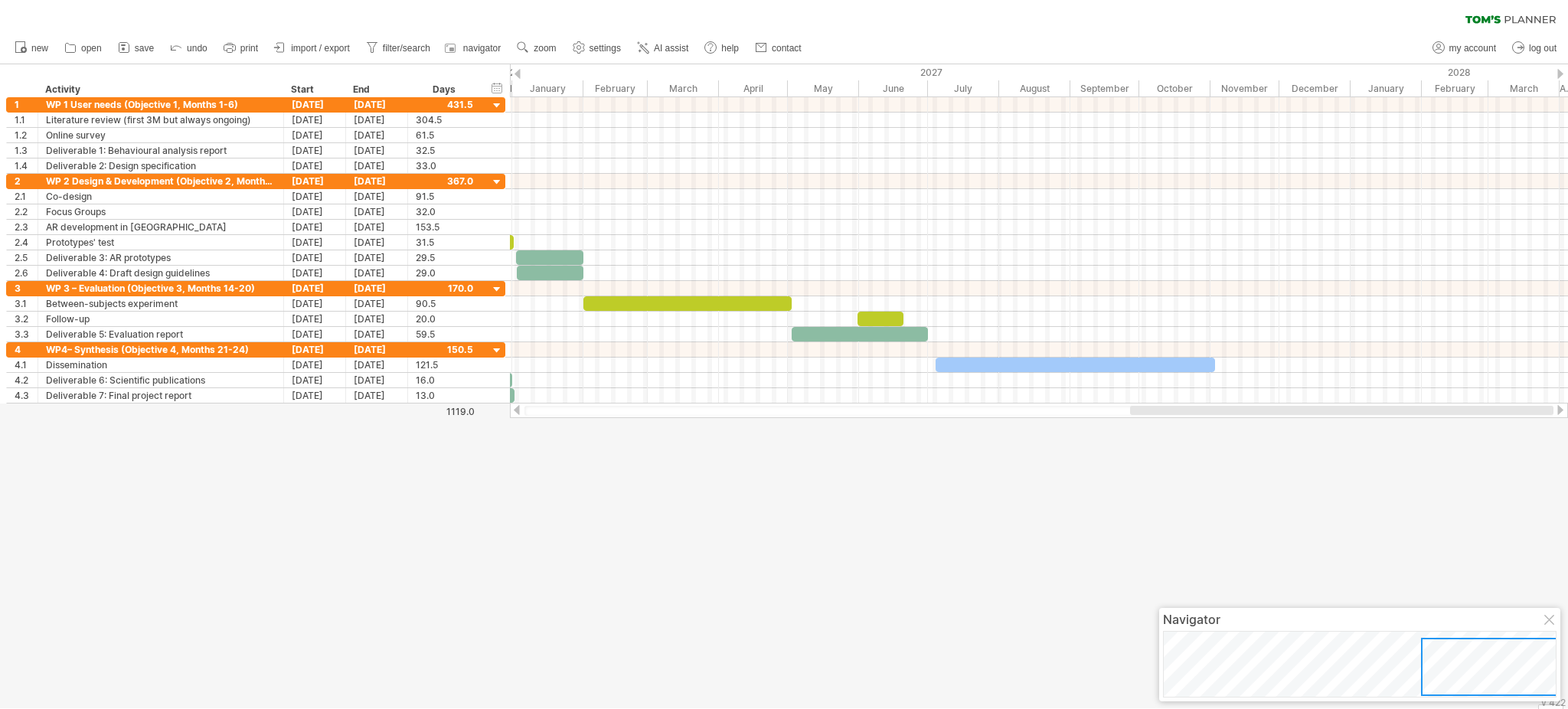
drag, startPoint x: 703, startPoint y: 409, endPoint x: 1185, endPoint y: 447, distance: 483.5
click at [1175, 447] on div "Trying to reach [DOMAIN_NAME] Connected again... 0% clear filter new 1" at bounding box center [784, 354] width 1568 height 709
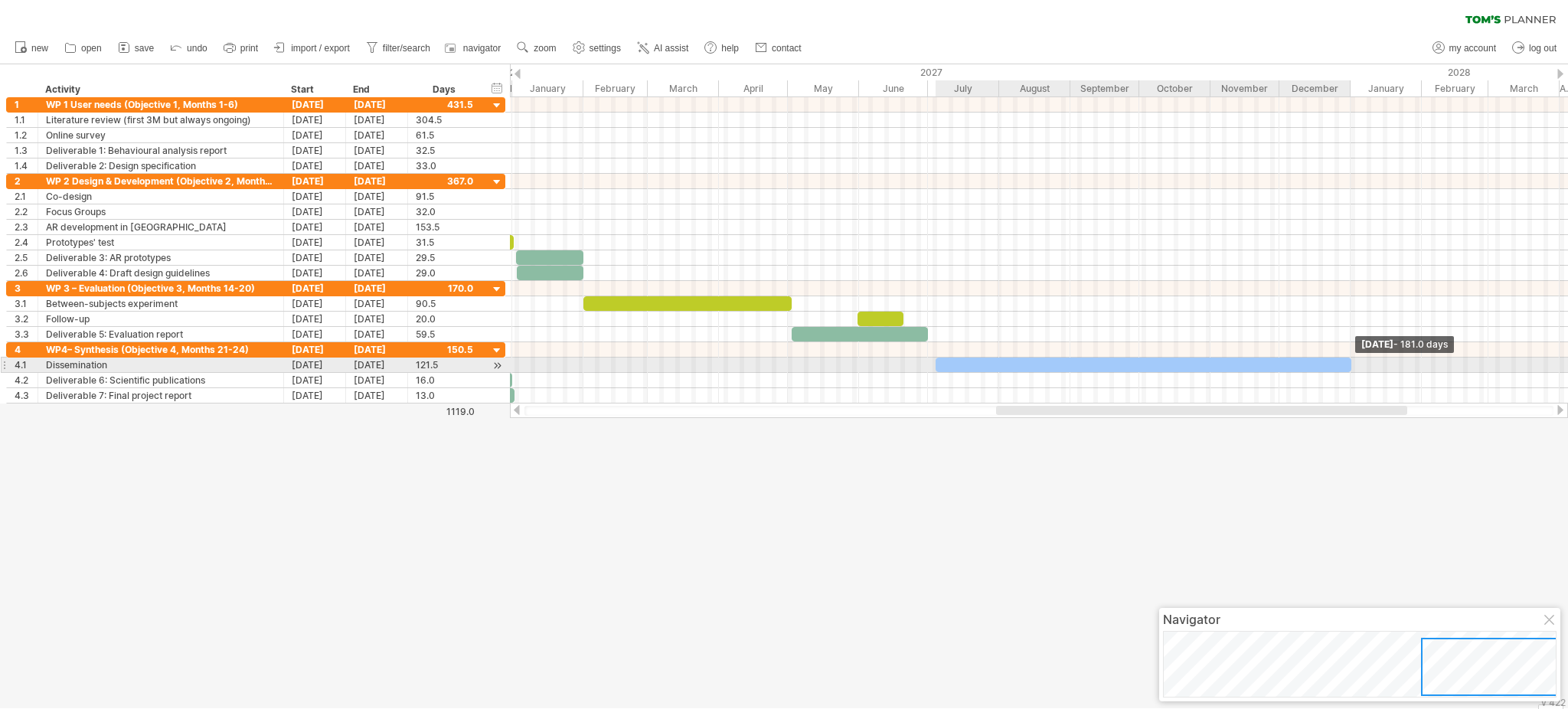
drag, startPoint x: 1212, startPoint y: 363, endPoint x: 1348, endPoint y: 369, distance: 136.1
click at [1175, 369] on span at bounding box center [1352, 365] width 6 height 15
click at [942, 367] on div at bounding box center [1143, 365] width 416 height 15
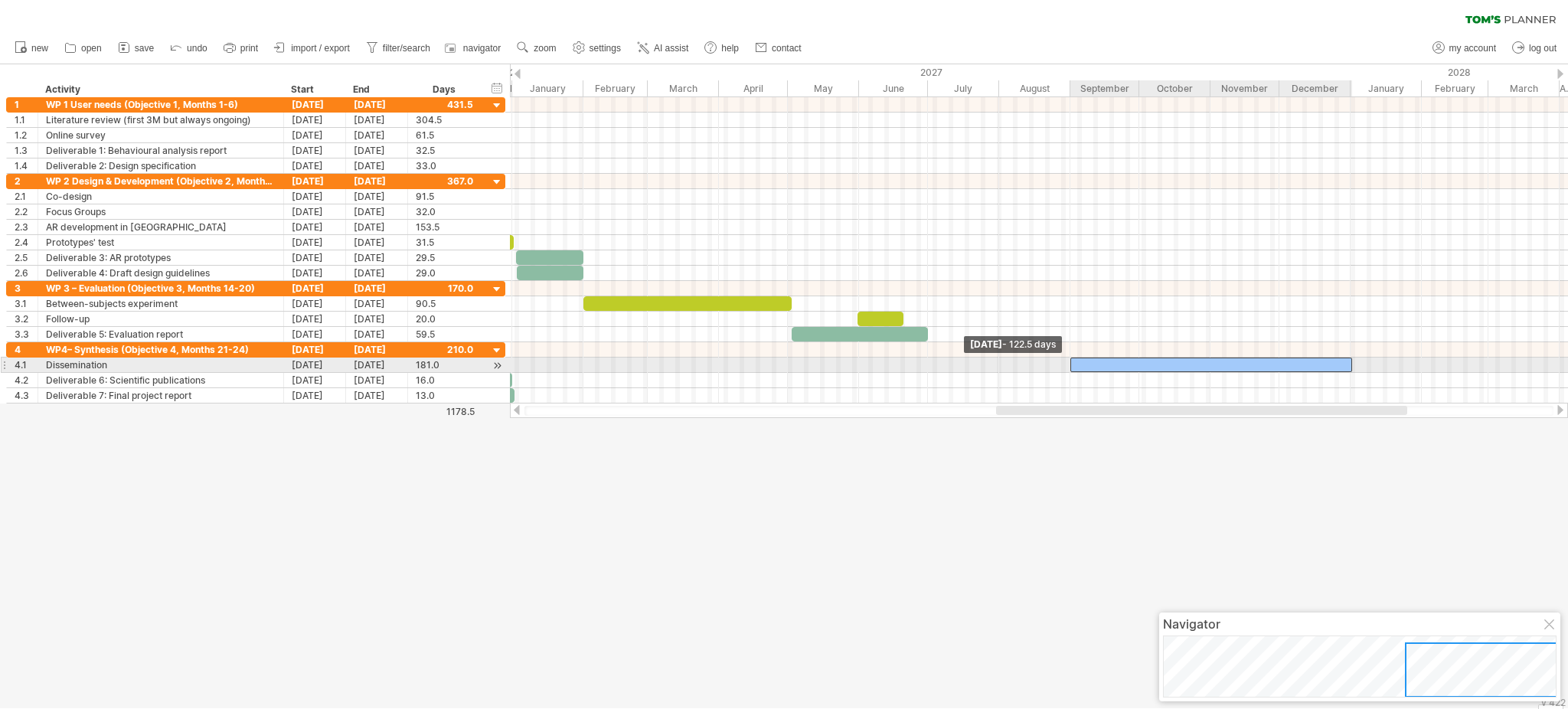
drag, startPoint x: 936, startPoint y: 367, endPoint x: 1069, endPoint y: 369, distance: 133.0
click at [1069, 369] on span at bounding box center [1070, 365] width 6 height 15
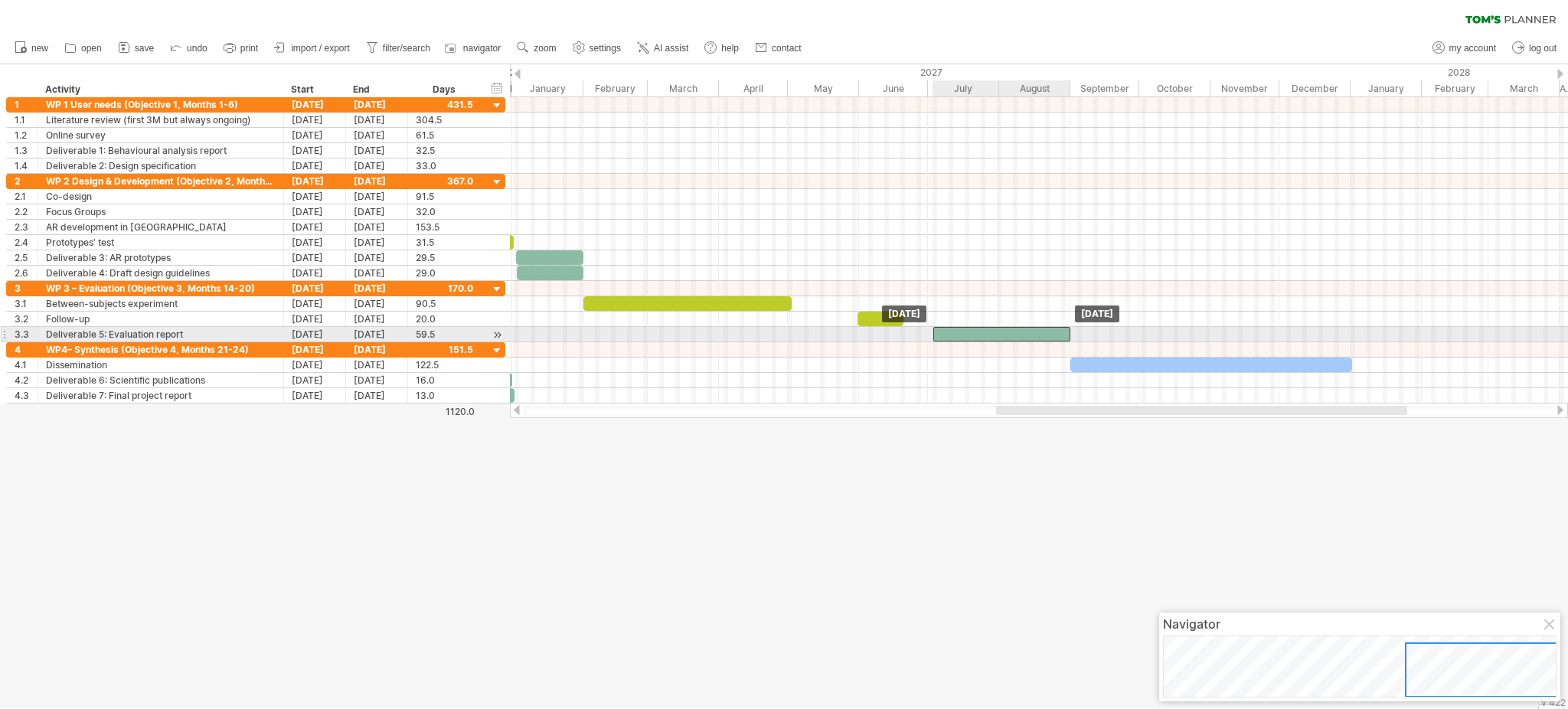
drag, startPoint x: 858, startPoint y: 339, endPoint x: 1000, endPoint y: 337, distance: 142.0
click at [1000, 337] on div at bounding box center [1002, 334] width 137 height 15
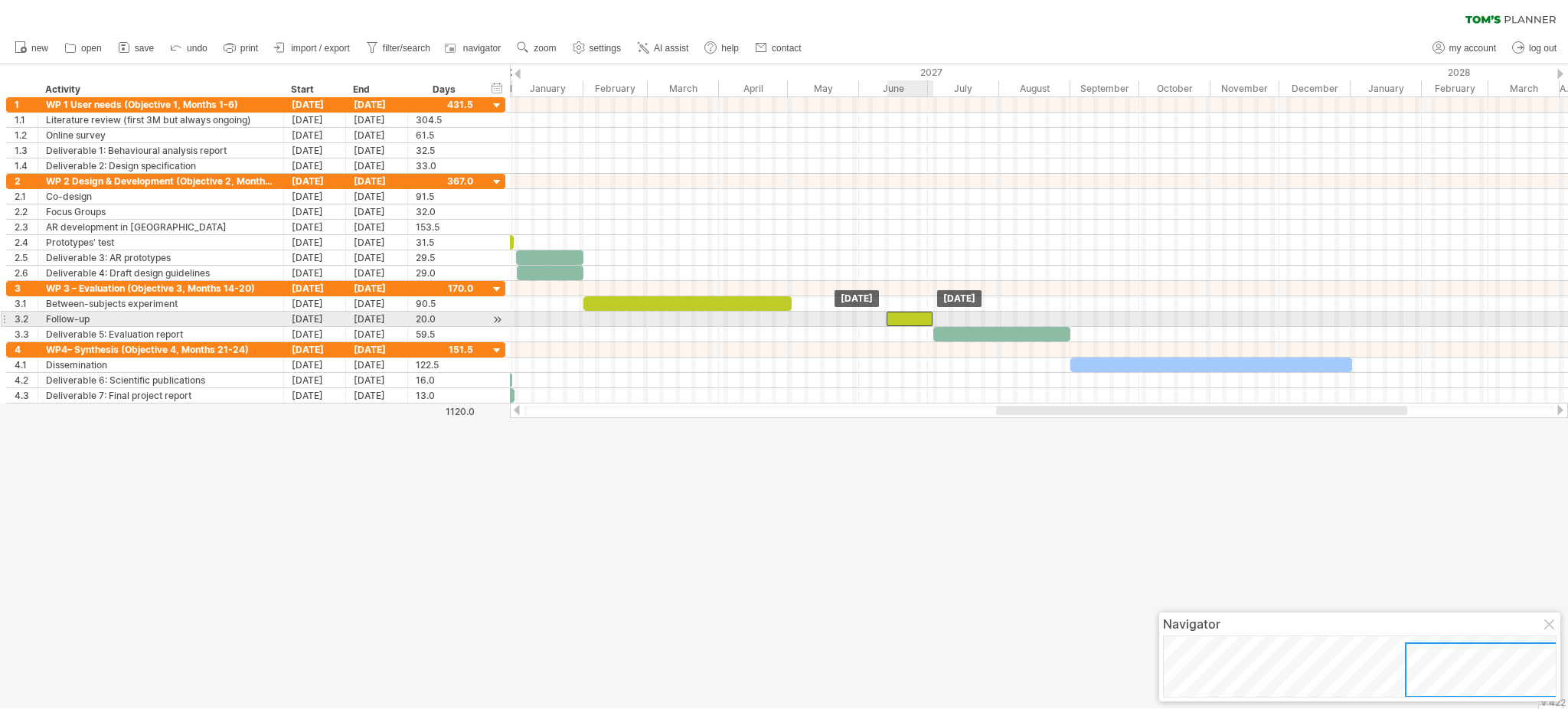
drag, startPoint x: 885, startPoint y: 313, endPoint x: 914, endPoint y: 314, distance: 29.0
click at [914, 314] on div at bounding box center [910, 319] width 46 height 15
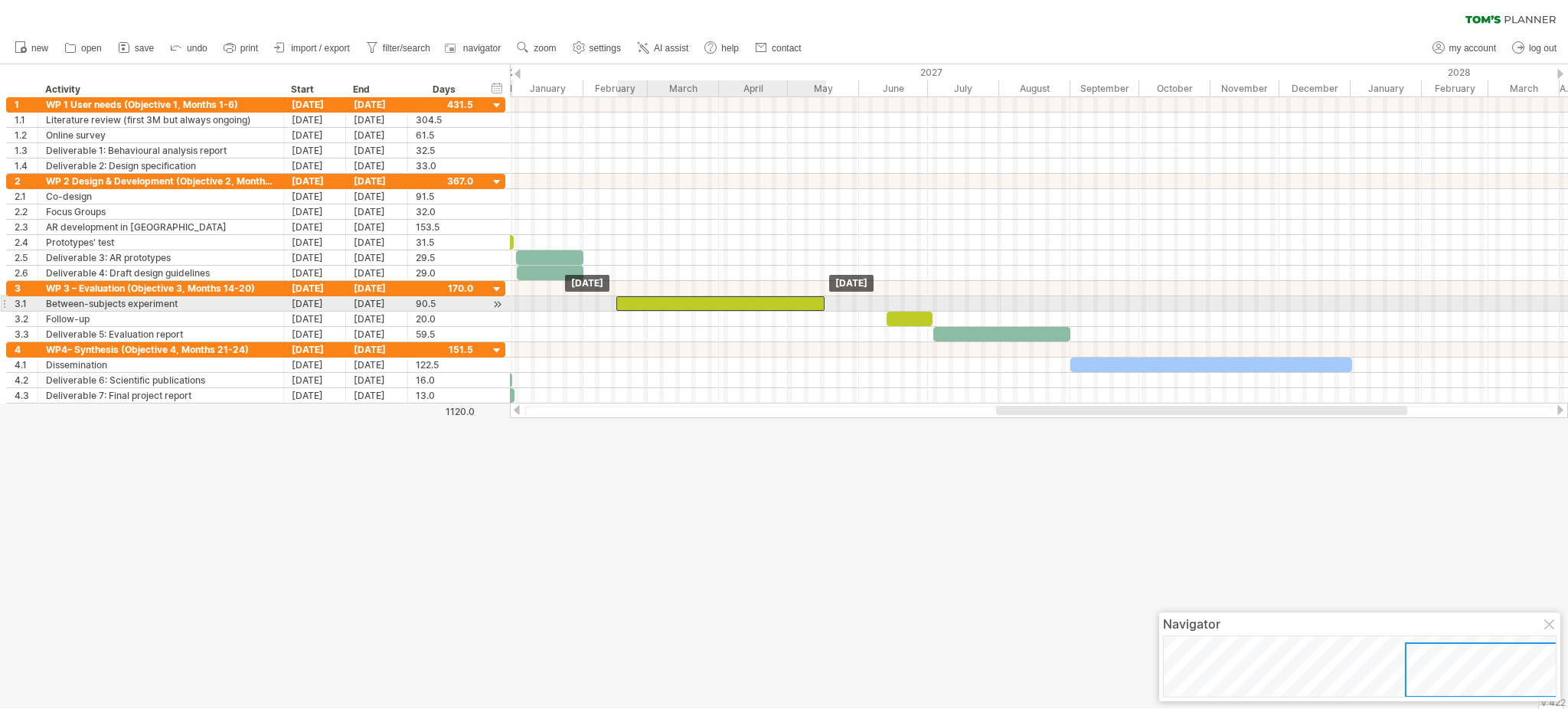
drag, startPoint x: 770, startPoint y: 302, endPoint x: 803, endPoint y: 308, distance: 33.5
click at [803, 308] on div at bounding box center [721, 304] width 208 height 15
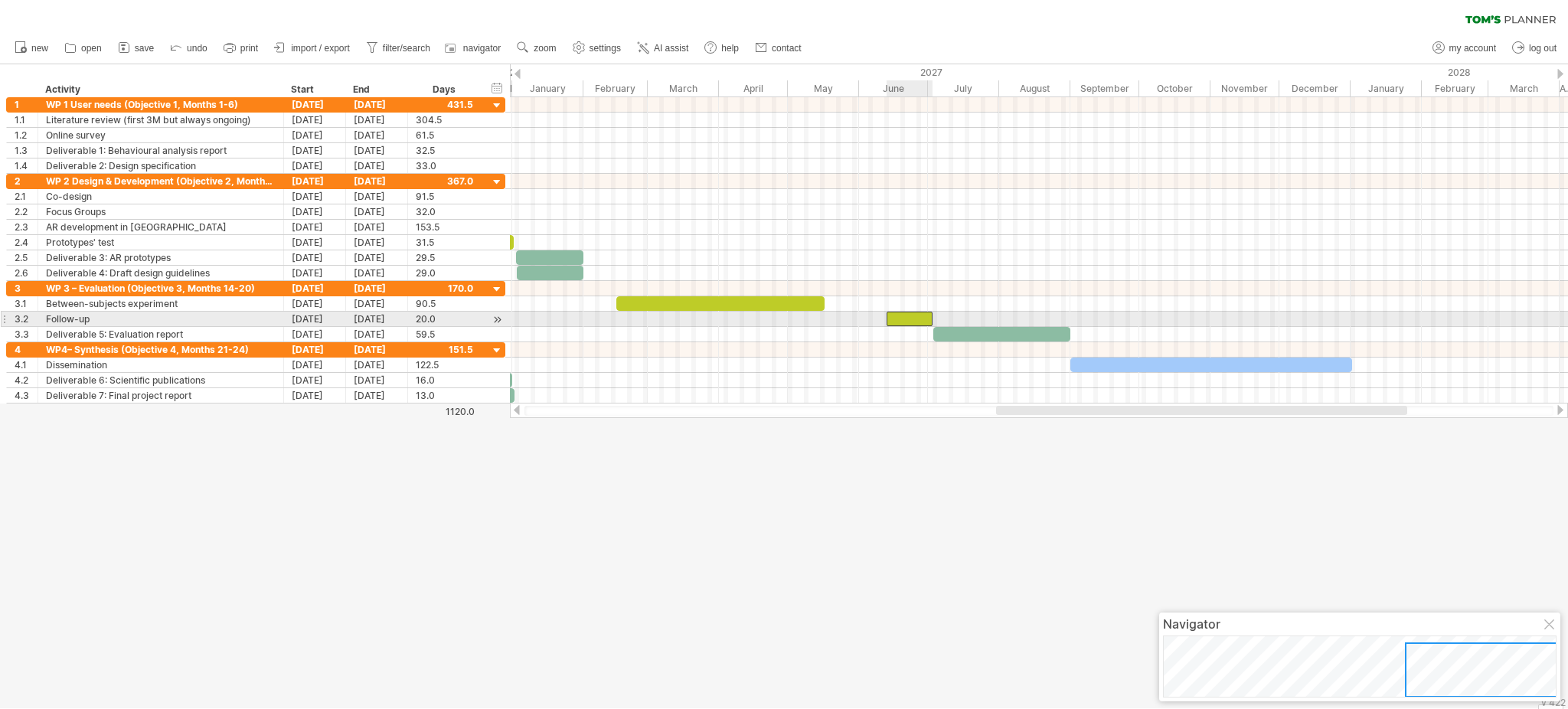
click at [912, 325] on div at bounding box center [910, 319] width 46 height 15
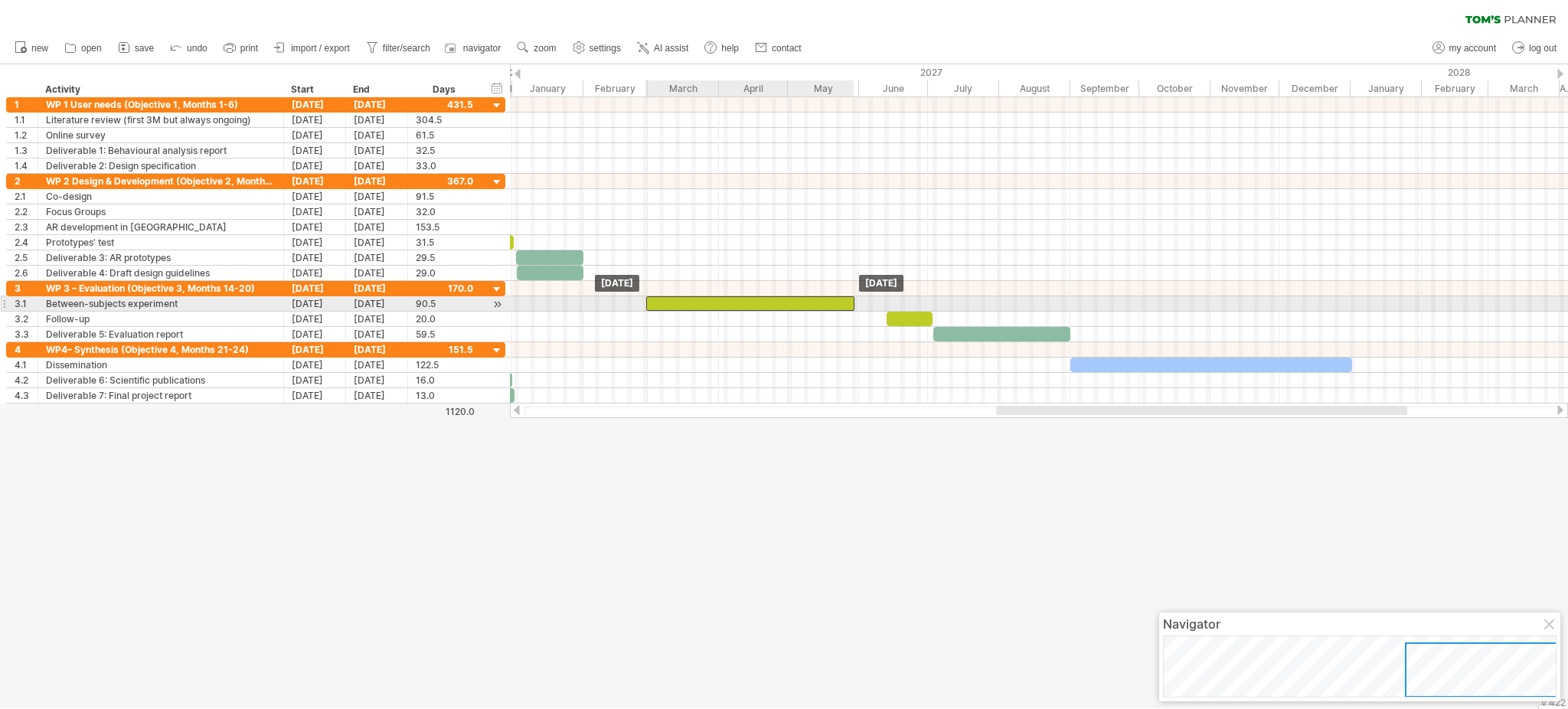
drag, startPoint x: 689, startPoint y: 306, endPoint x: 719, endPoint y: 304, distance: 30.1
click at [719, 304] on div at bounding box center [751, 304] width 208 height 15
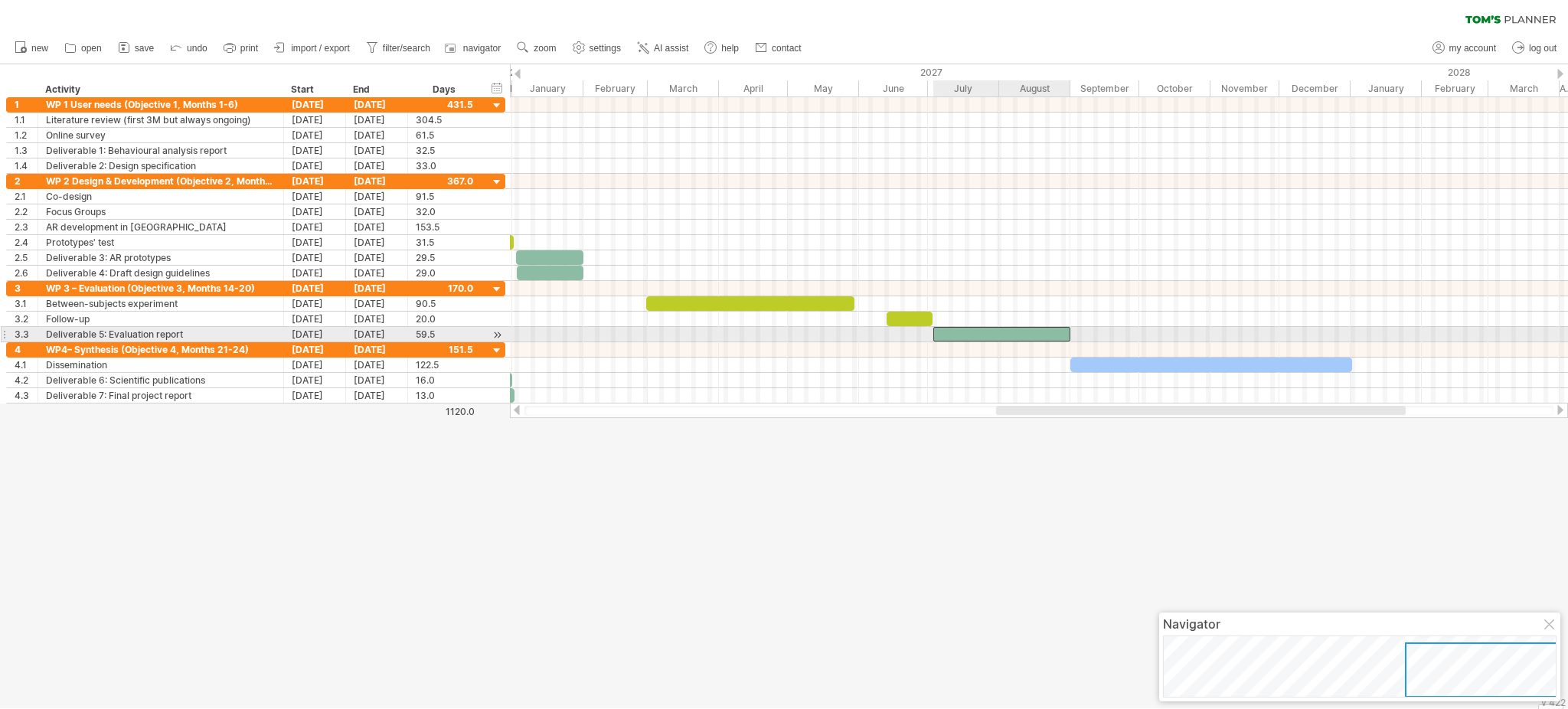
click at [1015, 340] on div at bounding box center [1002, 334] width 137 height 15
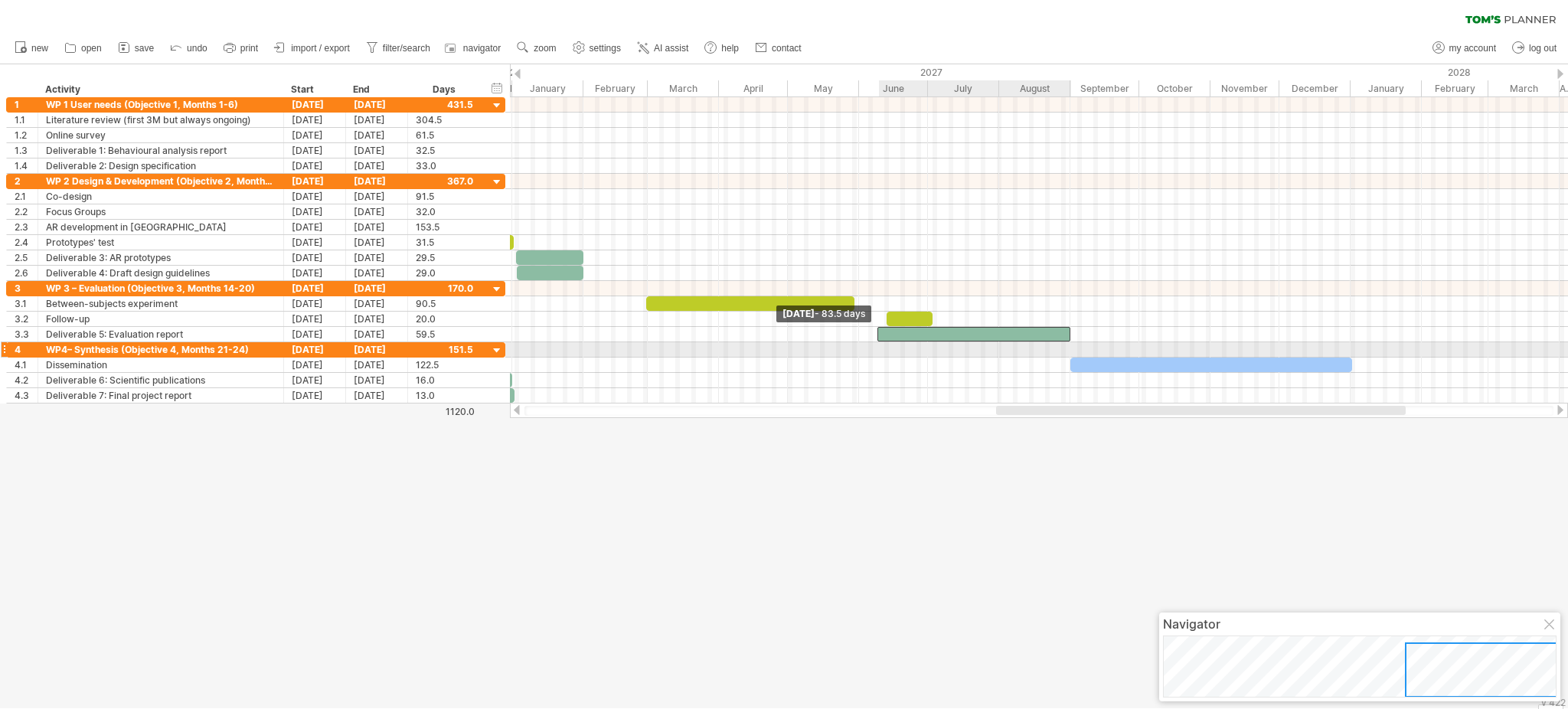
drag, startPoint x: 932, startPoint y: 337, endPoint x: 875, endPoint y: 347, distance: 57.9
click at [875, 347] on div "[DATE] [DATE] - 83.5 days" at bounding box center [1038, 249] width 1058 height 306
click at [868, 347] on div at bounding box center [1038, 350] width 1058 height 16
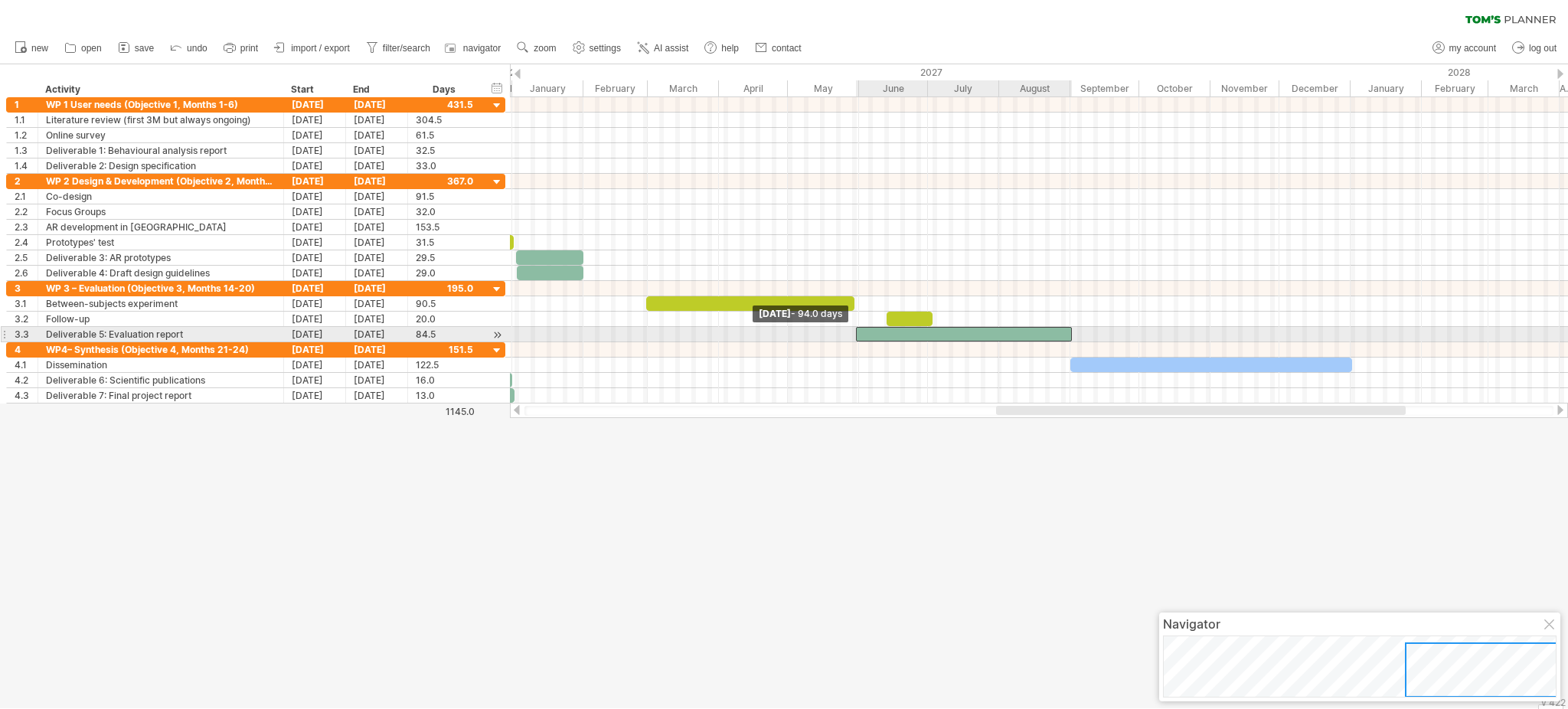
drag, startPoint x: 876, startPoint y: 331, endPoint x: 856, endPoint y: 334, distance: 20.2
click at [856, 334] on span at bounding box center [856, 334] width 6 height 15
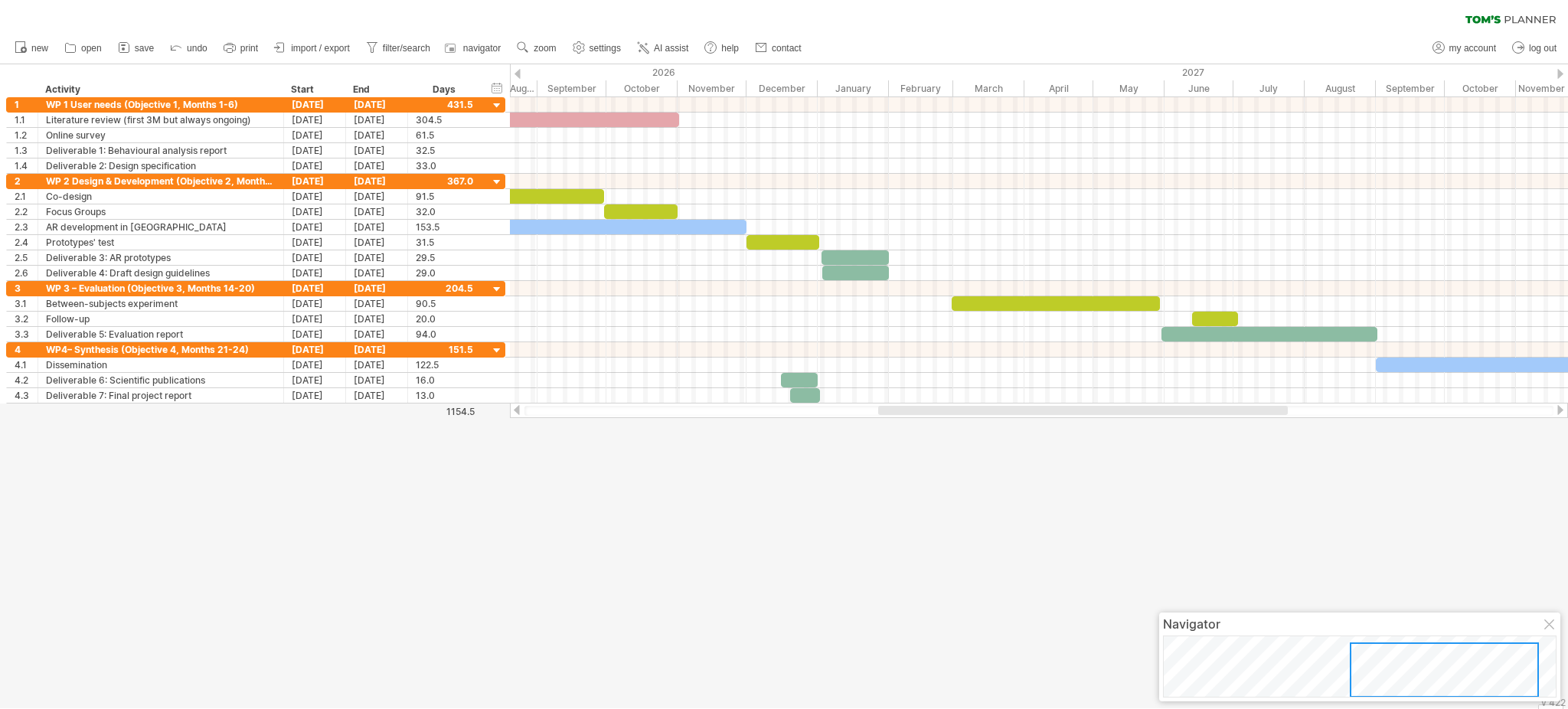
drag, startPoint x: 1022, startPoint y: 406, endPoint x: 903, endPoint y: 429, distance: 121.2
click at [903, 429] on div "Trying to reach [DOMAIN_NAME] Connected again... 0% clear filter new 1" at bounding box center [784, 354] width 1568 height 709
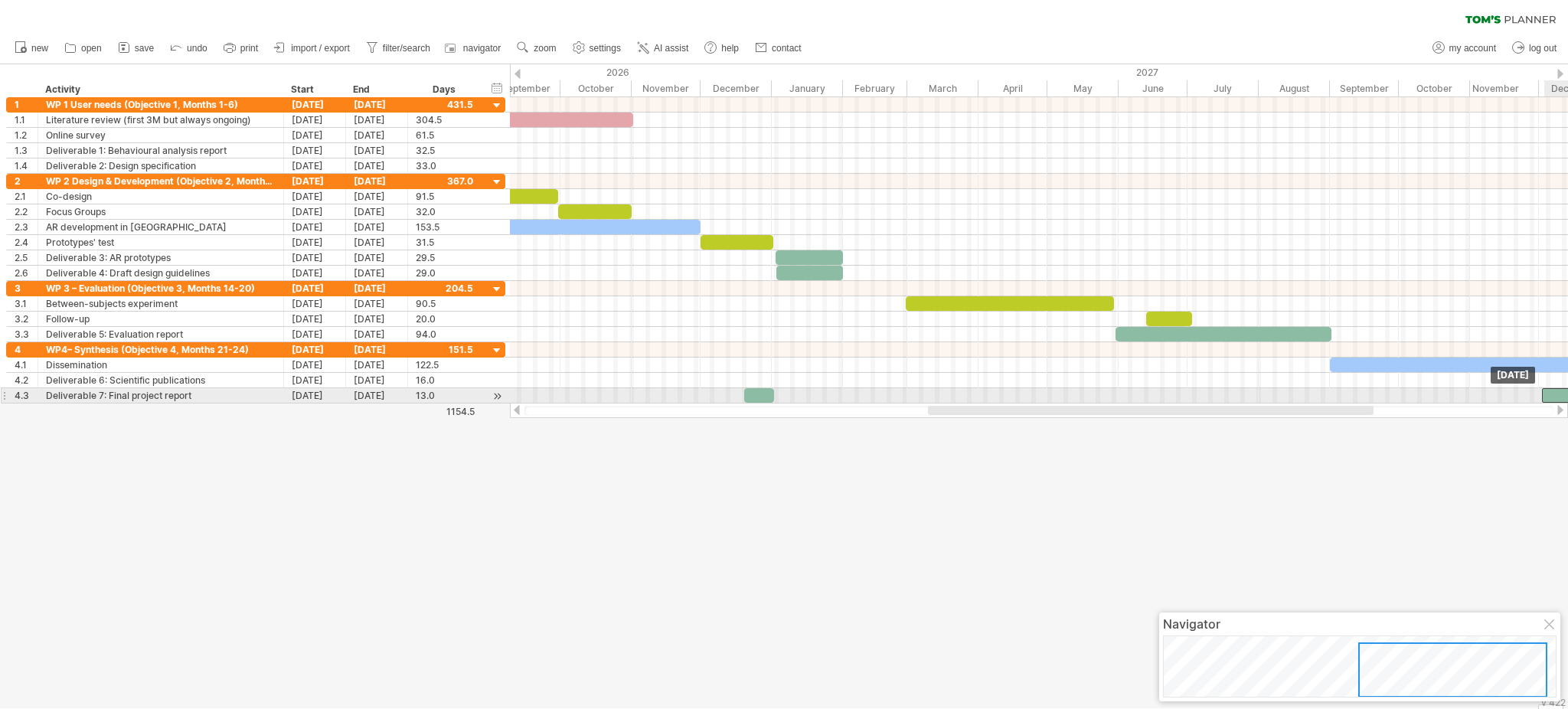
drag, startPoint x: 803, startPoint y: 385, endPoint x: 1567, endPoint y: 400, distance: 764.1
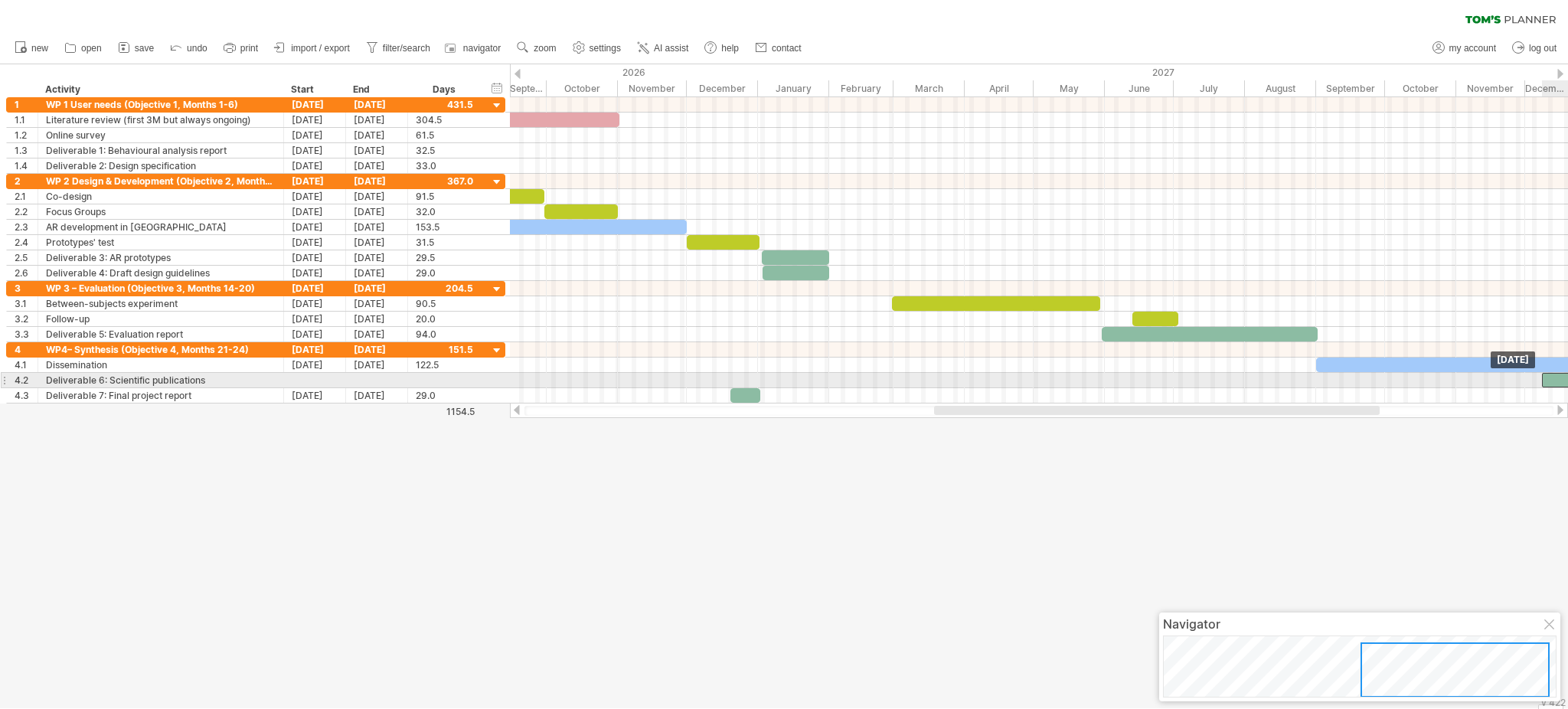
drag, startPoint x: 1549, startPoint y: 391, endPoint x: 1549, endPoint y: 379, distance: 12.0
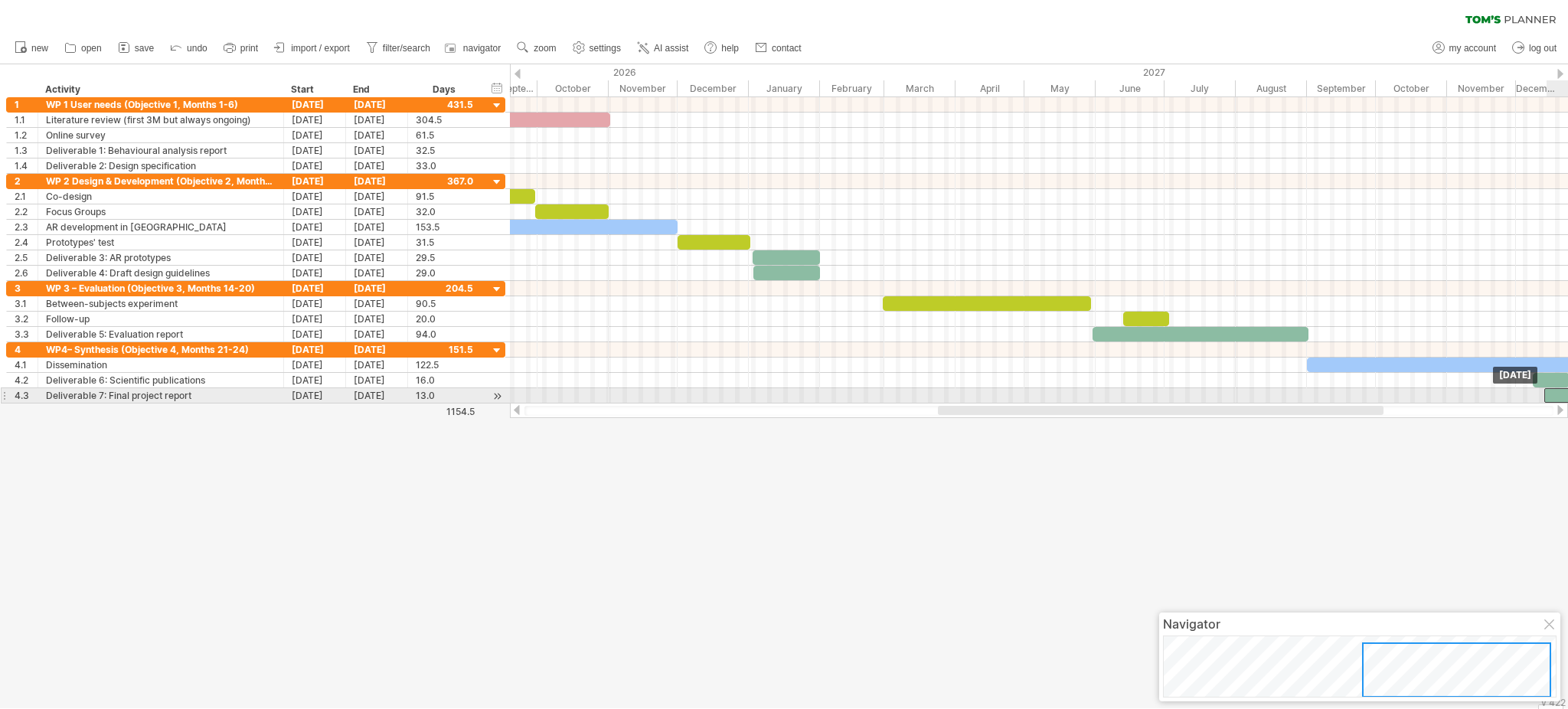
drag, startPoint x: 750, startPoint y: 397, endPoint x: 1567, endPoint y: 399, distance: 817.0
click at [1175, 399] on div at bounding box center [1559, 396] width 30 height 15
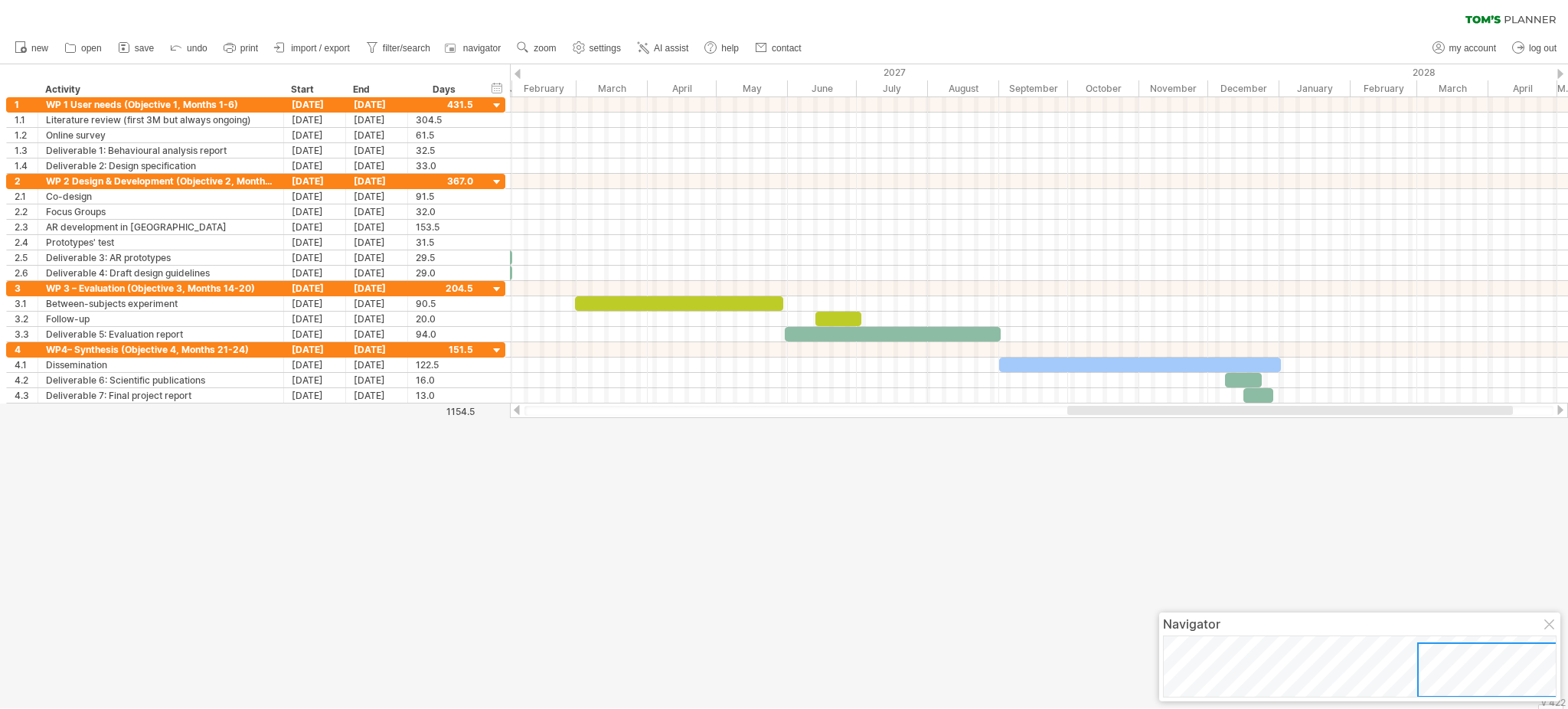
drag, startPoint x: 1370, startPoint y: 406, endPoint x: 1497, endPoint y: 413, distance: 127.2
click at [1175, 413] on div at bounding box center [1290, 410] width 446 height 9
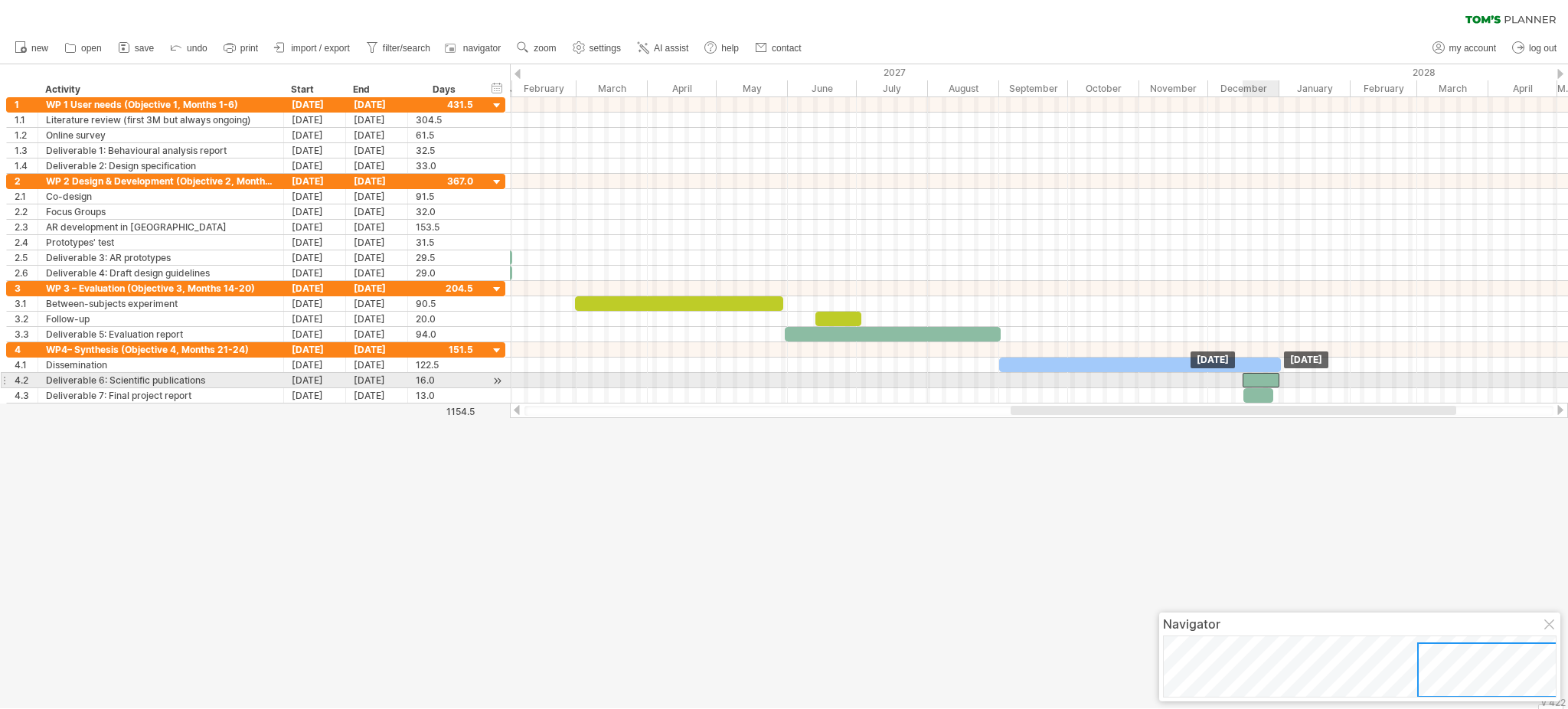
drag, startPoint x: 1241, startPoint y: 376, endPoint x: 1258, endPoint y: 377, distance: 17.0
click at [1175, 377] on div at bounding box center [1261, 380] width 37 height 15
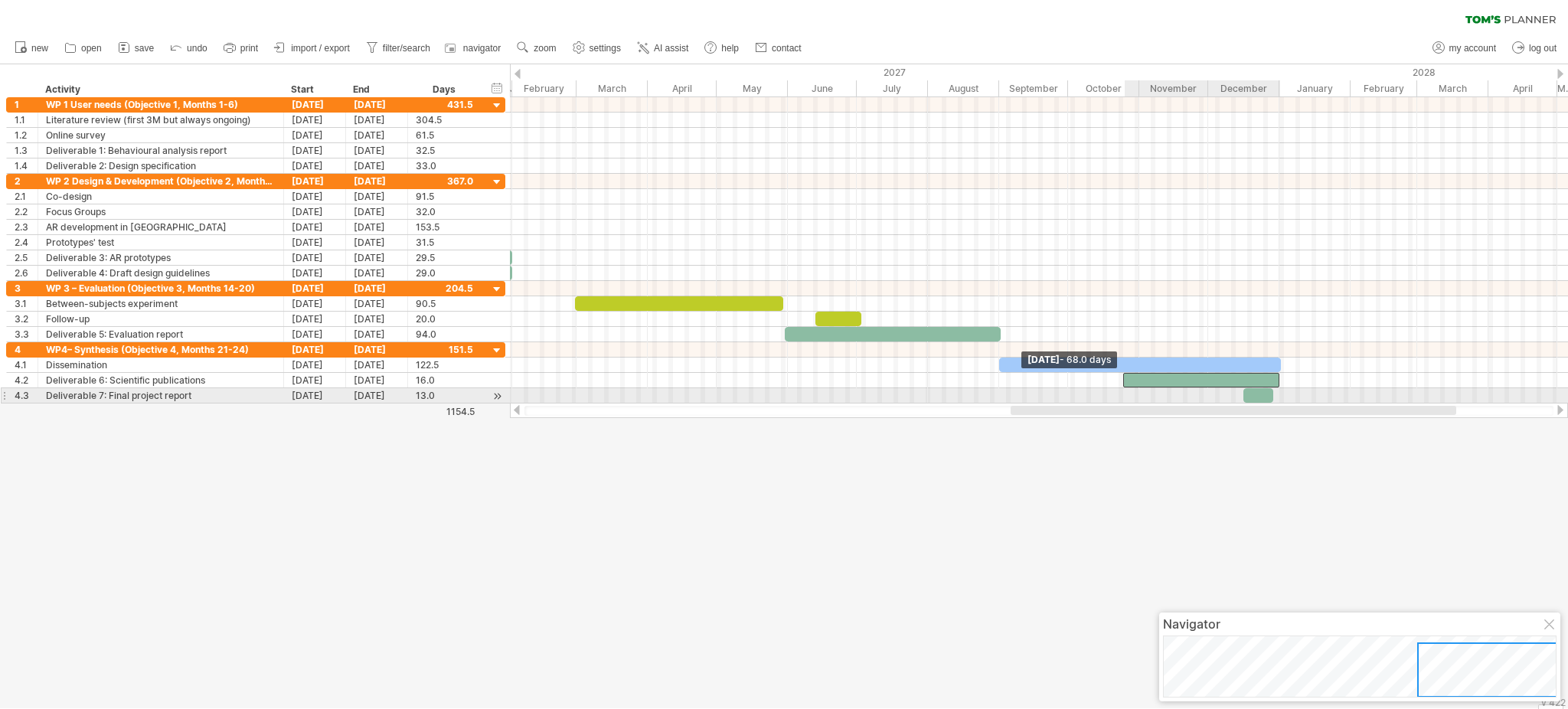
drag, startPoint x: 1243, startPoint y: 380, endPoint x: 1129, endPoint y: 385, distance: 114.1
click at [1126, 385] on span at bounding box center [1123, 380] width 6 height 15
drag, startPoint x: 1129, startPoint y: 385, endPoint x: 1064, endPoint y: 389, distance: 65.1
click at [1064, 389] on div "[DATE] [DATE] - 94.0 days" at bounding box center [1038, 249] width 1058 height 306
click at [1175, 396] on div at bounding box center [1258, 396] width 30 height 15
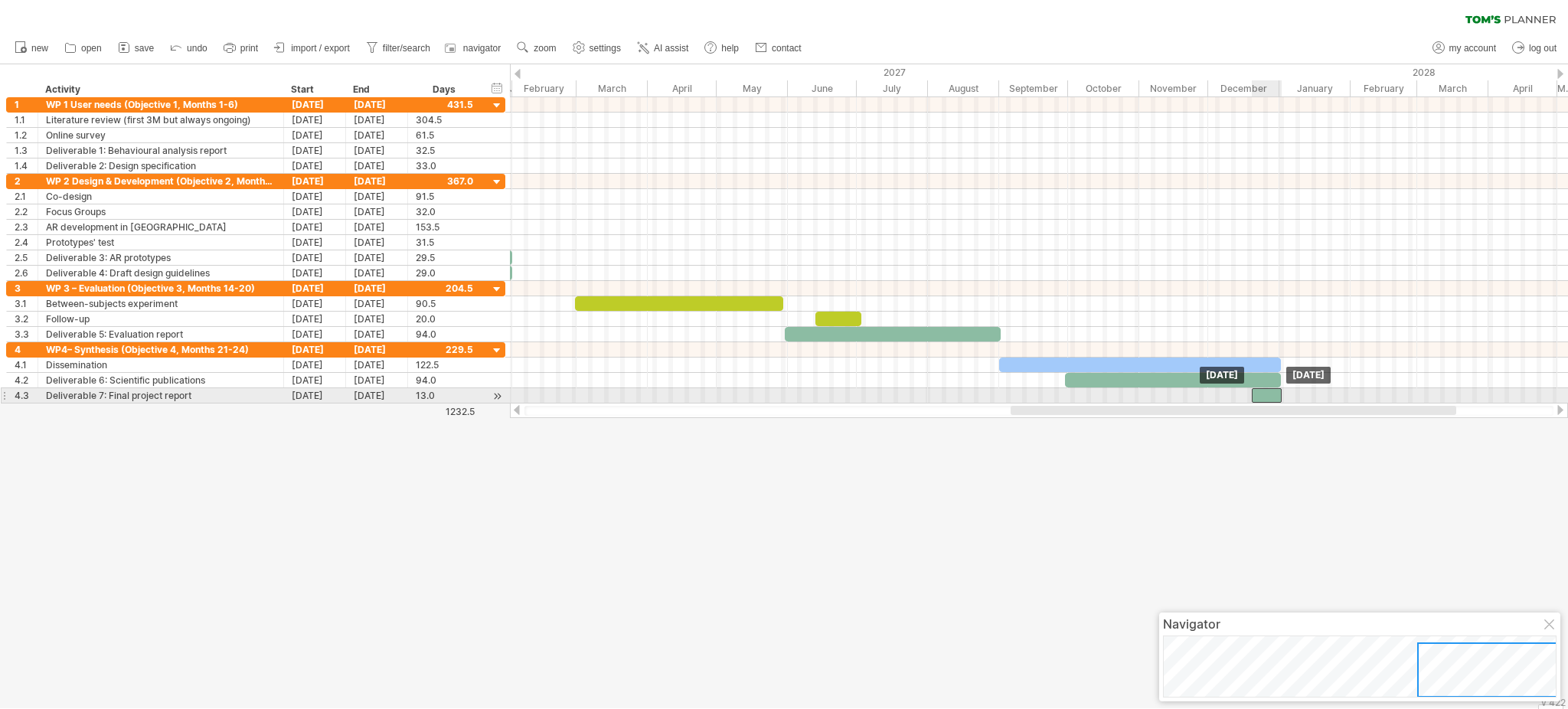
drag, startPoint x: 1263, startPoint y: 396, endPoint x: 1271, endPoint y: 394, distance: 8.2
click at [1175, 394] on div at bounding box center [1267, 396] width 30 height 15
drag, startPoint x: 1253, startPoint y: 397, endPoint x: 1203, endPoint y: 401, distance: 50.2
click at [1175, 401] on span at bounding box center [1203, 396] width 6 height 15
click at [1175, 439] on div at bounding box center [784, 386] width 1568 height 644
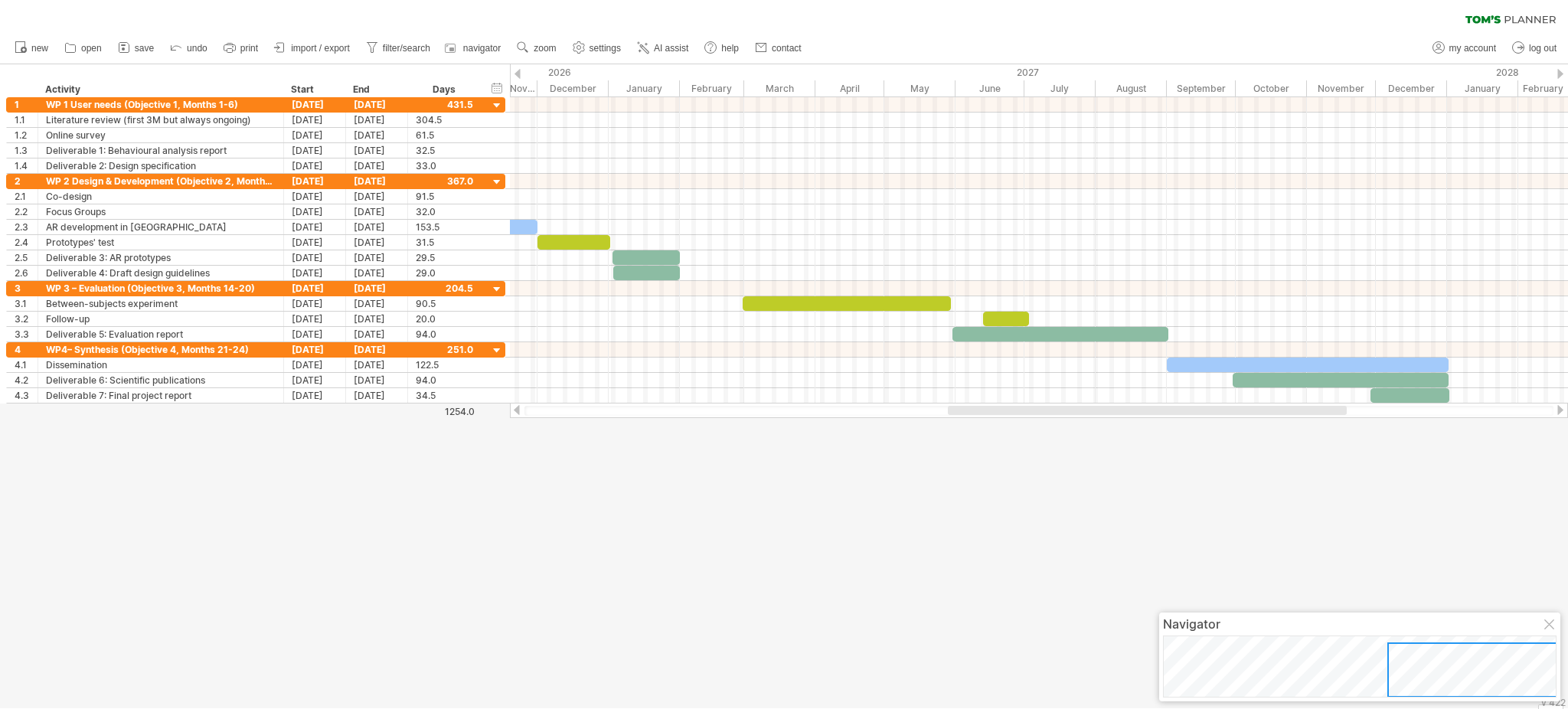
drag, startPoint x: 1229, startPoint y: 411, endPoint x: 1166, endPoint y: 418, distance: 63.4
click at [1166, 418] on div at bounding box center [1038, 410] width 1058 height 16
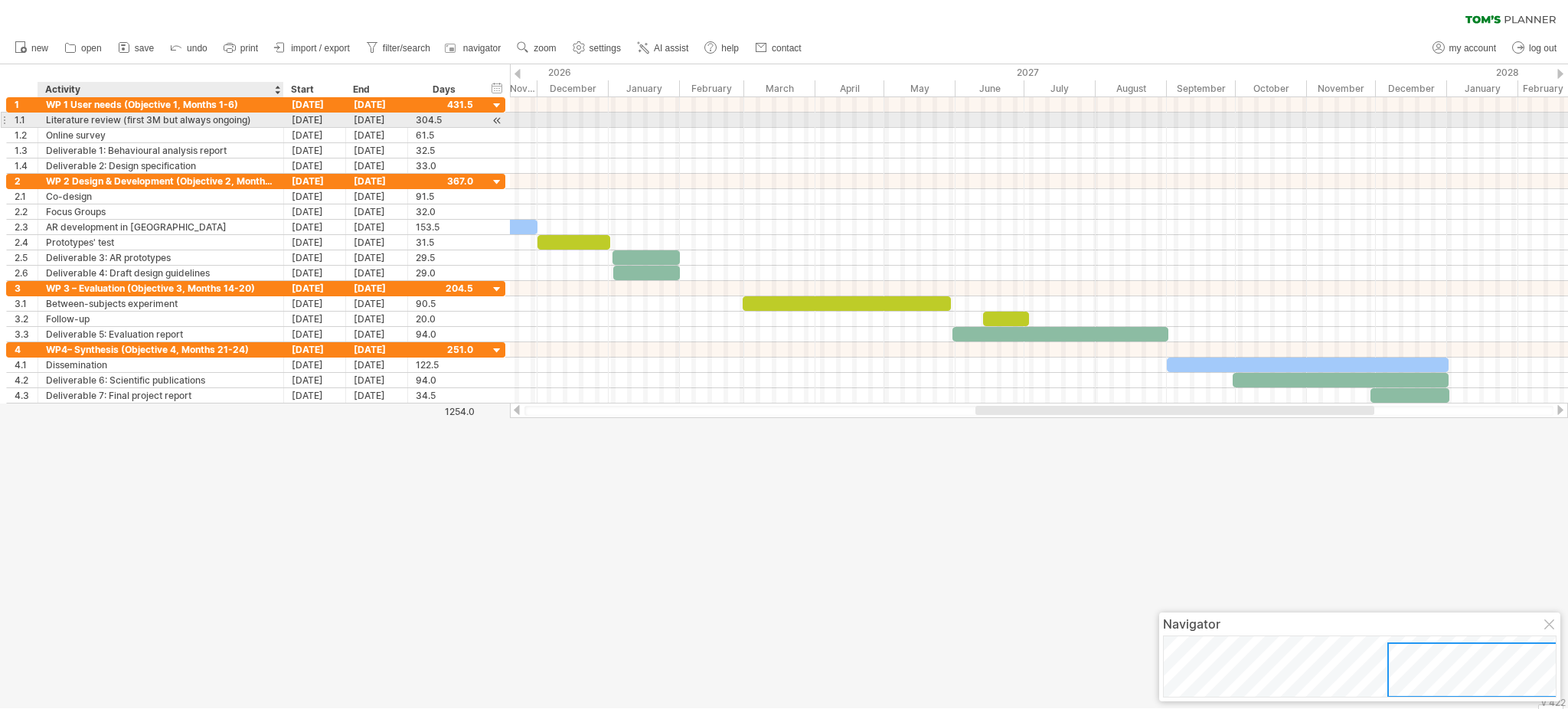
click at [226, 119] on div "Literature review (first 3M but always ongoing)" at bounding box center [161, 120] width 230 height 15
click at [226, 119] on input "**********" at bounding box center [161, 120] width 230 height 15
click at [95, 122] on input "**********" at bounding box center [161, 120] width 230 height 15
click at [126, 121] on input "**********" at bounding box center [161, 120] width 230 height 15
click at [121, 121] on input "**********" at bounding box center [161, 120] width 230 height 15
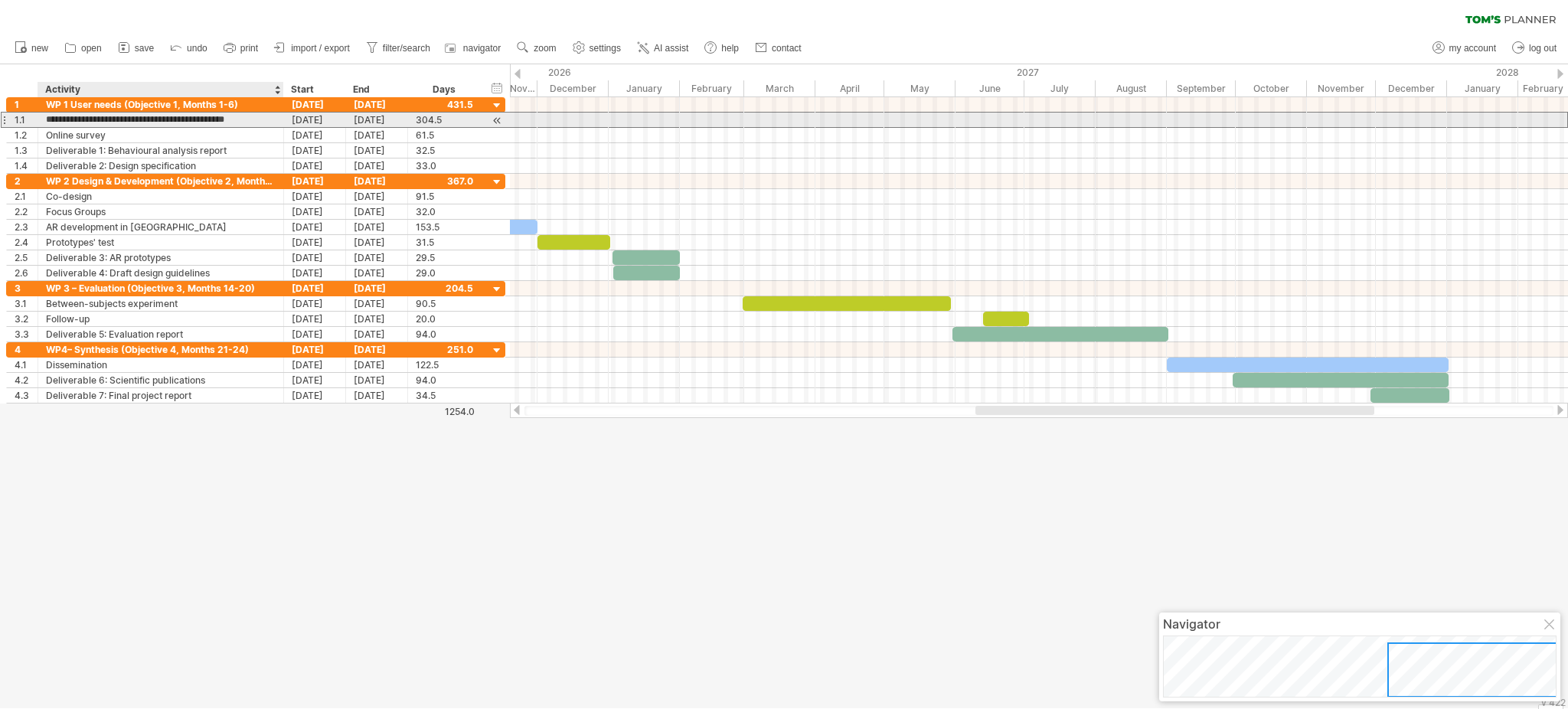
click at [121, 121] on input "**********" at bounding box center [161, 120] width 230 height 15
click at [128, 118] on input "**********" at bounding box center [161, 120] width 230 height 15
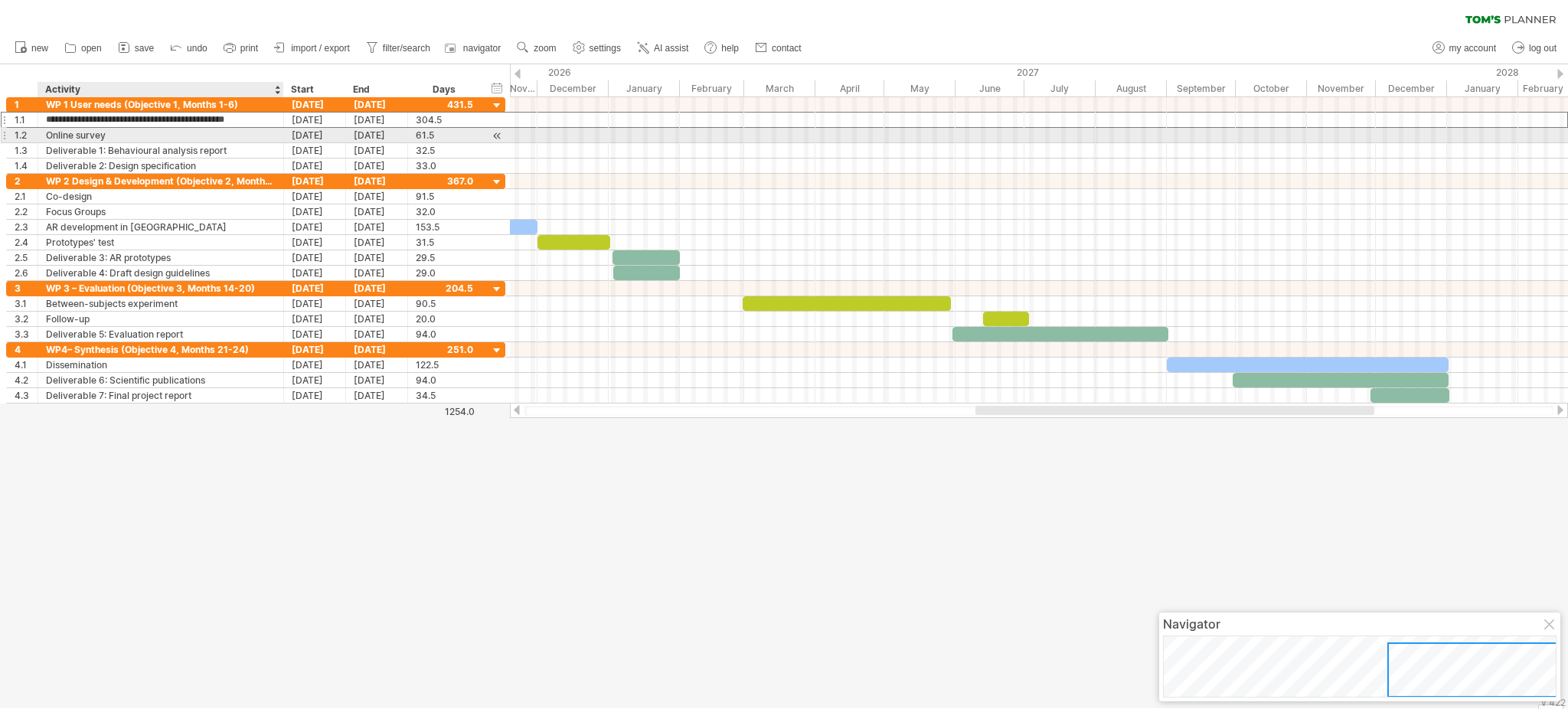
drag, startPoint x: 122, startPoint y: 118, endPoint x: 283, endPoint y: 136, distance: 162.0
click at [283, 136] on div "**********" at bounding box center [256, 135] width 500 height 77
click at [283, 136] on div "**********" at bounding box center [161, 135] width 246 height 15
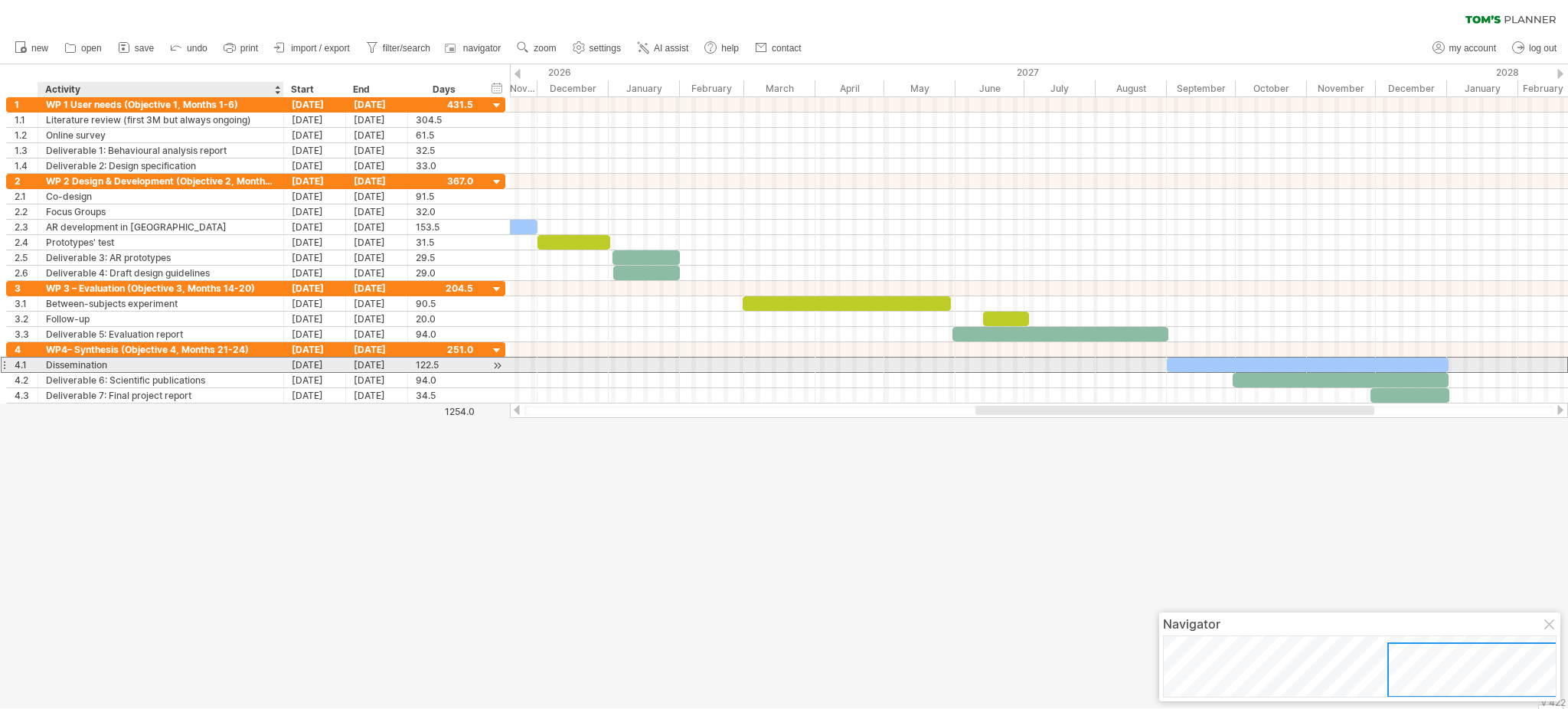
click at [112, 365] on div "Dissemination" at bounding box center [161, 365] width 230 height 15
click at [0, 0] on input "**********" at bounding box center [0, 0] width 0 height 0
click at [112, 365] on div "Dissemination" at bounding box center [161, 365] width 230 height 15
click at [112, 365] on input "**********" at bounding box center [161, 365] width 230 height 15
paste input "**********"
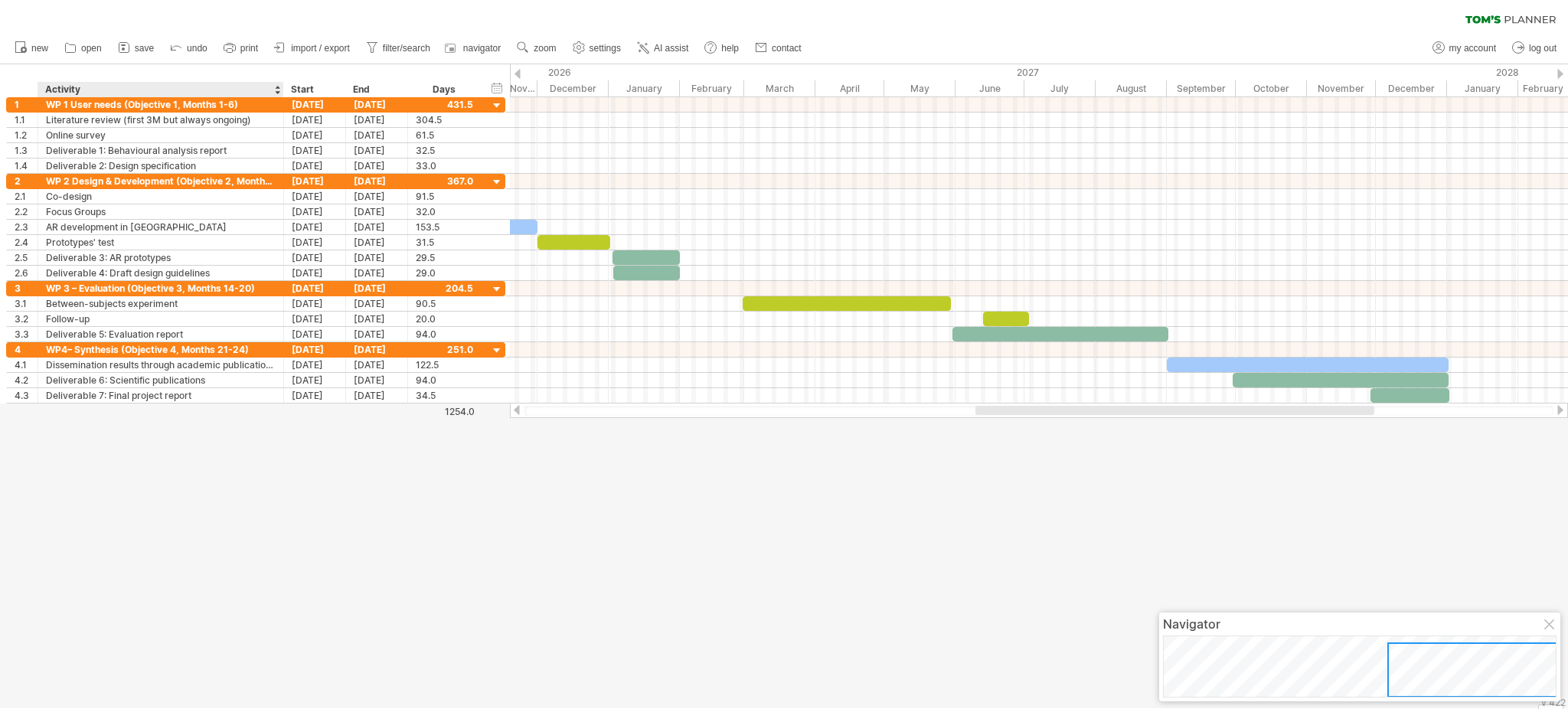
click at [128, 455] on div at bounding box center [784, 386] width 1568 height 644
click at [194, 357] on div "WP4– Synthesis (Objective 4, Months 21-24)" at bounding box center [161, 350] width 230 height 15
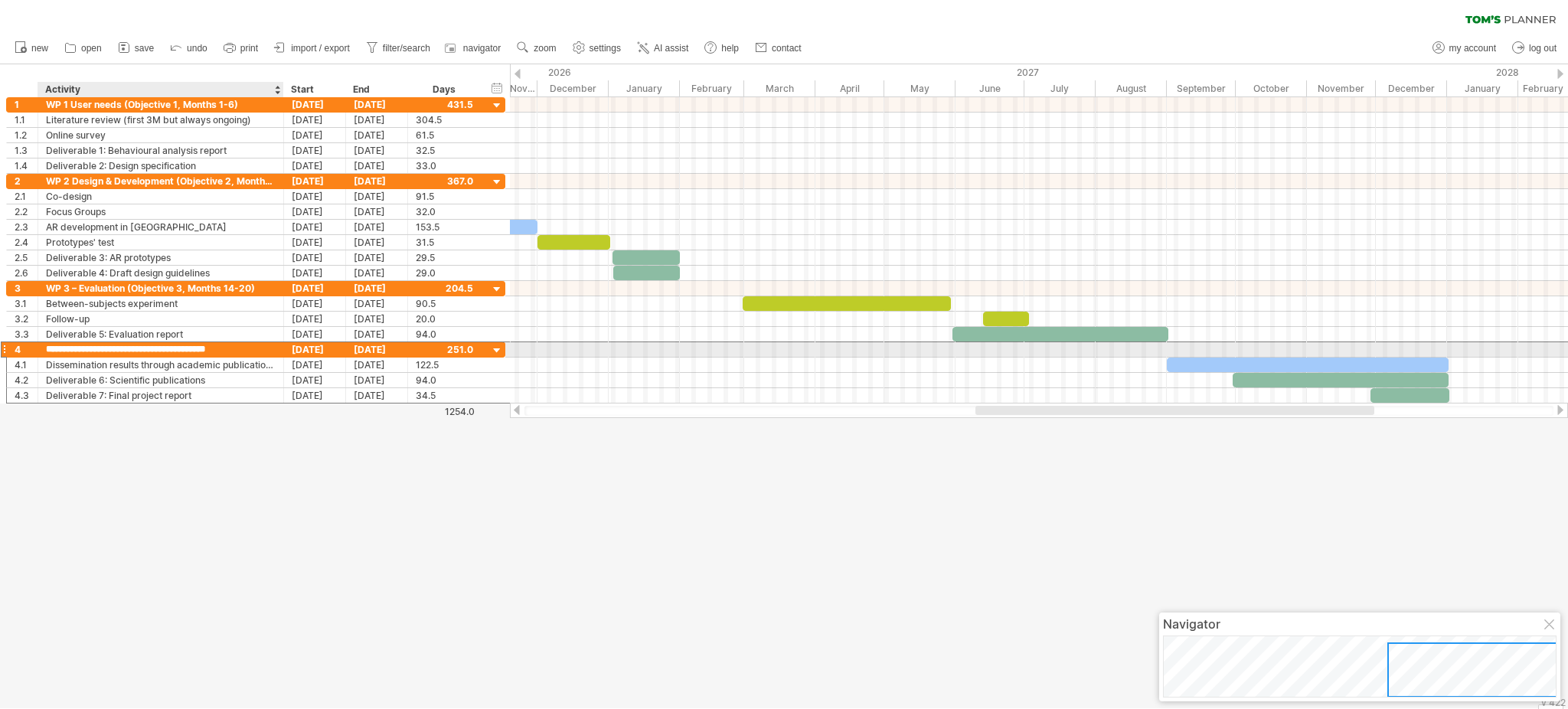
click at [194, 357] on input "**********" at bounding box center [161, 350] width 230 height 15
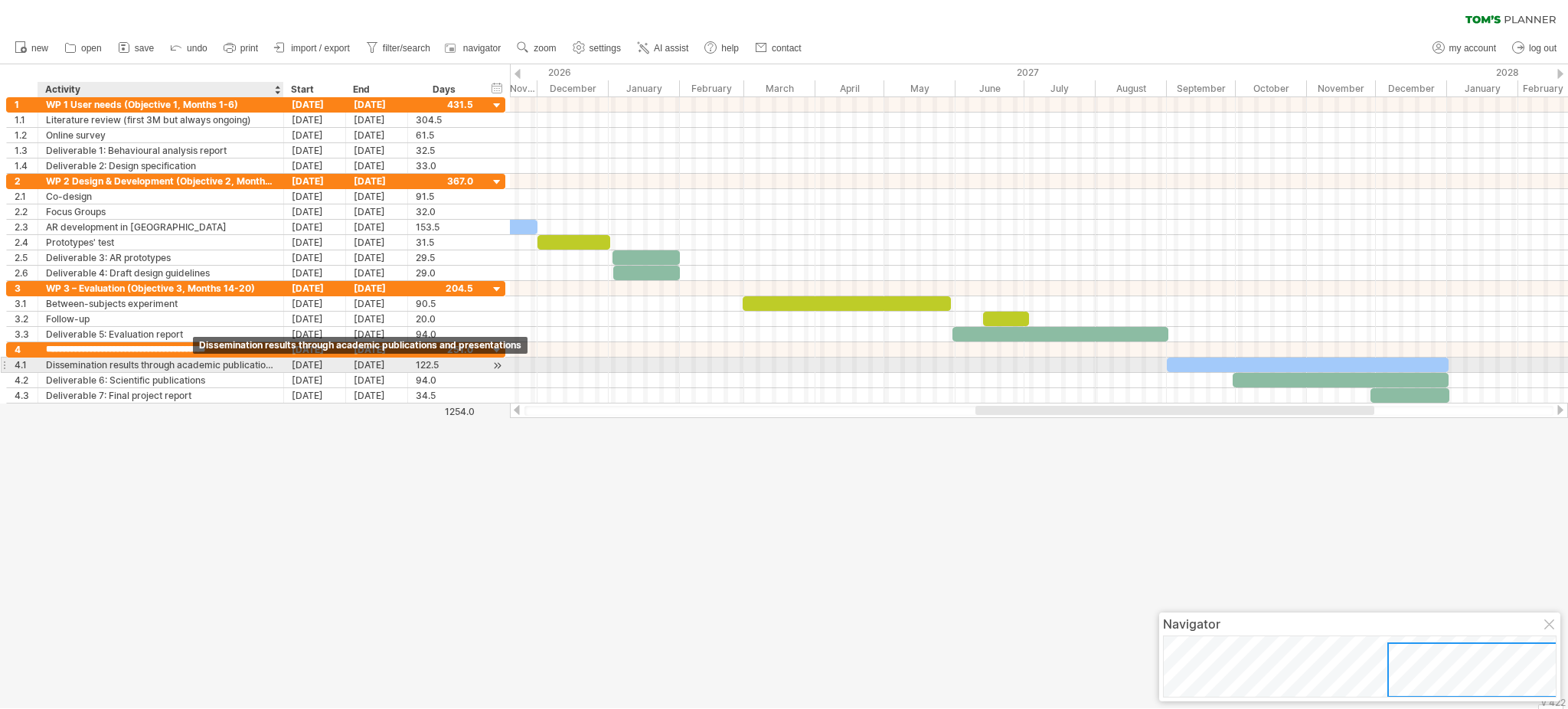
click at [188, 364] on div "Dissemination results through academic publications and presentations" at bounding box center [161, 365] width 230 height 15
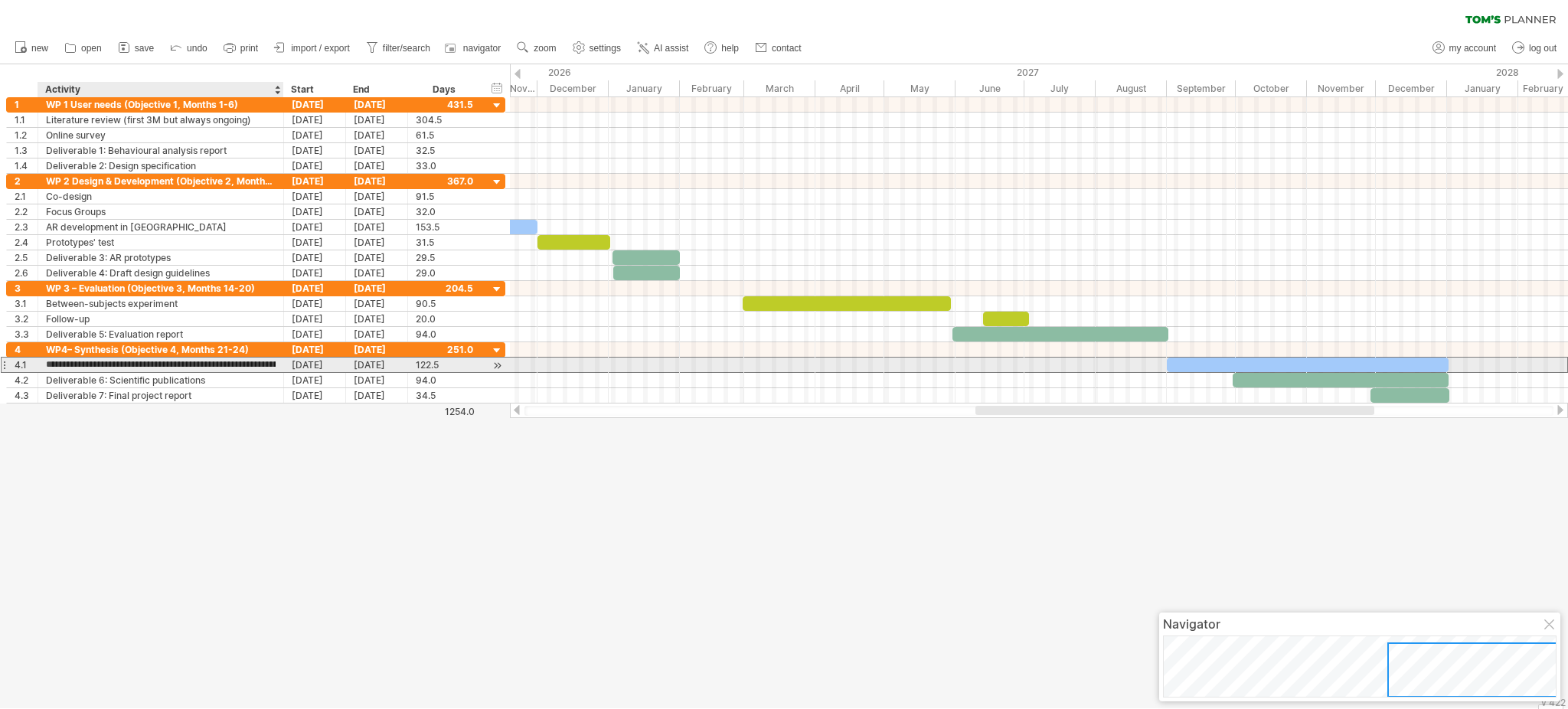
click at [188, 364] on input "**********" at bounding box center [161, 365] width 230 height 15
click at [112, 365] on input "**********" at bounding box center [161, 365] width 230 height 15
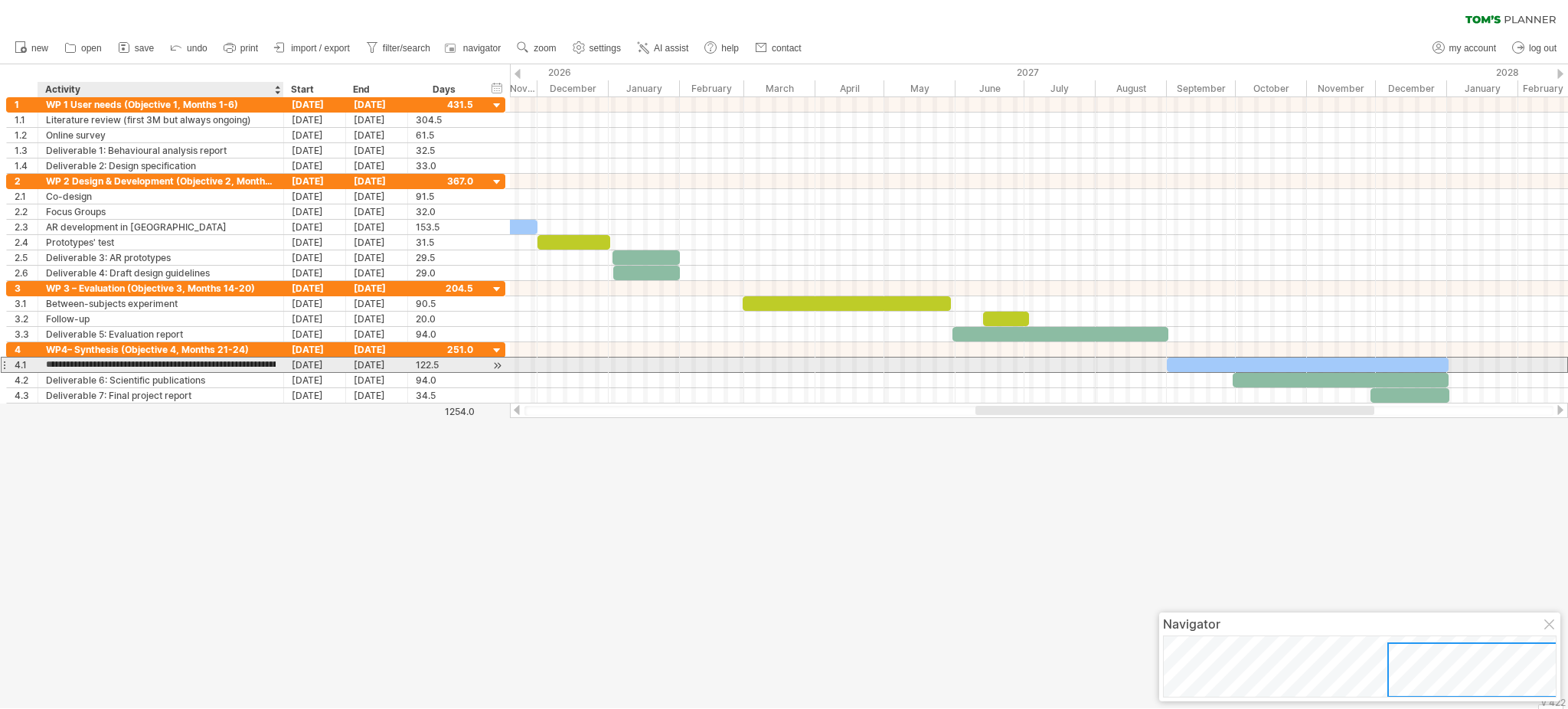
click at [112, 365] on input "**********" at bounding box center [161, 365] width 230 height 15
click at [102, 365] on div "Dissemination" at bounding box center [161, 365] width 230 height 15
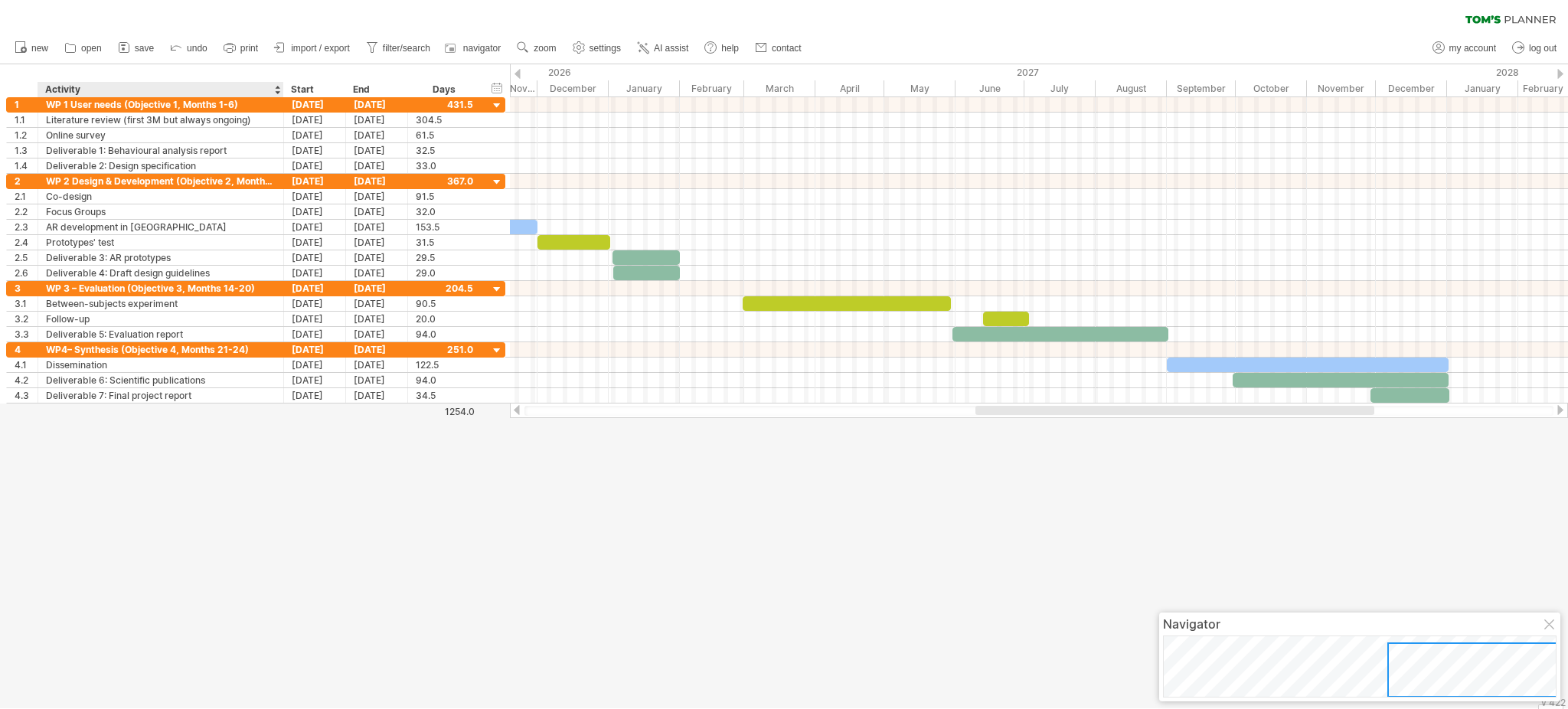
click at [237, 532] on div at bounding box center [784, 386] width 1568 height 644
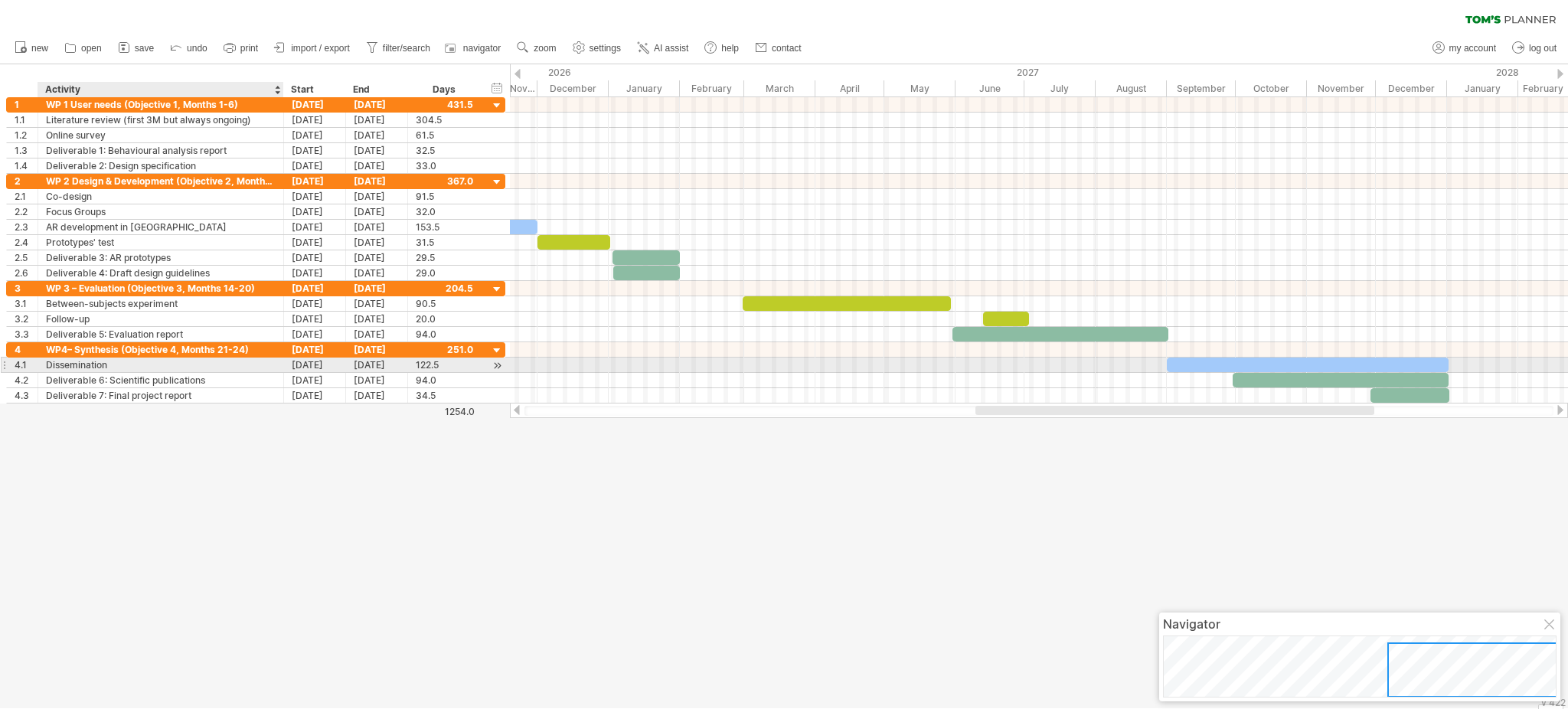
click at [145, 365] on div "Dissemination" at bounding box center [161, 365] width 230 height 15
click at [145, 365] on input "**********" at bounding box center [161, 365] width 230 height 15
click at [116, 364] on input "**********" at bounding box center [161, 365] width 230 height 15
click at [230, 367] on input "**********" at bounding box center [161, 365] width 230 height 15
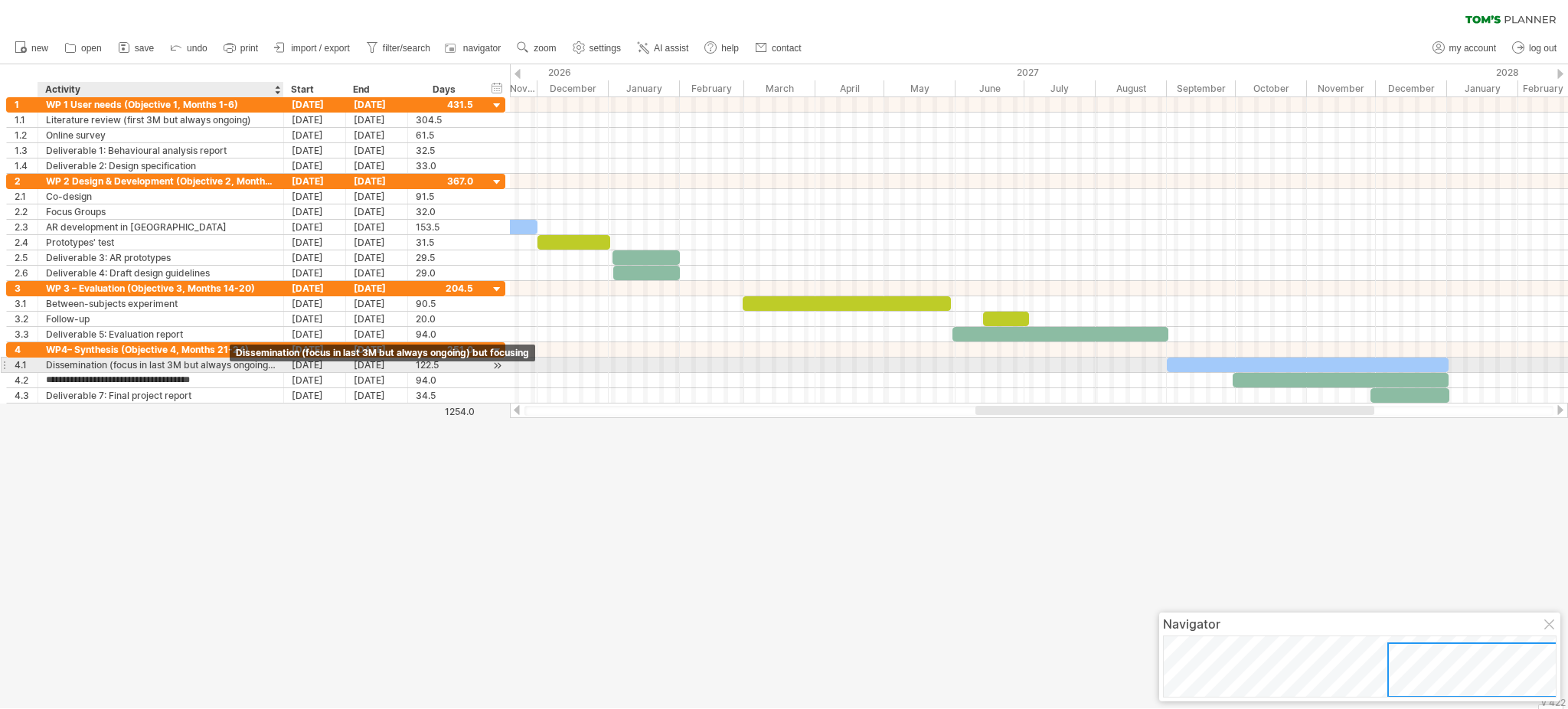
click at [230, 367] on div "Dissemination (focus in last 3M but always ongoing) but focusing" at bounding box center [161, 365] width 230 height 15
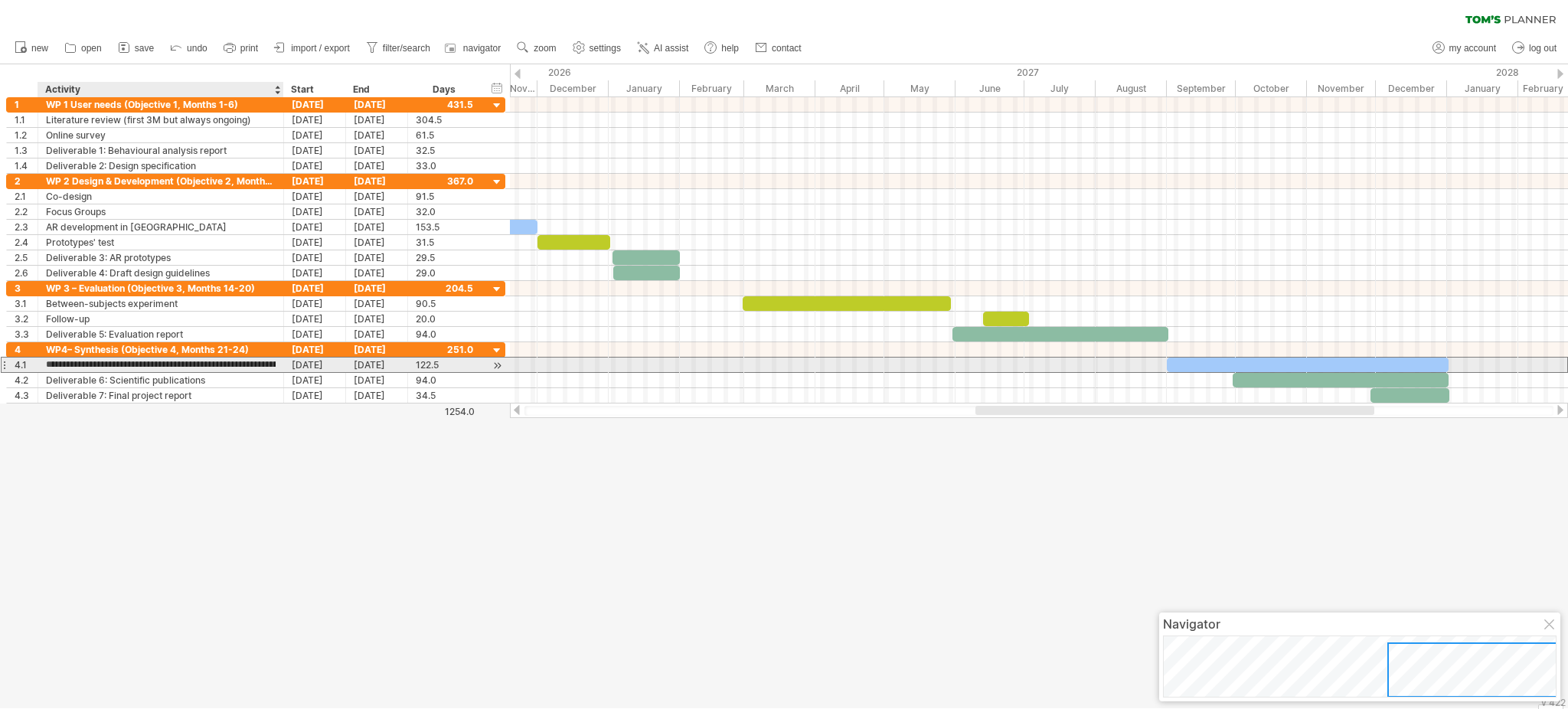
click at [230, 367] on input "**********" at bounding box center [161, 365] width 230 height 15
click at [267, 367] on input "**********" at bounding box center [161, 365] width 230 height 15
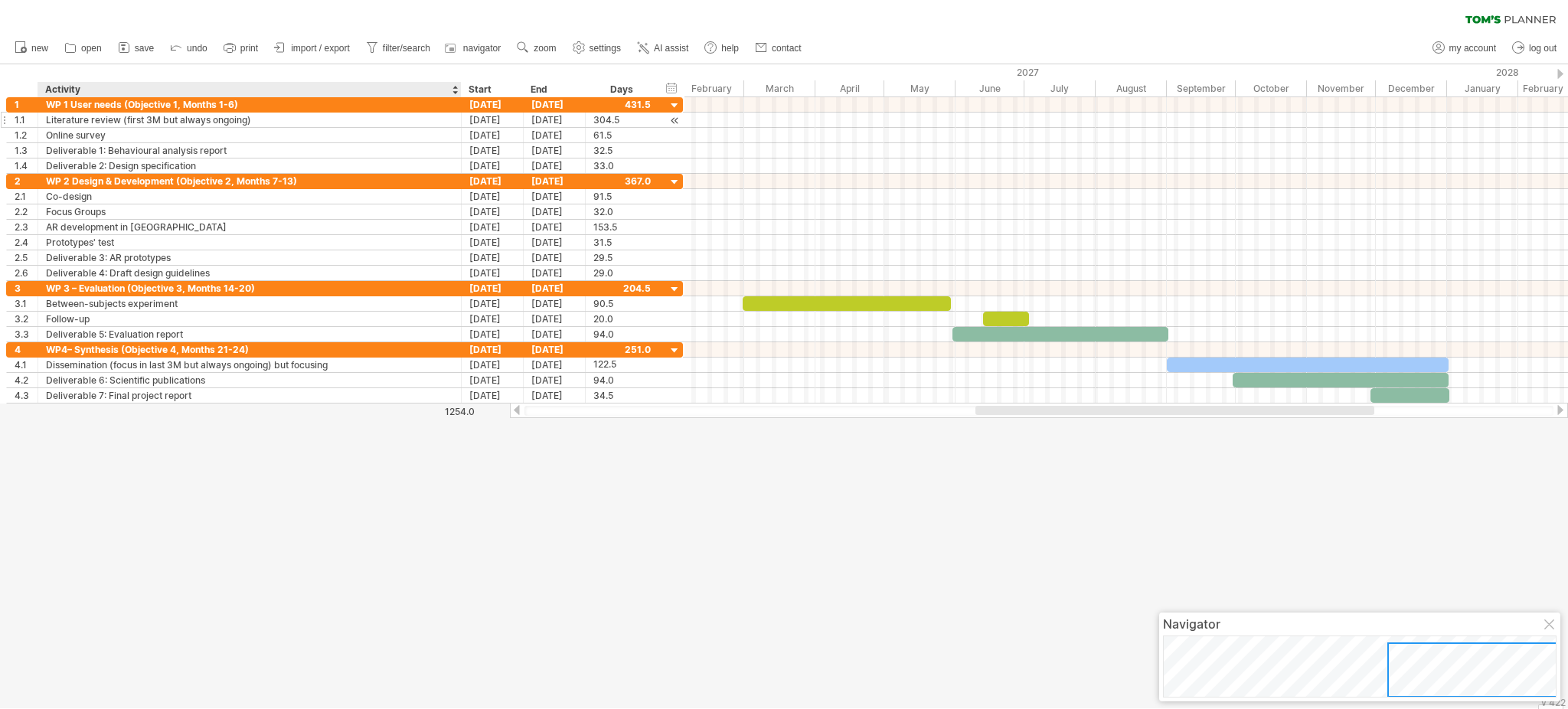
drag, startPoint x: 280, startPoint y: 96, endPoint x: 469, endPoint y: 122, distance: 190.8
click at [469, 122] on div "Trying to reach [DOMAIN_NAME] Connected again... 0% clear filter new 1" at bounding box center [784, 354] width 1568 height 709
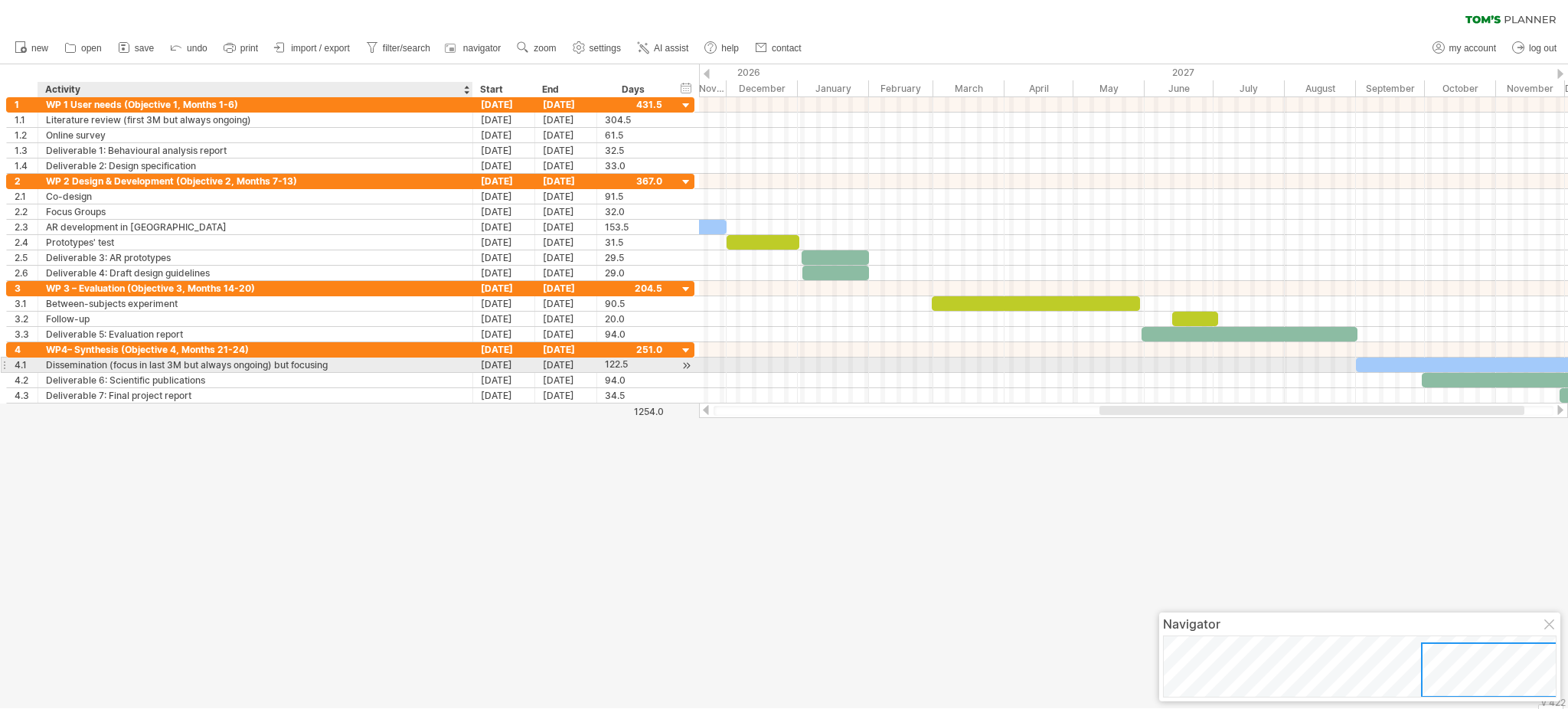
click at [341, 365] on div "Dissemination (focus in last 3M but always ongoing) but focusing" at bounding box center [255, 365] width 419 height 15
click at [341, 365] on input "**********" at bounding box center [255, 365] width 419 height 15
type input "**********"
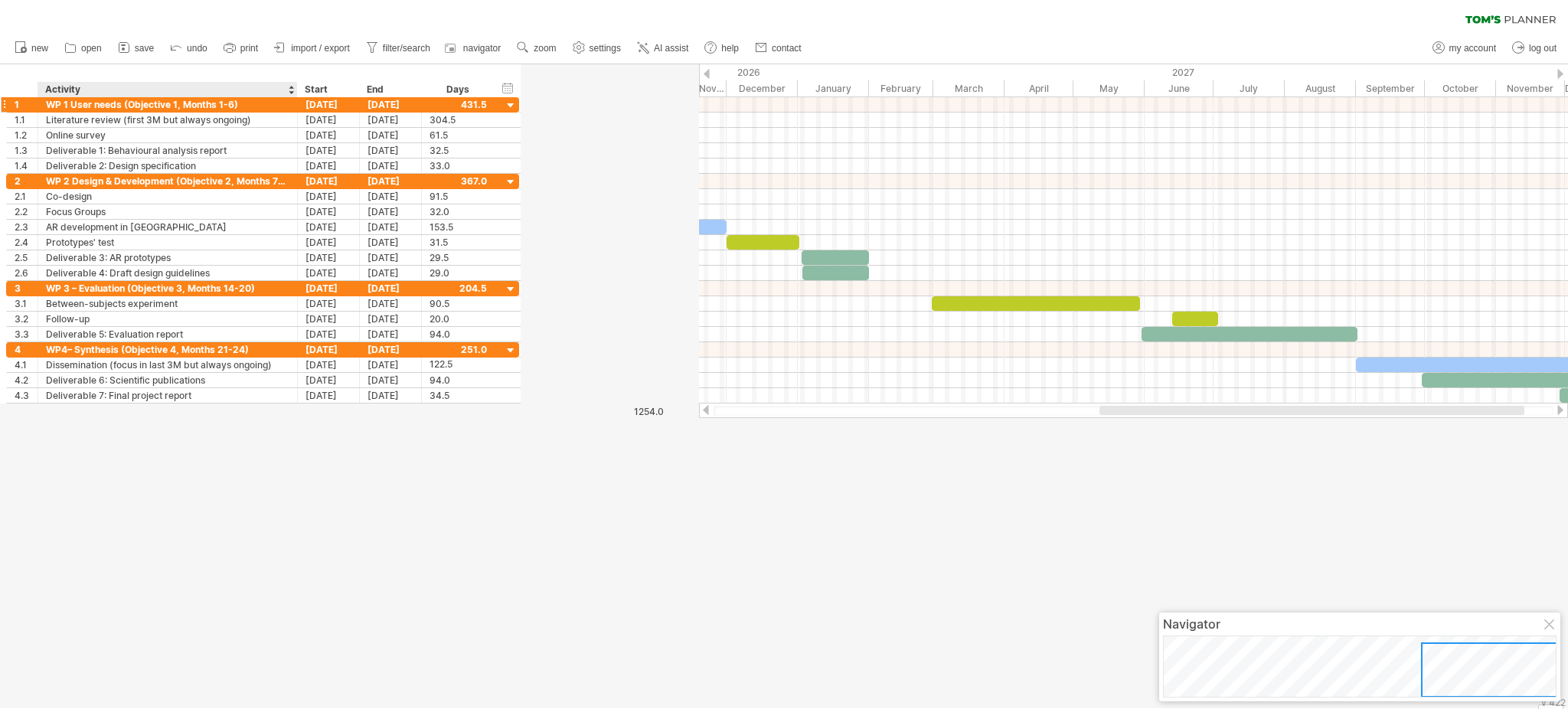
drag, startPoint x: 471, startPoint y: 89, endPoint x: 296, endPoint y: 104, distance: 175.6
click at [296, 104] on div "Trying to reach [DOMAIN_NAME] Connected again... 0% clear filter new 1" at bounding box center [784, 354] width 1568 height 709
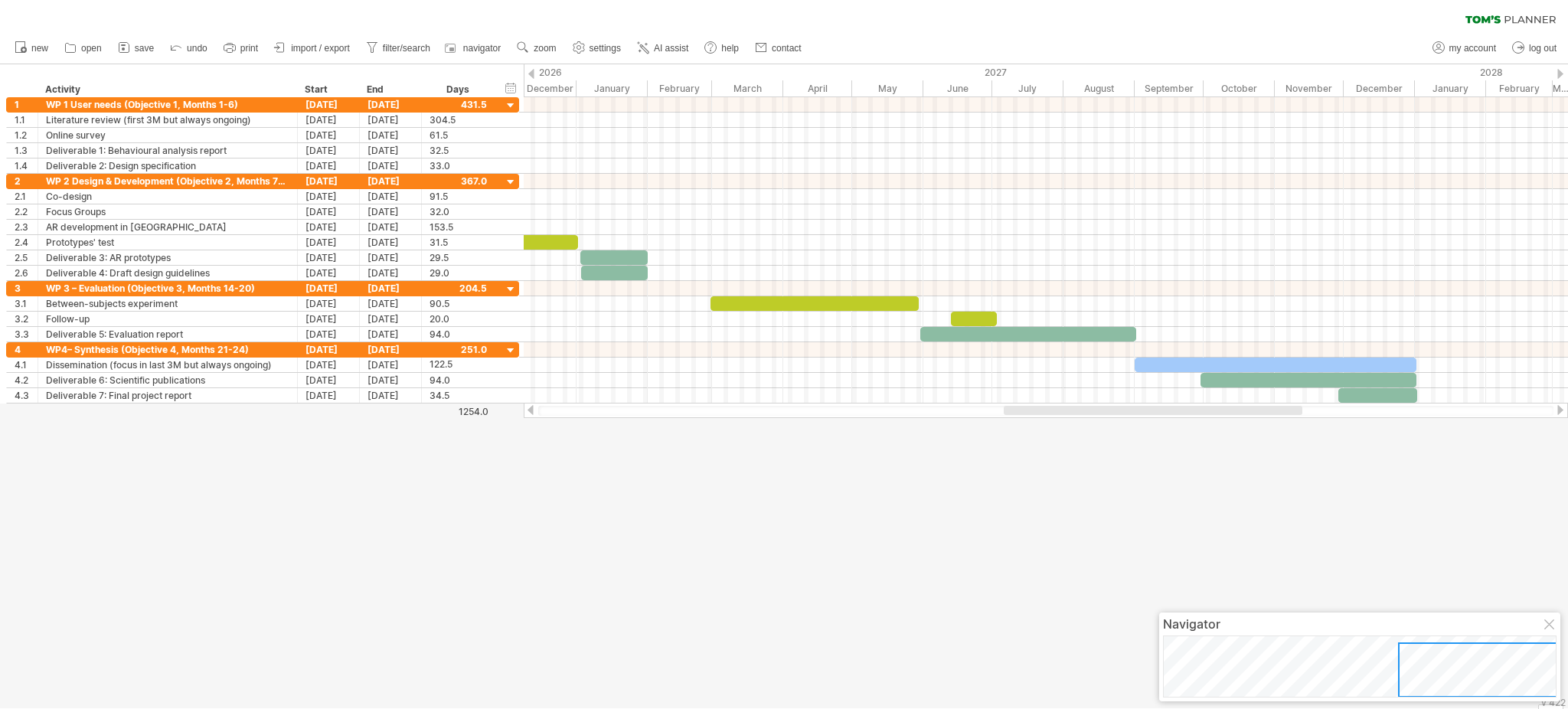
drag, startPoint x: 1086, startPoint y: 410, endPoint x: 1090, endPoint y: 418, distance: 8.9
click at [1090, 418] on div "Trying to reach [DOMAIN_NAME] Connected again... 0% clear filter new 1" at bounding box center [784, 354] width 1568 height 709
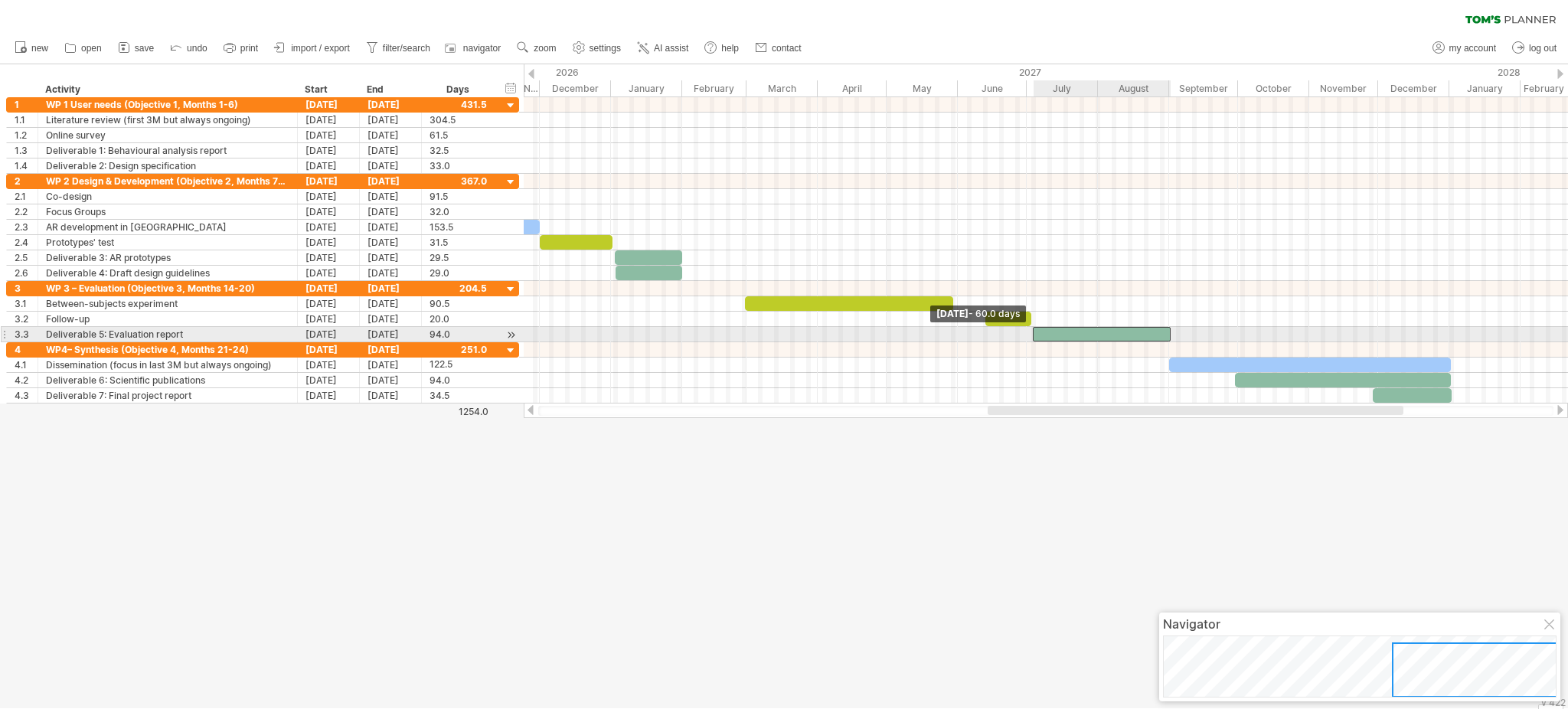
drag, startPoint x: 953, startPoint y: 334, endPoint x: 1032, endPoint y: 335, distance: 79.0
click at [1032, 335] on span at bounding box center [1033, 334] width 6 height 15
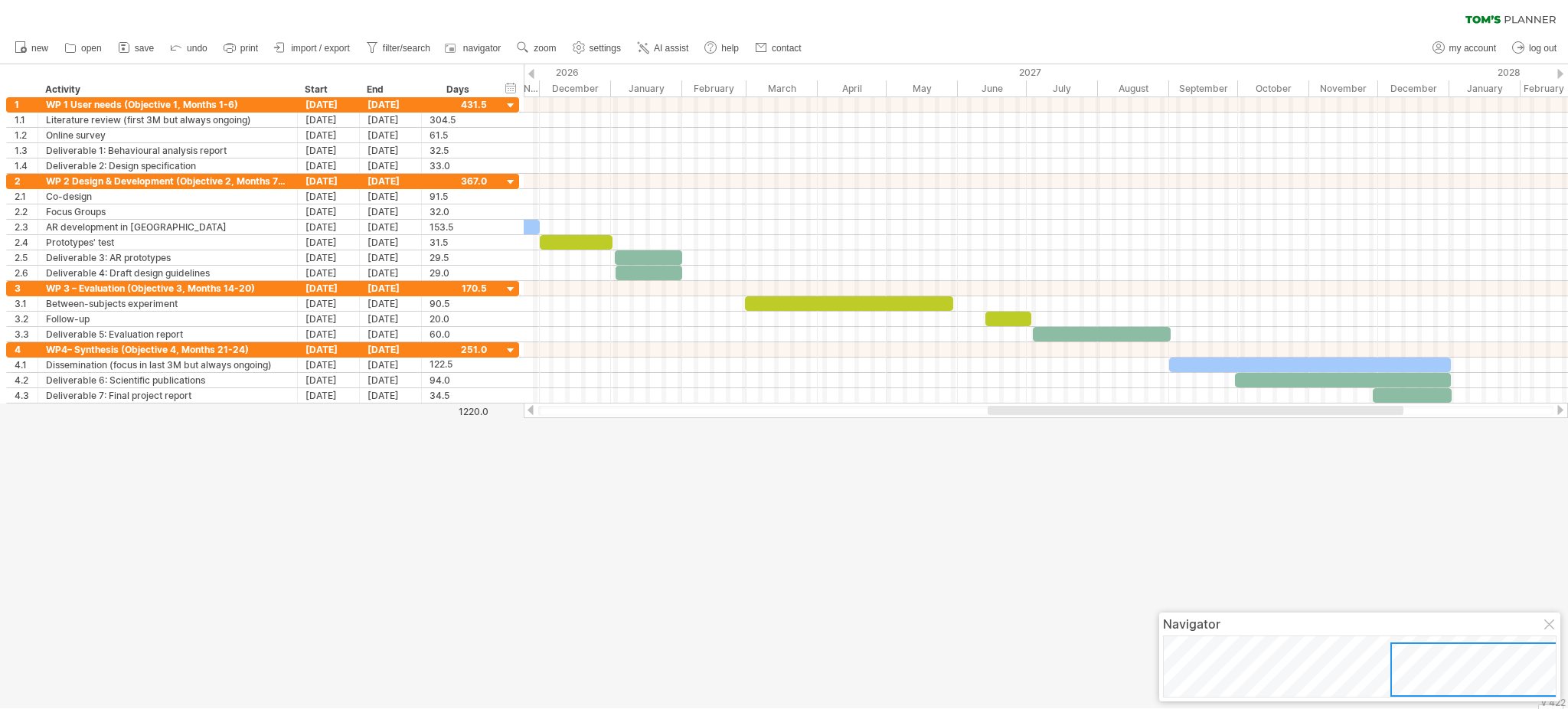
click at [994, 532] on div at bounding box center [784, 386] width 1568 height 644
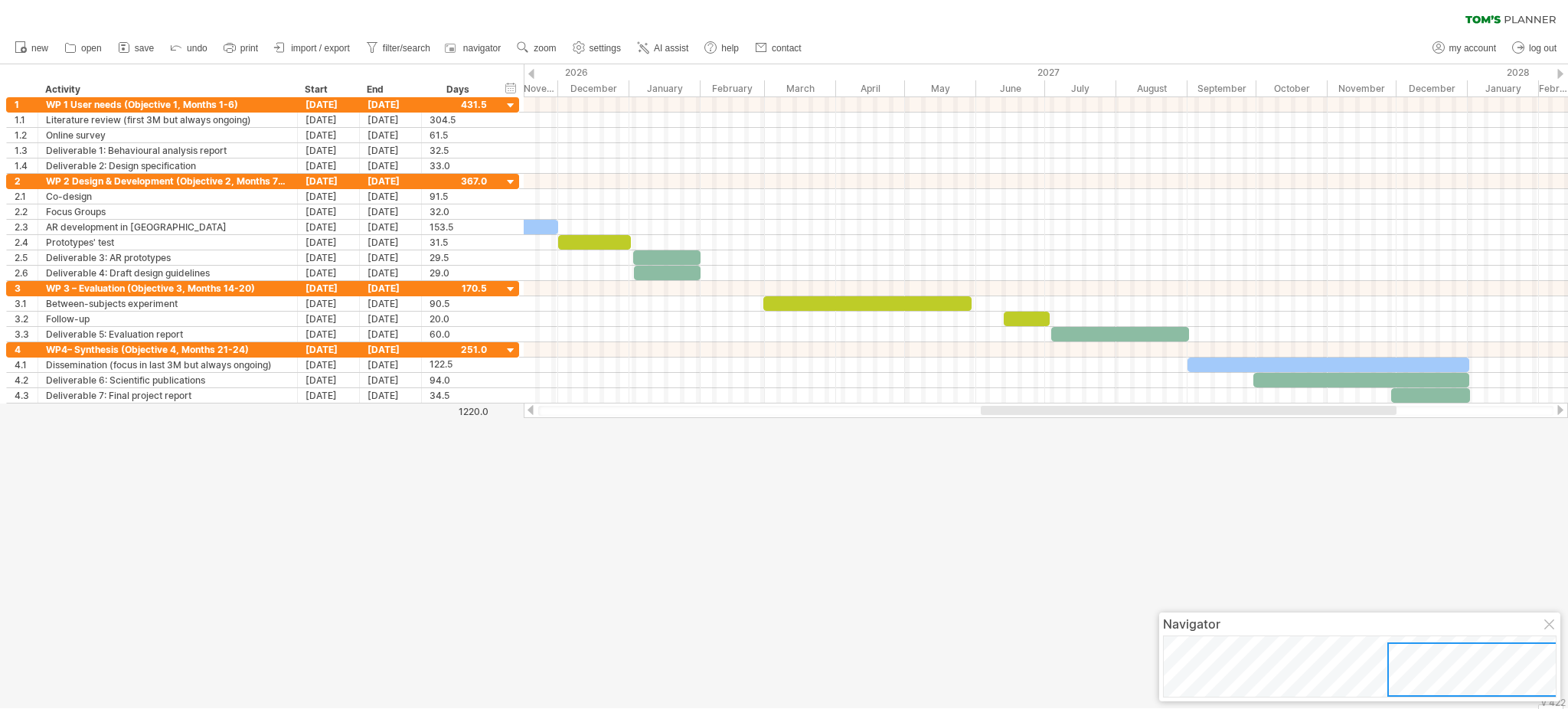
click at [1006, 413] on div at bounding box center [1188, 410] width 416 height 9
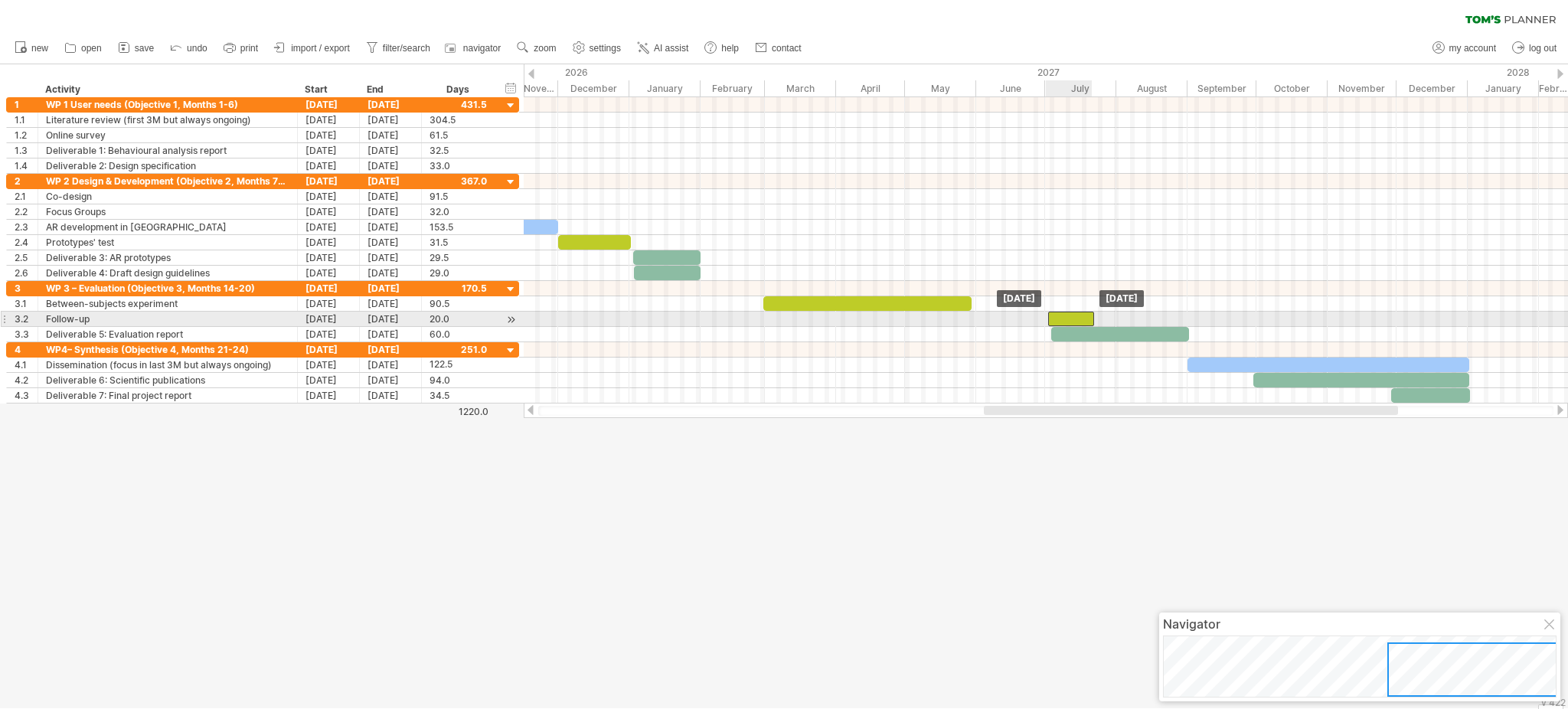
drag, startPoint x: 1022, startPoint y: 315, endPoint x: 1067, endPoint y: 315, distance: 45.0
click at [1067, 315] on div at bounding box center [1071, 319] width 46 height 15
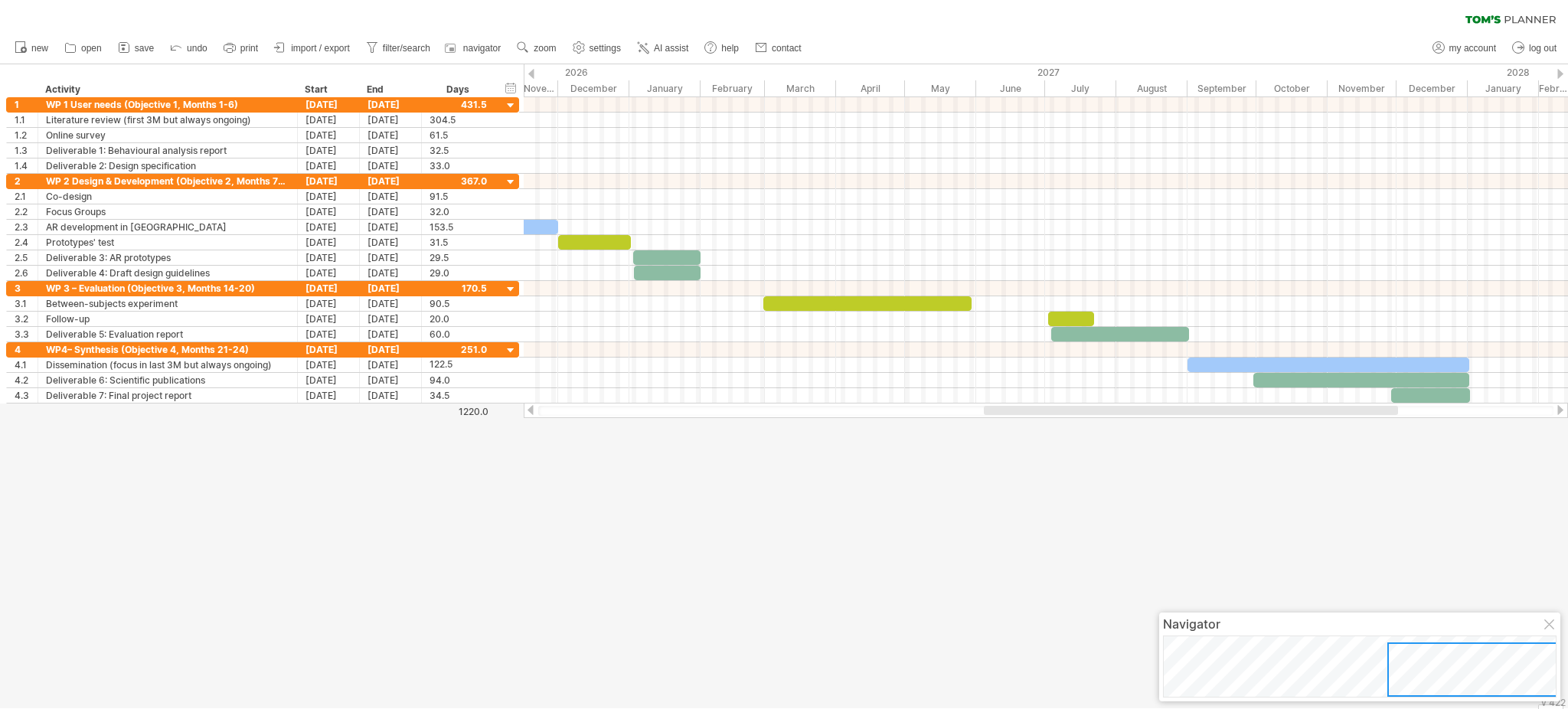
click at [1051, 480] on div at bounding box center [784, 386] width 1568 height 644
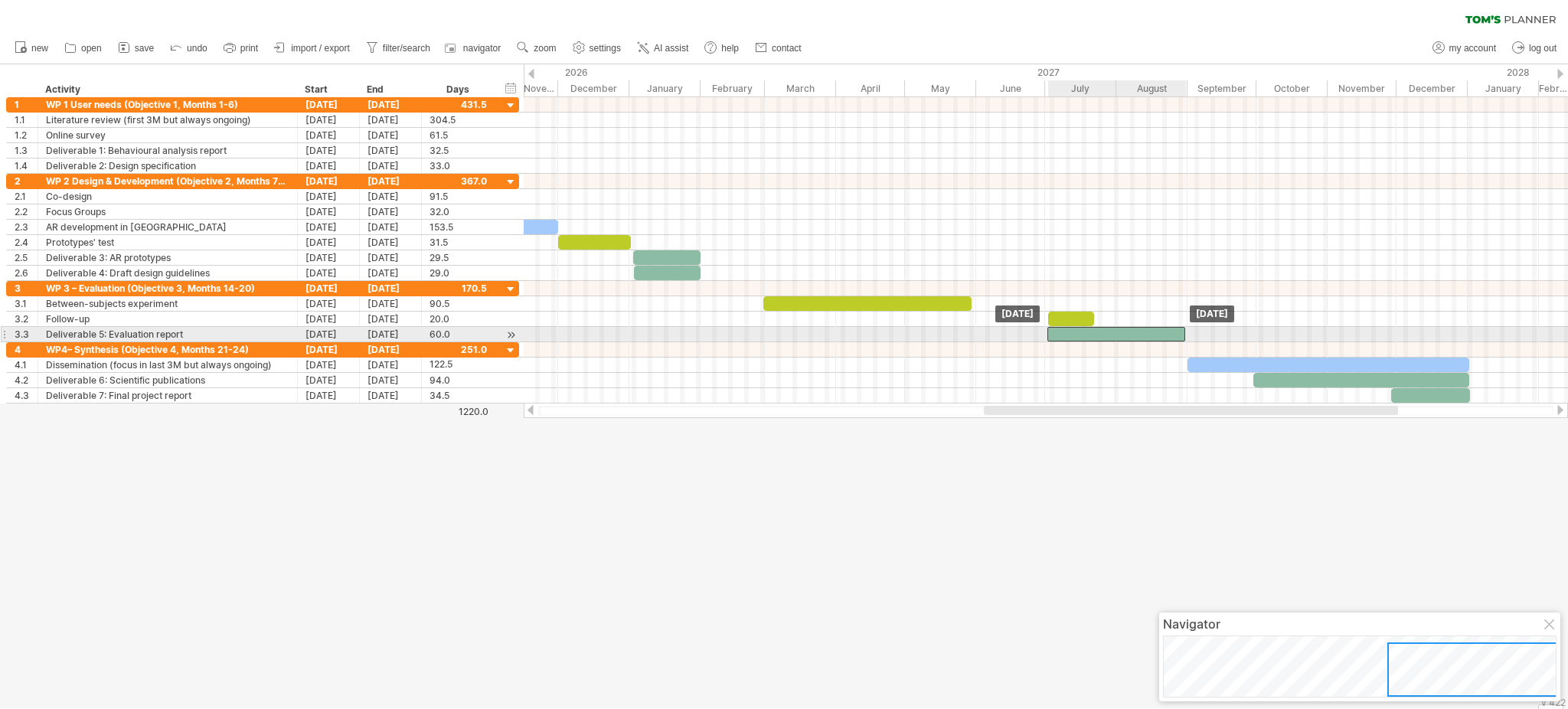
click at [1113, 329] on div at bounding box center [1116, 334] width 138 height 15
drag, startPoint x: 1113, startPoint y: 329, endPoint x: 1039, endPoint y: 327, distance: 74.0
click at [1039, 327] on div at bounding box center [1041, 334] width 138 height 15
drag, startPoint x: 1110, startPoint y: 331, endPoint x: 1185, endPoint y: 338, distance: 75.3
click at [1175, 338] on span at bounding box center [1186, 334] width 6 height 15
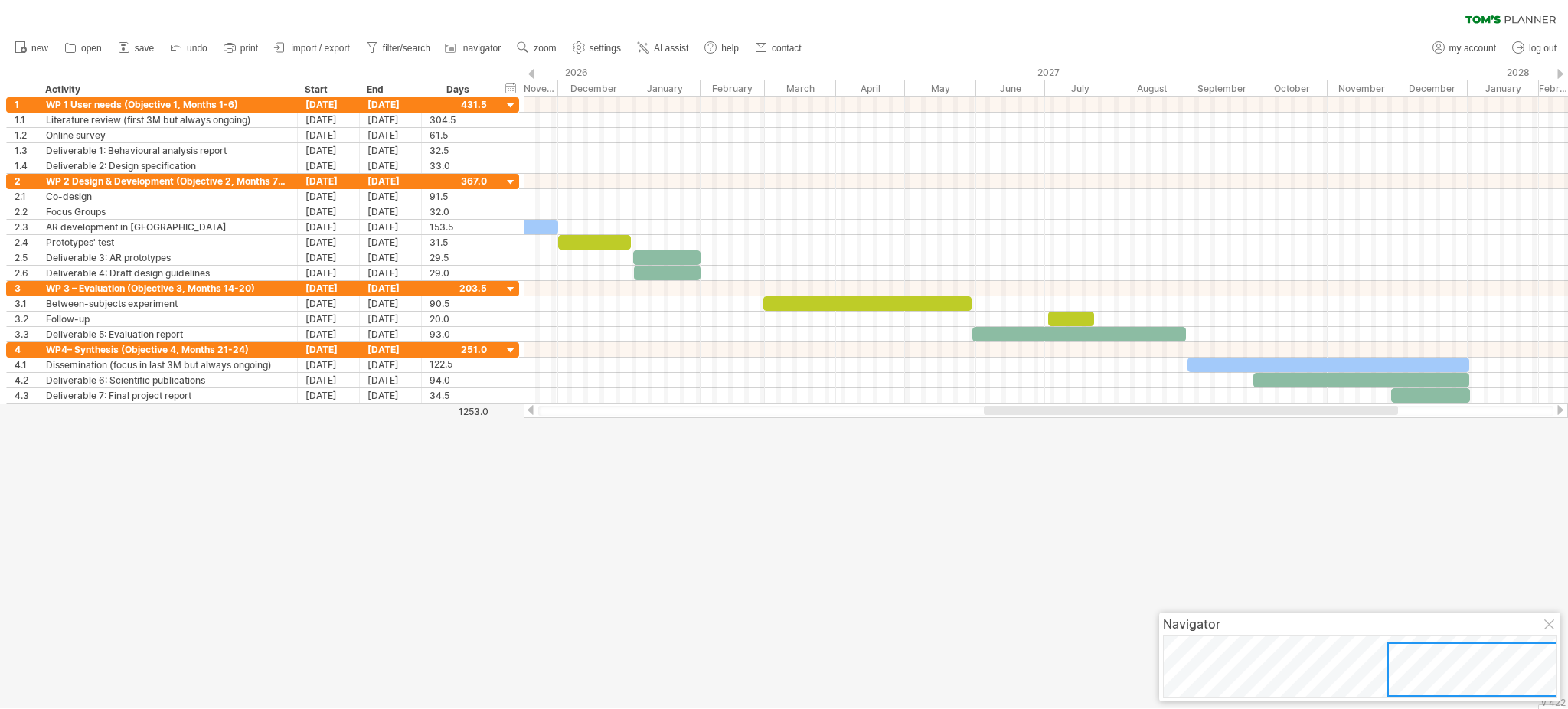
click at [1175, 461] on div at bounding box center [784, 386] width 1568 height 644
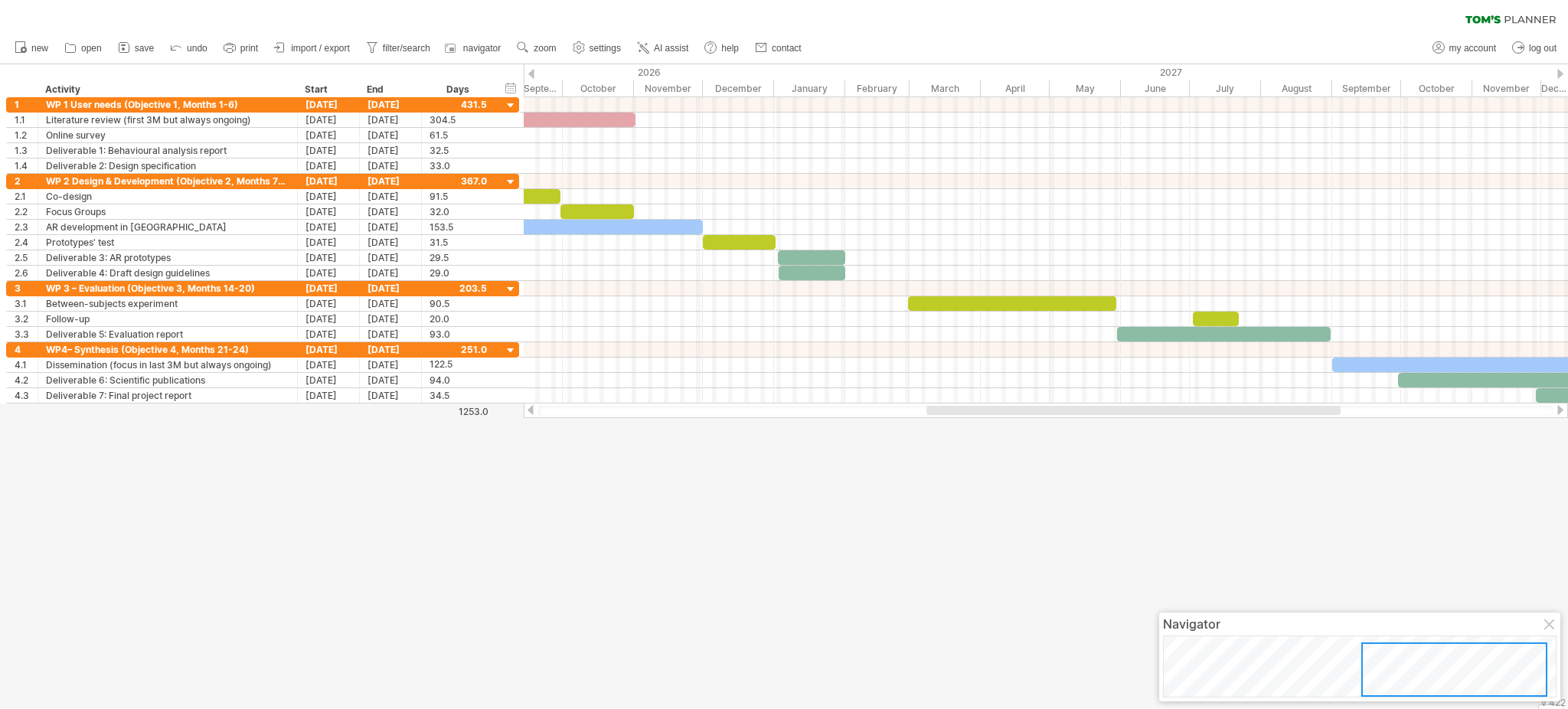
drag, startPoint x: 1193, startPoint y: 414, endPoint x: 1118, endPoint y: 428, distance: 76.3
click at [1118, 428] on div "Trying to reach [DOMAIN_NAME] Connected again... 0% clear filter new 1" at bounding box center [784, 354] width 1568 height 709
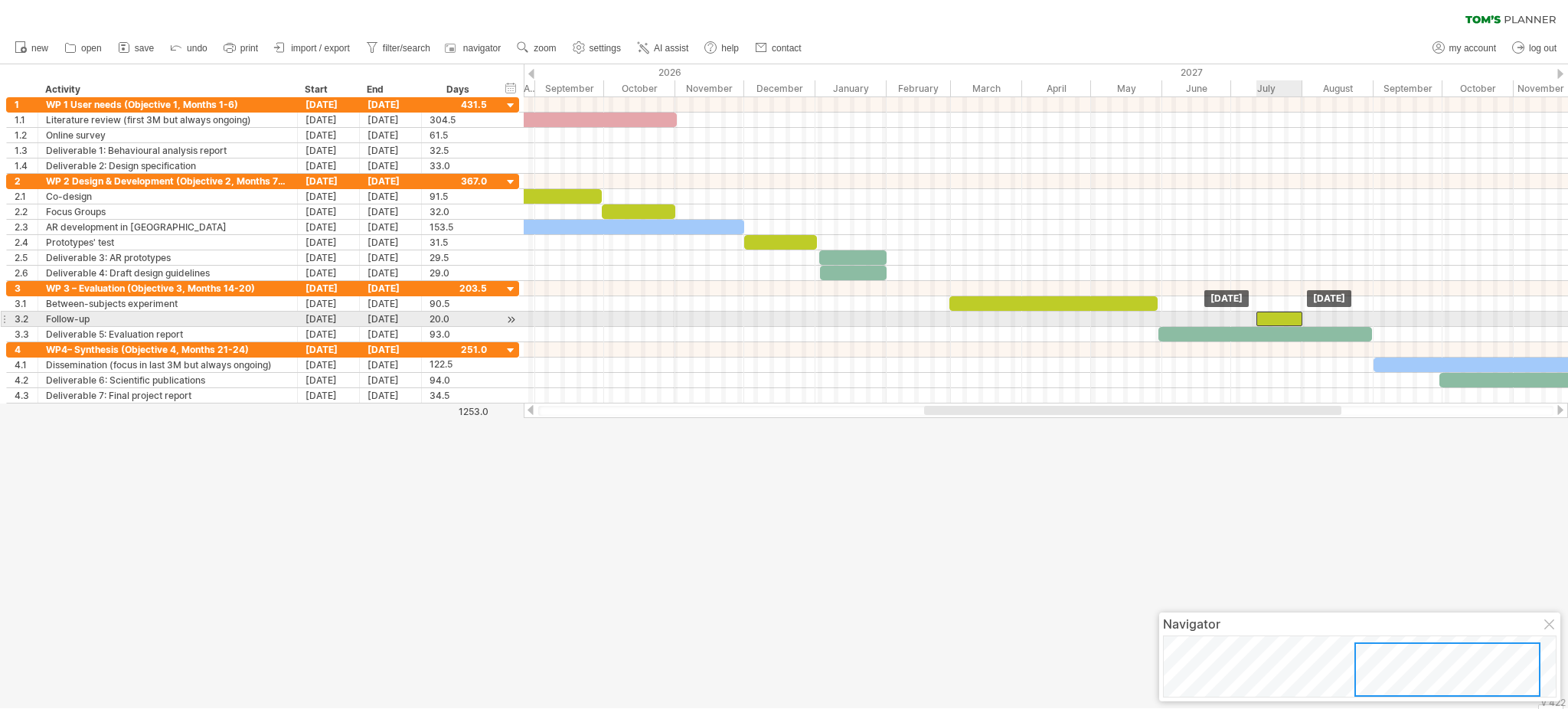
drag, startPoint x: 1245, startPoint y: 323, endPoint x: 1268, endPoint y: 323, distance: 23.0
click at [1175, 323] on div at bounding box center [1279, 319] width 46 height 15
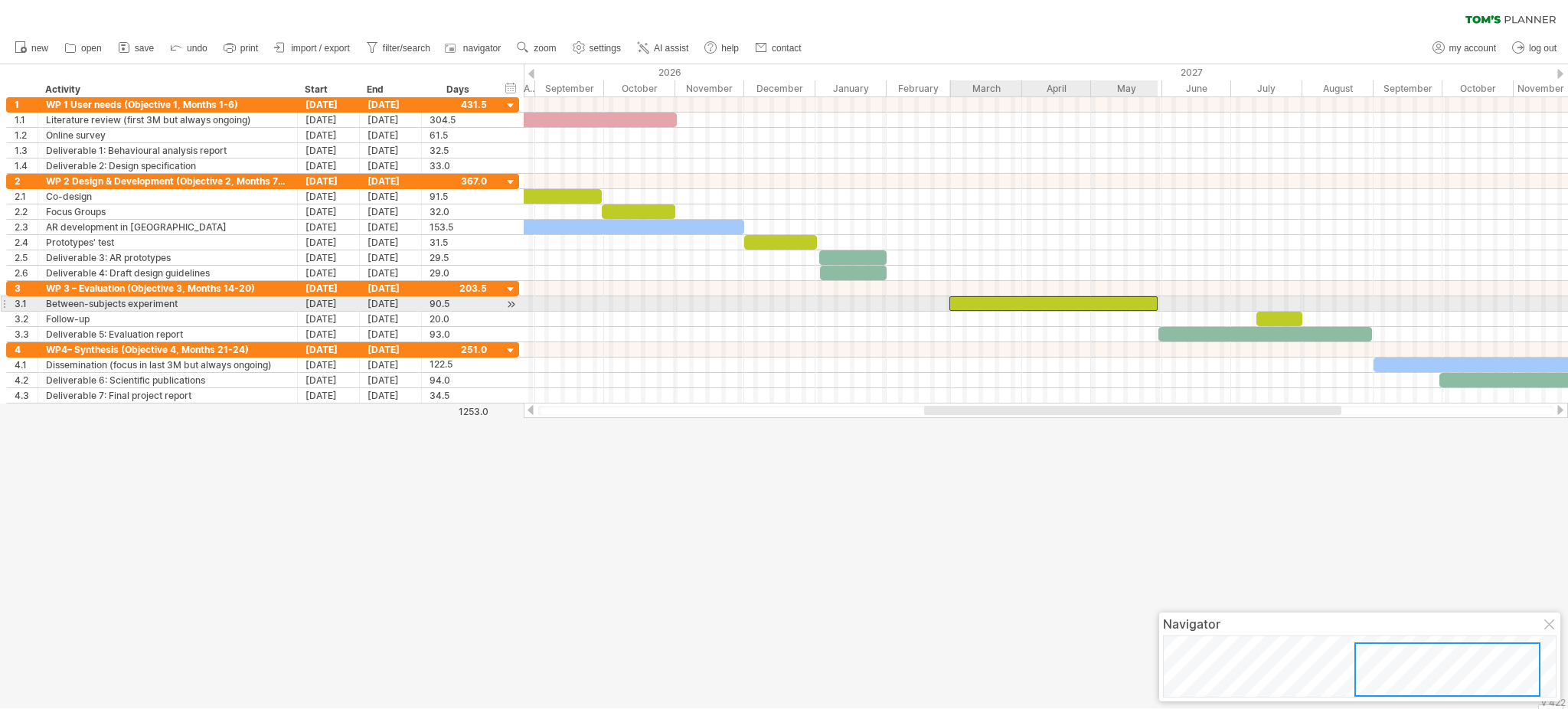
click at [1142, 311] on div at bounding box center [1054, 304] width 208 height 15
click at [1158, 306] on span at bounding box center [1158, 304] width 6 height 15
drag, startPoint x: 1158, startPoint y: 306, endPoint x: 1190, endPoint y: 306, distance: 32.0
click at [1175, 306] on span at bounding box center [1190, 304] width 6 height 15
click at [1175, 306] on div at bounding box center [1047, 304] width 1045 height 16
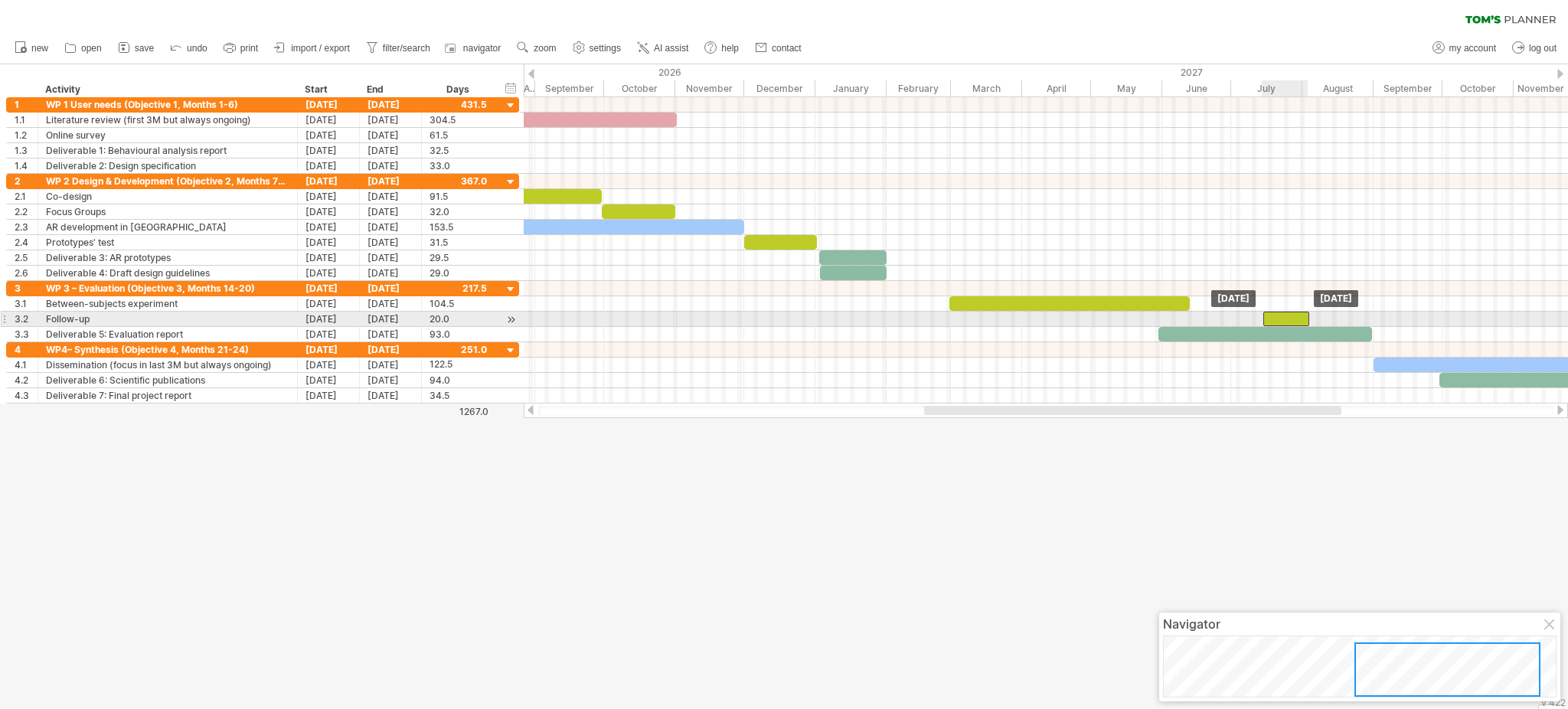
click at [1175, 319] on div at bounding box center [1287, 319] width 46 height 15
drag, startPoint x: 1291, startPoint y: 319, endPoint x: 1300, endPoint y: 319, distance: 9.0
click at [1175, 319] on div at bounding box center [1294, 319] width 46 height 15
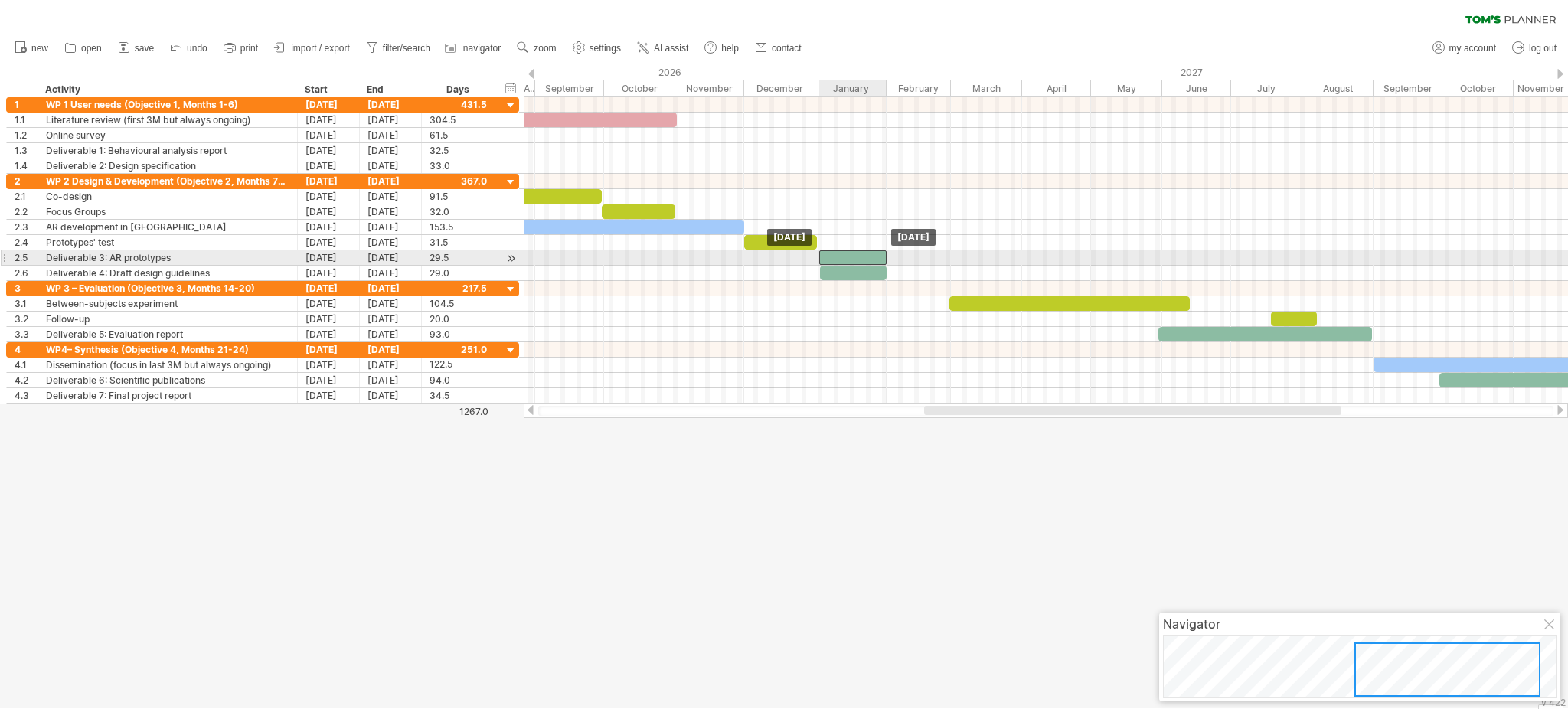
click at [839, 259] on div at bounding box center [853, 258] width 68 height 15
click at [816, 259] on span at bounding box center [815, 258] width 6 height 15
click at [821, 257] on span at bounding box center [819, 258] width 6 height 15
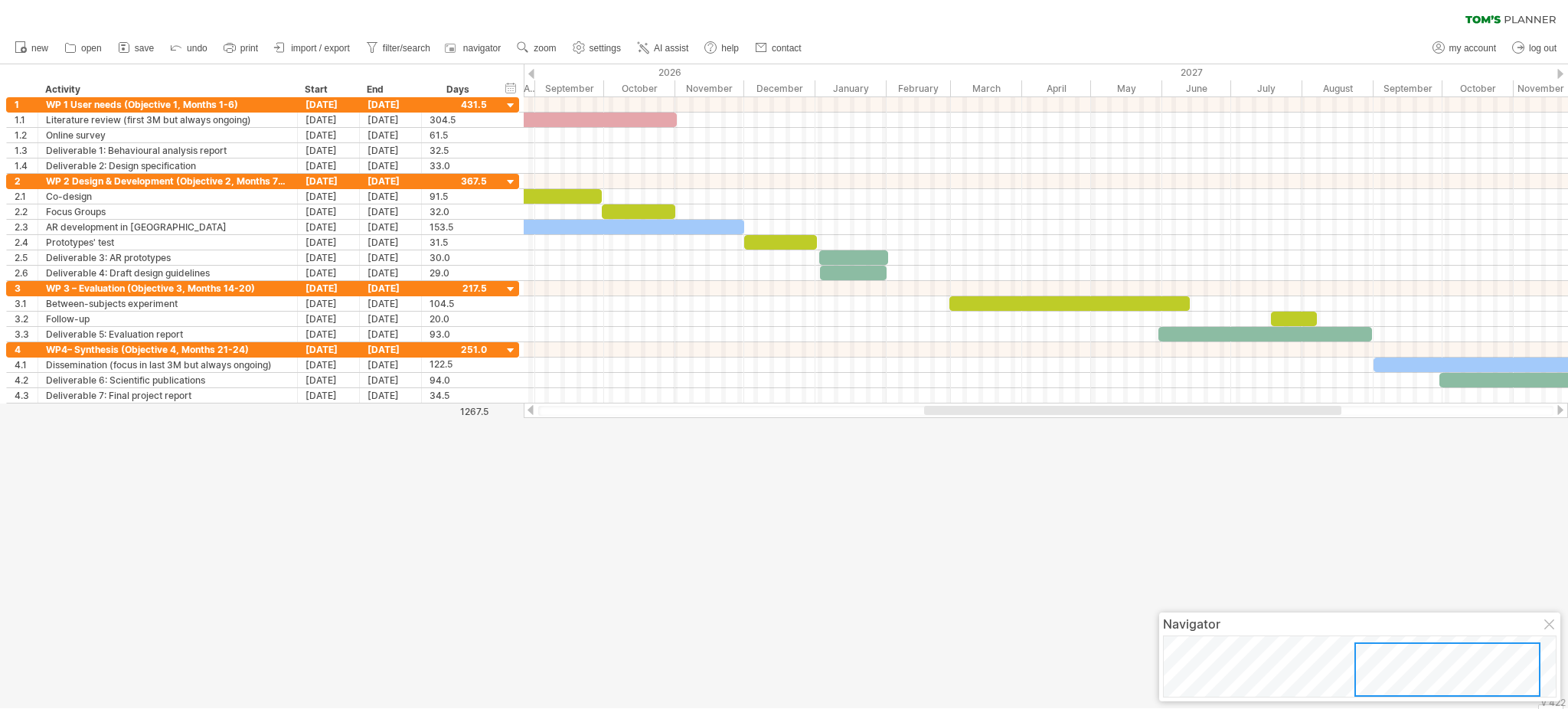
drag, startPoint x: 1061, startPoint y: 599, endPoint x: 1155, endPoint y: 411, distance: 210.2
click at [1155, 411] on div "Trying to reach [DOMAIN_NAME] Connected again... 0% clear filter new 1" at bounding box center [784, 354] width 1568 height 709
click at [1155, 411] on div at bounding box center [1132, 410] width 417 height 9
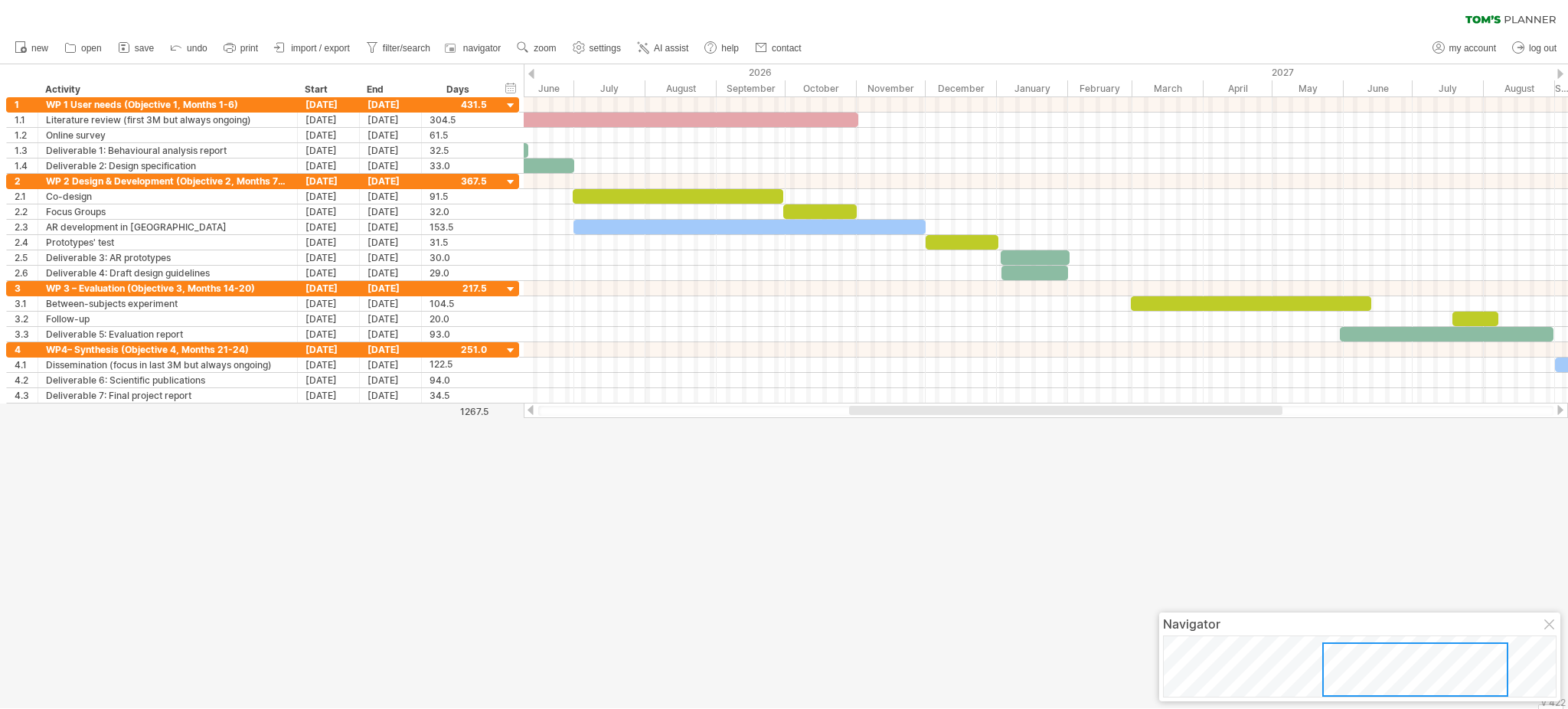
drag, startPoint x: 1155, startPoint y: 411, endPoint x: 1079, endPoint y: 429, distance: 78.1
click at [1079, 429] on div "Trying to reach [DOMAIN_NAME] Connected again... 0% clear filter new 1" at bounding box center [784, 354] width 1568 height 709
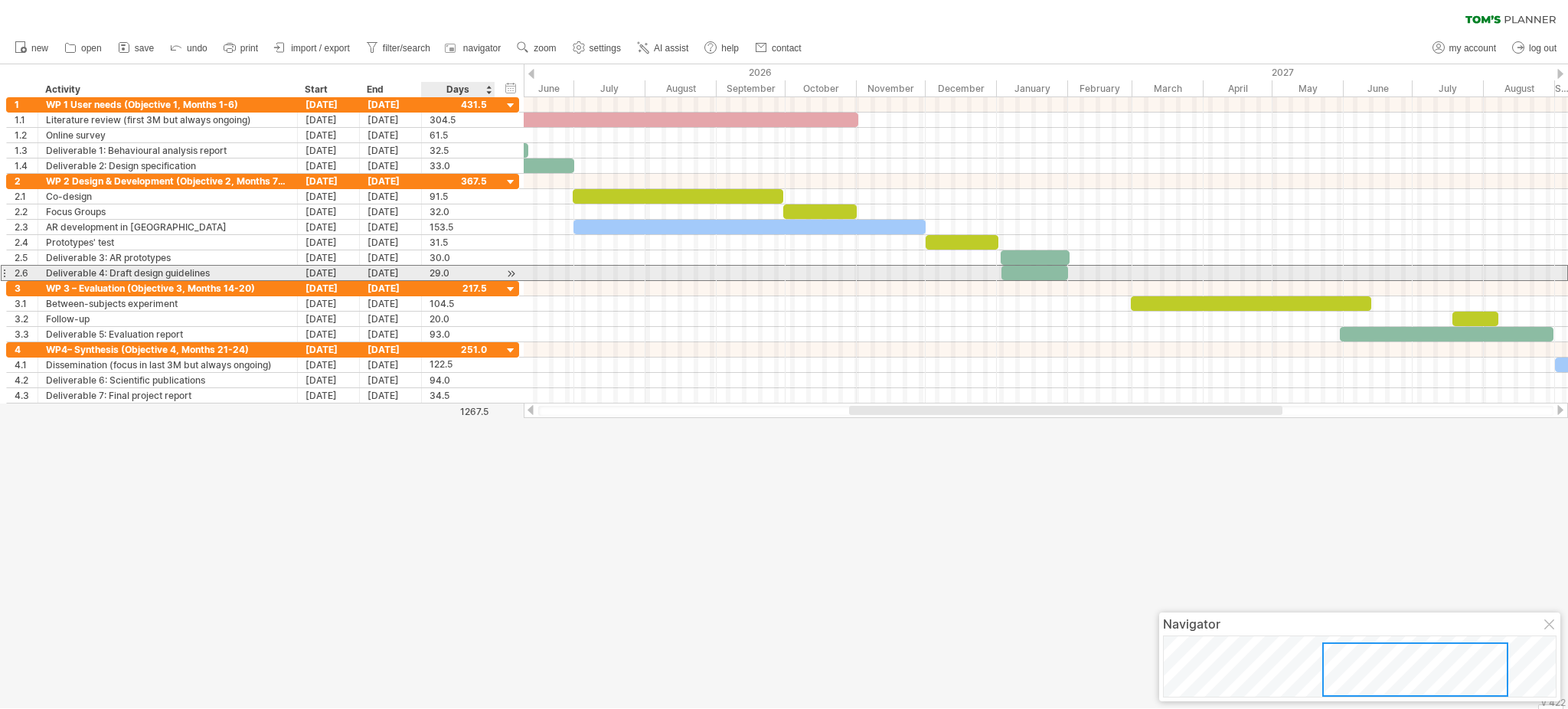
click at [443, 271] on div "29.0" at bounding box center [458, 273] width 58 height 15
click at [443, 271] on input "****" at bounding box center [444, 273] width 29 height 15
type input "**"
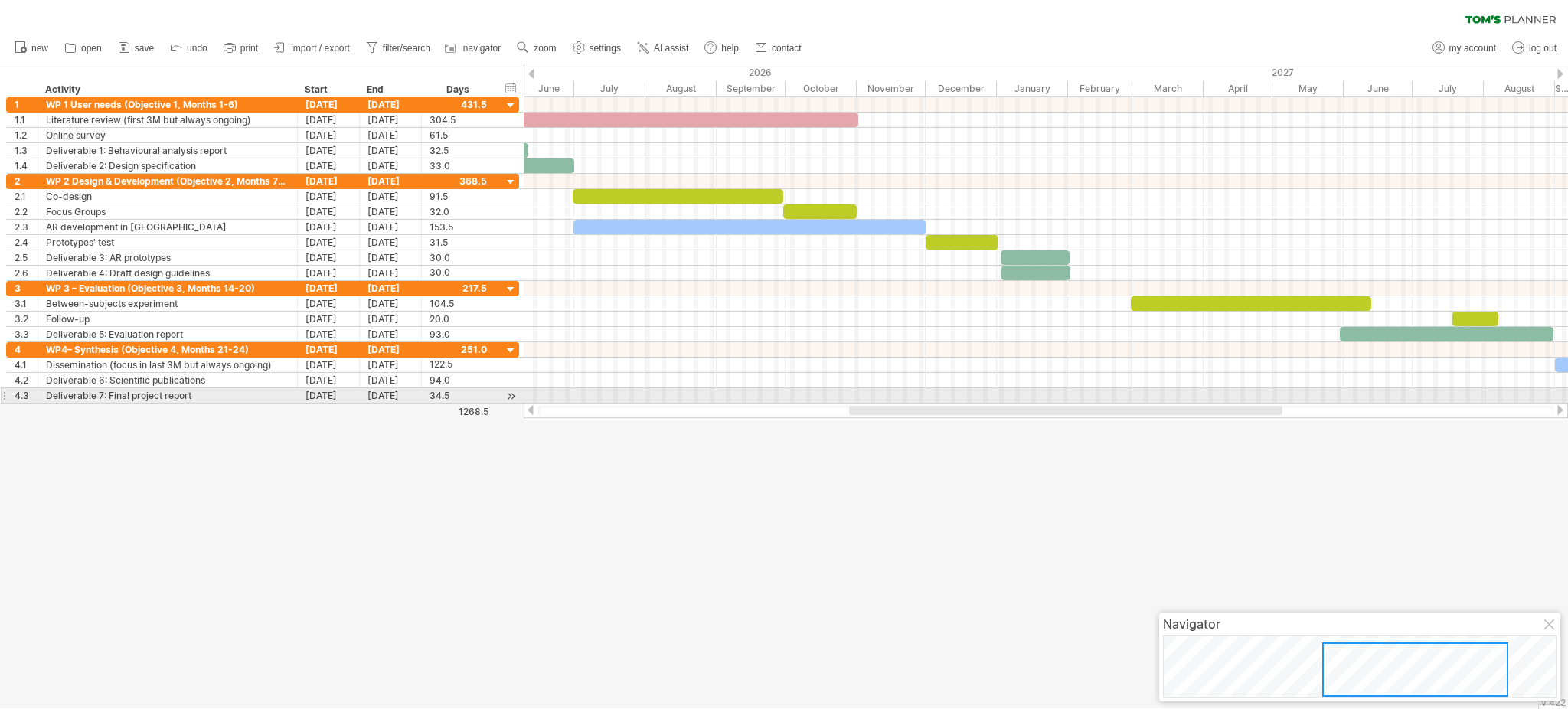
scroll to position [0, 0]
click at [549, 396] on div at bounding box center [1047, 396] width 1045 height 16
click at [634, 515] on div at bounding box center [784, 386] width 1568 height 644
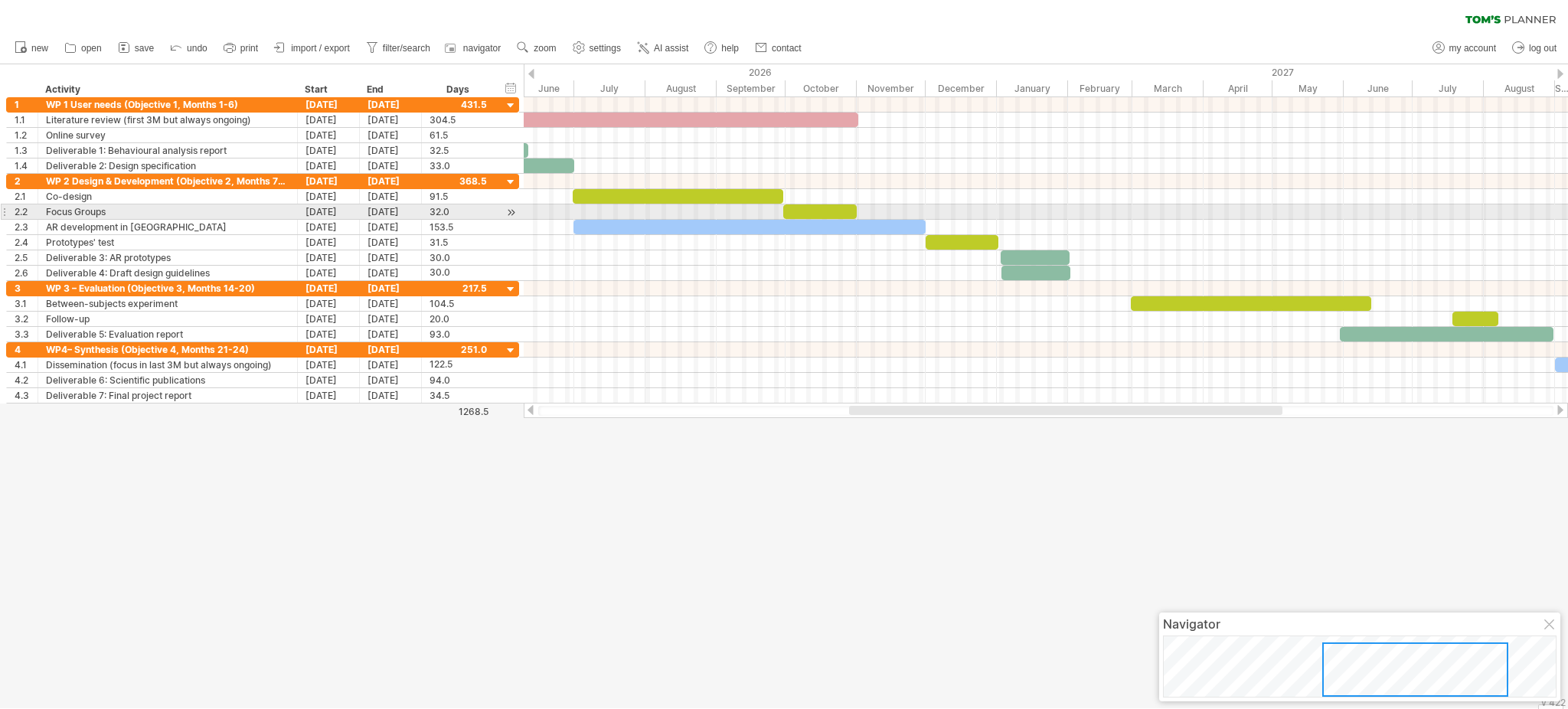
click at [837, 209] on div at bounding box center [820, 212] width 73 height 15
click at [466, 206] on div "32.0" at bounding box center [458, 212] width 58 height 15
type input "**"
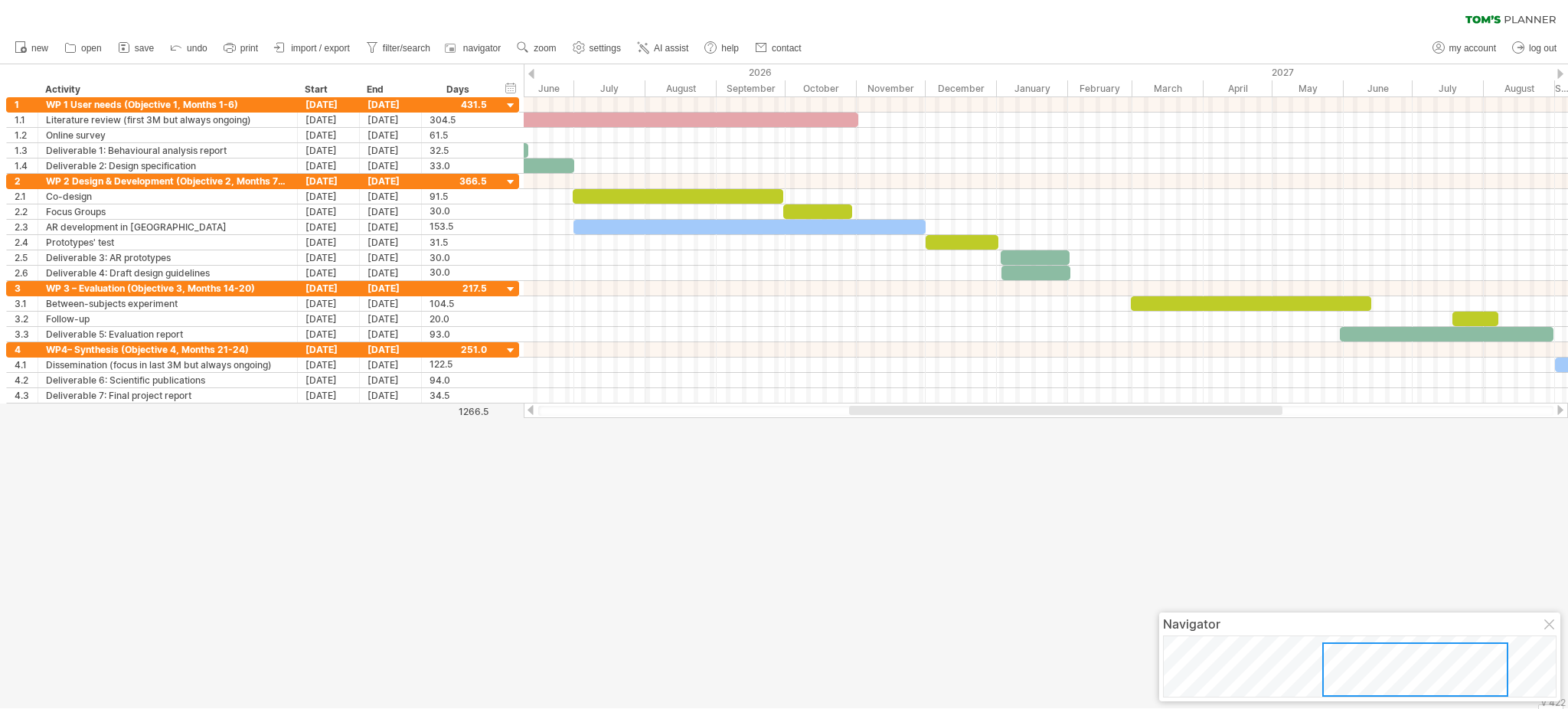
click at [624, 457] on div at bounding box center [784, 386] width 1568 height 644
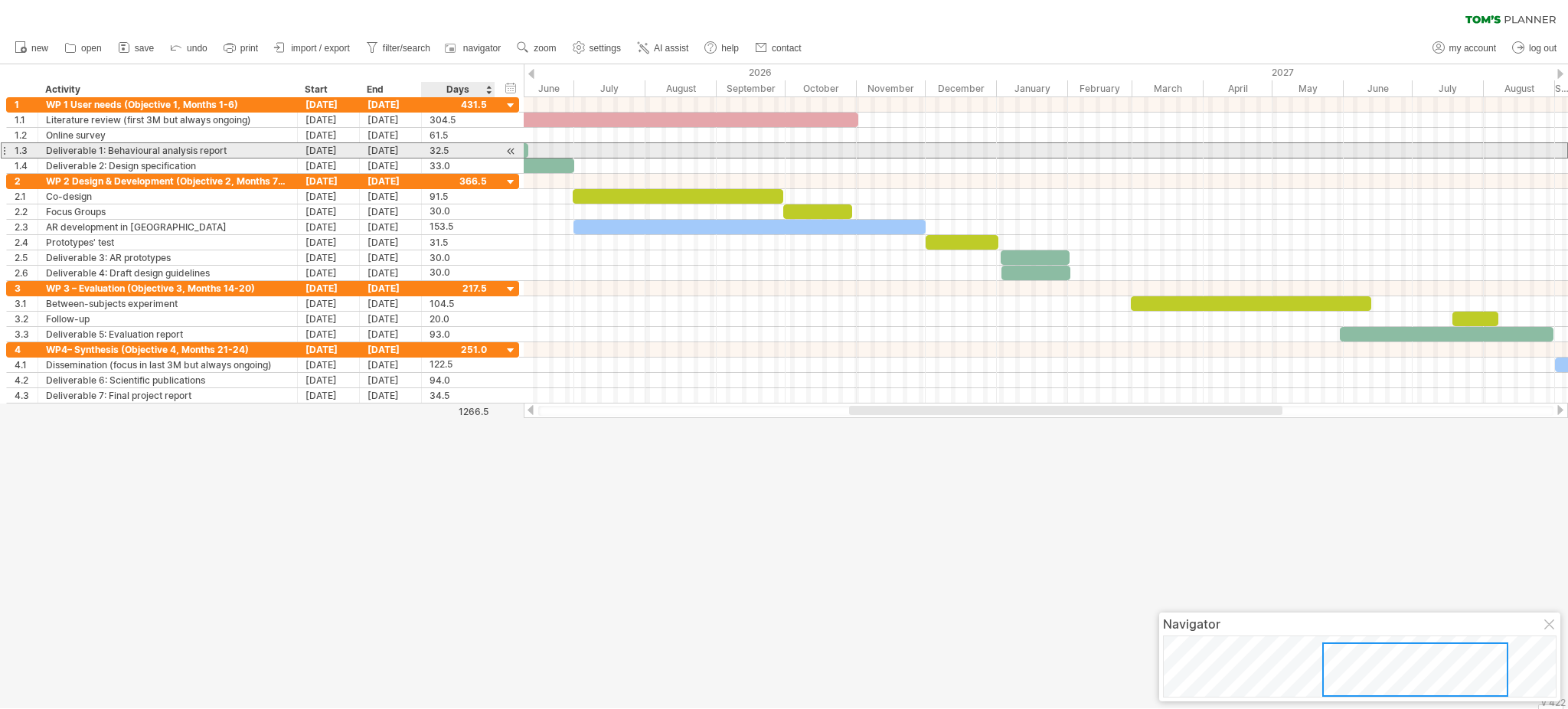
click at [470, 148] on div "32.5" at bounding box center [458, 151] width 58 height 15
type input "**"
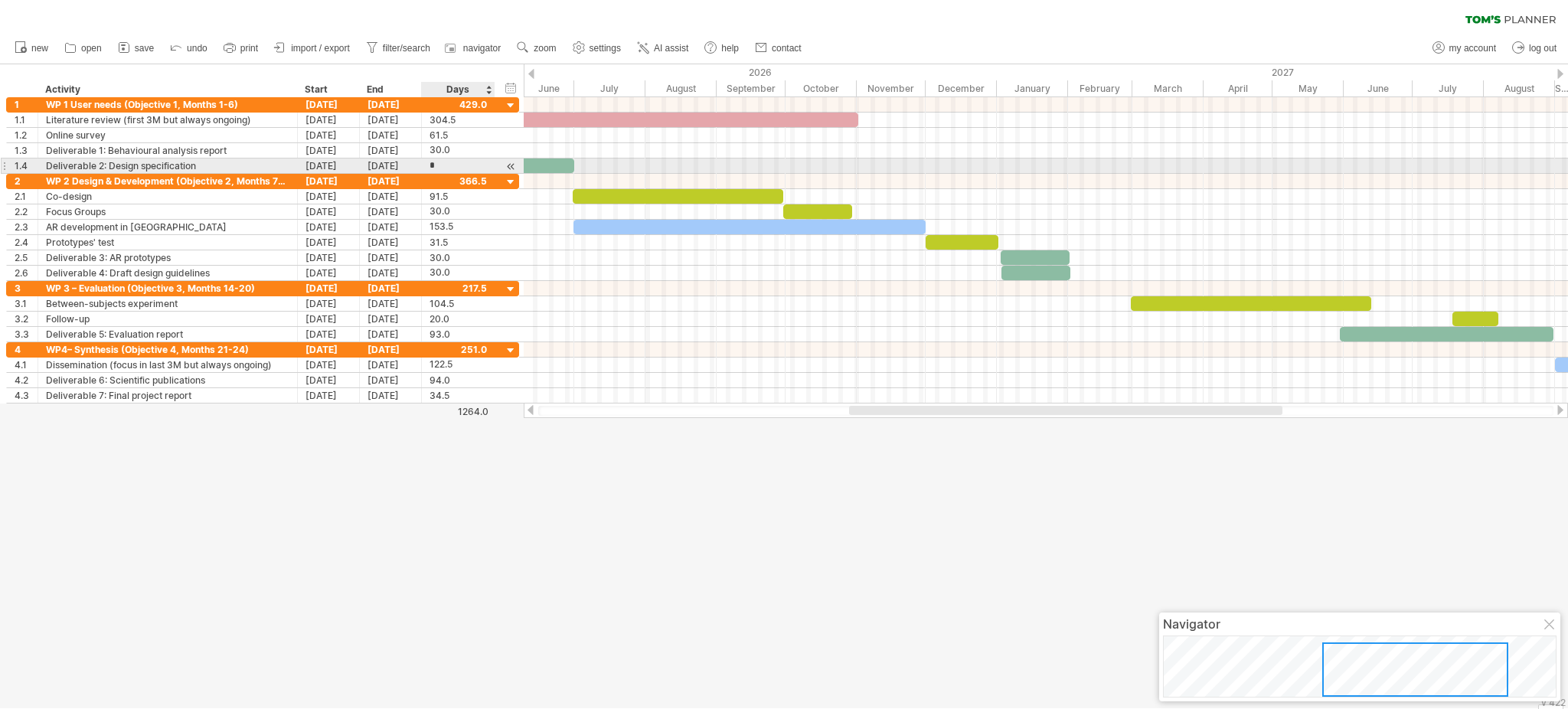
type input "**"
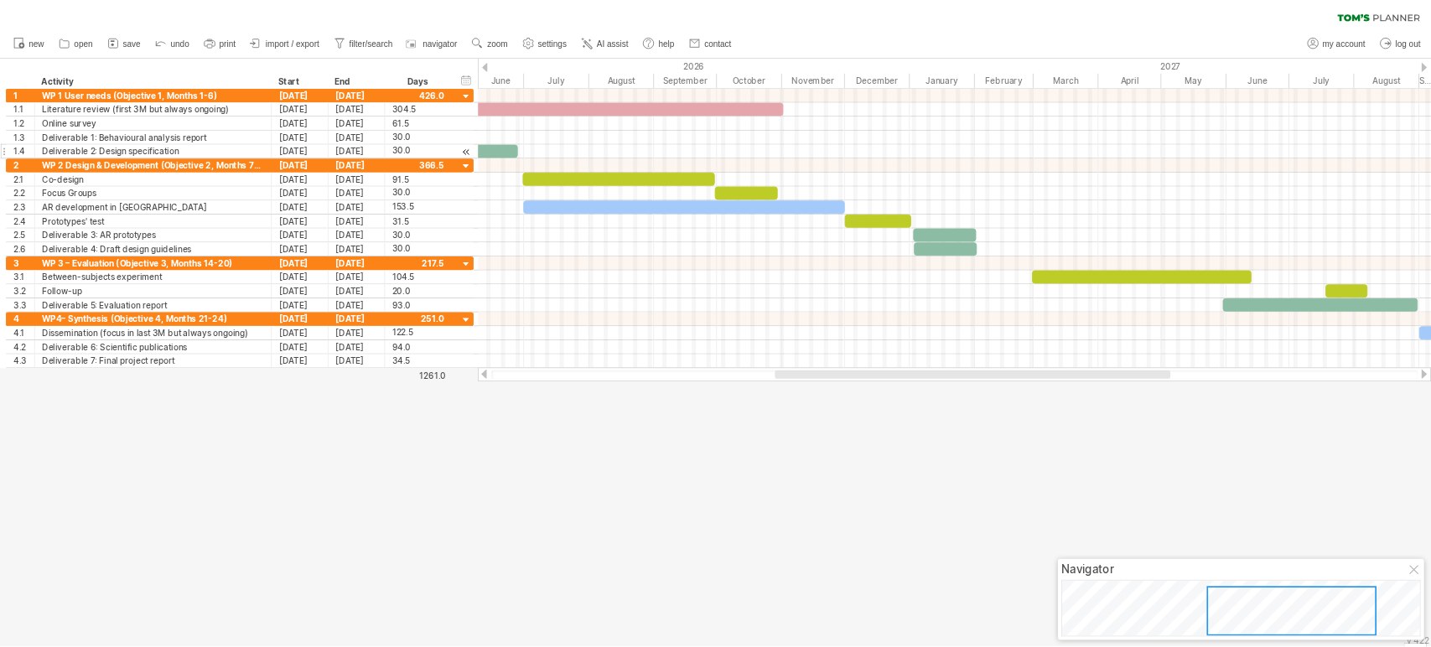
scroll to position [0, 0]
click at [636, 556] on div at bounding box center [858, 422] width 1717 height 705
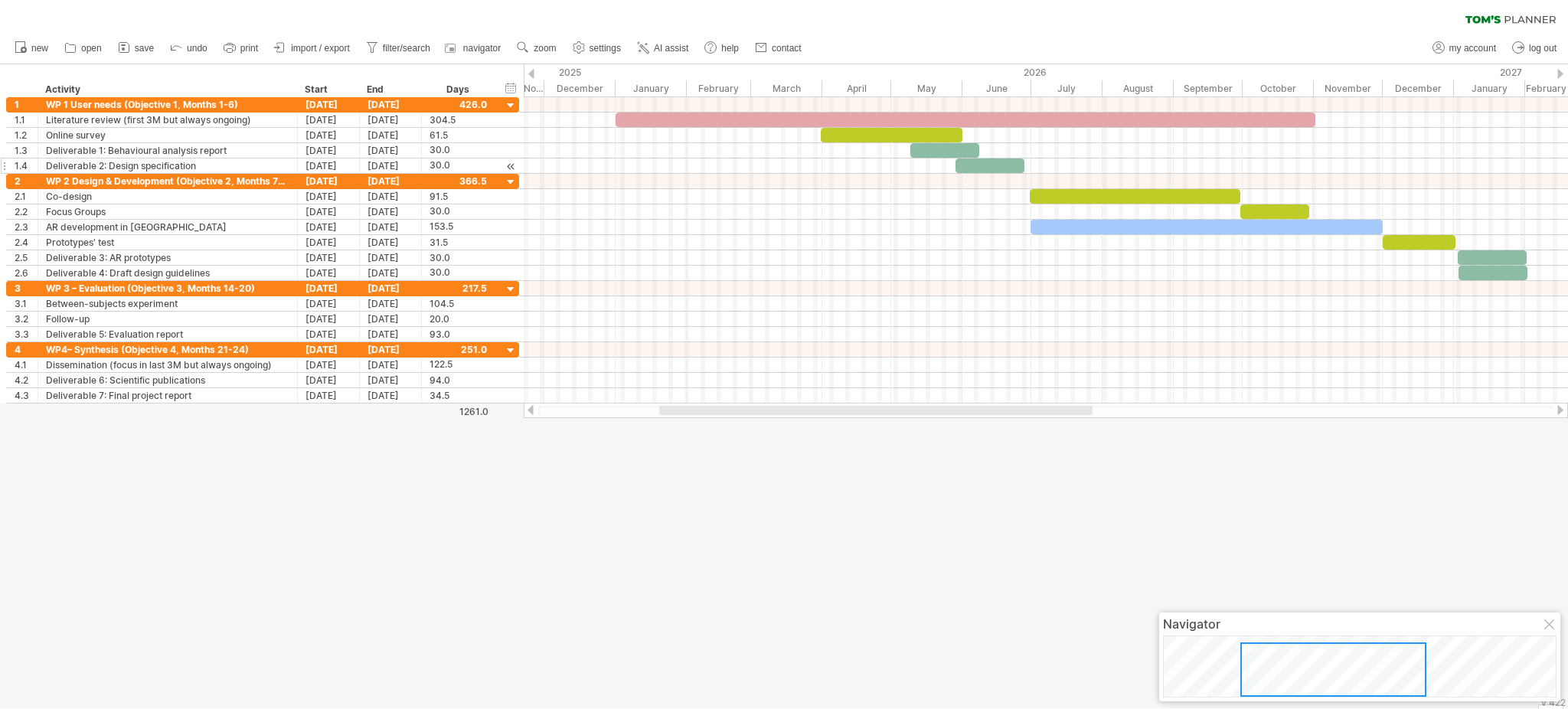
drag, startPoint x: 955, startPoint y: 410, endPoint x: 766, endPoint y: 426, distance: 189.7
click at [766, 426] on div "Trying to reach [DOMAIN_NAME] Connected again... 0% clear filter new 1" at bounding box center [784, 354] width 1568 height 709
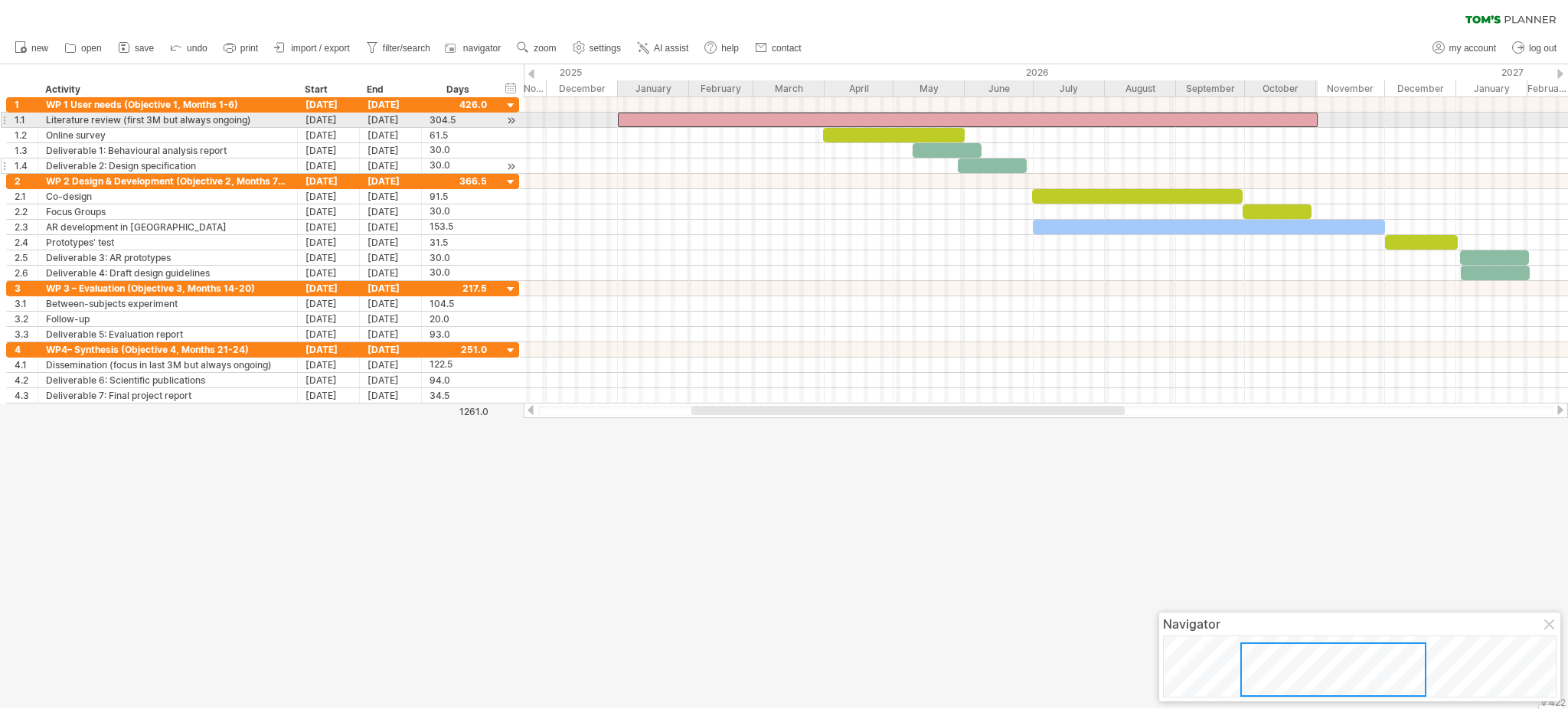
click at [1175, 123] on div at bounding box center [968, 120] width 700 height 15
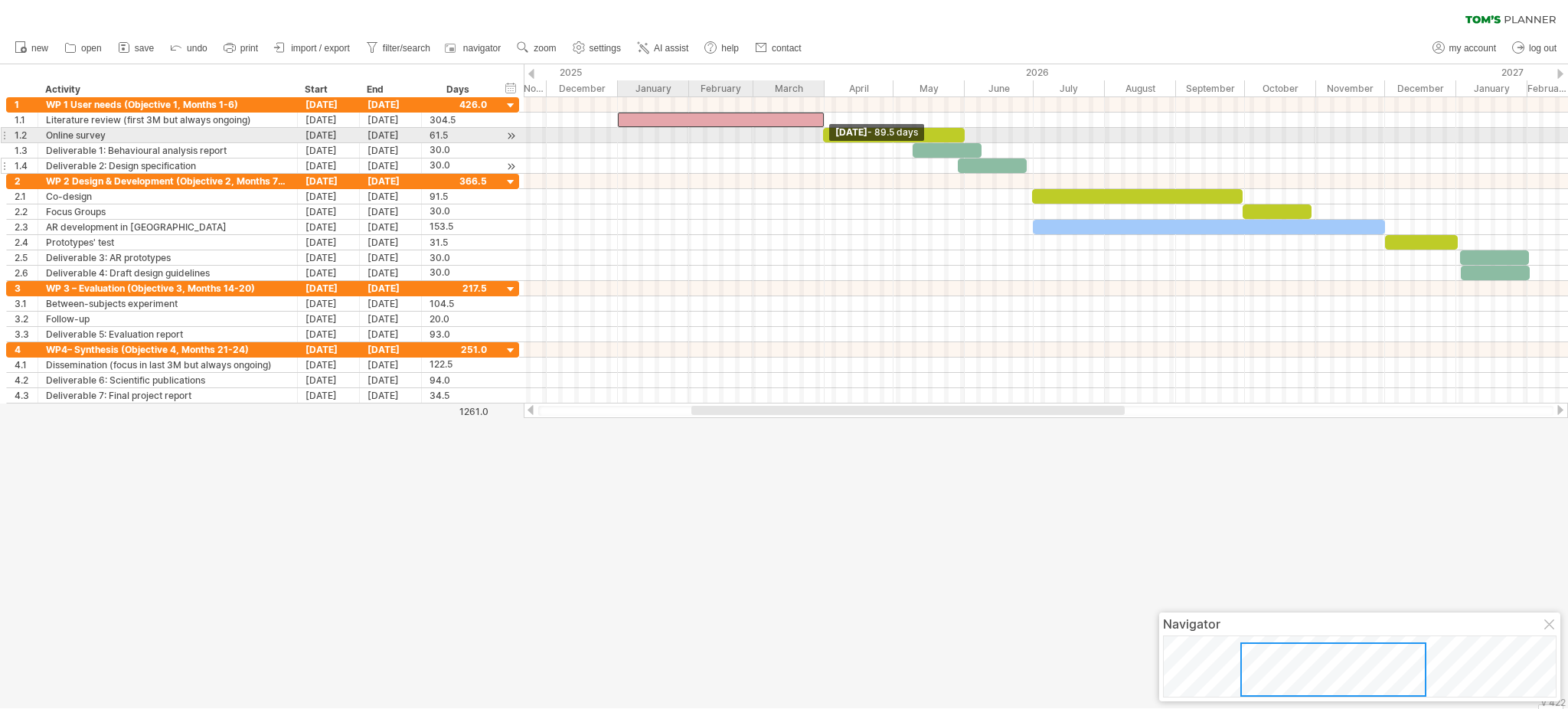
drag, startPoint x: 1319, startPoint y: 119, endPoint x: 825, endPoint y: 132, distance: 494.2
click at [997, 132] on div at bounding box center [997, 135] width 0 height 77
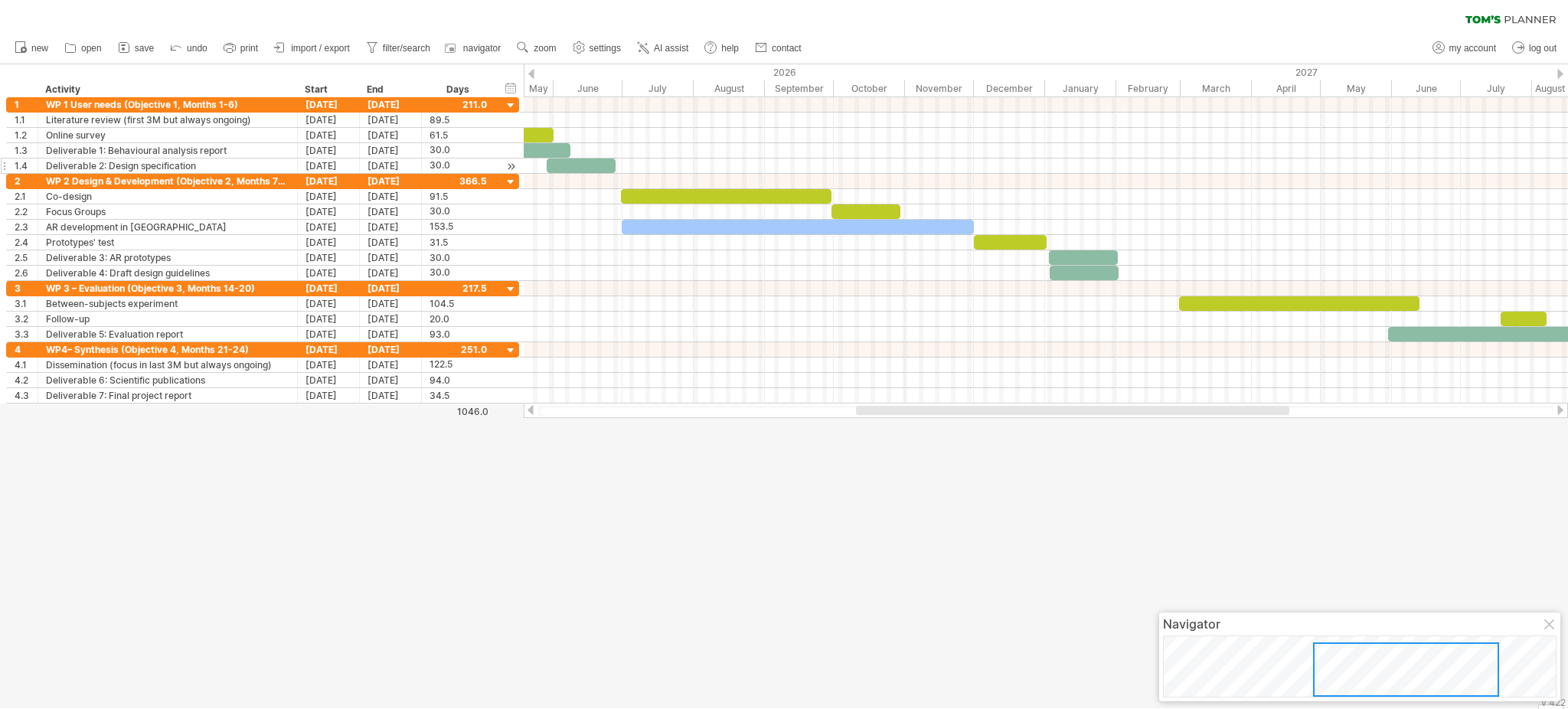
drag, startPoint x: 838, startPoint y: 409, endPoint x: 1006, endPoint y: 472, distance: 179.4
click at [1006, 472] on div "Trying to reach [DOMAIN_NAME] Connected again... 0% clear filter new 1" at bounding box center [784, 354] width 1568 height 709
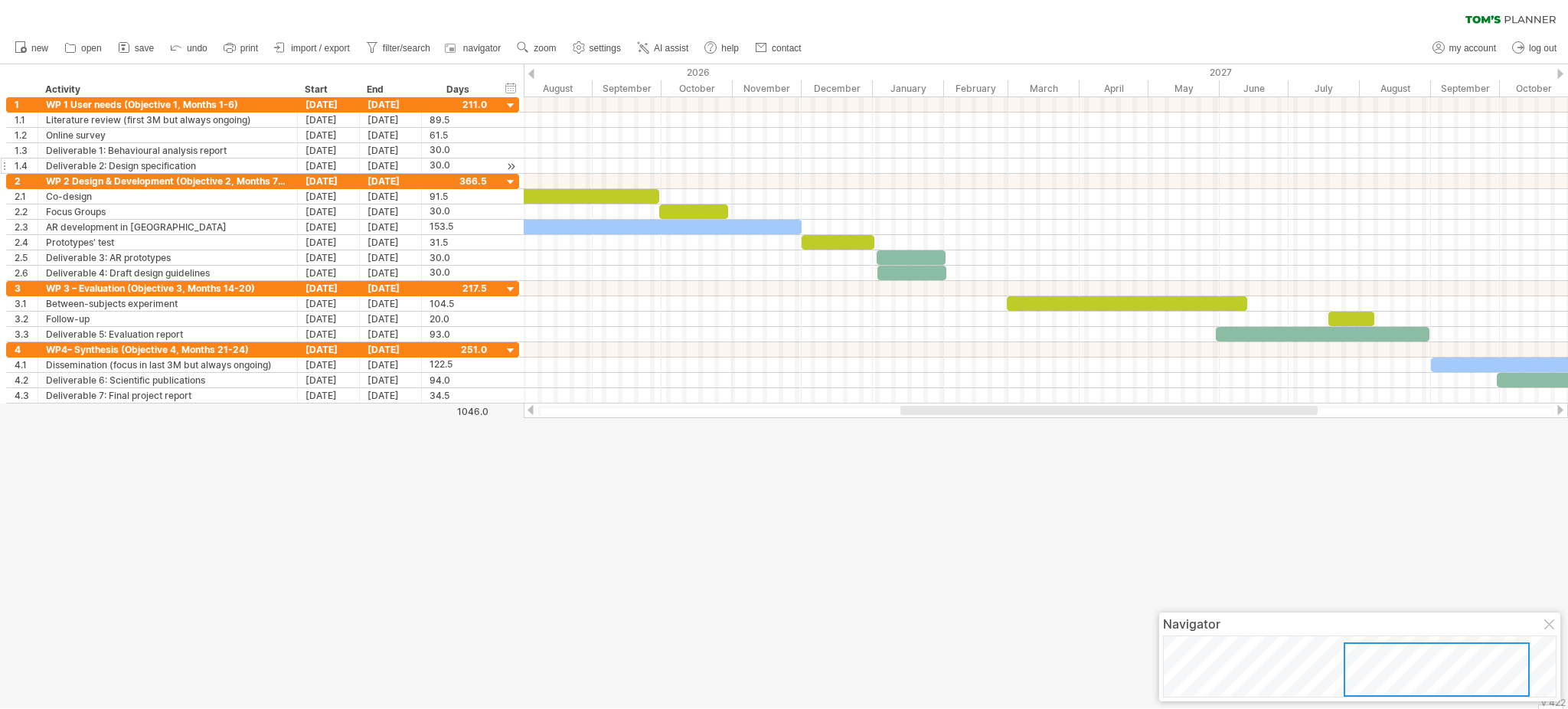
drag, startPoint x: 1084, startPoint y: 410, endPoint x: 1152, endPoint y: 414, distance: 68.1
click at [1152, 414] on div at bounding box center [1109, 410] width 417 height 9
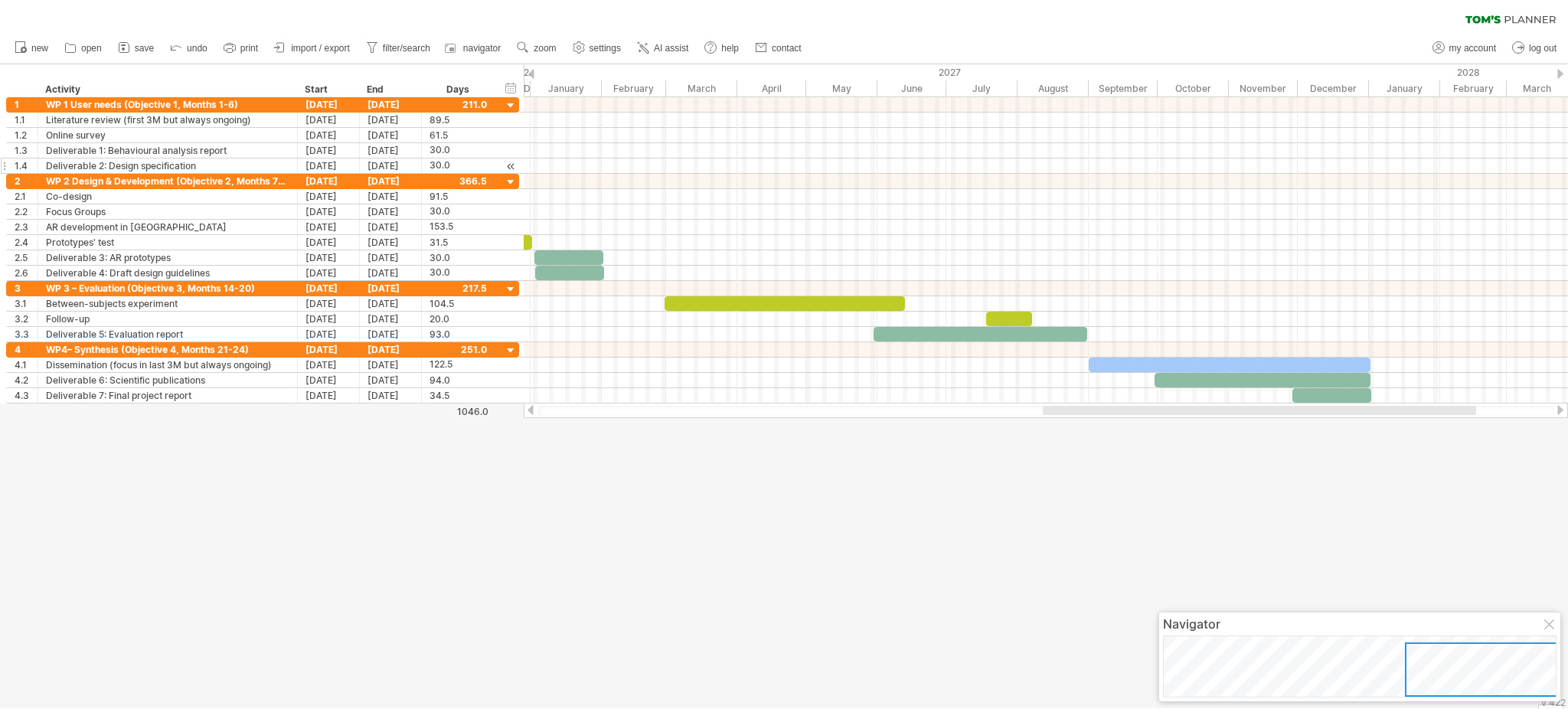
drag, startPoint x: 1152, startPoint y: 414, endPoint x: 1295, endPoint y: 418, distance: 143.1
click at [1175, 418] on div "Trying to reach [DOMAIN_NAME] Connected again... 0% clear filter new 1" at bounding box center [784, 354] width 1568 height 709
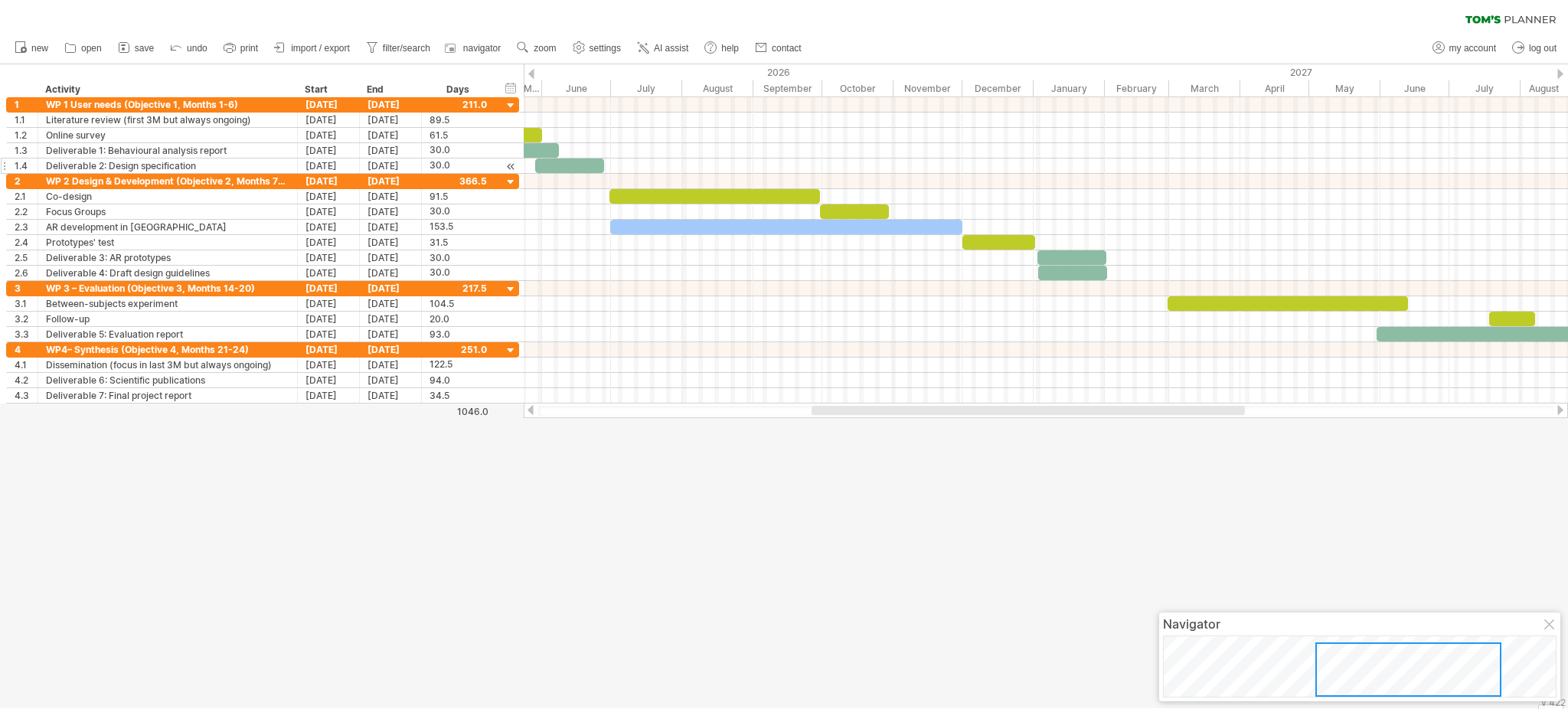
drag, startPoint x: 1061, startPoint y: 412, endPoint x: 868, endPoint y: 436, distance: 194.5
click at [868, 436] on div "Trying to reach [DOMAIN_NAME] Connected again... 0% clear filter new 1" at bounding box center [784, 354] width 1568 height 709
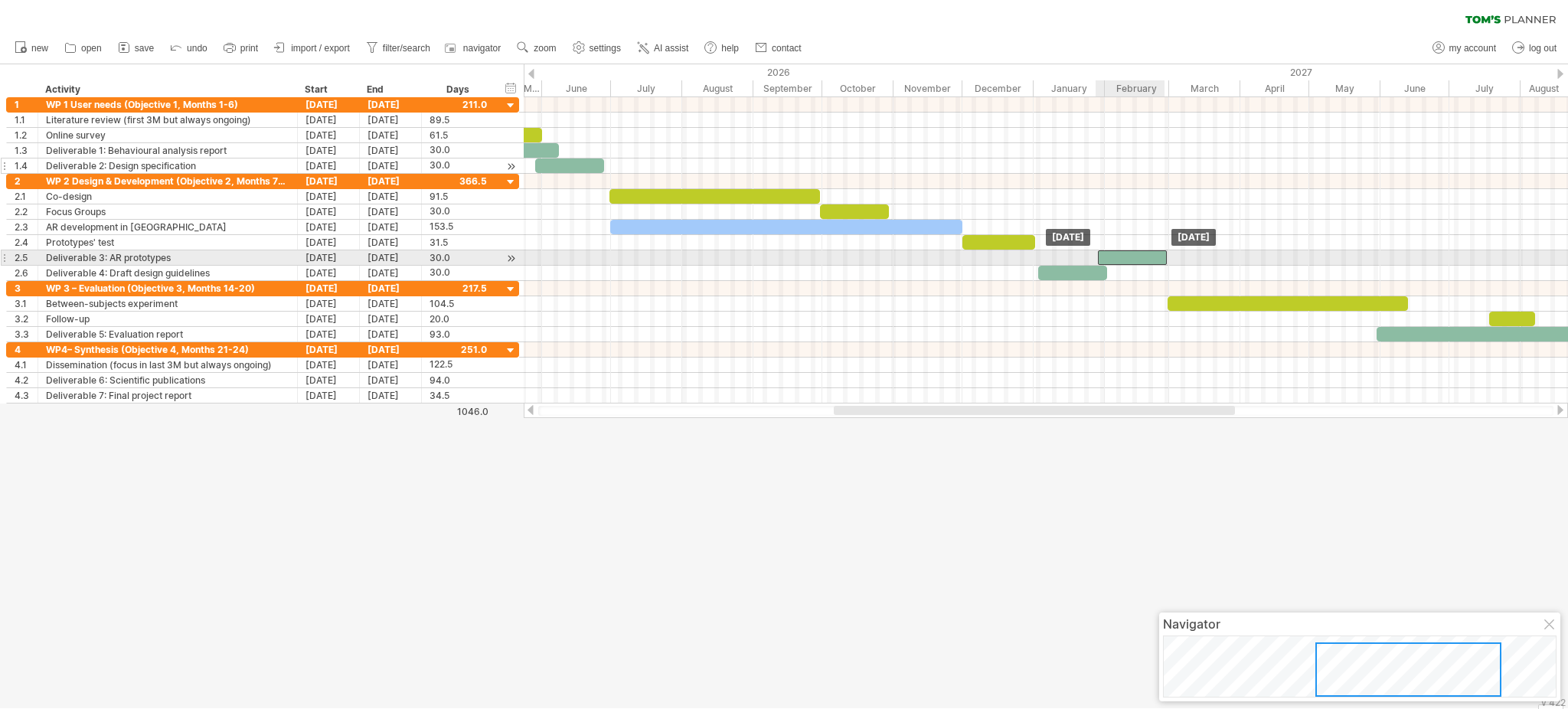
drag, startPoint x: 1065, startPoint y: 251, endPoint x: 1125, endPoint y: 250, distance: 60.0
click at [1125, 250] on div at bounding box center [1131, 258] width 68 height 15
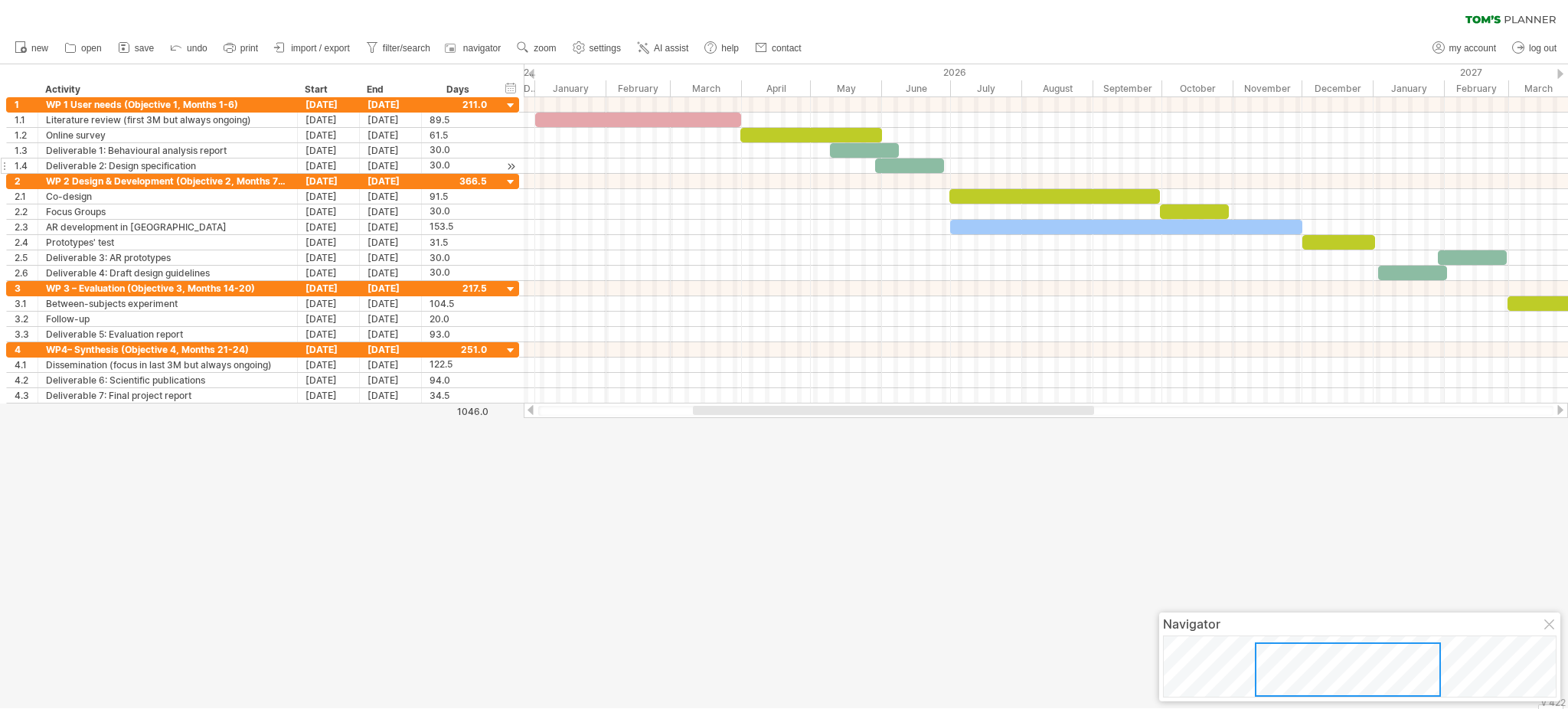
drag, startPoint x: 849, startPoint y: 412, endPoint x: 709, endPoint y: 437, distance: 142.2
click at [709, 437] on div "Trying to reach [DOMAIN_NAME] Connected again... 0% clear filter new 1" at bounding box center [784, 354] width 1568 height 709
click at [658, 512] on div at bounding box center [784, 386] width 1568 height 644
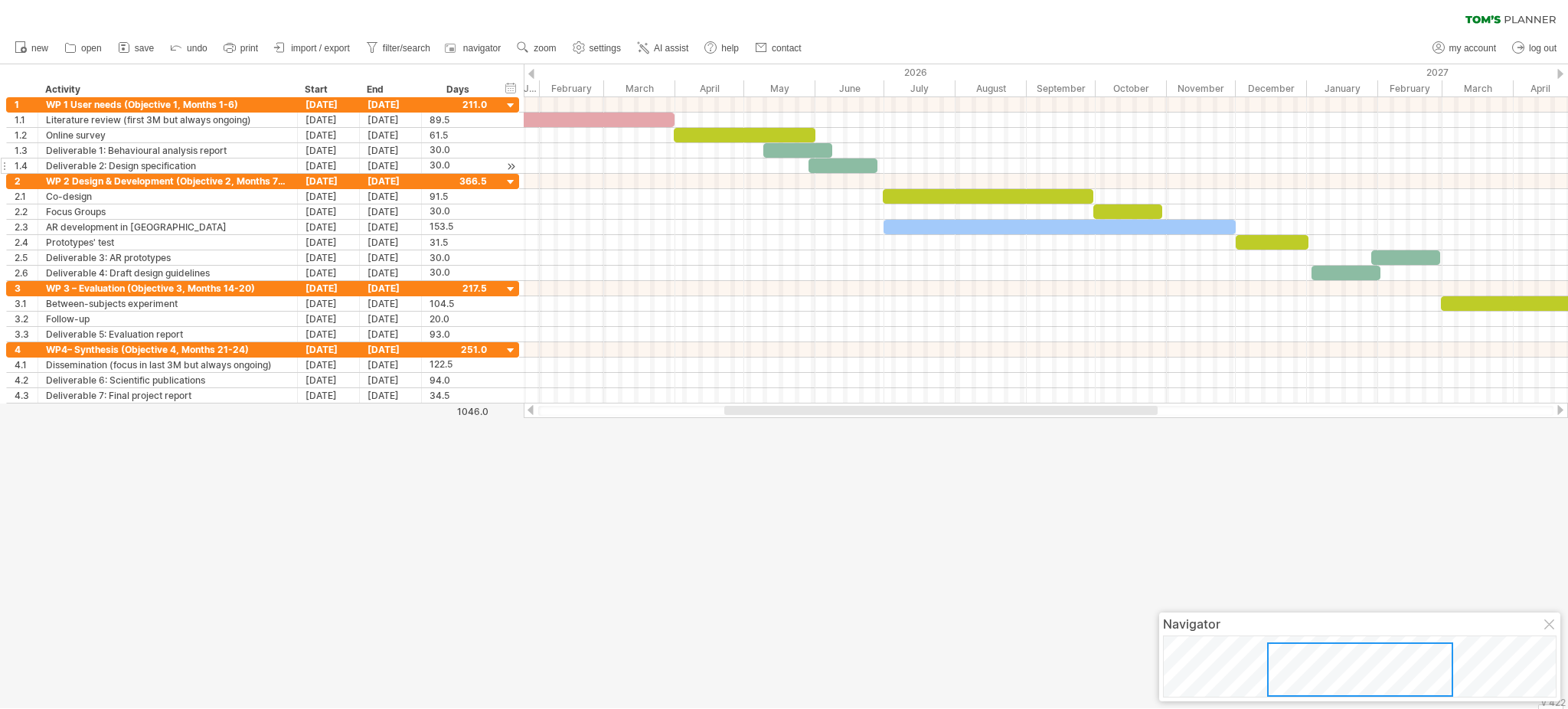
drag, startPoint x: 898, startPoint y: 411, endPoint x: 925, endPoint y: 414, distance: 27.2
click at [925, 414] on div at bounding box center [941, 410] width 434 height 9
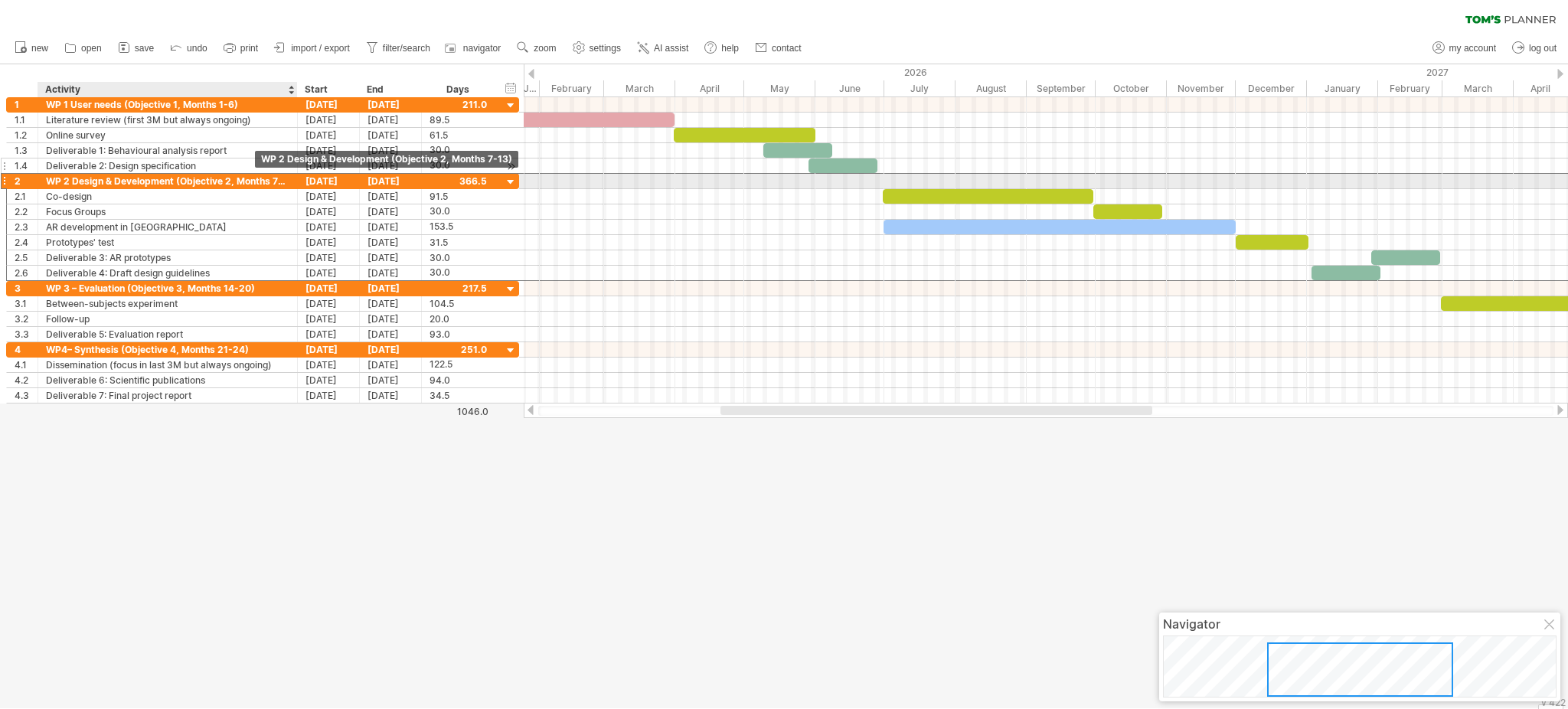
click at [258, 185] on div "WP 2 Design & Development (Objective 2, Months 7-13)" at bounding box center [167, 181] width 244 height 15
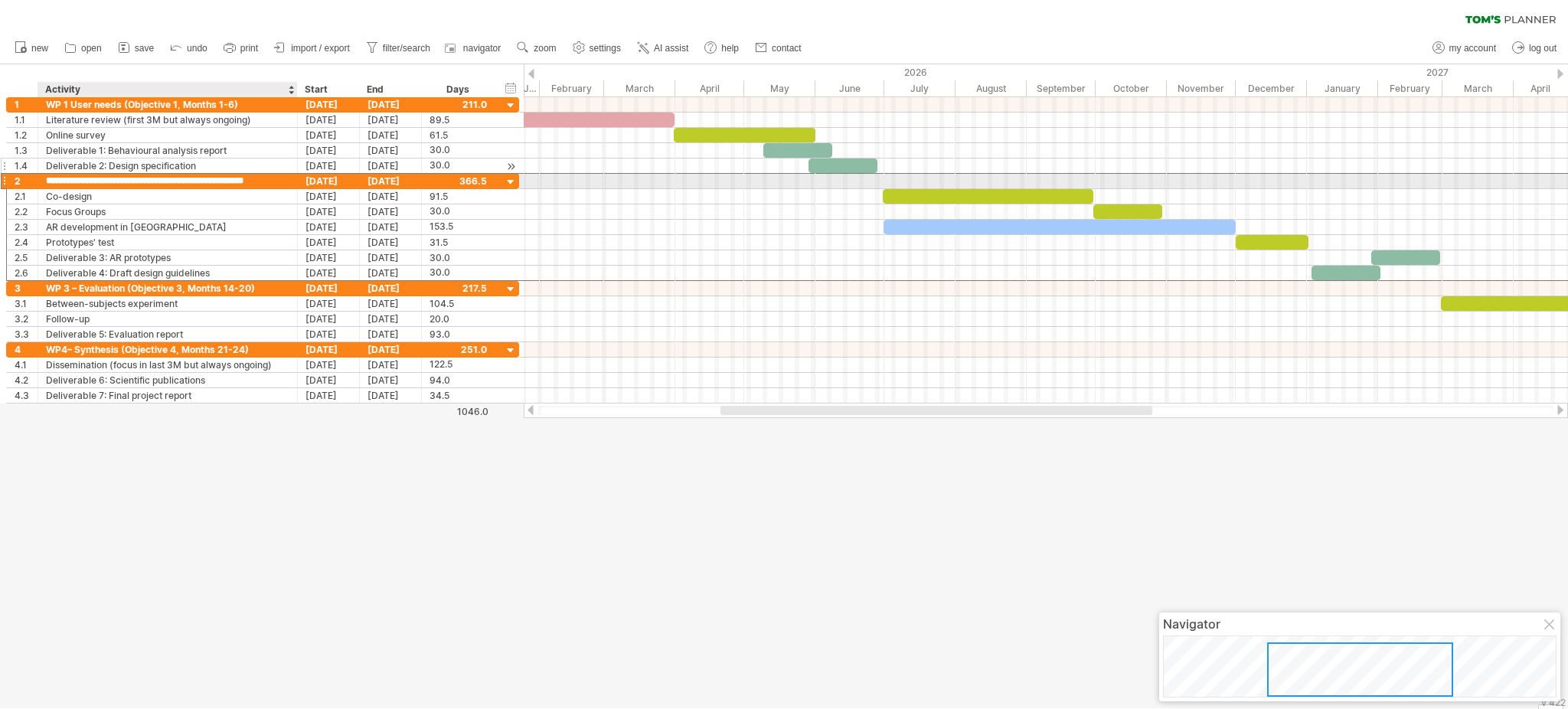
click at [258, 185] on input "**********" at bounding box center [167, 181] width 244 height 15
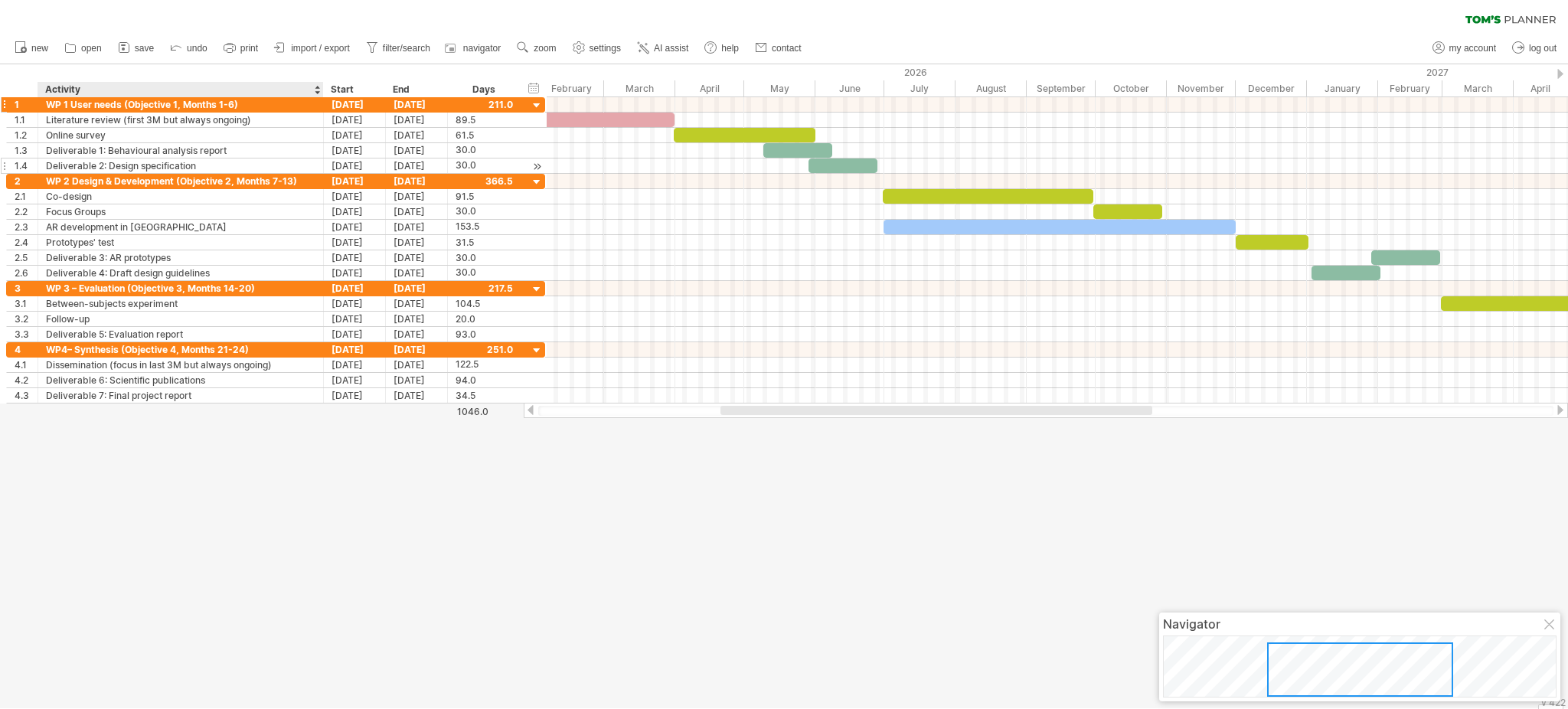
drag, startPoint x: 294, startPoint y: 92, endPoint x: 321, endPoint y: 104, distance: 29.5
click at [321, 104] on div "Trying to reach [DOMAIN_NAME] Connected again... 0% clear filter new 1" at bounding box center [784, 354] width 1568 height 709
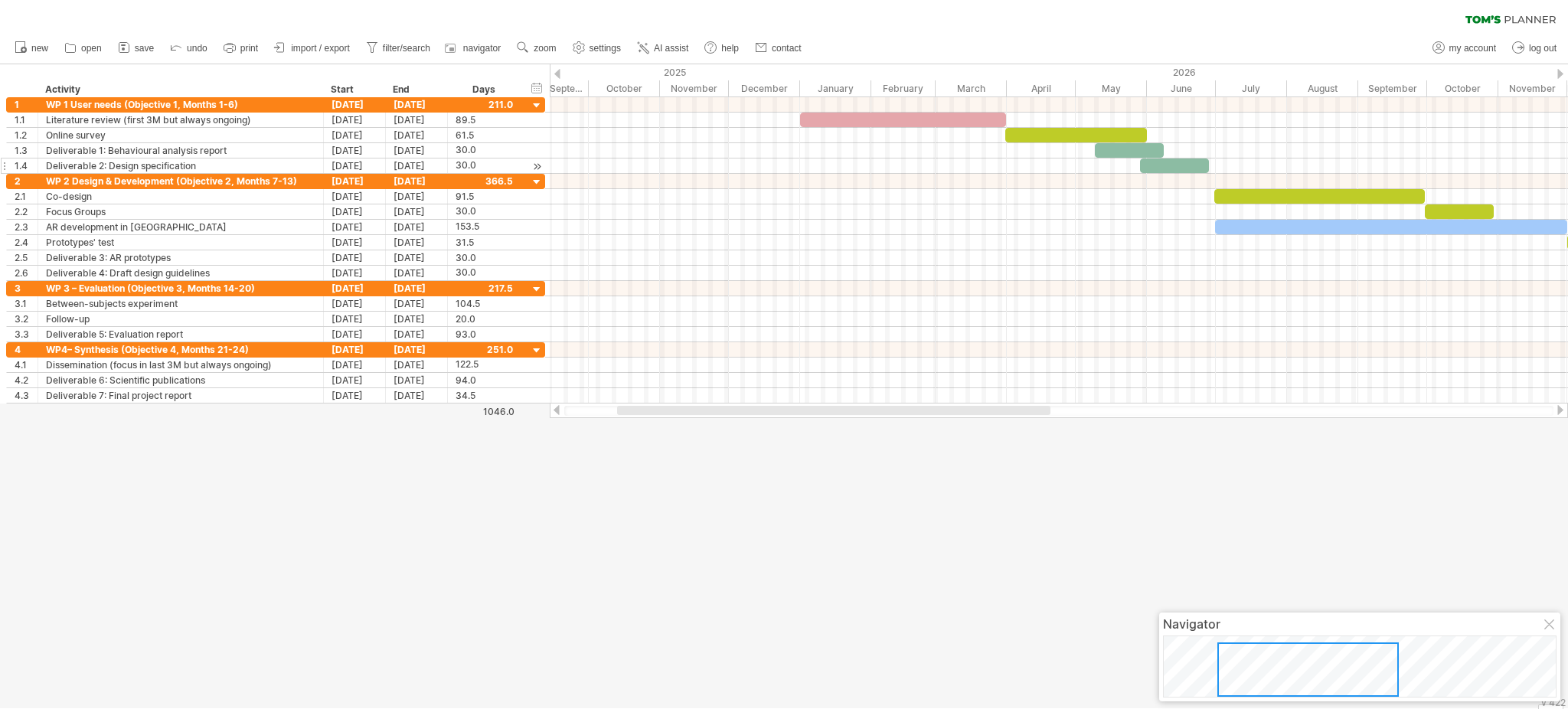
drag, startPoint x: 803, startPoint y: 411, endPoint x: 679, endPoint y: 423, distance: 124.6
click at [679, 423] on div "Trying to reach [DOMAIN_NAME] Connected again... 0% clear filter new 1" at bounding box center [784, 354] width 1568 height 709
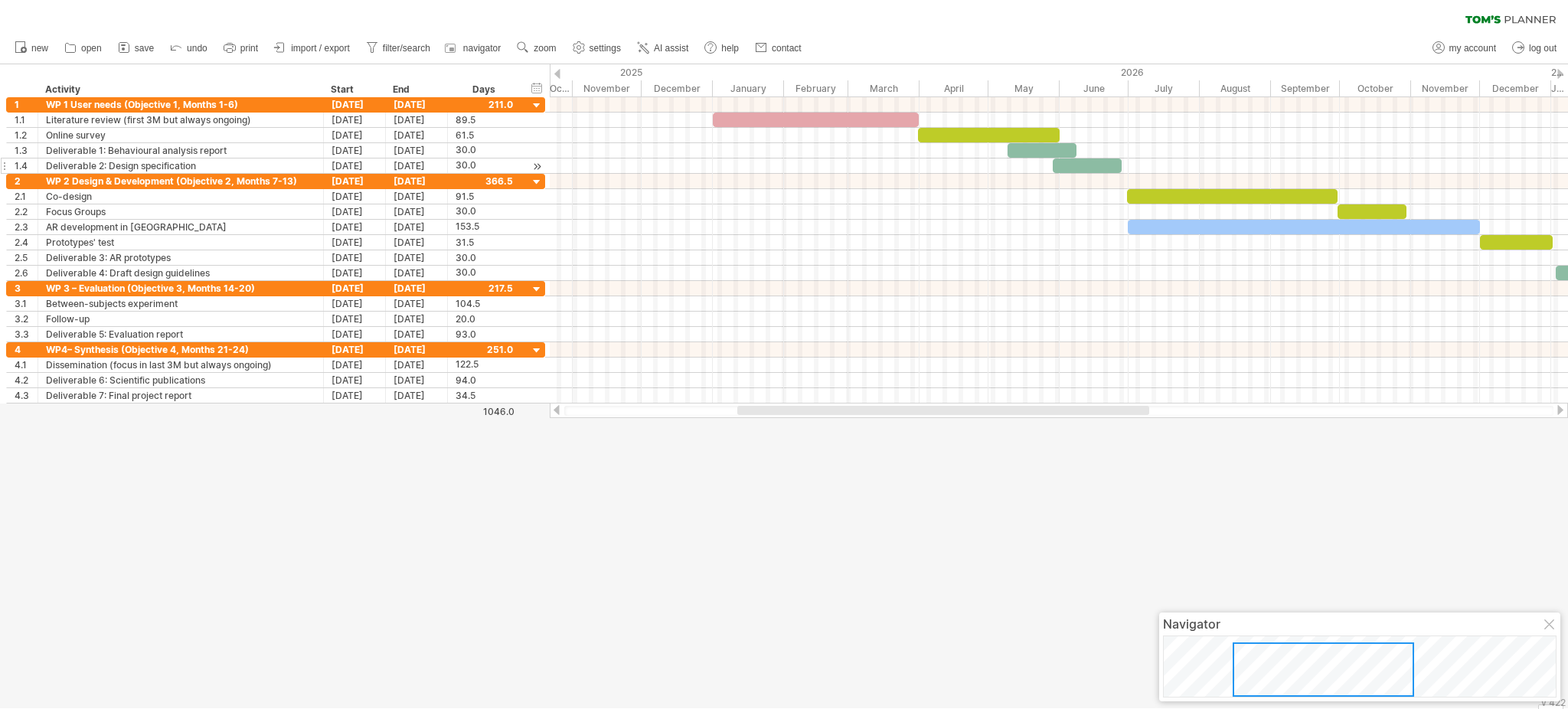
drag, startPoint x: 1093, startPoint y: 414, endPoint x: 1126, endPoint y: 410, distance: 33.2
click at [1126, 410] on div at bounding box center [943, 410] width 412 height 9
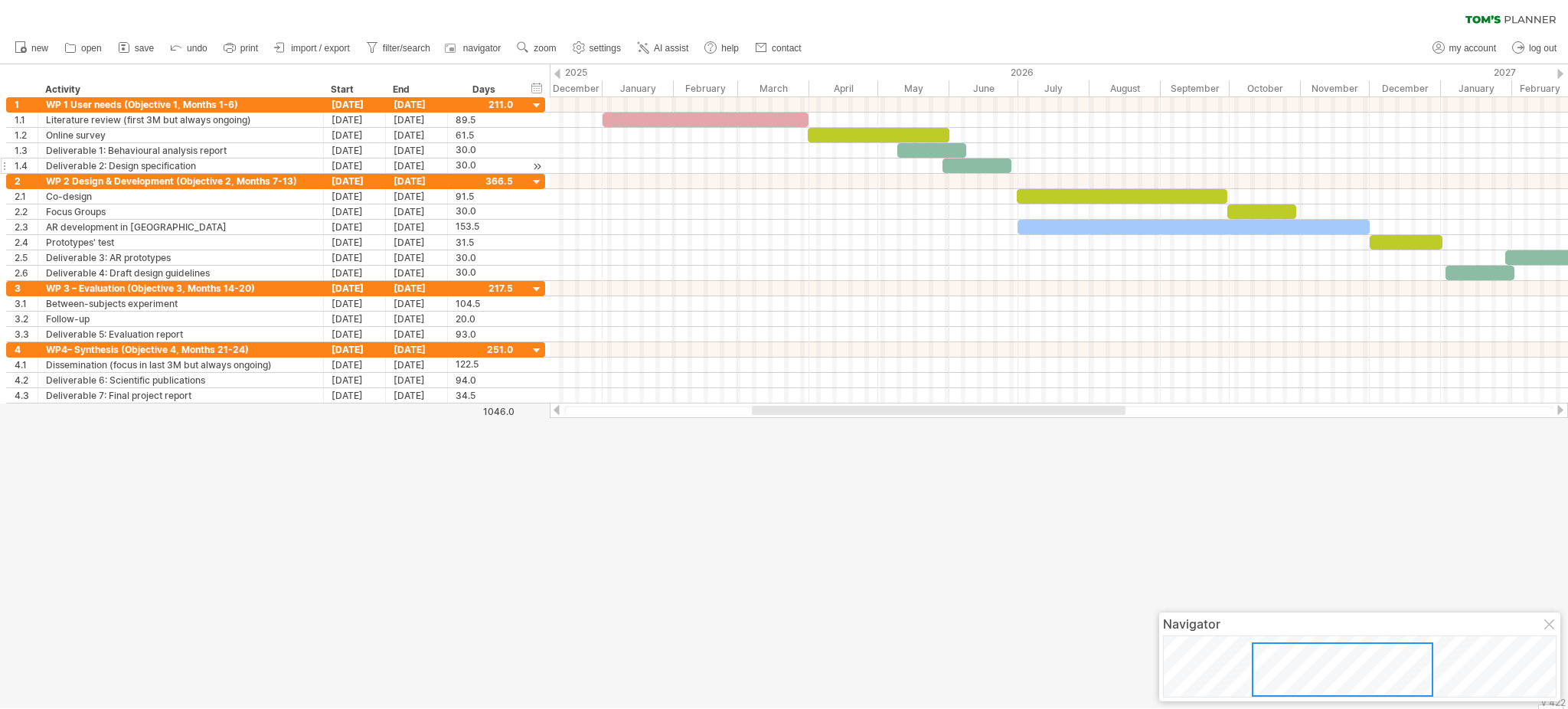
drag, startPoint x: 1068, startPoint y: 410, endPoint x: 1110, endPoint y: 411, distance: 42.0
click at [1110, 411] on div at bounding box center [938, 410] width 374 height 9
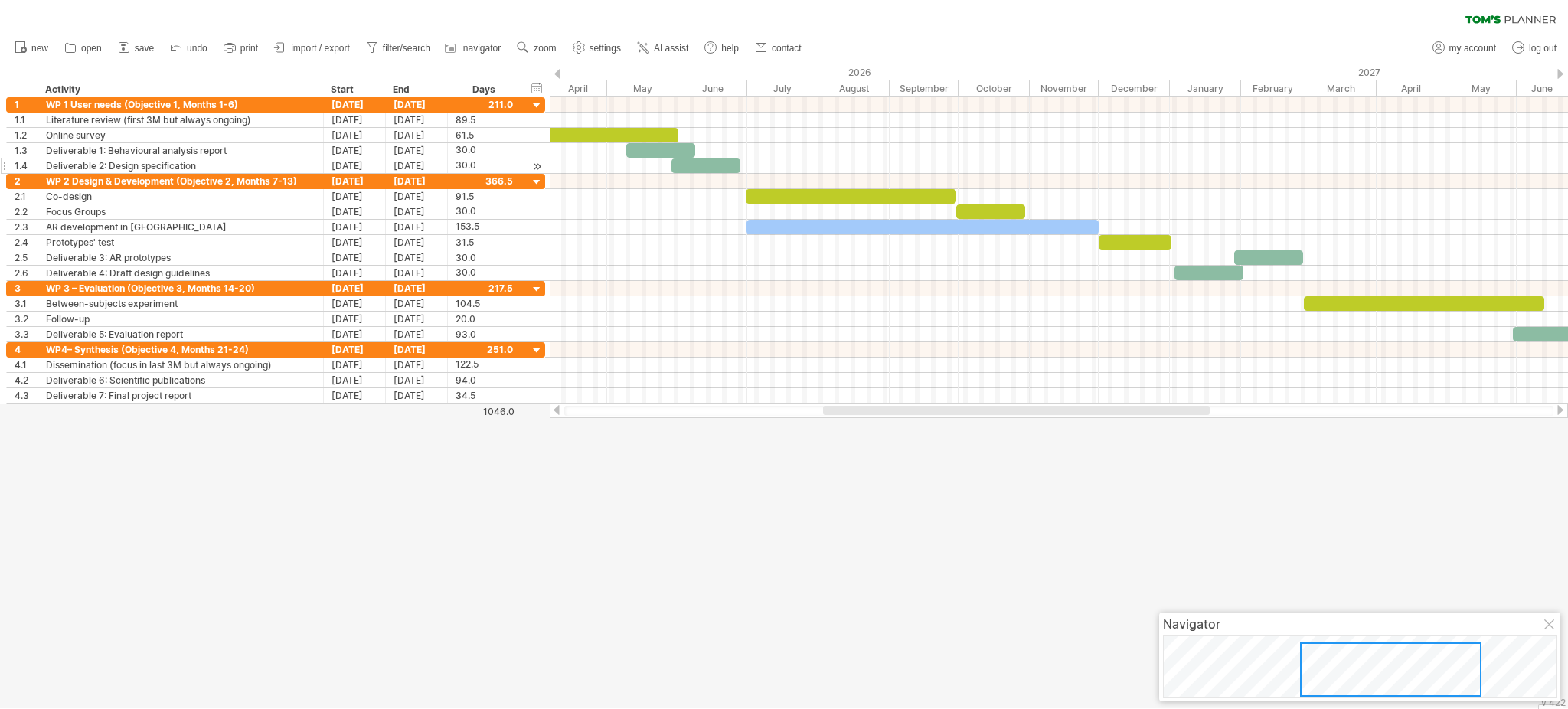
drag, startPoint x: 1084, startPoint y: 407, endPoint x: 1192, endPoint y: 428, distance: 110.0
click at [1175, 428] on div "Trying to reach [DOMAIN_NAME] Connected again... 0% clear filter new 1" at bounding box center [784, 354] width 1568 height 709
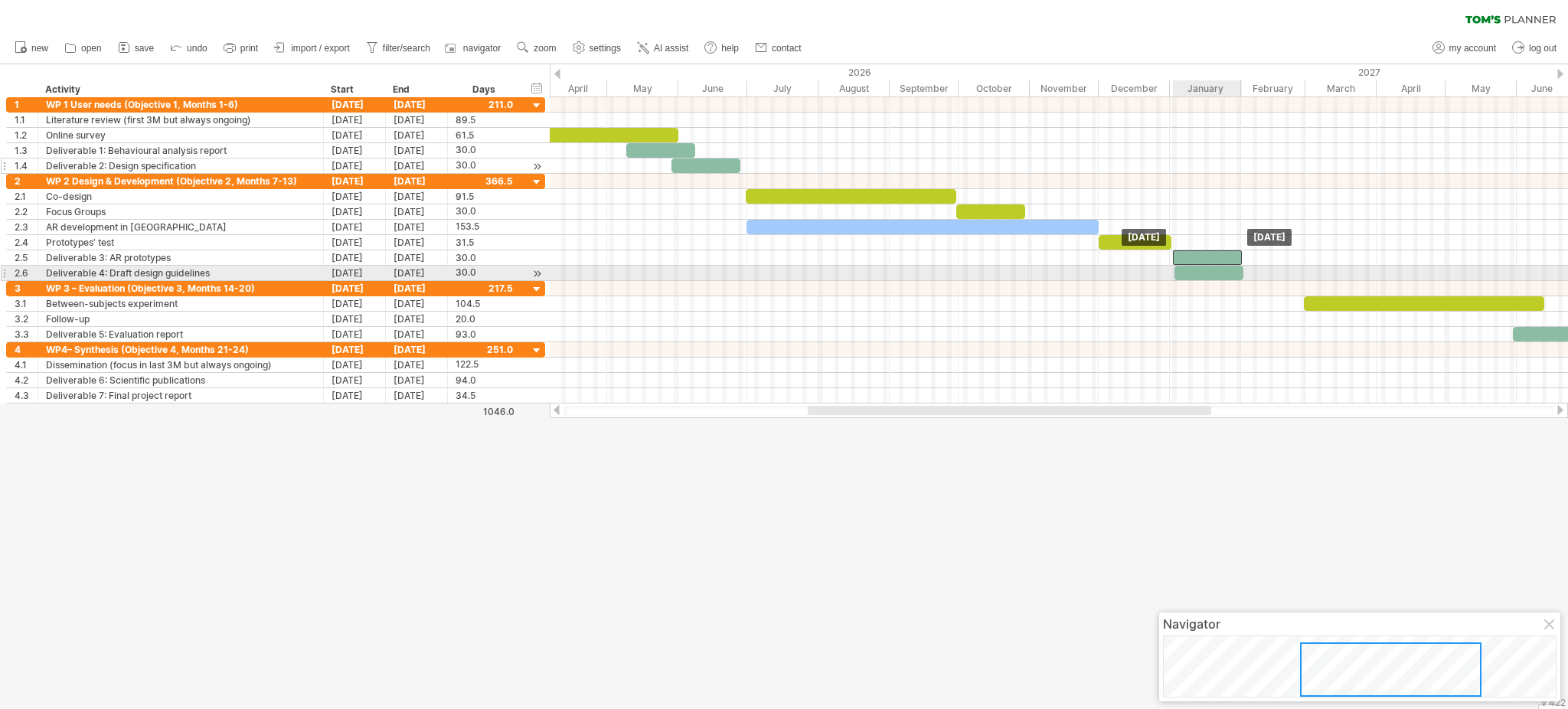
drag, startPoint x: 1257, startPoint y: 263, endPoint x: 1194, endPoint y: 271, distance: 63.5
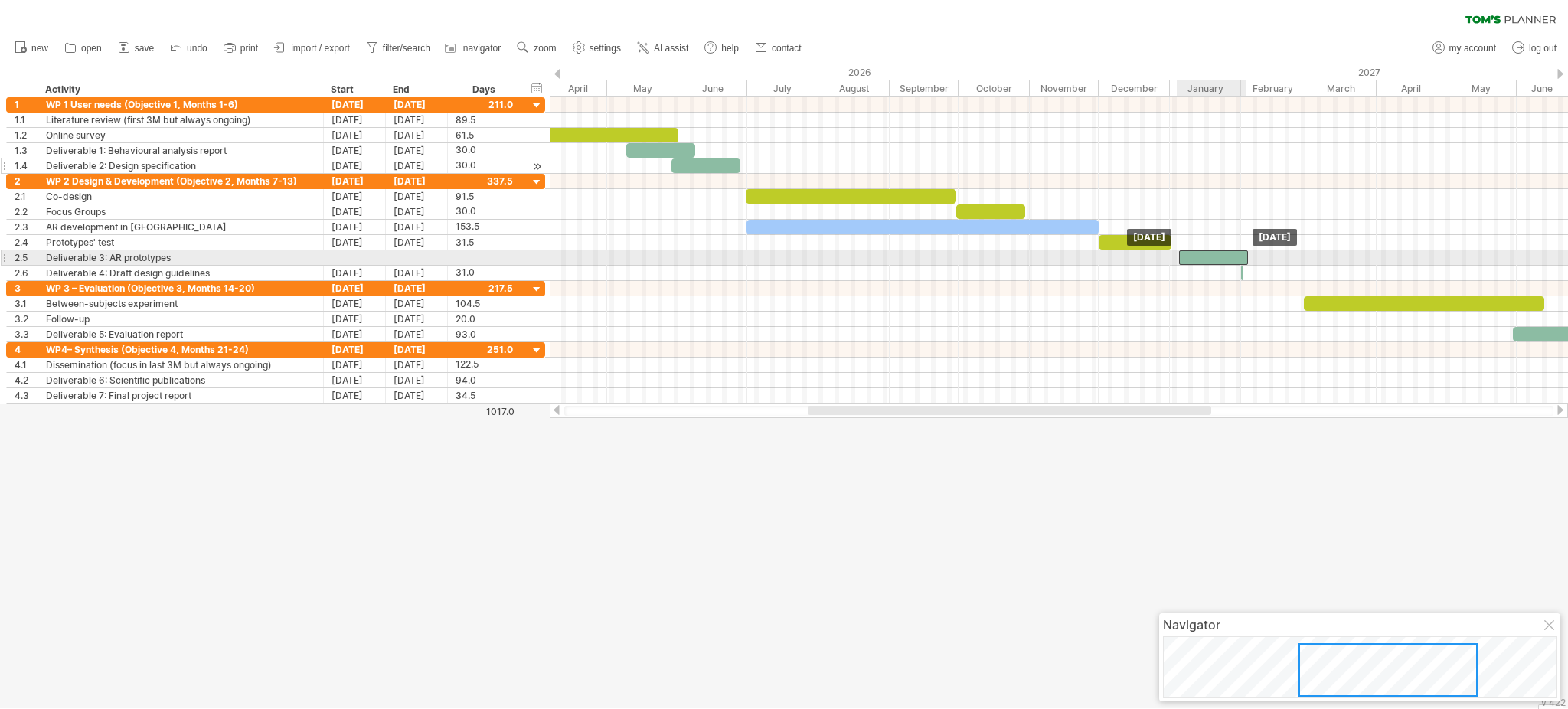
drag, startPoint x: 1194, startPoint y: 271, endPoint x: 1202, endPoint y: 251, distance: 21.5
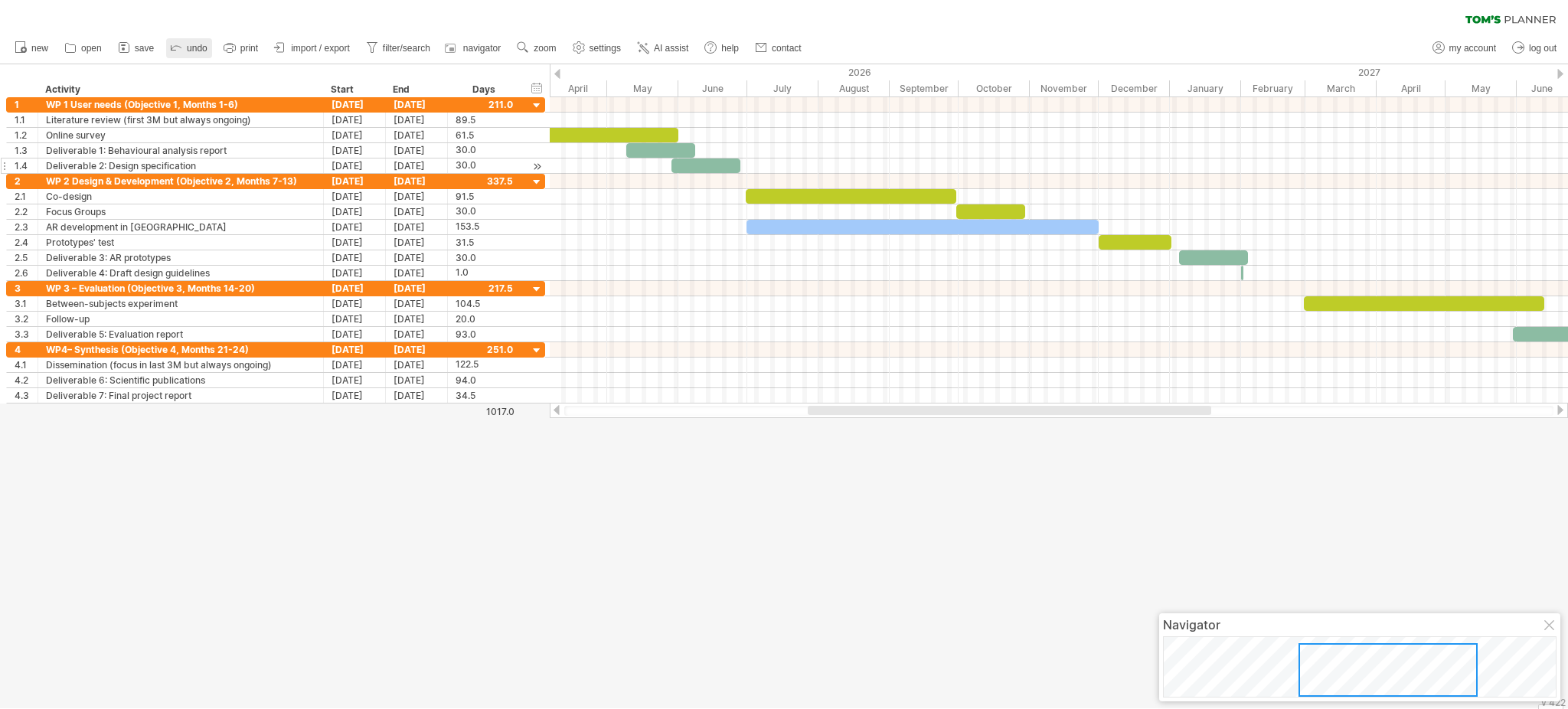
click at [184, 44] on link "undo" at bounding box center [189, 48] width 46 height 20
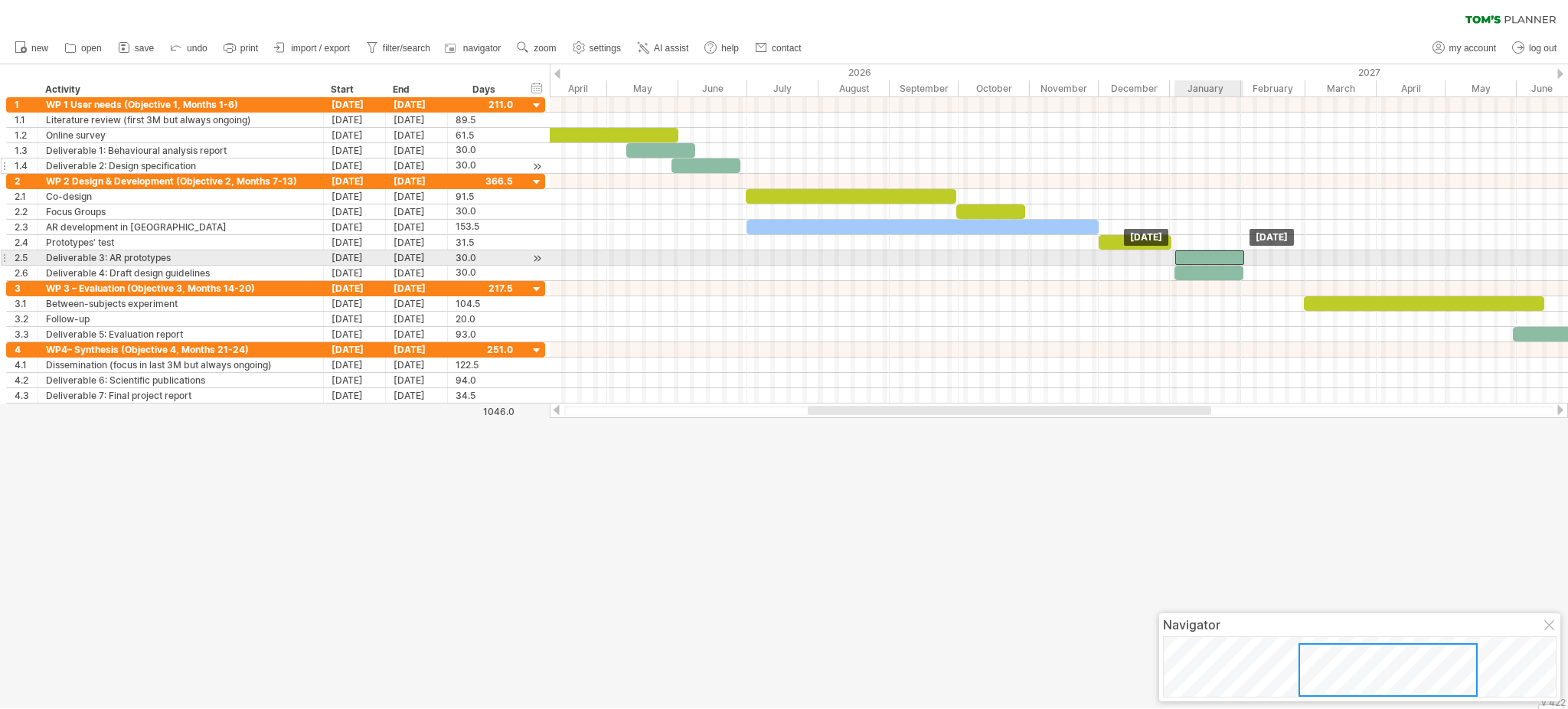
drag, startPoint x: 1254, startPoint y: 260, endPoint x: 1194, endPoint y: 264, distance: 60.1
click at [1175, 264] on div at bounding box center [1209, 258] width 68 height 15
click at [1175, 260] on div at bounding box center [1208, 258] width 68 height 15
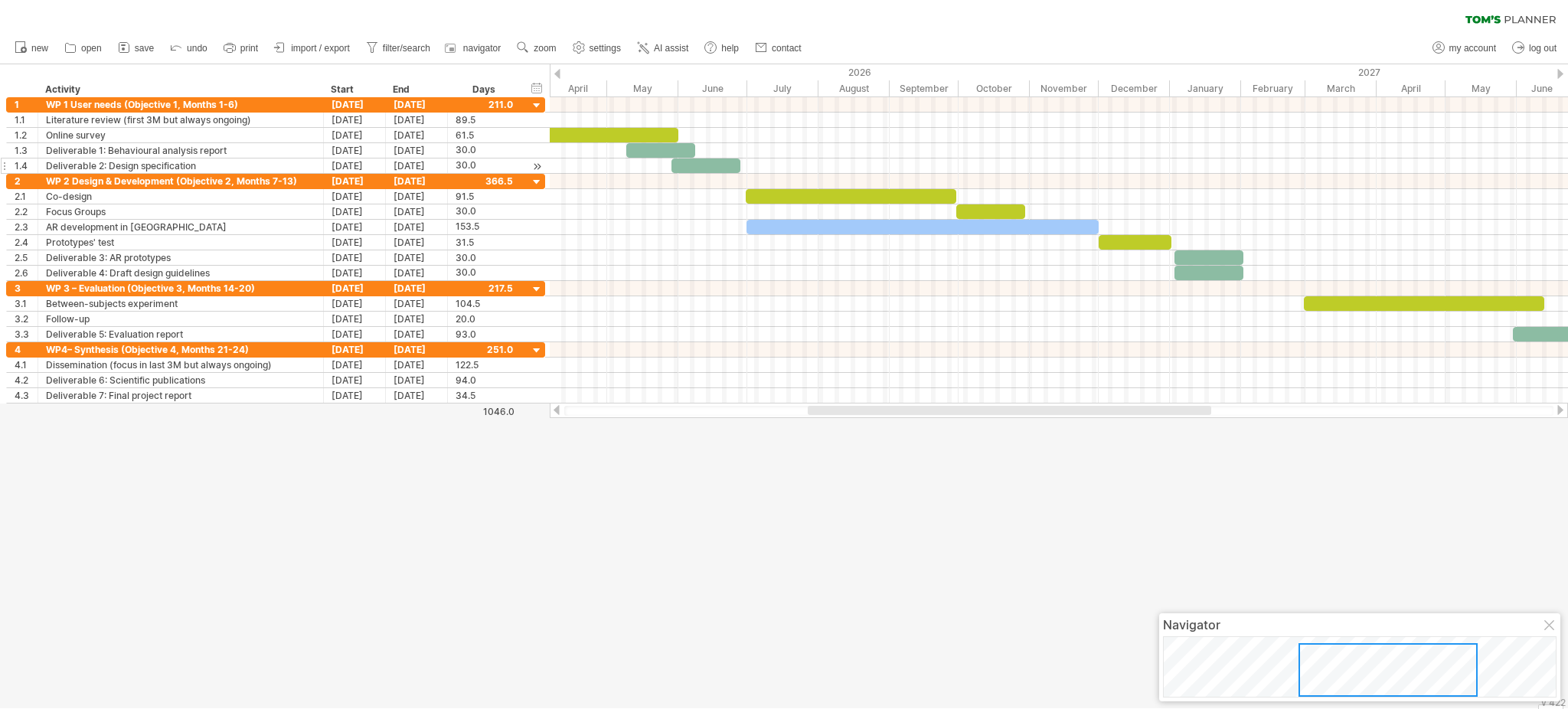
drag, startPoint x: 1185, startPoint y: 415, endPoint x: 1219, endPoint y: 409, distance: 34.5
click at [1175, 409] on div at bounding box center [1058, 410] width 1018 height 16
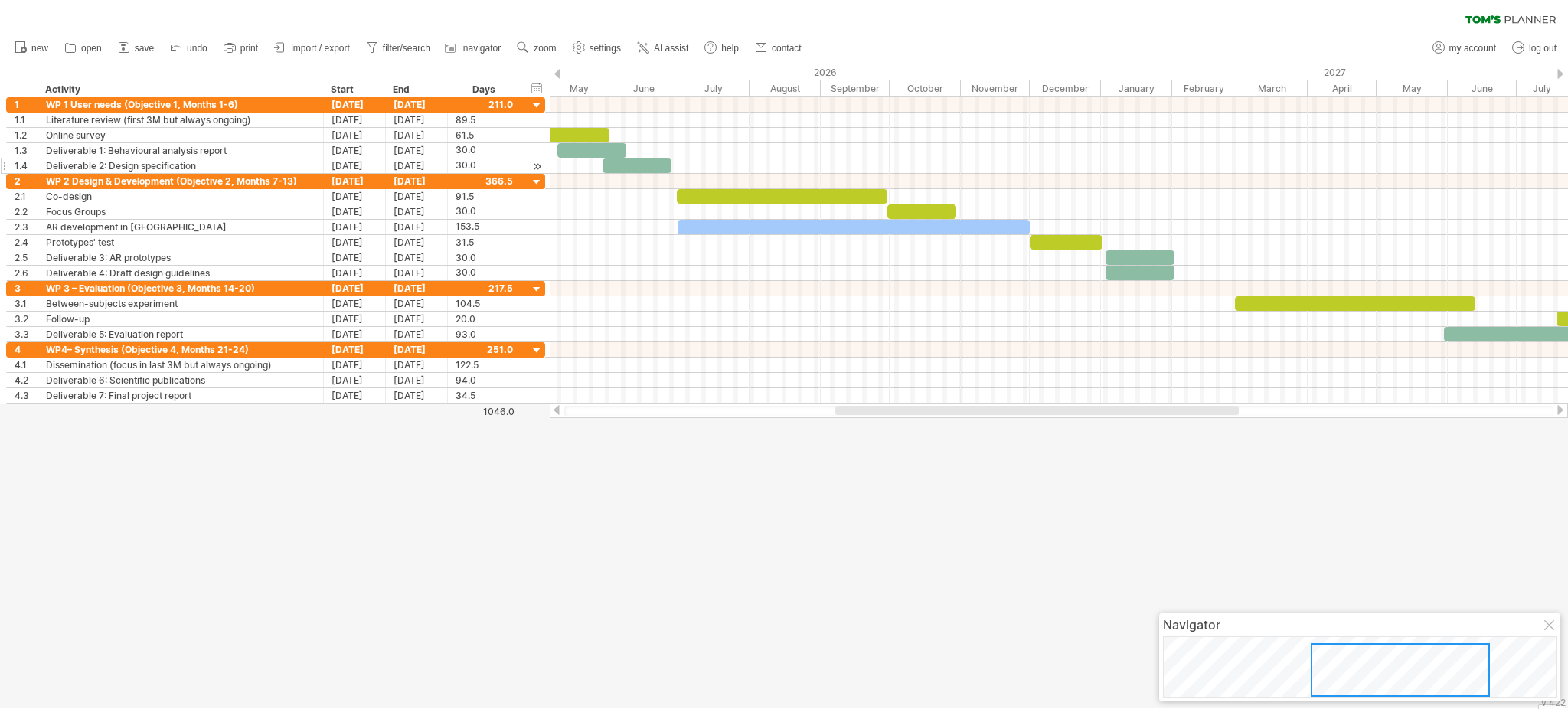
drag, startPoint x: 1189, startPoint y: 410, endPoint x: 1218, endPoint y: 410, distance: 29.0
click at [1175, 410] on div at bounding box center [1037, 410] width 404 height 9
click at [1175, 410] on div at bounding box center [1042, 410] width 412 height 9
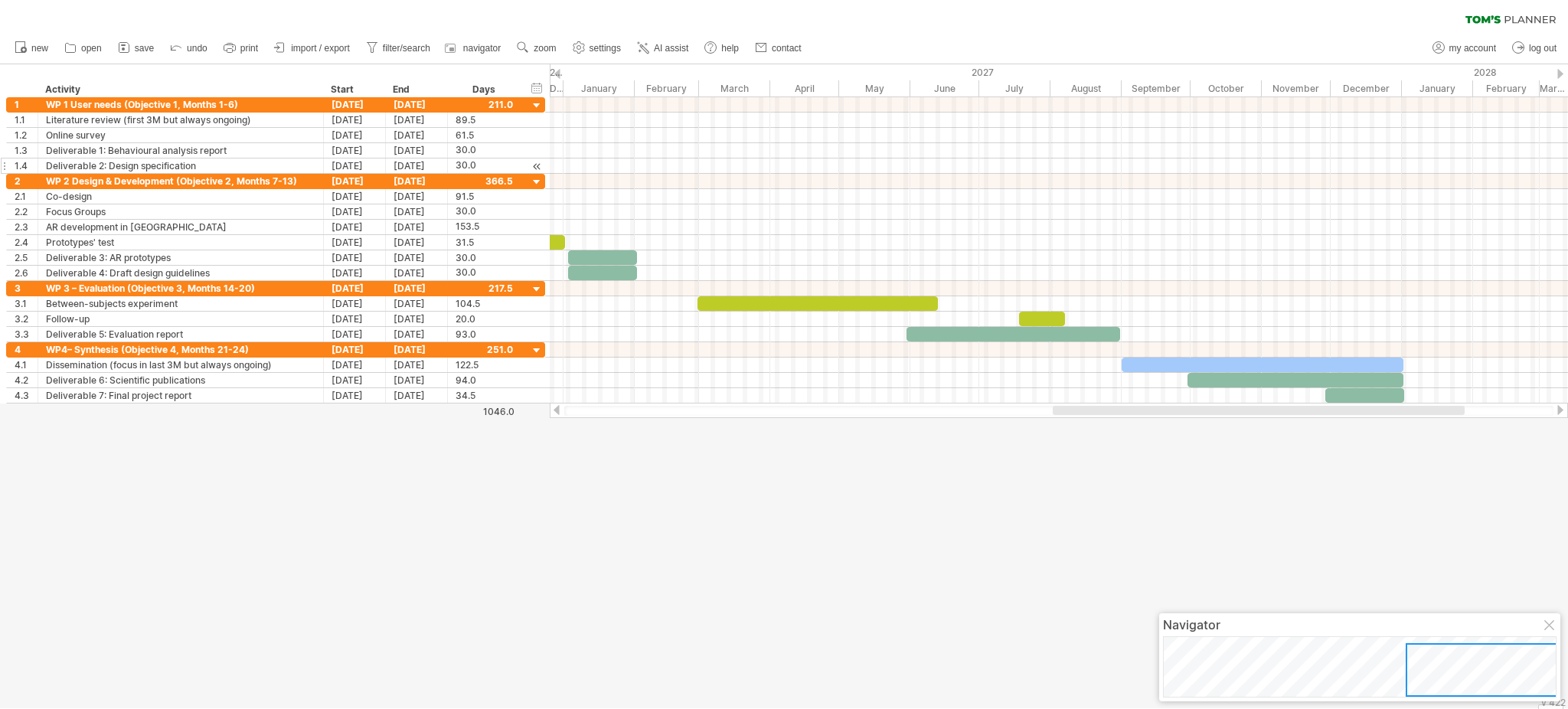
drag, startPoint x: 1218, startPoint y: 410, endPoint x: 1435, endPoint y: 429, distance: 217.8
click at [1175, 429] on div "Trying to reach [DOMAIN_NAME] Connected again... 0% clear filter new 1" at bounding box center [784, 354] width 1568 height 709
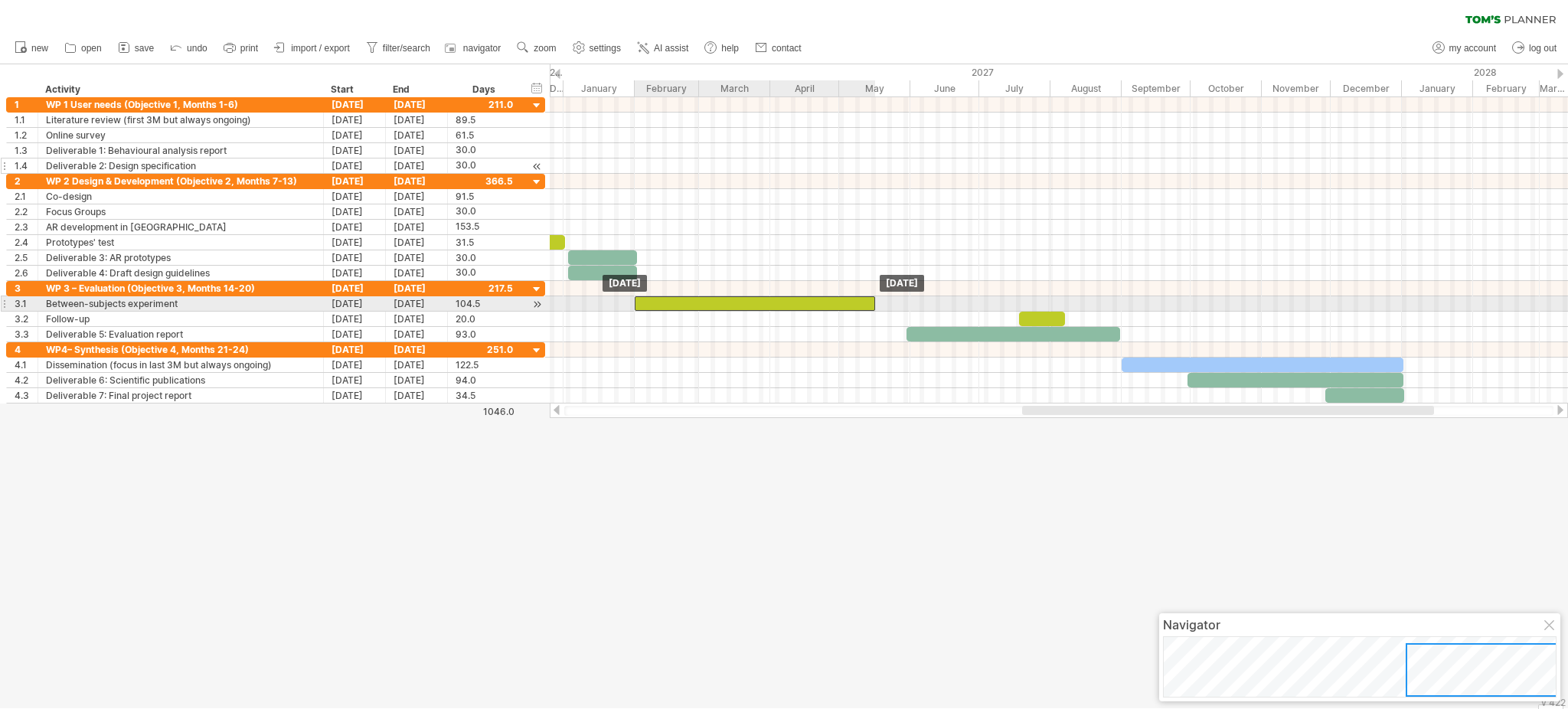
drag, startPoint x: 791, startPoint y: 302, endPoint x: 728, endPoint y: 302, distance: 63.0
click at [728, 302] on div at bounding box center [754, 304] width 240 height 15
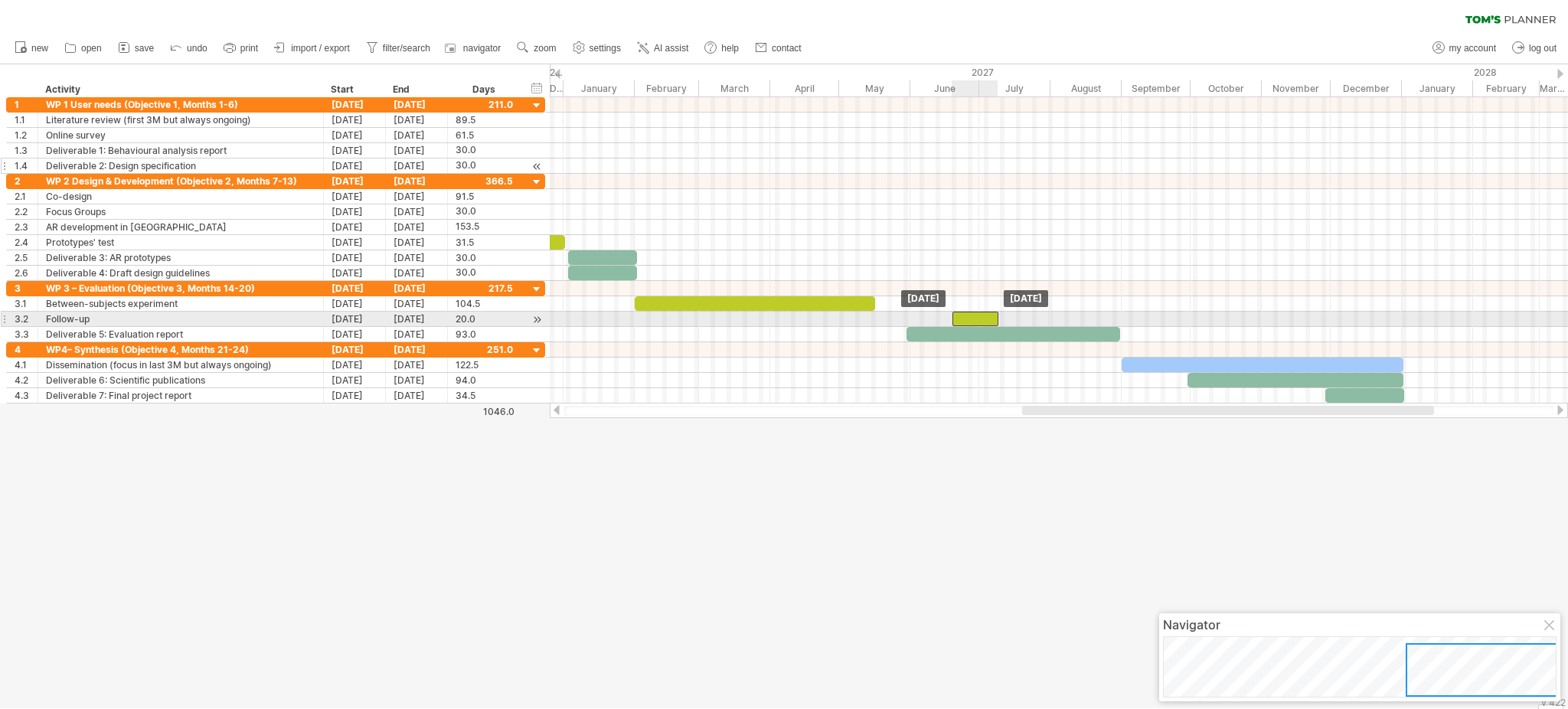
drag, startPoint x: 1037, startPoint y: 322, endPoint x: 970, endPoint y: 323, distance: 67.0
click at [970, 323] on div at bounding box center [975, 319] width 46 height 15
click at [965, 323] on div at bounding box center [971, 319] width 46 height 15
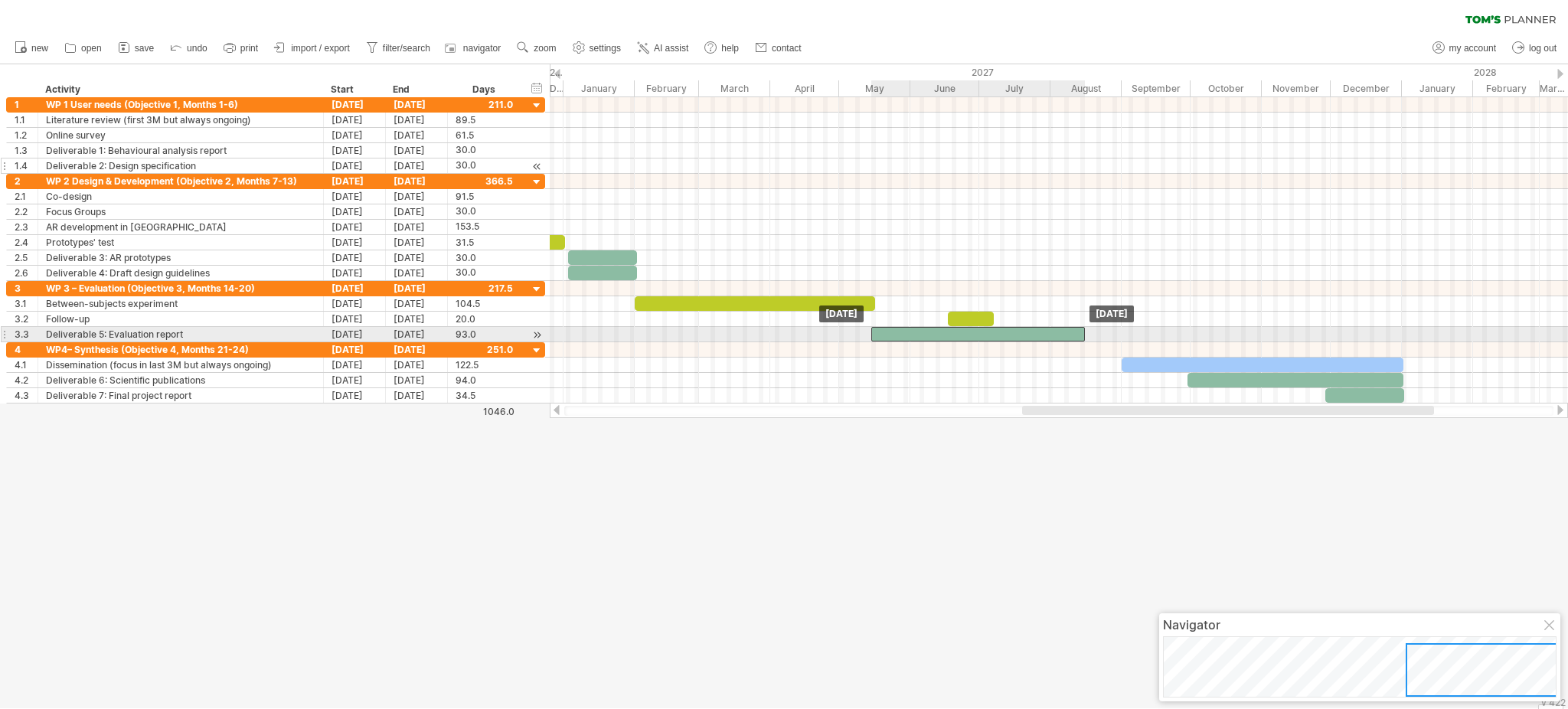
drag, startPoint x: 968, startPoint y: 341, endPoint x: 932, endPoint y: 343, distance: 36.1
click at [932, 343] on div "[DATE] [DATE]" at bounding box center [1058, 249] width 1018 height 306
drag, startPoint x: 1023, startPoint y: 333, endPoint x: 937, endPoint y: 337, distance: 86.1
click at [937, 337] on div at bounding box center [892, 334] width 214 height 15
drag, startPoint x: 961, startPoint y: 334, endPoint x: 1013, endPoint y: 339, distance: 52.2
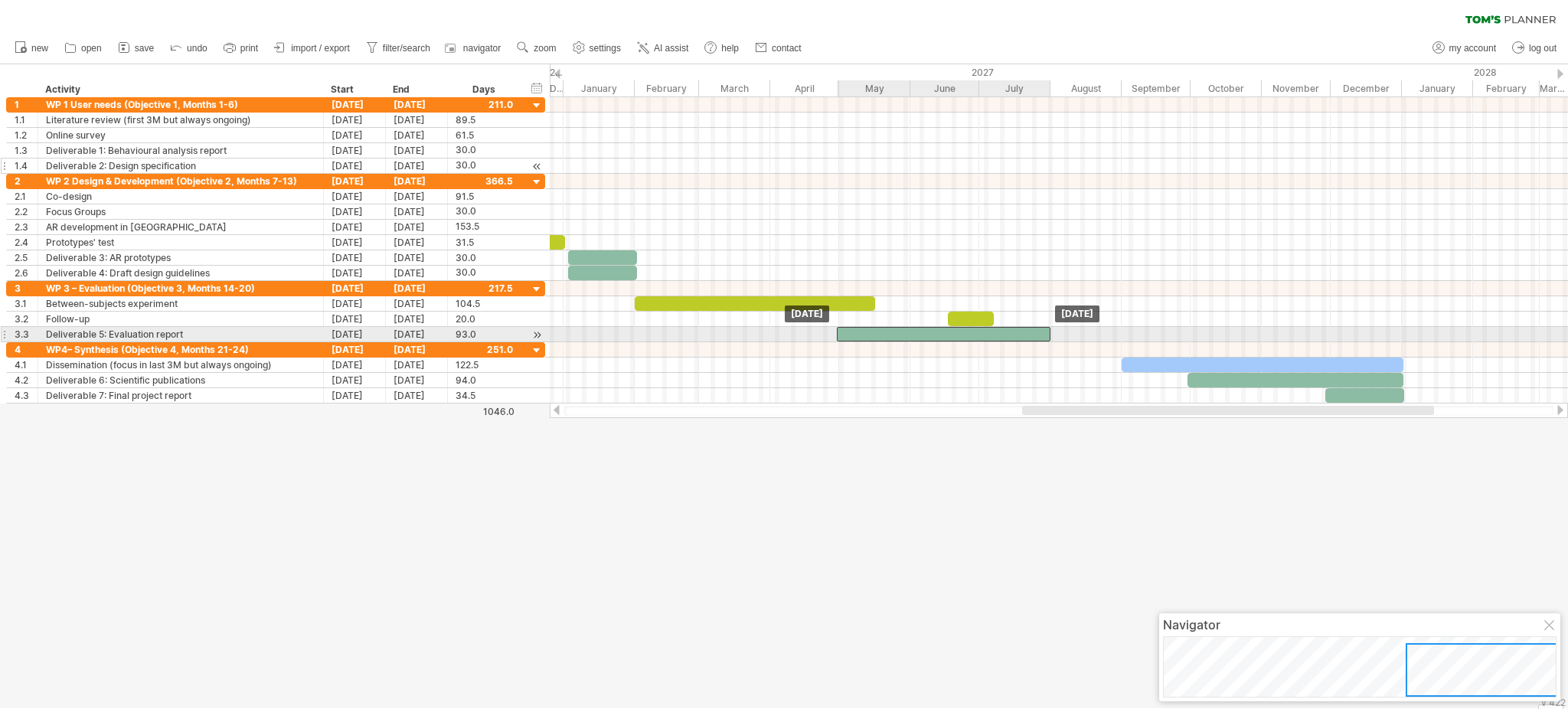
click at [1013, 339] on div at bounding box center [944, 334] width 214 height 15
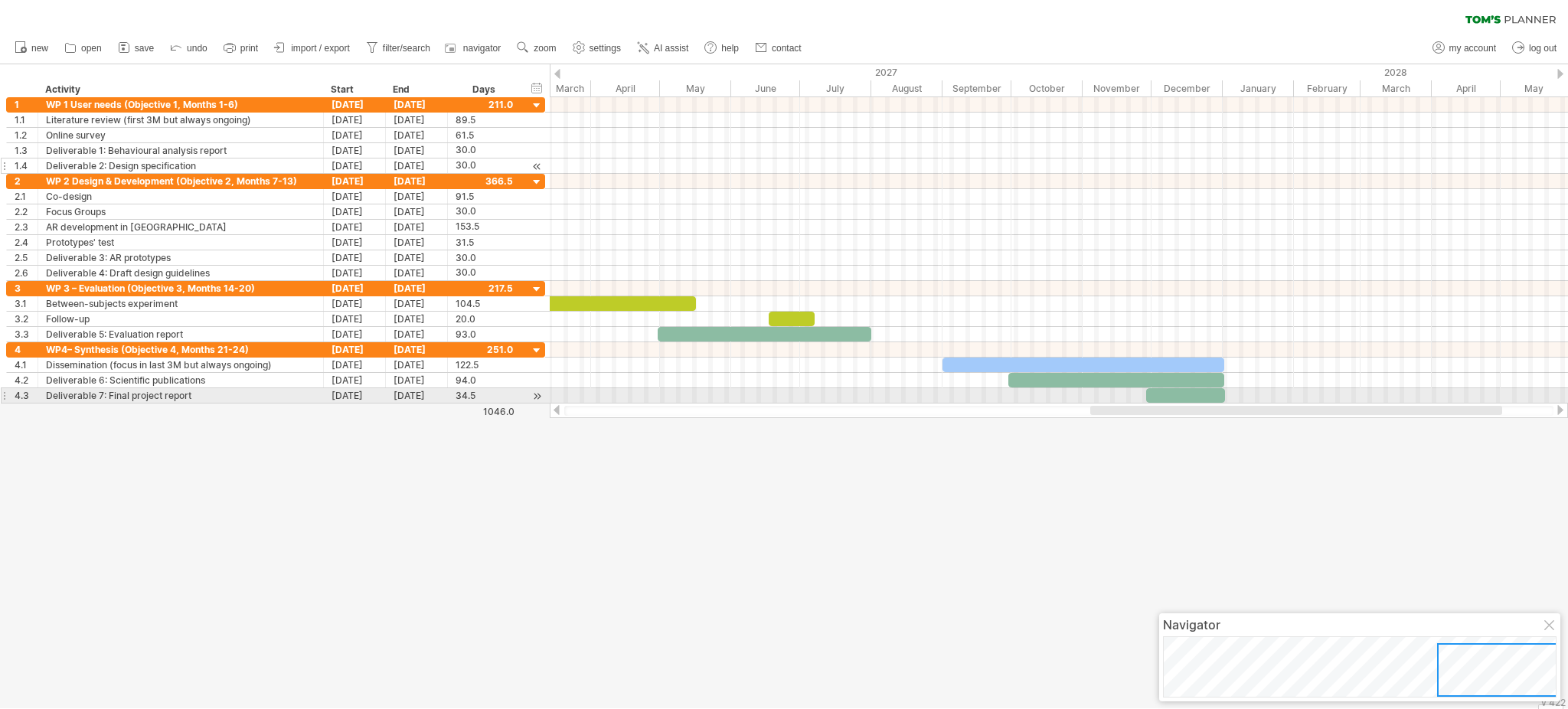
drag, startPoint x: 1109, startPoint y: 409, endPoint x: 1177, endPoint y: 404, distance: 68.2
click at [1175, 404] on div at bounding box center [1058, 410] width 1018 height 16
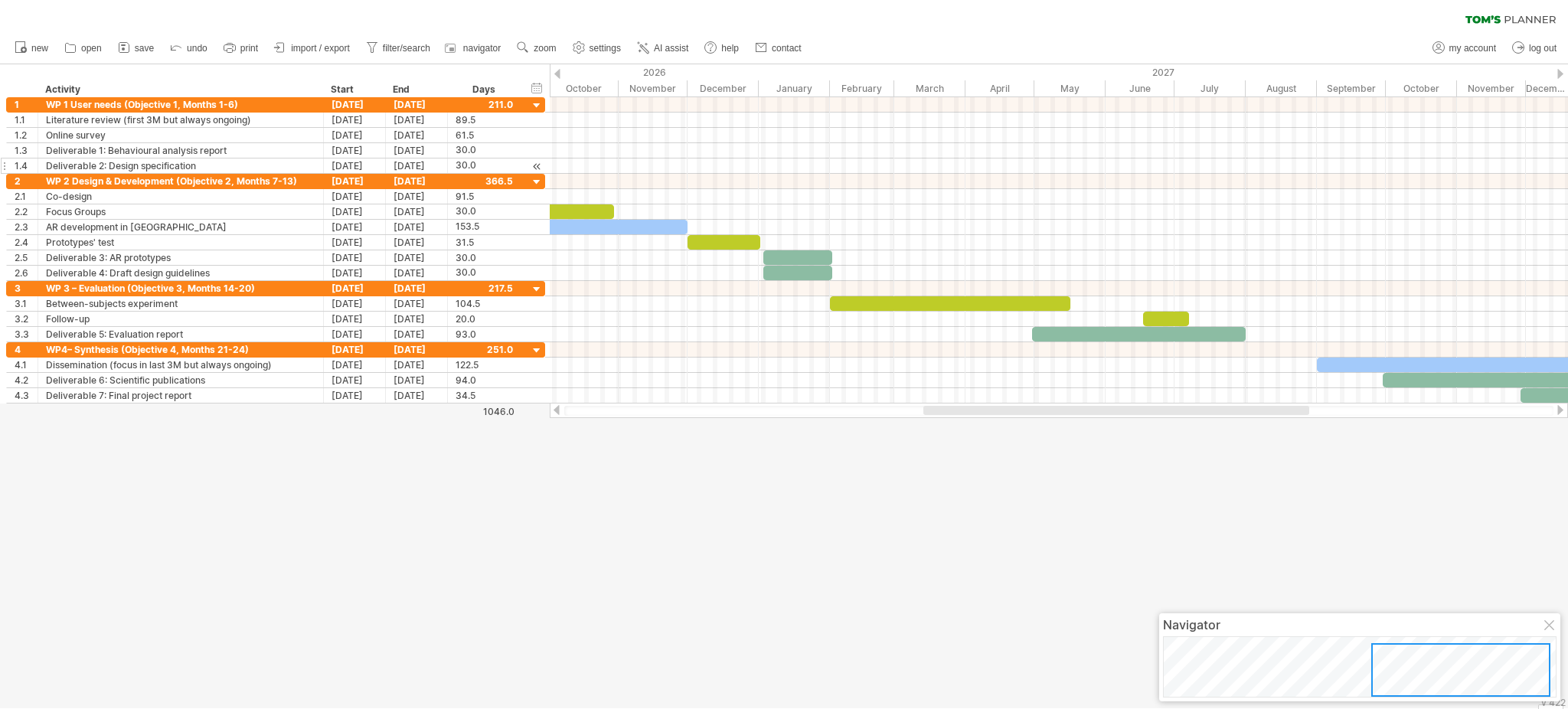
drag, startPoint x: 1079, startPoint y: 408, endPoint x: 946, endPoint y: 426, distance: 134.2
click at [946, 426] on div "Trying to reach [DOMAIN_NAME] Connected again... 0% clear filter new 1" at bounding box center [784, 354] width 1568 height 709
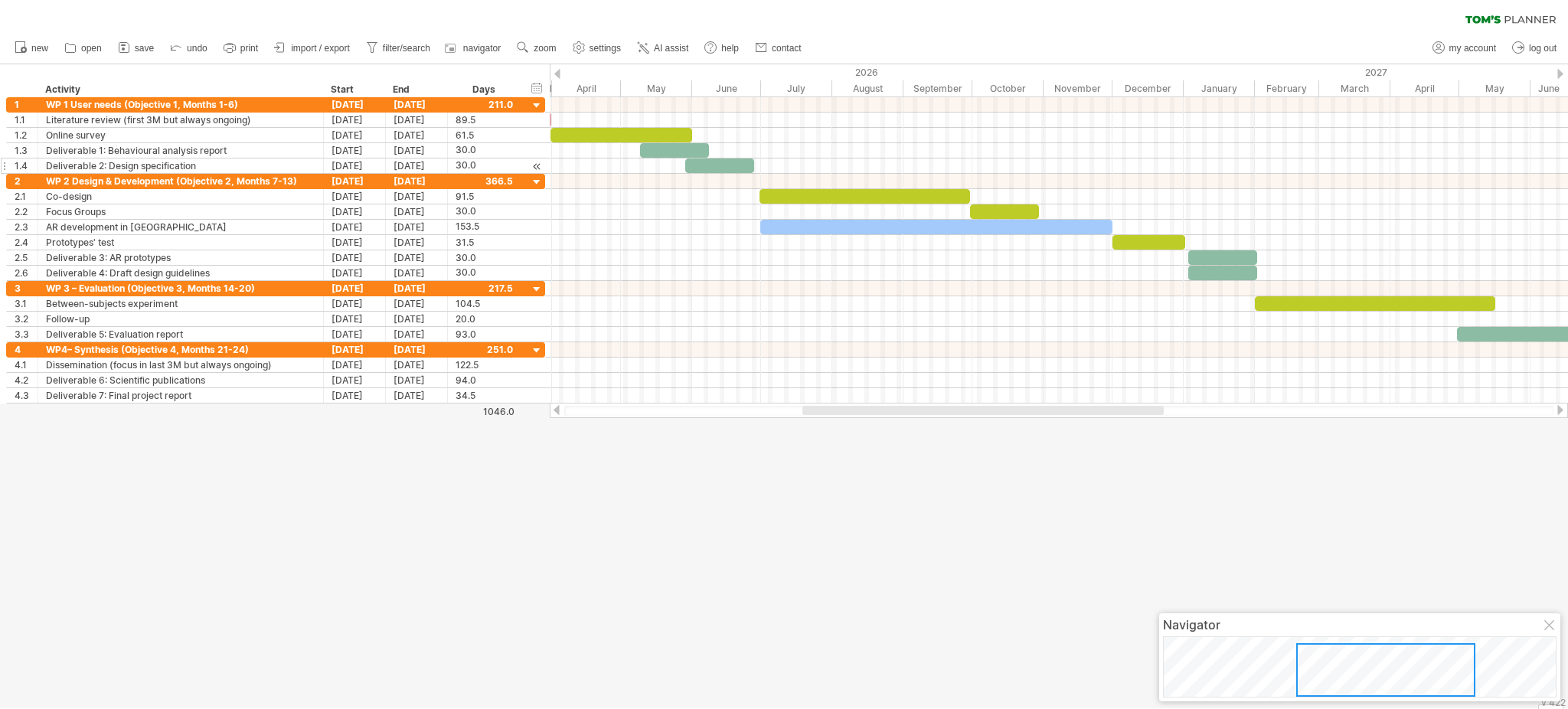
drag, startPoint x: 1035, startPoint y: 410, endPoint x: 854, endPoint y: 406, distance: 181.0
click at [854, 406] on div at bounding box center [984, 410] width 362 height 9
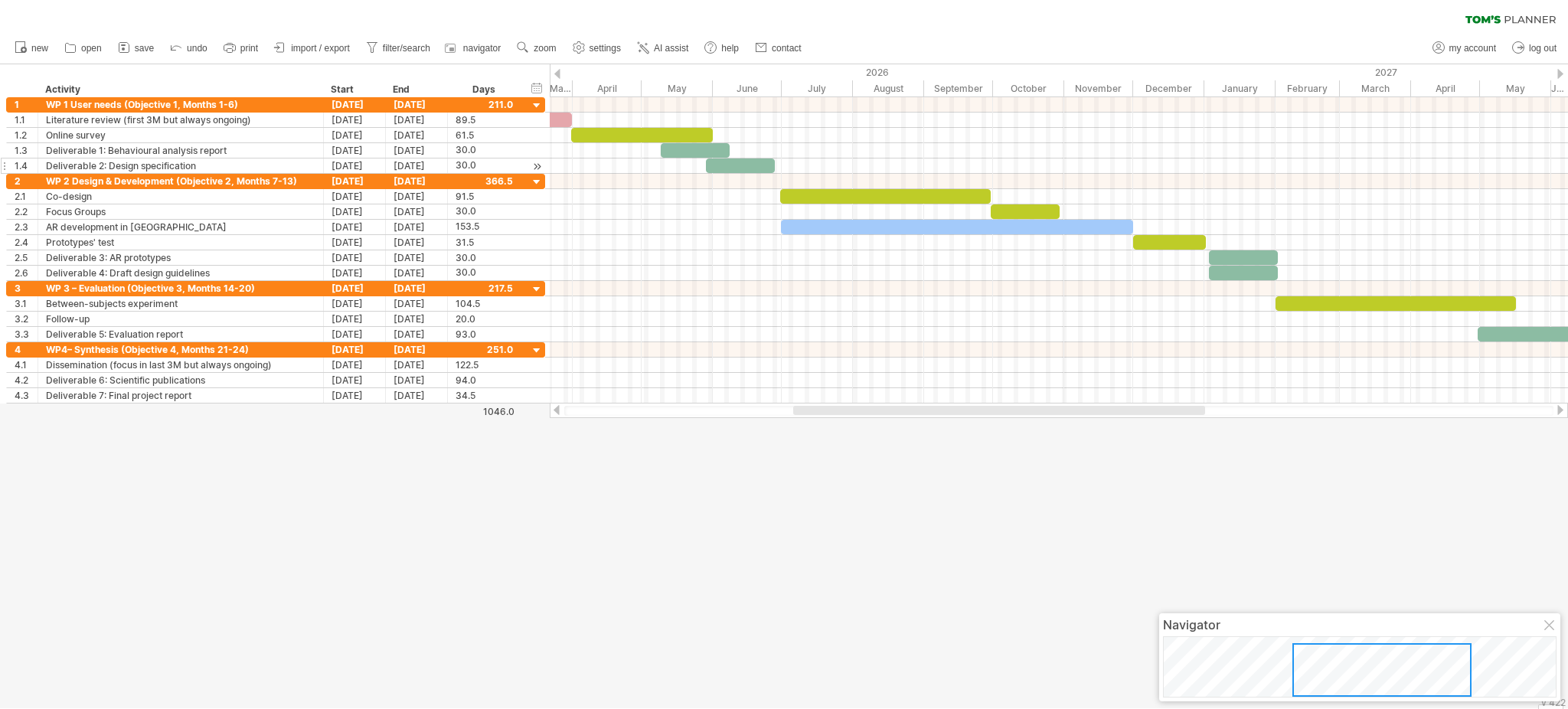
click at [854, 406] on div at bounding box center [999, 410] width 412 height 9
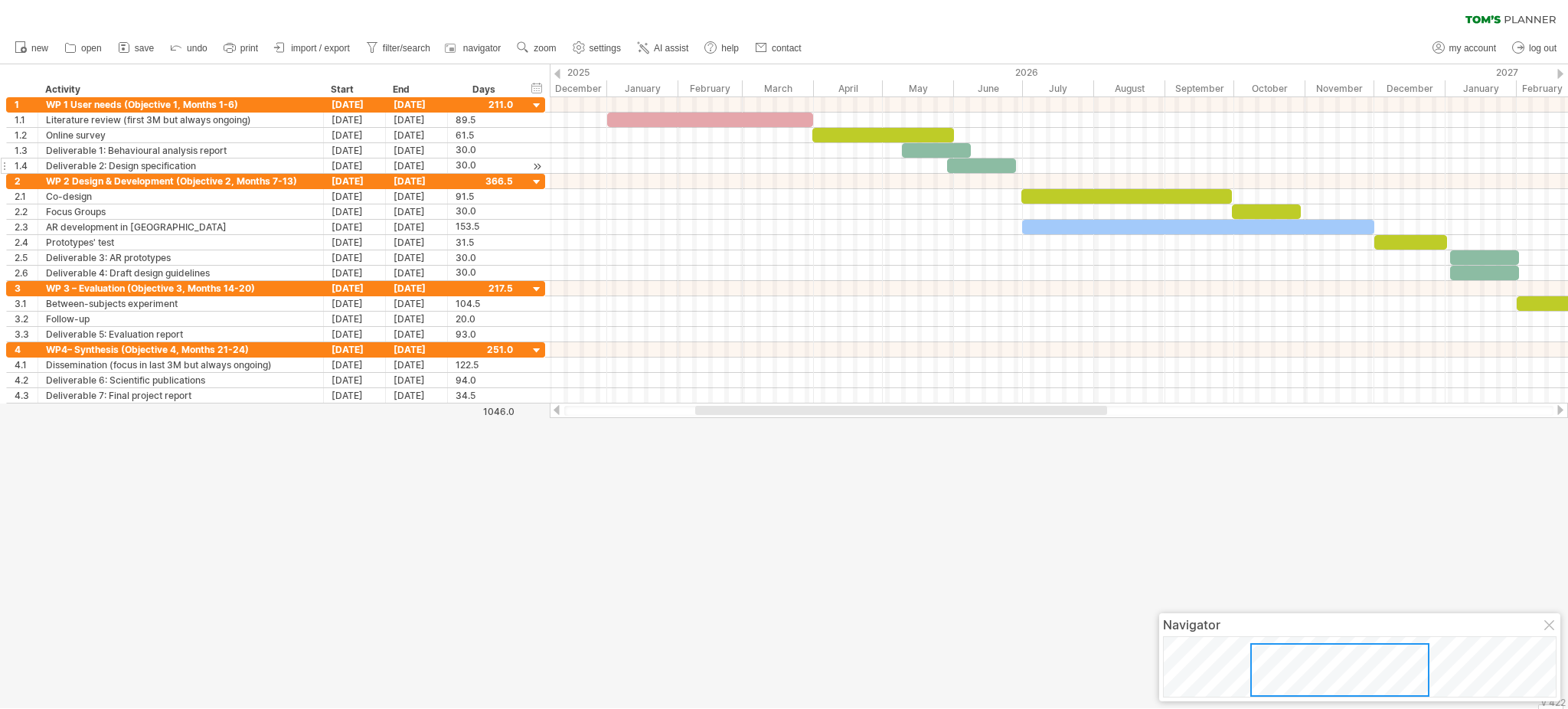
drag, startPoint x: 854, startPoint y: 406, endPoint x: 756, endPoint y: 406, distance: 98.0
click at [756, 406] on div at bounding box center [900, 410] width 412 height 9
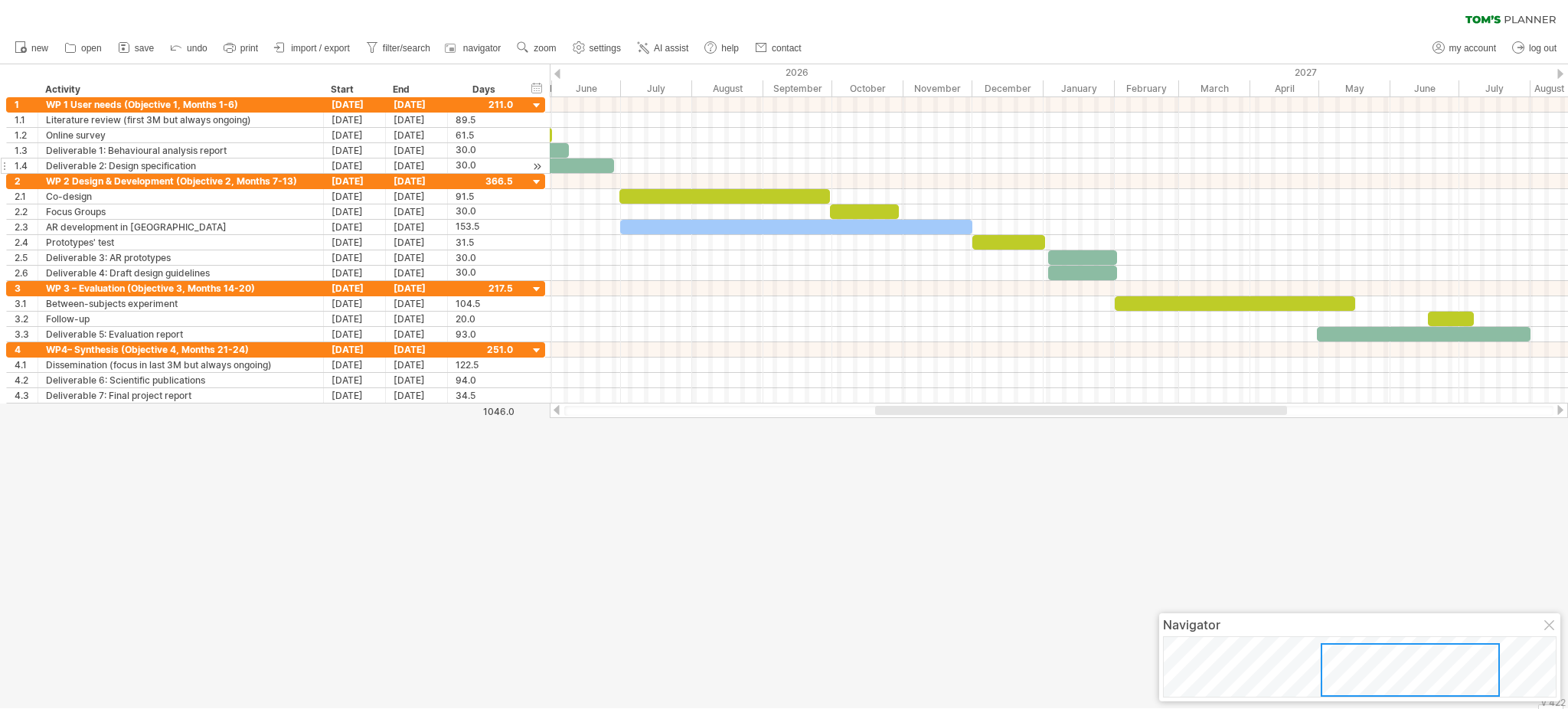
drag, startPoint x: 935, startPoint y: 411, endPoint x: 1094, endPoint y: 427, distance: 159.8
click at [1094, 427] on div "Trying to reach [DOMAIN_NAME] Connected again... 0% clear filter new 1" at bounding box center [784, 354] width 1568 height 709
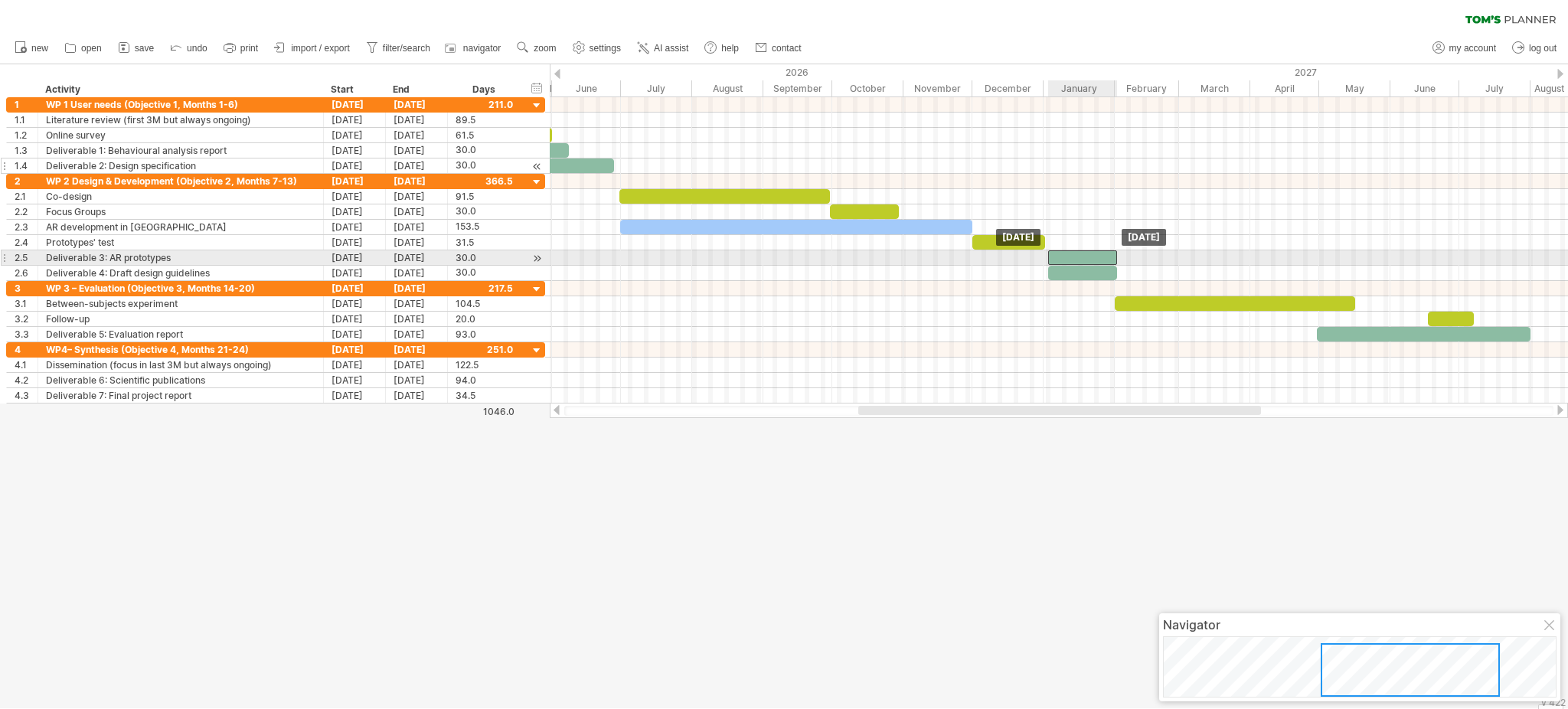
click at [1076, 263] on div at bounding box center [1082, 258] width 68 height 15
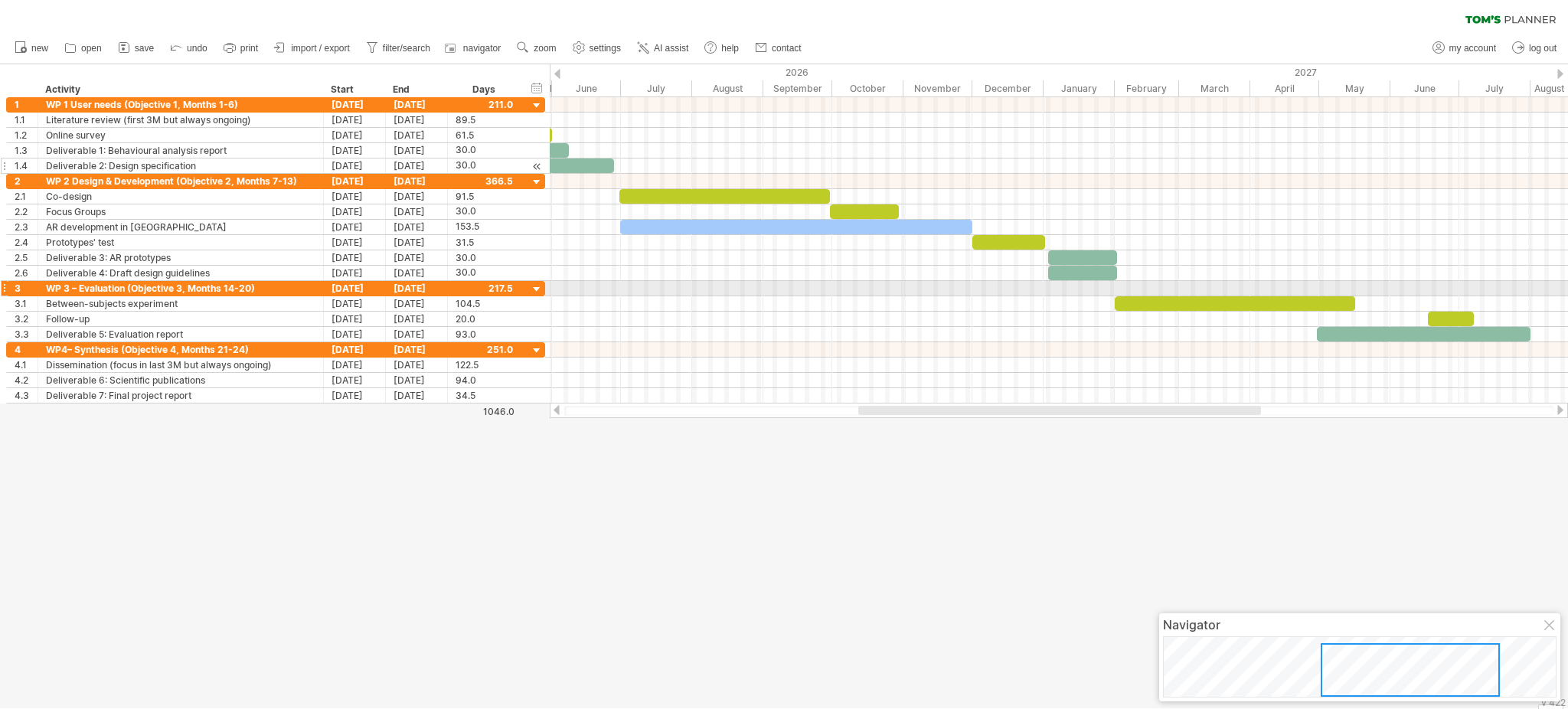
click at [1025, 280] on div at bounding box center [1058, 273] width 1018 height 16
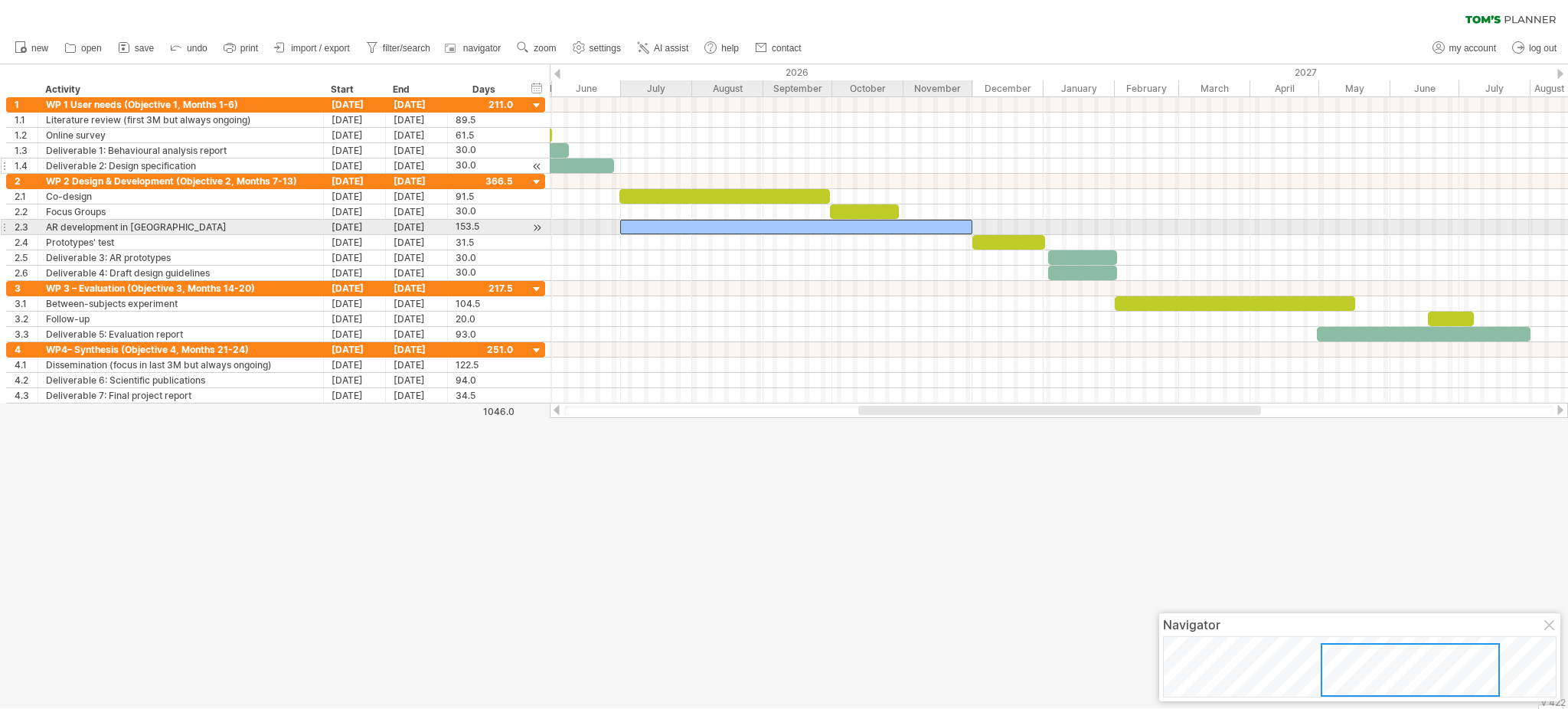
click at [901, 226] on div at bounding box center [796, 228] width 353 height 15
drag, startPoint x: 970, startPoint y: 233, endPoint x: 932, endPoint y: 230, distance: 38.1
click at [932, 230] on span at bounding box center [935, 228] width 6 height 15
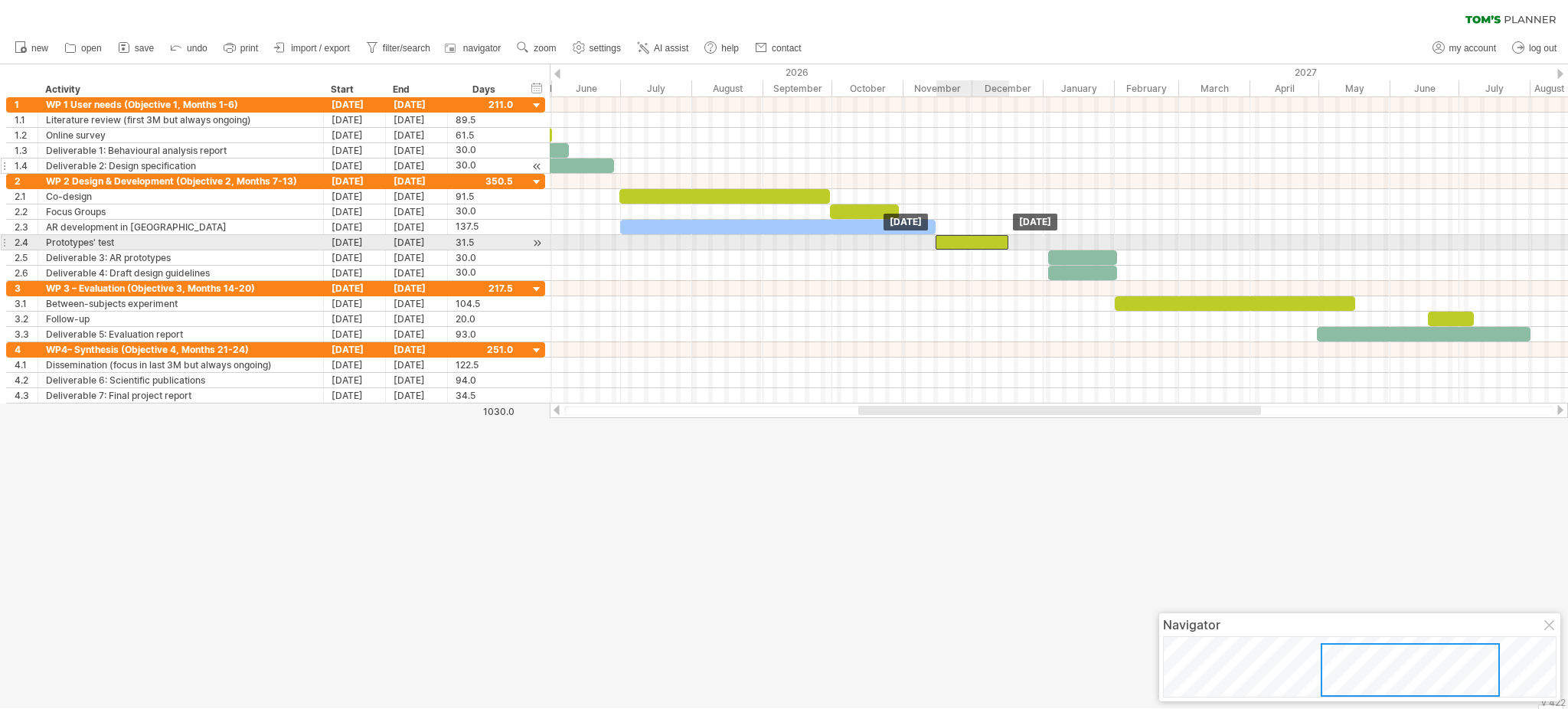
drag, startPoint x: 1024, startPoint y: 238, endPoint x: 987, endPoint y: 238, distance: 37.0
click at [987, 238] on div at bounding box center [973, 242] width 73 height 15
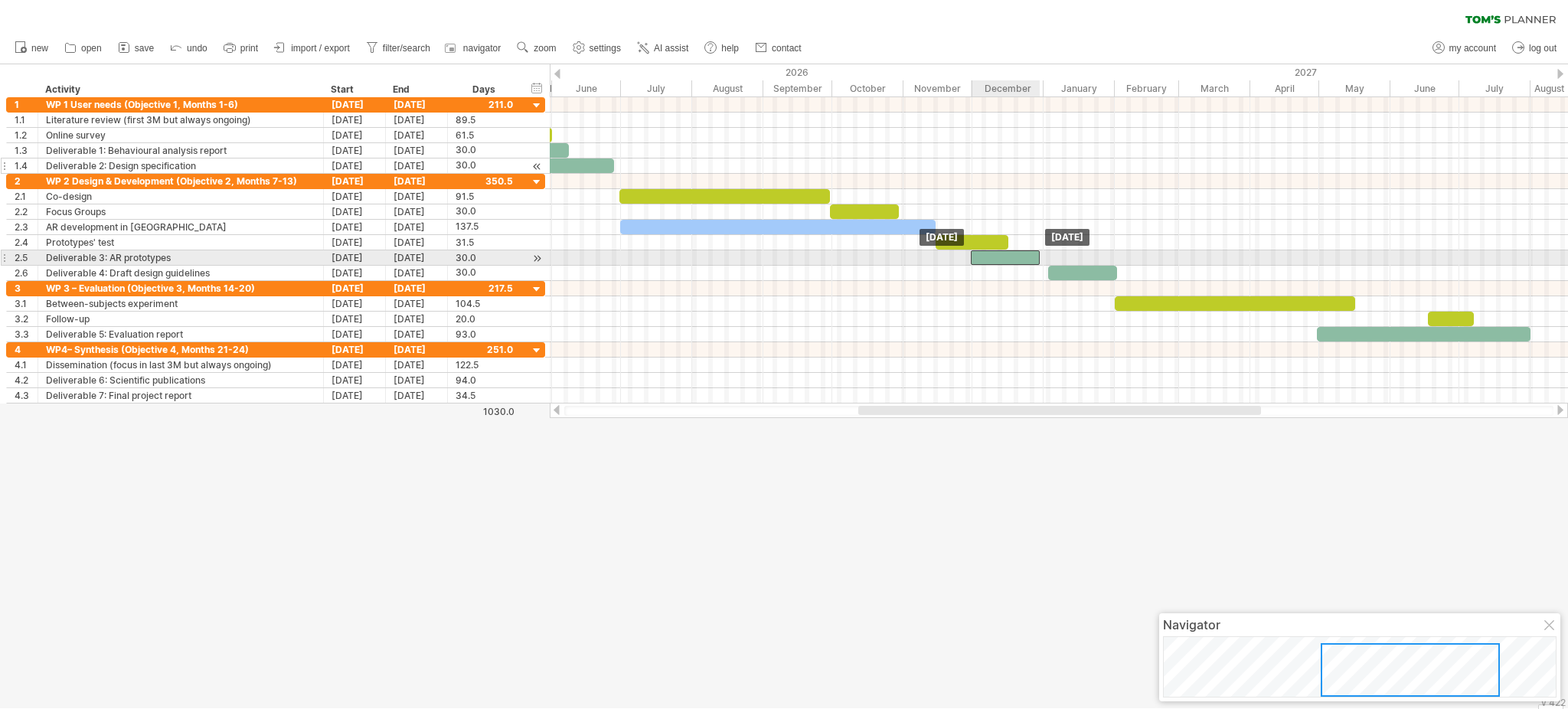
drag, startPoint x: 1065, startPoint y: 259, endPoint x: 987, endPoint y: 259, distance: 78.0
click at [987, 259] on div at bounding box center [1005, 258] width 68 height 15
click at [990, 259] on div at bounding box center [1008, 258] width 68 height 15
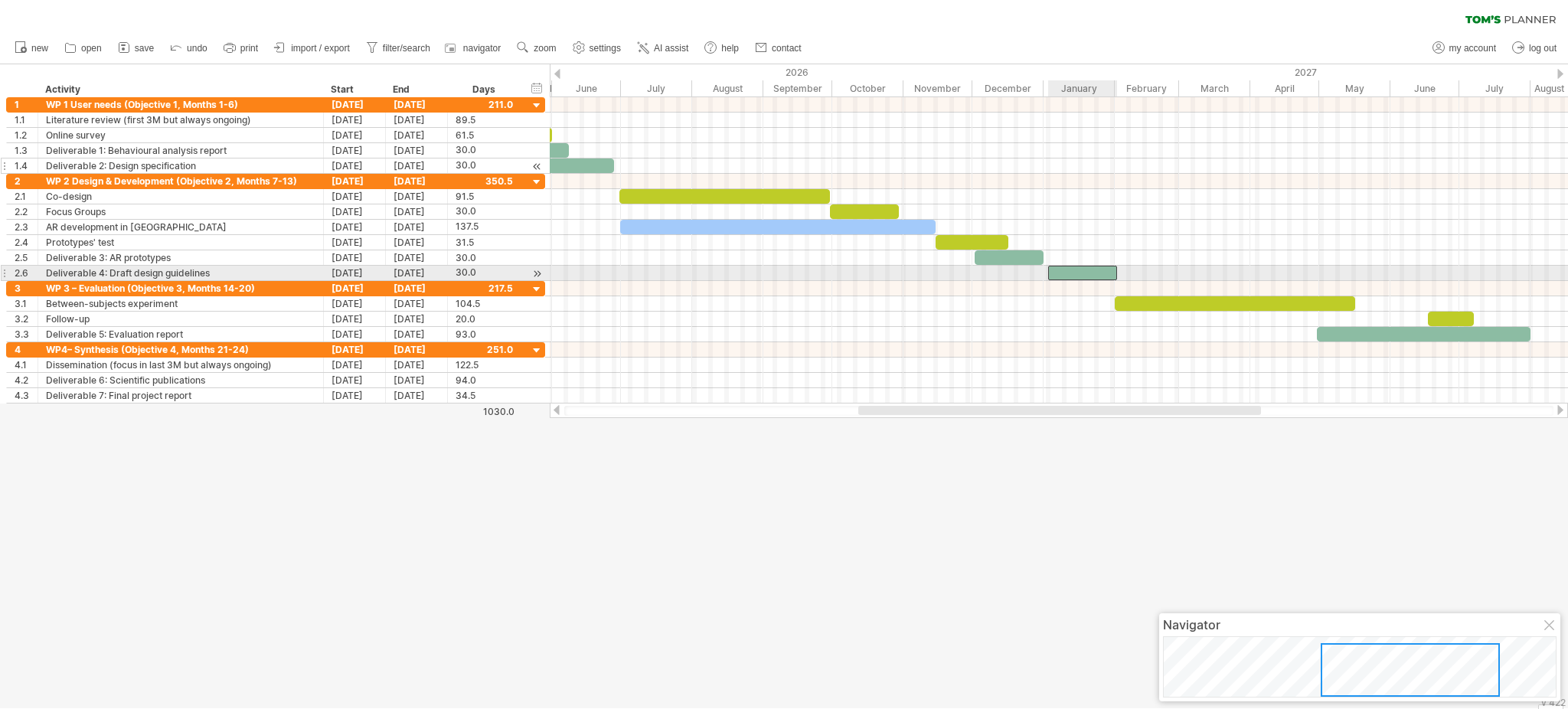
click at [1094, 273] on div at bounding box center [1082, 273] width 68 height 15
drag, startPoint x: 1094, startPoint y: 273, endPoint x: 1022, endPoint y: 274, distance: 72.0
click at [1022, 274] on div at bounding box center [1009, 273] width 68 height 15
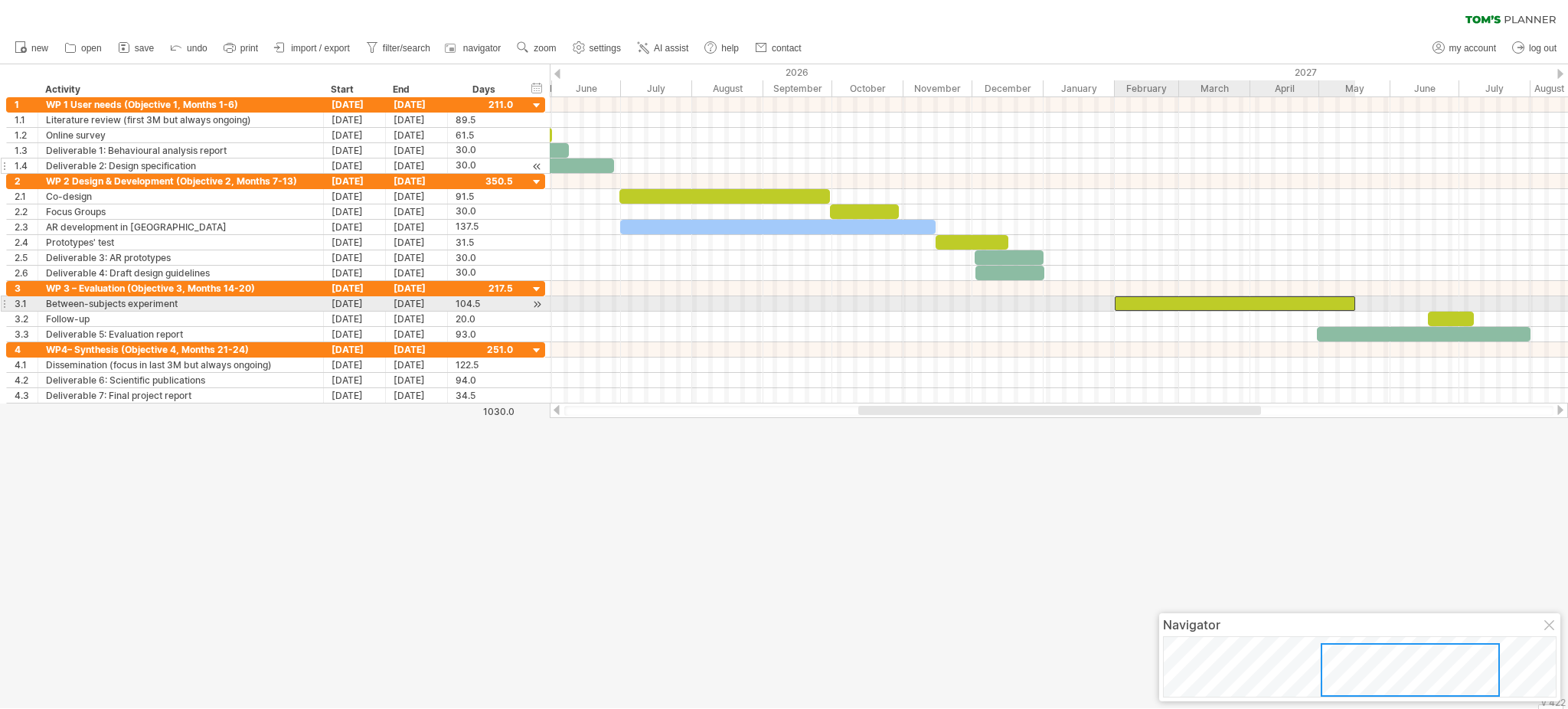
click at [1135, 304] on div at bounding box center [1235, 304] width 240 height 15
drag, startPoint x: 1116, startPoint y: 305, endPoint x: 1043, endPoint y: 311, distance: 73.2
click at [1043, 311] on span at bounding box center [1043, 304] width 6 height 15
drag, startPoint x: 1353, startPoint y: 307, endPoint x: 1314, endPoint y: 308, distance: 39.0
click at [1175, 308] on span at bounding box center [1316, 304] width 6 height 15
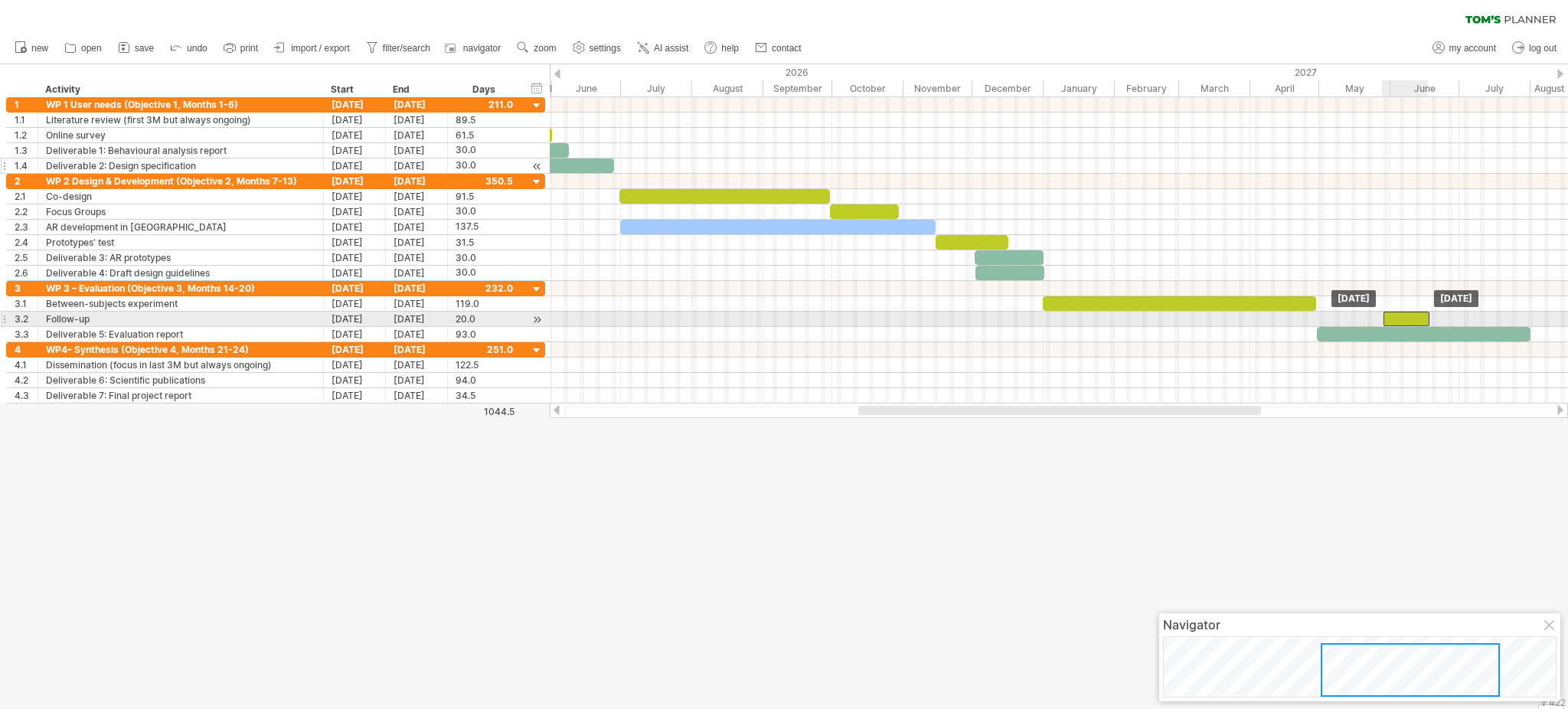
drag, startPoint x: 1444, startPoint y: 323, endPoint x: 1399, endPoint y: 326, distance: 45.1
click at [1175, 326] on div at bounding box center [1406, 319] width 46 height 15
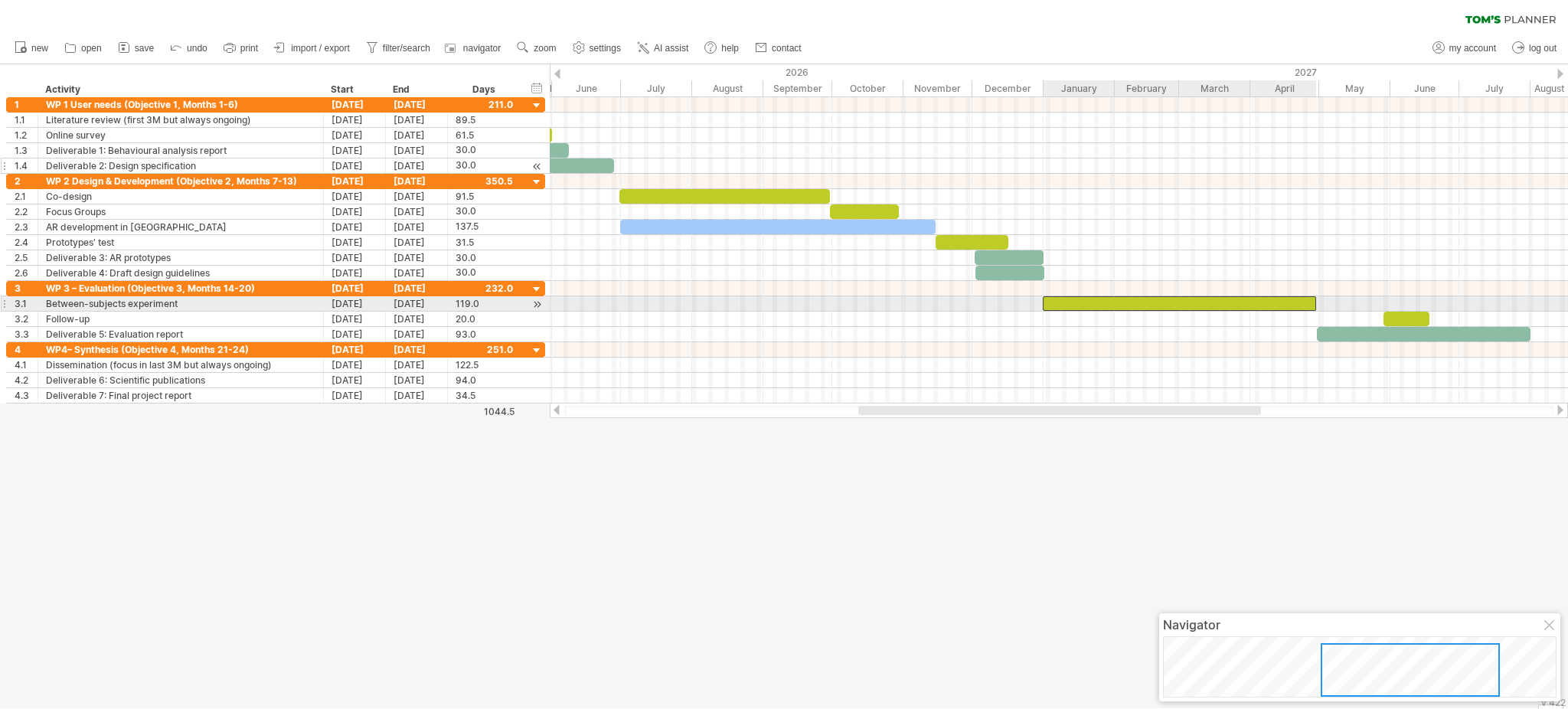
click at [1175, 304] on div at bounding box center [1179, 304] width 273 height 15
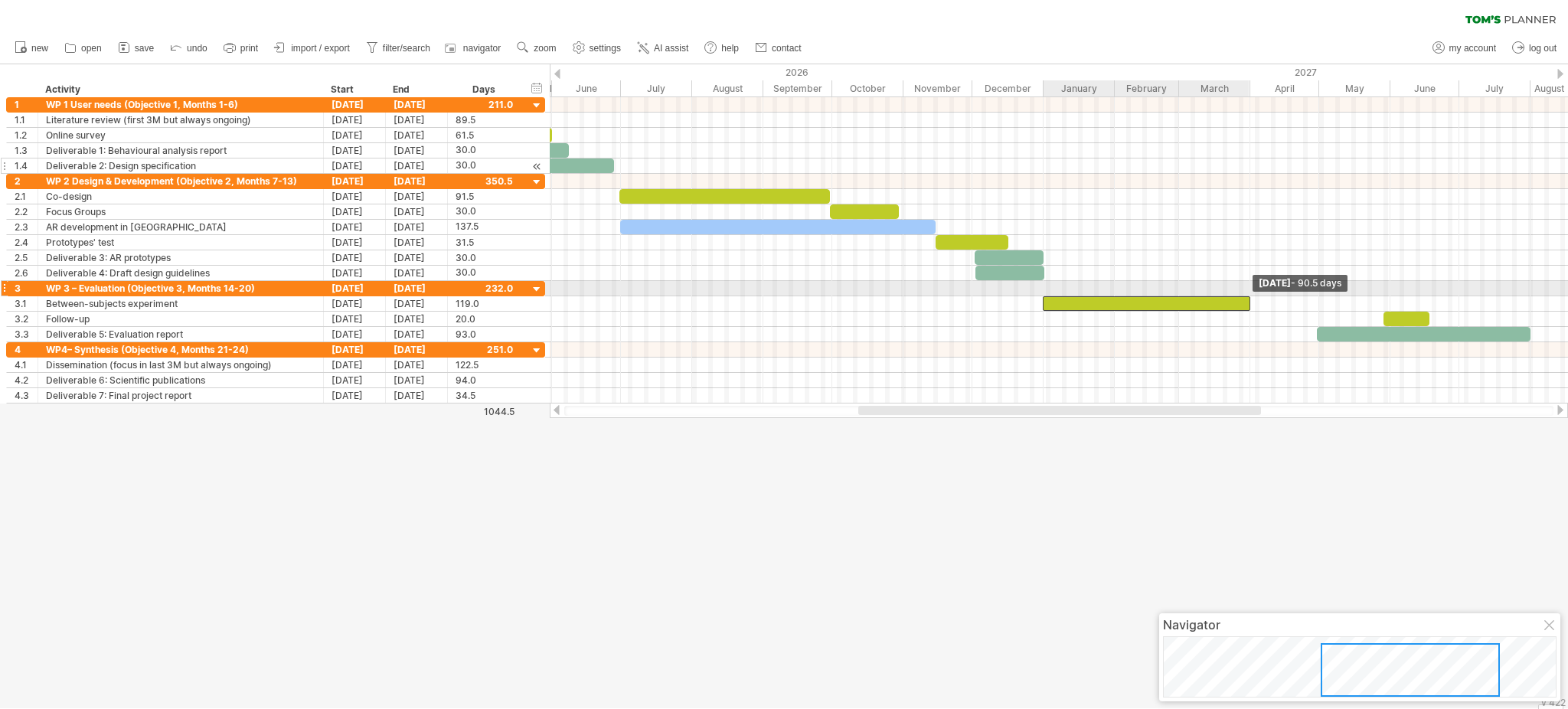
drag, startPoint x: 1314, startPoint y: 304, endPoint x: 1248, endPoint y: 295, distance: 66.6
click at [1175, 295] on div "[DATE] - 90.5 days [DATE]" at bounding box center [1058, 249] width 1018 height 306
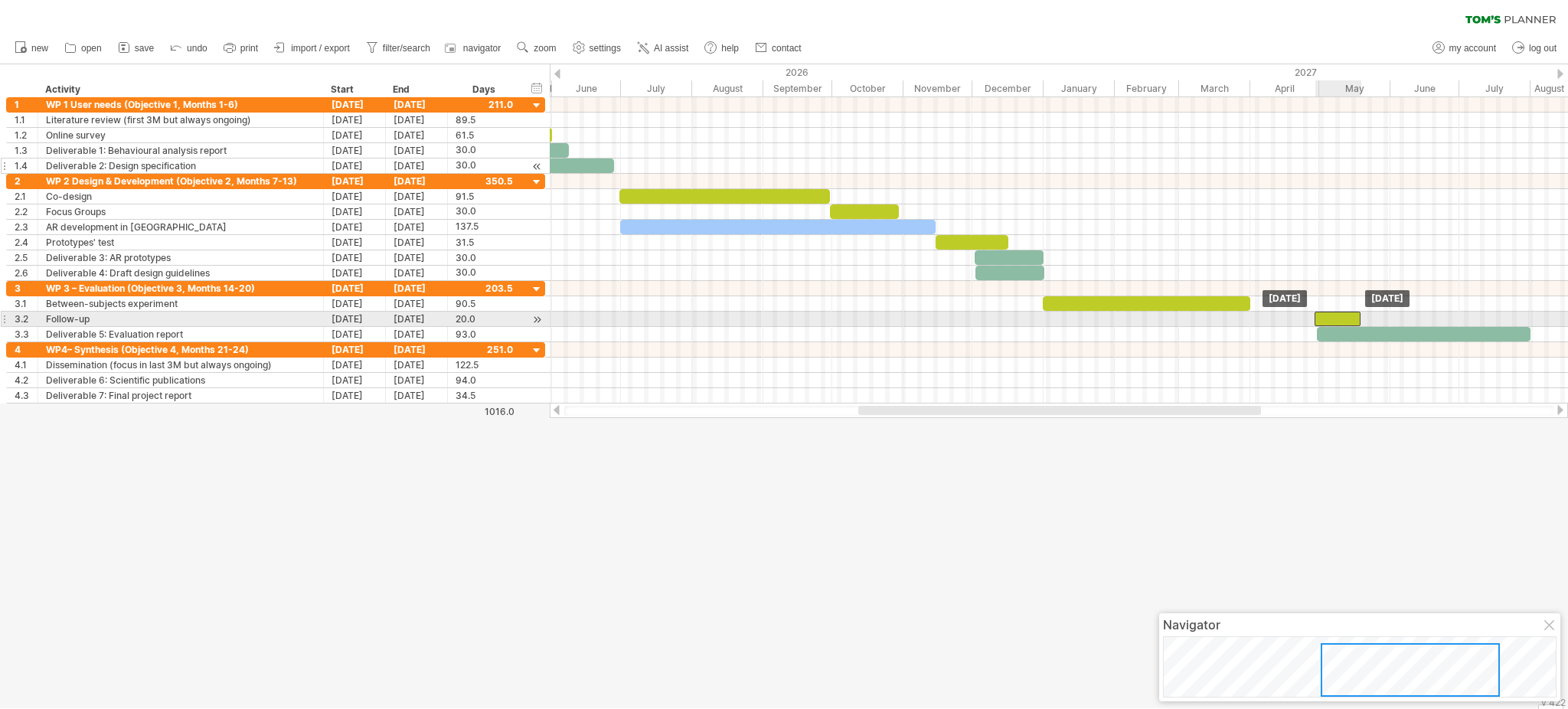
drag, startPoint x: 1401, startPoint y: 319, endPoint x: 1331, endPoint y: 322, distance: 70.1
click at [1175, 322] on div at bounding box center [1338, 319] width 46 height 15
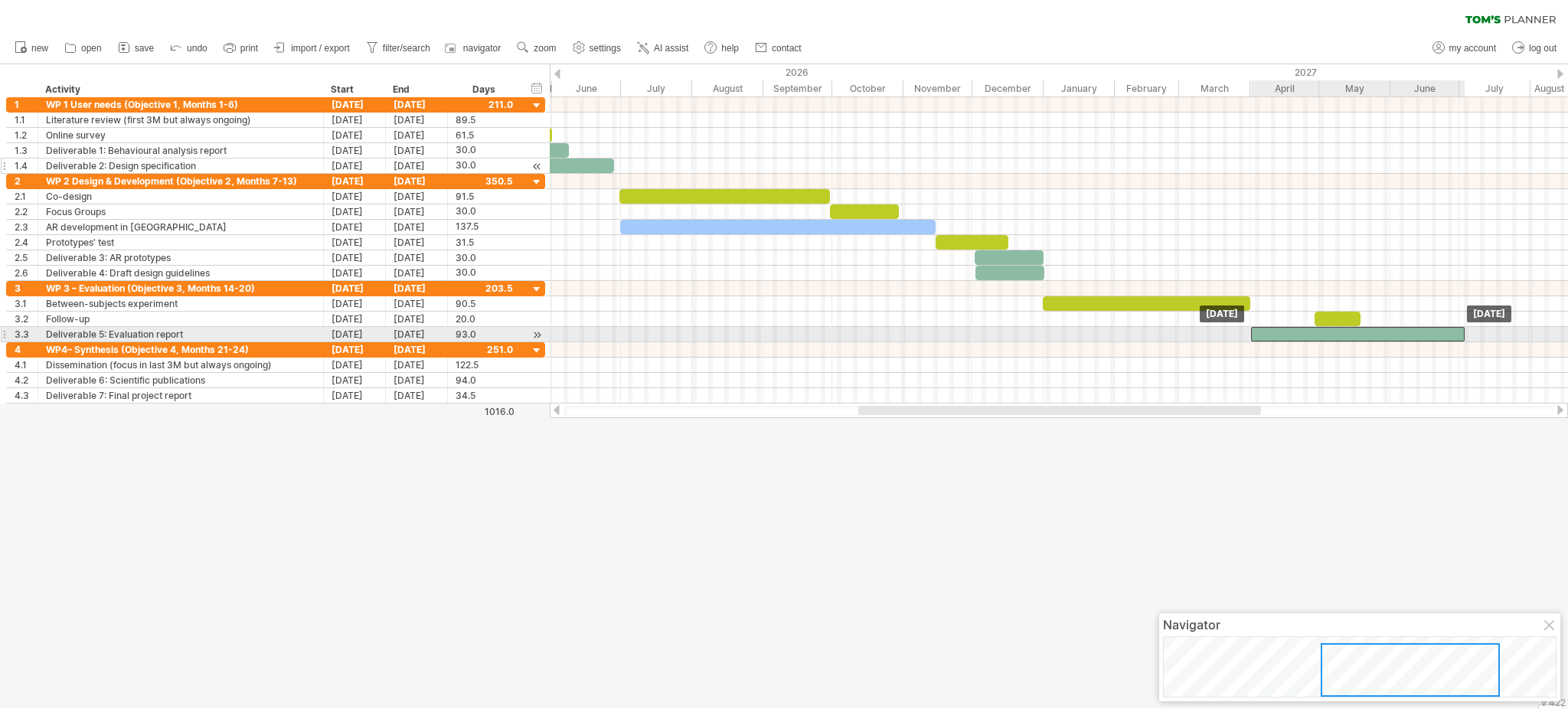
drag, startPoint x: 1333, startPoint y: 333, endPoint x: 1268, endPoint y: 336, distance: 65.1
click at [1175, 336] on div at bounding box center [1358, 334] width 214 height 15
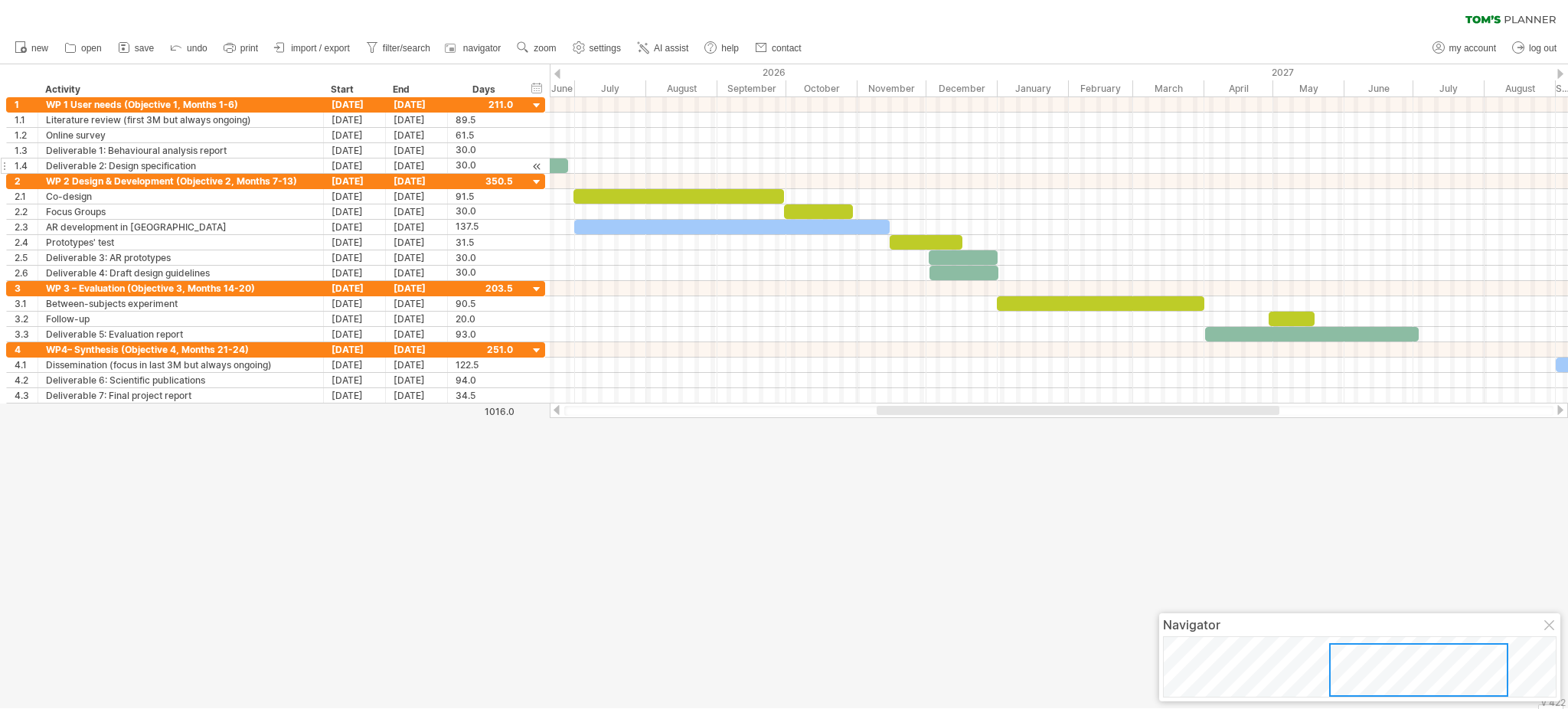
drag, startPoint x: 1240, startPoint y: 412, endPoint x: 1258, endPoint y: 418, distance: 19.0
click at [1175, 418] on div at bounding box center [1058, 410] width 1018 height 16
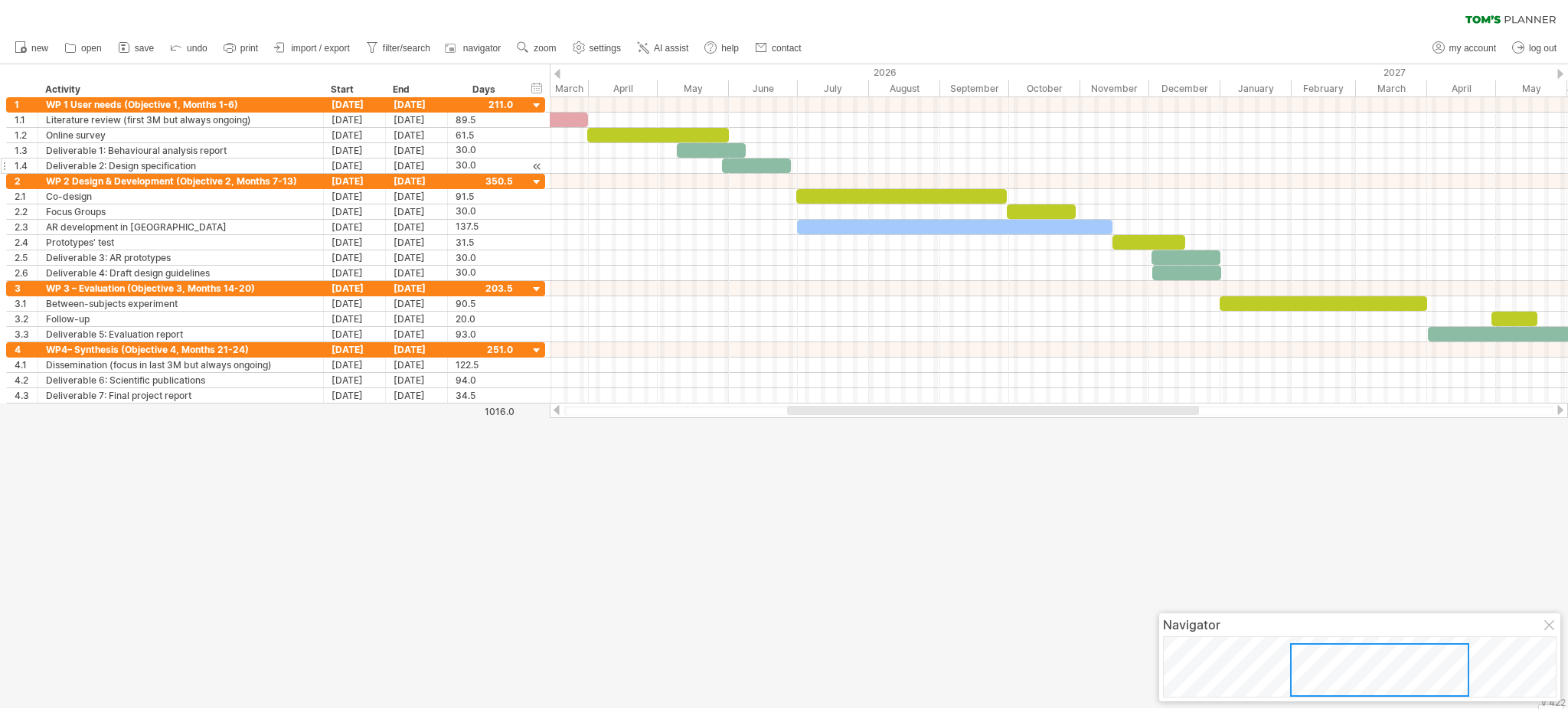
drag, startPoint x: 991, startPoint y: 415, endPoint x: 856, endPoint y: 416, distance: 135.0
click at [856, 416] on div at bounding box center [1058, 410] width 1018 height 16
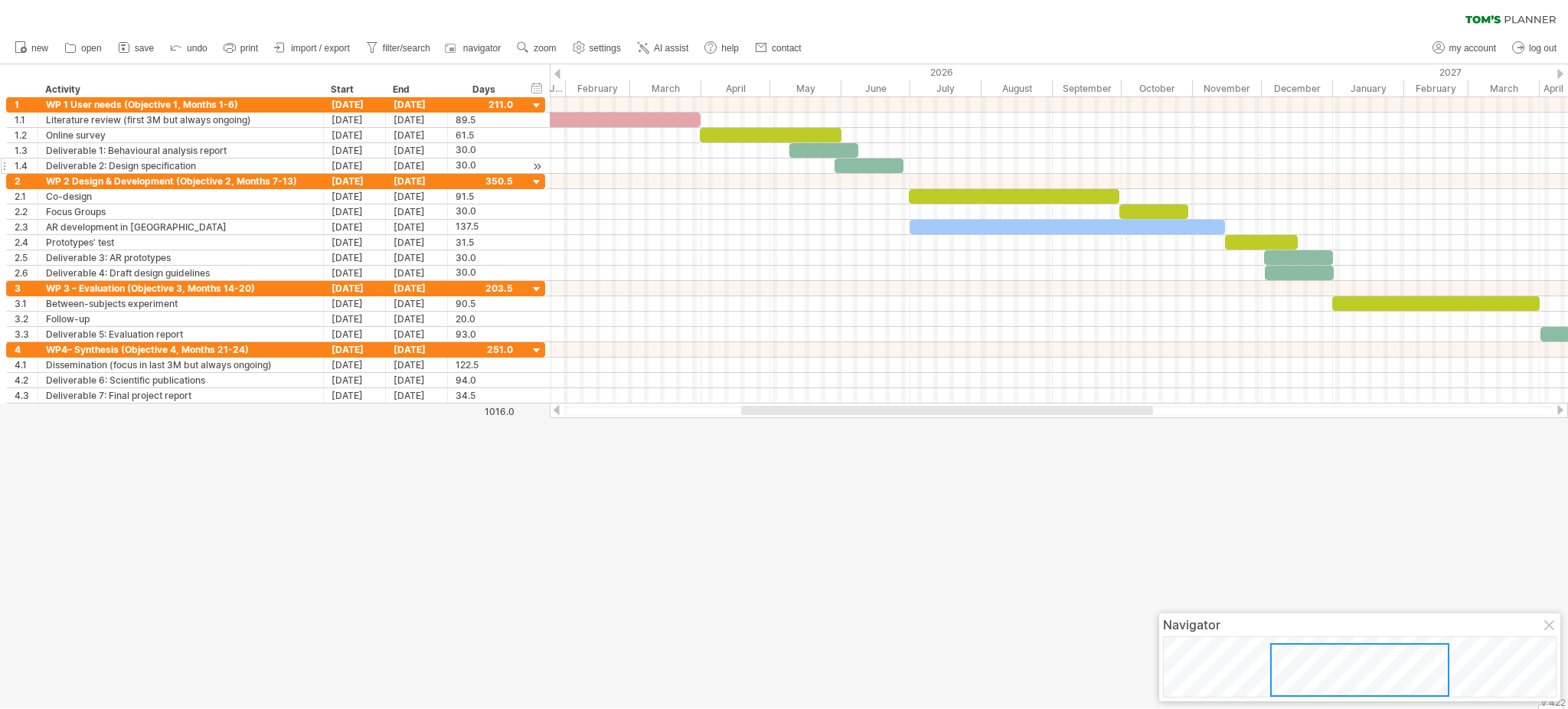
drag, startPoint x: 856, startPoint y: 416, endPoint x: 818, endPoint y: 407, distance: 39.1
click at [818, 407] on div at bounding box center [1058, 410] width 1018 height 16
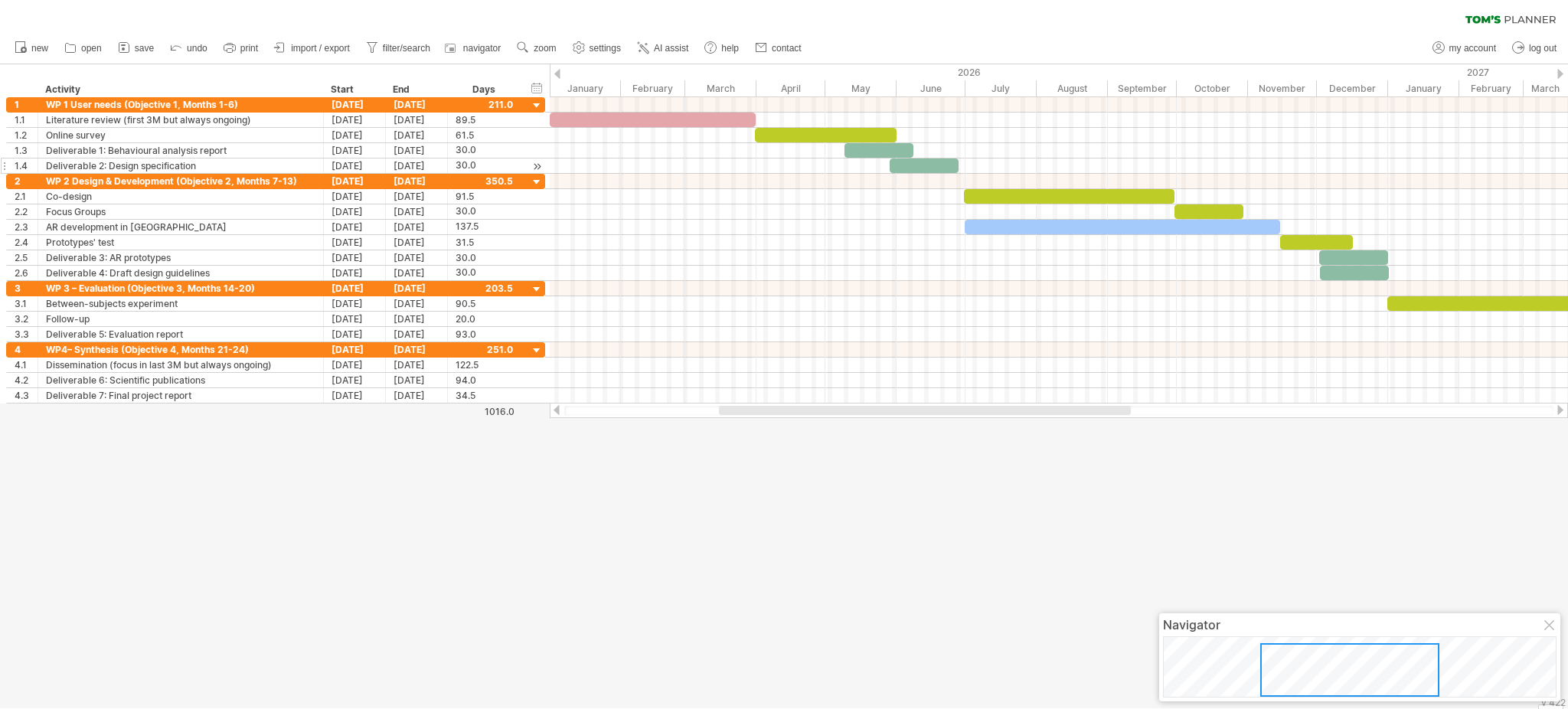
drag, startPoint x: 909, startPoint y: 410, endPoint x: 868, endPoint y: 418, distance: 41.8
click at [868, 418] on div "Trying to reach [DOMAIN_NAME] Connected again... 0% clear filter new 1" at bounding box center [784, 354] width 1568 height 709
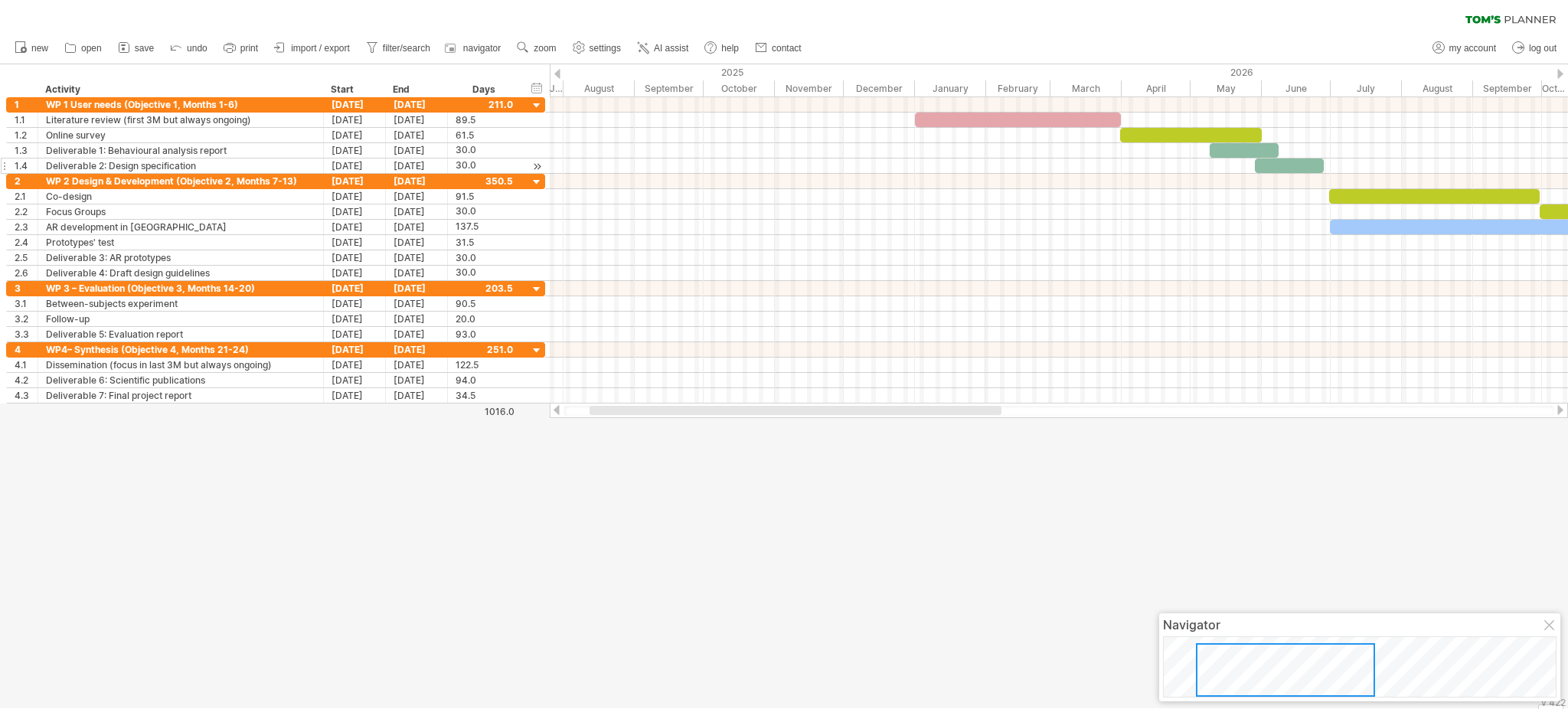
drag, startPoint x: 855, startPoint y: 415, endPoint x: 728, endPoint y: 439, distance: 129.2
click at [728, 439] on div "Trying to reach [DOMAIN_NAME] Connected again... 0% clear filter new 1" at bounding box center [784, 354] width 1568 height 709
drag, startPoint x: 814, startPoint y: 406, endPoint x: 833, endPoint y: 406, distance: 19.0
click at [833, 406] on div at bounding box center [901, 410] width 405 height 9
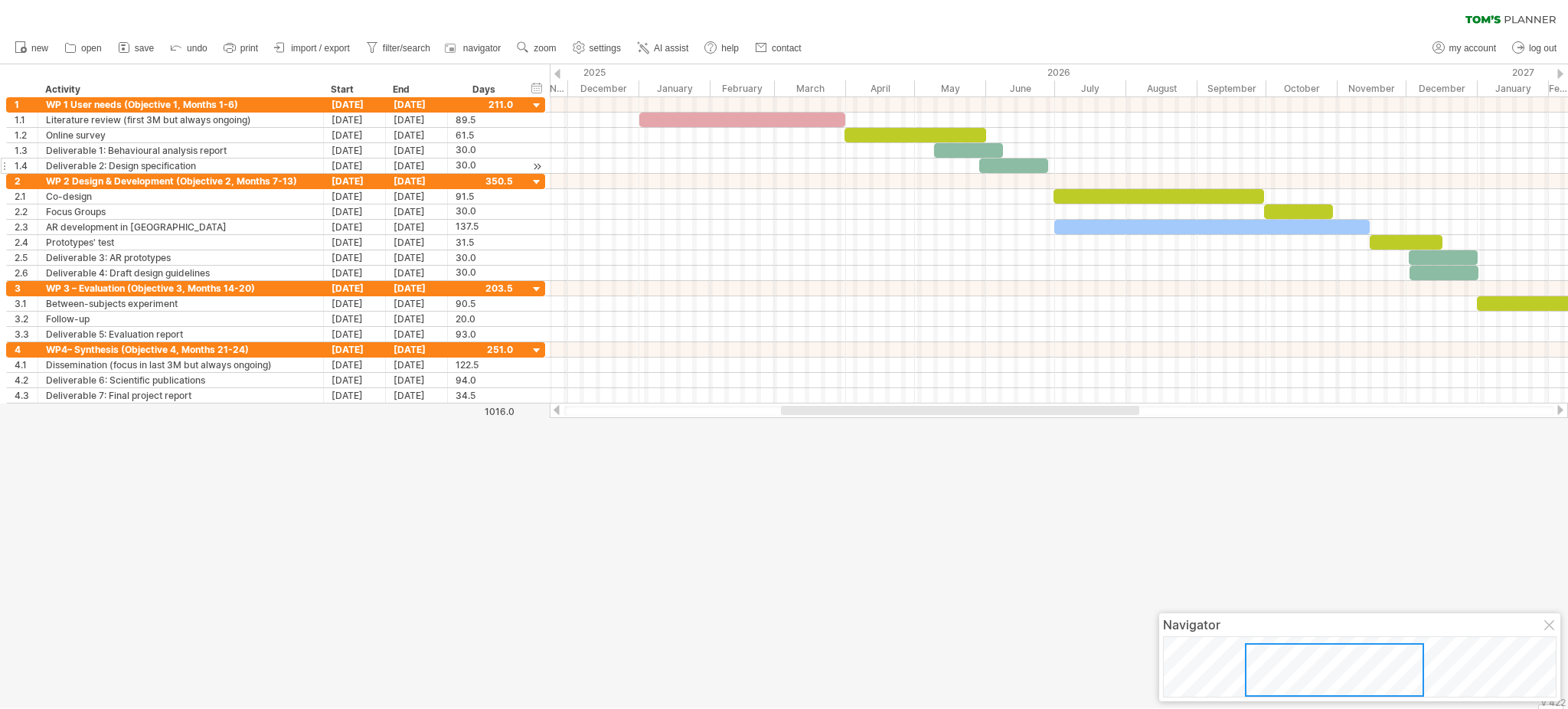
drag, startPoint x: 1002, startPoint y: 414, endPoint x: 1080, endPoint y: 407, distance: 78.3
click at [1080, 407] on div at bounding box center [960, 410] width 358 height 9
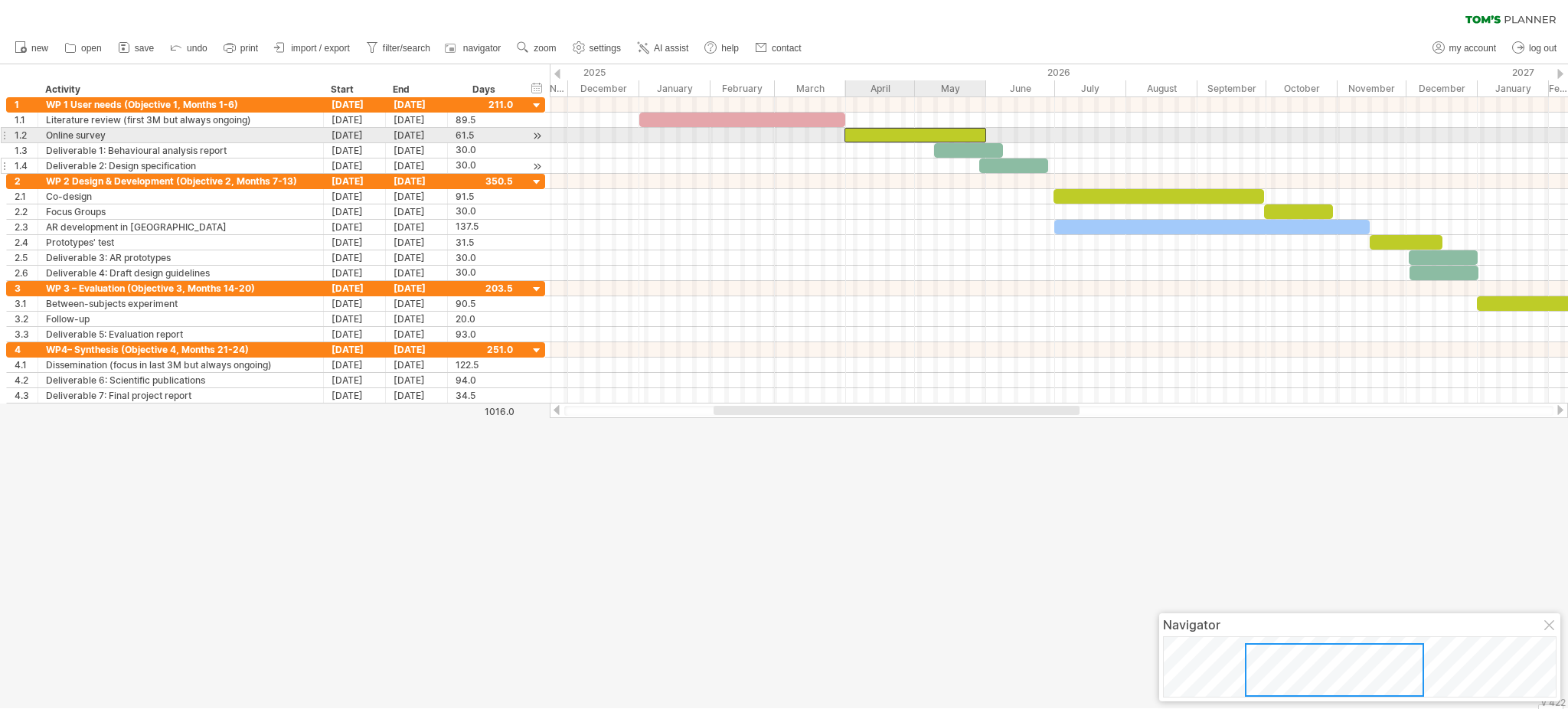
click at [910, 134] on div at bounding box center [915, 135] width 142 height 15
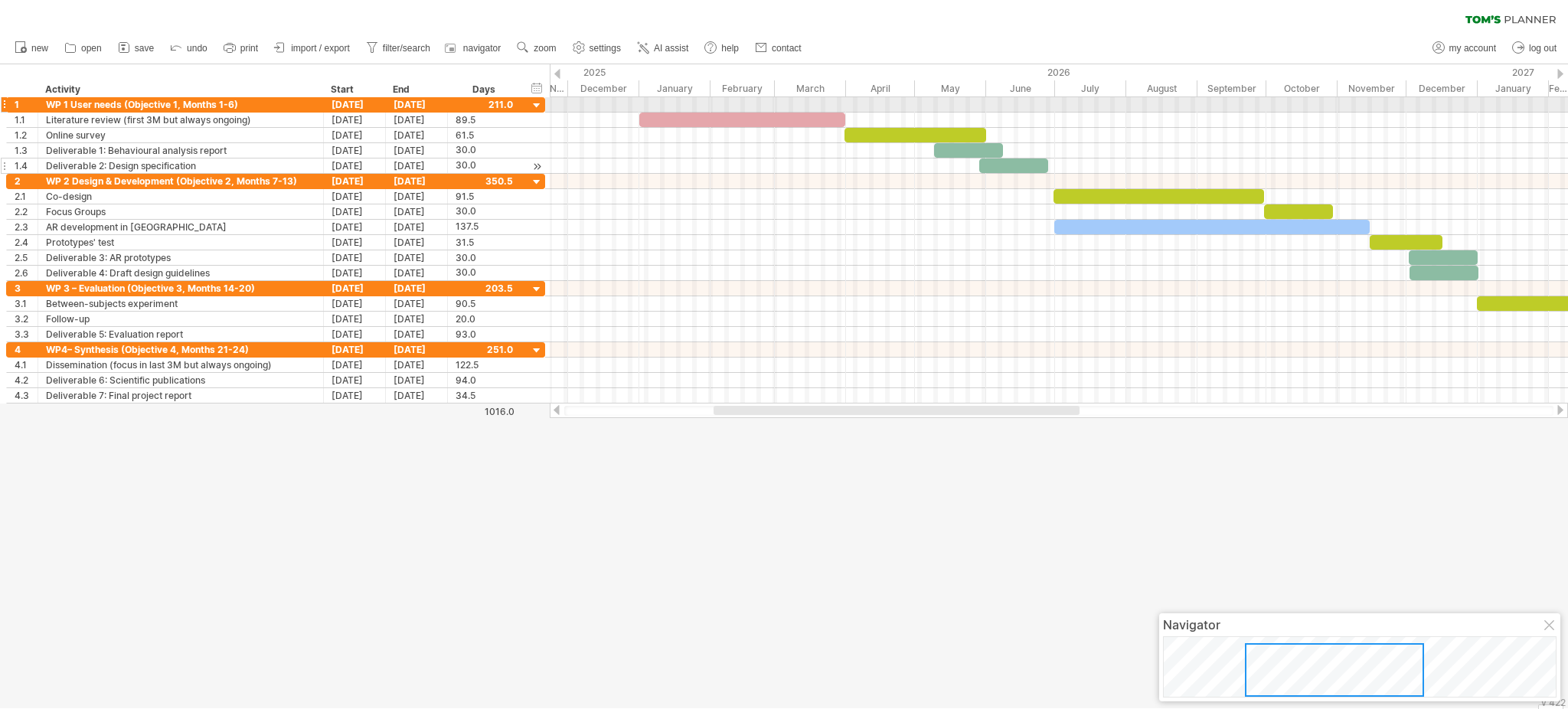
click at [990, 100] on div at bounding box center [1058, 104] width 1018 height 16
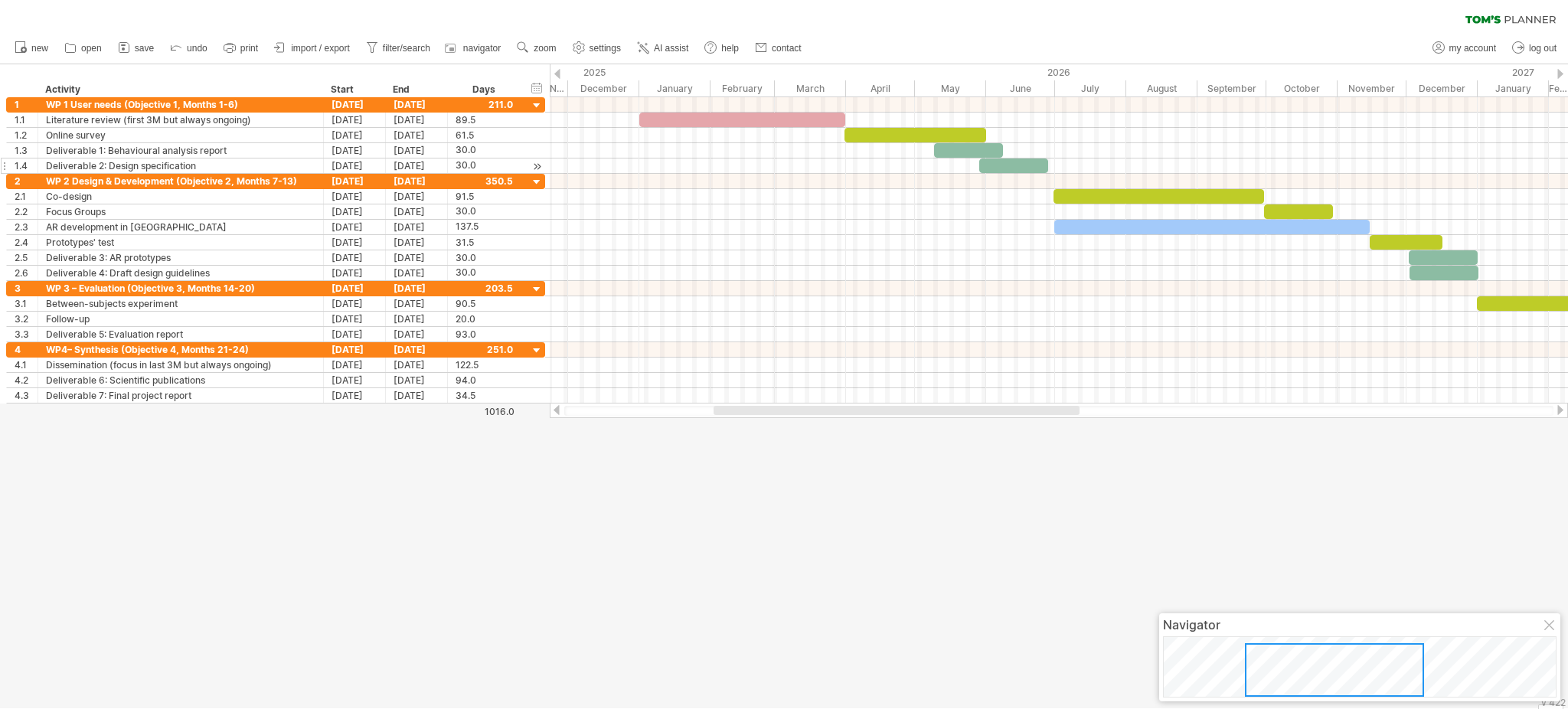
click at [998, 412] on div at bounding box center [897, 410] width 366 height 9
click at [998, 412] on div at bounding box center [912, 410] width 397 height 9
drag, startPoint x: 1050, startPoint y: 405, endPoint x: 1058, endPoint y: 407, distance: 8.2
click at [1058, 407] on div at bounding box center [1058, 410] width 1018 height 16
click at [1058, 407] on div at bounding box center [912, 410] width 397 height 9
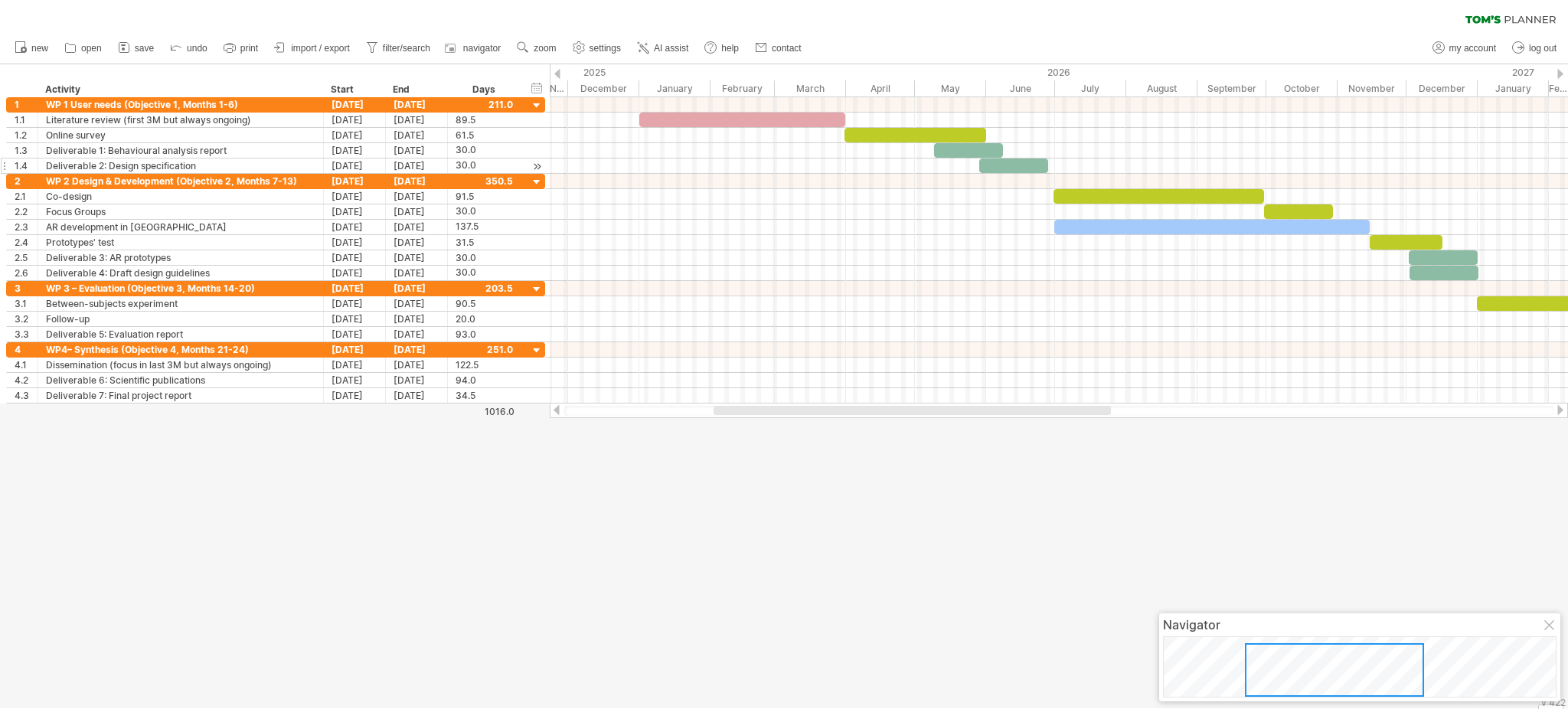
click at [1103, 406] on div at bounding box center [912, 410] width 397 height 9
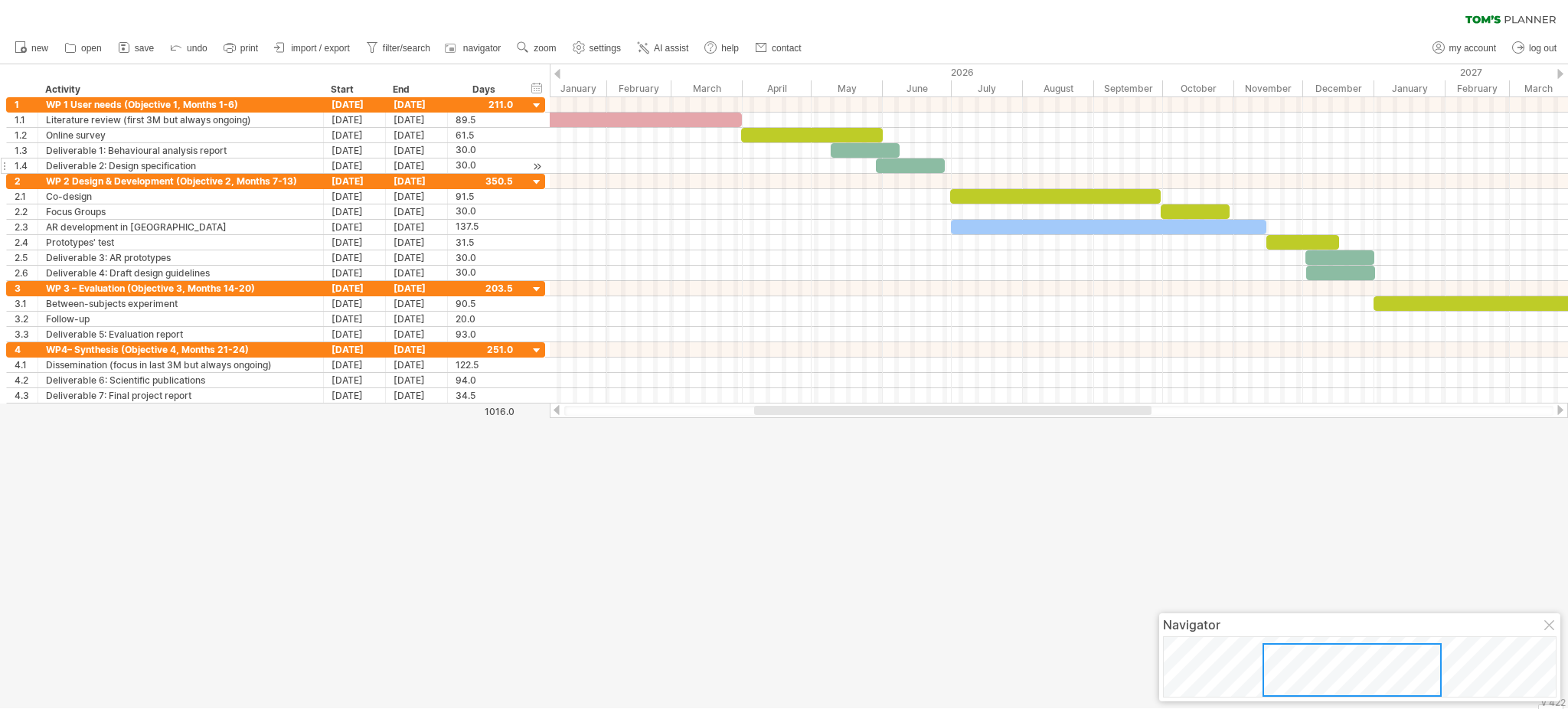
drag, startPoint x: 1103, startPoint y: 406, endPoint x: 1145, endPoint y: 418, distance: 43.7
click at [1145, 418] on div at bounding box center [1058, 410] width 1018 height 16
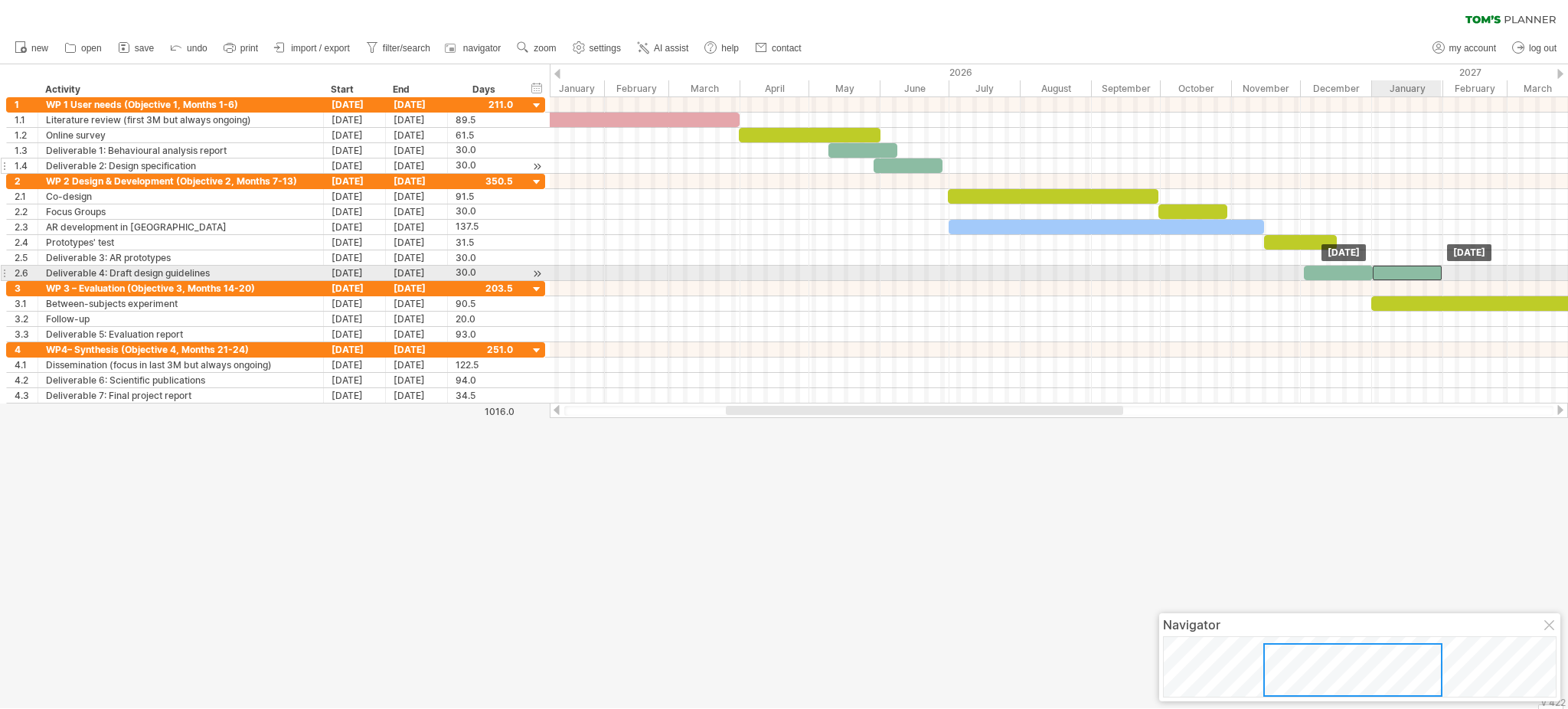
drag, startPoint x: 1342, startPoint y: 259, endPoint x: 1411, endPoint y: 268, distance: 69.6
click at [1175, 268] on div at bounding box center [1338, 273] width 68 height 15
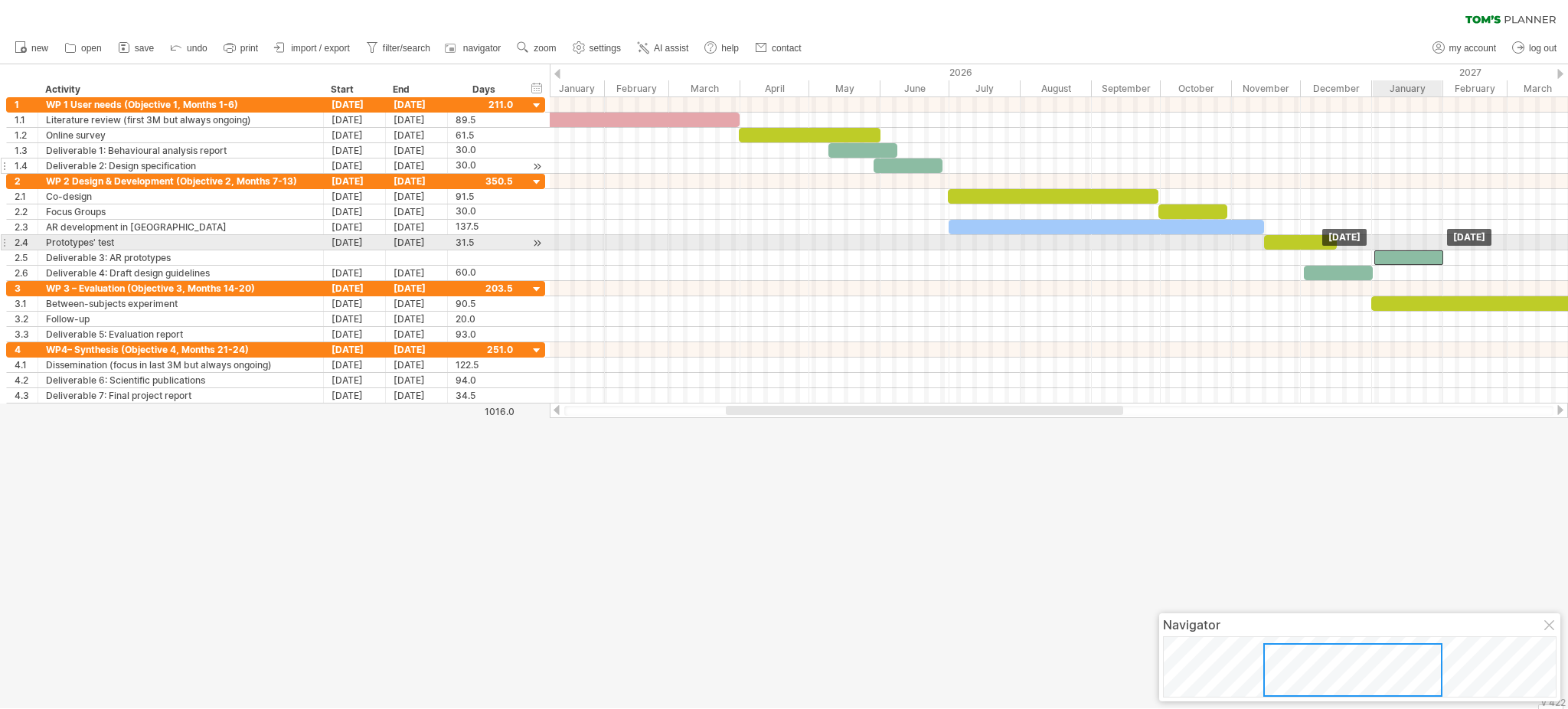
drag, startPoint x: 1393, startPoint y: 268, endPoint x: 1394, endPoint y: 249, distance: 19.0
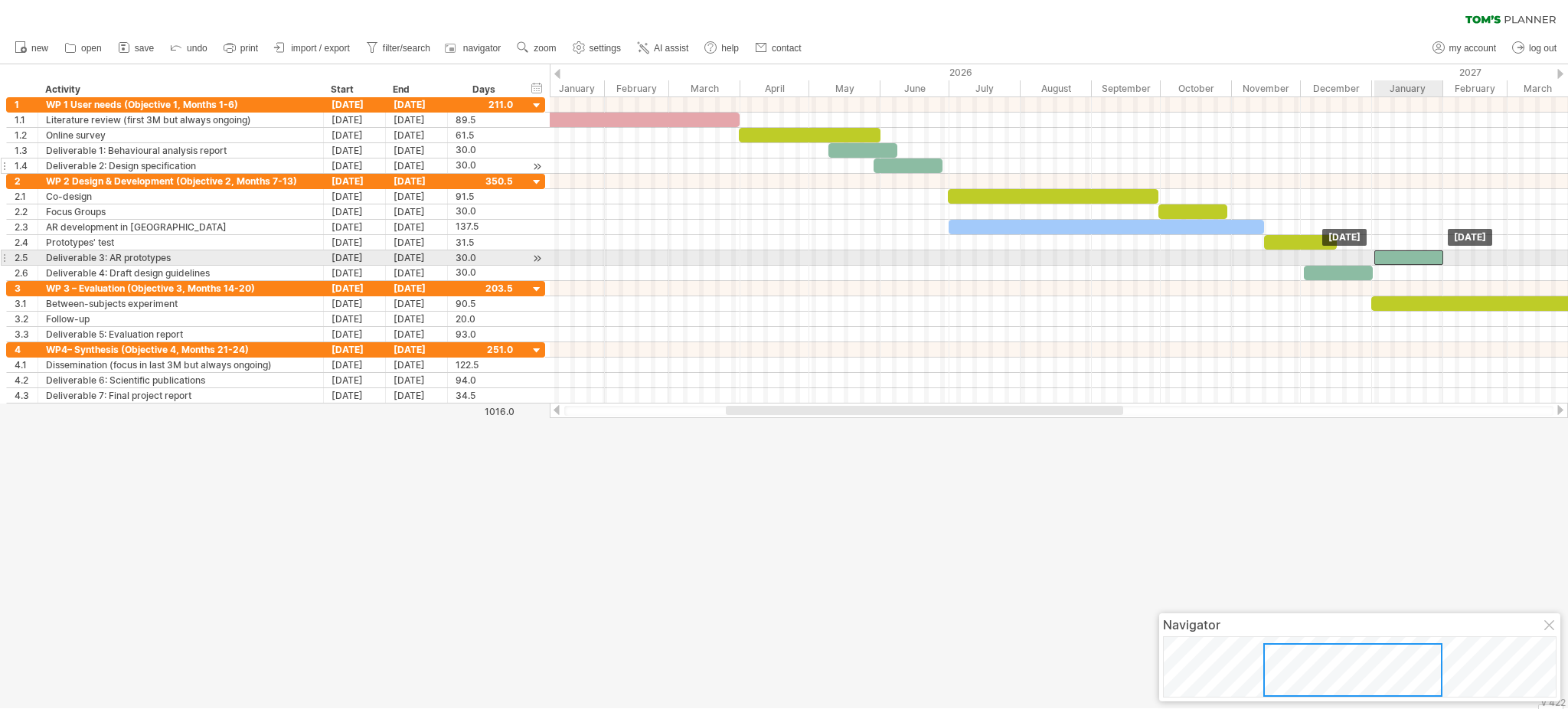
click at [1175, 253] on div at bounding box center [1408, 258] width 68 height 15
drag, startPoint x: 1383, startPoint y: 255, endPoint x: 1258, endPoint y: 257, distance: 125.0
click at [1175, 257] on div at bounding box center [1284, 258] width 68 height 15
drag, startPoint x: 1316, startPoint y: 259, endPoint x: 1369, endPoint y: 263, distance: 53.2
click at [1175, 263] on span at bounding box center [1372, 258] width 6 height 15
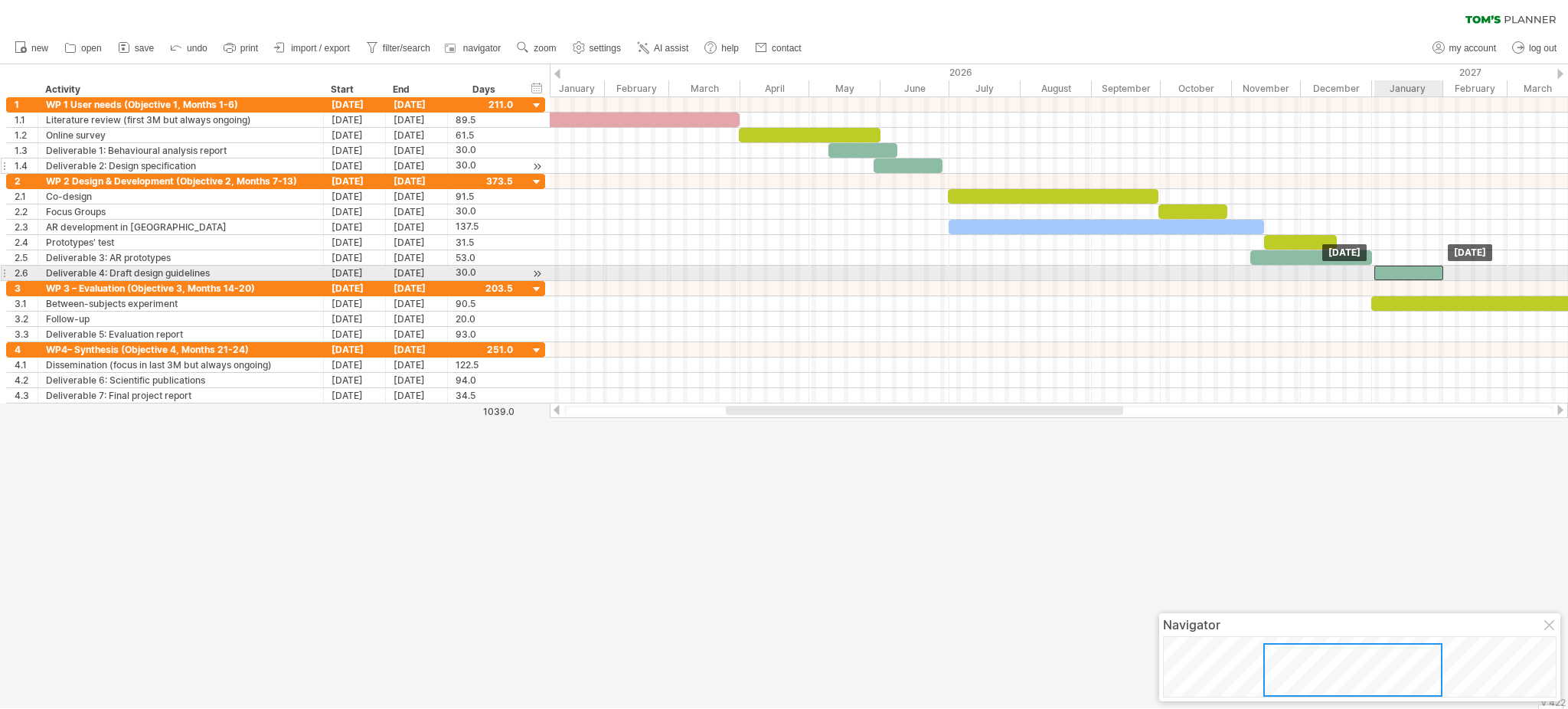
drag, startPoint x: 1363, startPoint y: 279, endPoint x: 1435, endPoint y: 280, distance: 72.0
click at [1175, 280] on div at bounding box center [1408, 273] width 68 height 15
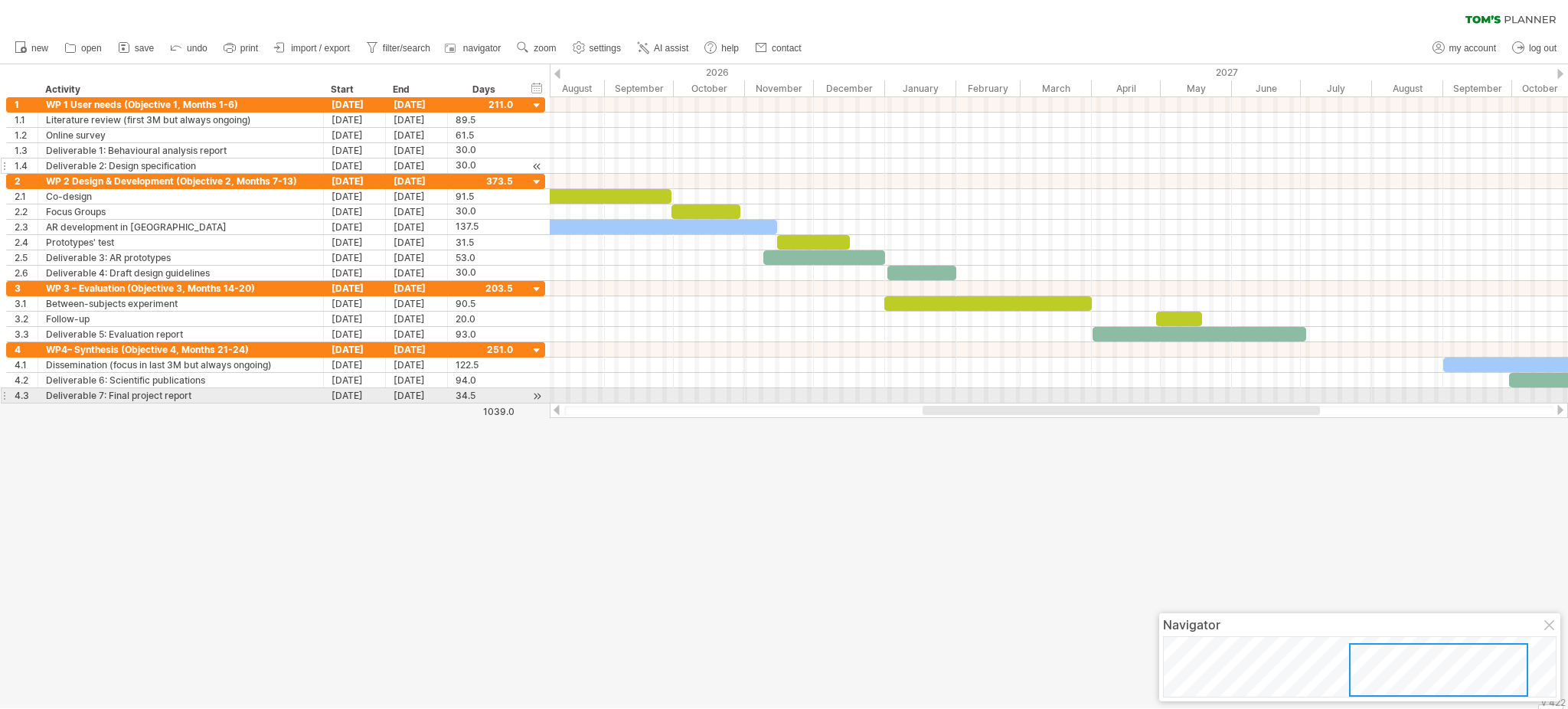
drag, startPoint x: 1098, startPoint y: 412, endPoint x: 1295, endPoint y: 396, distance: 197.6
click at [1175, 396] on div "Trying to reach [DOMAIN_NAME] Connected again... 0% clear filter new 1" at bounding box center [784, 354] width 1568 height 709
click at [1175, 396] on div at bounding box center [1058, 396] width 1018 height 16
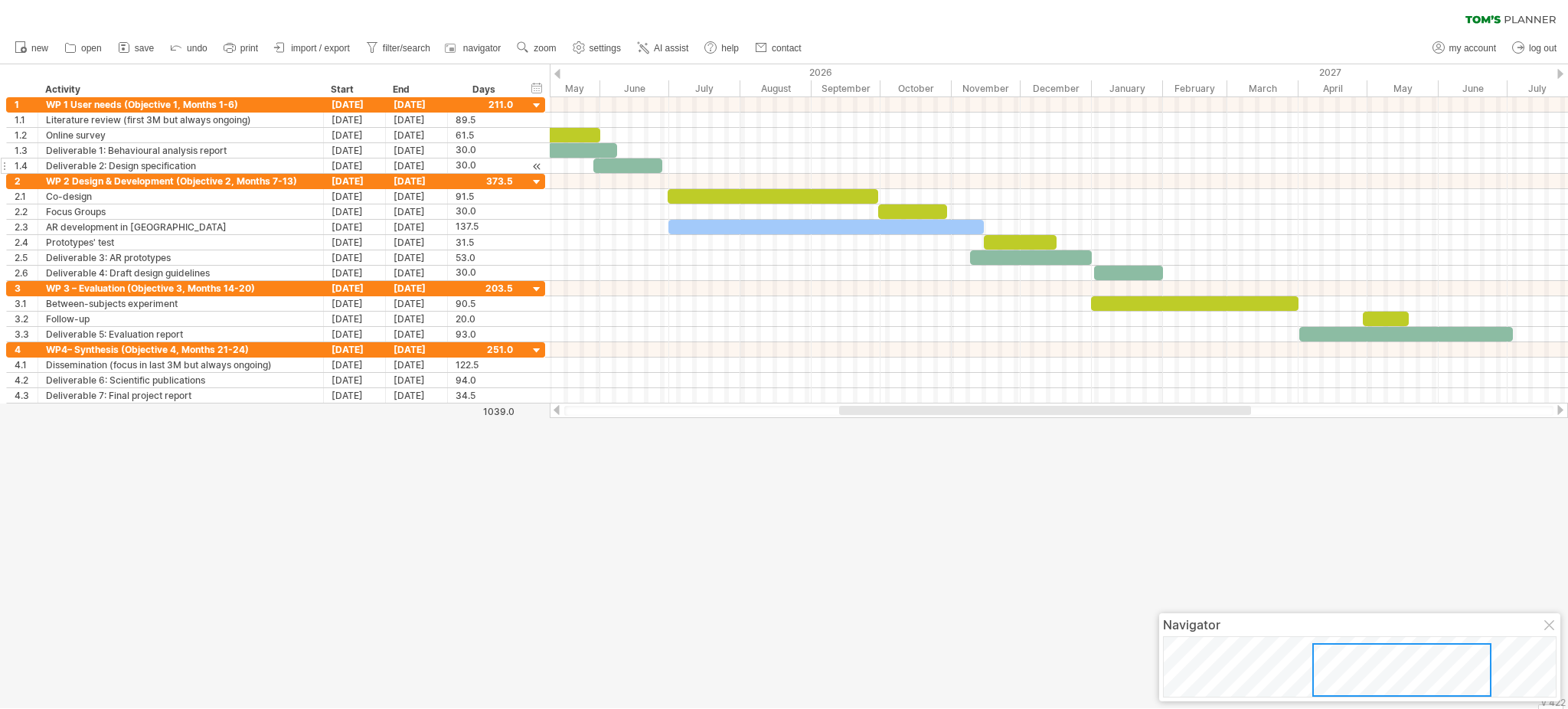
drag, startPoint x: 1310, startPoint y: 410, endPoint x: 1226, endPoint y: 406, distance: 84.1
click at [1175, 406] on div at bounding box center [1045, 410] width 412 height 9
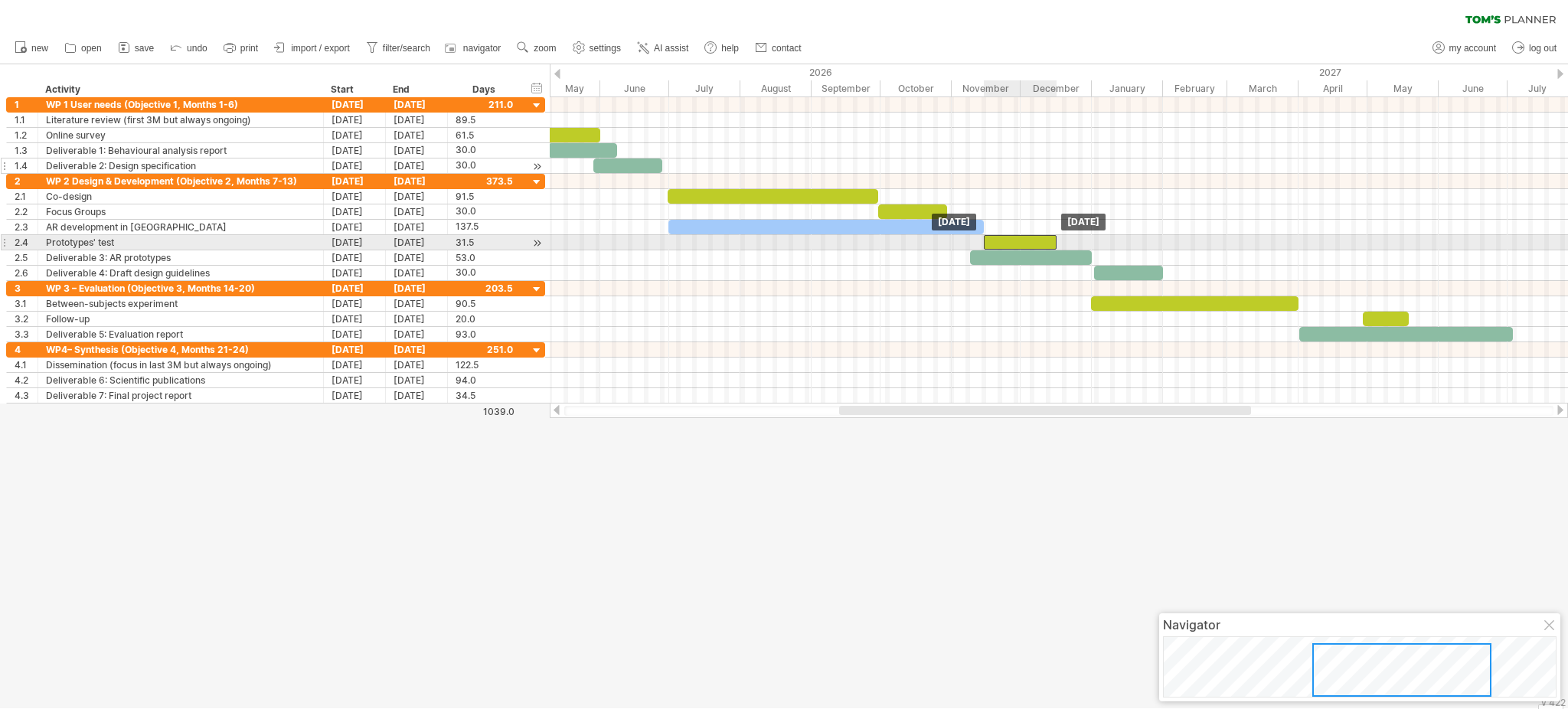
click at [996, 237] on div at bounding box center [1021, 242] width 73 height 15
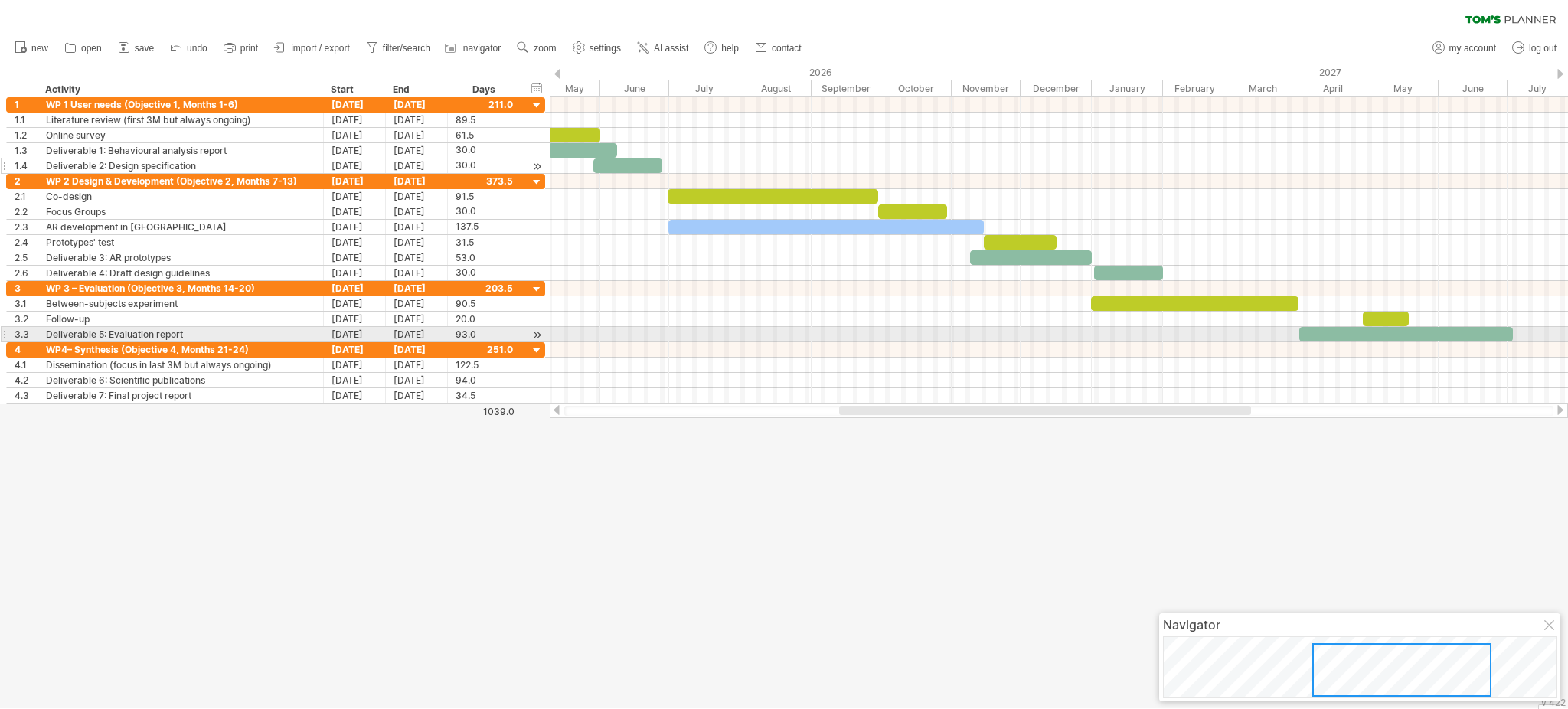
click at [971, 334] on div at bounding box center [1058, 334] width 1018 height 16
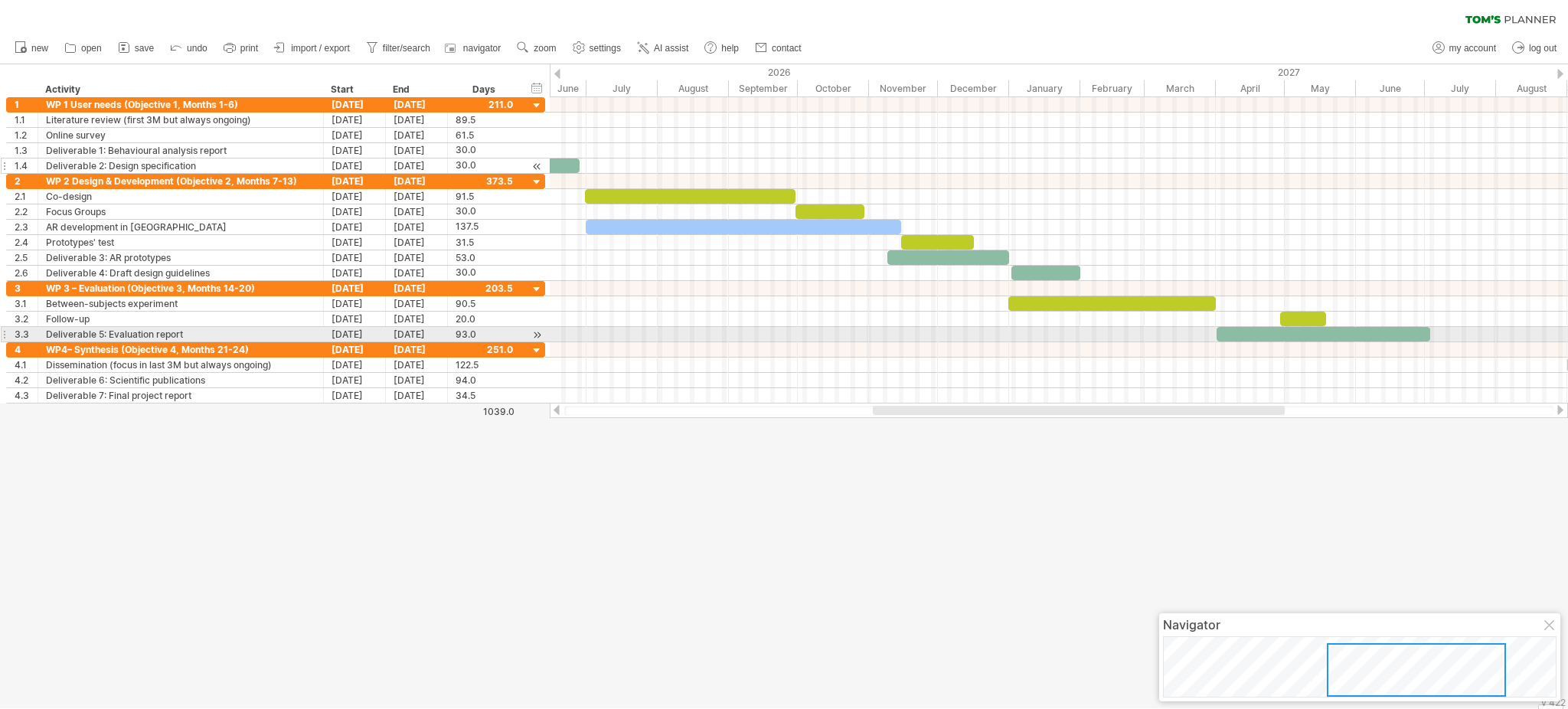
click at [1040, 333] on div at bounding box center [1058, 334] width 1018 height 16
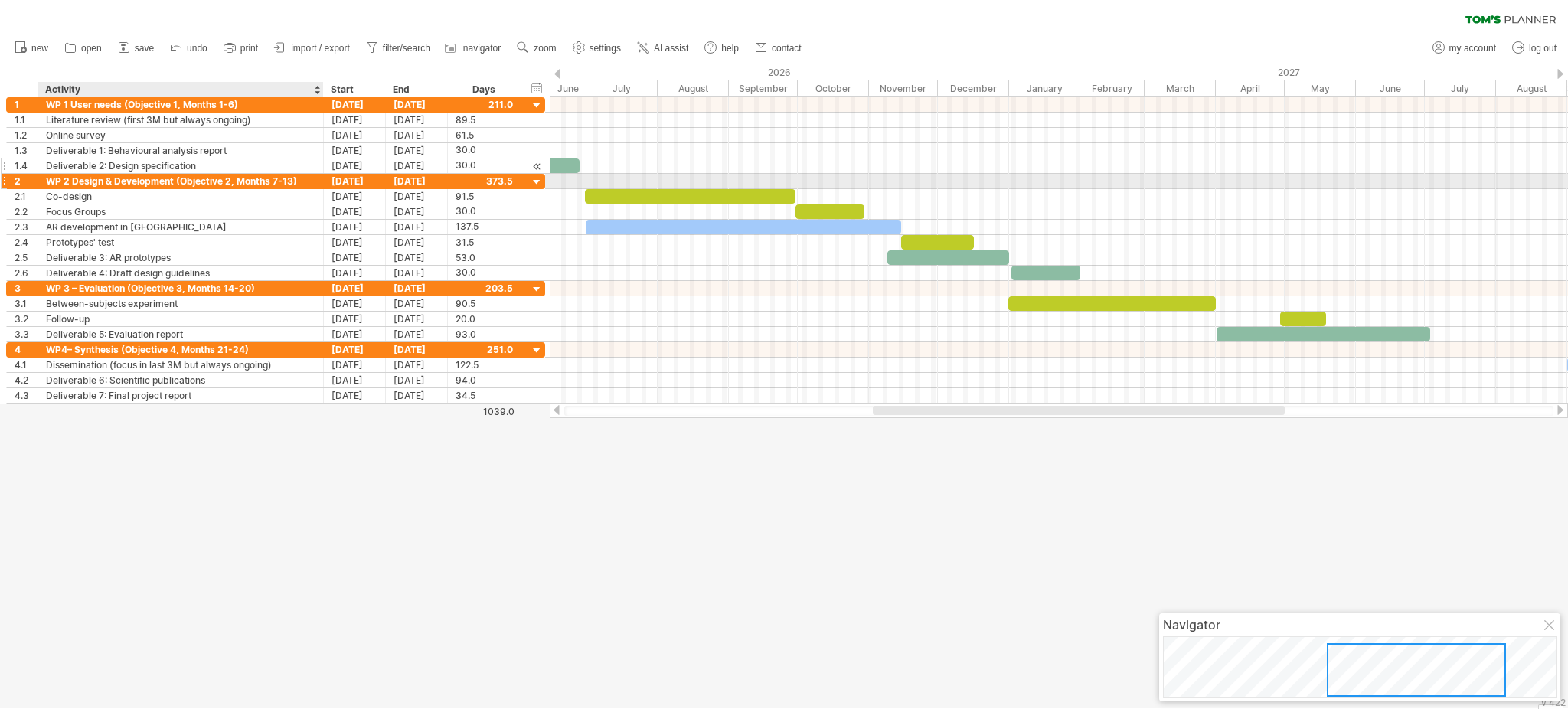
click at [290, 184] on div "WP 2 Design & Development (Objective 2, Months 7-13)" at bounding box center [180, 181] width 269 height 15
click at [290, 184] on input "**********" at bounding box center [180, 181] width 269 height 15
type input "**********"
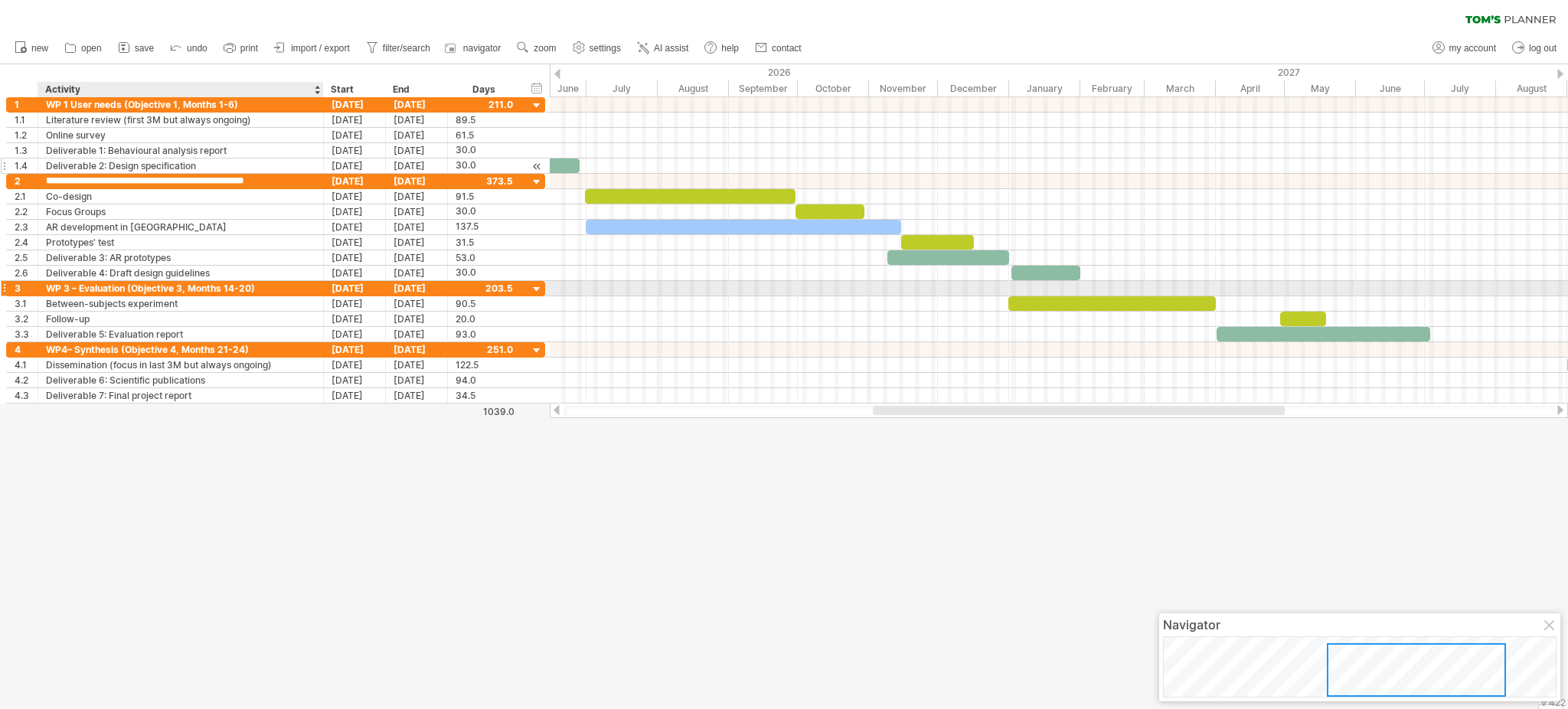
click at [235, 282] on div "WP 3 – Evaluation (Objective 3, Months 14-20)" at bounding box center [180, 289] width 269 height 15
click at [235, 282] on input "**********" at bounding box center [180, 289] width 269 height 15
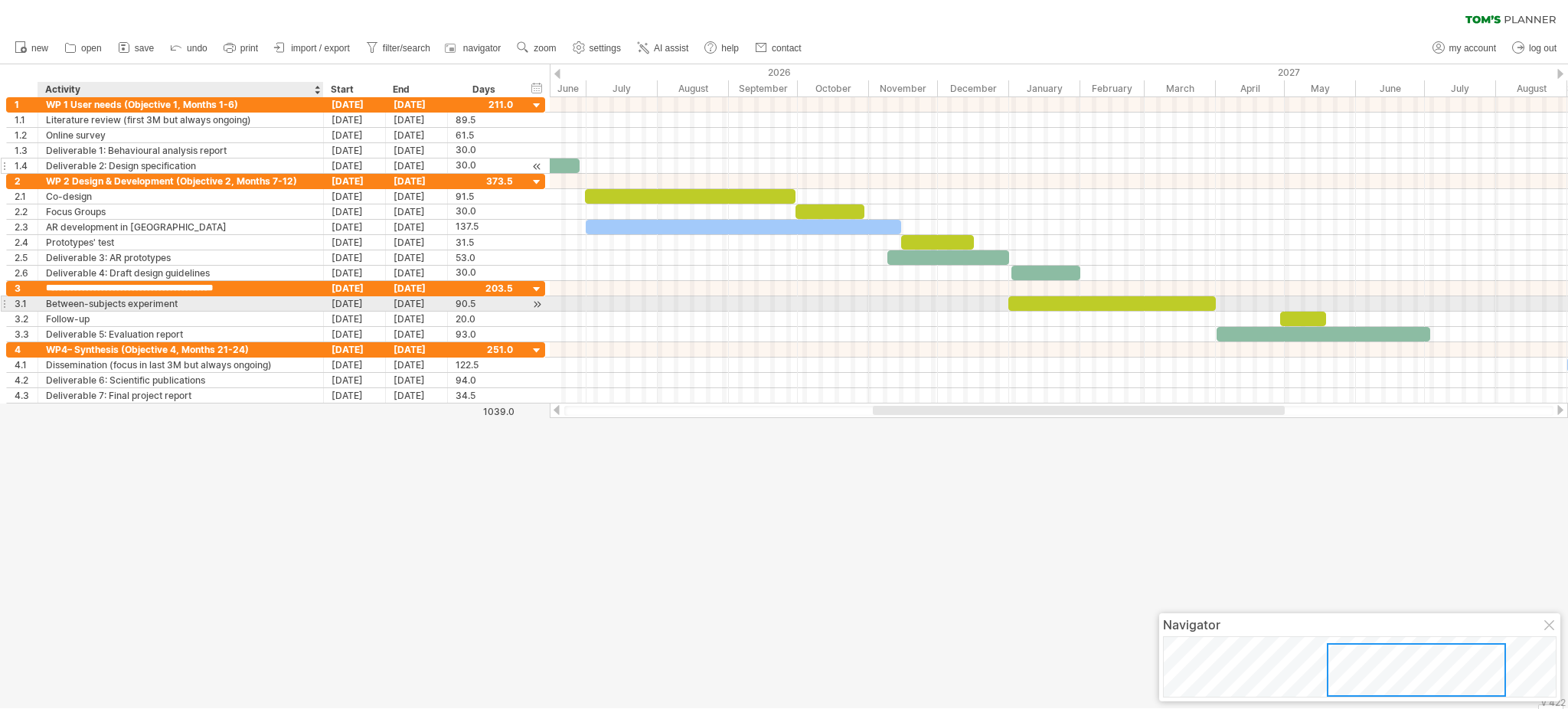
type input "**********"
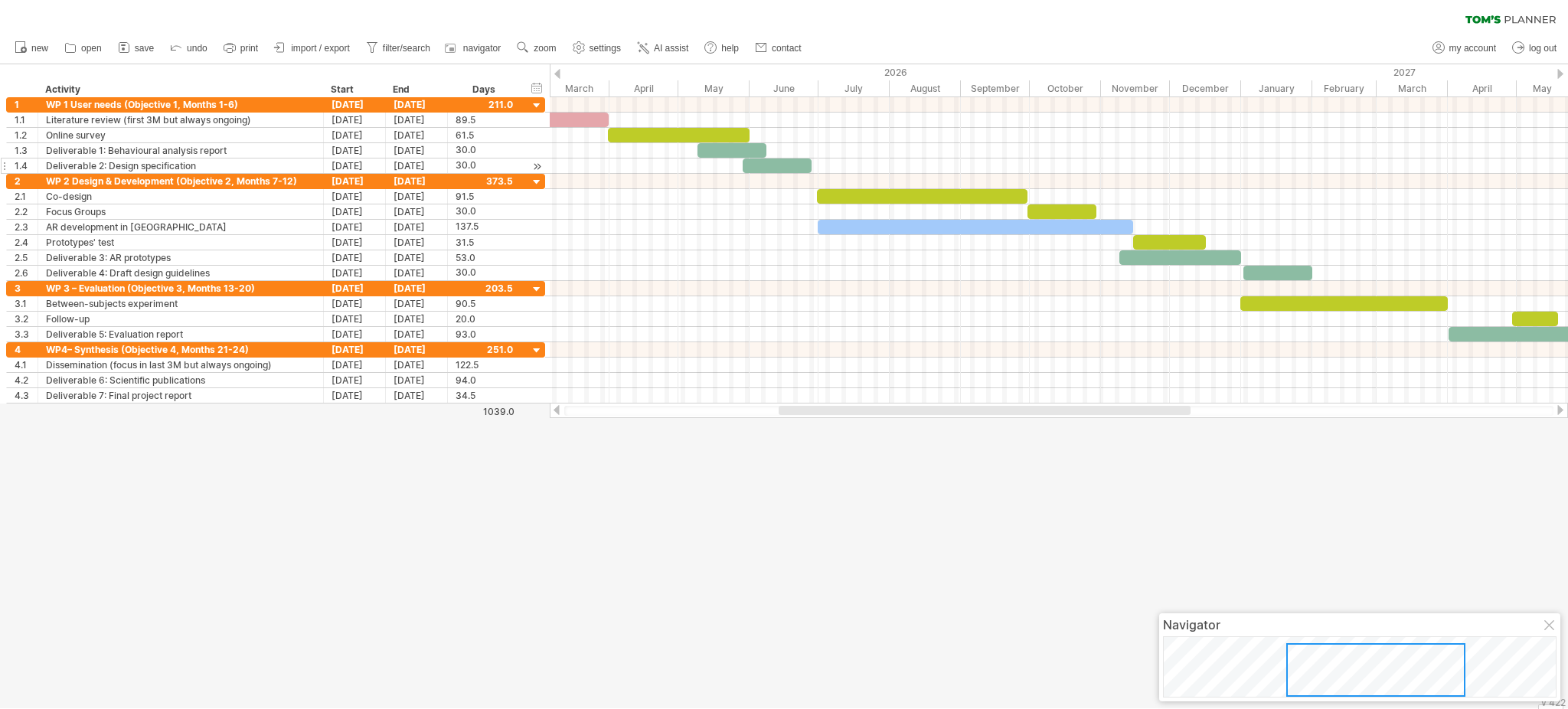
drag, startPoint x: 917, startPoint y: 413, endPoint x: 823, endPoint y: 425, distance: 94.8
click at [823, 425] on div "Trying to reach [DOMAIN_NAME] Connected again... 0% clear filter new 1" at bounding box center [784, 354] width 1568 height 709
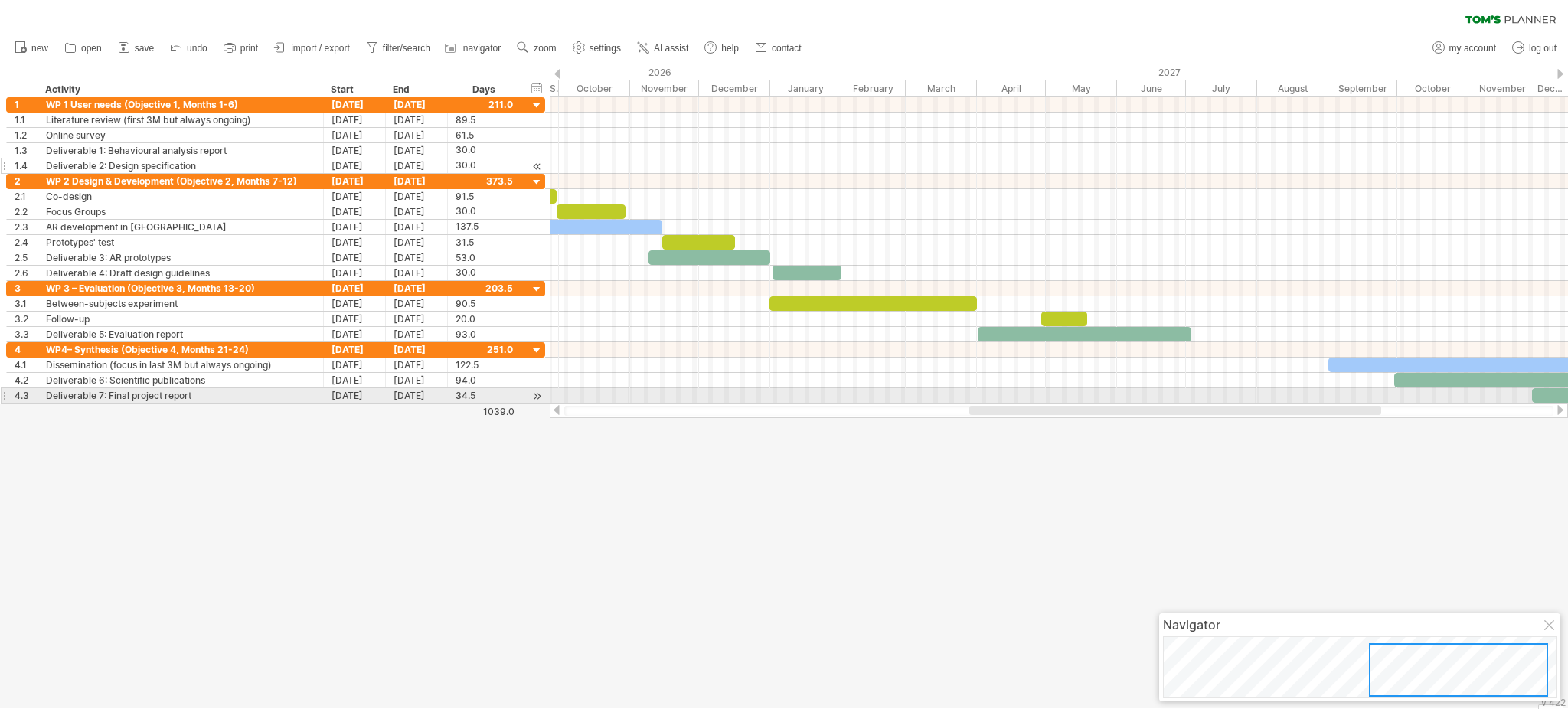
drag, startPoint x: 827, startPoint y: 407, endPoint x: 1018, endPoint y: 391, distance: 191.7
click at [1018, 391] on div "Trying to reach [DOMAIN_NAME] Connected again... 0% clear filter new 1" at bounding box center [784, 354] width 1568 height 709
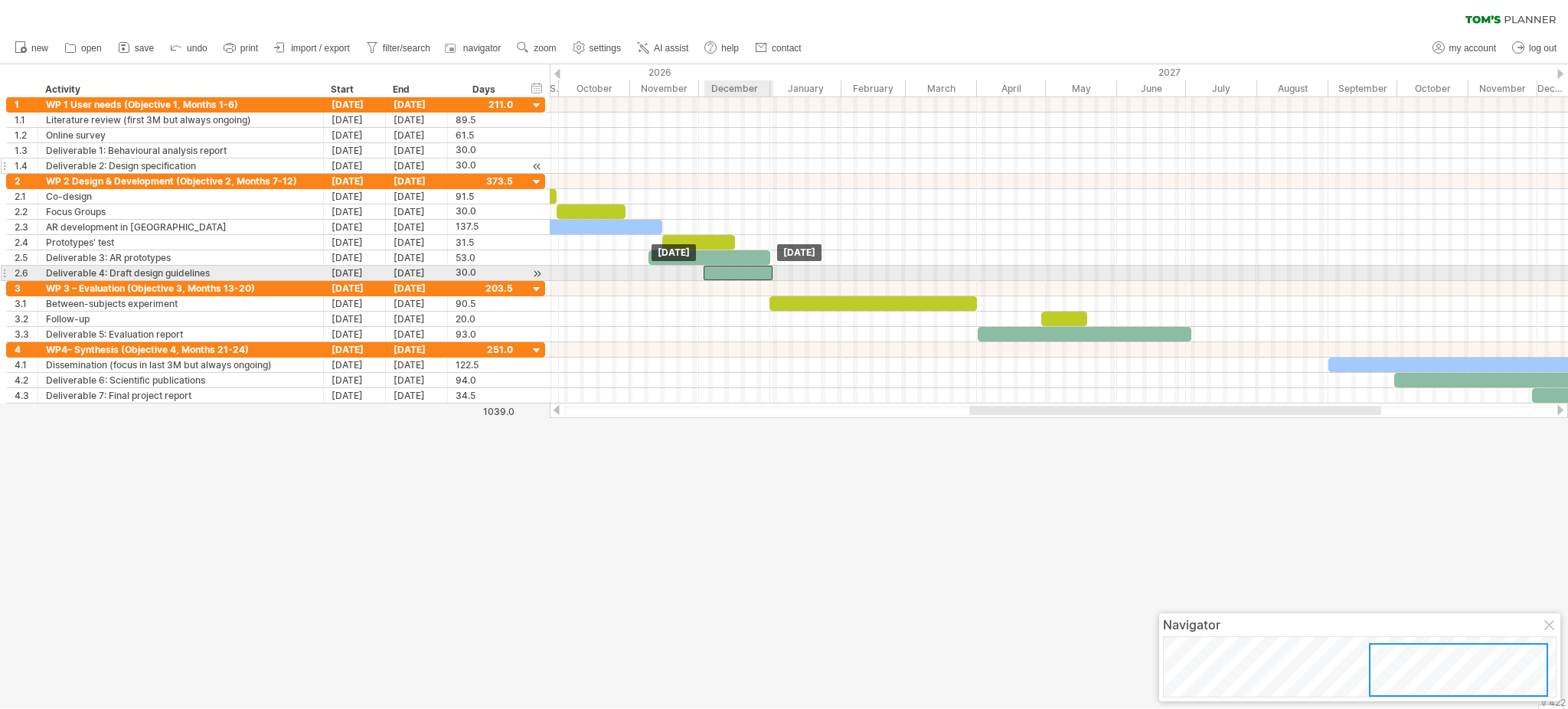
drag, startPoint x: 826, startPoint y: 274, endPoint x: 757, endPoint y: 278, distance: 69.1
click at [757, 278] on div at bounding box center [738, 273] width 68 height 15
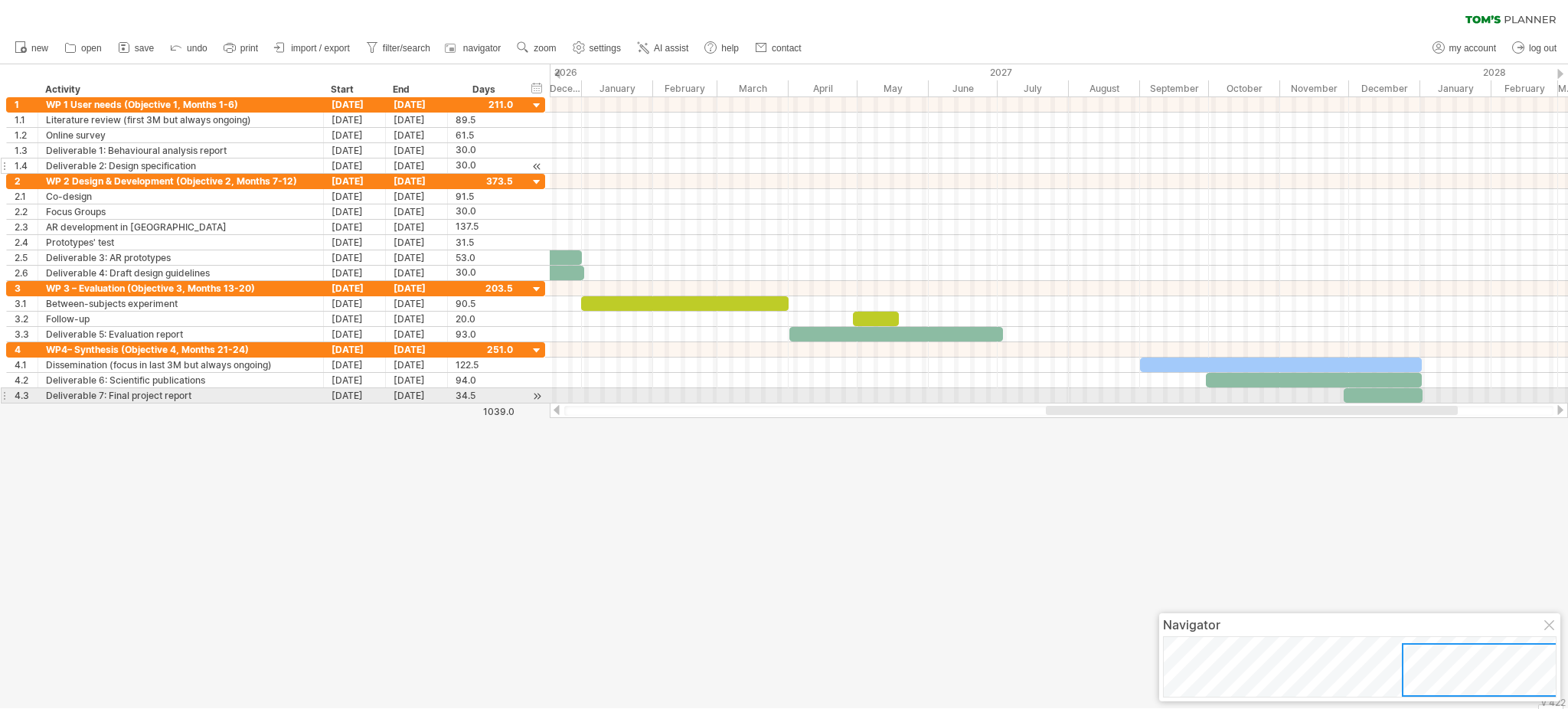
drag, startPoint x: 1058, startPoint y: 415, endPoint x: 1135, endPoint y: 401, distance: 78.3
click at [1135, 401] on div "Trying to reach [DOMAIN_NAME] Connected again... 0% clear filter new 1" at bounding box center [784, 354] width 1568 height 709
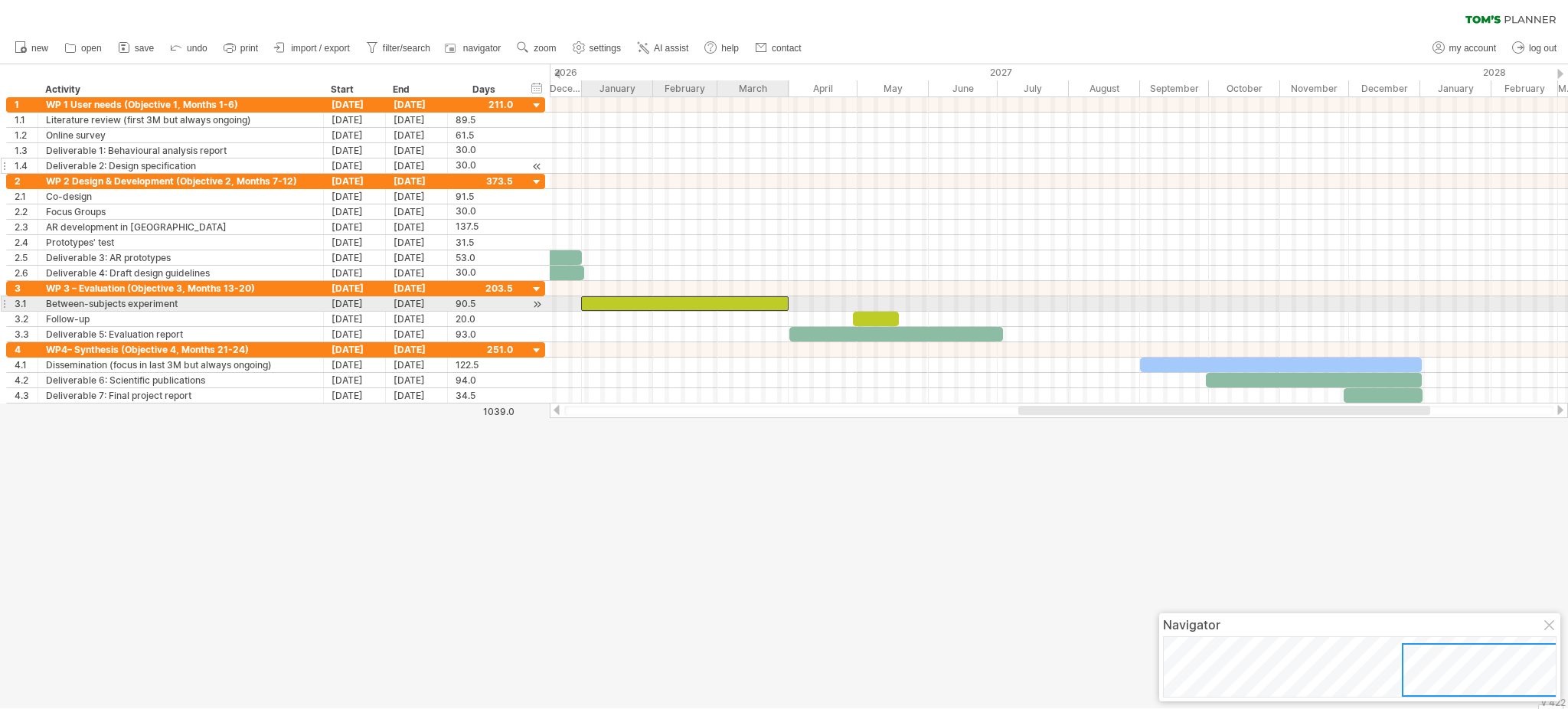
click at [761, 301] on div at bounding box center [685, 304] width 208 height 15
drag, startPoint x: 785, startPoint y: 304, endPoint x: 925, endPoint y: 297, distance: 140.2
click at [926, 297] on span at bounding box center [929, 304] width 6 height 15
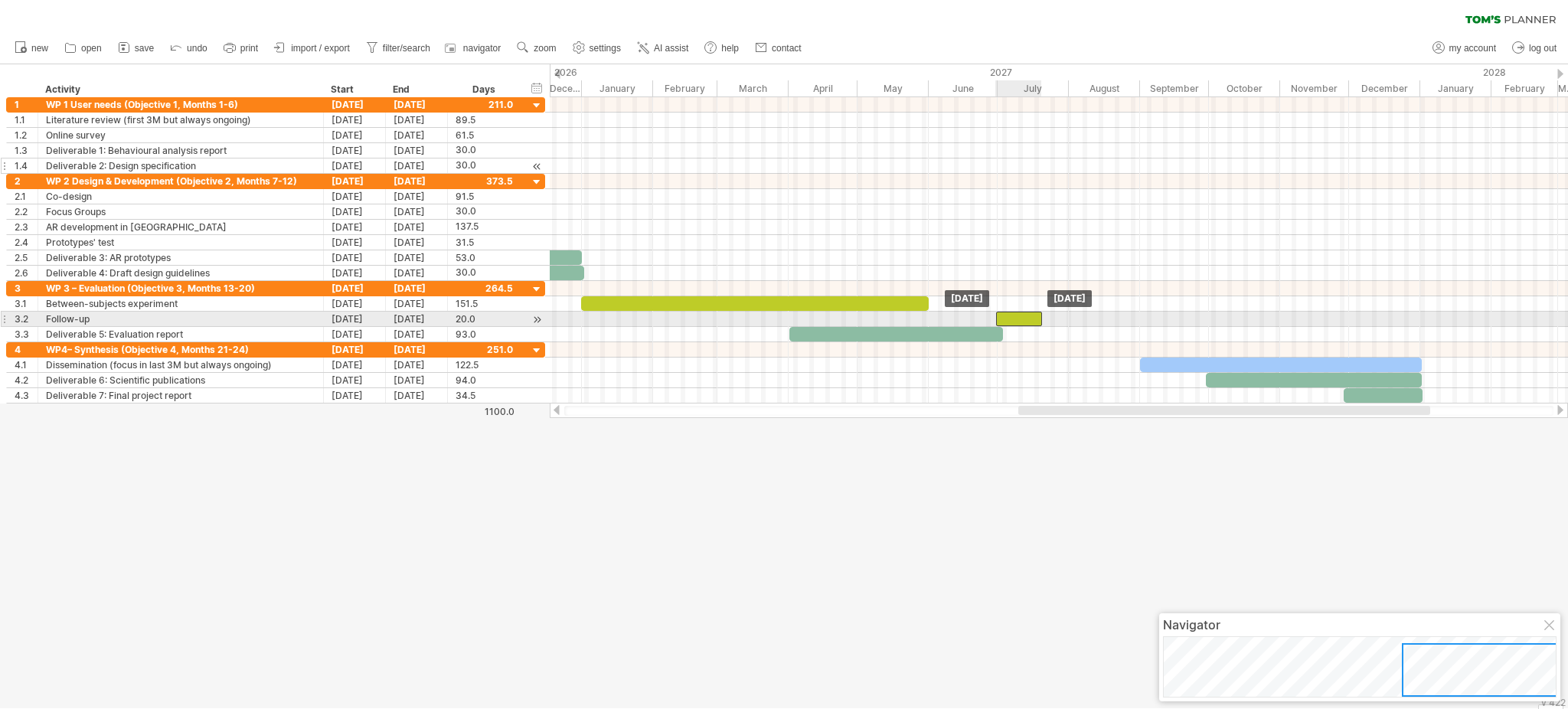
drag, startPoint x: 882, startPoint y: 316, endPoint x: 1026, endPoint y: 317, distance: 144.0
click at [1026, 317] on div at bounding box center [1019, 319] width 46 height 15
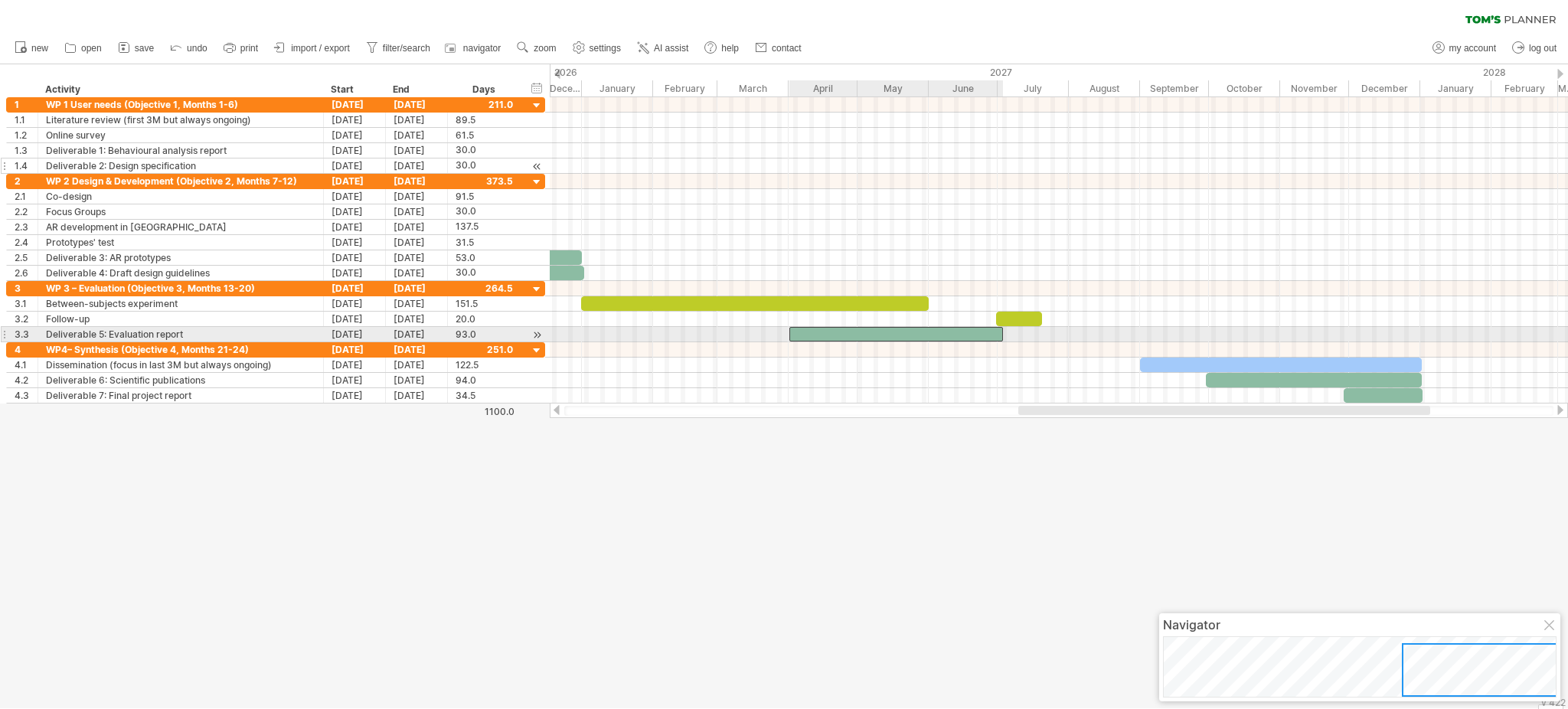
click at [976, 335] on div at bounding box center [897, 334] width 214 height 15
drag, startPoint x: 1002, startPoint y: 334, endPoint x: 1017, endPoint y: 334, distance: 15.0
click at [1017, 334] on span at bounding box center [1016, 334] width 6 height 15
click at [1022, 334] on div at bounding box center [1058, 334] width 1018 height 16
drag, startPoint x: 1021, startPoint y: 337, endPoint x: 1068, endPoint y: 339, distance: 47.0
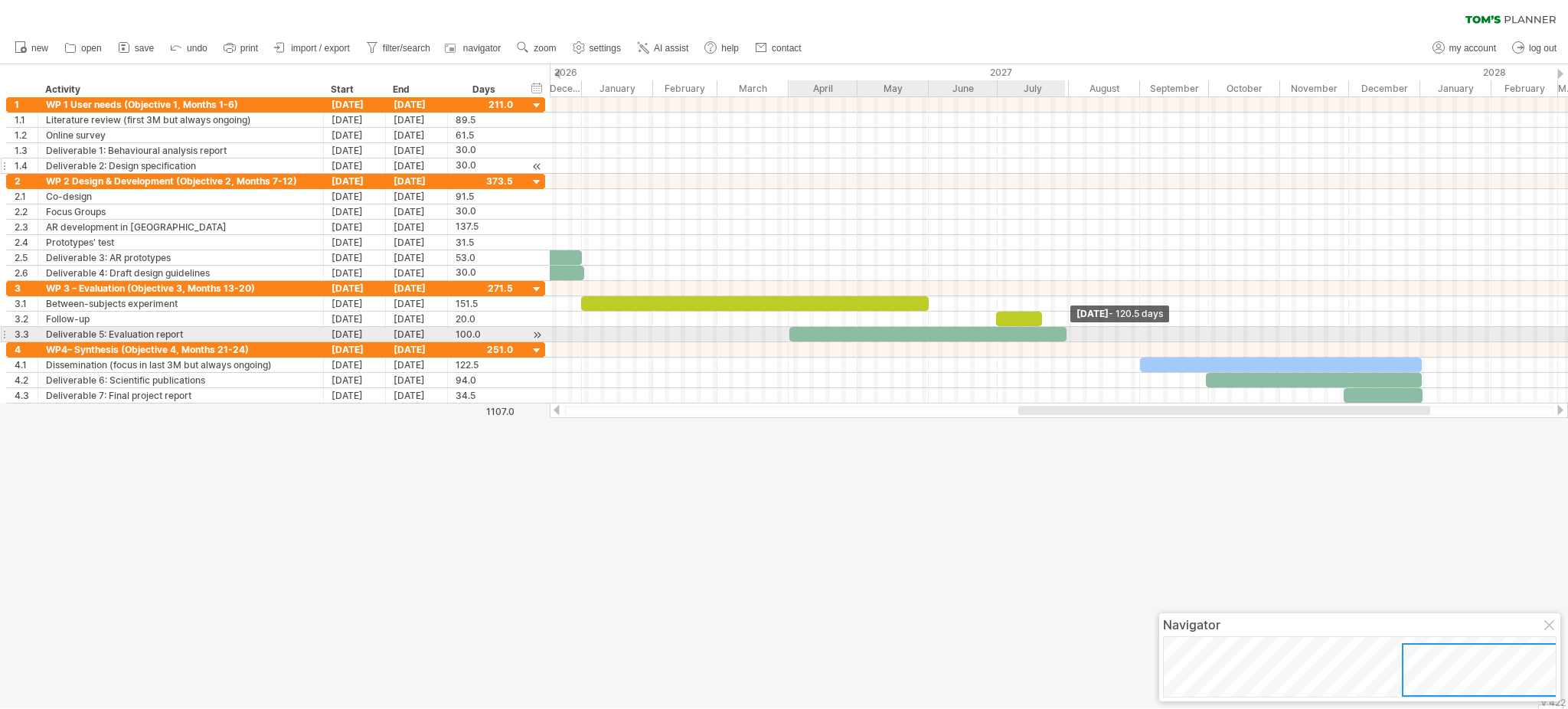
click at [1068, 339] on span at bounding box center [1067, 334] width 6 height 15
drag, startPoint x: 1068, startPoint y: 339, endPoint x: 1141, endPoint y: 339, distance: 73.0
click at [1141, 339] on span at bounding box center [1139, 334] width 6 height 15
click at [796, 331] on div at bounding box center [964, 334] width 349 height 15
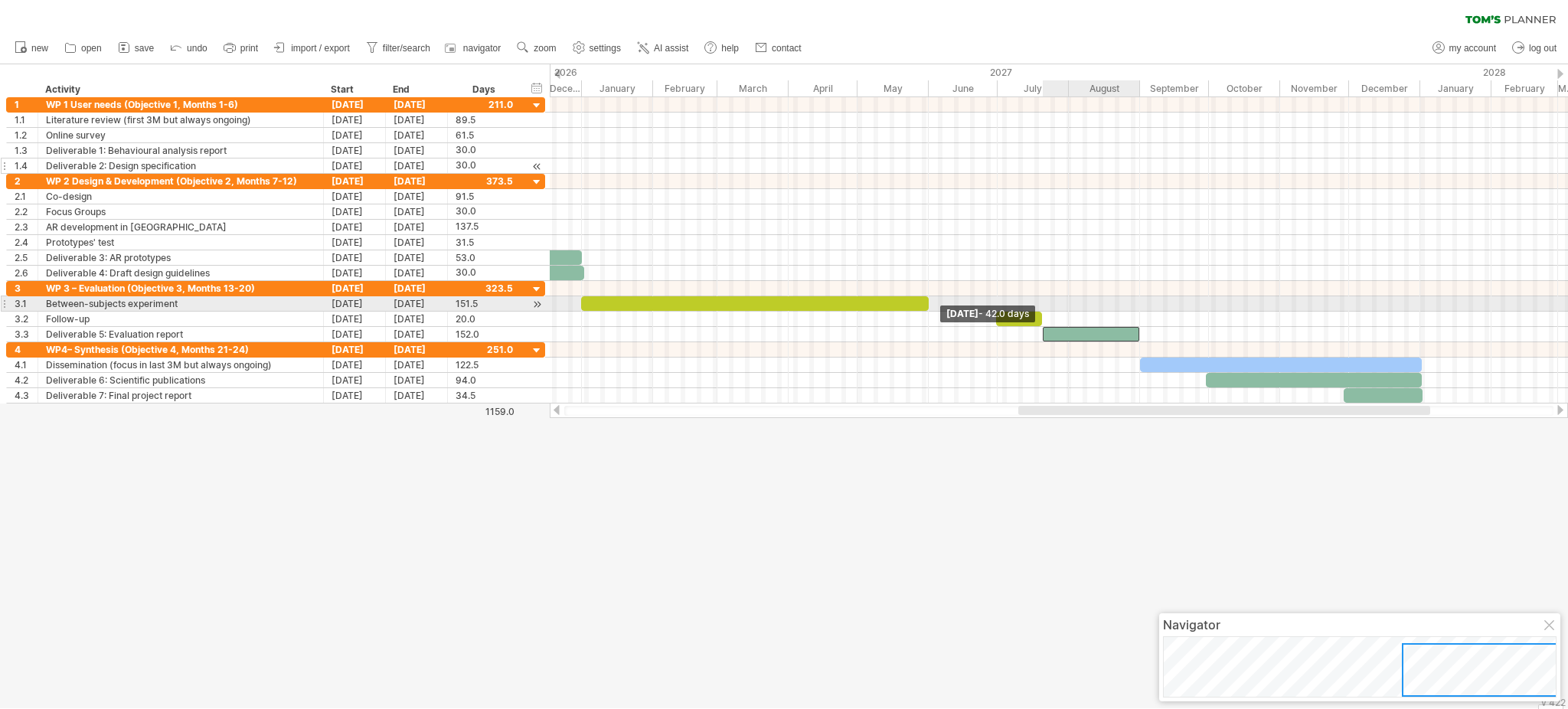
drag, startPoint x: 786, startPoint y: 331, endPoint x: 1040, endPoint y: 306, distance: 255.2
click at [1040, 306] on div "[DATE] [DATE] - 42.0 days" at bounding box center [1058, 249] width 1018 height 306
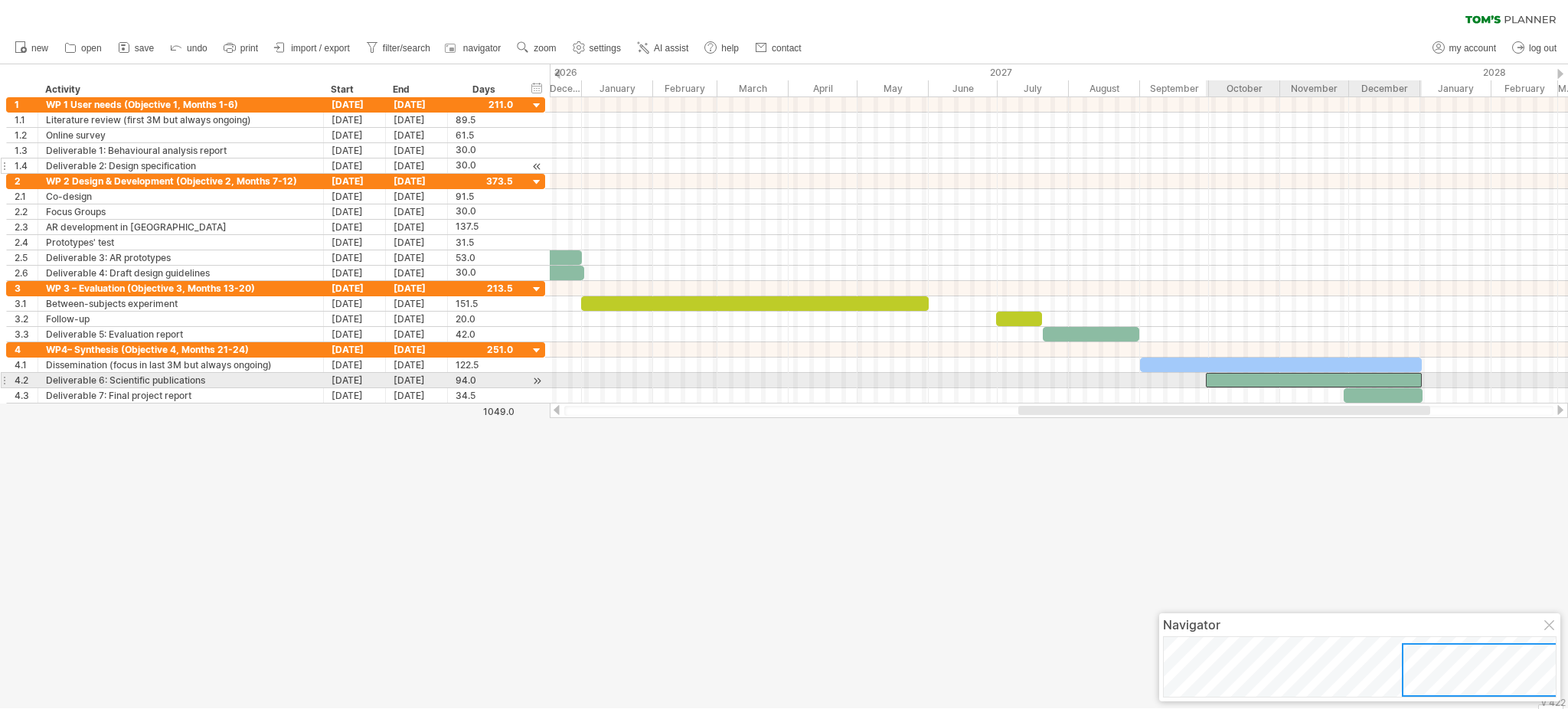
click at [1175, 376] on div at bounding box center [1314, 380] width 216 height 15
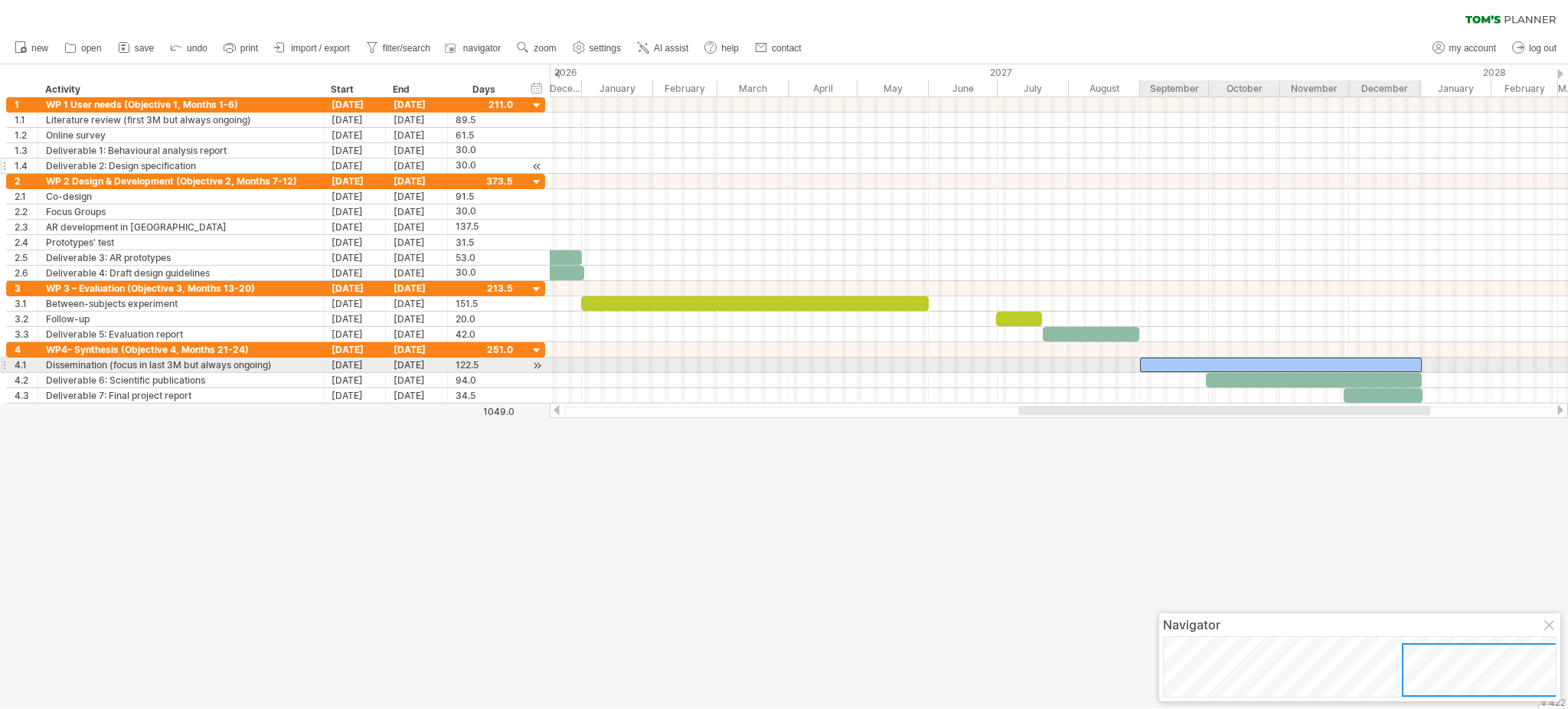
click at [1175, 360] on div at bounding box center [1281, 365] width 282 height 15
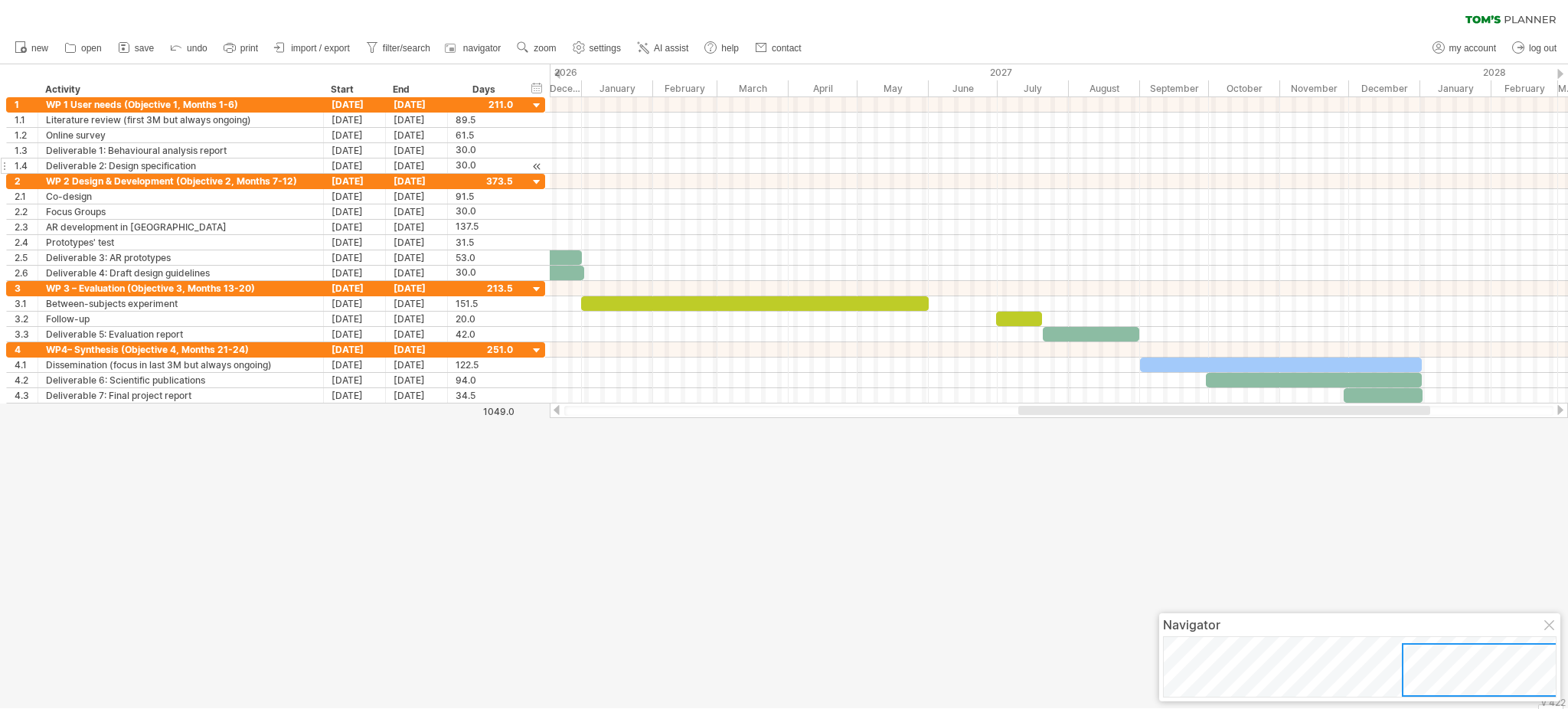
click at [1155, 518] on div at bounding box center [784, 386] width 1568 height 644
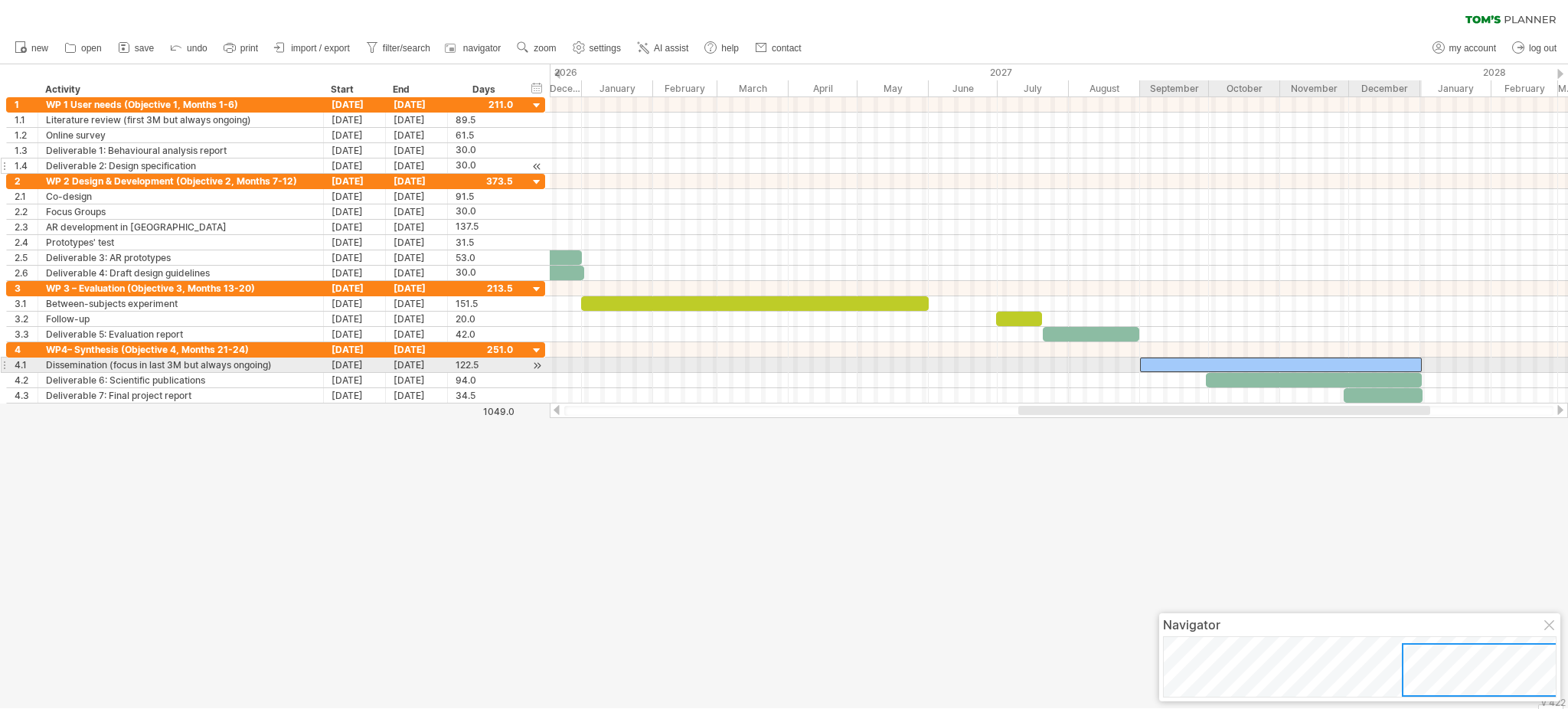
click at [1145, 369] on div at bounding box center [1281, 365] width 282 height 15
click at [1140, 366] on span at bounding box center [1140, 365] width 6 height 15
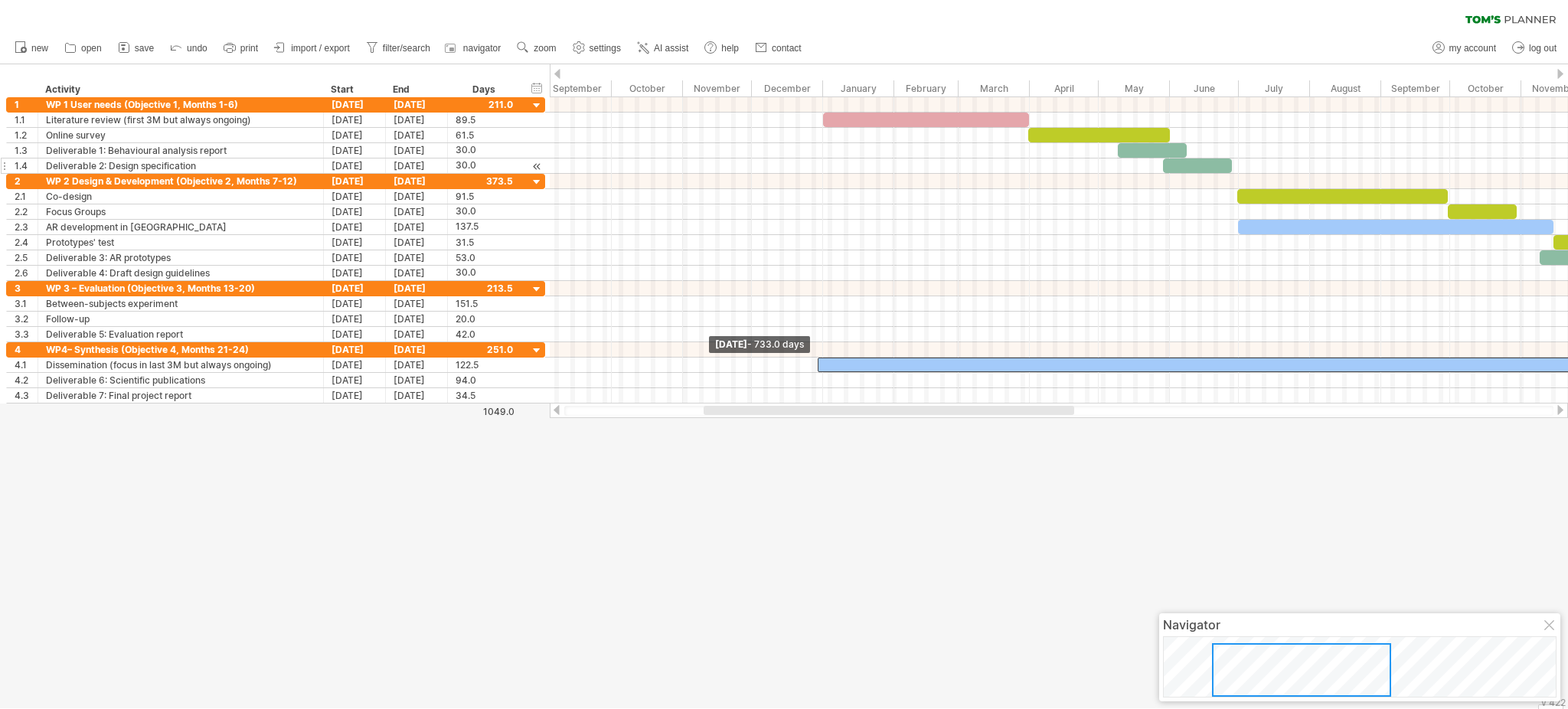
drag, startPoint x: 1141, startPoint y: 366, endPoint x: 817, endPoint y: 522, distance: 359.6
click at [817, 522] on div "Trying to reach [DOMAIN_NAME] Connected again... 0% clear filter new 1" at bounding box center [784, 354] width 1568 height 709
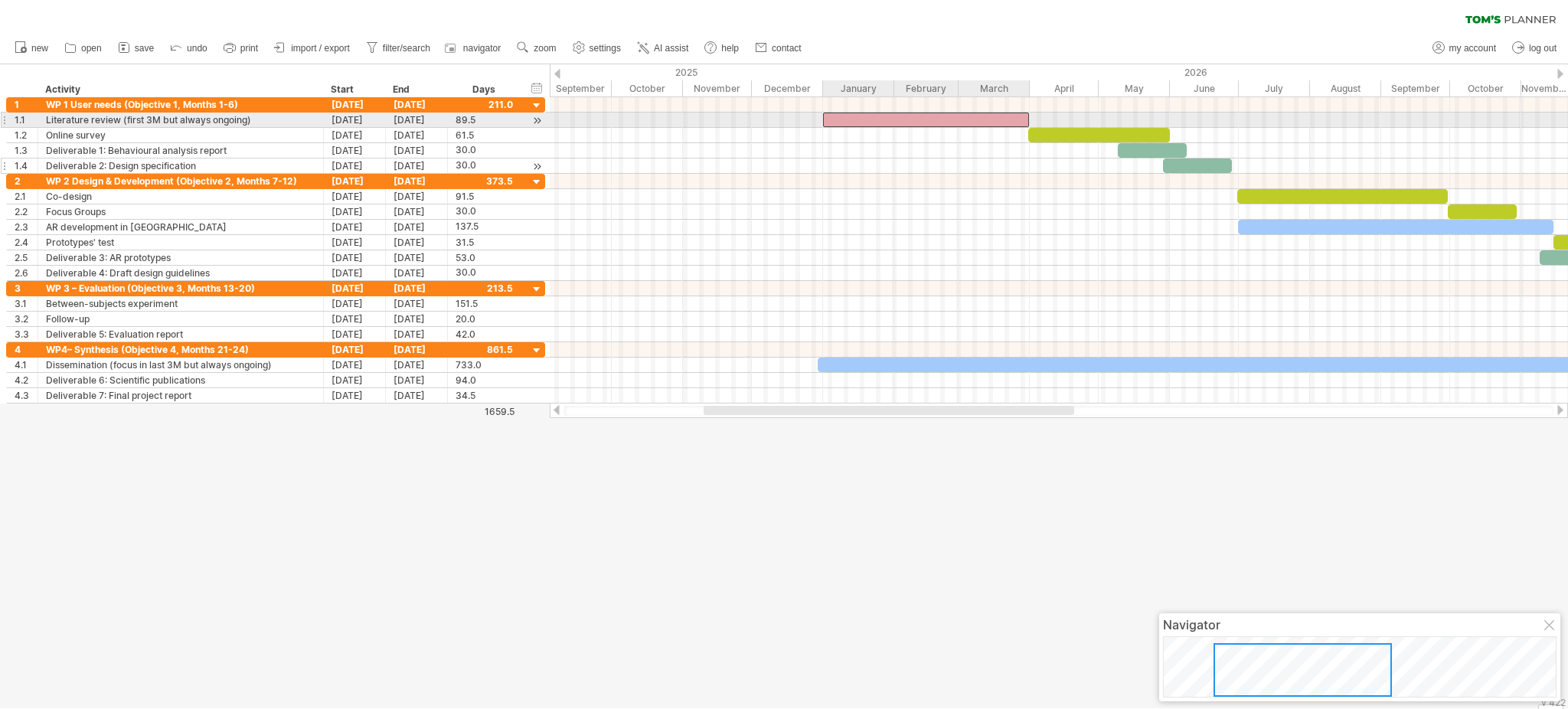
click at [969, 123] on div at bounding box center [926, 120] width 206 height 15
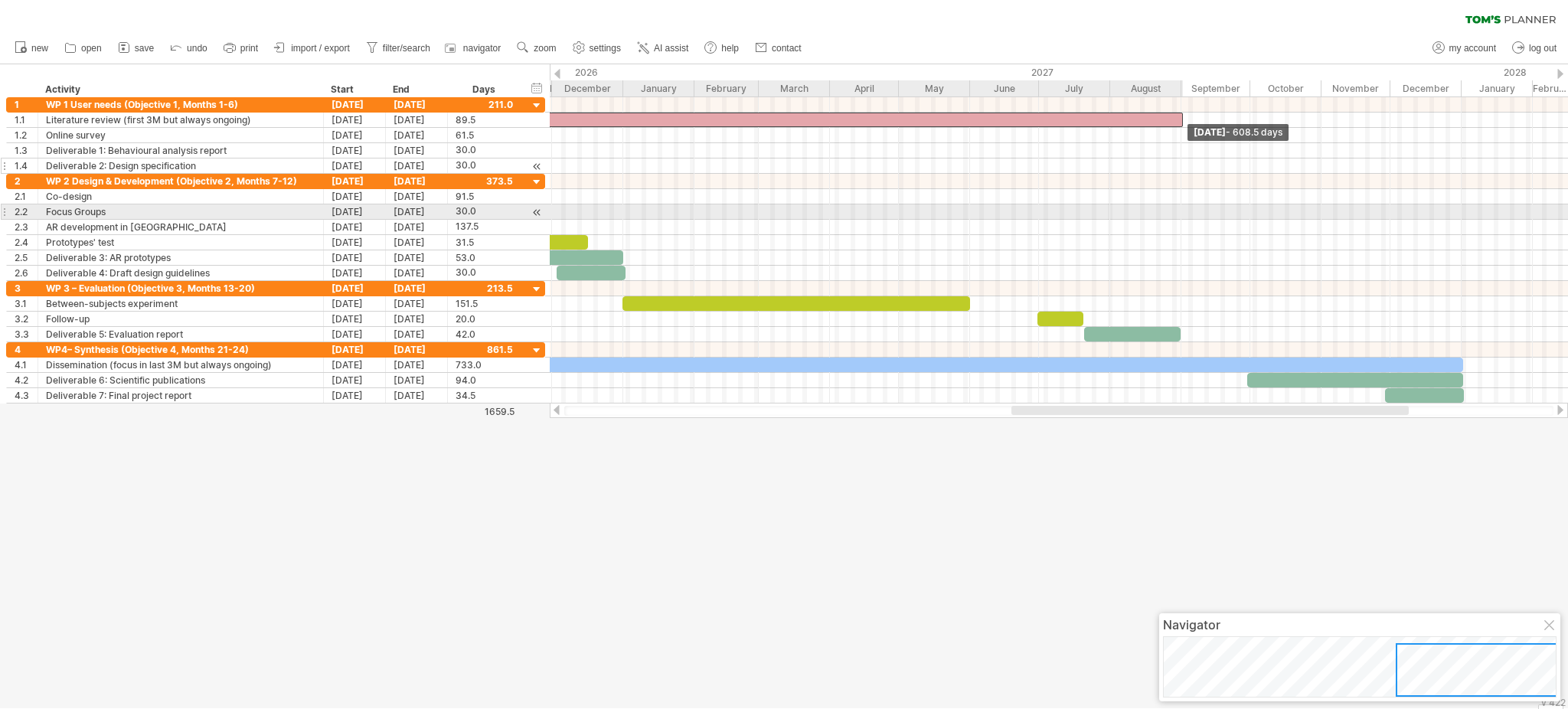
drag, startPoint x: 1030, startPoint y: 118, endPoint x: 1184, endPoint y: 206, distance: 177.4
click at [1175, 206] on div "[DATE] - 608.5 days [DATE]" at bounding box center [1058, 249] width 1018 height 306
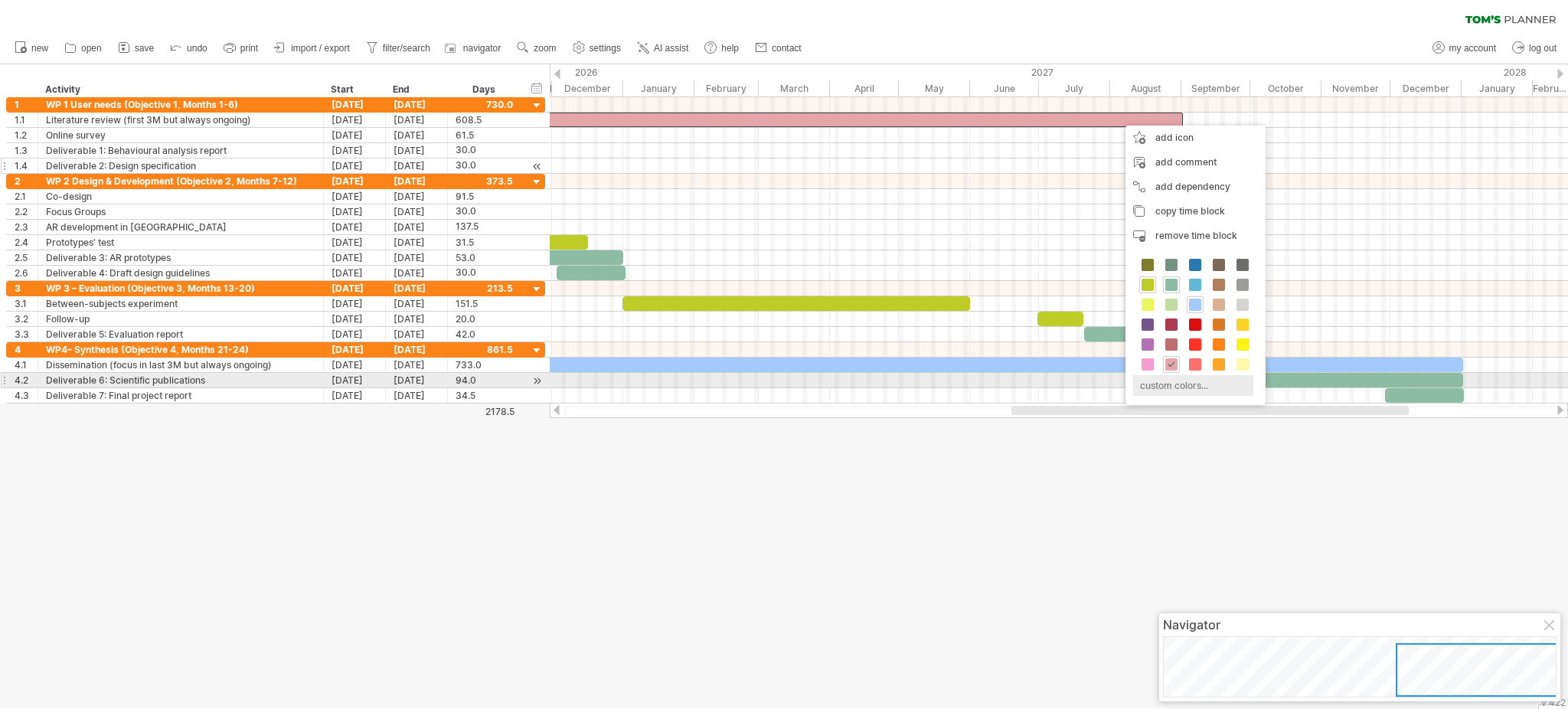
click at [1161, 378] on div "custom colors..." at bounding box center [1194, 386] width 121 height 21
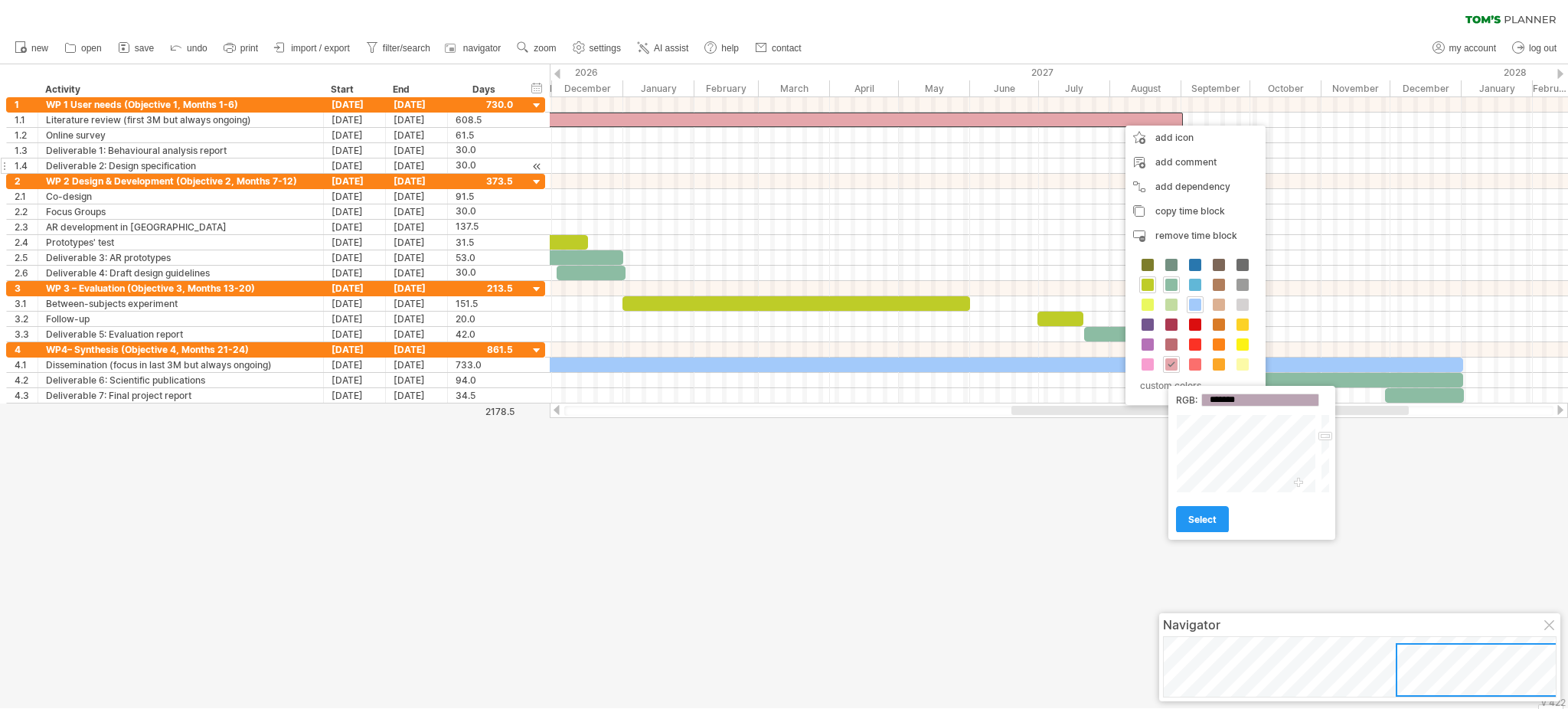
click at [1175, 484] on div at bounding box center [1247, 454] width 142 height 79
type input "*******"
click at [1175, 485] on div at bounding box center [1247, 454] width 142 height 79
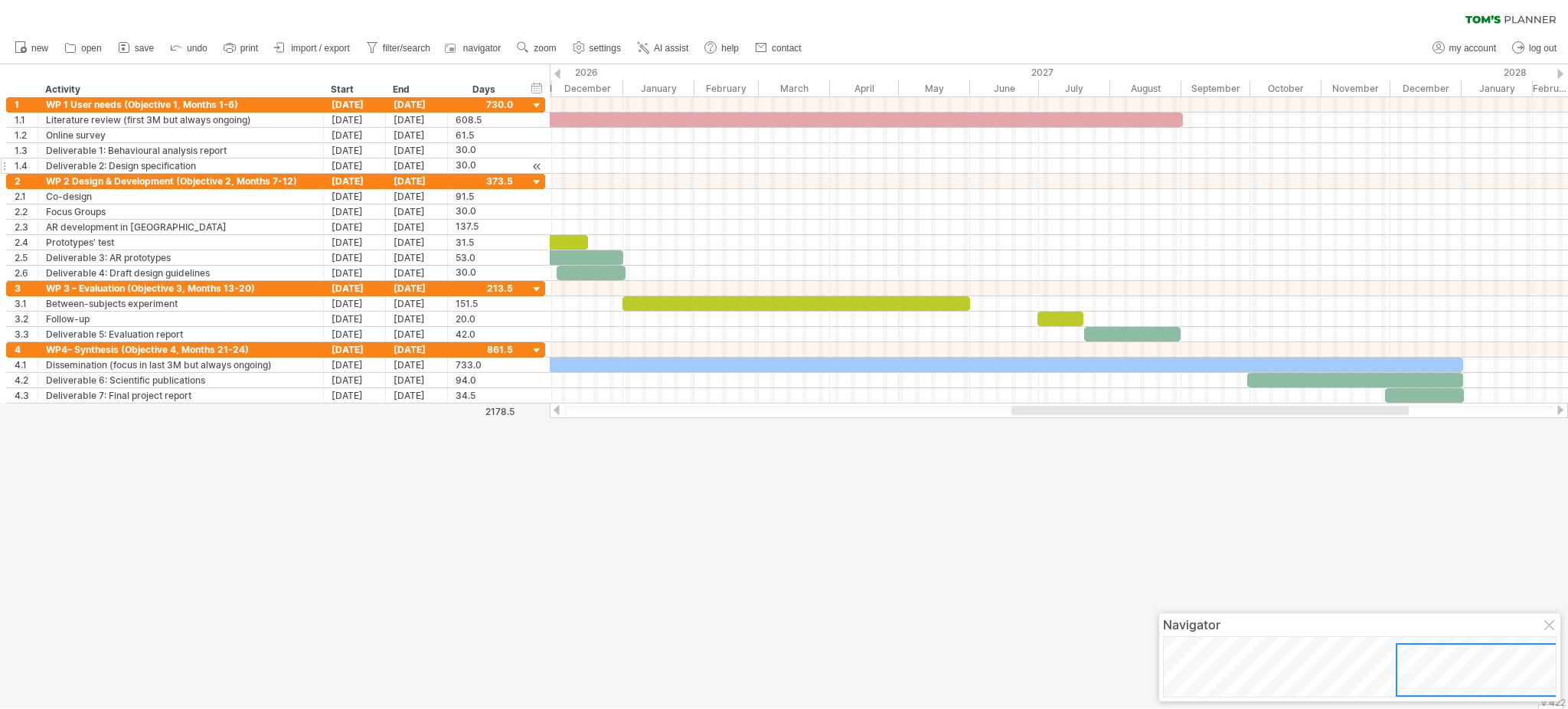
click at [1175, 499] on div at bounding box center [784, 386] width 1568 height 644
click at [1175, 512] on div at bounding box center [784, 386] width 1568 height 644
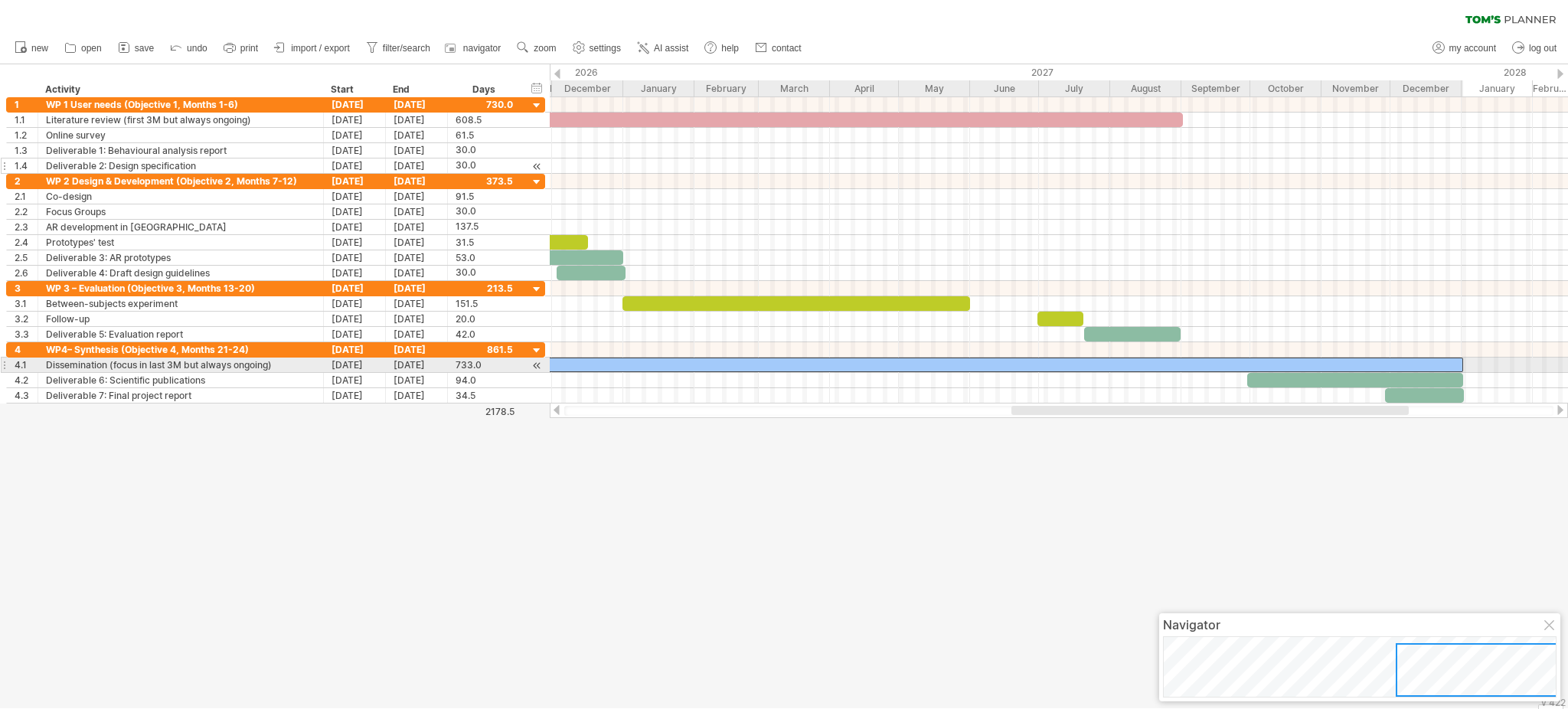
click at [1175, 364] on div at bounding box center [621, 365] width 1684 height 15
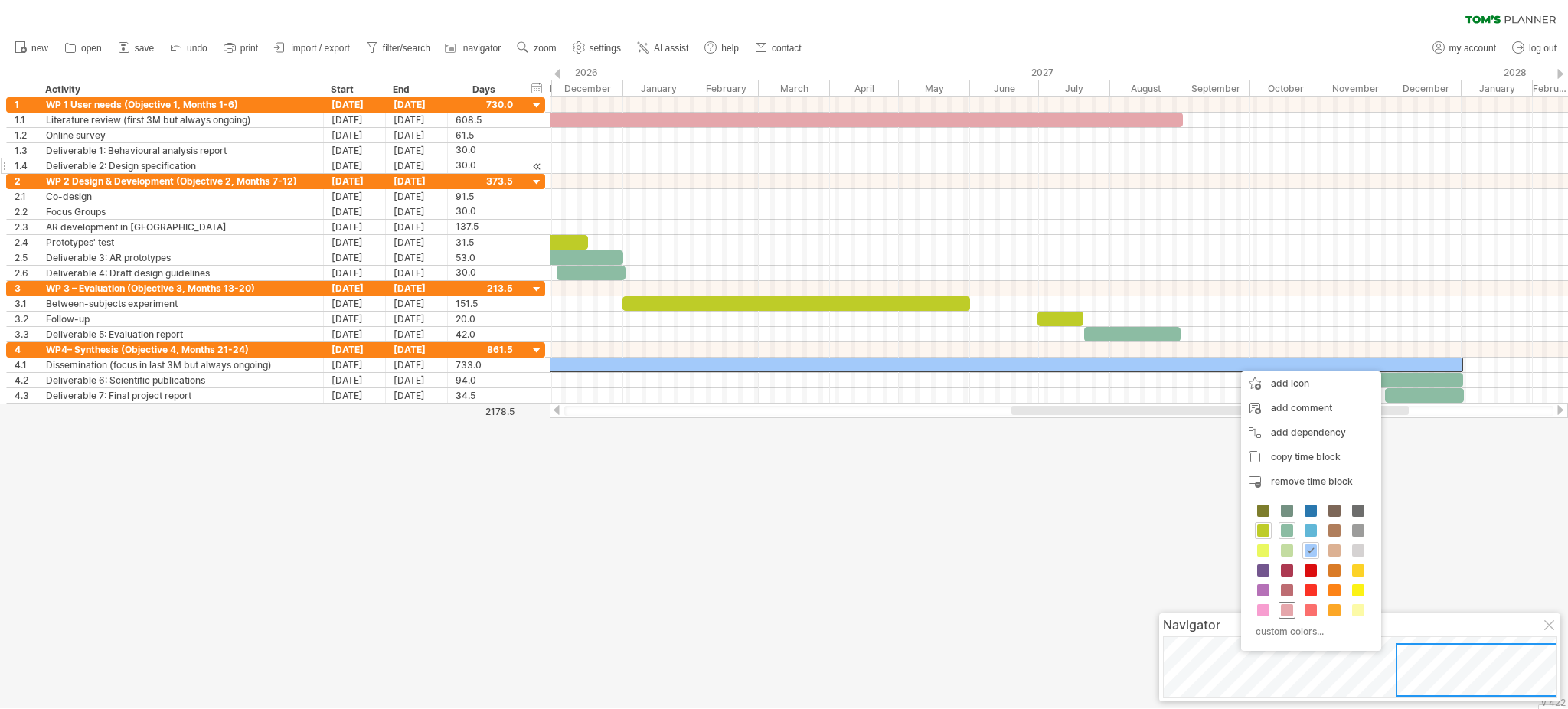
click at [1175, 532] on span at bounding box center [1287, 610] width 12 height 12
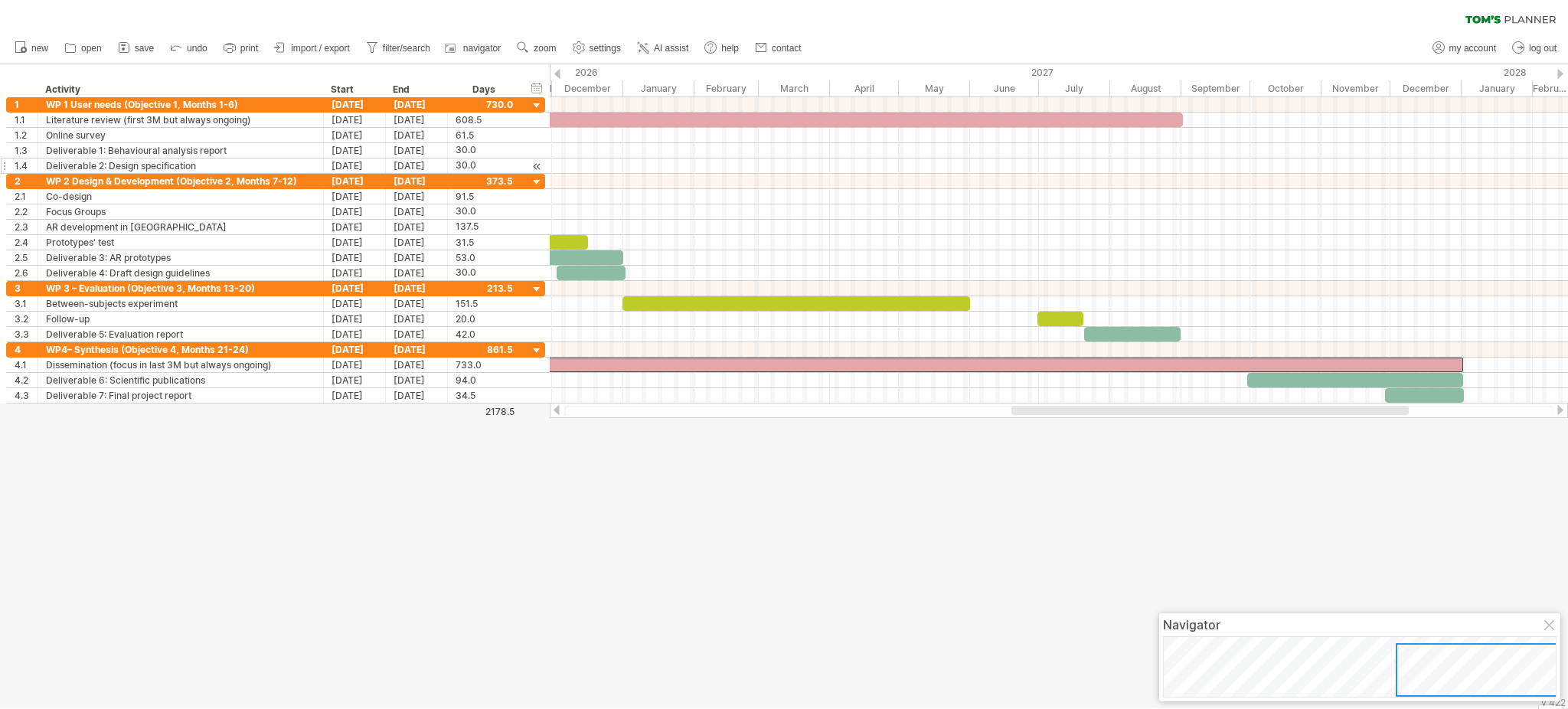
click at [1175, 532] on div at bounding box center [784, 386] width 1568 height 644
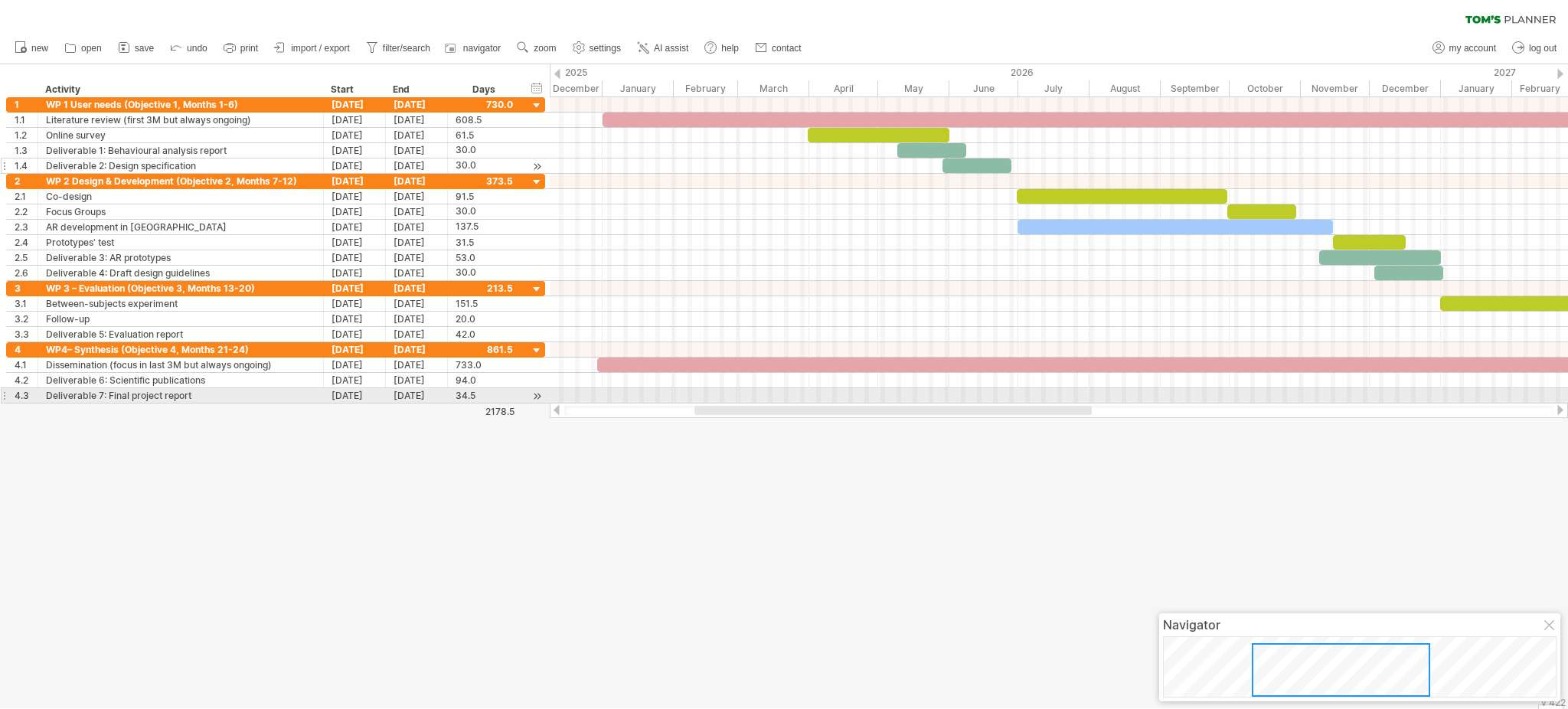
drag, startPoint x: 1292, startPoint y: 409, endPoint x: 975, endPoint y: 404, distance: 317.0
click at [975, 404] on div at bounding box center [1058, 410] width 1018 height 16
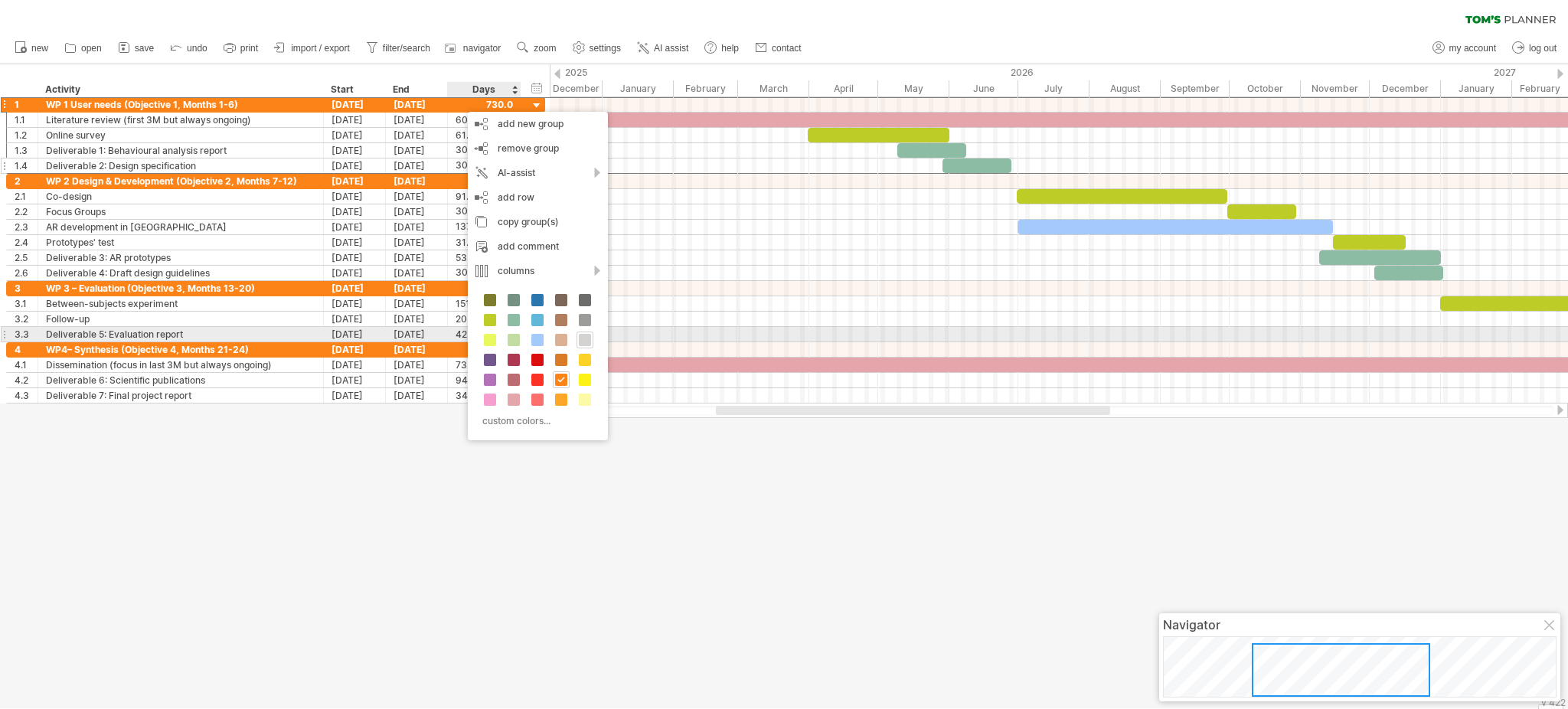
click at [592, 334] on div at bounding box center [584, 340] width 16 height 16
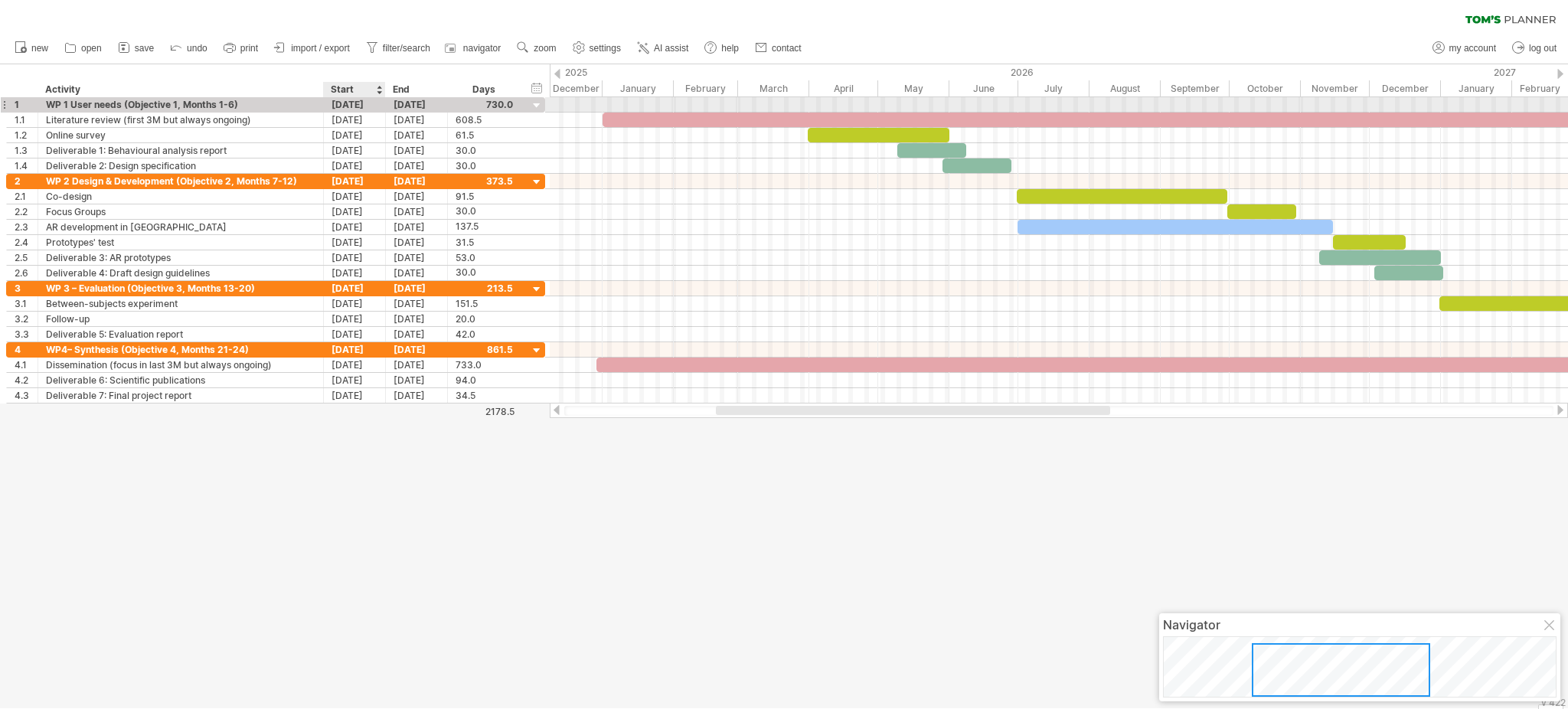
click at [349, 98] on div "[DATE]" at bounding box center [355, 104] width 62 height 15
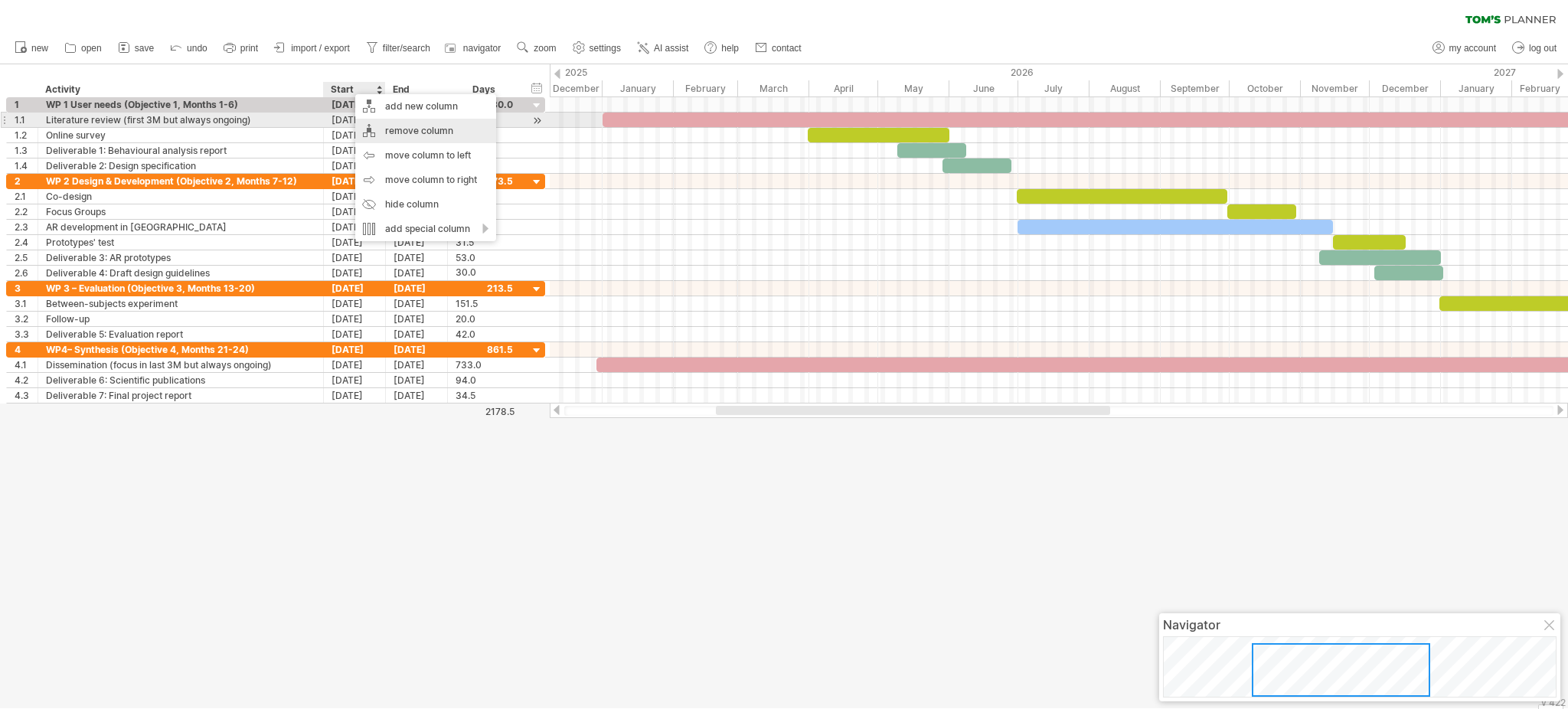
click at [477, 120] on div "remove column" at bounding box center [426, 131] width 141 height 25
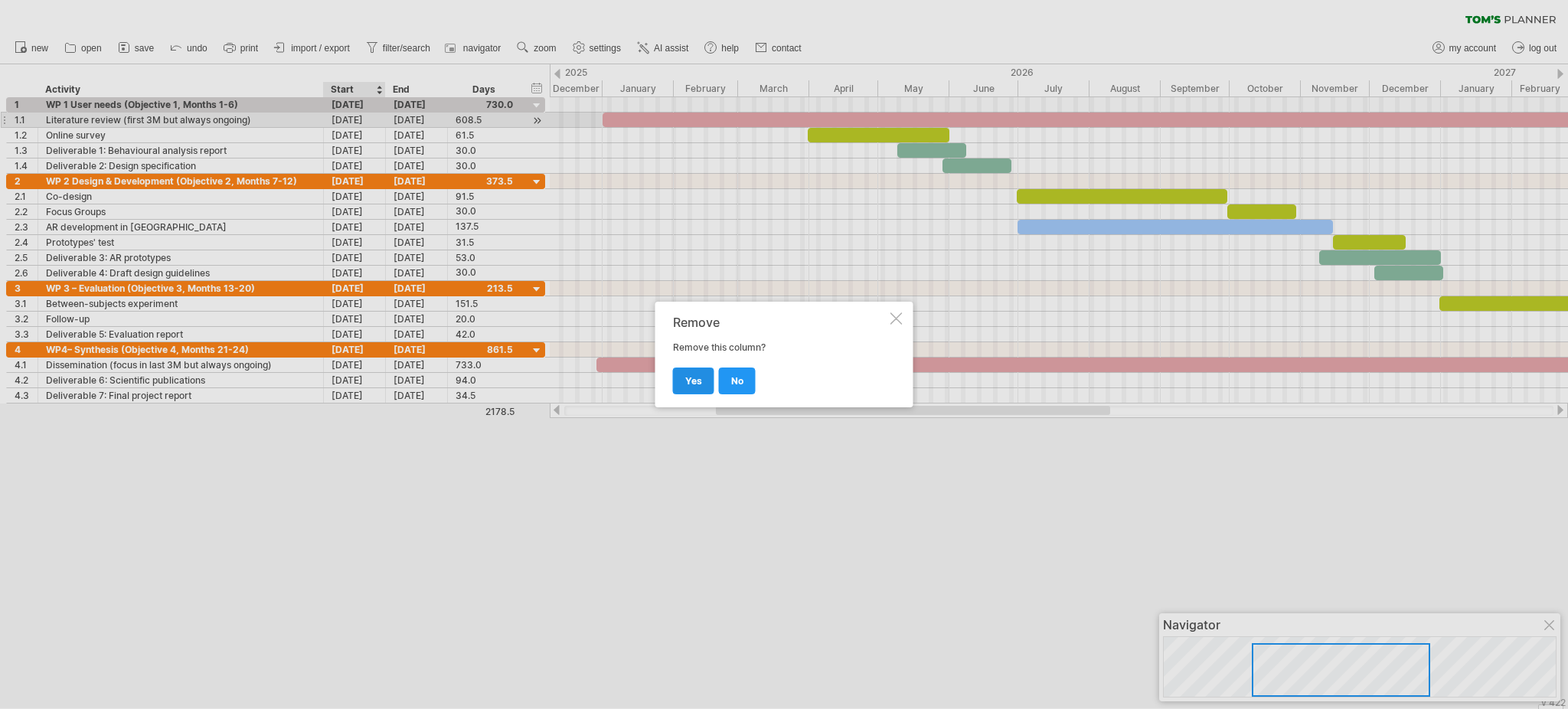
click at [685, 371] on link "yes" at bounding box center [693, 380] width 41 height 26
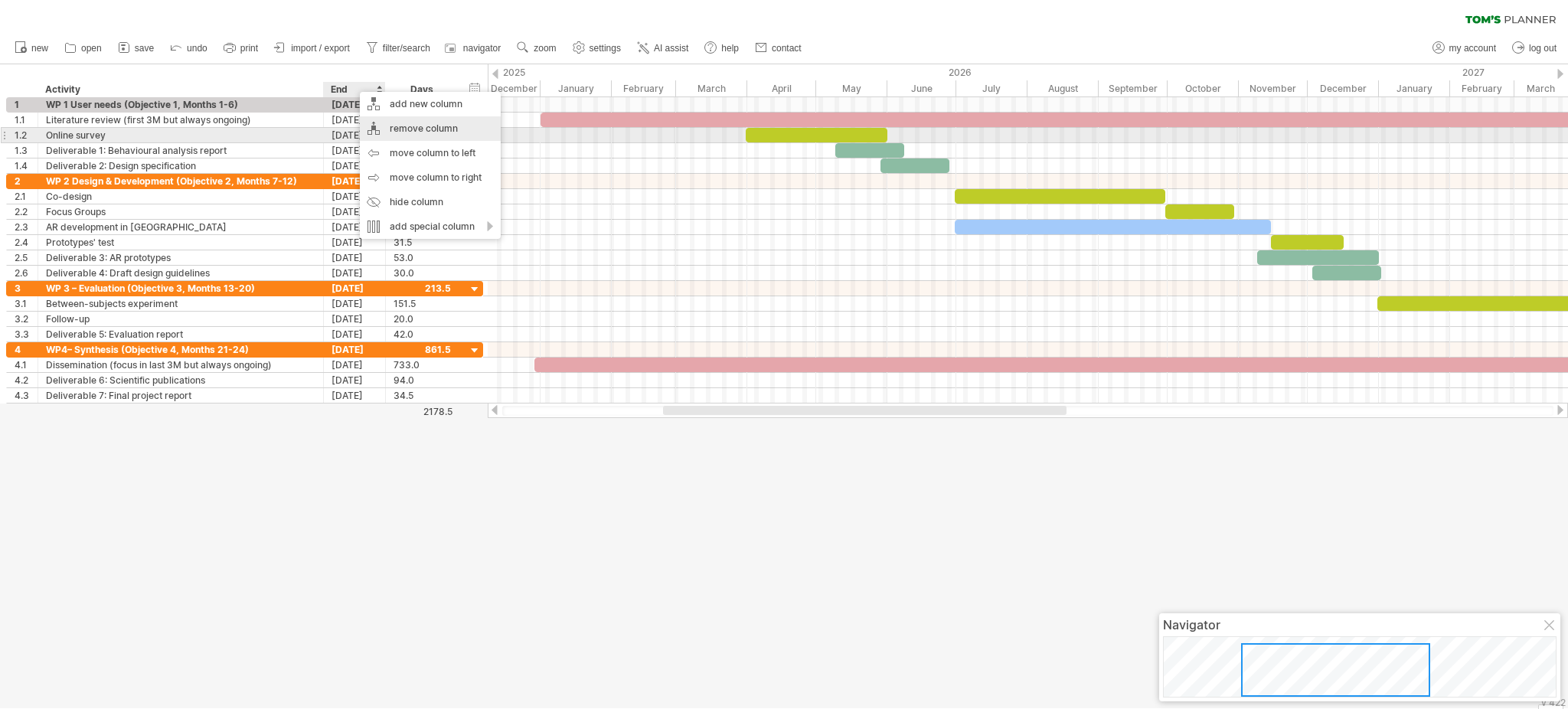
click at [411, 139] on div "remove column" at bounding box center [430, 128] width 141 height 25
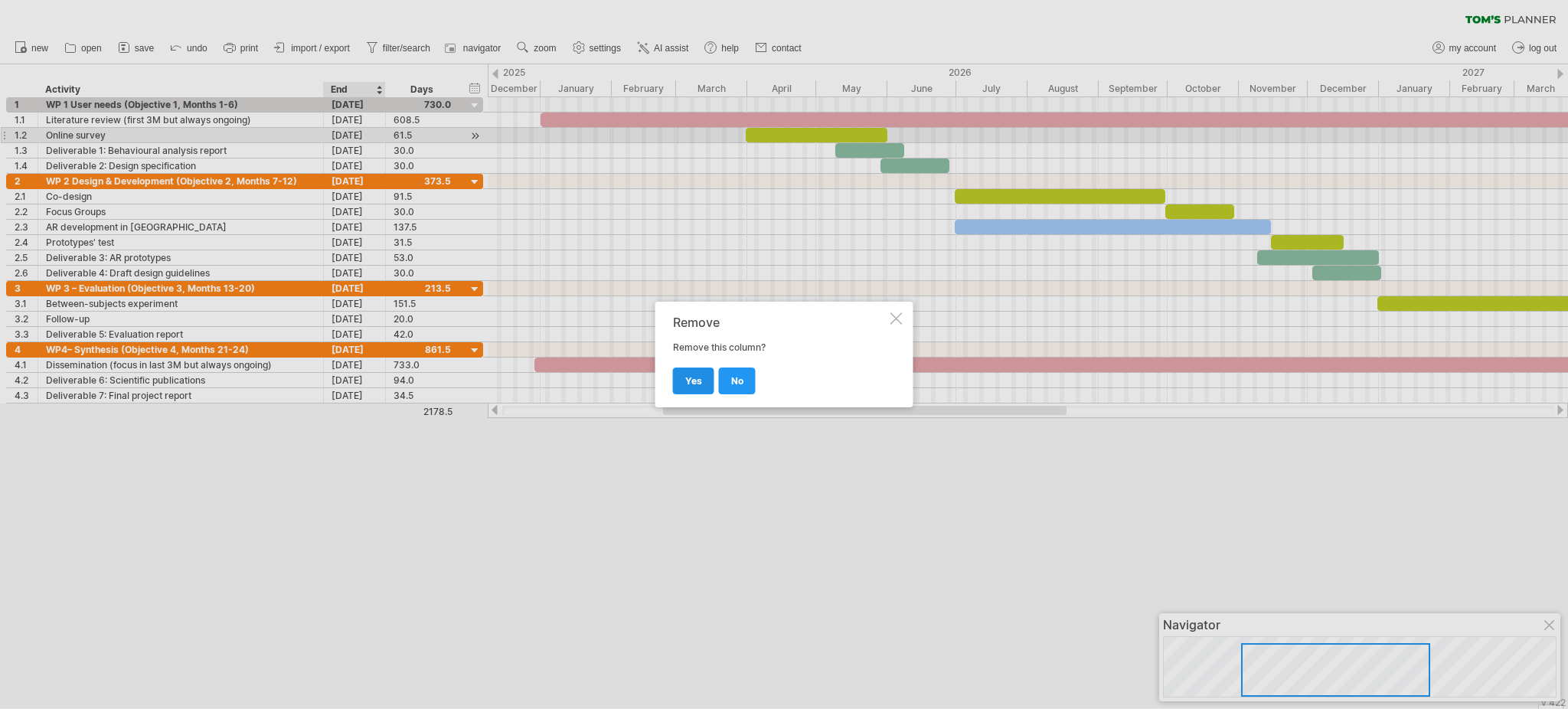
click at [683, 374] on link "yes" at bounding box center [693, 380] width 41 height 26
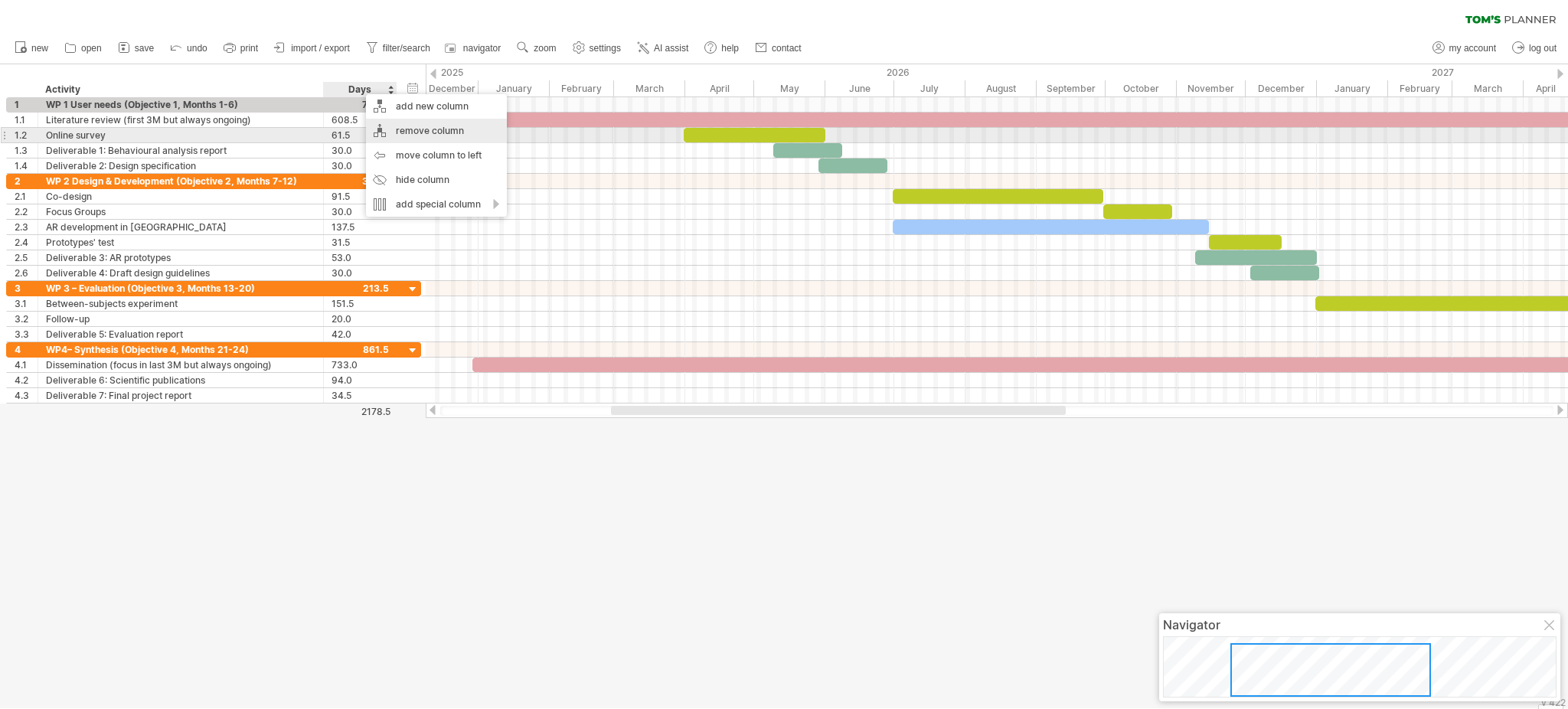
click at [433, 134] on div "remove column" at bounding box center [437, 131] width 141 height 25
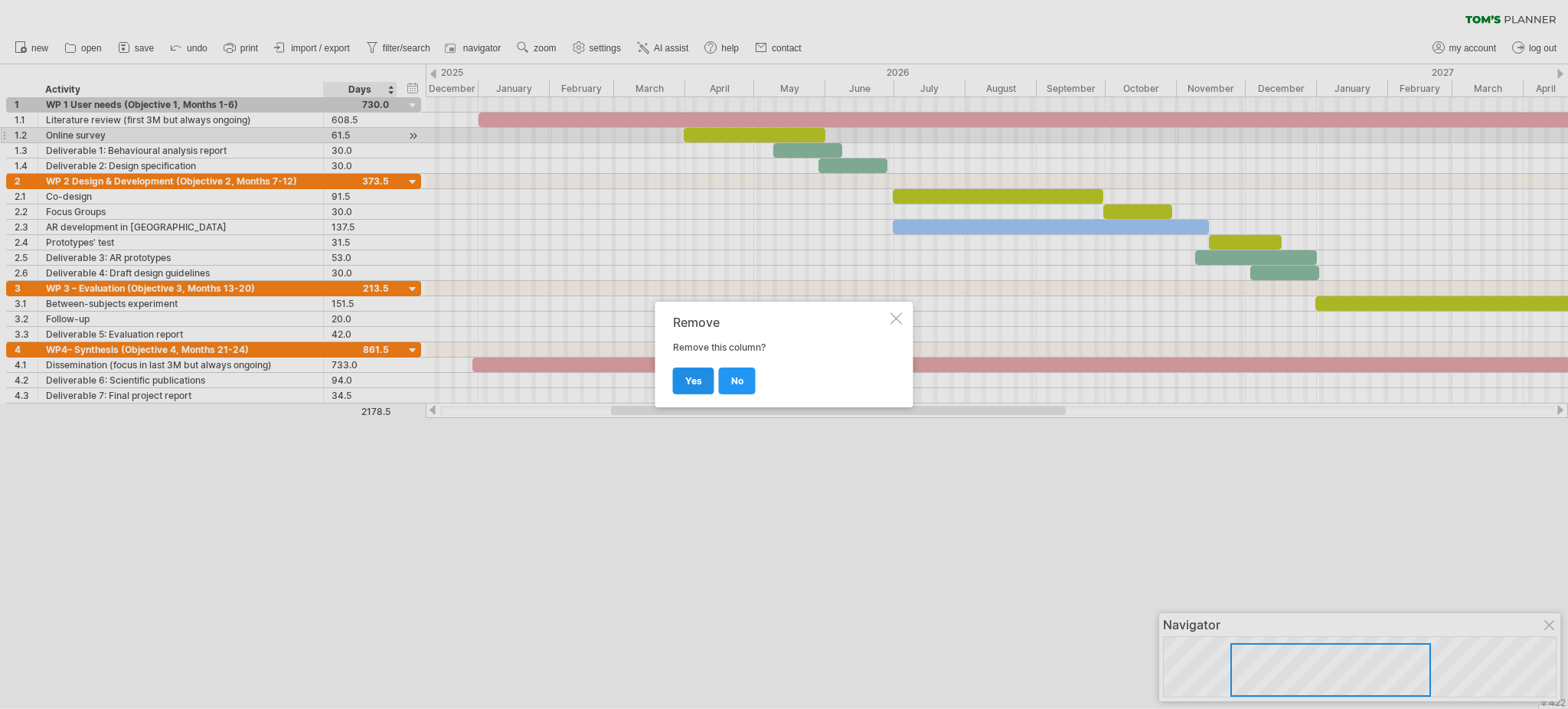
click at [694, 373] on link "yes" at bounding box center [693, 380] width 41 height 26
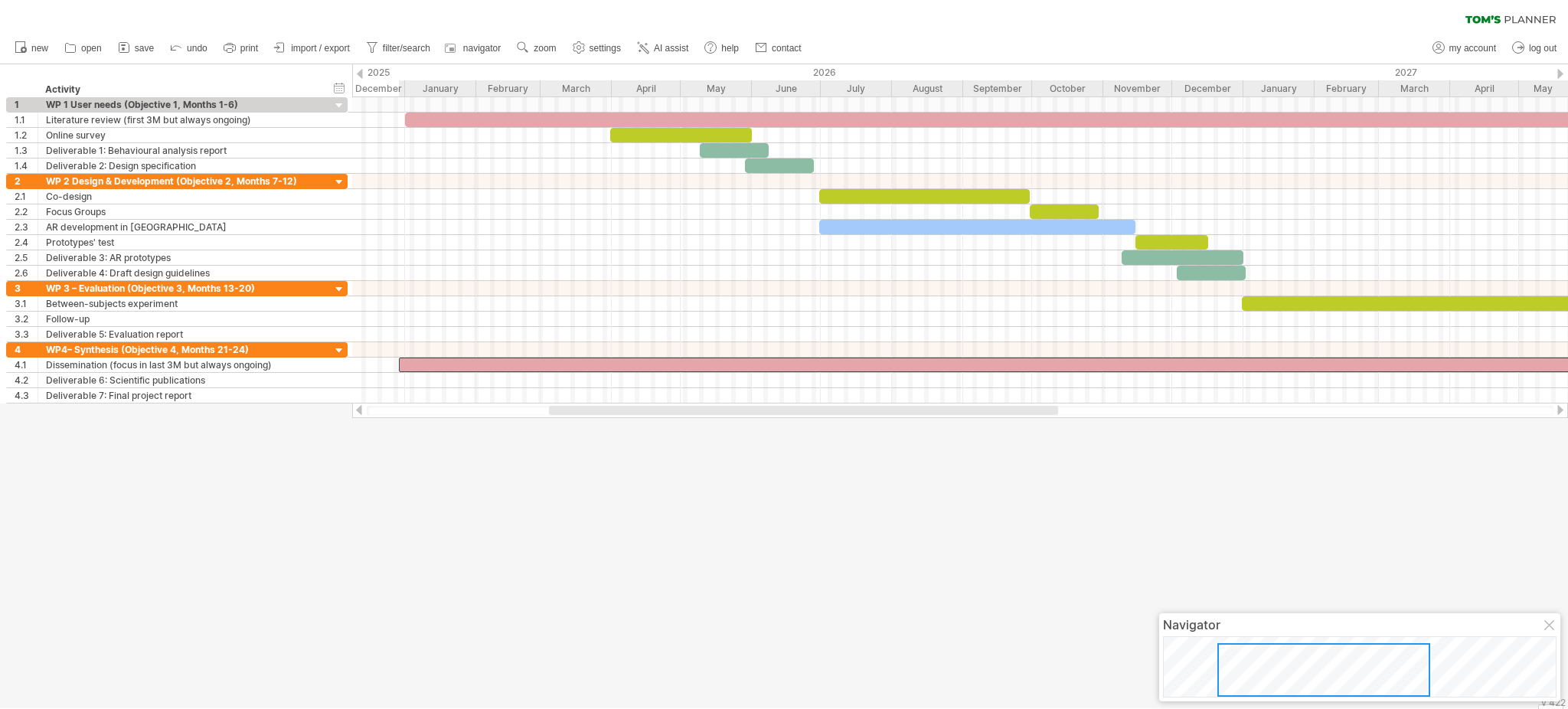
click at [694, 373] on div at bounding box center [1241, 365] width 1684 height 15
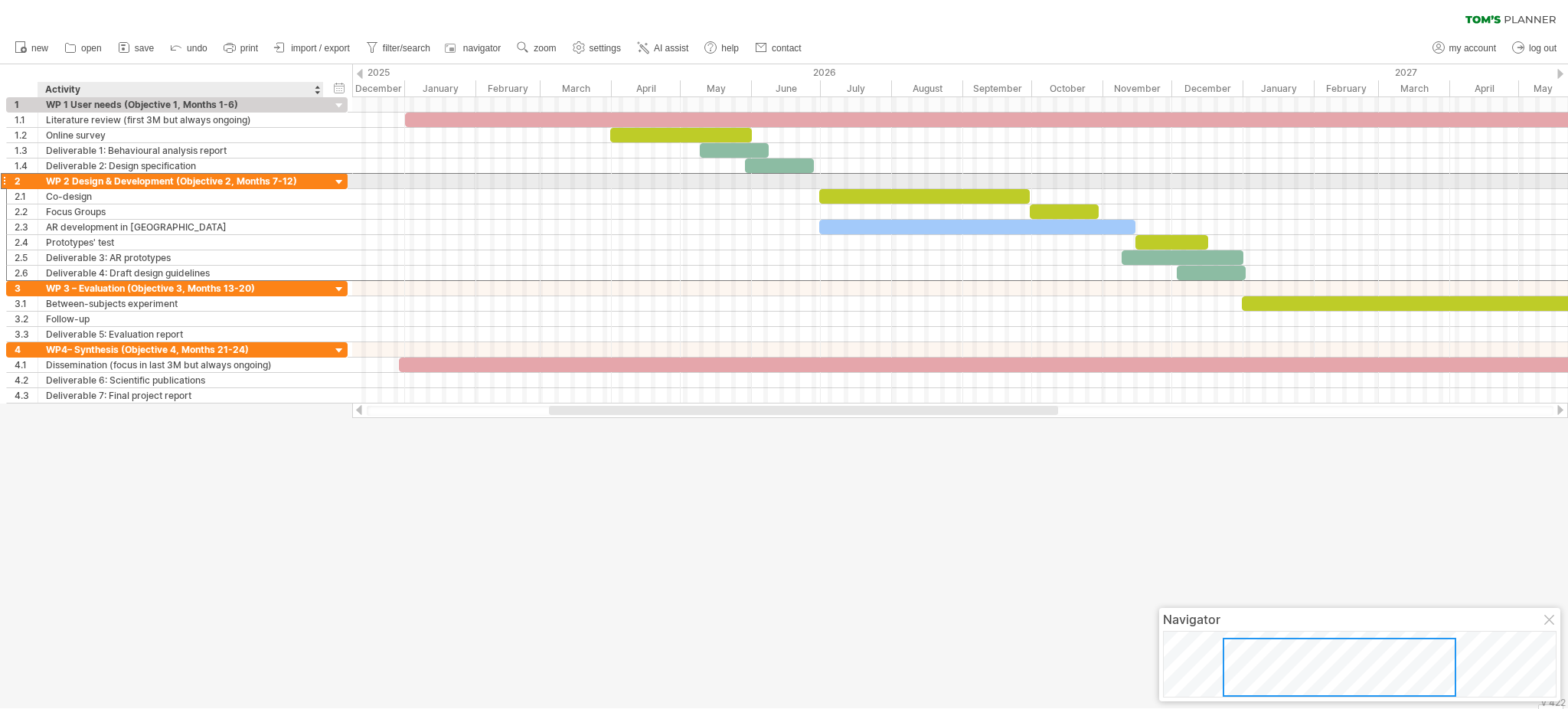
click at [310, 181] on div "WP 2 Design & Development (Objective 2, Months 7-12)" at bounding box center [180, 181] width 269 height 15
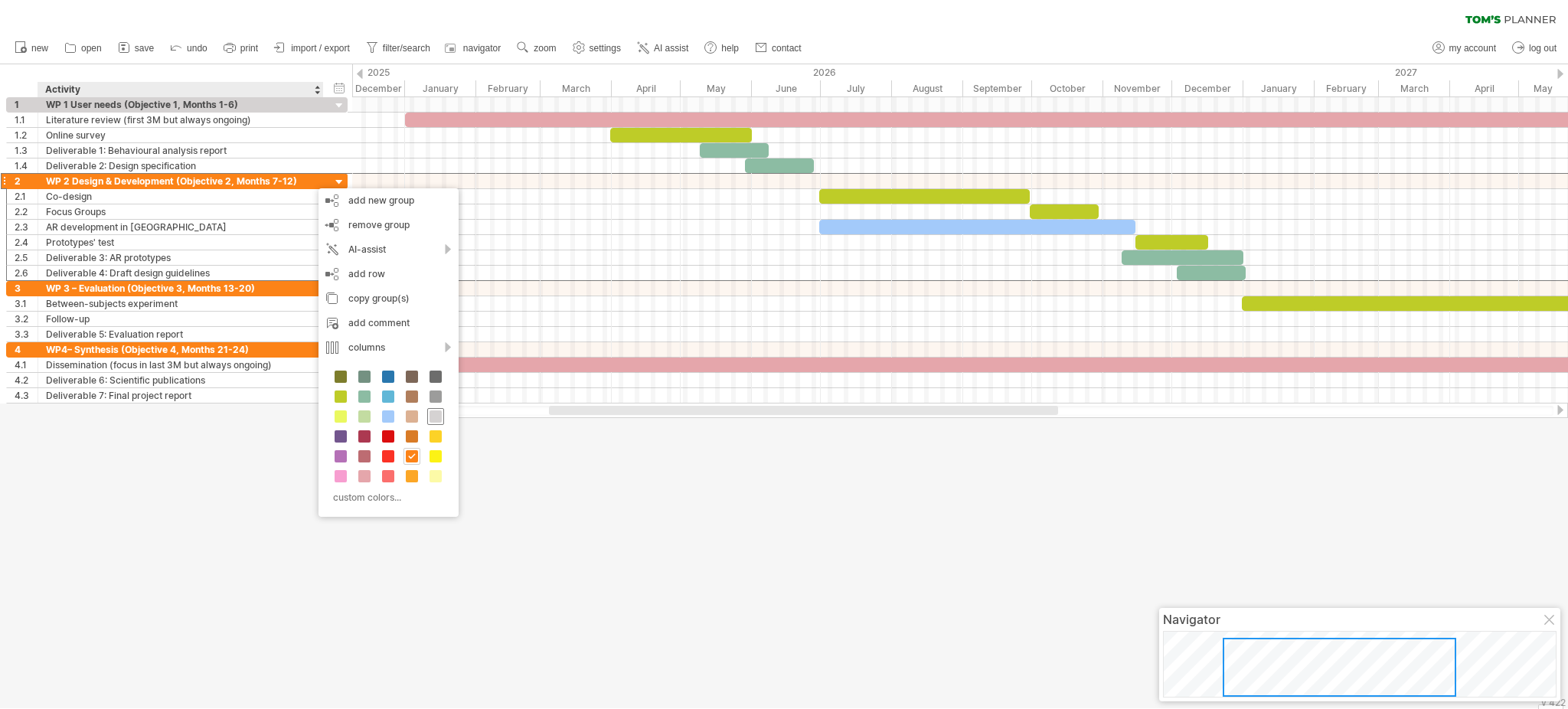
click at [434, 413] on span at bounding box center [435, 416] width 12 height 12
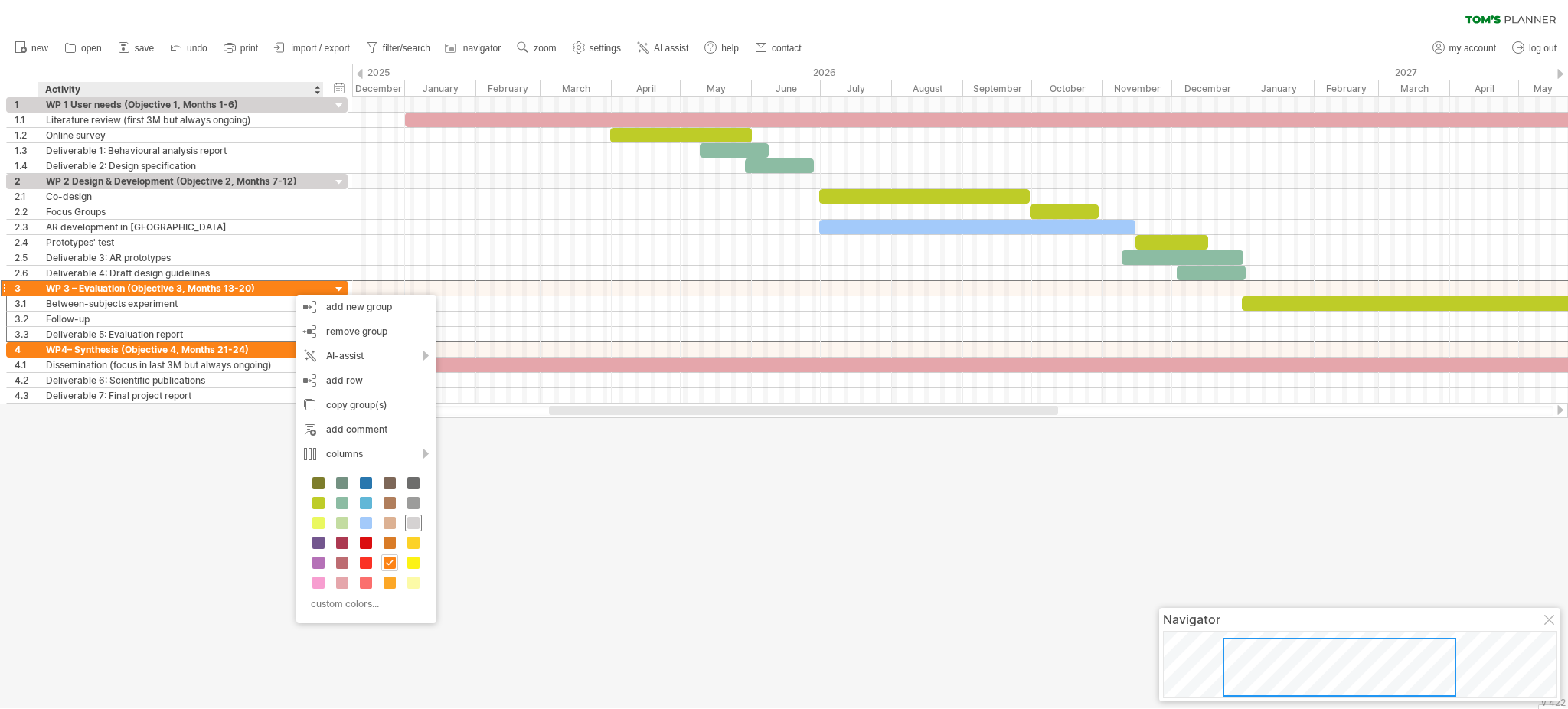
click at [415, 519] on span at bounding box center [413, 523] width 12 height 12
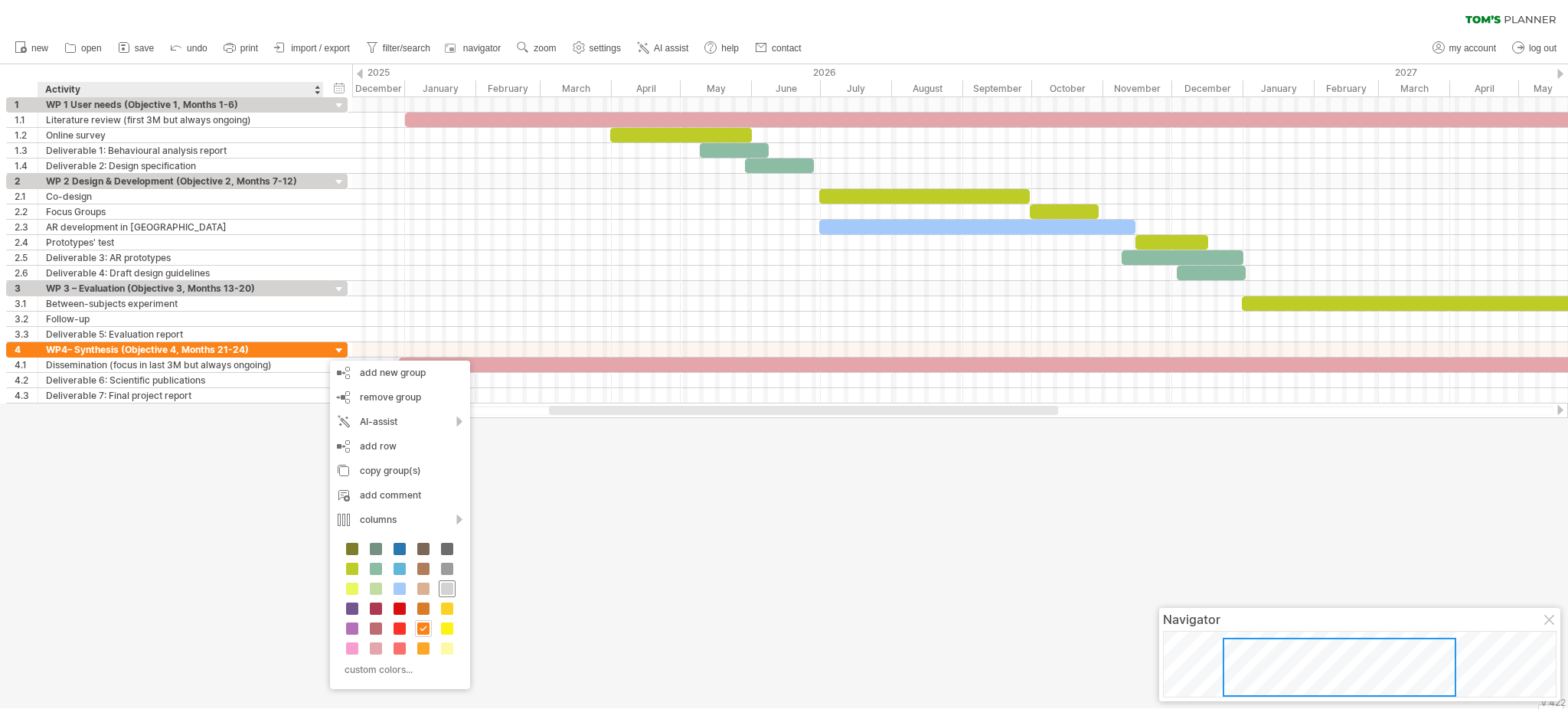
click at [447, 532] on span at bounding box center [447, 588] width 12 height 12
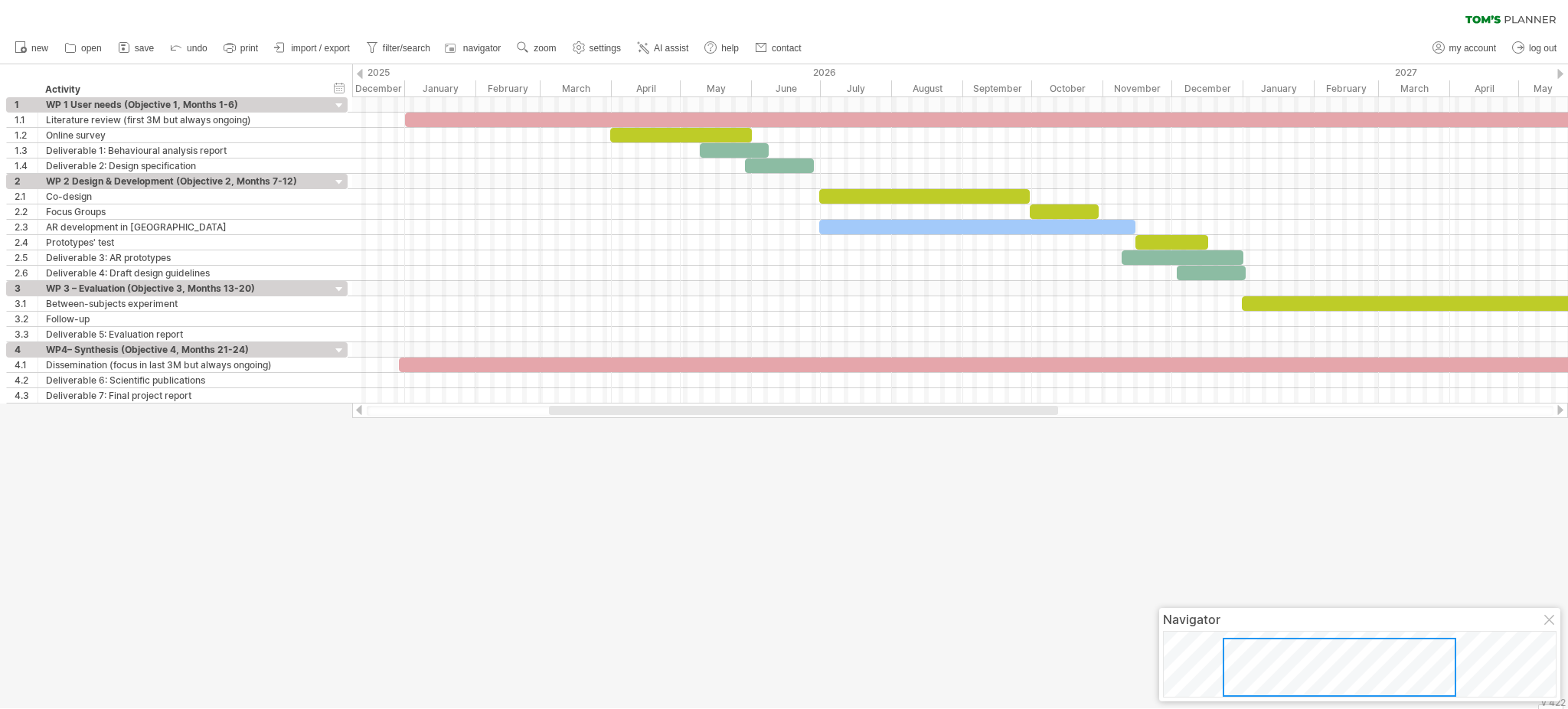
click at [589, 532] on div at bounding box center [784, 386] width 1568 height 644
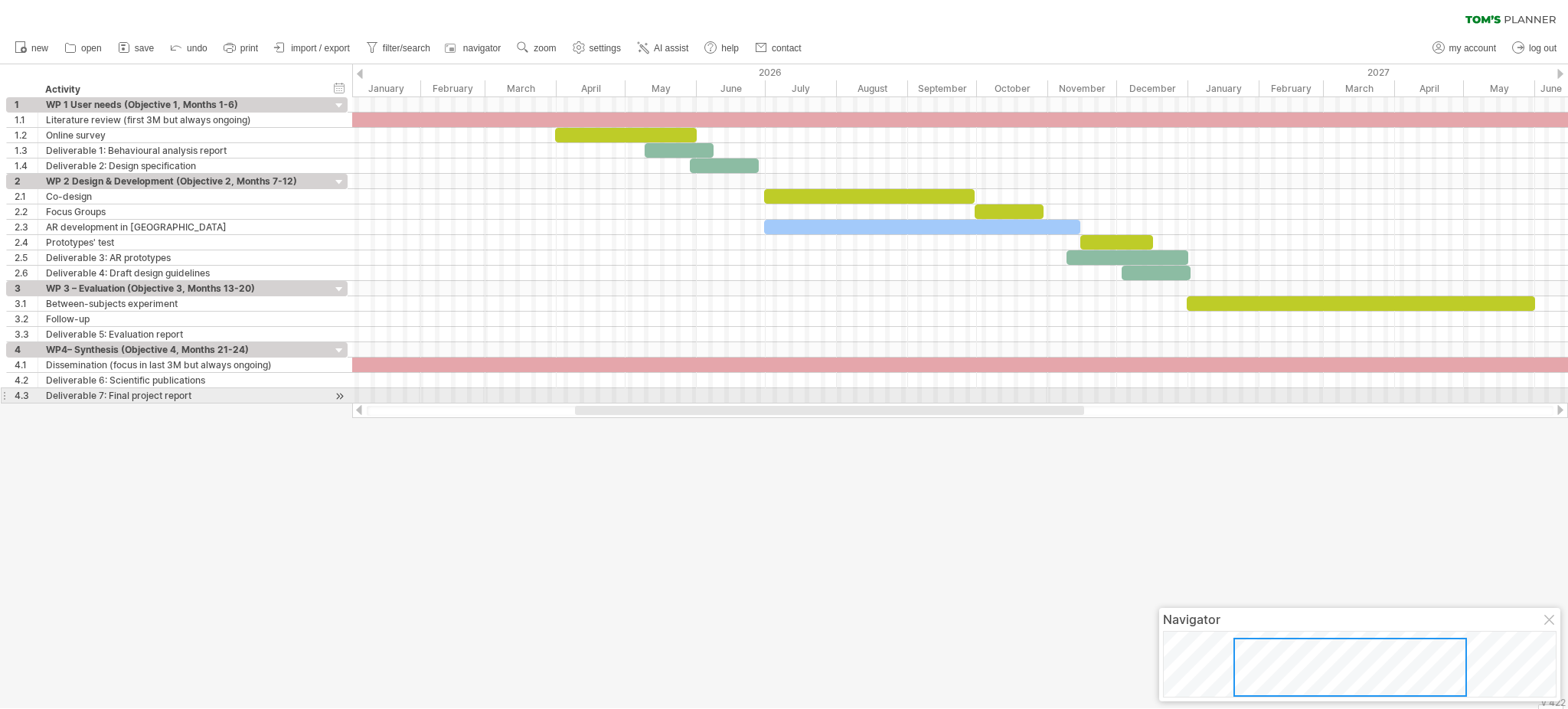
drag, startPoint x: 638, startPoint y: 409, endPoint x: 664, endPoint y: 403, distance: 26.7
click at [664, 403] on div at bounding box center [961, 410] width 1216 height 16
click at [1175, 532] on body "progress(100%) Trying to reach [DOMAIN_NAME] Connected again... 0% clear filter…" at bounding box center [784, 356] width 1568 height 713
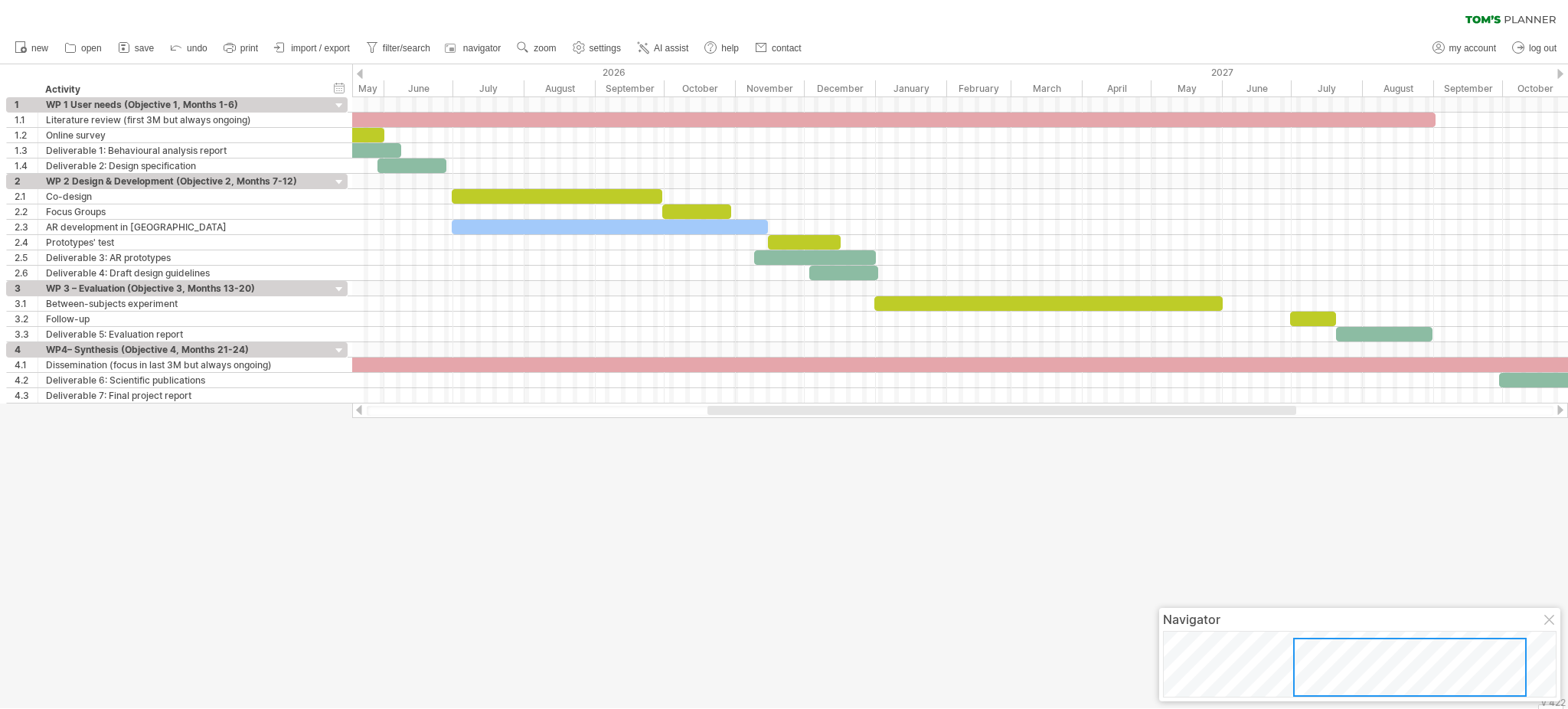
drag, startPoint x: 1331, startPoint y: 661, endPoint x: 1390, endPoint y: 683, distance: 63.0
click at [1175, 532] on div at bounding box center [1410, 668] width 234 height 59
click at [596, 36] on ul "new open" at bounding box center [407, 48] width 801 height 32
click at [596, 43] on span "settings" at bounding box center [605, 48] width 31 height 11
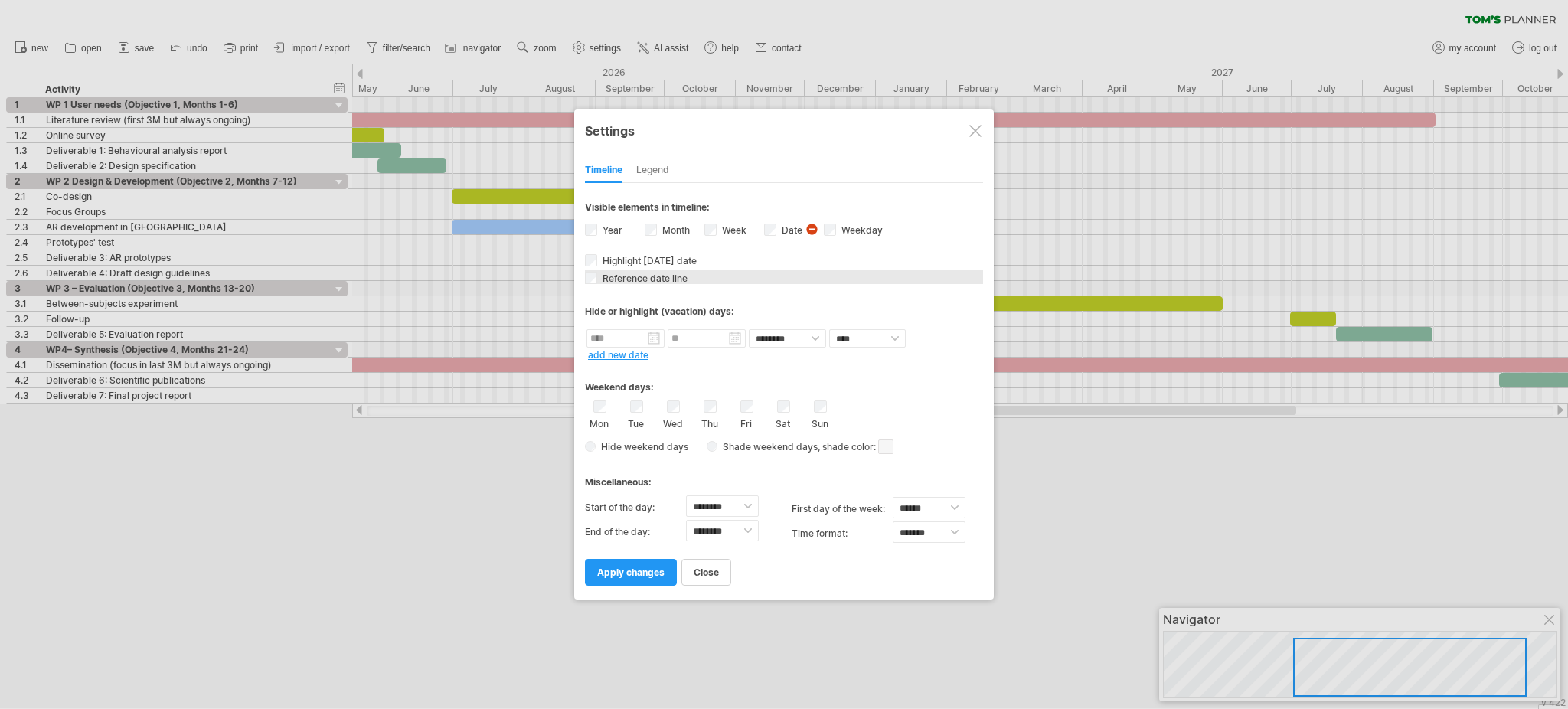
click at [628, 278] on span "Reference date line" at bounding box center [644, 279] width 88 height 12
click at [642, 279] on span "Reference date line" at bounding box center [644, 279] width 88 height 12
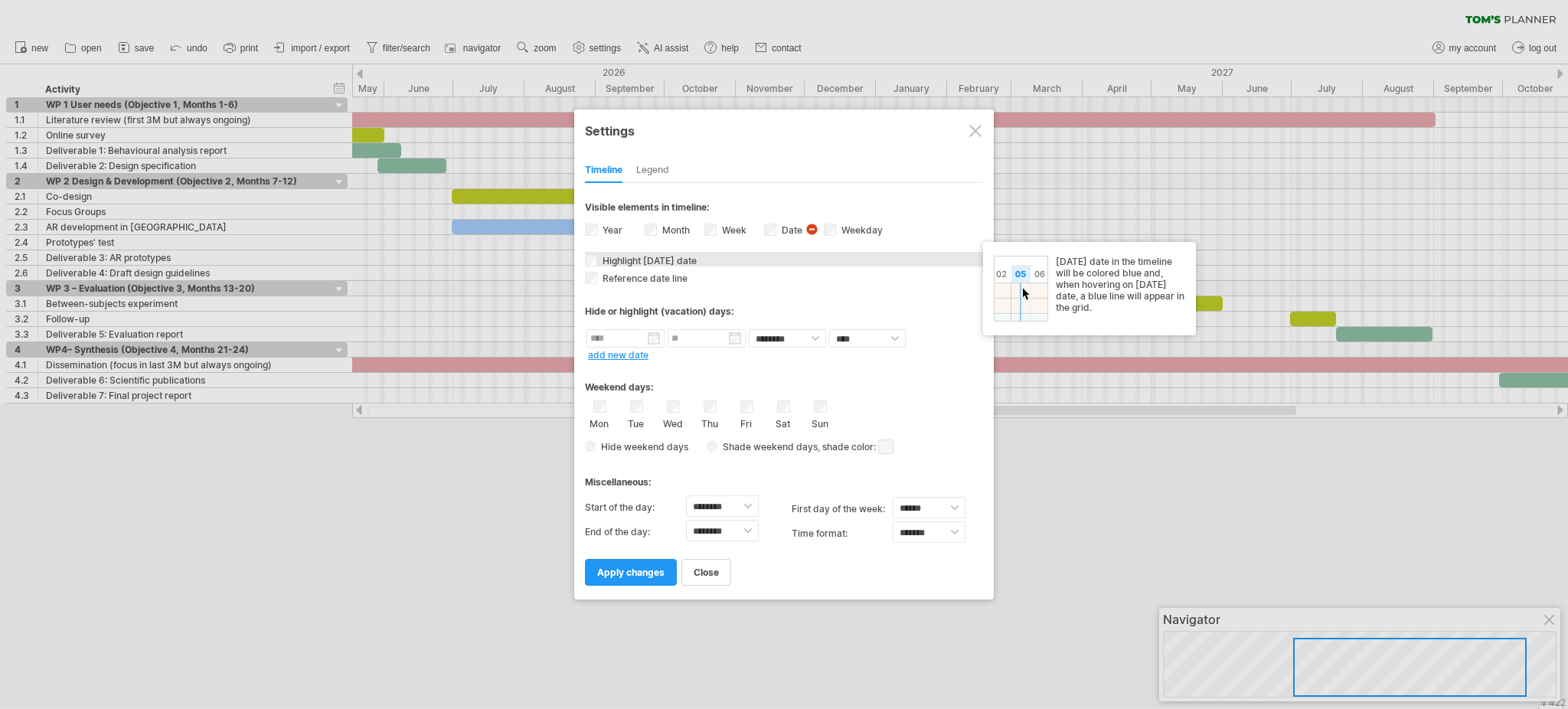
click at [642, 263] on span "Highlight [DATE] date" at bounding box center [648, 260] width 97 height 12
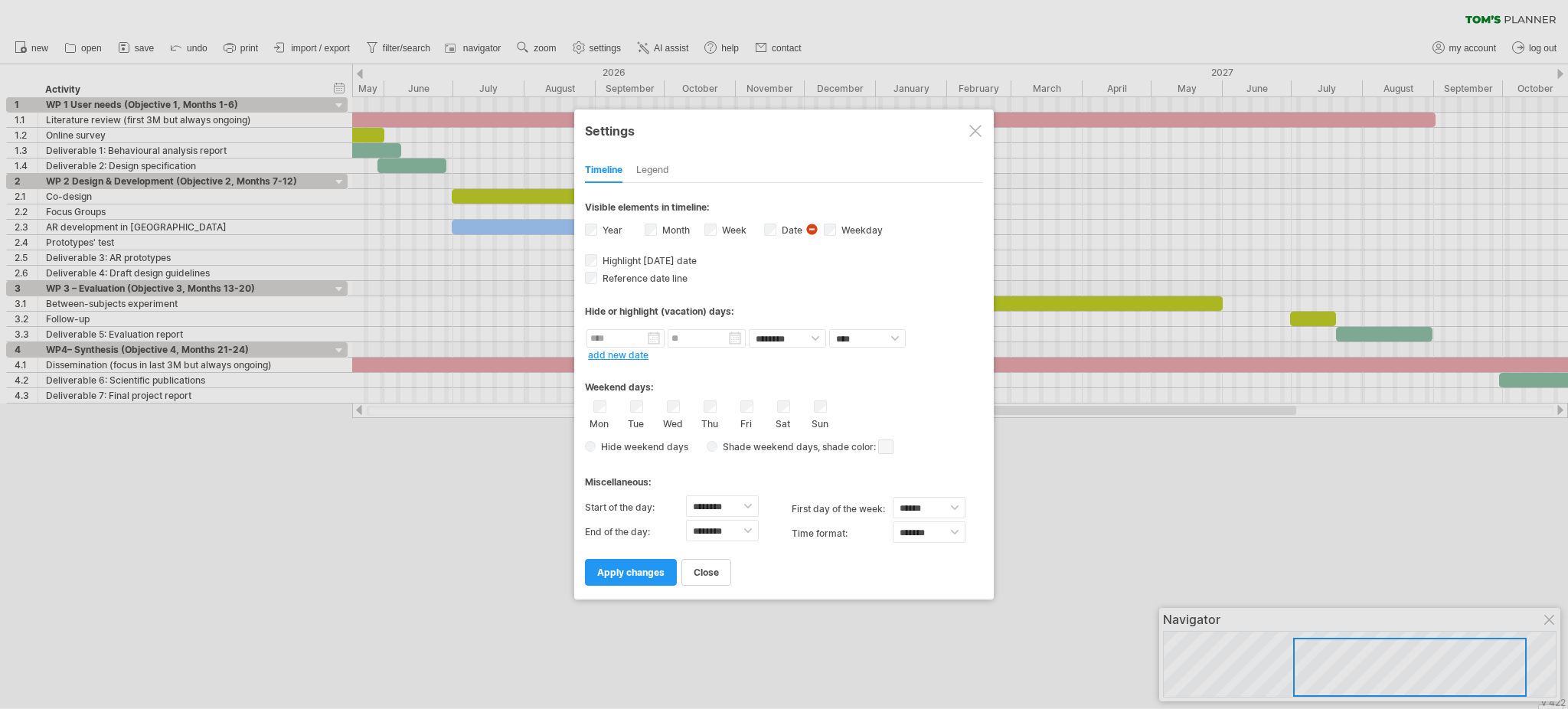
click at [660, 169] on div "Legend" at bounding box center [653, 171] width 33 height 25
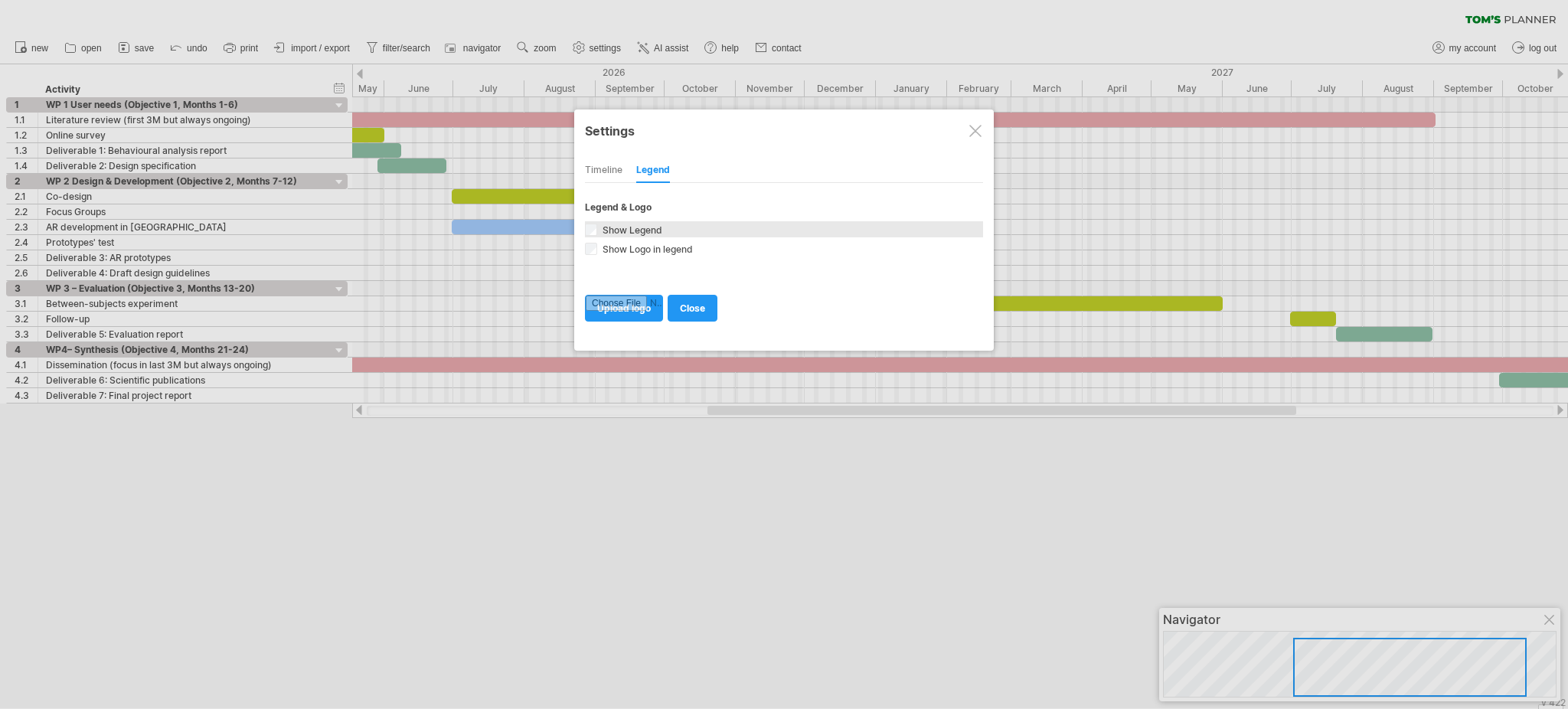
click at [652, 231] on span "Show Legend" at bounding box center [631, 230] width 63 height 12
click at [689, 303] on span "close" at bounding box center [693, 308] width 26 height 12
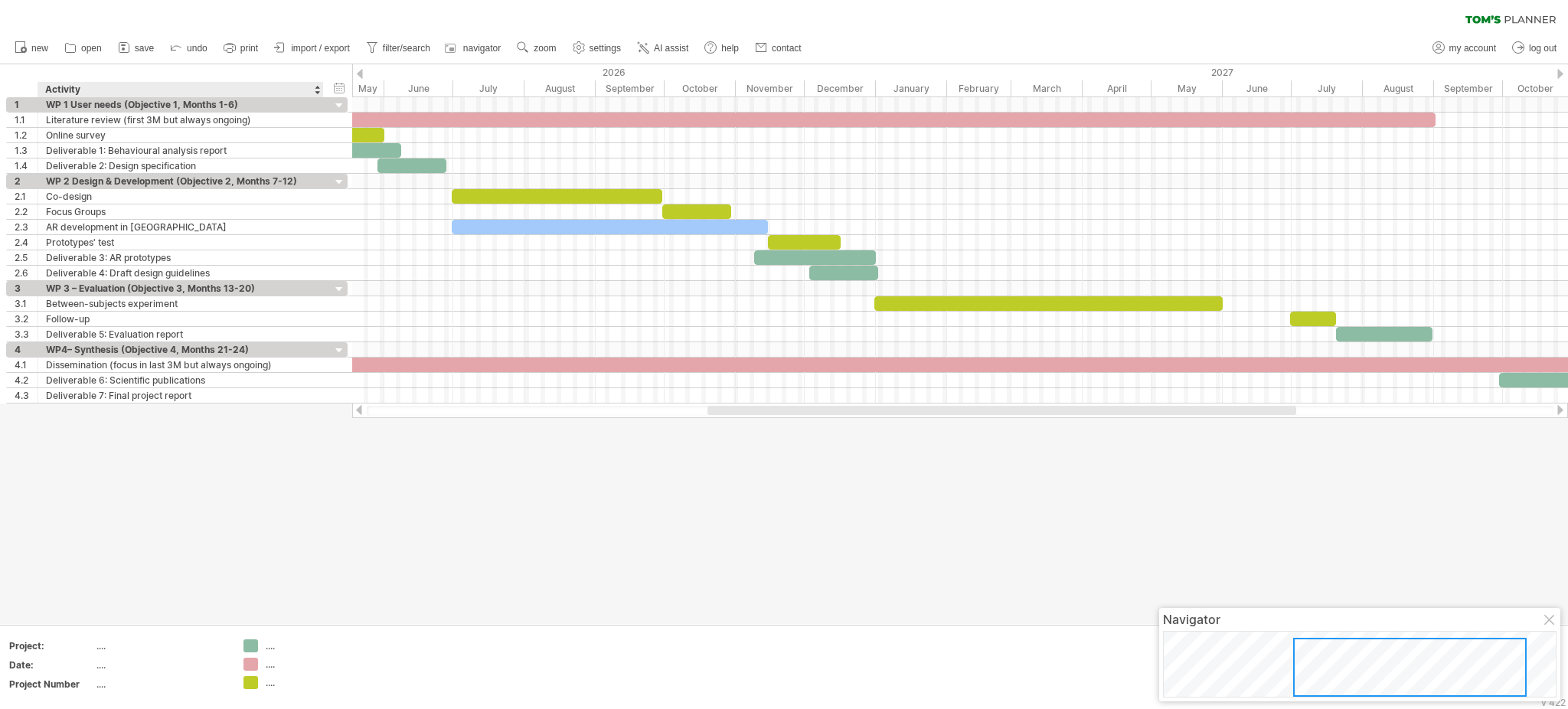
click at [97, 532] on div "...." at bounding box center [161, 646] width 129 height 13
click at [97, 532] on input "text" at bounding box center [159, 646] width 124 height 13
click at [139, 532] on input "text" at bounding box center [159, 646] width 124 height 13
type input "*****"
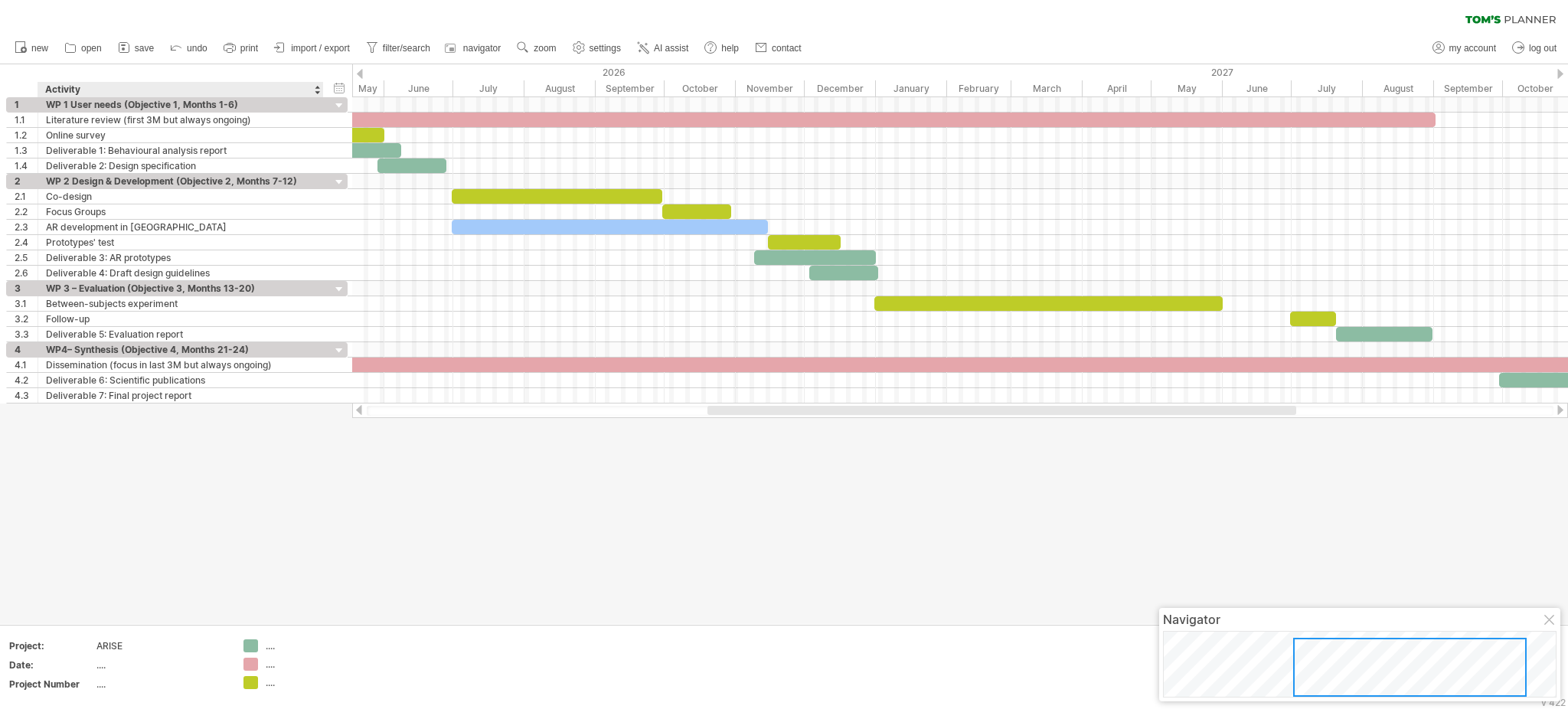
click at [101, 532] on div "...." at bounding box center [161, 665] width 129 height 13
click at [69, 532] on th "Date:" at bounding box center [52, 667] width 86 height 17
click at [69, 532] on div "Project Number" at bounding box center [51, 684] width 84 height 13
click at [111, 532] on div "...." at bounding box center [161, 665] width 129 height 13
click at [160, 532] on div "ARISE" at bounding box center [161, 646] width 129 height 13
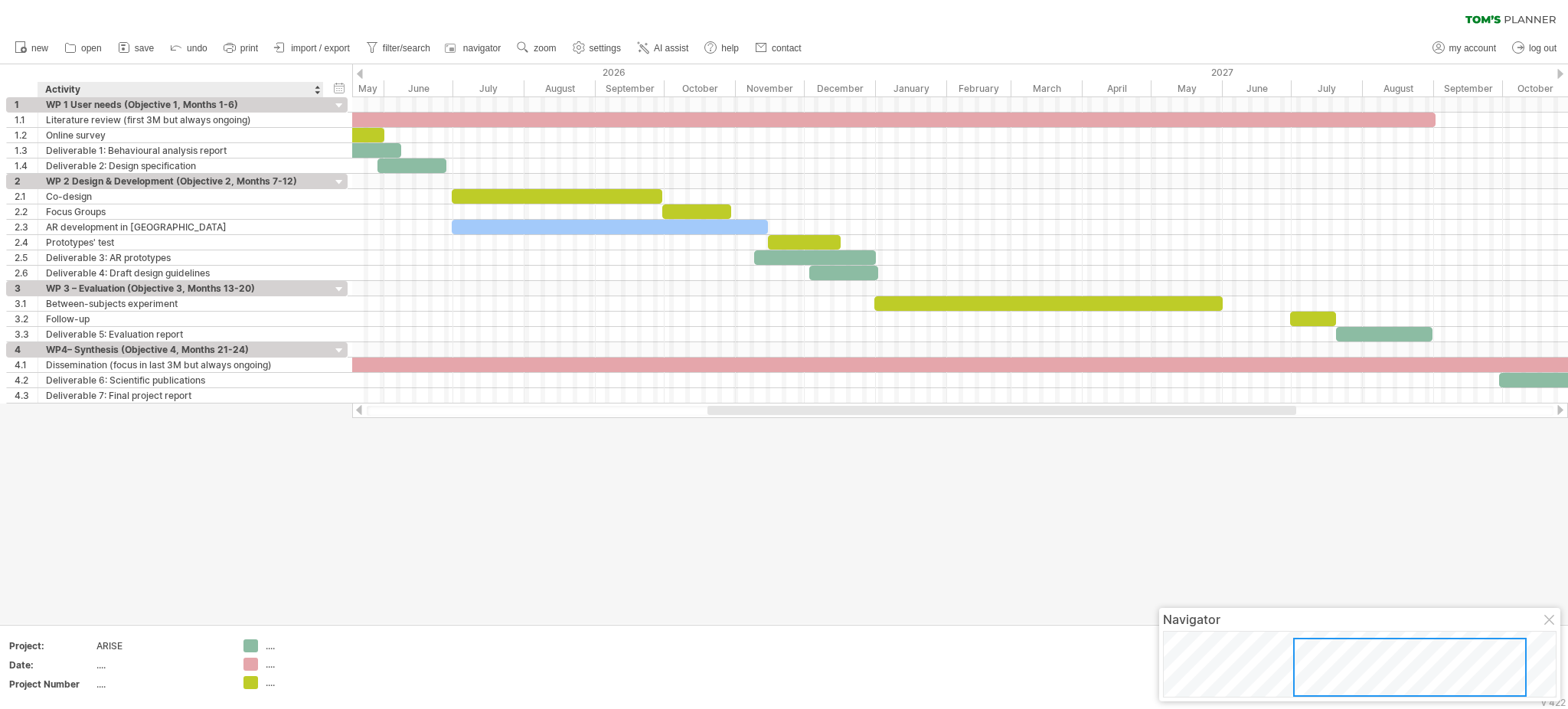
click at [274, 532] on div "...." at bounding box center [307, 646] width 83 height 13
type input "**********"
click at [271, 532] on div "...." at bounding box center [307, 664] width 83 height 13
type input "**********"
click at [273, 532] on div "...." at bounding box center [307, 683] width 83 height 13
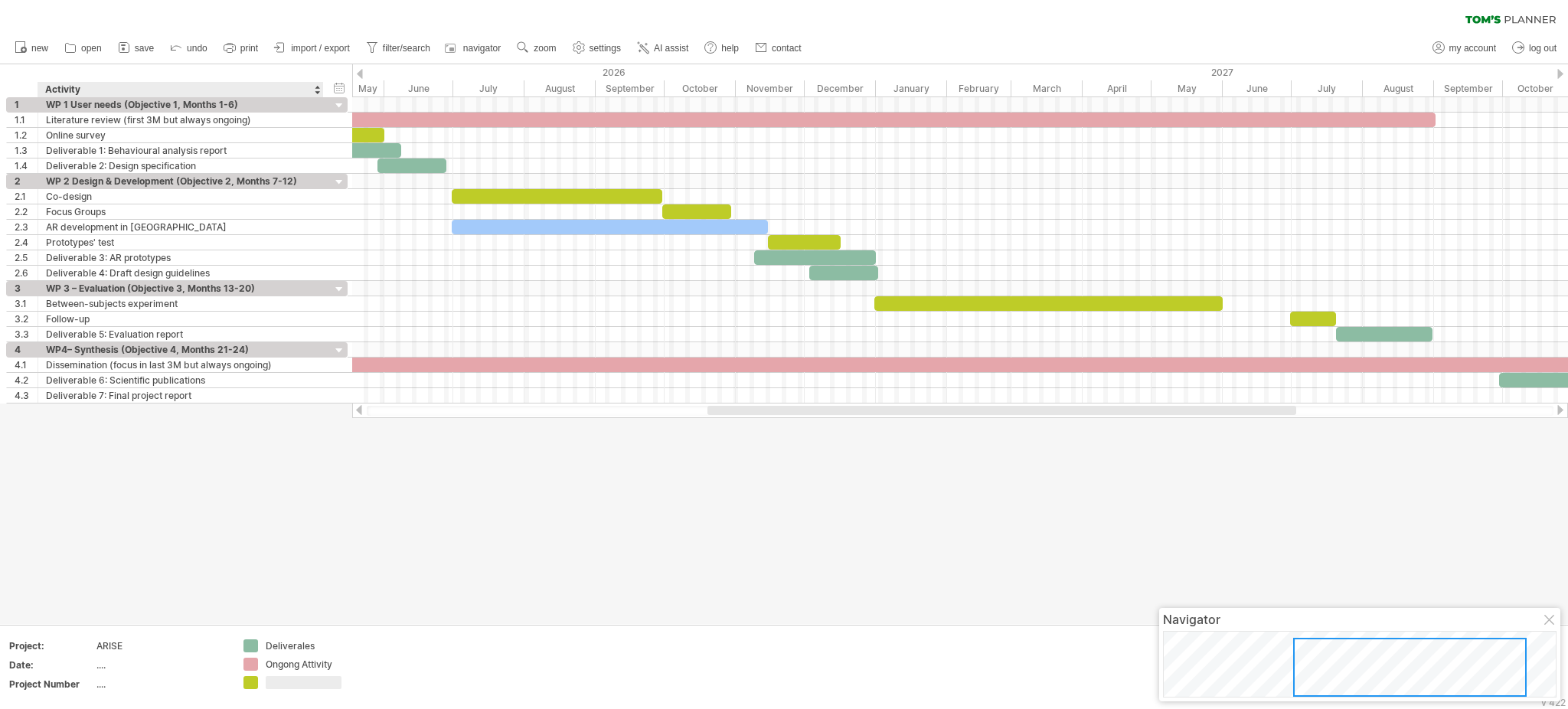
click at [286, 532] on input "text" at bounding box center [303, 683] width 76 height 13
type input "*"
type input "*****"
click at [307, 532] on div "Deliverales" at bounding box center [307, 646] width 83 height 13
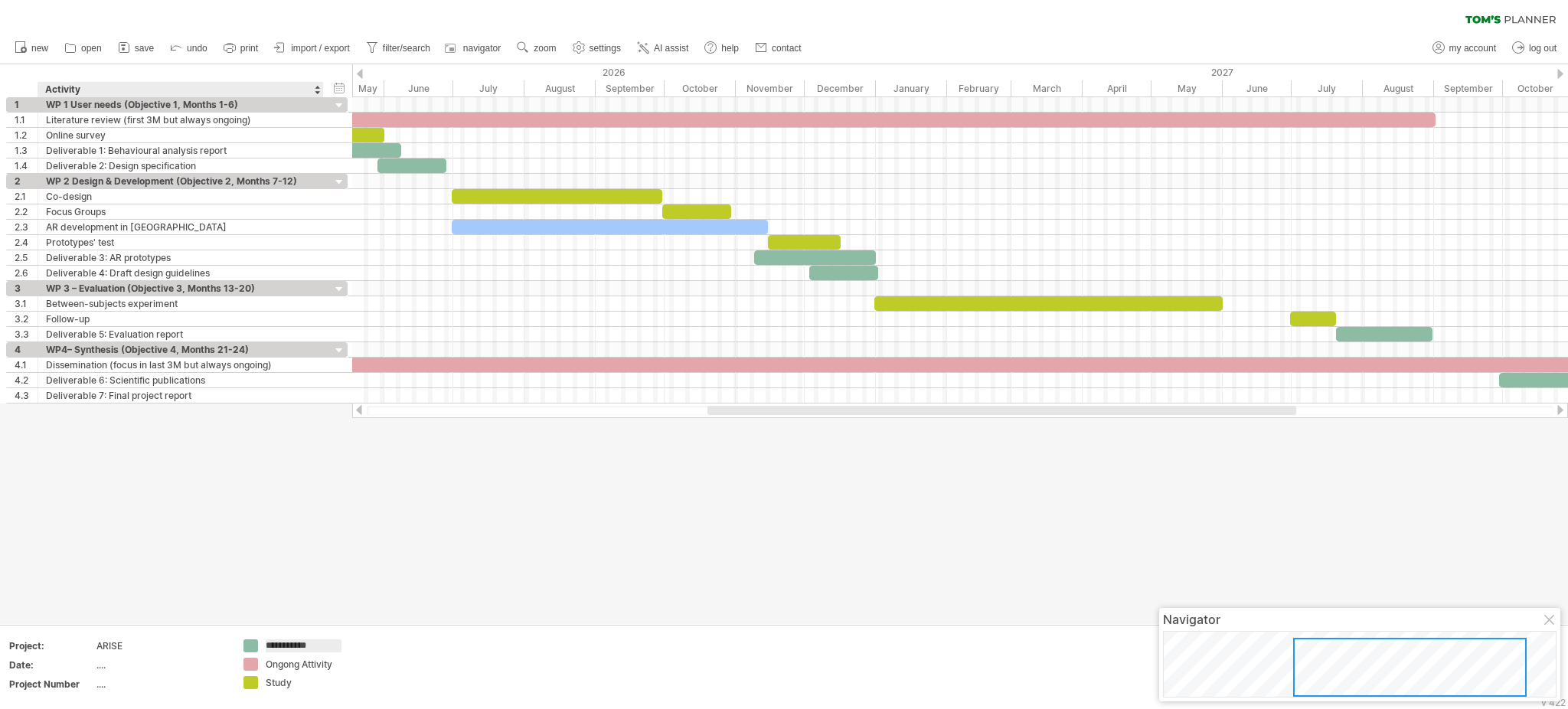
click at [325, 532] on input "**********" at bounding box center [303, 646] width 76 height 13
type input "**********"
click at [328, 532] on div "Ongong Attivity" at bounding box center [307, 664] width 83 height 13
click at [328, 532] on input "**********" at bounding box center [303, 664] width 76 height 13
type input "**********"
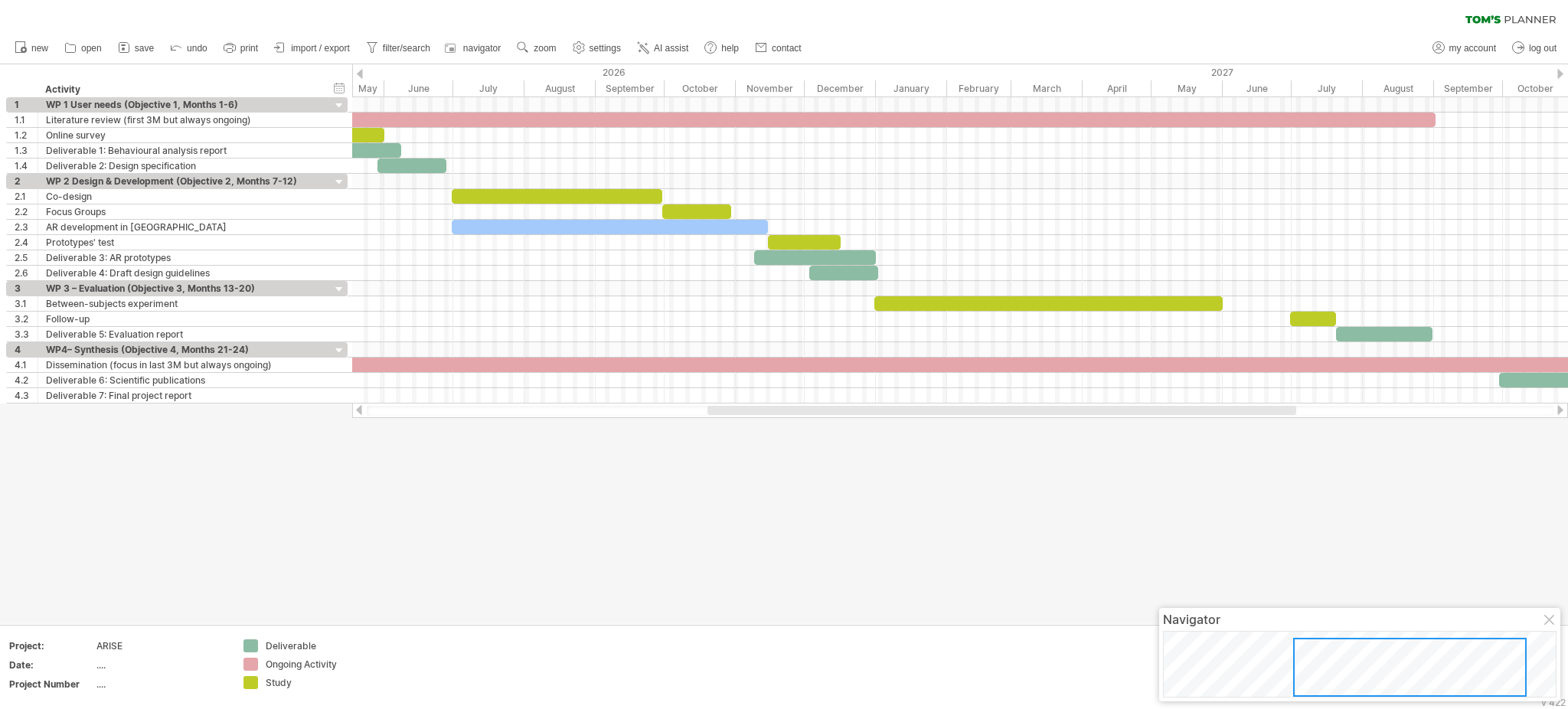
click at [1175, 532] on div "Navigator" at bounding box center [1360, 619] width 394 height 16
click at [1175, 532] on div at bounding box center [1550, 620] width 12 height 12
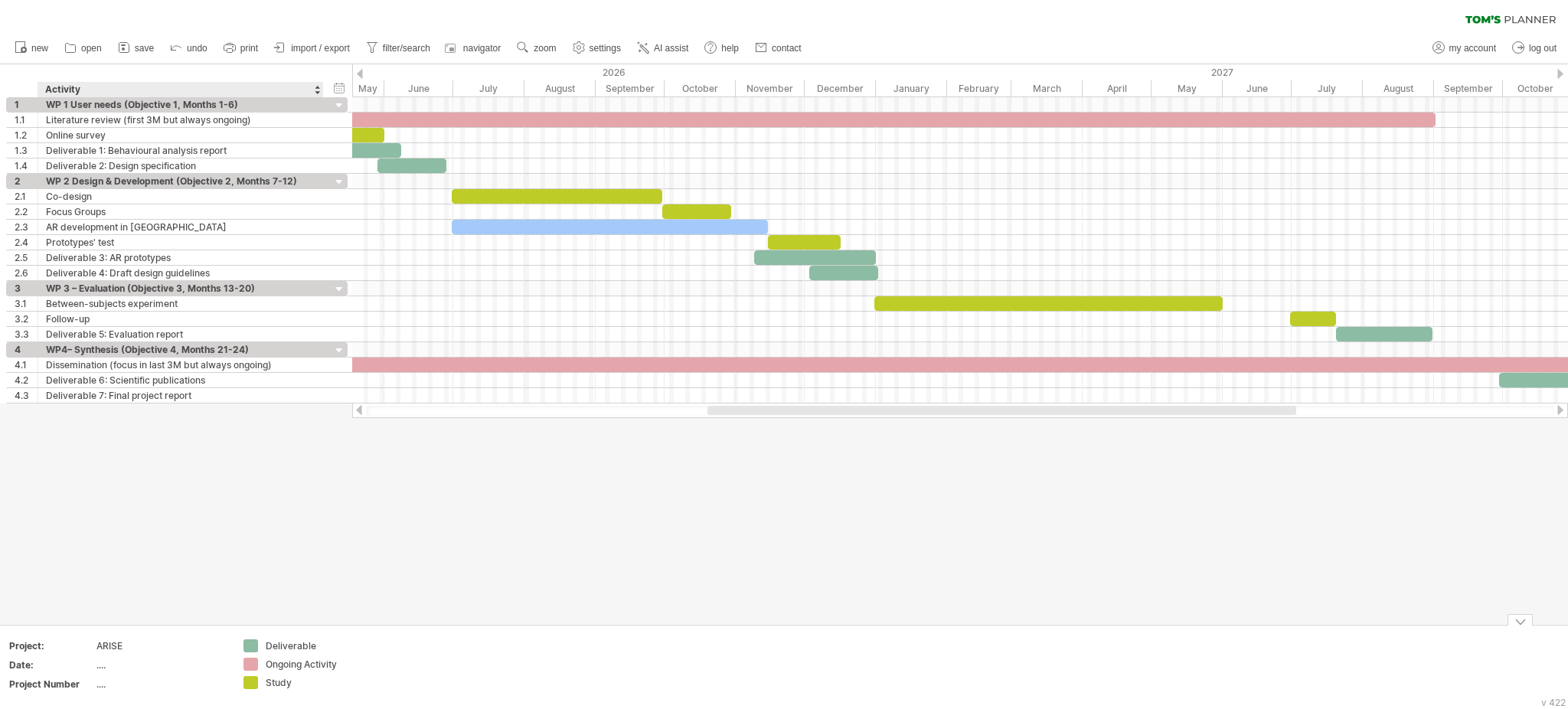
click at [277, 532] on div "Study" at bounding box center [307, 683] width 83 height 13
click at [277, 532] on input "*****" at bounding box center [303, 683] width 76 height 13
type input "**********"
click at [402, 532] on div at bounding box center [784, 344] width 1568 height 560
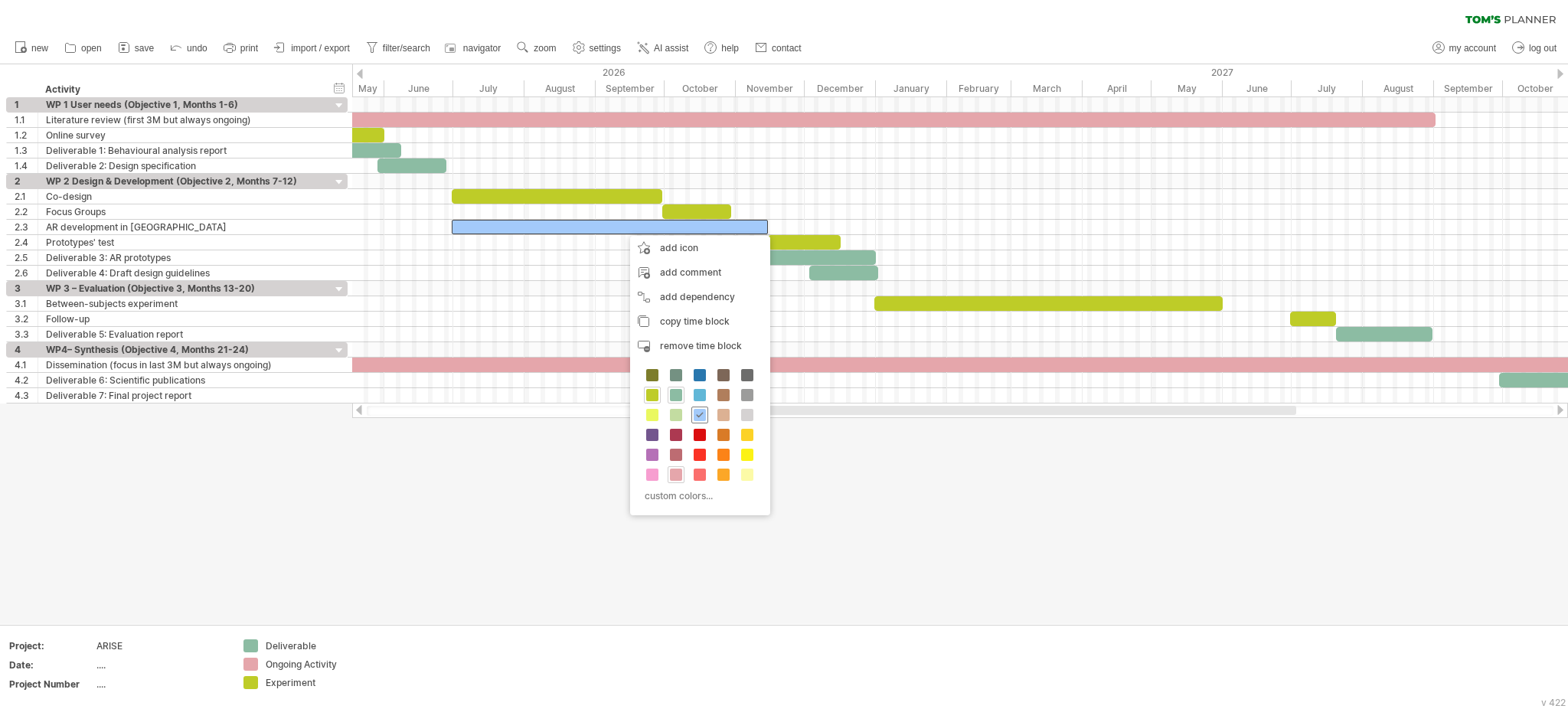
click at [703, 417] on span at bounding box center [700, 415] width 12 height 12
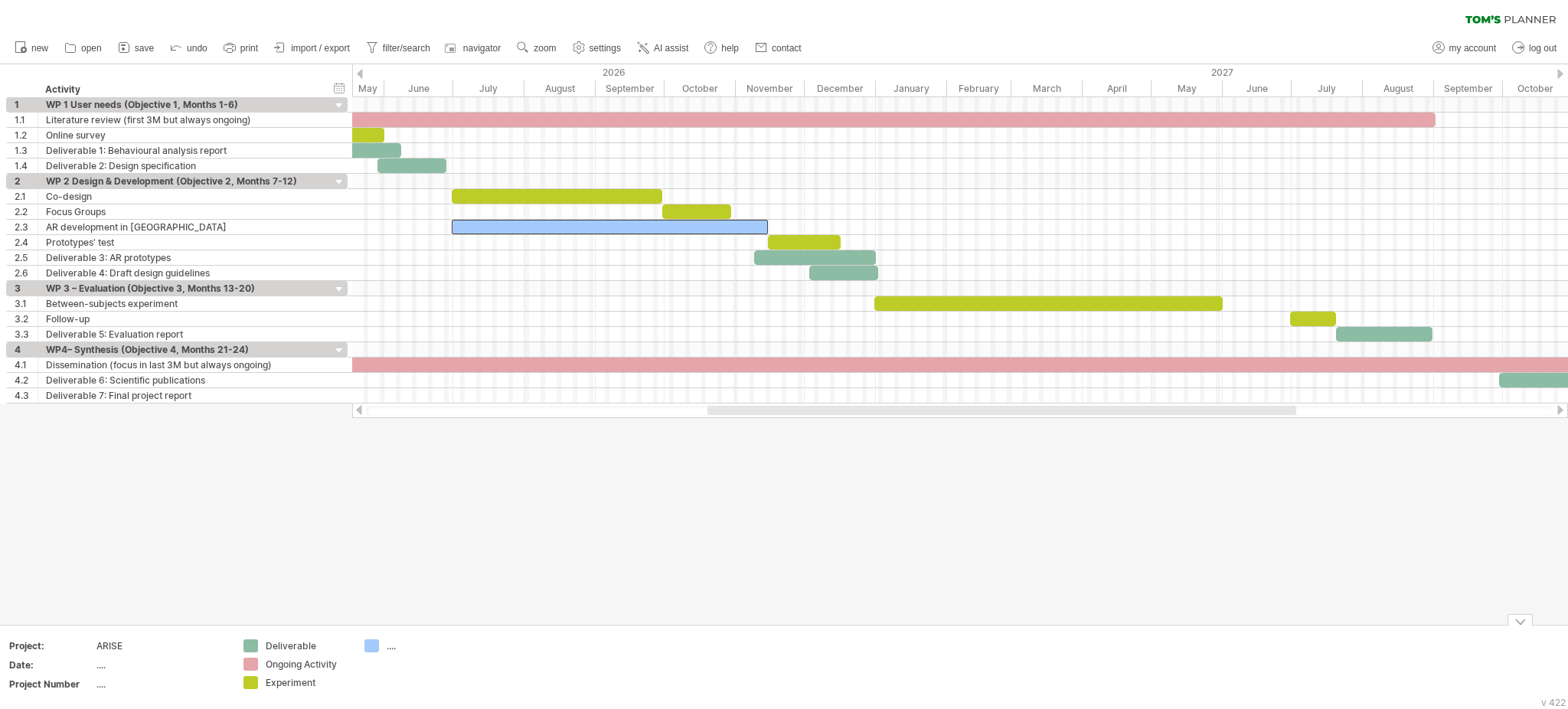
click at [389, 532] on div "...." at bounding box center [427, 646] width 83 height 13
click at [389, 532] on input "text" at bounding box center [424, 646] width 76 height 13
click at [389, 532] on input "**********" at bounding box center [424, 646] width 76 height 13
type input "**********"
click at [483, 532] on div at bounding box center [784, 344] width 1568 height 560
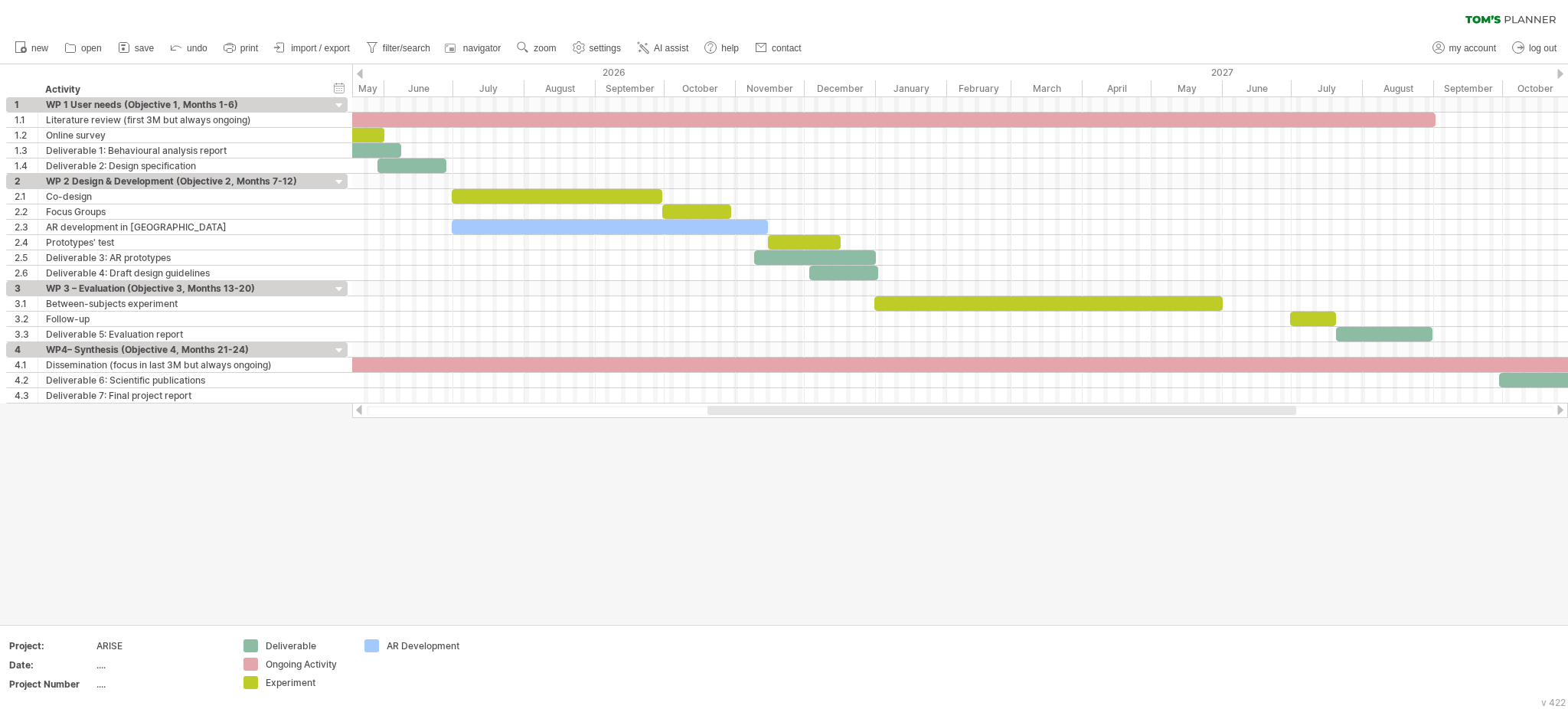
click at [561, 527] on div at bounding box center [784, 344] width 1568 height 560
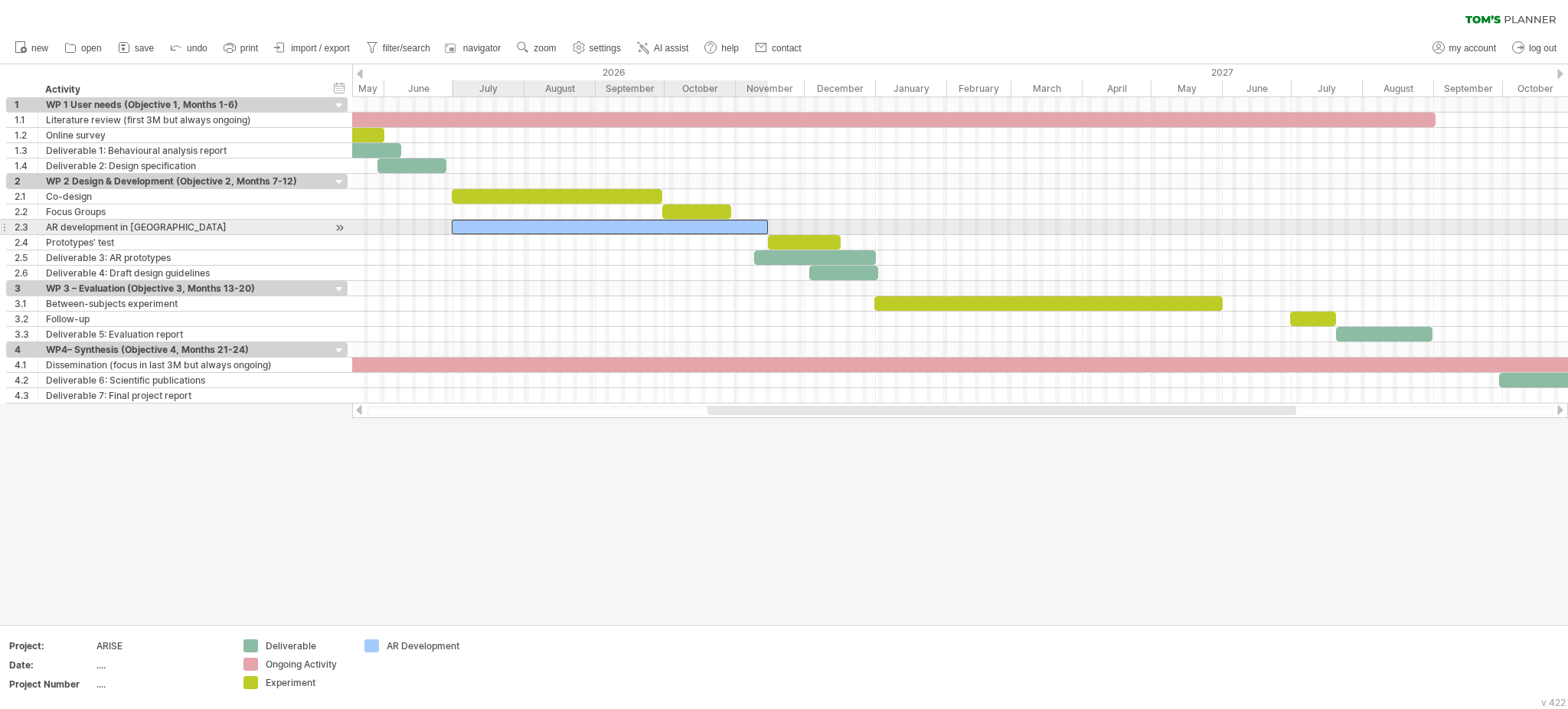
click at [679, 230] on div at bounding box center [610, 228] width 316 height 15
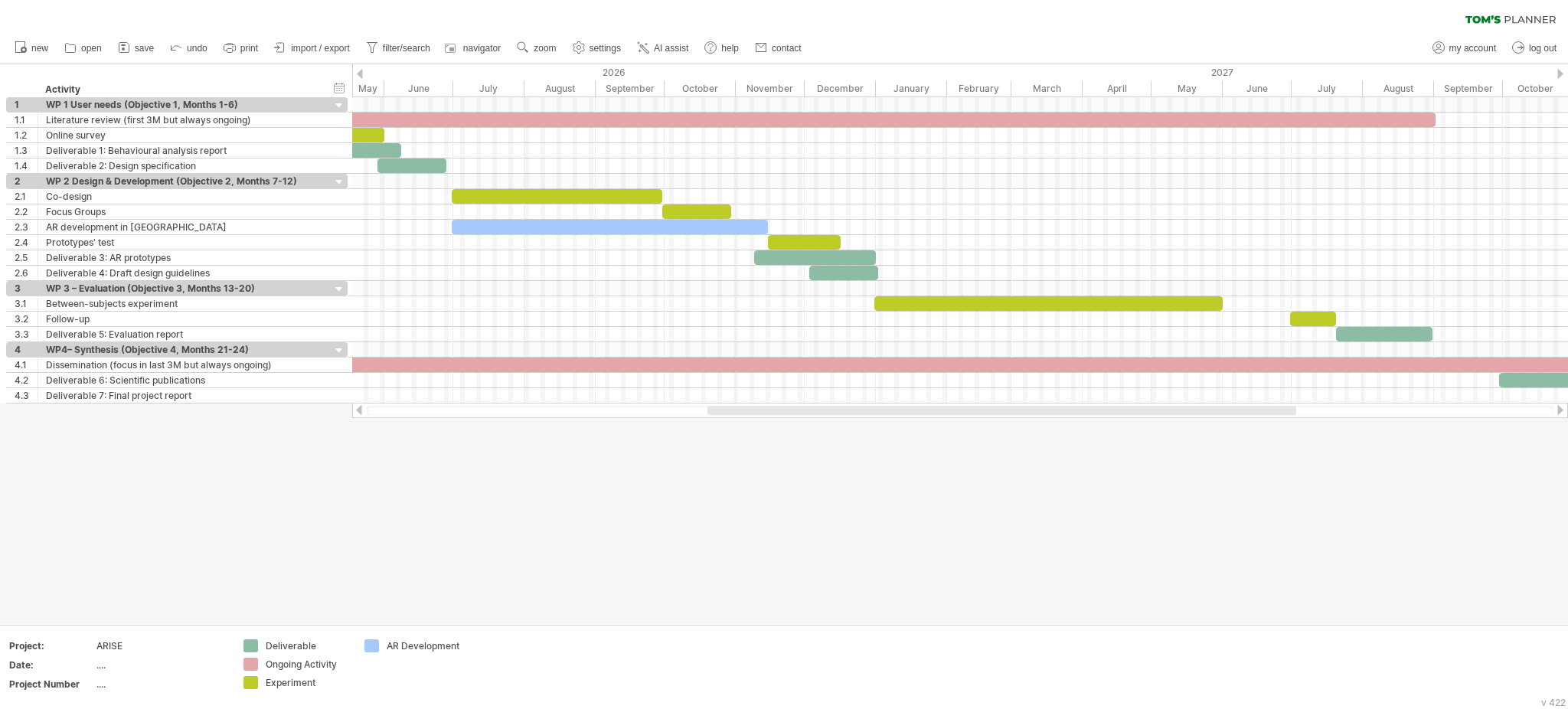
click at [657, 504] on div at bounding box center [784, 344] width 1568 height 560
click at [826, 532] on div at bounding box center [784, 344] width 1568 height 560
click at [839, 489] on div at bounding box center [784, 344] width 1568 height 560
click at [987, 495] on div at bounding box center [784, 344] width 1568 height 560
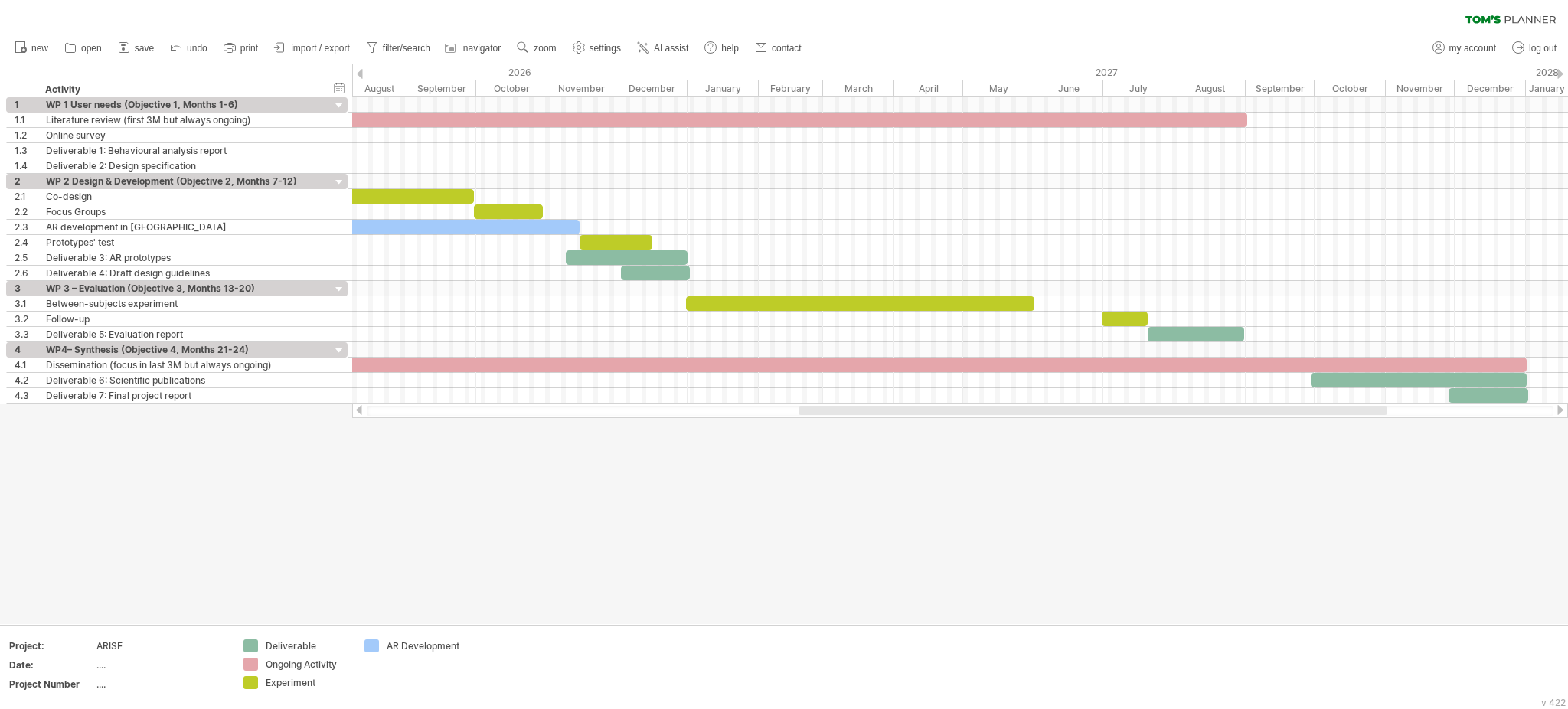
drag, startPoint x: 868, startPoint y: 409, endPoint x: 942, endPoint y: 412, distance: 74.1
click at [942, 412] on div at bounding box center [1093, 410] width 589 height 9
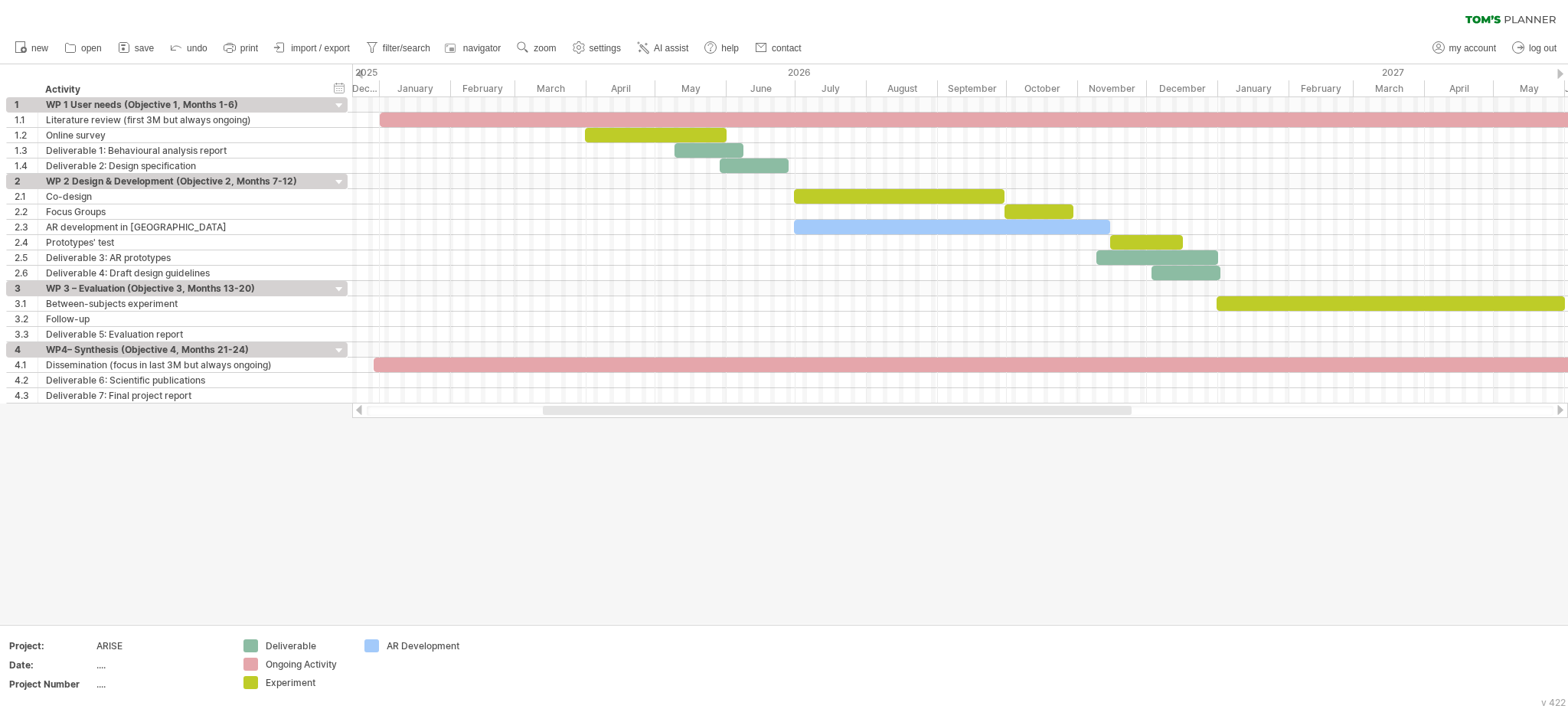
drag, startPoint x: 942, startPoint y: 412, endPoint x: 704, endPoint y: 472, distance: 245.4
click at [704, 472] on div "Trying to reach [DOMAIN_NAME] Connected again... 0% clear filter new 1" at bounding box center [784, 354] width 1568 height 709
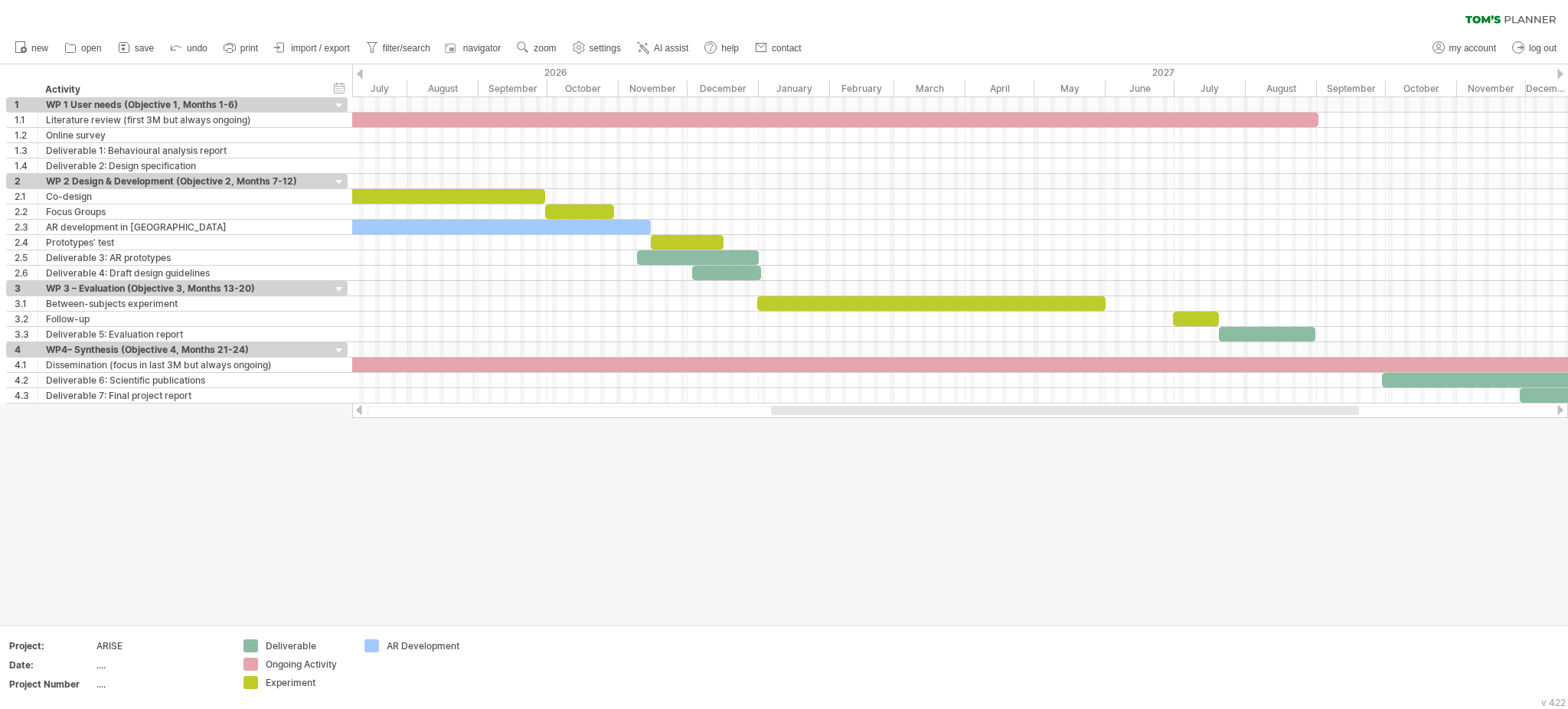
drag, startPoint x: 799, startPoint y: 410, endPoint x: 1018, endPoint y: 417, distance: 219.1
click at [1018, 417] on div at bounding box center [961, 410] width 1216 height 16
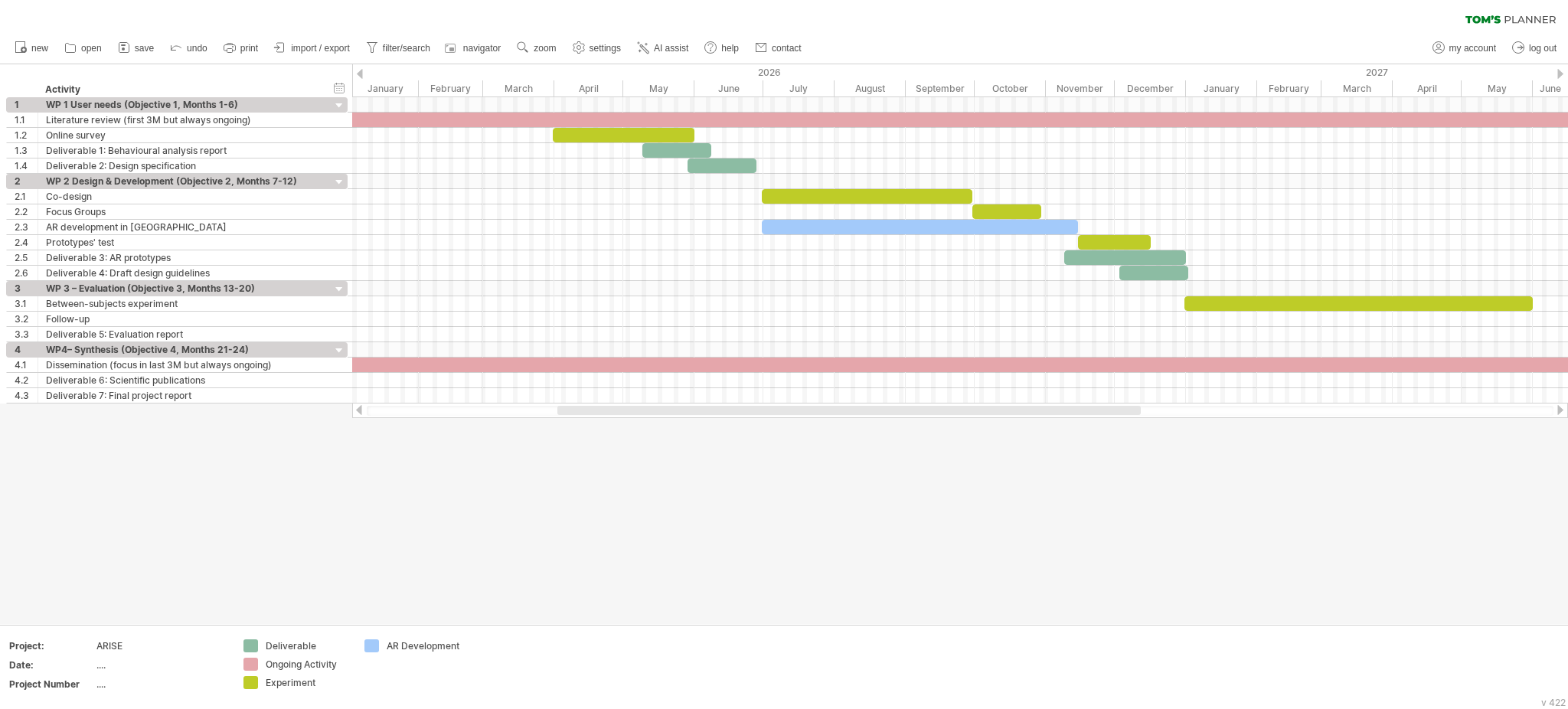
drag, startPoint x: 1146, startPoint y: 411, endPoint x: 940, endPoint y: 424, distance: 206.4
click at [940, 424] on div "Trying to reach [DOMAIN_NAME] Connected again... 0% clear filter new 1" at bounding box center [784, 354] width 1568 height 709
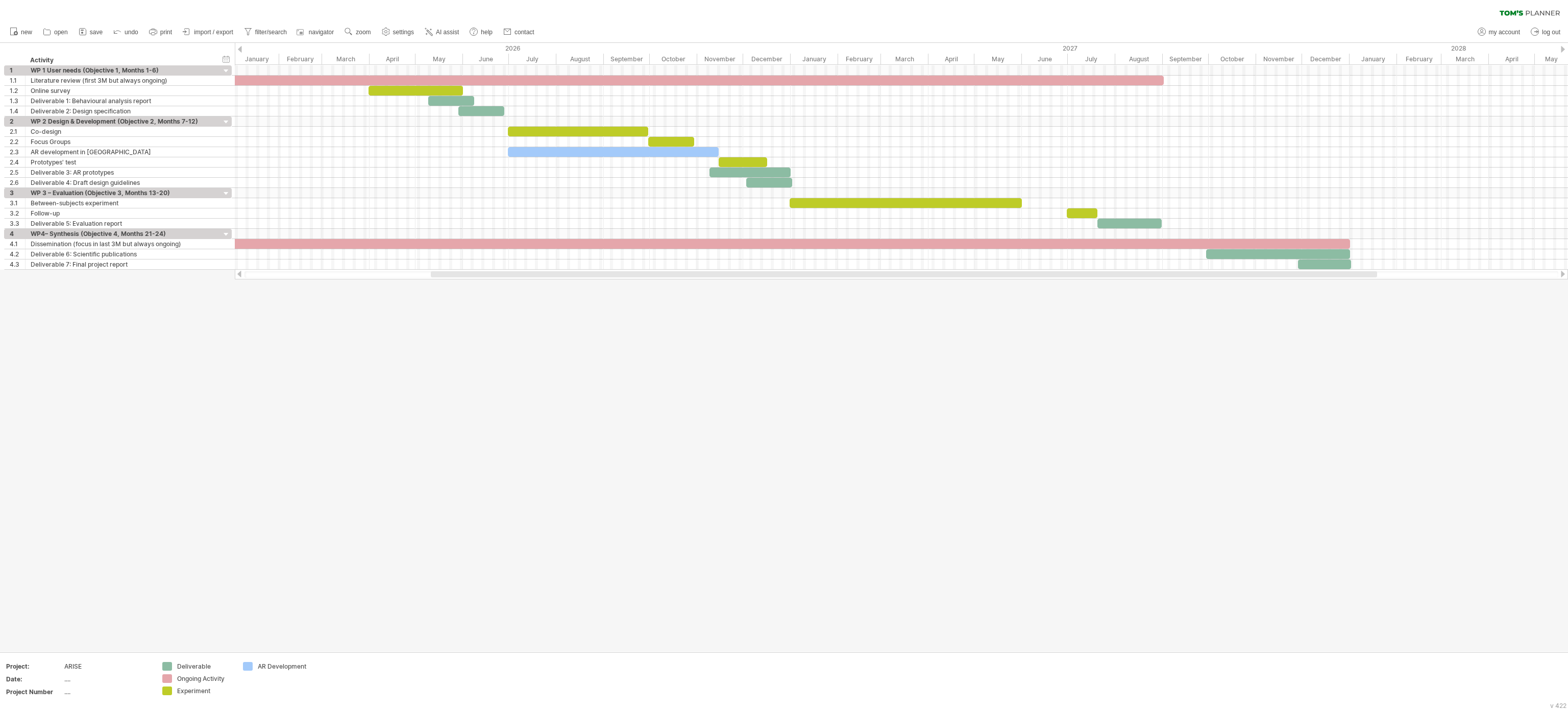
drag, startPoint x: 894, startPoint y: 16, endPoint x: 940, endPoint y: 368, distance: 355.0
click at [783, 354] on div at bounding box center [784, 347] width 1568 height 609
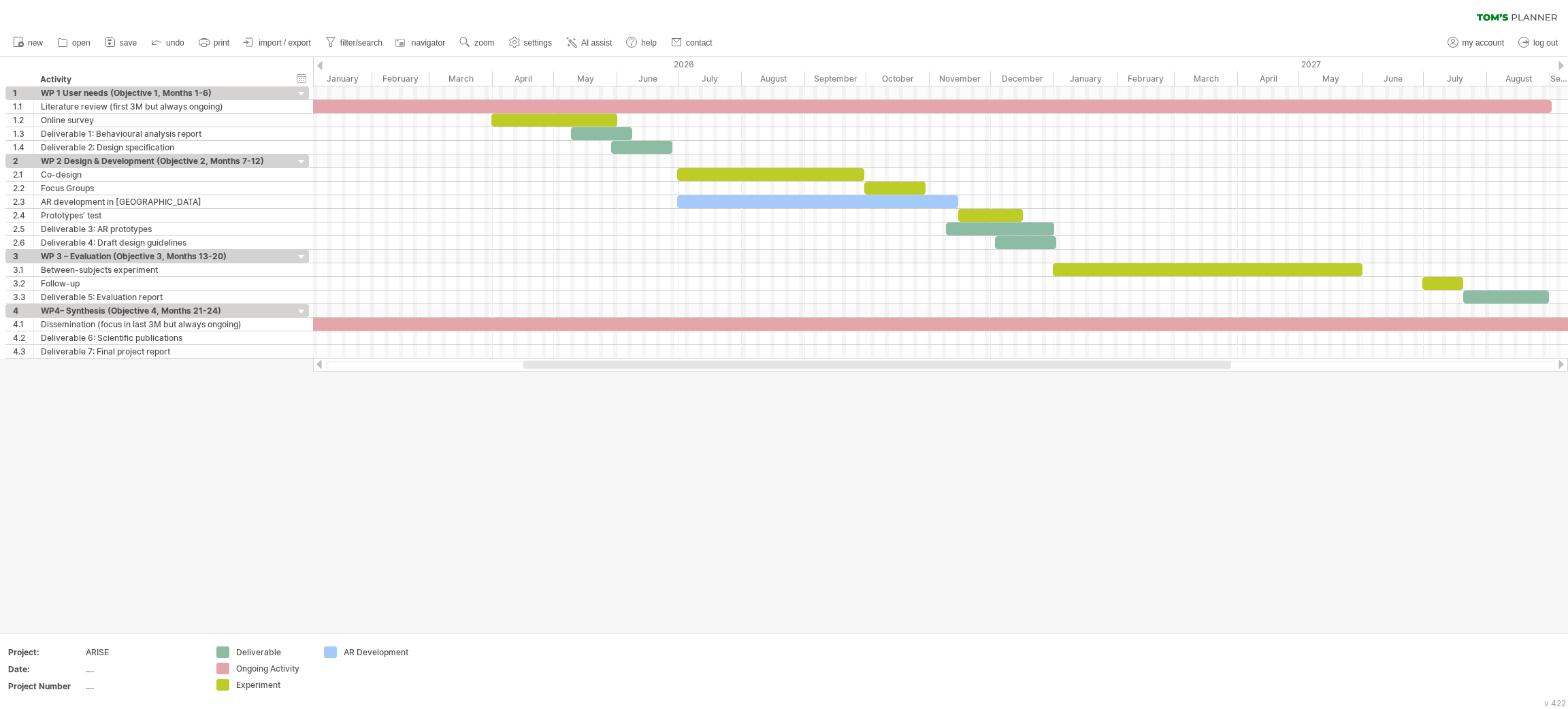
drag, startPoint x: 2044, startPoint y: 6, endPoint x: 1039, endPoint y: 410, distance: 1083.2
click at [1039, 410] on div at bounding box center [784, 344] width 1568 height 575
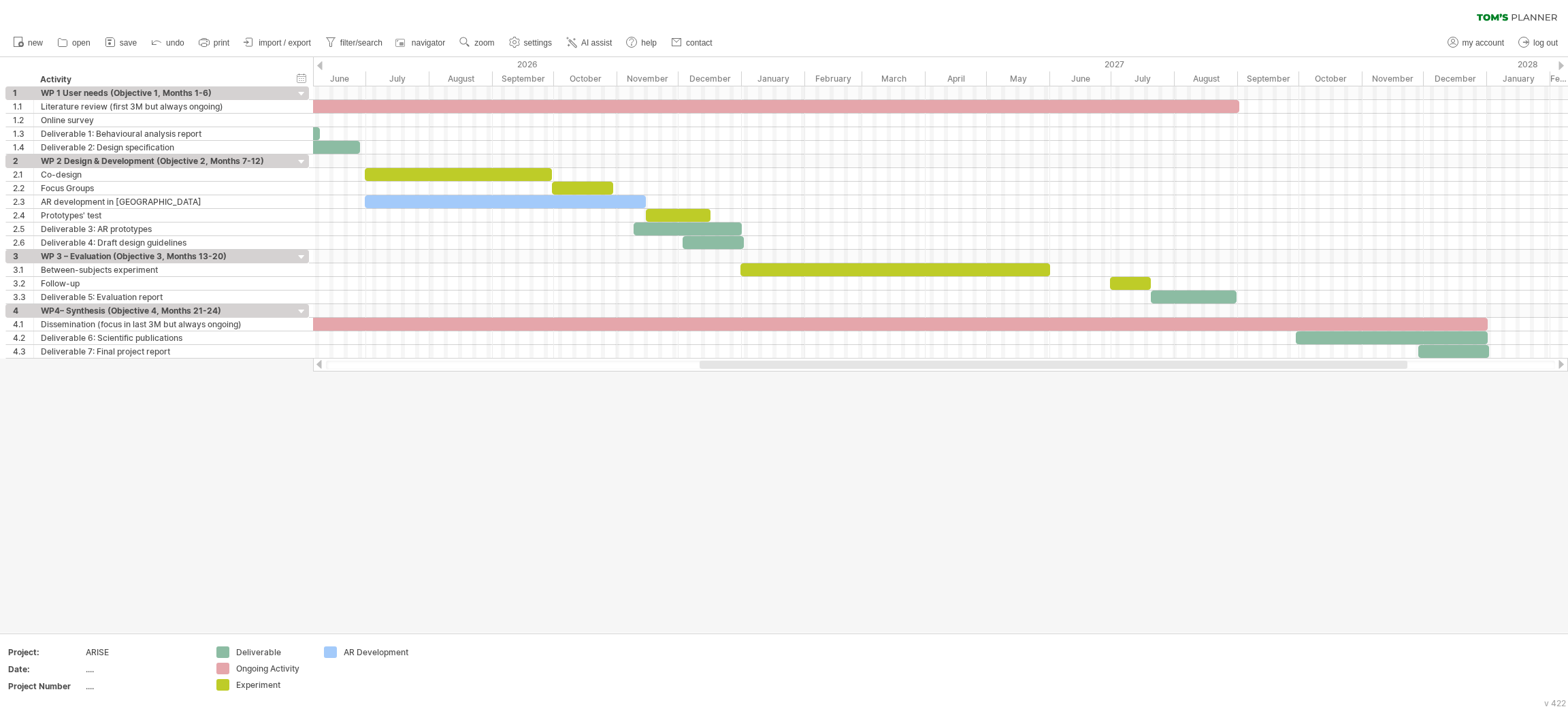
drag, startPoint x: 887, startPoint y: 360, endPoint x: 1064, endPoint y: 381, distance: 178.2
click at [1045, 381] on div "Trying to reach [DOMAIN_NAME] Connected again... 0% clear filter new 1" at bounding box center [784, 354] width 1568 height 709
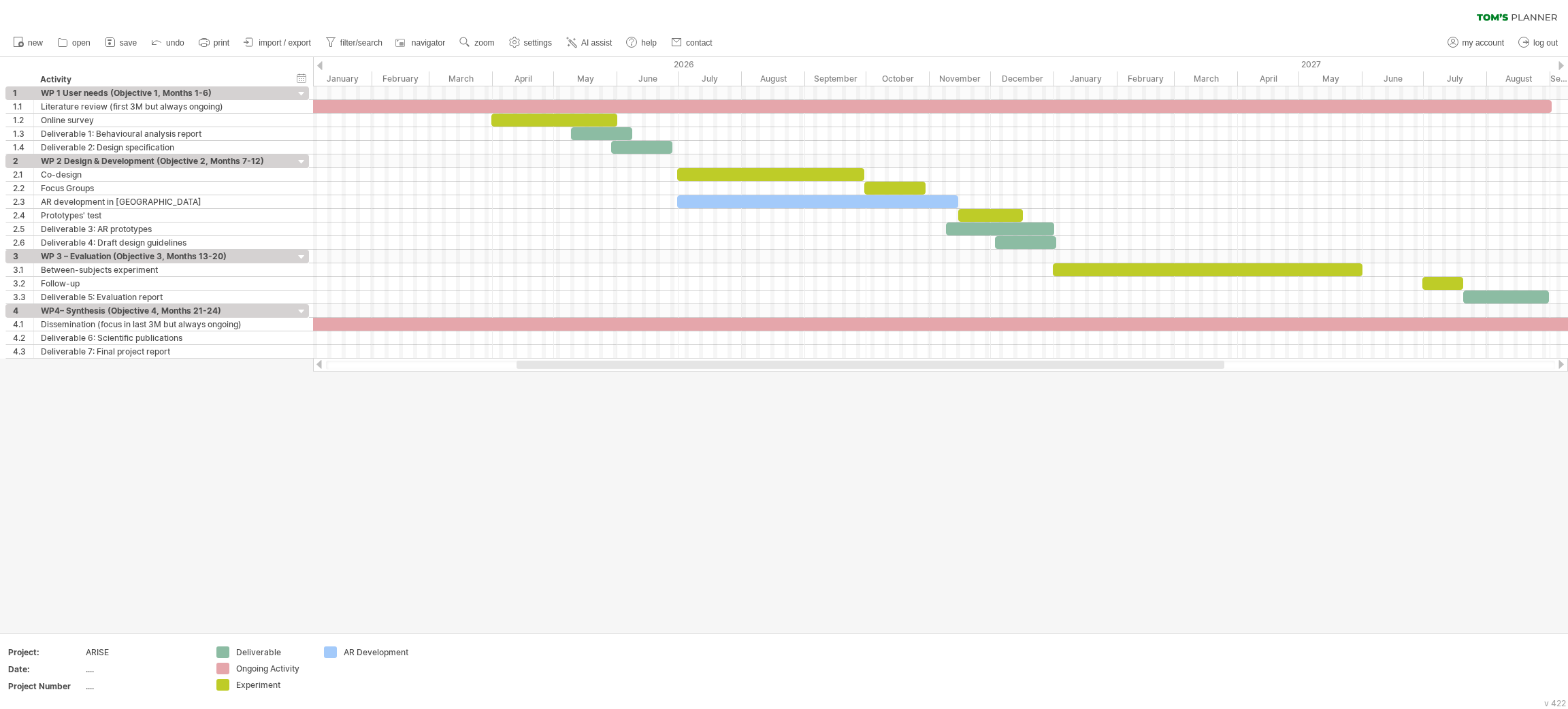
drag, startPoint x: 871, startPoint y: 360, endPoint x: 700, endPoint y: 371, distance: 171.4
click at [700, 371] on div at bounding box center [941, 364] width 1255 height 14
click at [1045, 34] on link "my account" at bounding box center [1475, 43] width 64 height 18
type input "**********"
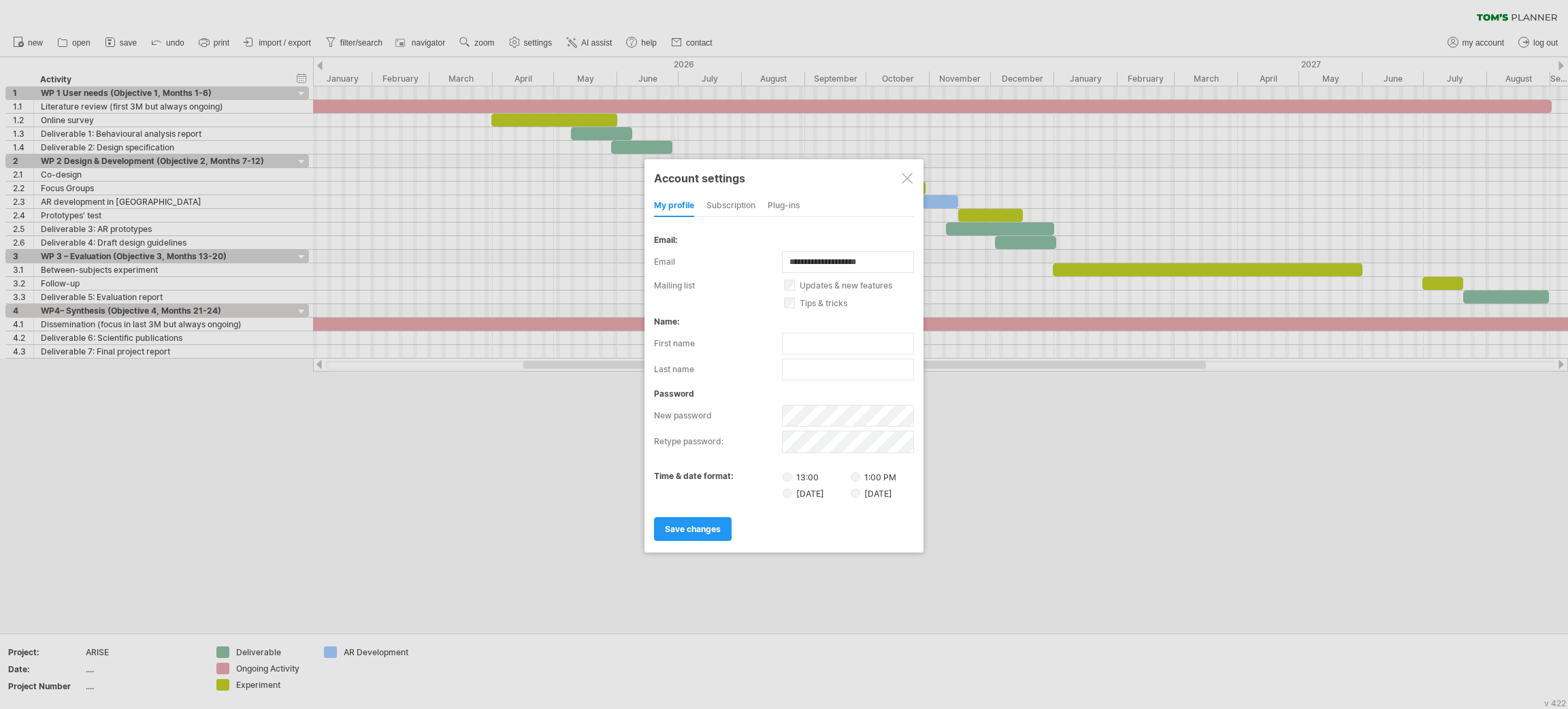
click at [795, 298] on label "tips & tricks" at bounding box center [856, 303] width 145 height 11
click at [747, 210] on div "subscription" at bounding box center [730, 206] width 49 height 22
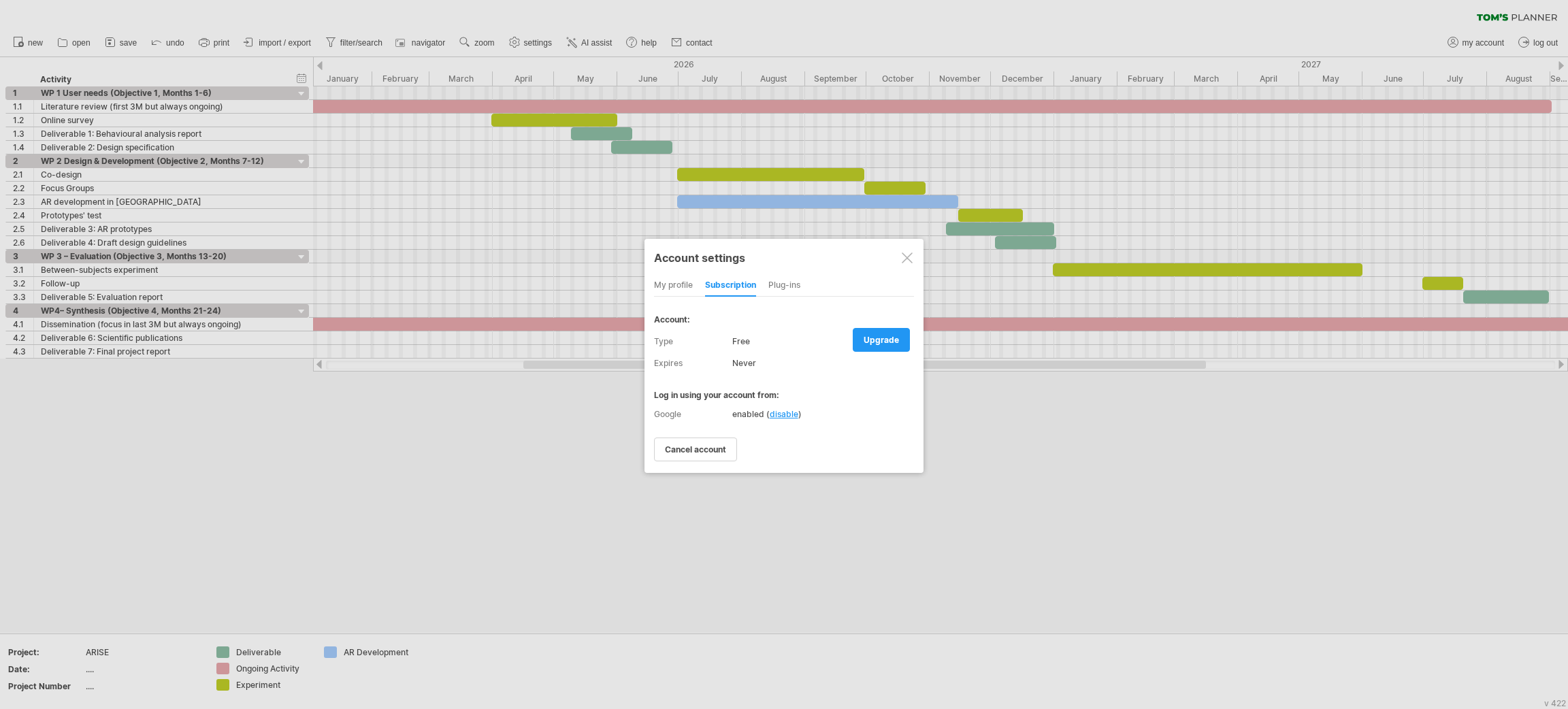
click at [782, 289] on div "Plug-ins" at bounding box center [784, 286] width 32 height 22
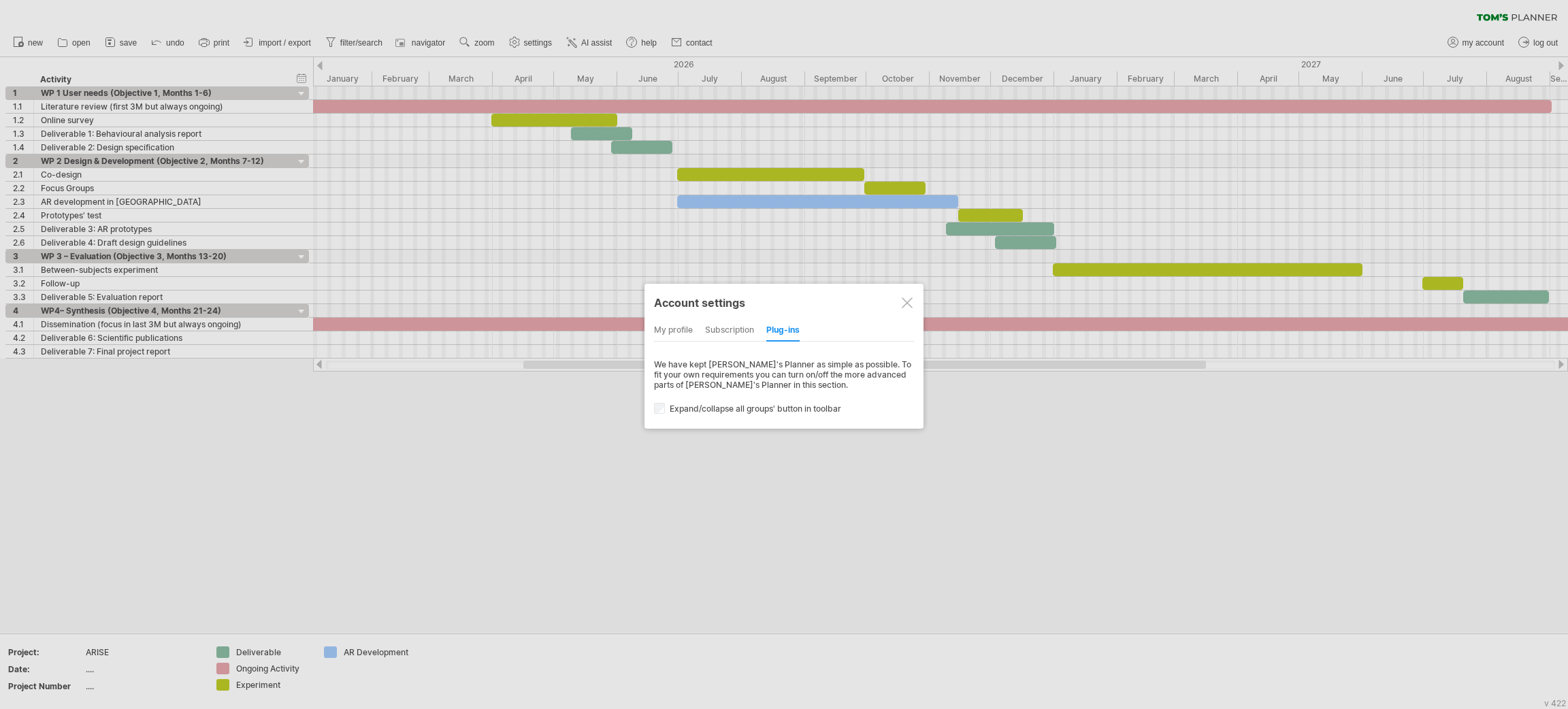
click at [651, 402] on div "Account settings my profile subscription Plug-ins subscription members charts W…" at bounding box center [784, 356] width 279 height 145
click at [696, 472] on div at bounding box center [784, 354] width 1568 height 709
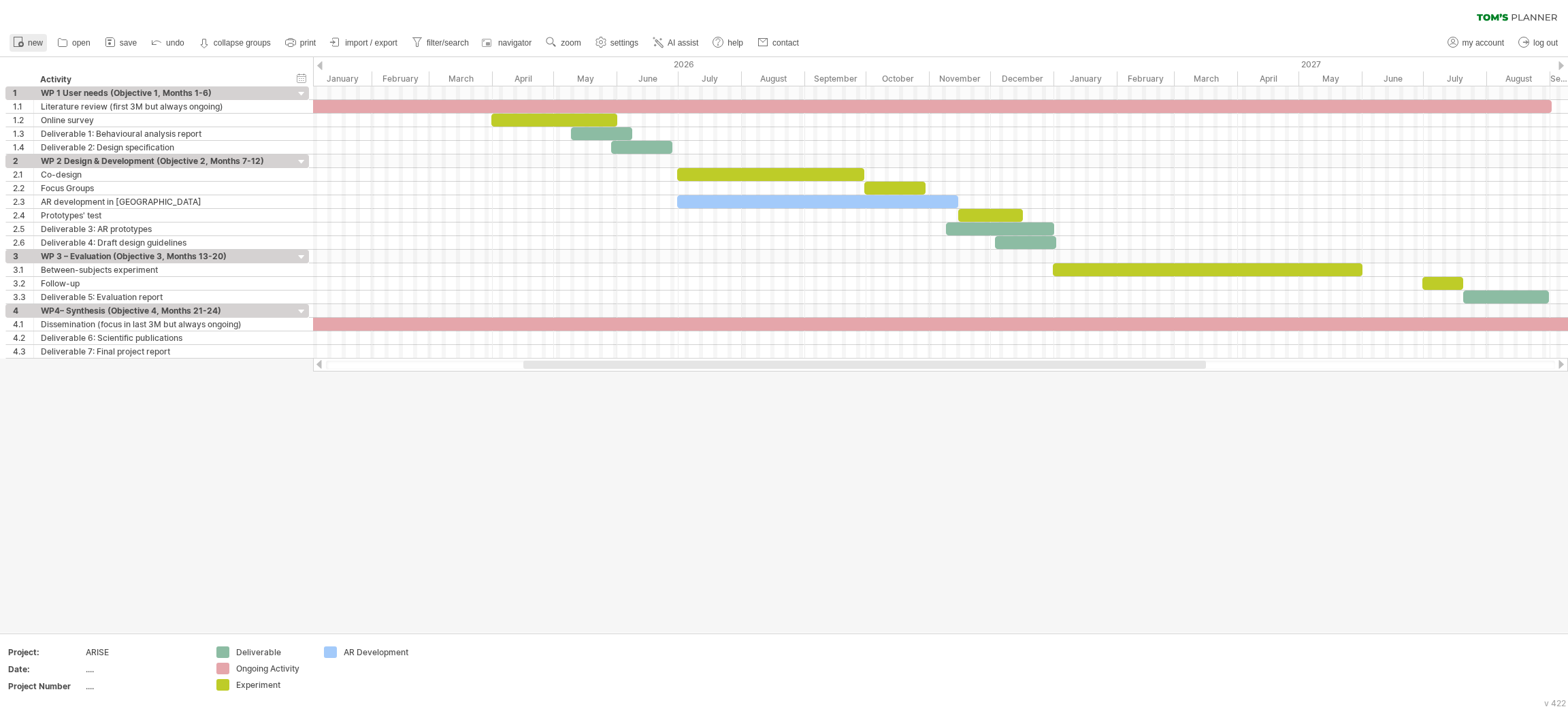
click at [30, 43] on span "new" at bounding box center [35, 43] width 15 height 10
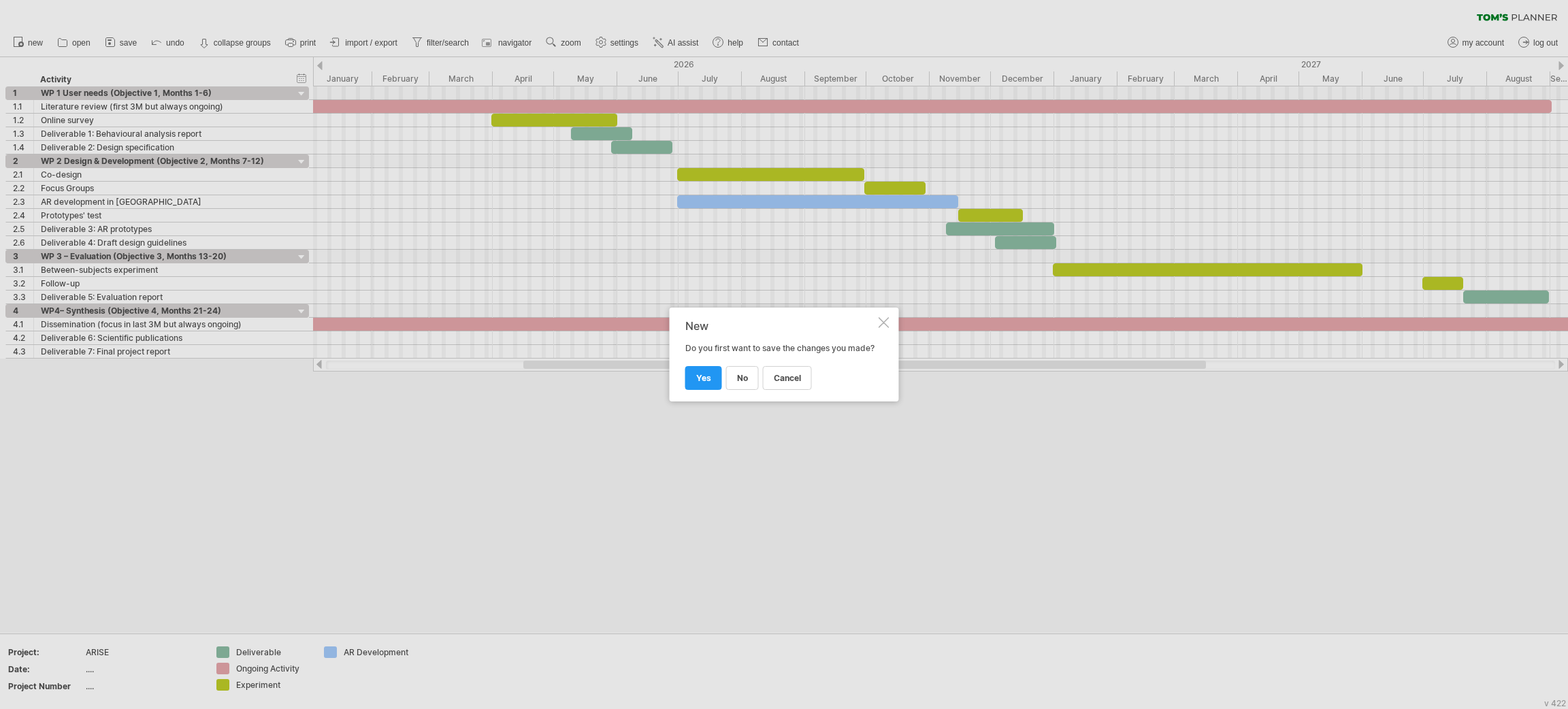
click at [885, 317] on div at bounding box center [884, 322] width 11 height 11
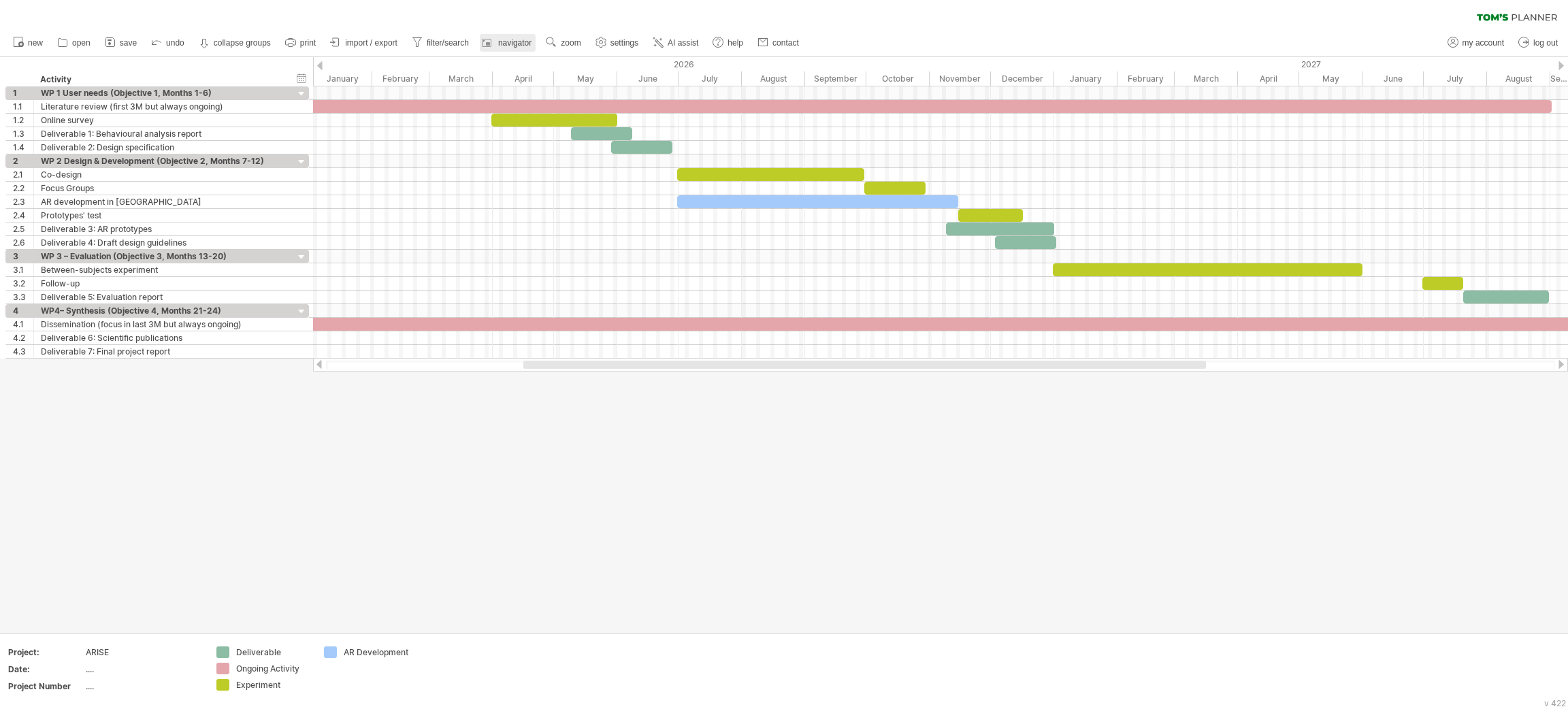
click at [500, 50] on link "navigator" at bounding box center [507, 43] width 56 height 18
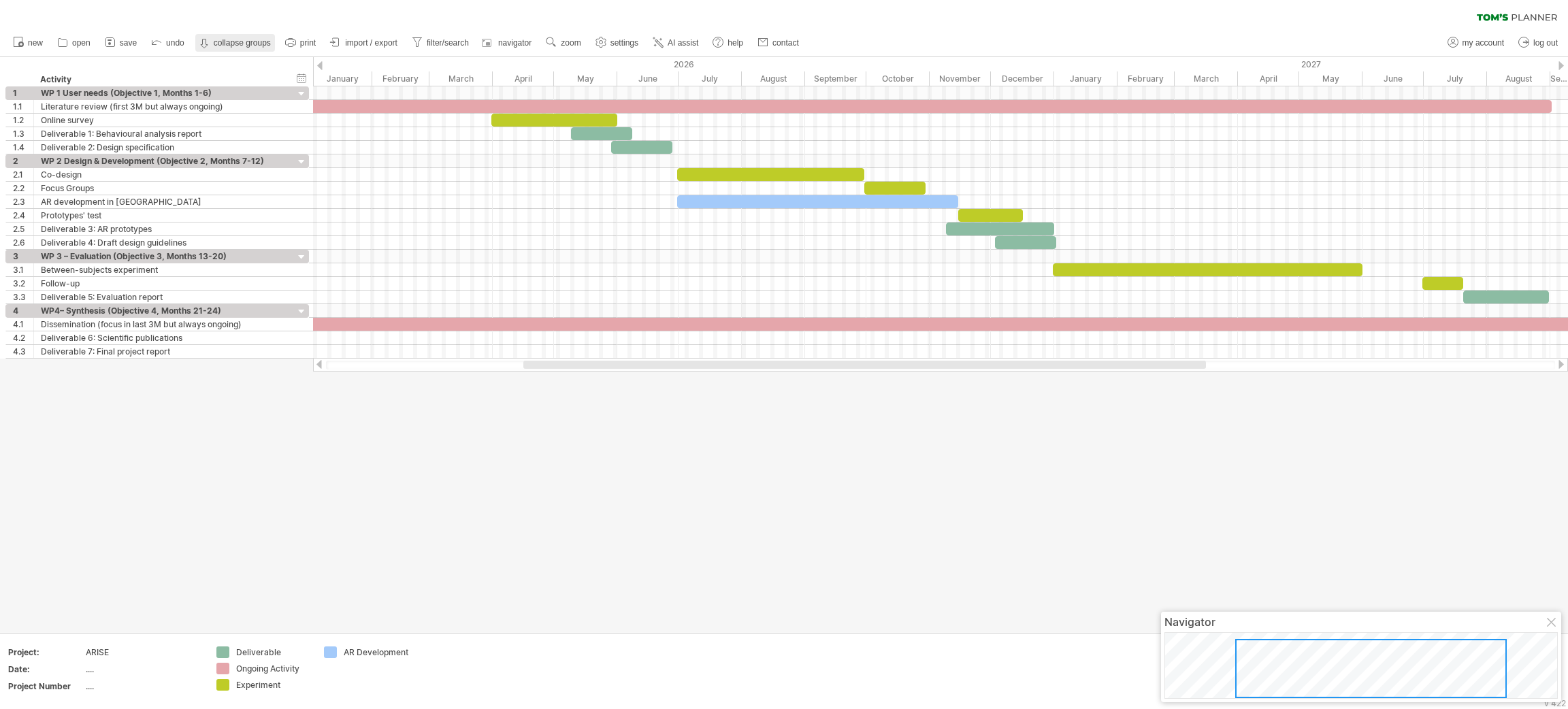
click at [239, 48] on link "collapse groups expand groups" at bounding box center [235, 43] width 80 height 18
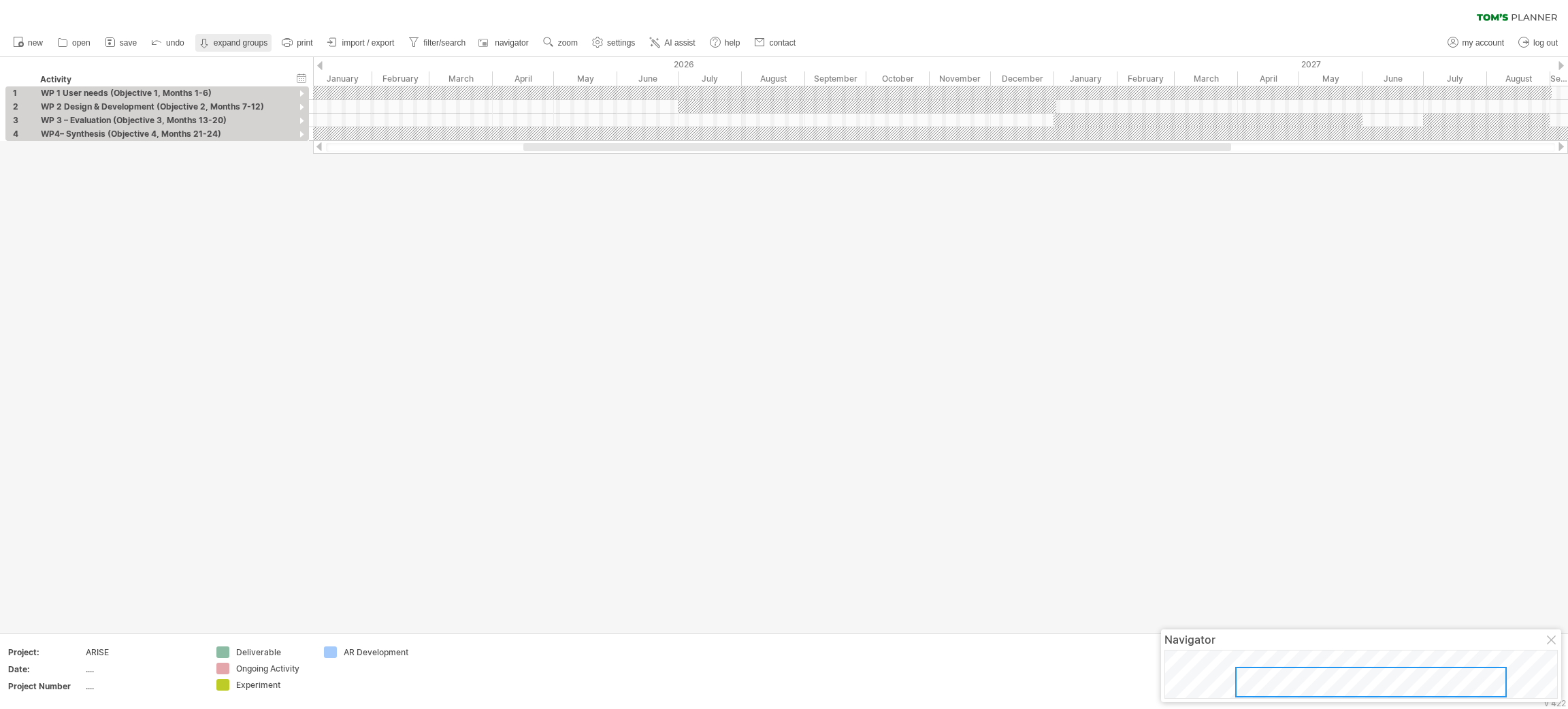
click at [239, 48] on link "collapse groups expand groups" at bounding box center [234, 43] width 76 height 18
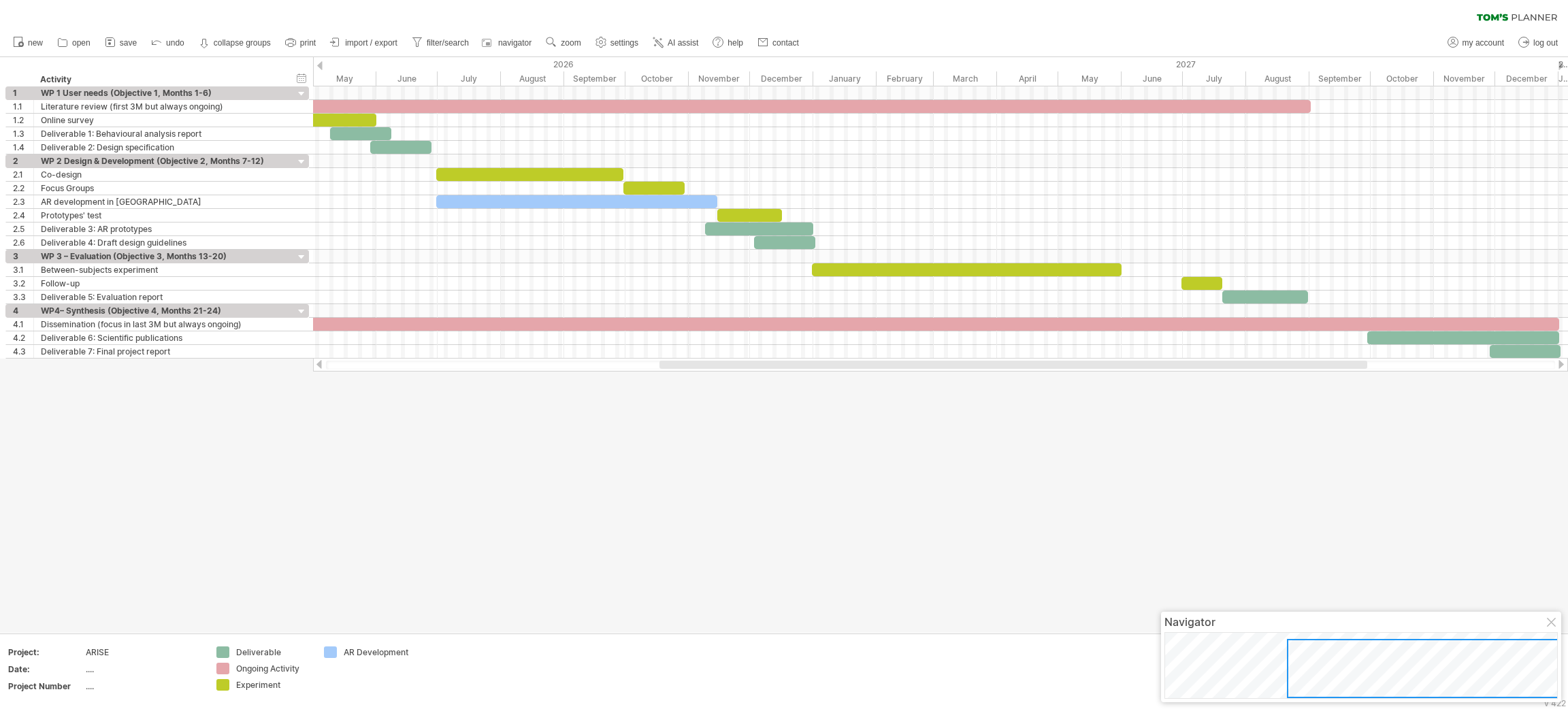
drag, startPoint x: 642, startPoint y: 366, endPoint x: 778, endPoint y: 369, distance: 136.0
click at [778, 369] on div at bounding box center [941, 364] width 1255 height 14
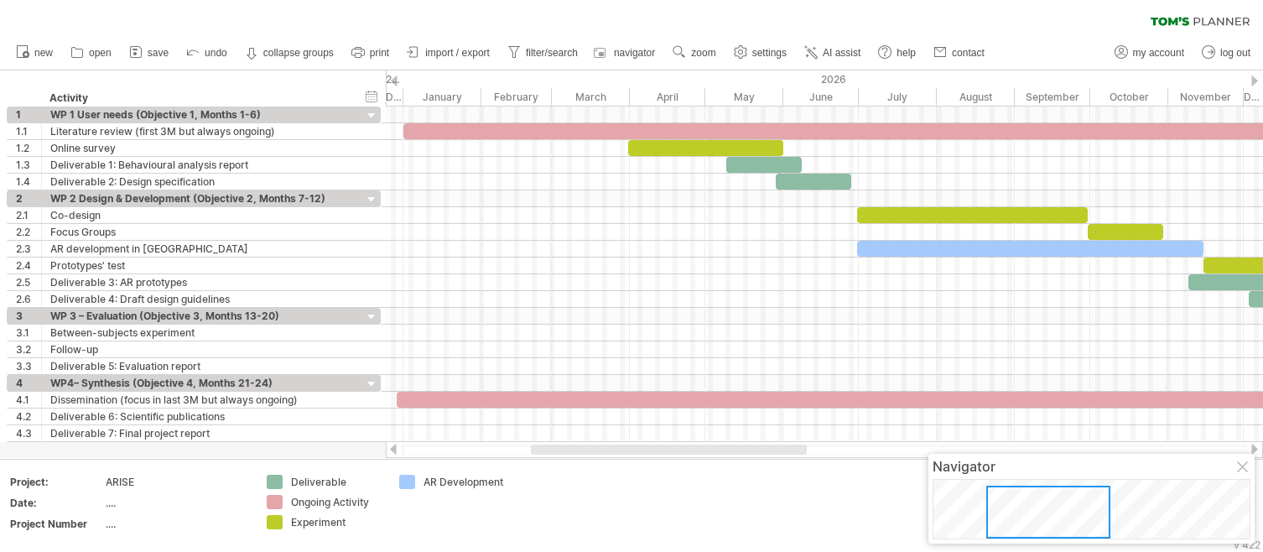
drag, startPoint x: 645, startPoint y: 451, endPoint x: 539, endPoint y: 456, distance: 105.8
click at [539, 456] on div at bounding box center [824, 449] width 877 height 17
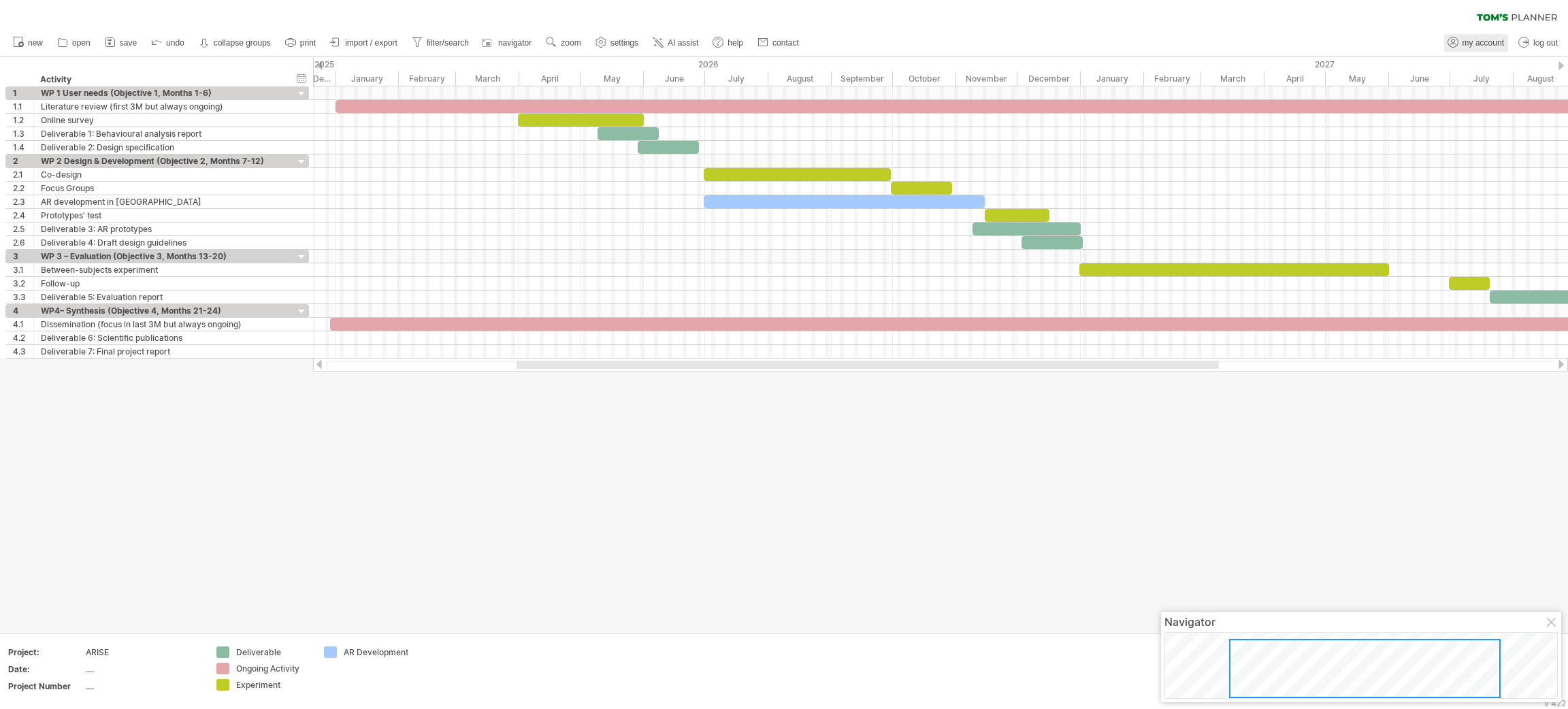
click at [1045, 51] on link "my account" at bounding box center [1475, 43] width 64 height 18
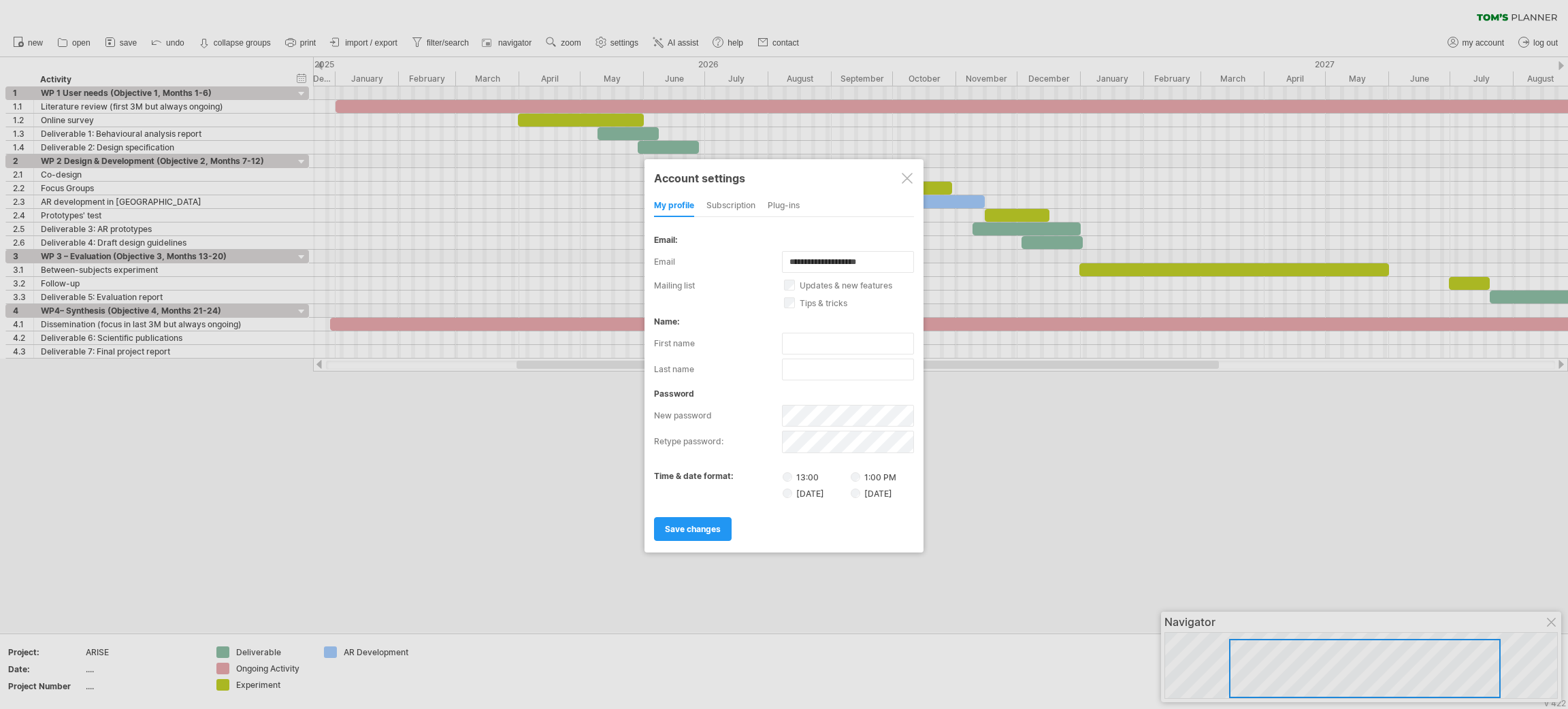
click at [747, 208] on div "subscription" at bounding box center [730, 206] width 49 height 22
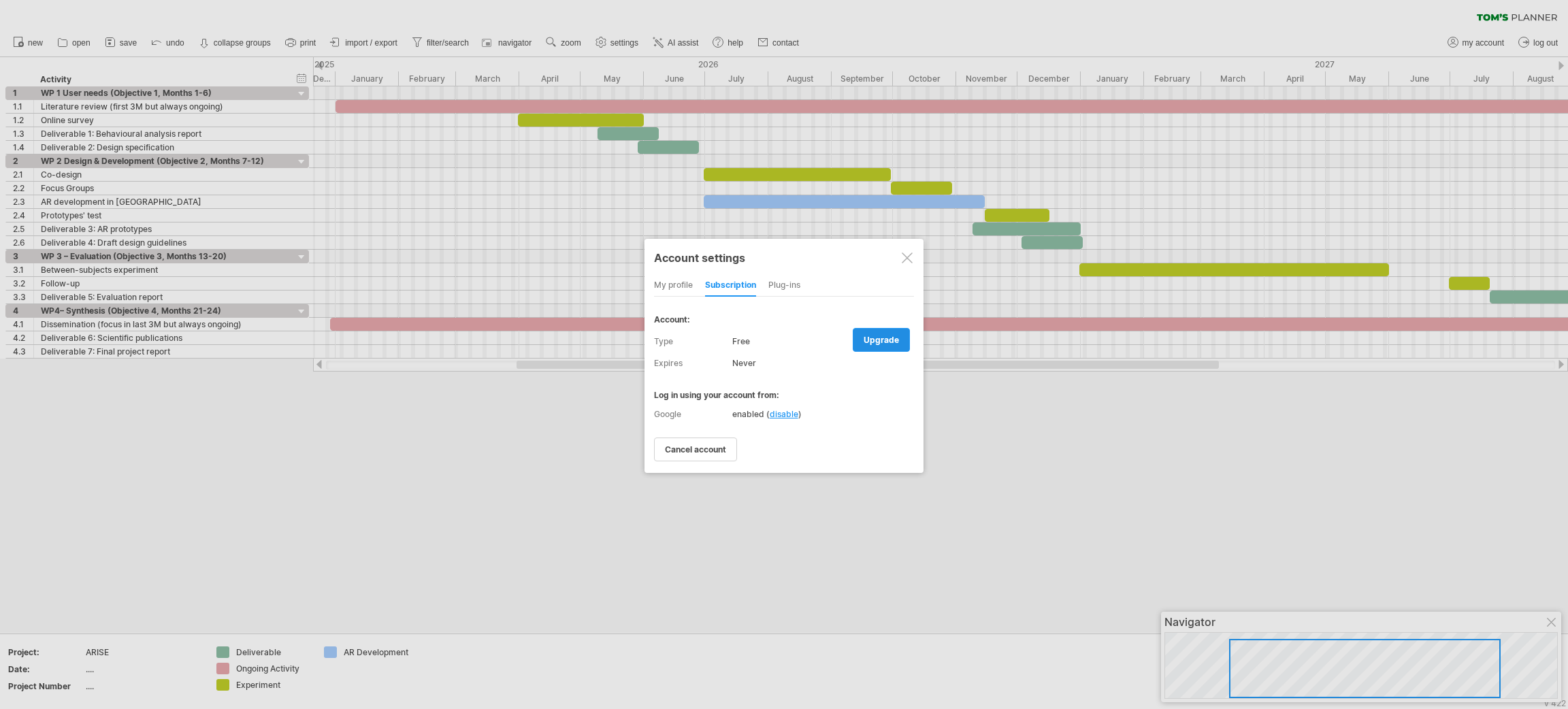
click at [899, 339] on link "upgrade" at bounding box center [881, 339] width 57 height 24
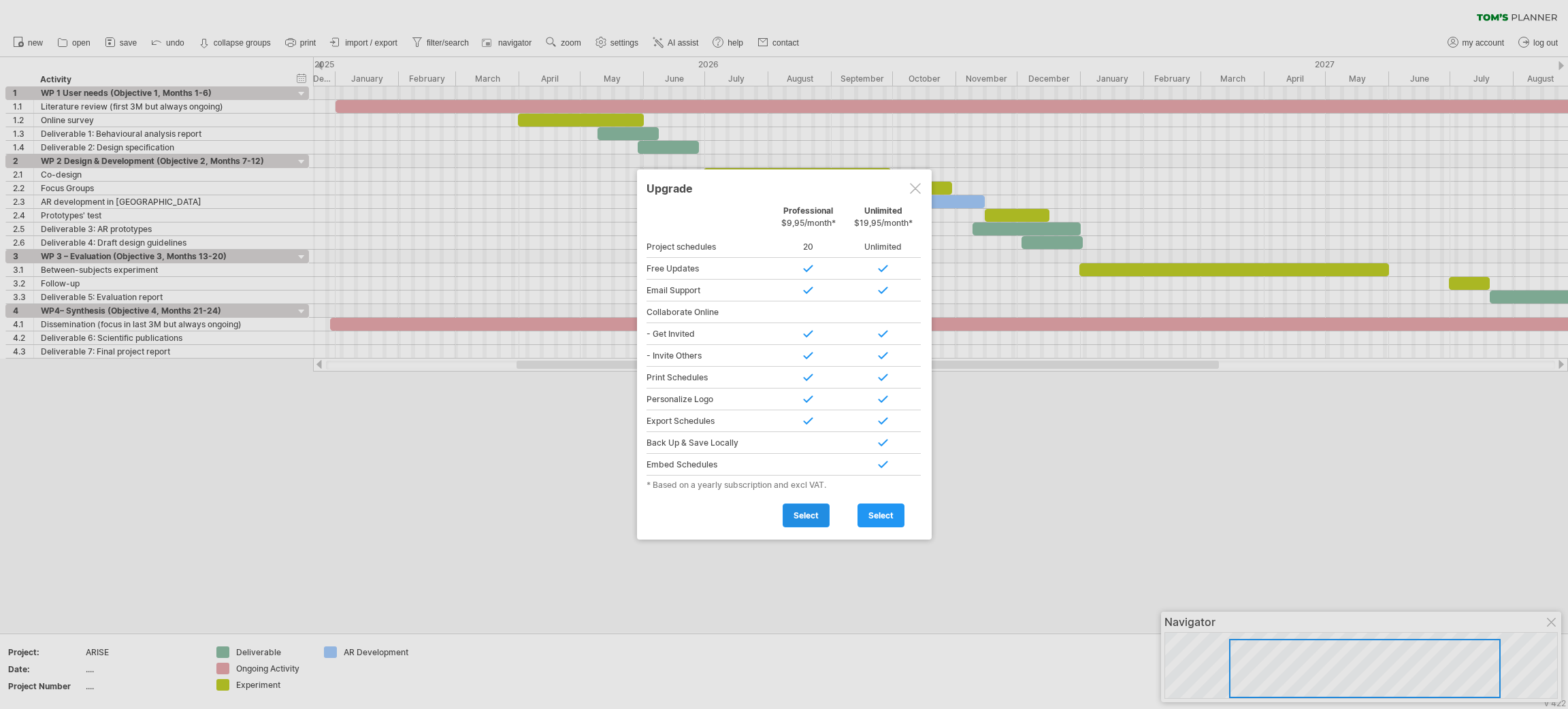
click at [816, 472] on span "select" at bounding box center [806, 515] width 25 height 11
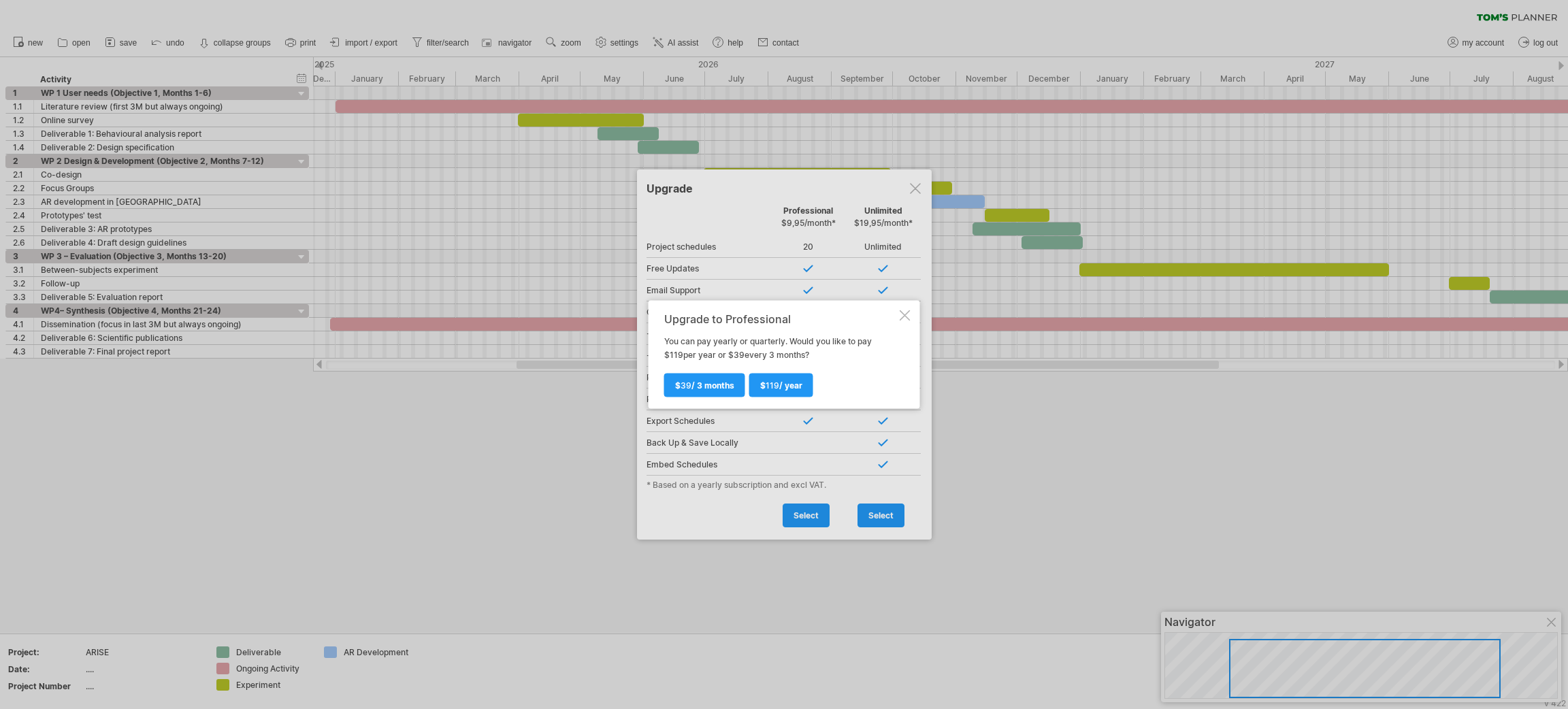
click at [905, 317] on div at bounding box center [905, 315] width 11 height 11
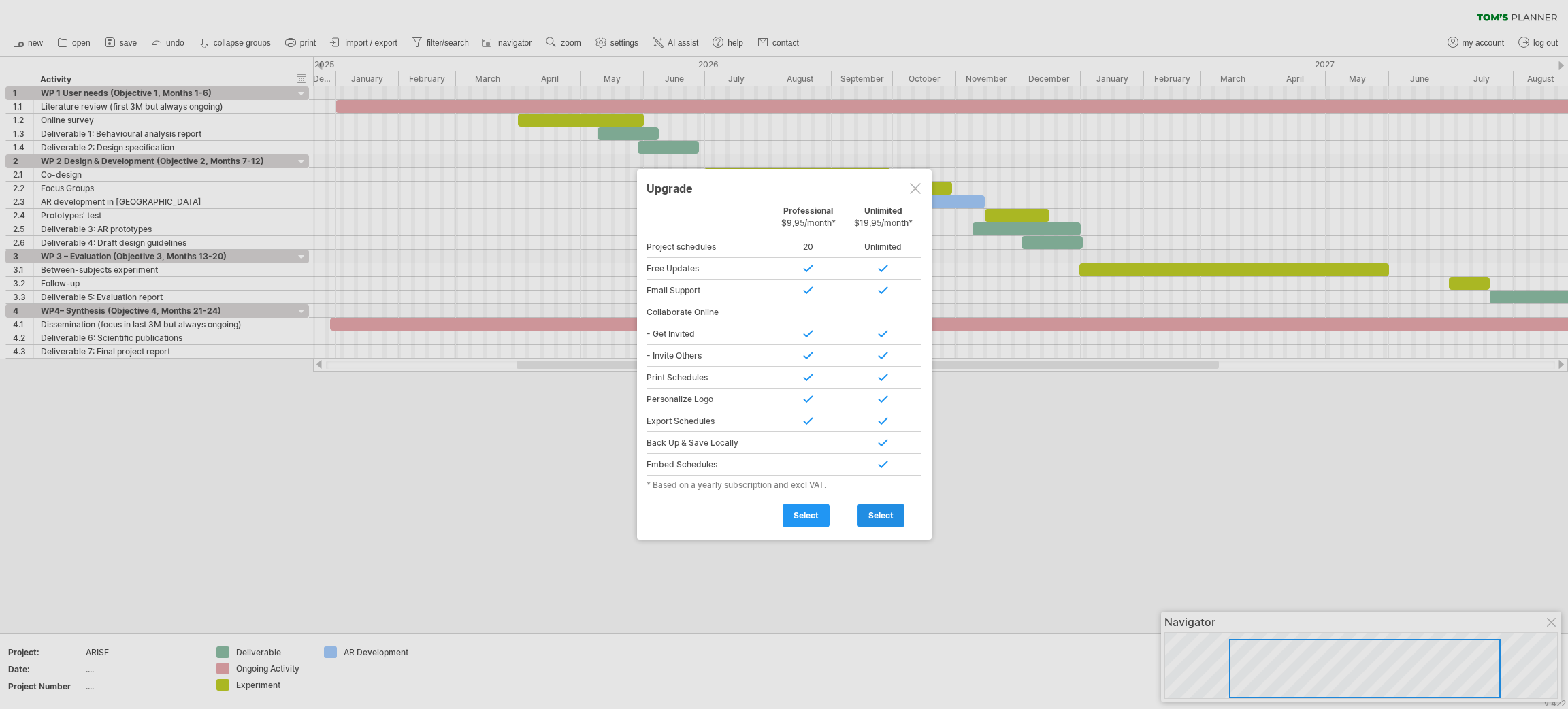
click at [867, 472] on link "select" at bounding box center [881, 515] width 47 height 24
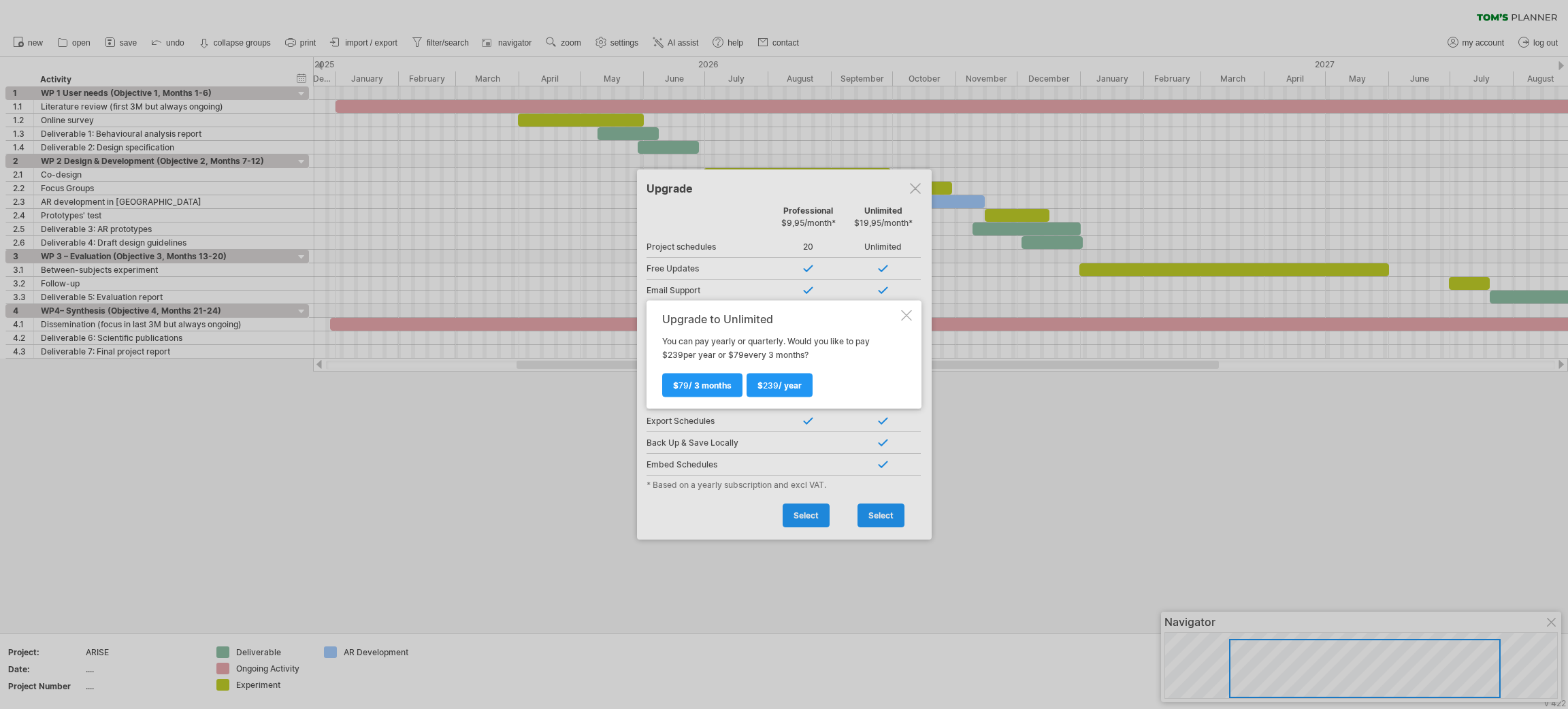
click at [904, 310] on div at bounding box center [906, 315] width 11 height 11
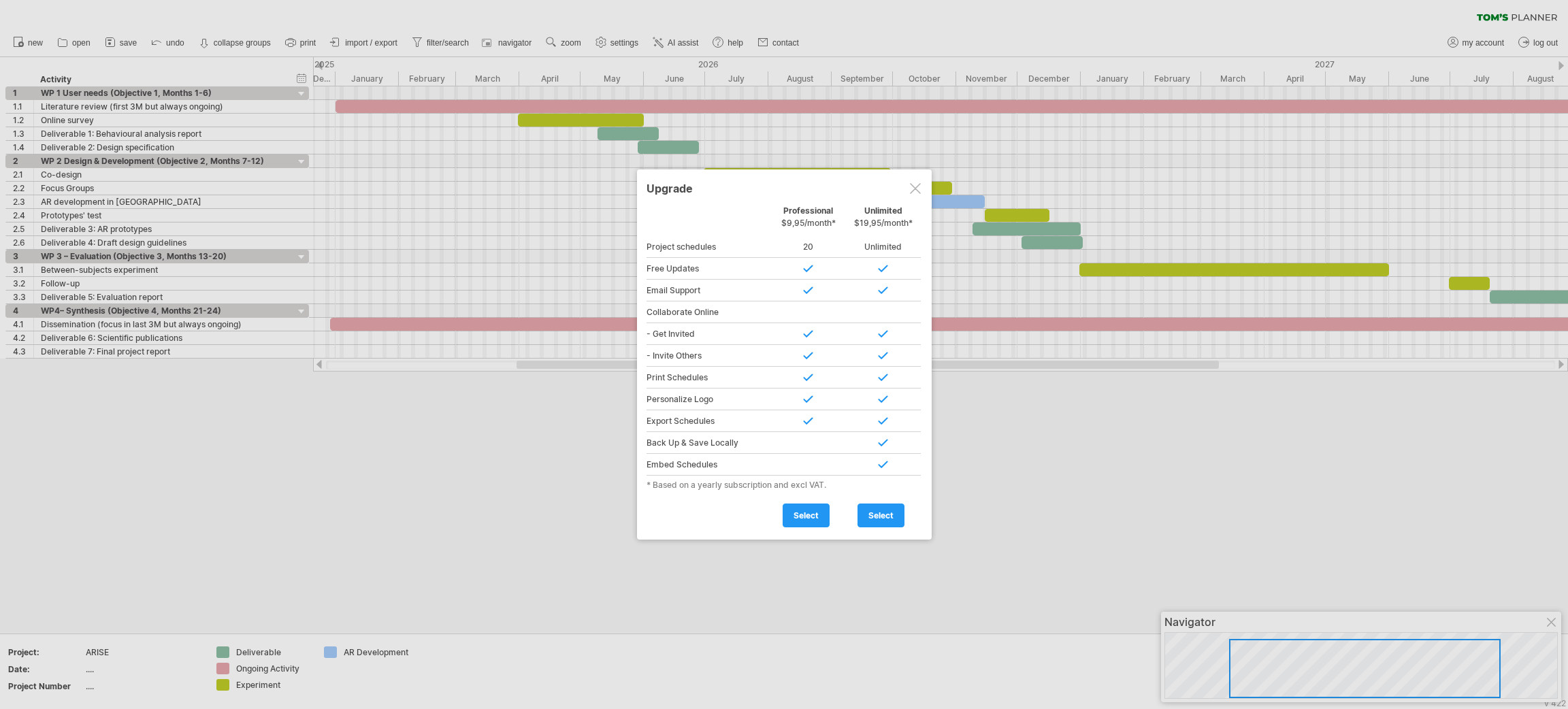
click at [1045, 446] on div at bounding box center [784, 354] width 1568 height 709
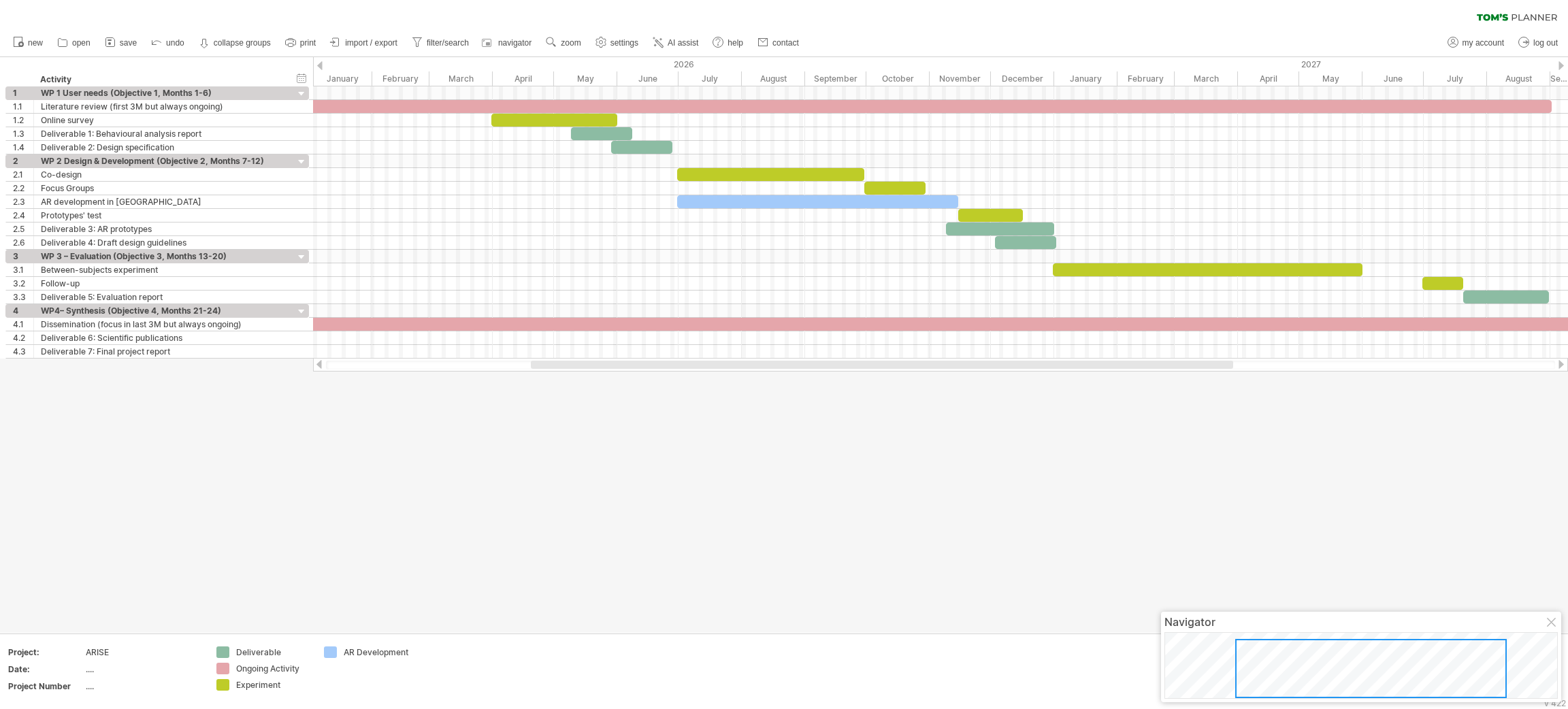
drag, startPoint x: 1132, startPoint y: 360, endPoint x: 1147, endPoint y: 359, distance: 15.0
click at [1045, 360] on div at bounding box center [881, 364] width 702 height 8
click at [1045, 440] on div at bounding box center [784, 344] width 1568 height 575
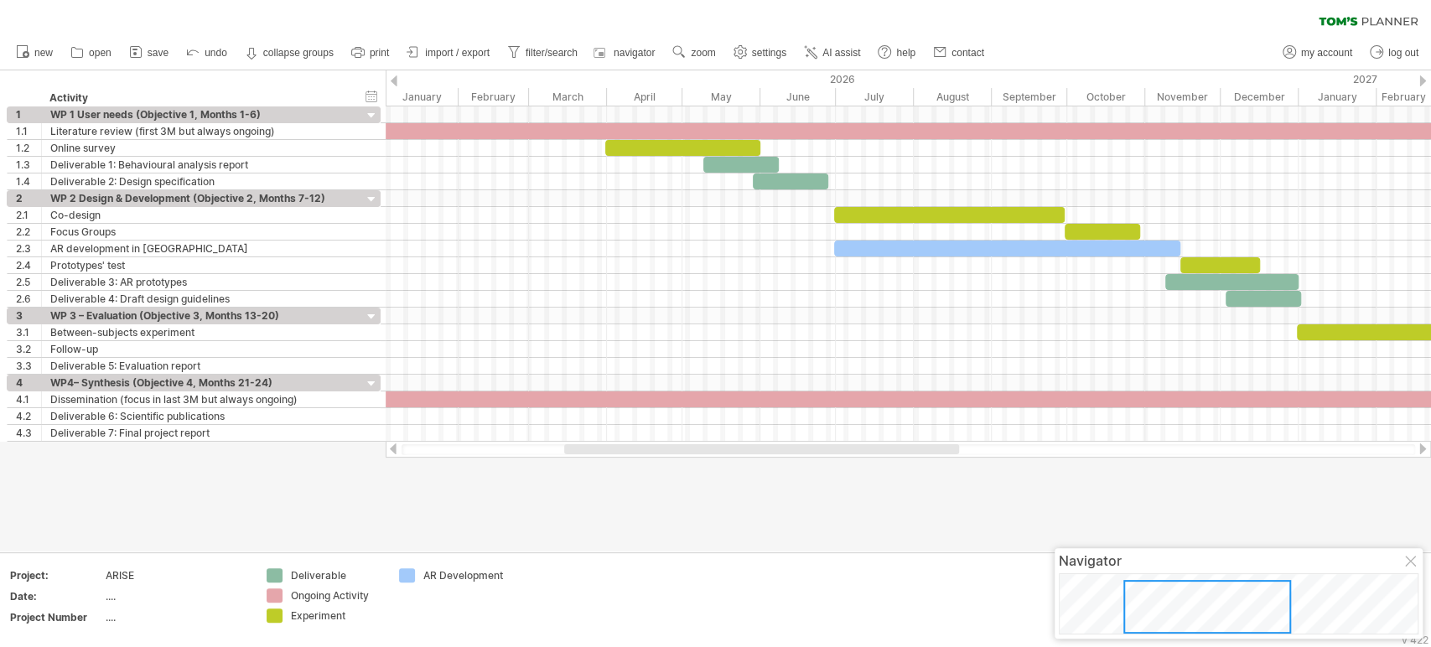
drag, startPoint x: 1910, startPoint y: 5, endPoint x: 943, endPoint y: 479, distance: 1077.4
click at [943, 479] on div at bounding box center [715, 310] width 1431 height 481
click at [142, 49] on icon at bounding box center [135, 52] width 17 height 17
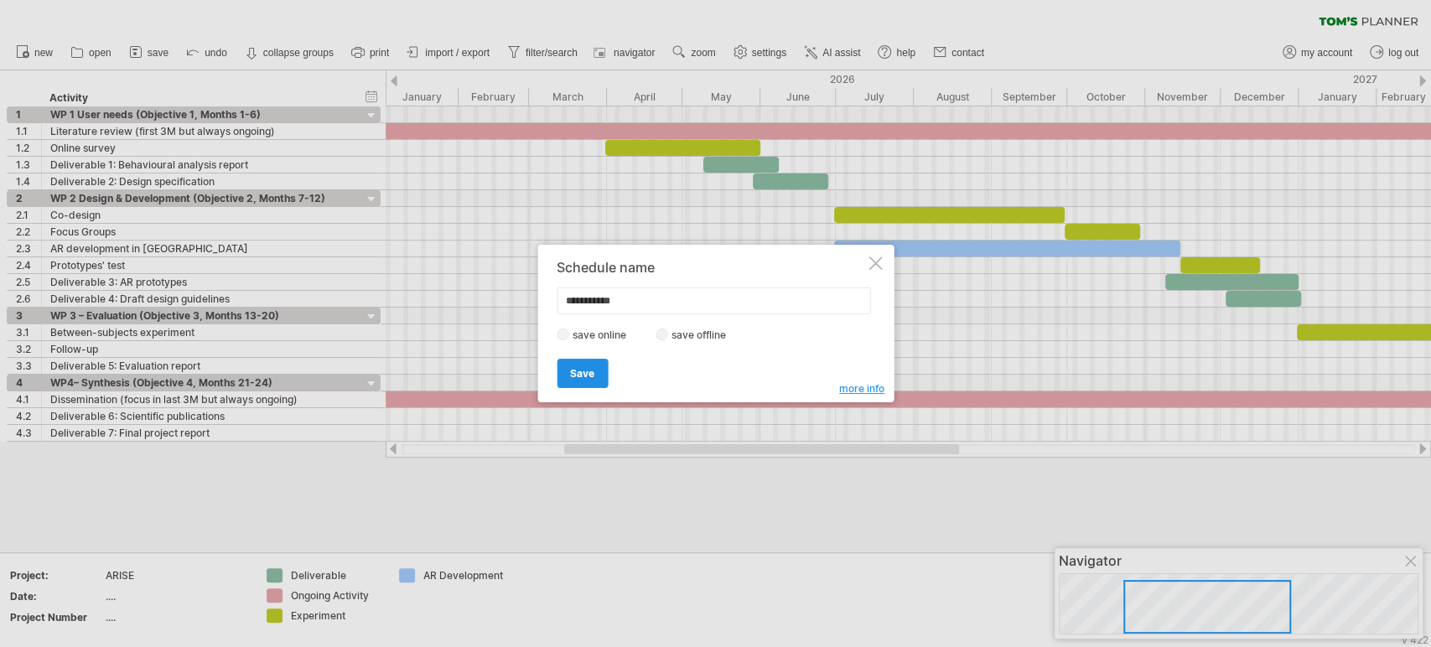
click at [579, 363] on link "Save" at bounding box center [582, 373] width 51 height 29
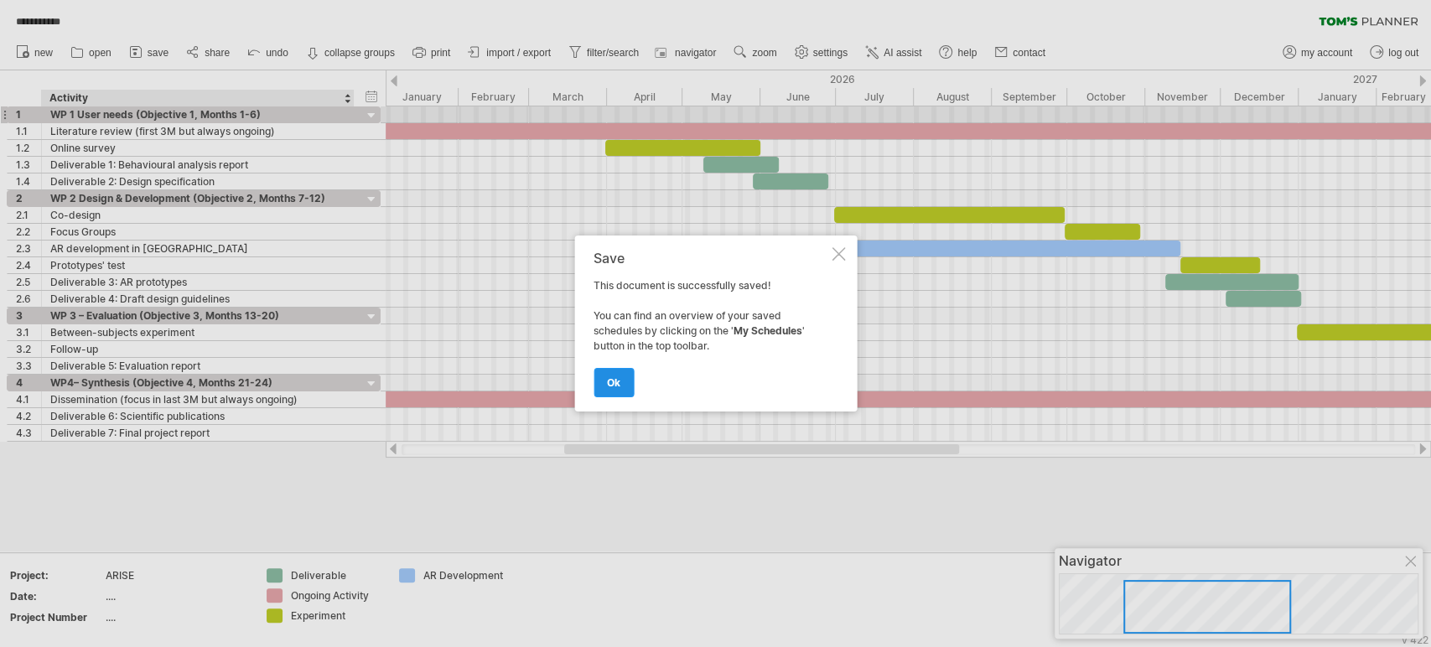
click at [609, 371] on link "ok" at bounding box center [614, 382] width 40 height 29
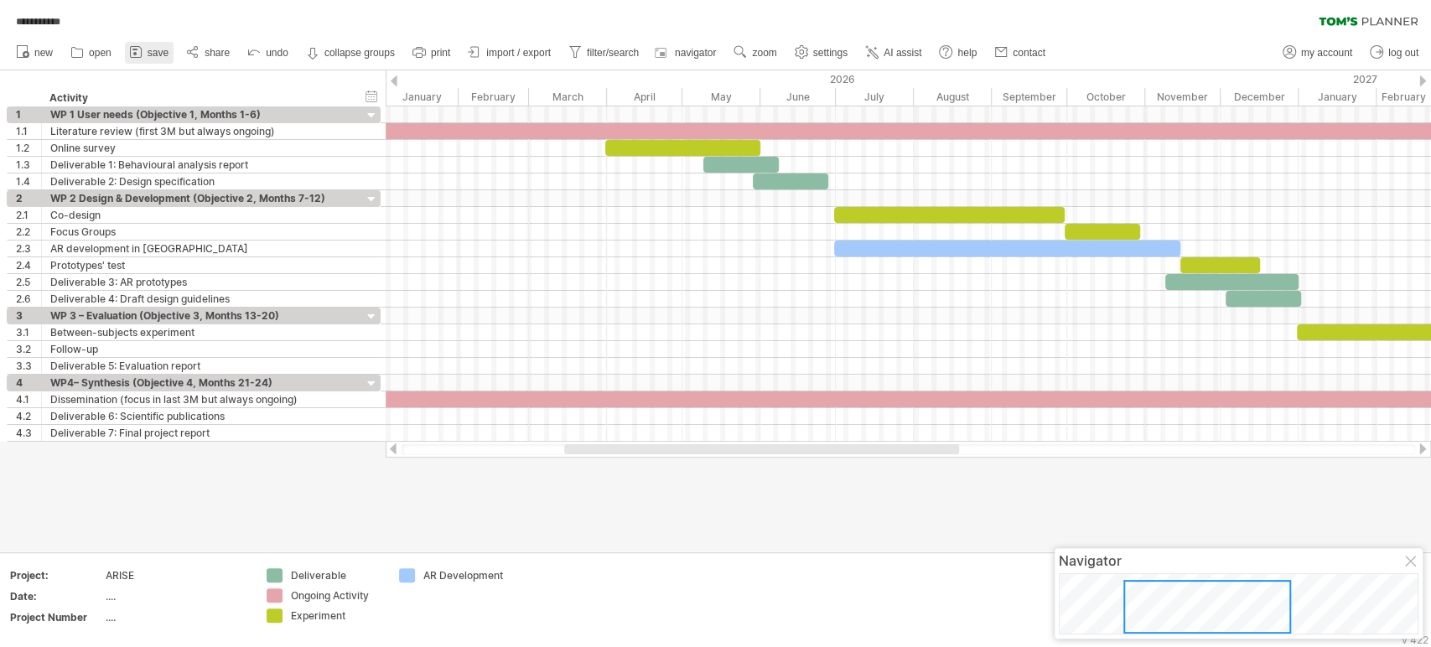
click at [127, 52] on icon at bounding box center [135, 52] width 17 height 17
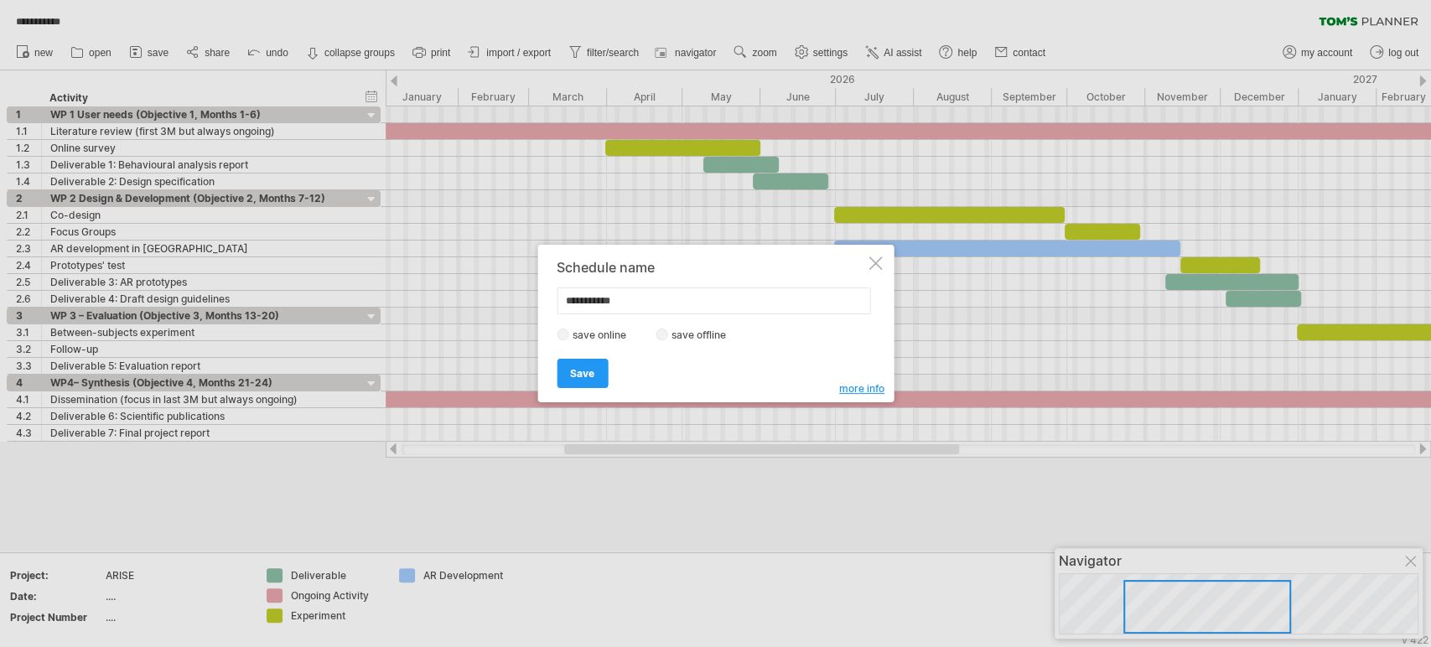
click at [715, 330] on label "save offline" at bounding box center [703, 335] width 73 height 13
click at [584, 361] on link "Save" at bounding box center [582, 373] width 51 height 29
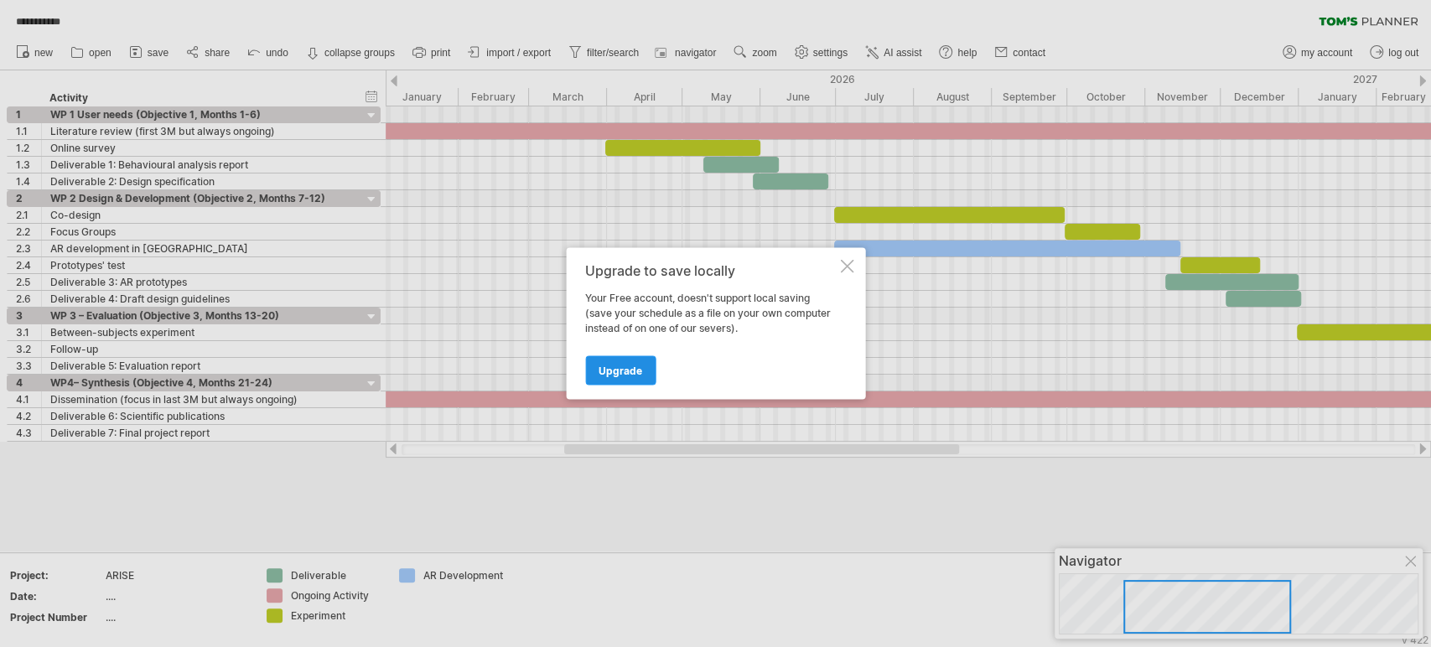
click at [614, 368] on span "Upgrade" at bounding box center [621, 371] width 44 height 13
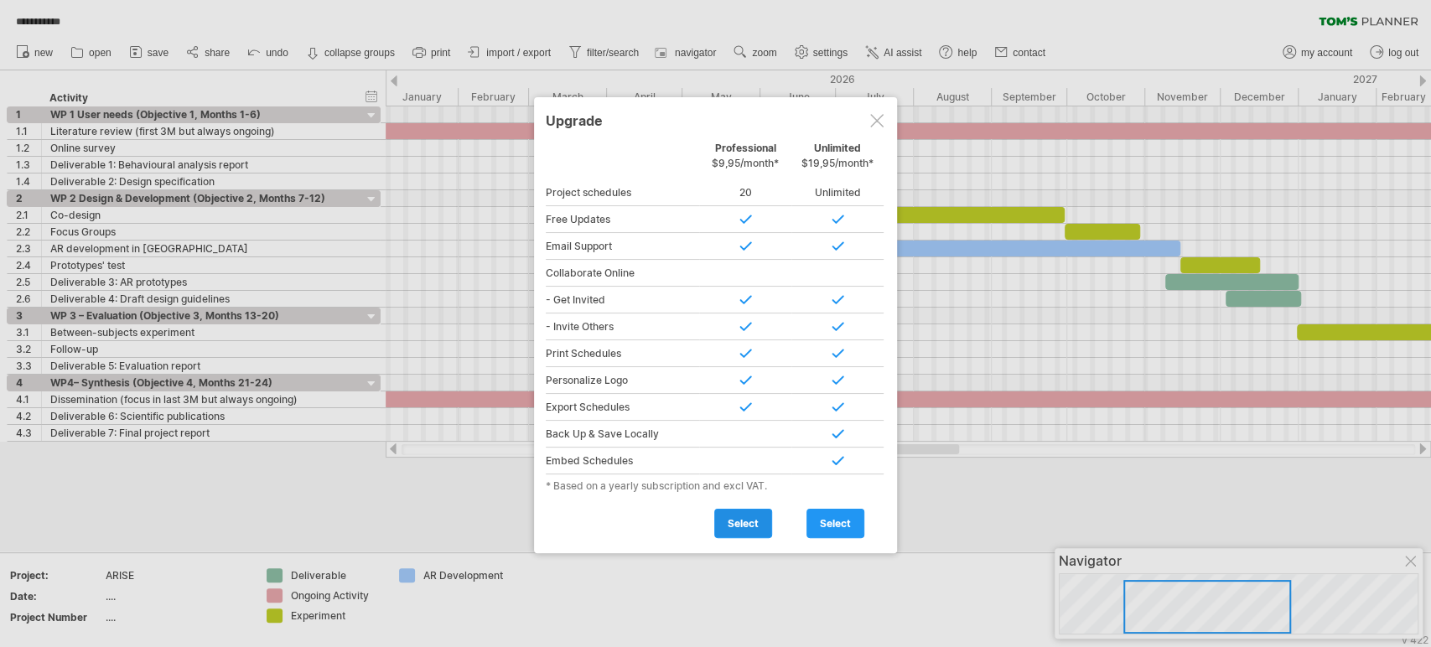
click at [740, 511] on link "select" at bounding box center [743, 523] width 58 height 29
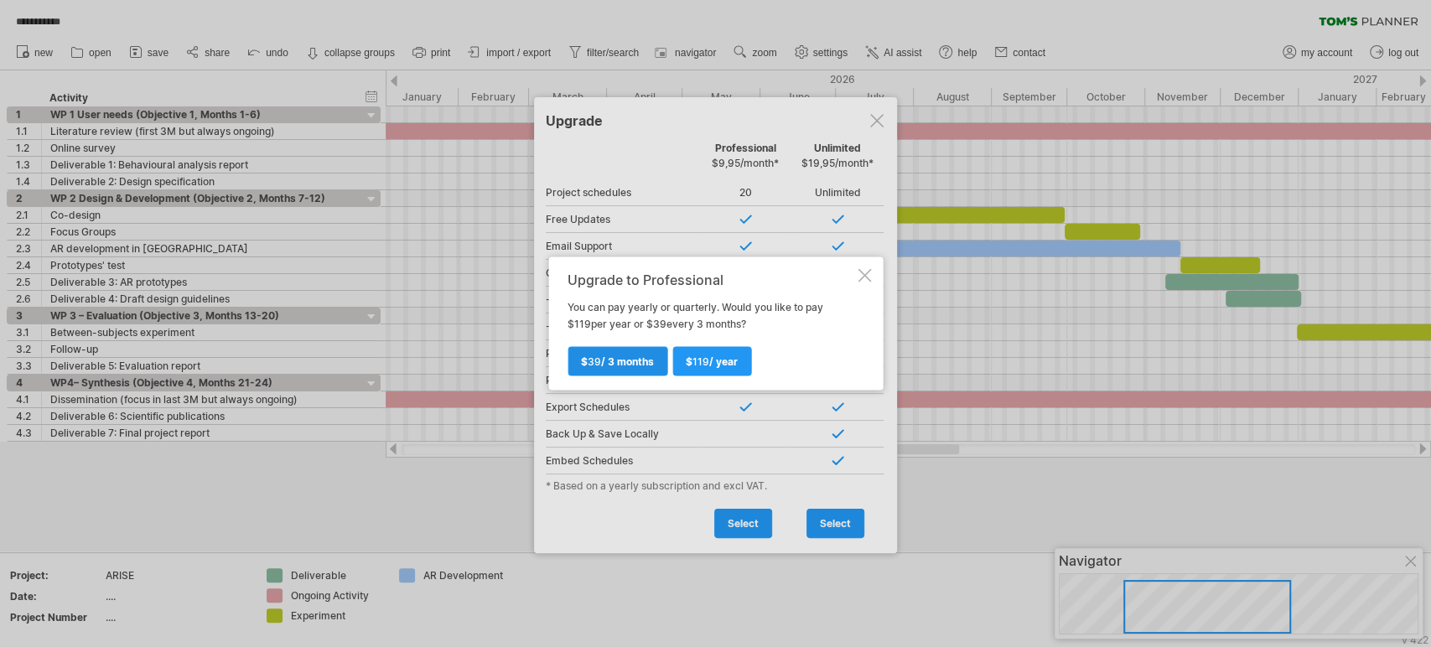
click at [632, 371] on link "$ 39 / 3 months" at bounding box center [618, 361] width 100 height 29
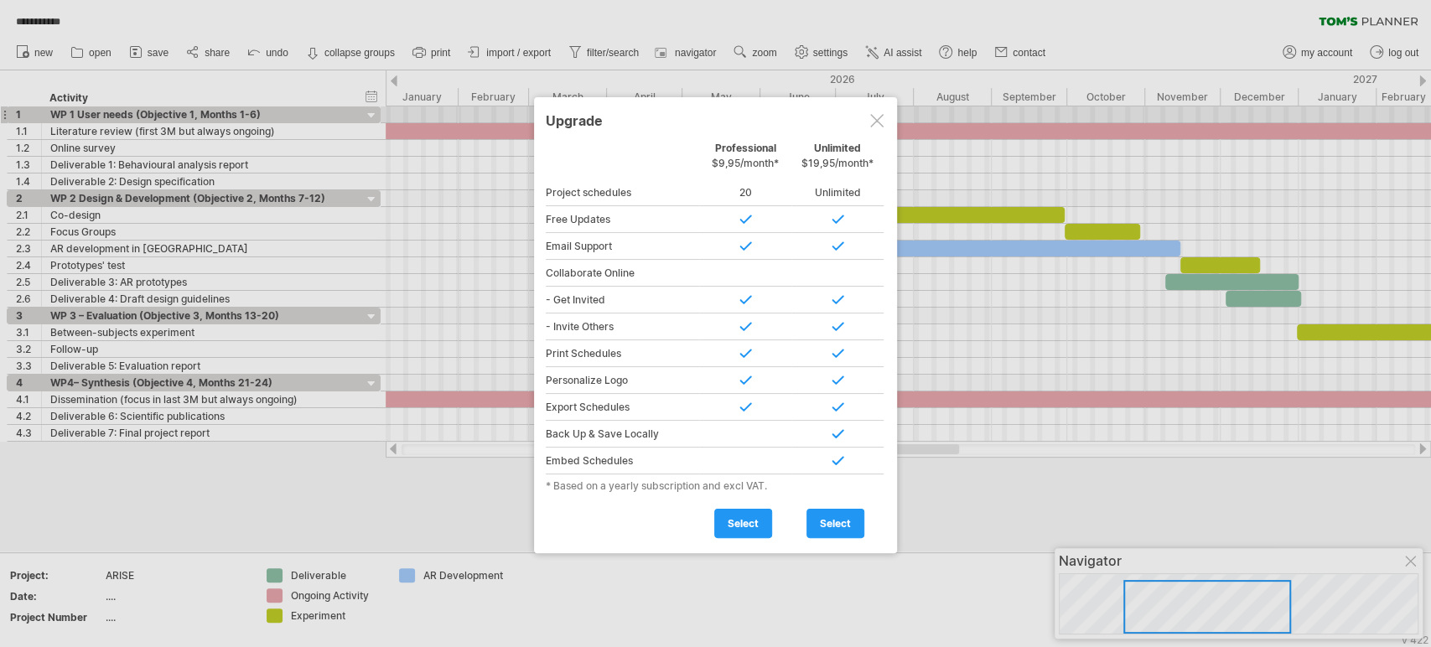
click at [875, 116] on div at bounding box center [876, 120] width 13 height 13
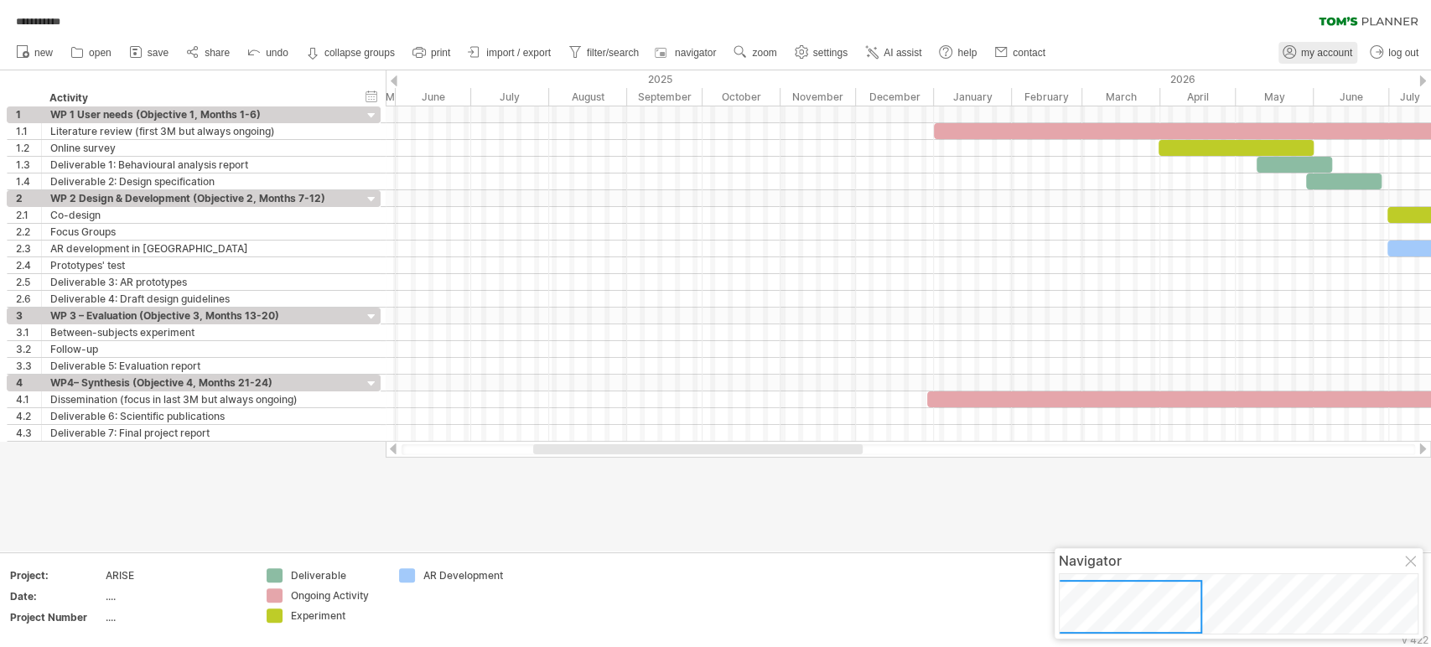
click at [1287, 51] on span "my account" at bounding box center [1326, 53] width 51 height 12
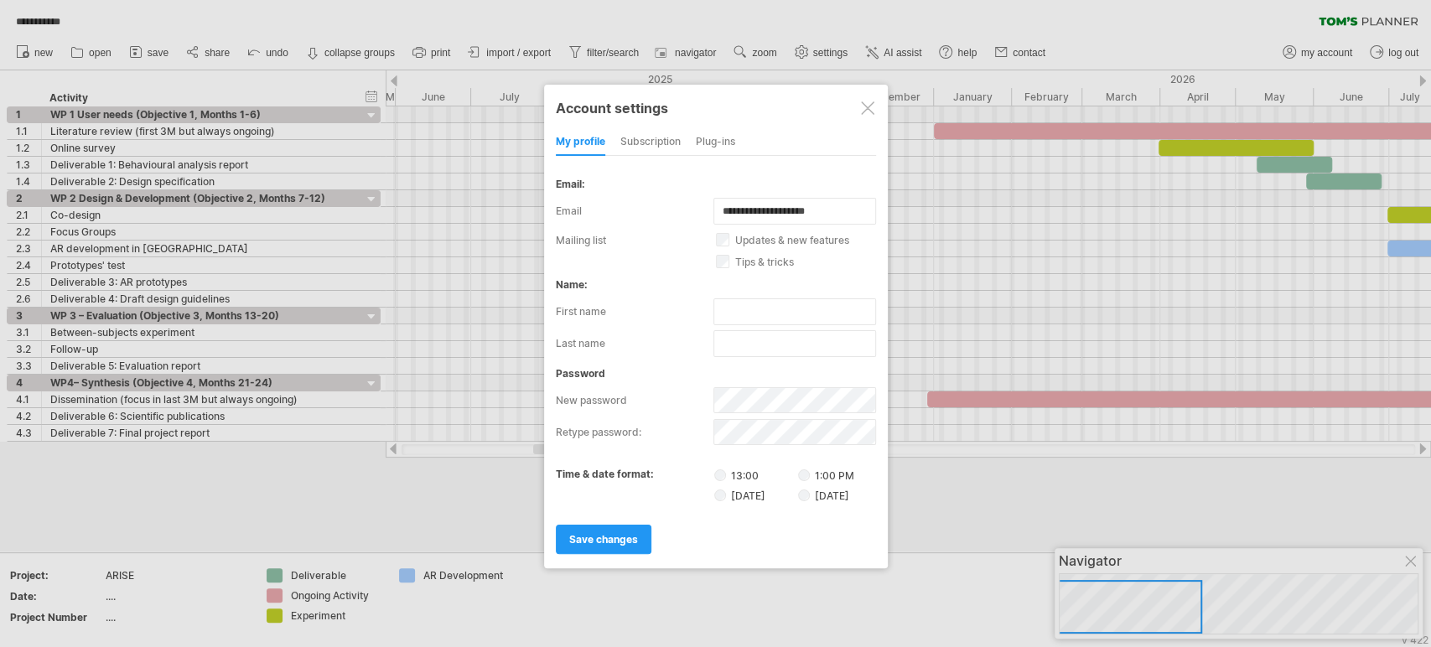
click at [678, 137] on div "subscription" at bounding box center [651, 142] width 60 height 27
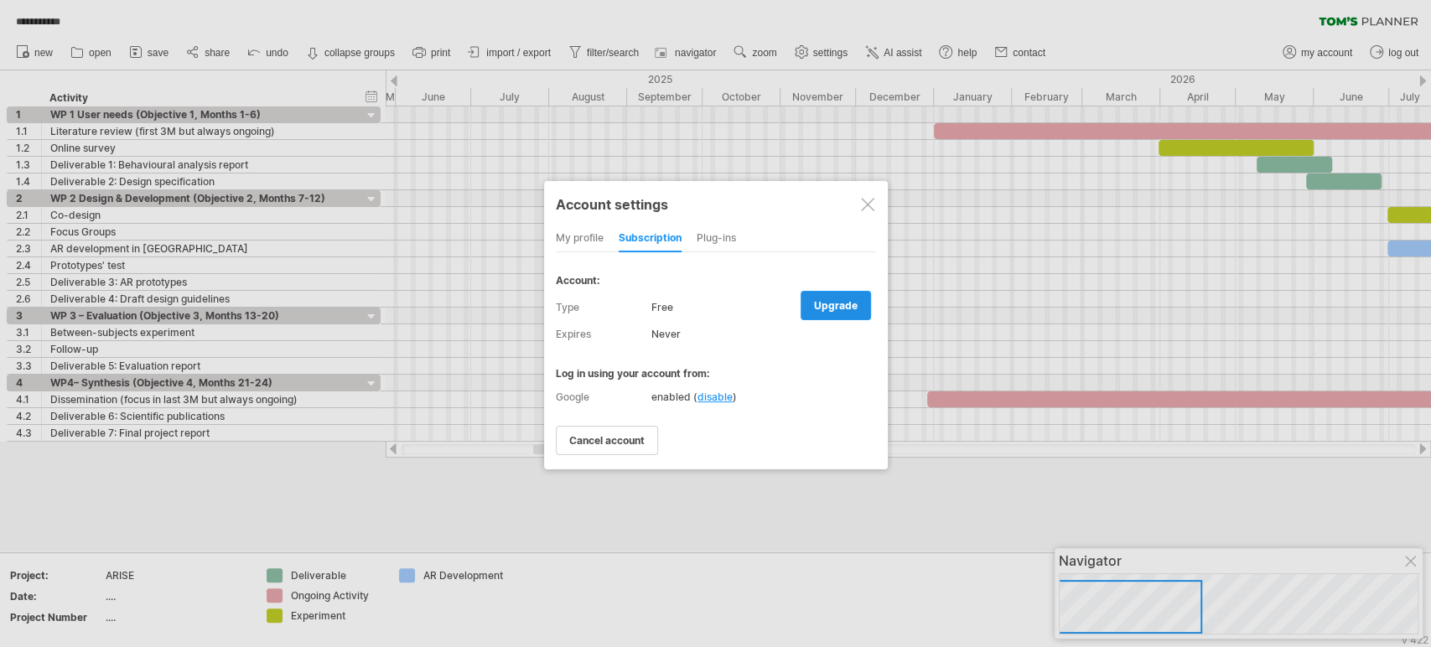
click at [821, 310] on link "upgrade" at bounding box center [836, 305] width 70 height 29
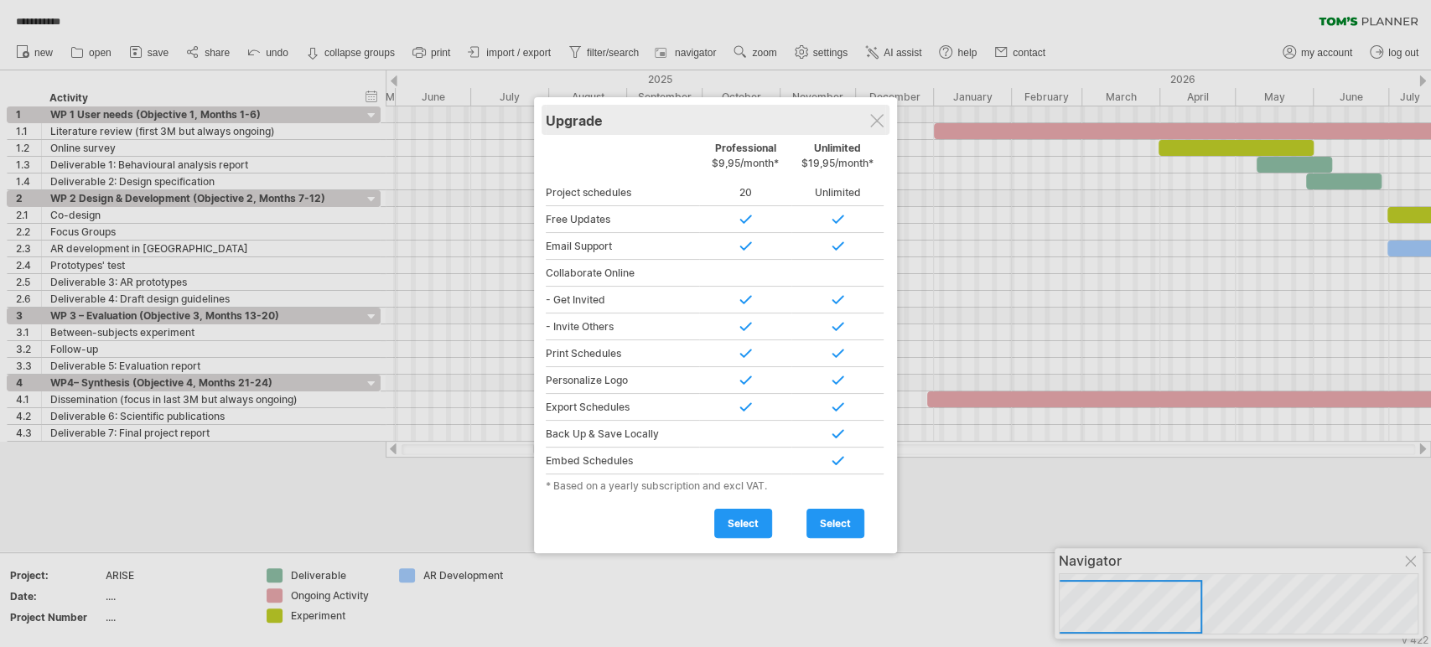
click at [879, 108] on div "Upgrade" at bounding box center [716, 120] width 340 height 30
click at [876, 130] on div "Upgrade" at bounding box center [716, 120] width 340 height 30
click at [876, 127] on div "Upgrade" at bounding box center [716, 120] width 340 height 30
click at [878, 116] on div at bounding box center [876, 120] width 13 height 13
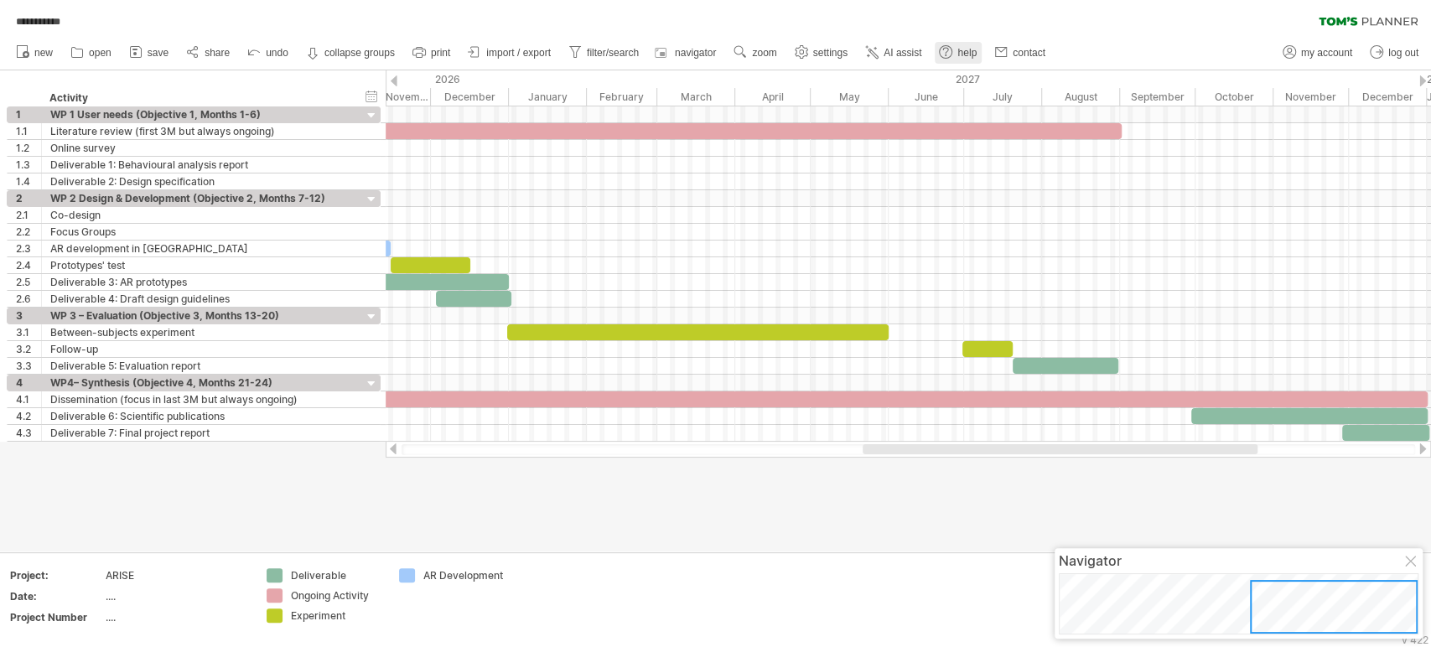
click at [953, 51] on circle at bounding box center [946, 52] width 13 height 13
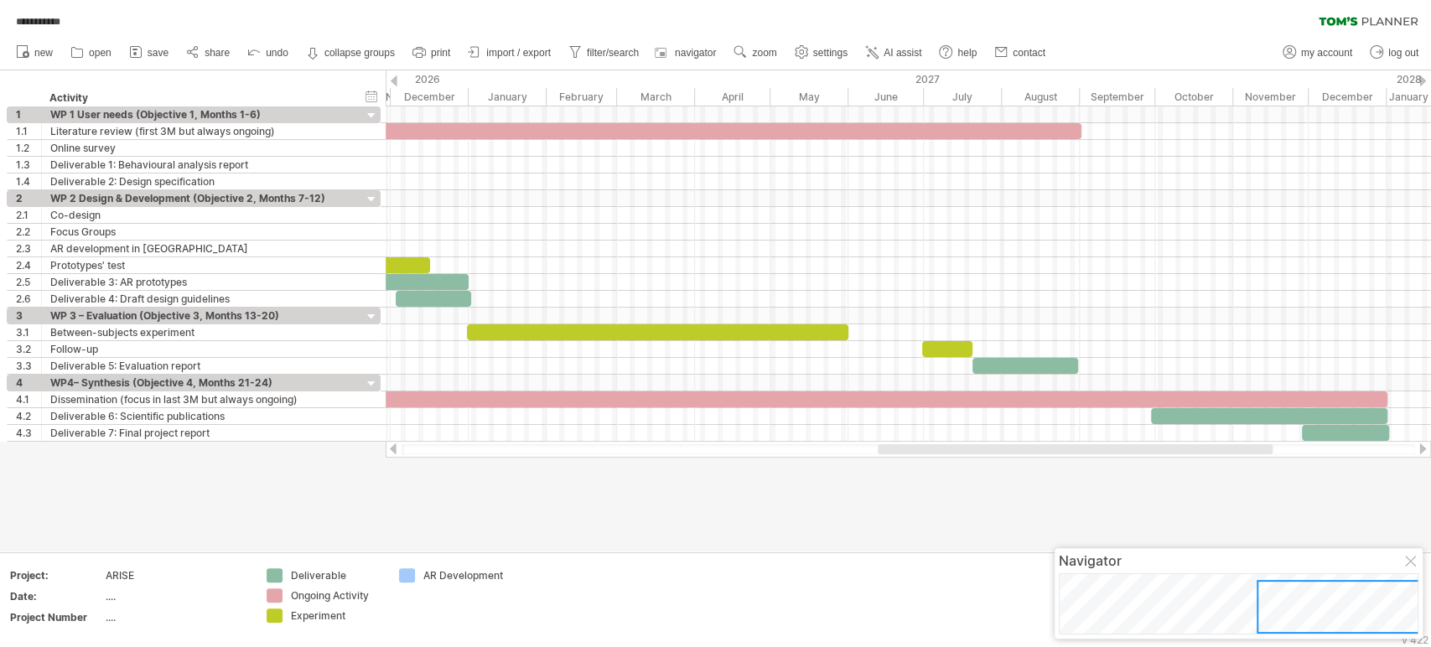
drag, startPoint x: 1079, startPoint y: 452, endPoint x: 1108, endPoint y: 481, distance: 40.9
click at [1108, 481] on div "**********" at bounding box center [715, 323] width 1431 height 647
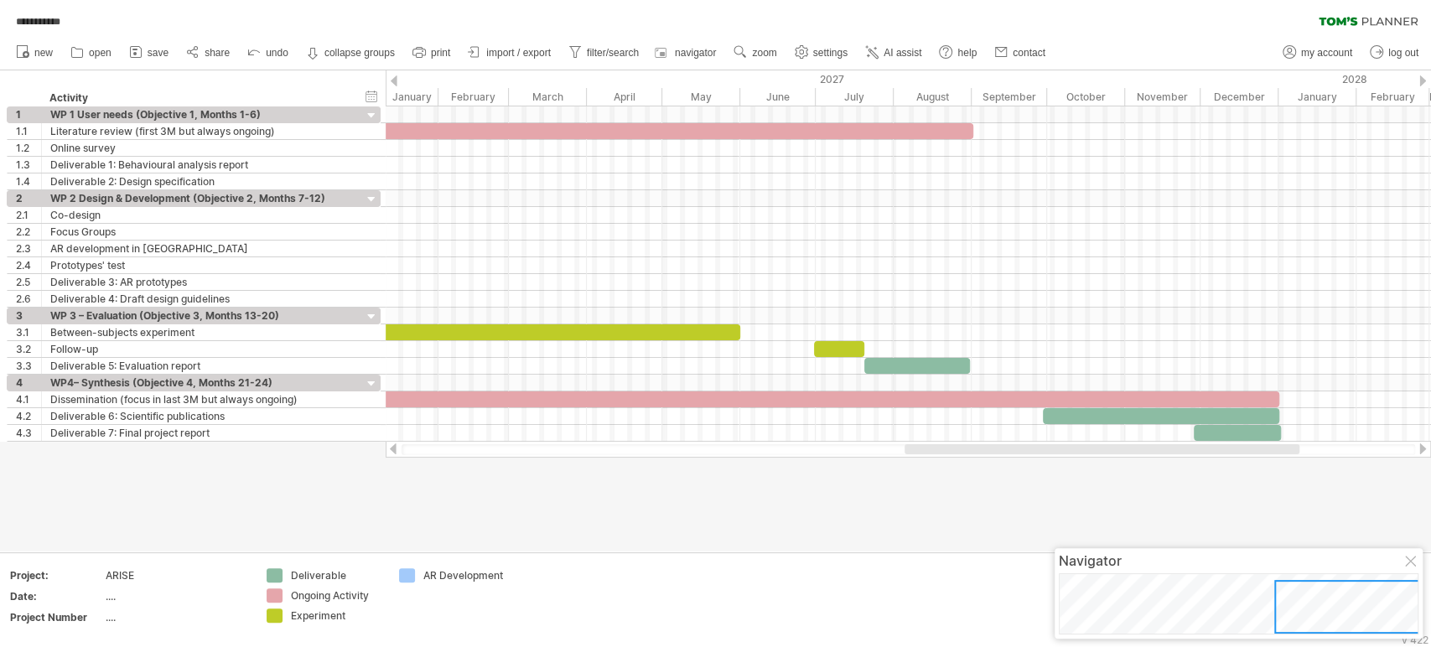
drag, startPoint x: 1107, startPoint y: 448, endPoint x: 1134, endPoint y: 457, distance: 28.4
click at [1134, 457] on div at bounding box center [909, 449] width 1046 height 17
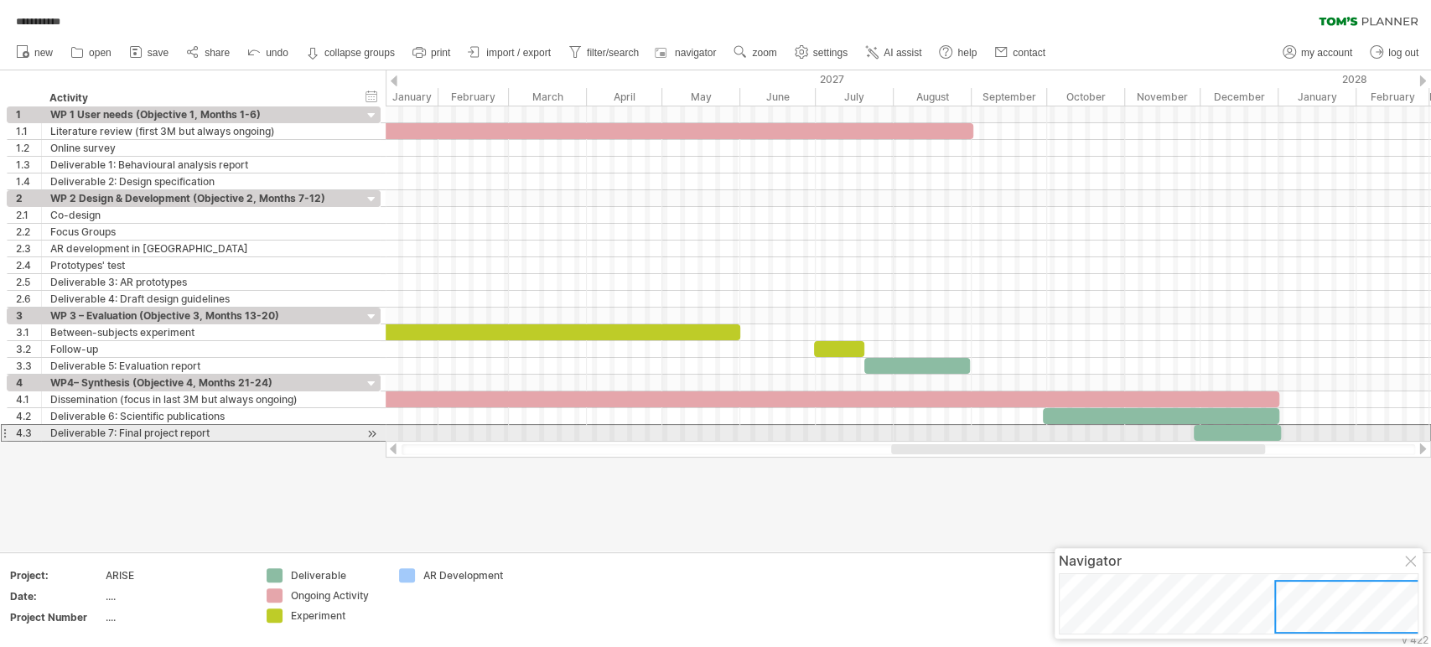
click at [2, 434] on div at bounding box center [4, 433] width 7 height 18
click at [1, 431] on div at bounding box center [4, 433] width 7 height 18
click at [4, 433] on div at bounding box center [4, 433] width 7 height 18
click at [136, 433] on div "Deliverable 7: Final project report" at bounding box center [197, 433] width 295 height 16
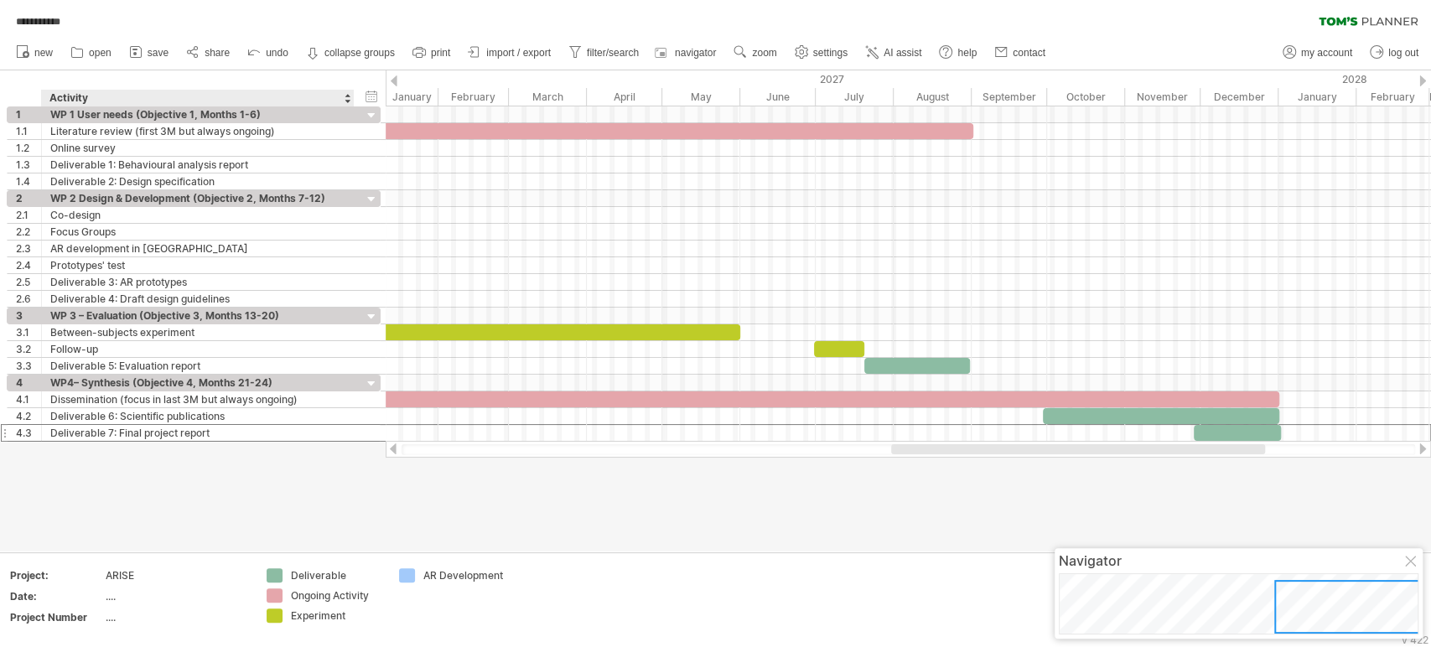
click at [418, 451] on div at bounding box center [909, 449] width 1014 height 11
click at [411, 508] on div at bounding box center [715, 310] width 1431 height 481
